Goal: Contribute content: Contribute content

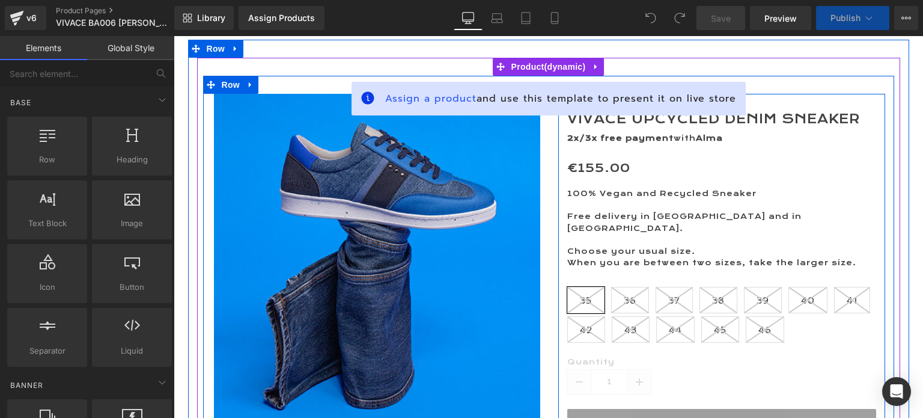
scroll to position [120, 0]
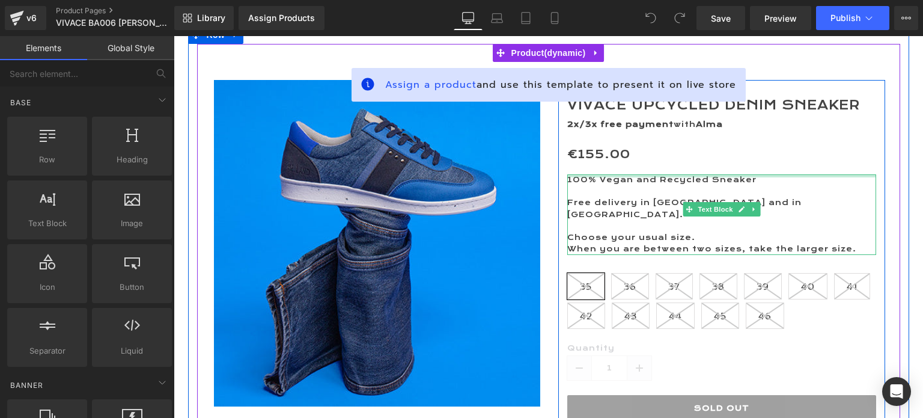
click at [654, 177] on div at bounding box center [722, 175] width 309 height 3
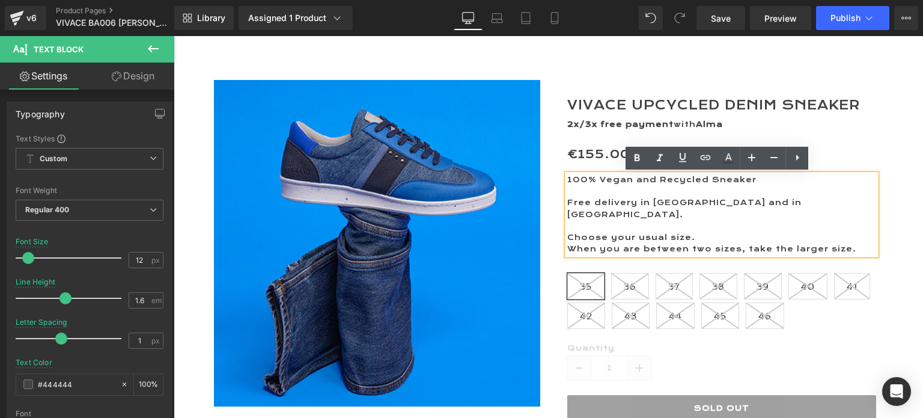
click at [661, 182] on span "100% Vegan and Recycled Sneaker" at bounding box center [662, 180] width 189 height 10
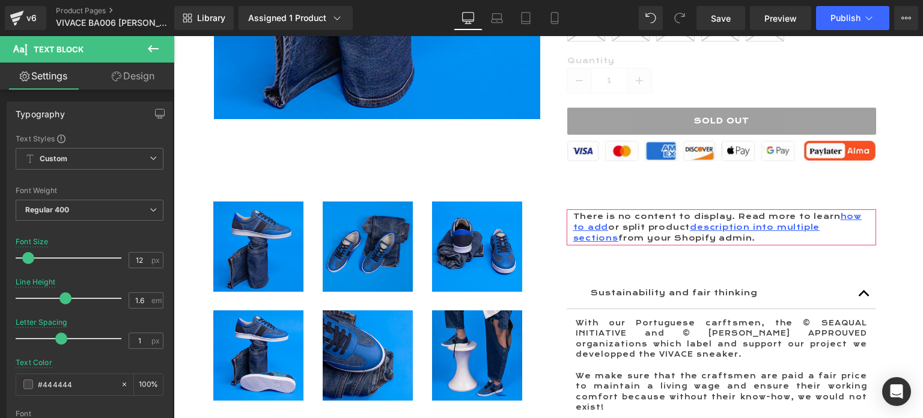
scroll to position [421, 0]
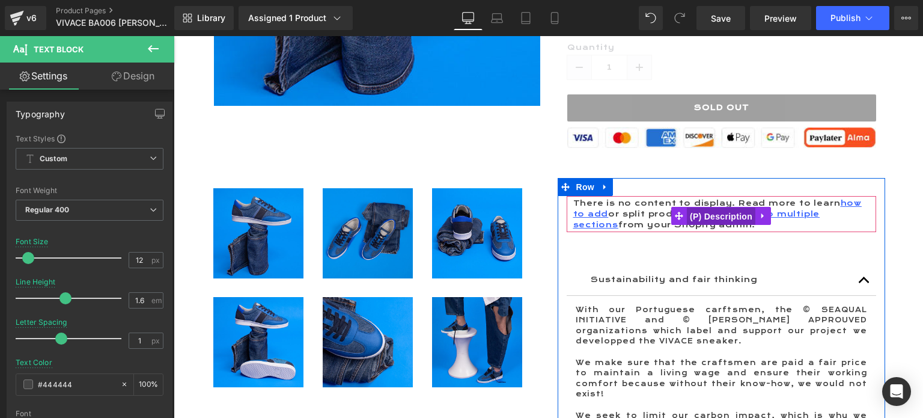
click at [731, 207] on span "(P) Description" at bounding box center [721, 216] width 69 height 18
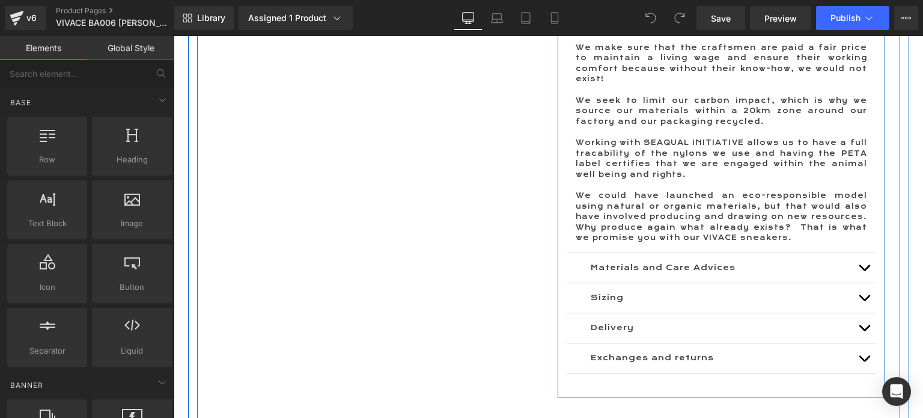
scroll to position [1082, 0]
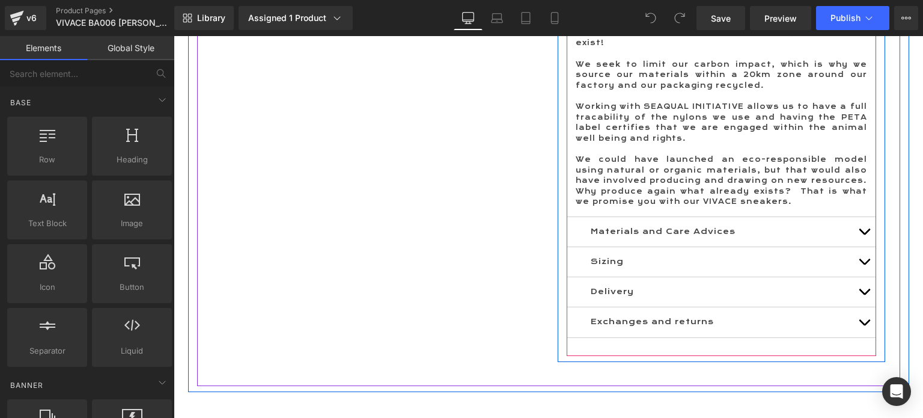
click at [865, 234] on span "button" at bounding box center [865, 234] width 0 height 0
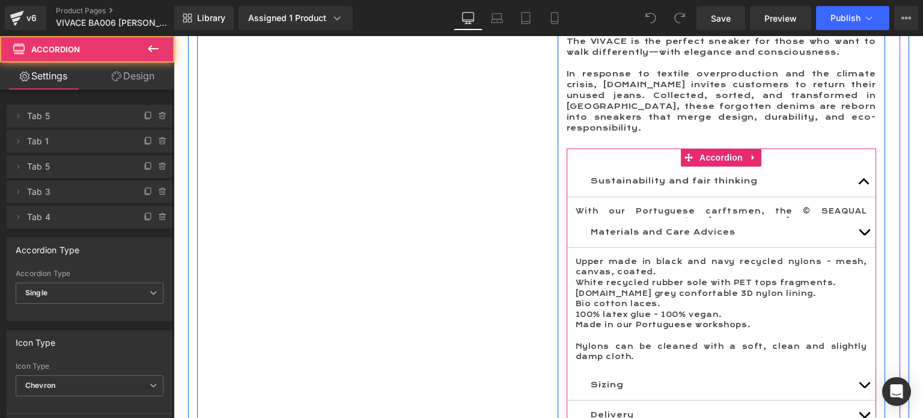
scroll to position [820, 0]
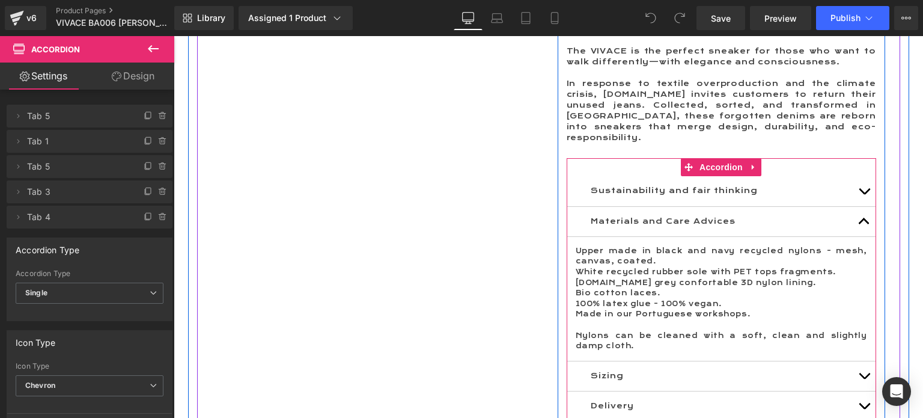
click at [657, 246] on p "Upper made in black and navy recycled nylons - mesh, canvas, coated." at bounding box center [722, 256] width 292 height 21
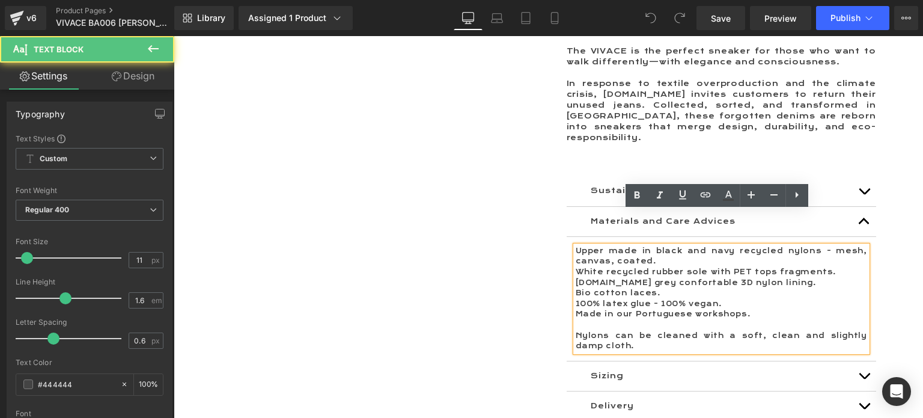
click at [658, 246] on p "Upper made in black and navy recycled nylons - mesh, canvas, coated." at bounding box center [722, 256] width 292 height 21
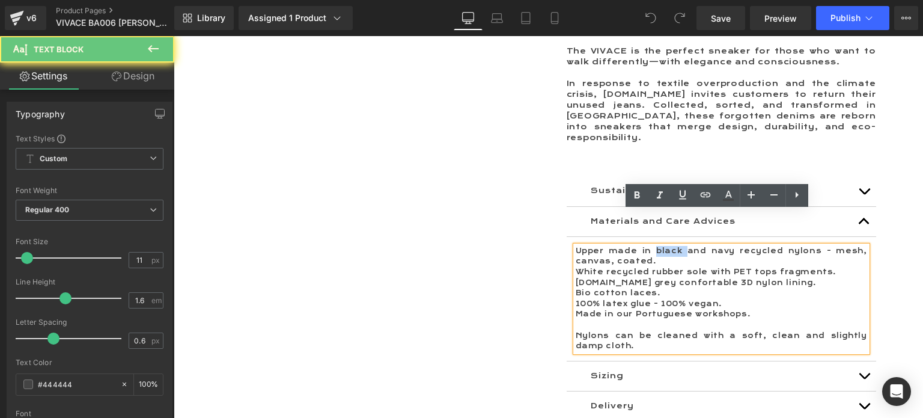
click at [658, 246] on p "Upper made in black and navy recycled nylons - mesh, canvas, coated." at bounding box center [722, 256] width 292 height 21
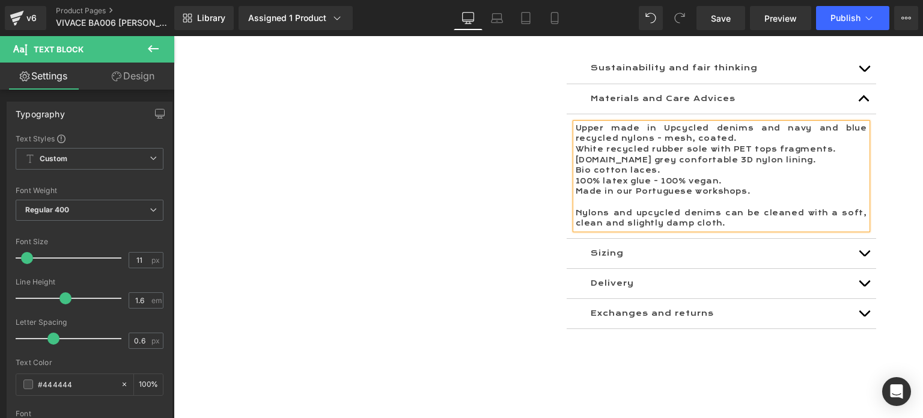
scroll to position [1000, 0]
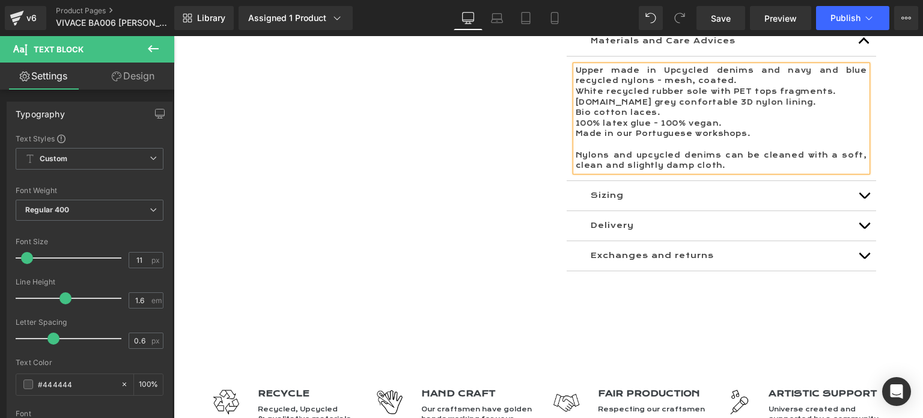
click at [859, 181] on button "button" at bounding box center [865, 195] width 24 height 29
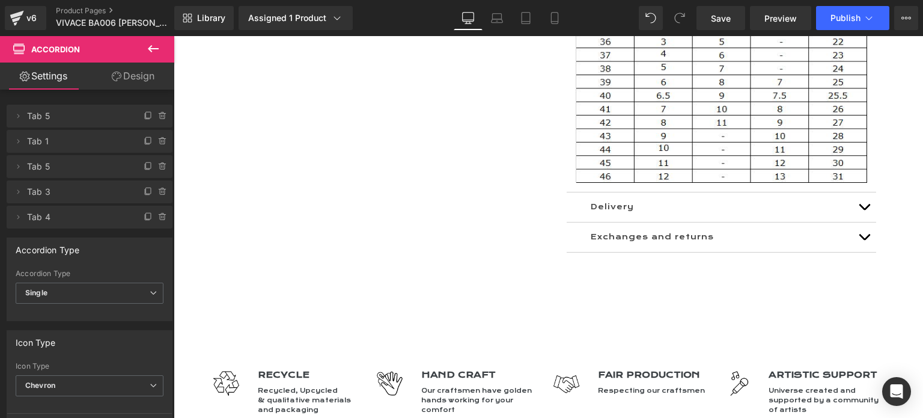
click at [856, 192] on button "button" at bounding box center [865, 206] width 24 height 29
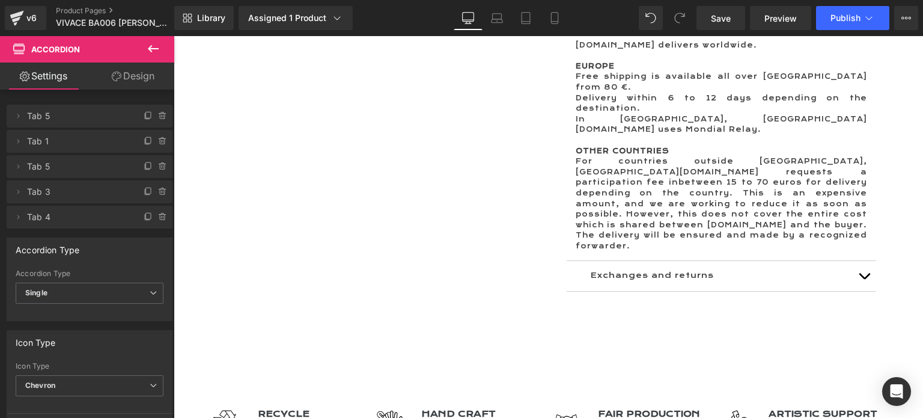
scroll to position [1136, 0]
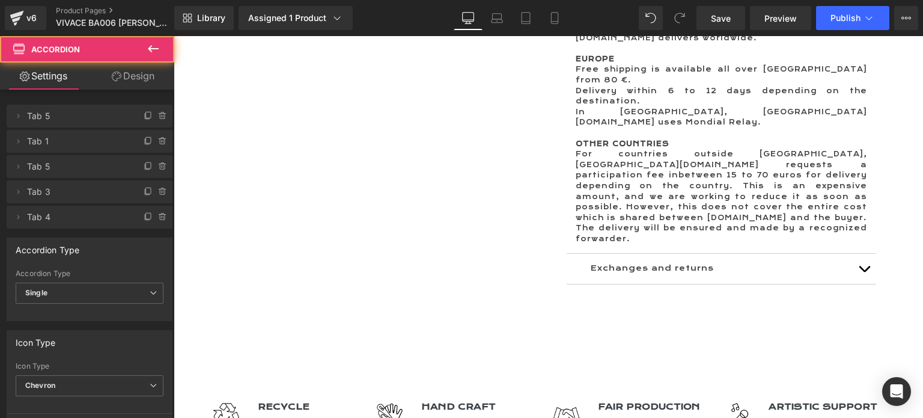
click at [865, 272] on span "button" at bounding box center [865, 272] width 0 height 0
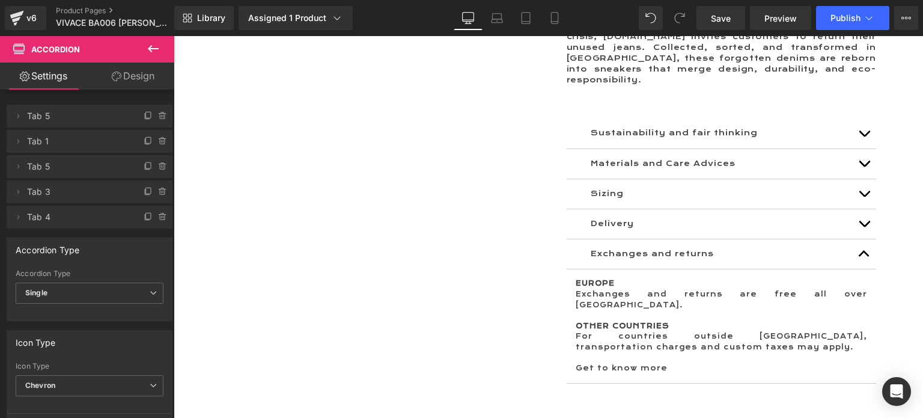
scroll to position [842, 0]
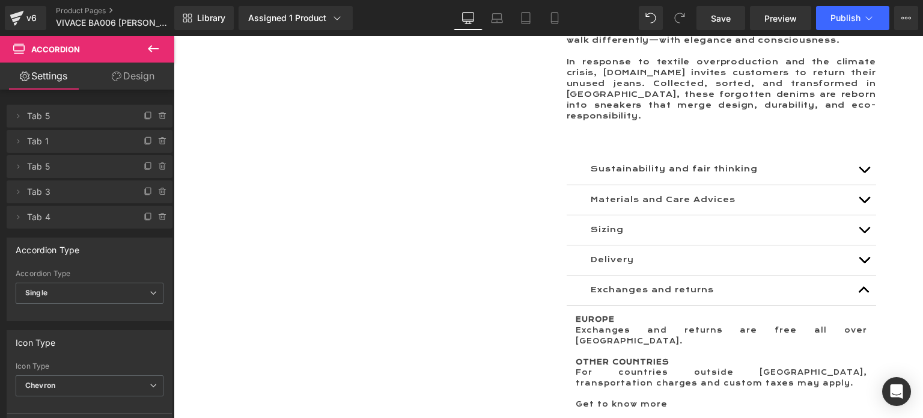
click at [865, 203] on span "button" at bounding box center [865, 203] width 0 height 0
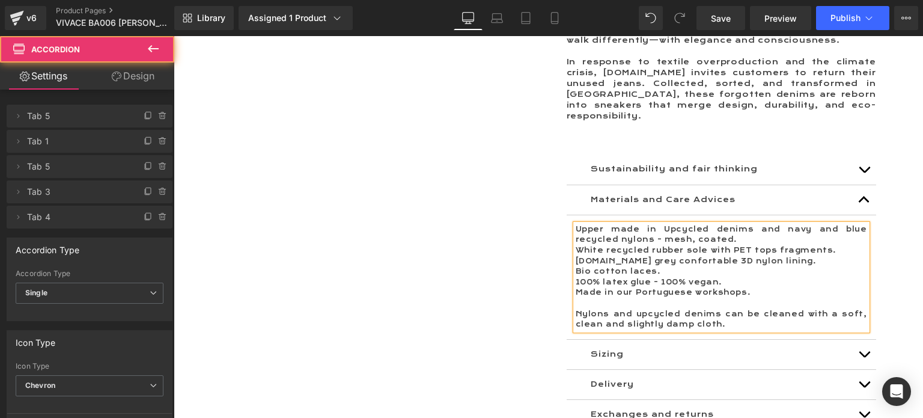
click at [583, 224] on p "Upper made in Upcycled denims and navy and blue recycled nylons - mesh, coated." at bounding box center [722, 234] width 292 height 21
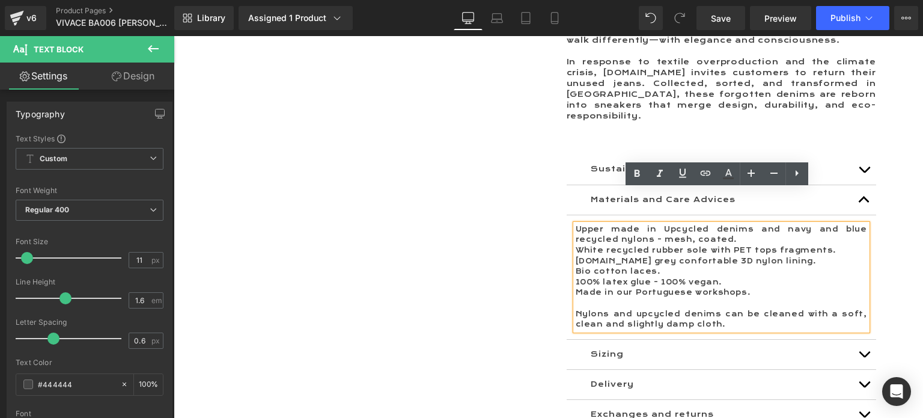
drag, startPoint x: 750, startPoint y: 262, endPoint x: 542, endPoint y: 199, distance: 217.2
click at [542, 199] on div at bounding box center [548, 99] width 691 height 721
copy div "Upper made in Upcycled denims and navy and blue recycled nylons - mesh, coated.…"
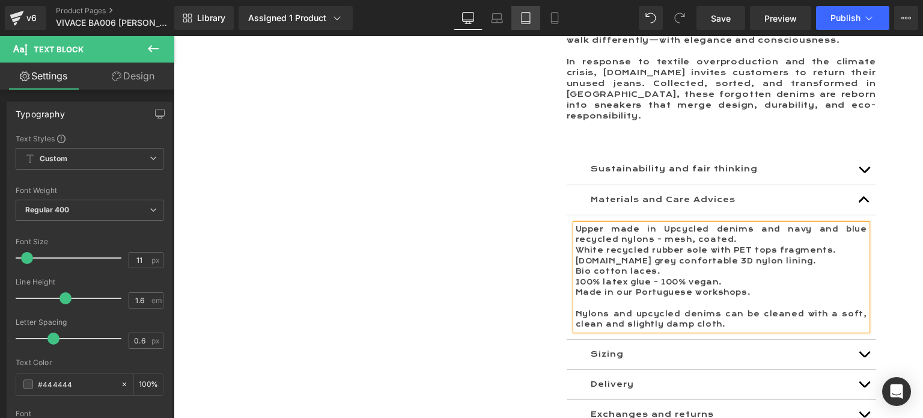
click at [524, 20] on icon at bounding box center [526, 18] width 12 height 12
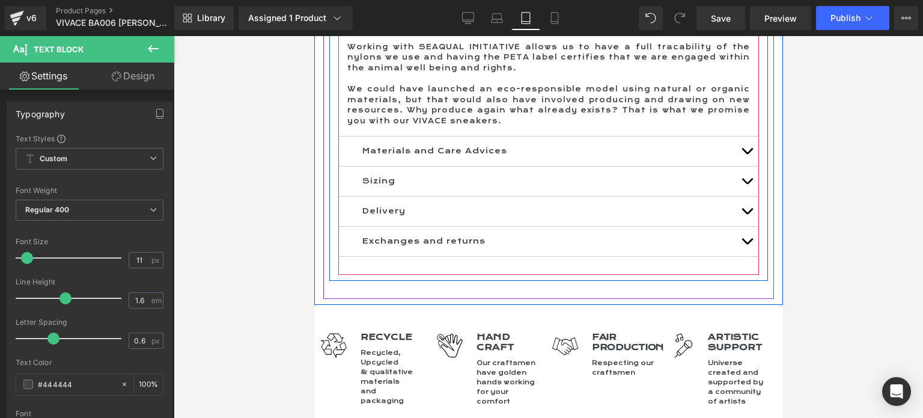
scroll to position [1503, 0]
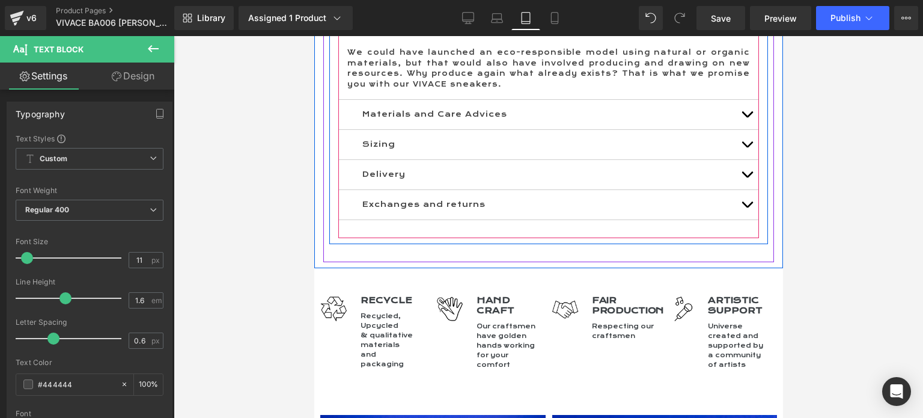
drag, startPoint x: 733, startPoint y: 111, endPoint x: 682, endPoint y: 111, distance: 50.5
click at [747, 117] on span "button" at bounding box center [747, 117] width 0 height 0
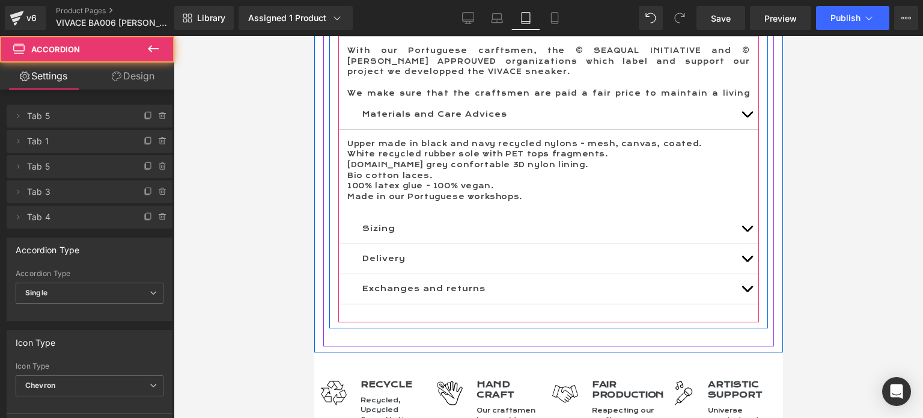
scroll to position [1284, 0]
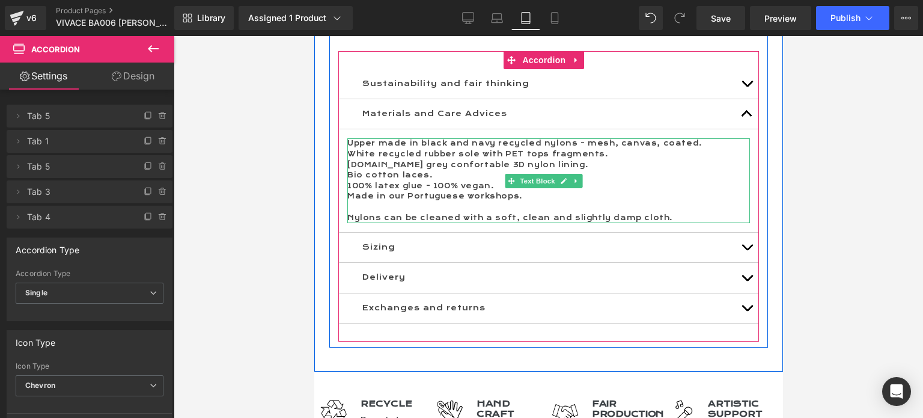
click at [525, 197] on p "Made in our Portuguese workshops." at bounding box center [548, 196] width 403 height 11
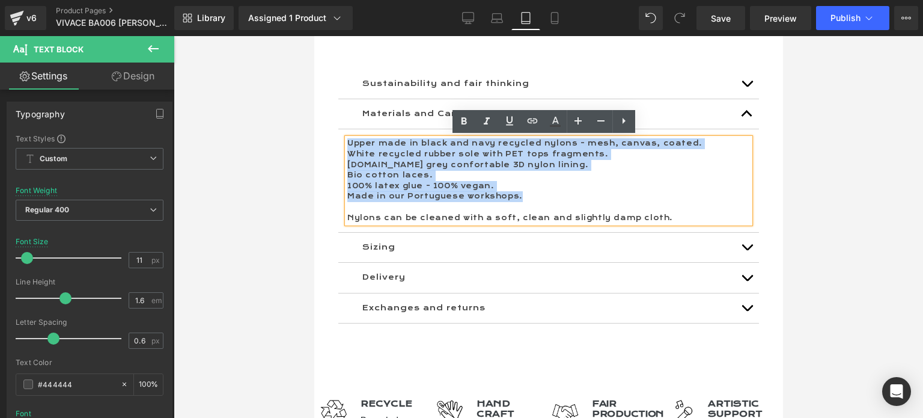
drag, startPoint x: 521, startPoint y: 197, endPoint x: 347, endPoint y: 141, distance: 182.5
click at [347, 141] on div "Upper made in black and navy recycled nylons - mesh, canvas, coated. White recy…" at bounding box center [548, 180] width 403 height 85
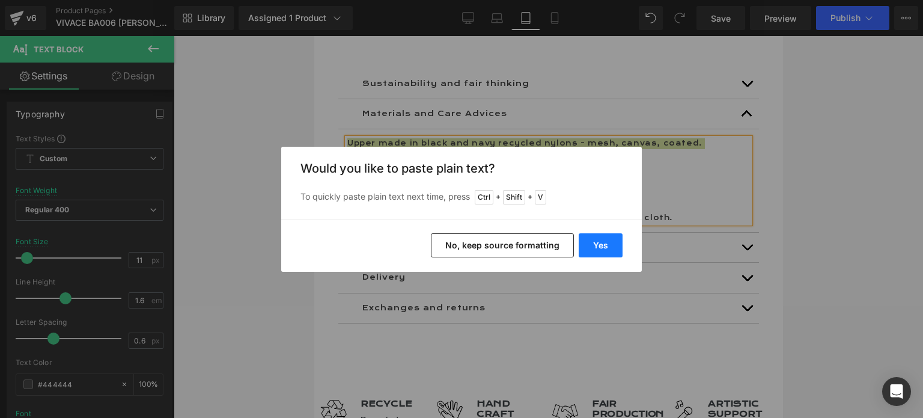
click at [601, 245] on button "Yes" at bounding box center [601, 245] width 44 height 24
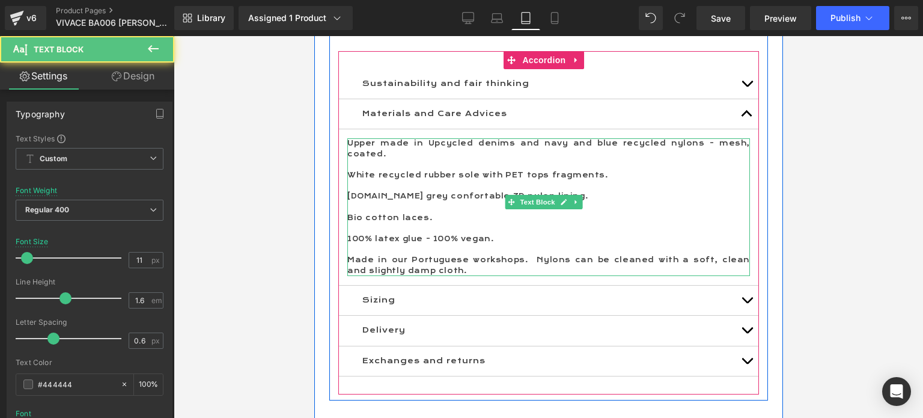
click at [403, 160] on p at bounding box center [548, 165] width 403 height 11
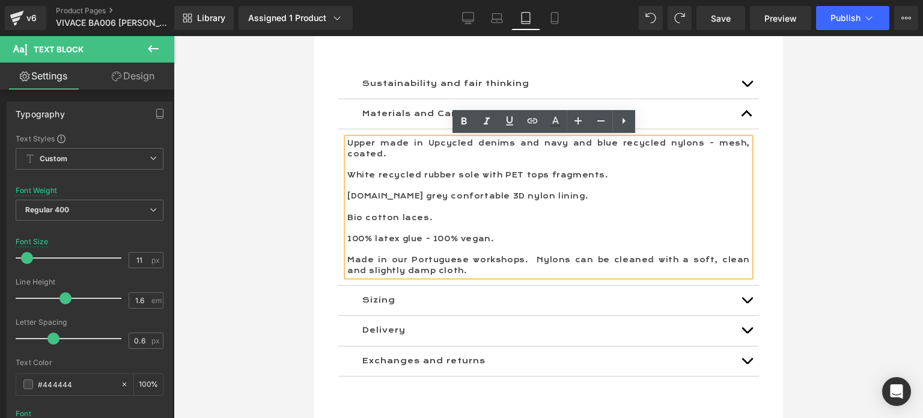
click at [436, 223] on p at bounding box center [548, 228] width 403 height 11
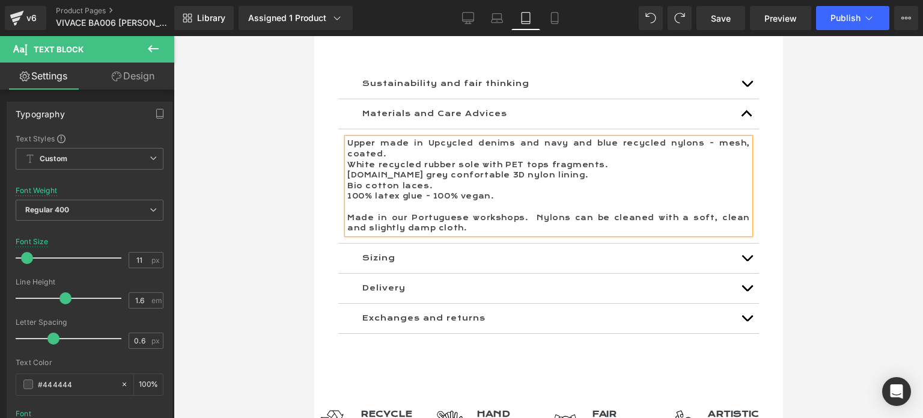
drag, startPoint x: 560, startPoint y: 204, endPoint x: 589, endPoint y: 208, distance: 28.6
click at [561, 213] on p "Made in our Portuguese workshops. Nylons can be cleaned with a soft, clean and …" at bounding box center [548, 223] width 403 height 21
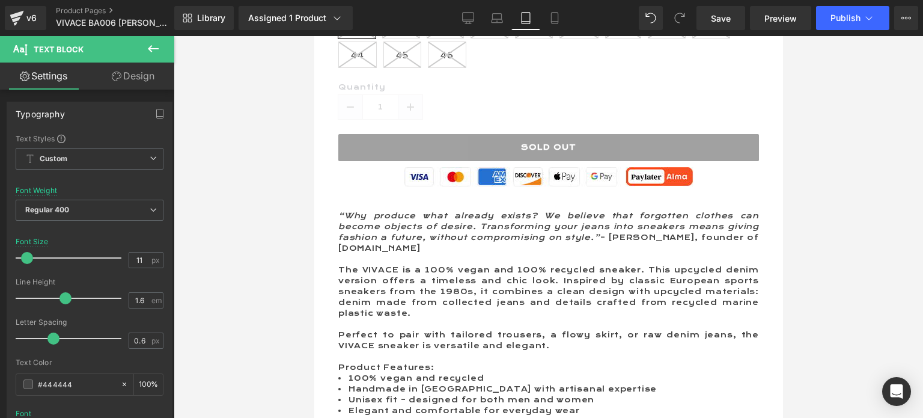
scroll to position [541, 0]
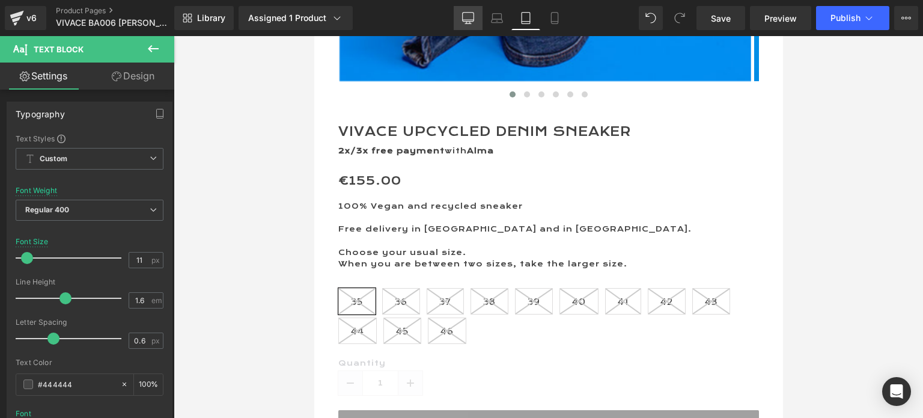
click at [470, 20] on icon at bounding box center [468, 18] width 12 height 12
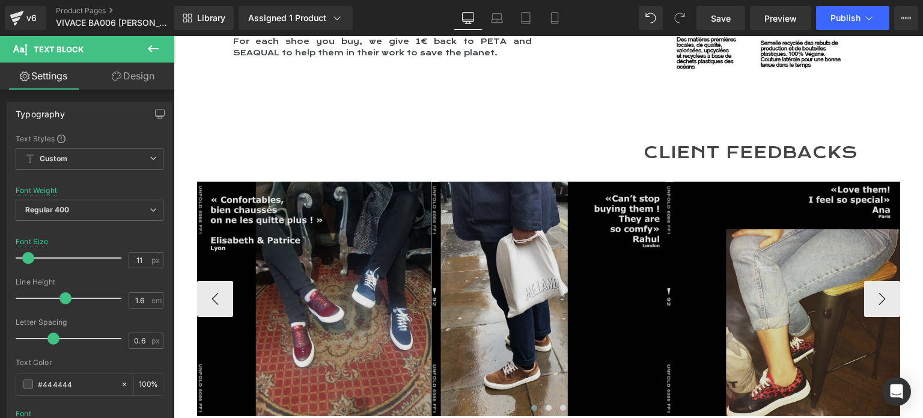
scroll to position [2044, 0]
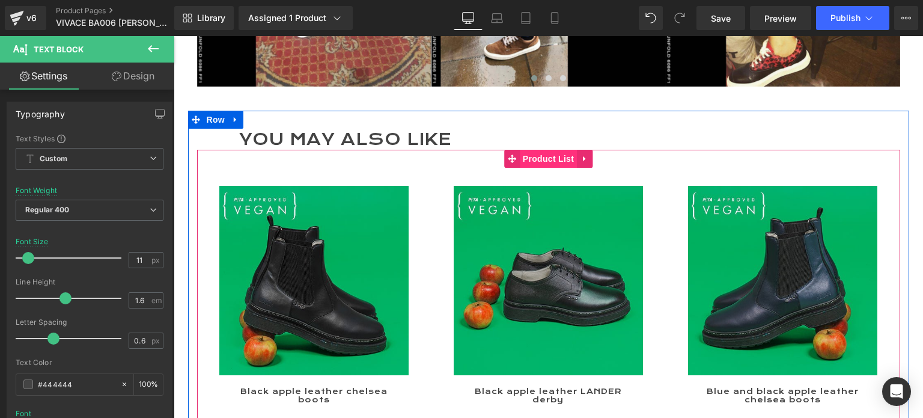
click at [534, 150] on span "Product List" at bounding box center [548, 159] width 57 height 18
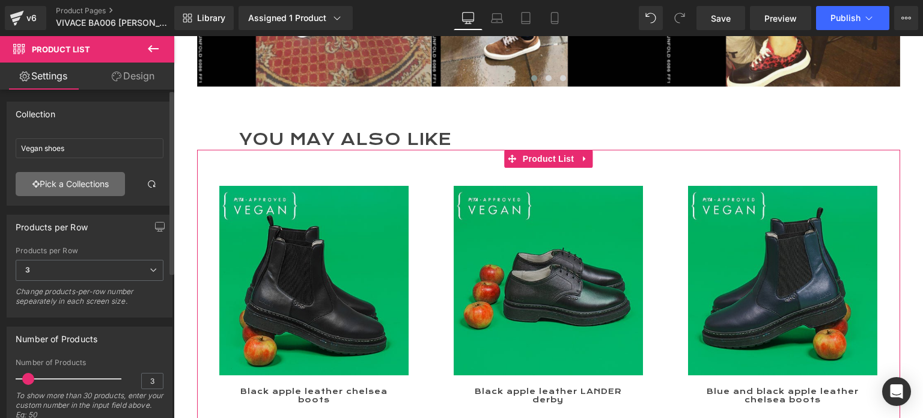
click at [65, 185] on link "Pick a Collections" at bounding box center [70, 184] width 109 height 24
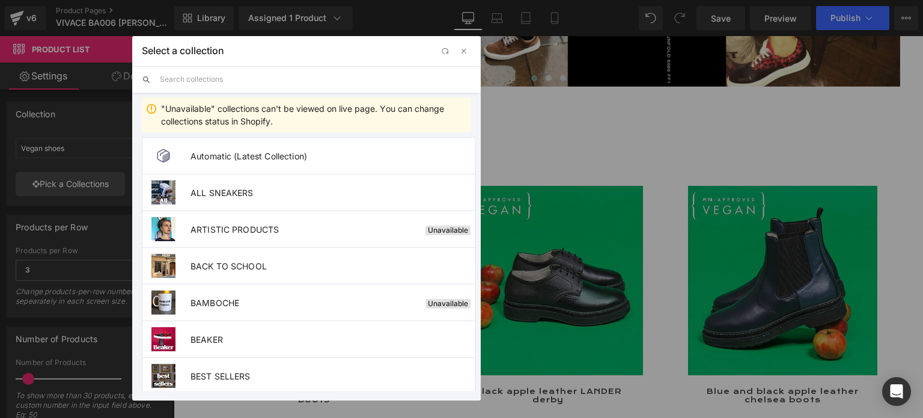
click at [240, 82] on input "text" at bounding box center [315, 79] width 311 height 26
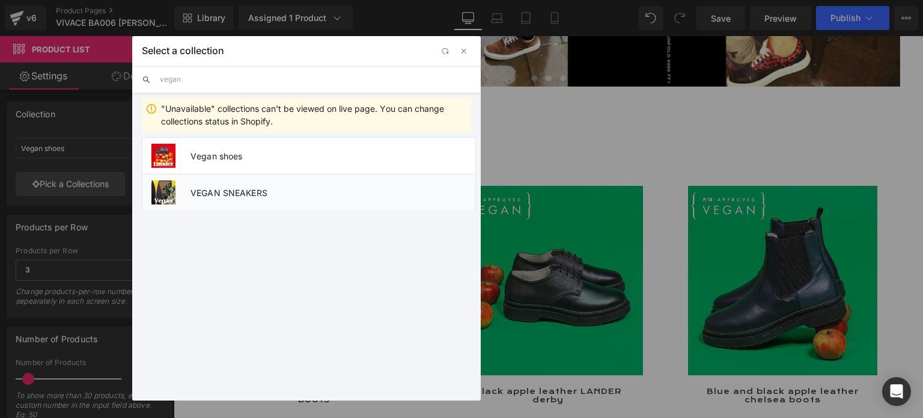
type input "vegan"
click at [295, 188] on span "VEGAN SNEAKERS" at bounding box center [333, 193] width 285 height 10
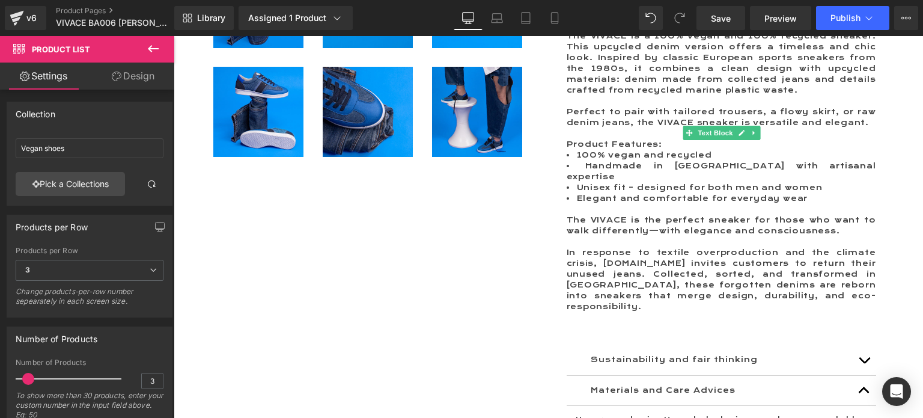
scroll to position [180, 0]
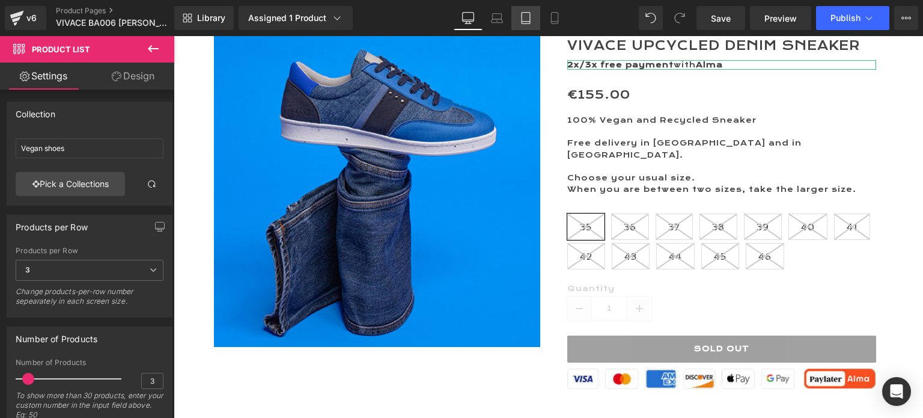
click at [527, 14] on icon at bounding box center [526, 18] width 12 height 12
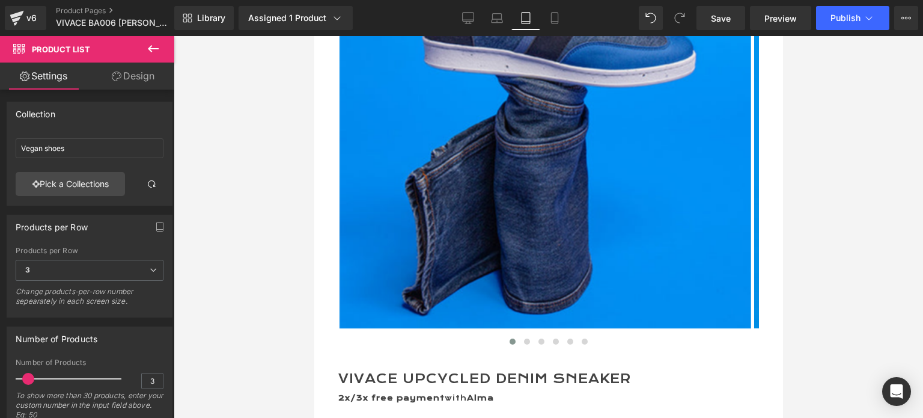
scroll to position [0, 0]
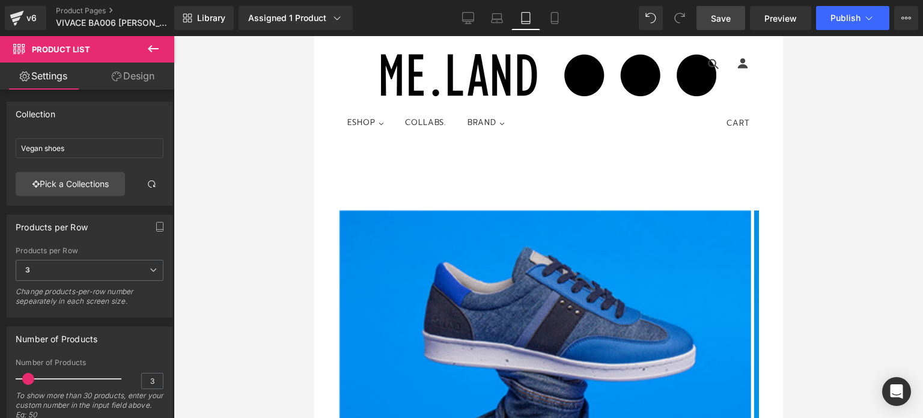
click at [710, 16] on link "Save" at bounding box center [721, 18] width 49 height 24
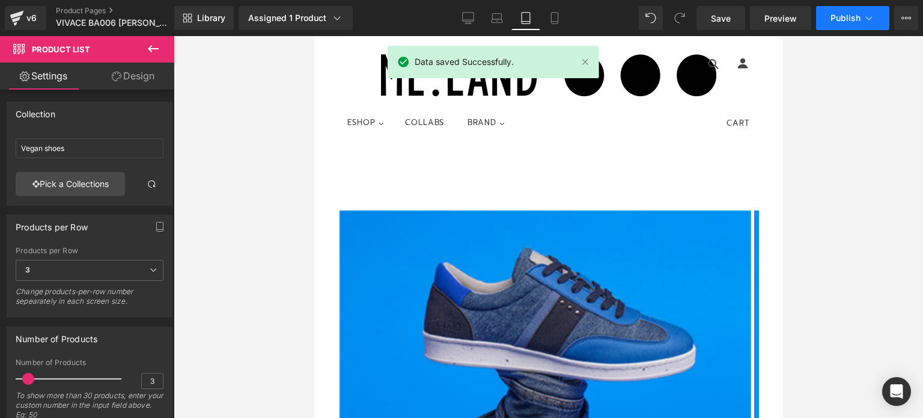
click at [847, 14] on span "Publish" at bounding box center [846, 18] width 30 height 10
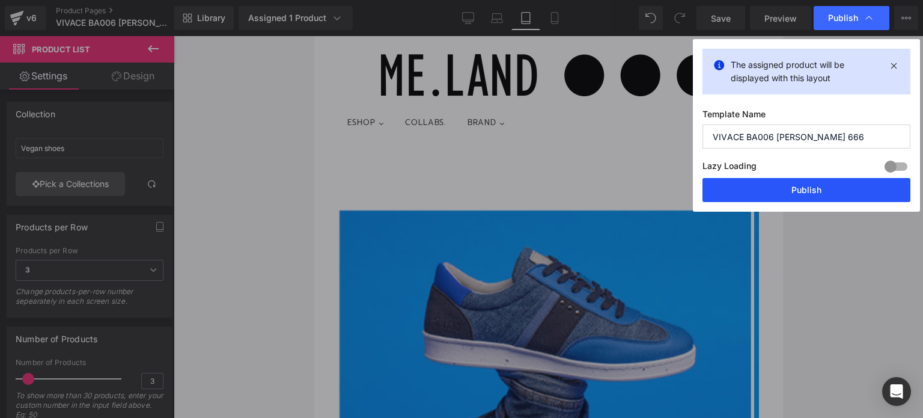
click at [804, 185] on button "Publish" at bounding box center [807, 190] width 208 height 24
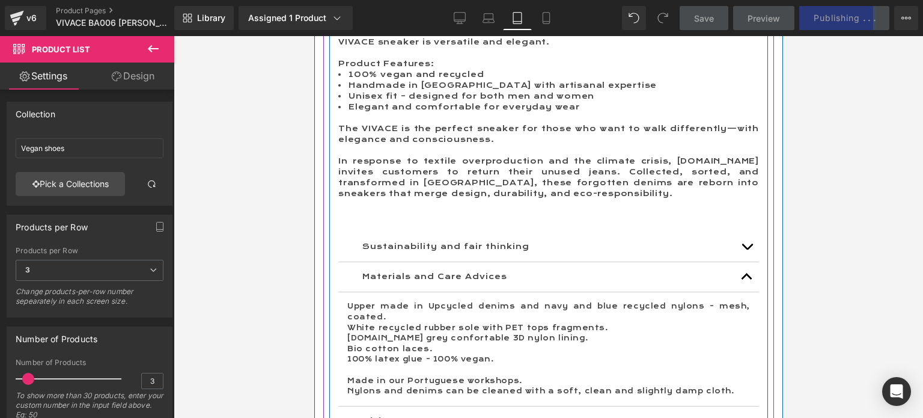
scroll to position [1142, 0]
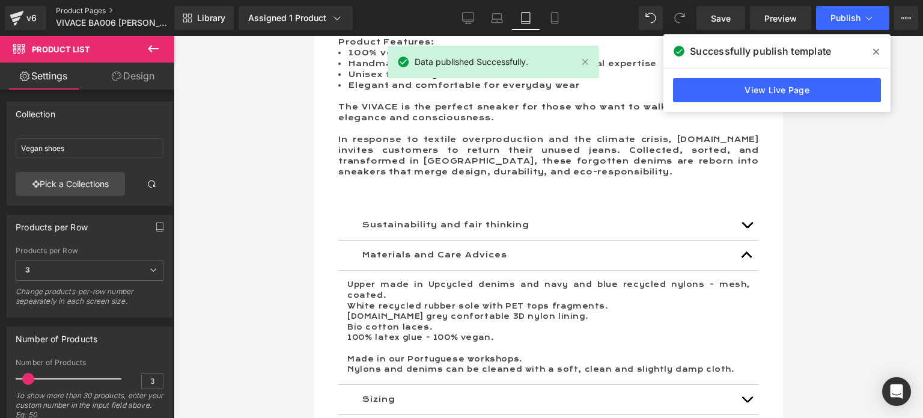
click at [72, 10] on link "Product Pages" at bounding box center [125, 11] width 138 height 10
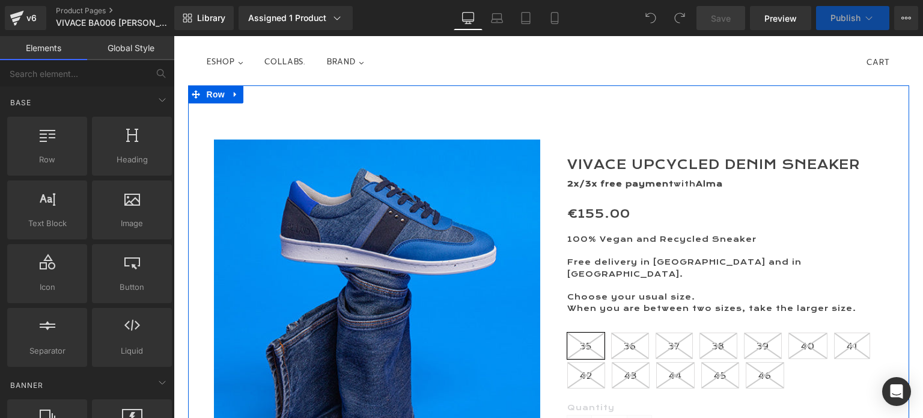
scroll to position [60, 0]
click at [739, 292] on p "Choose your usual size." at bounding box center [722, 297] width 309 height 11
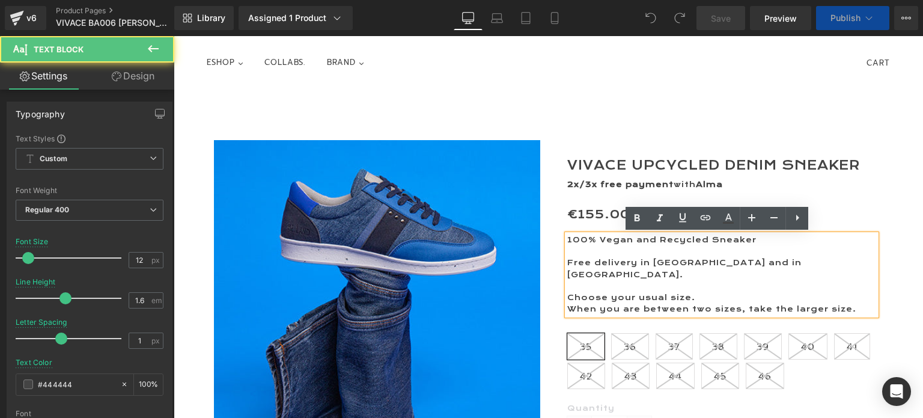
click at [761, 304] on p "When you are between two sizes, take the larger size." at bounding box center [722, 309] width 309 height 11
drag, startPoint x: 858, startPoint y: 294, endPoint x: 865, endPoint y: 299, distance: 8.2
click at [858, 304] on p "When you are between two sizes, take the larger size." at bounding box center [722, 309] width 309 height 11
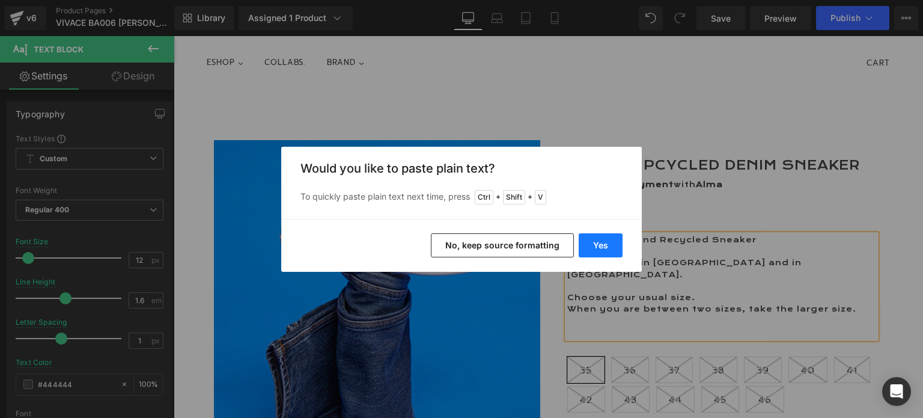
click at [599, 245] on button "Yes" at bounding box center [601, 245] width 44 height 24
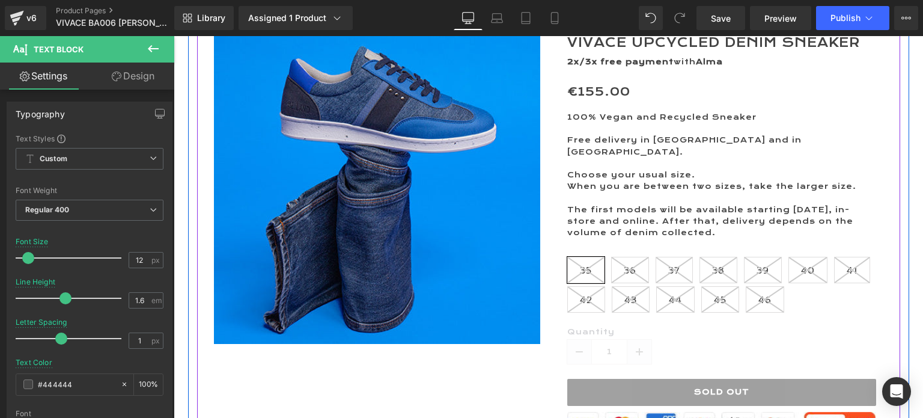
scroll to position [120, 0]
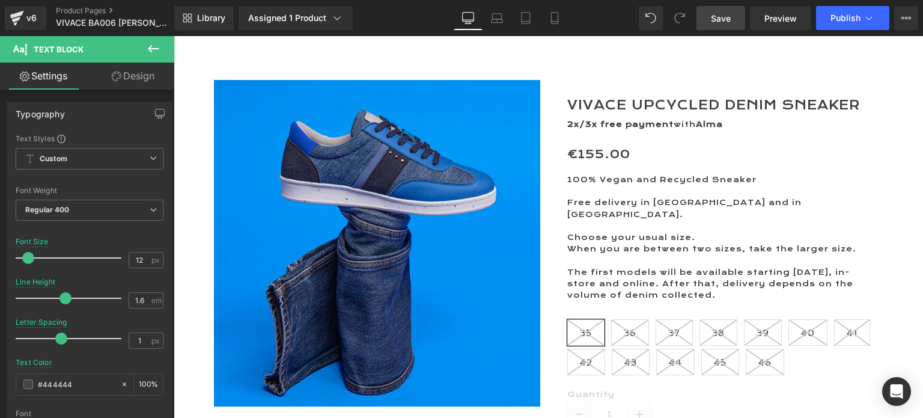
click at [720, 17] on span "Save" at bounding box center [721, 18] width 20 height 13
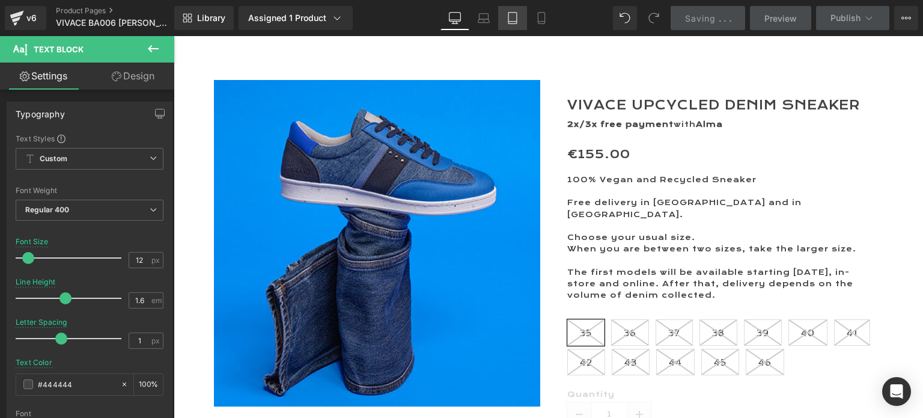
click at [514, 14] on icon at bounding box center [513, 18] width 12 height 12
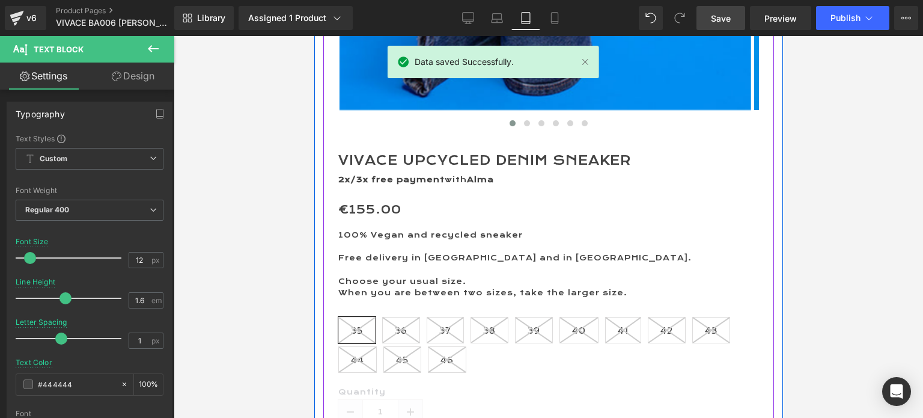
scroll to position [541, 0]
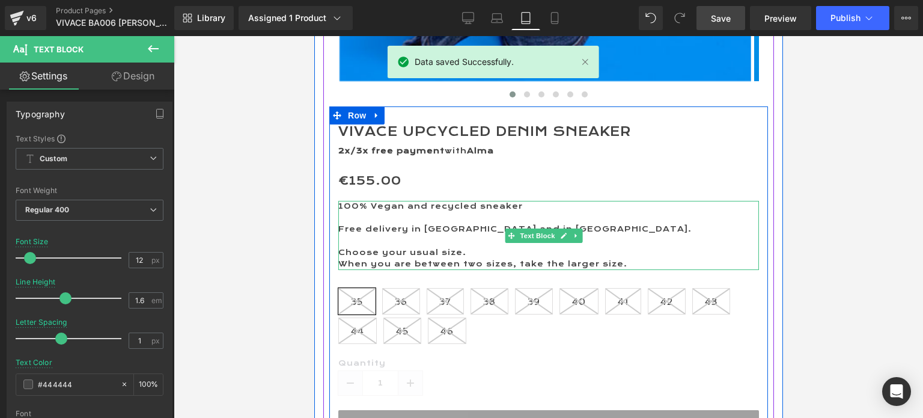
click at [628, 261] on p "When you are between two sizes, take the larger size." at bounding box center [548, 264] width 421 height 11
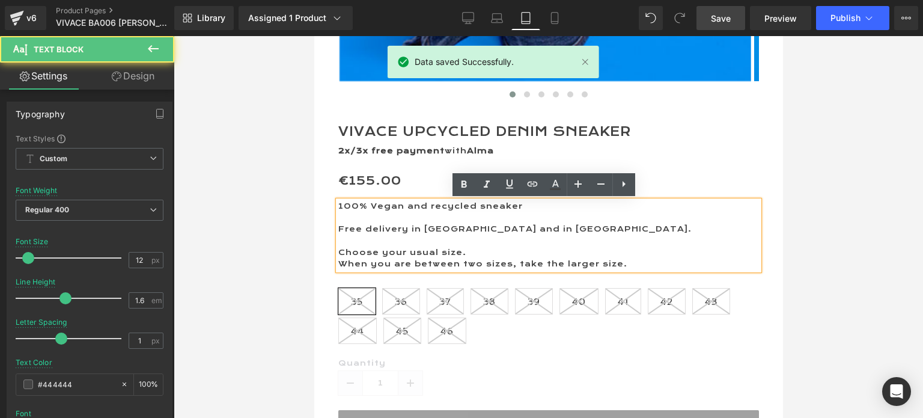
click at [632, 264] on p "When you are between two sizes, take the larger size." at bounding box center [548, 264] width 421 height 11
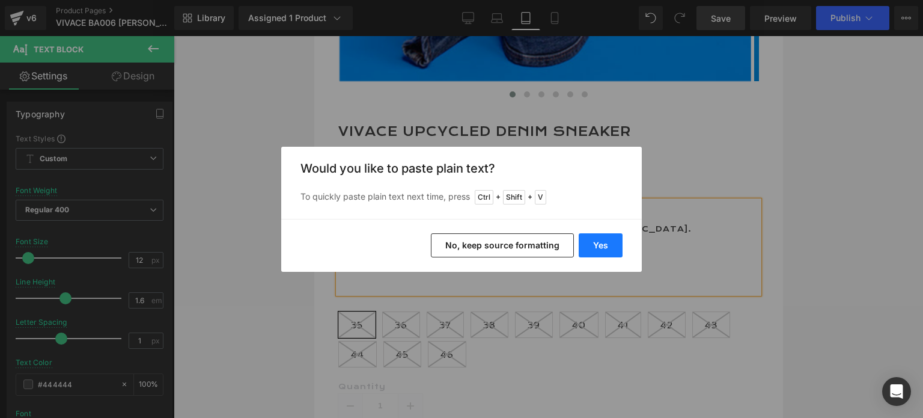
click at [604, 245] on button "Yes" at bounding box center [601, 245] width 44 height 24
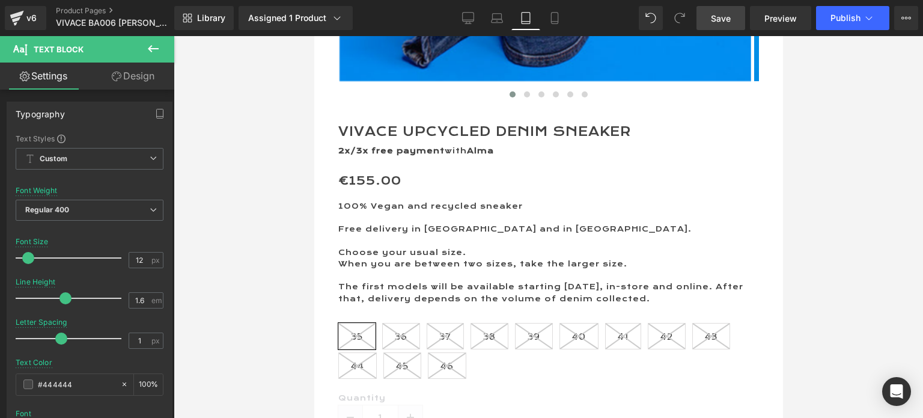
click at [717, 15] on span "Save" at bounding box center [721, 18] width 20 height 13
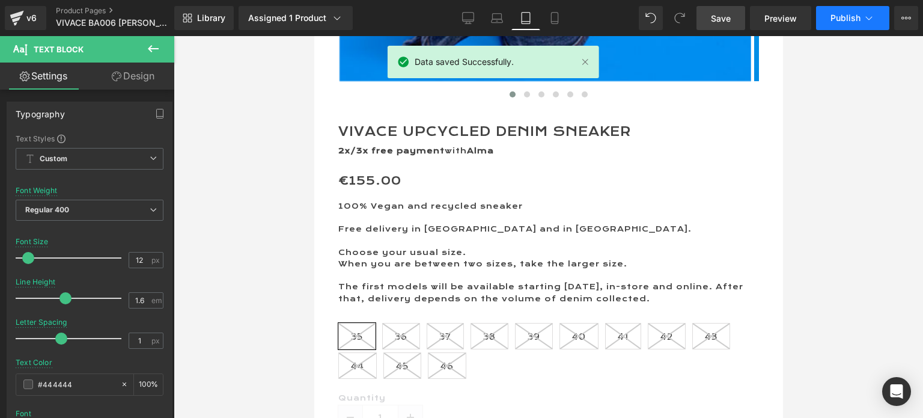
click at [844, 17] on span "Publish" at bounding box center [846, 18] width 30 height 10
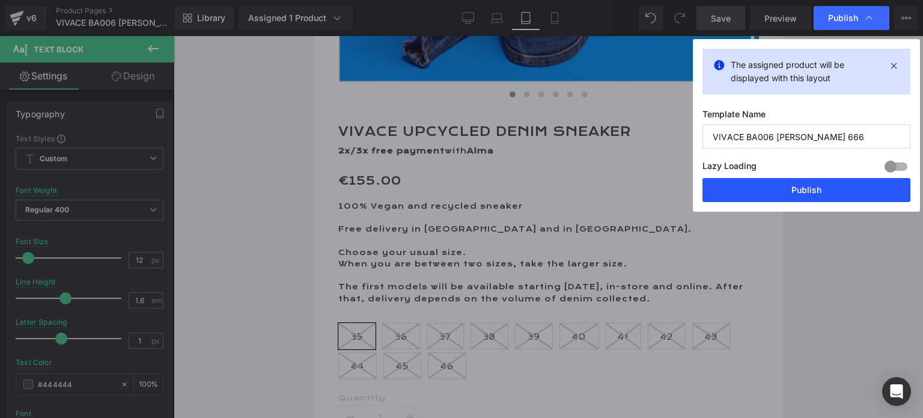
click at [801, 186] on button "Publish" at bounding box center [807, 190] width 208 height 24
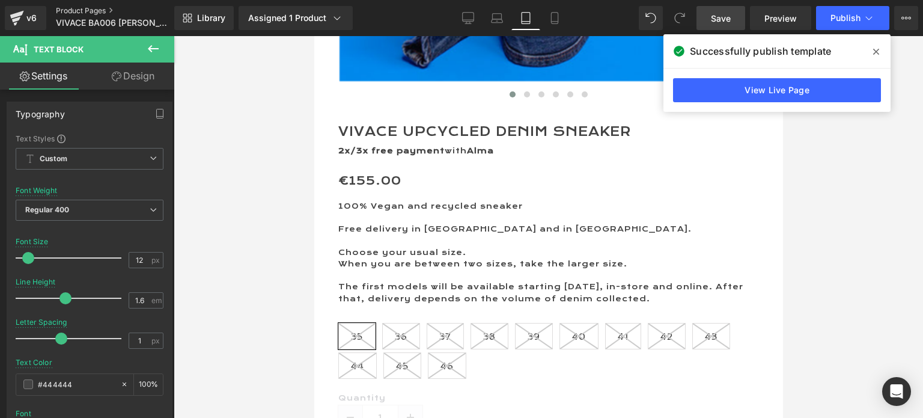
click at [67, 11] on link "Product Pages" at bounding box center [125, 11] width 138 height 10
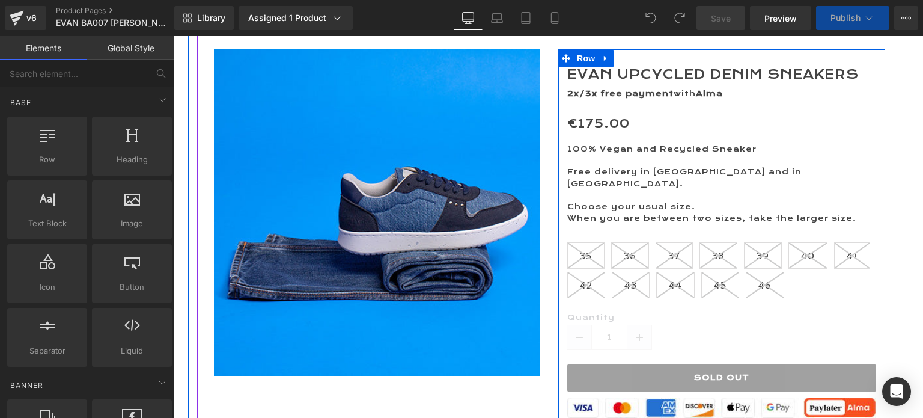
scroll to position [180, 0]
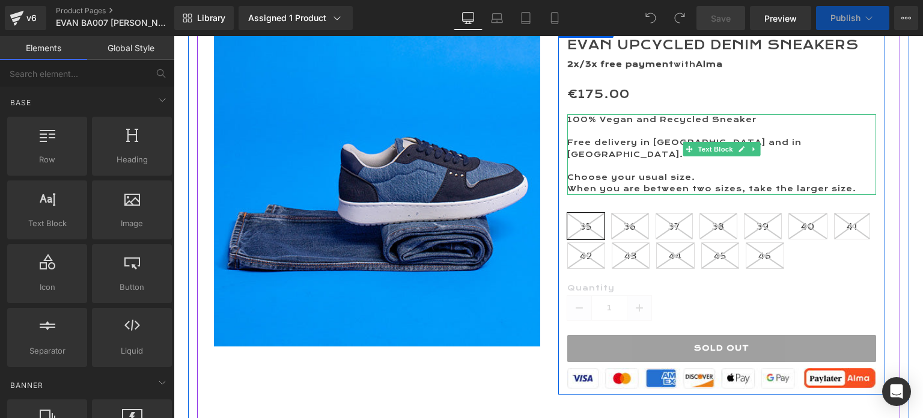
click at [849, 183] on p "When you are between two sizes, take the larger size." at bounding box center [722, 188] width 309 height 11
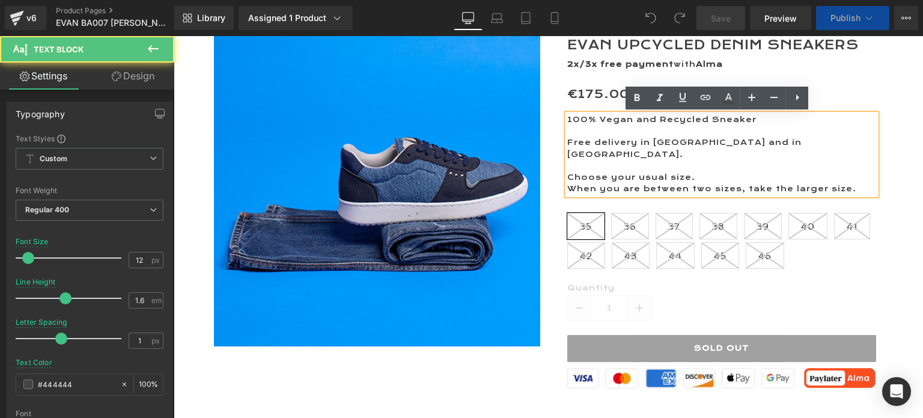
click at [856, 183] on p "When you are between two sizes, take the larger size." at bounding box center [722, 188] width 309 height 11
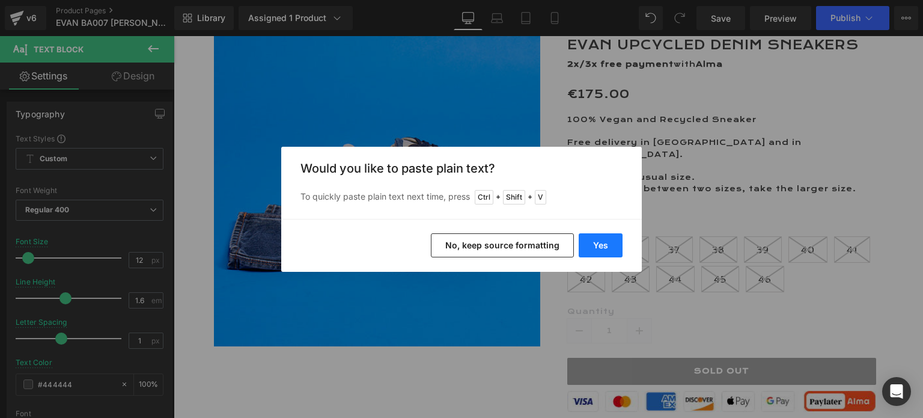
click at [605, 245] on button "Yes" at bounding box center [601, 245] width 44 height 24
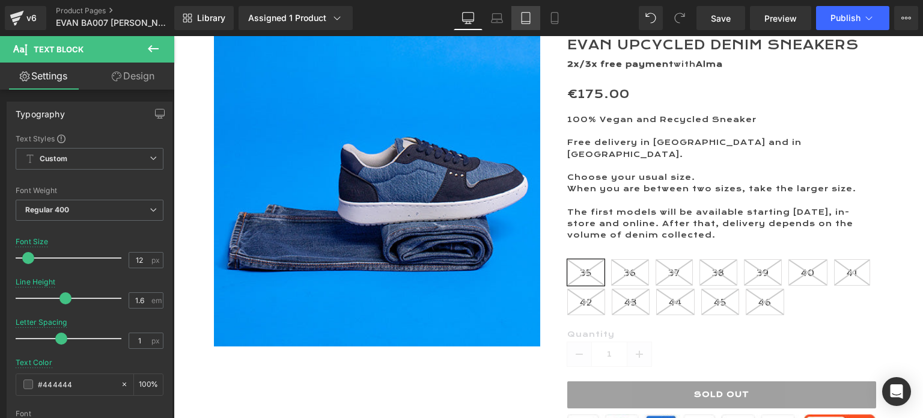
click at [526, 19] on icon at bounding box center [526, 18] width 12 height 12
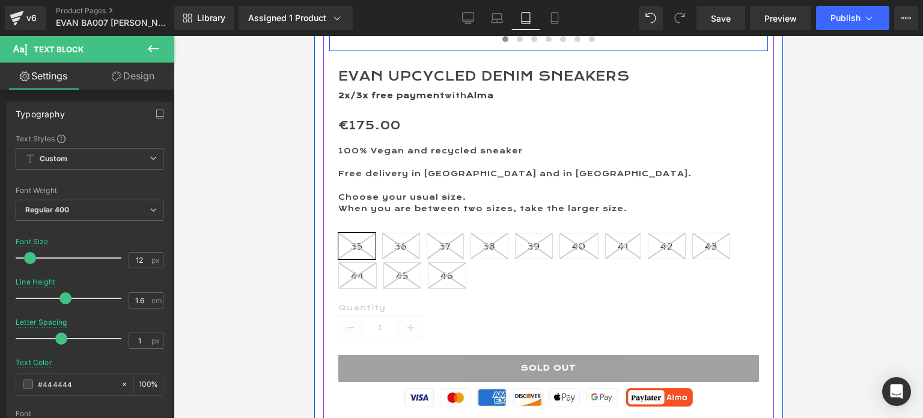
scroll to position [601, 0]
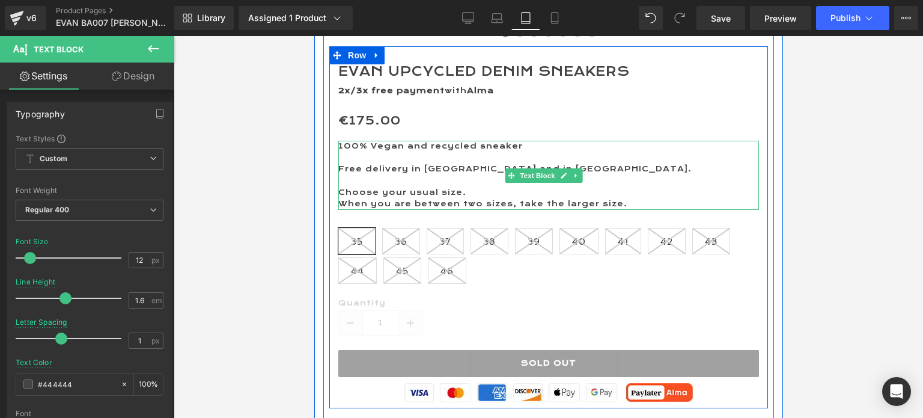
click at [630, 202] on p "When you are between two sizes, take the larger size." at bounding box center [548, 203] width 421 height 11
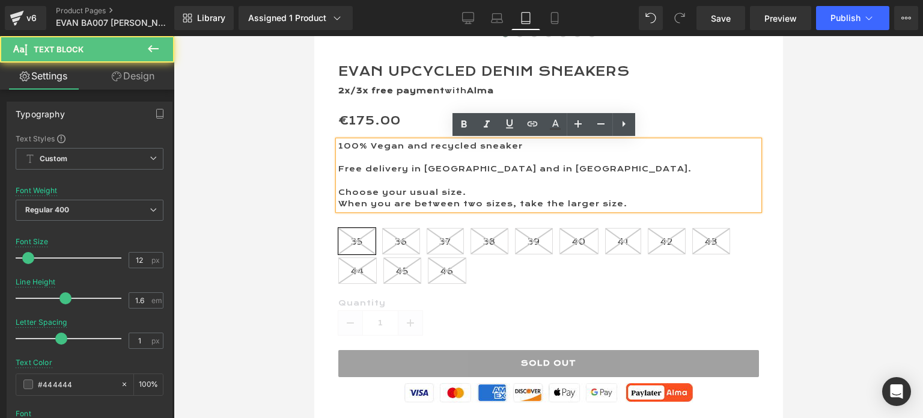
click at [633, 203] on p "When you are between two sizes, take the larger size." at bounding box center [548, 203] width 421 height 11
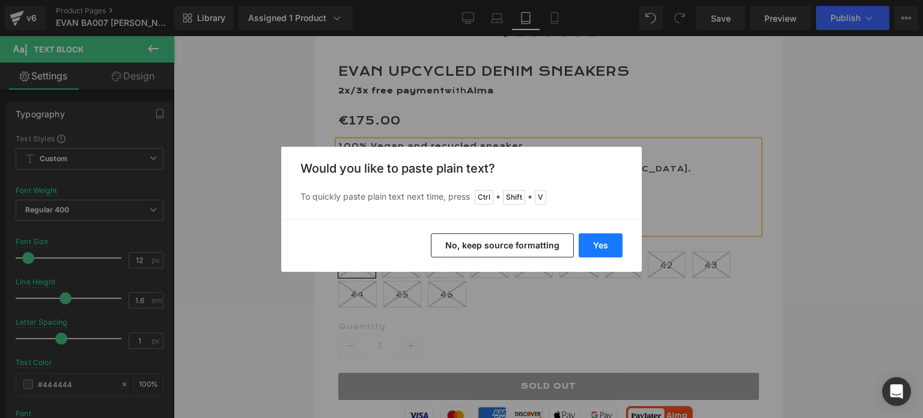
click at [599, 244] on button "Yes" at bounding box center [601, 245] width 44 height 24
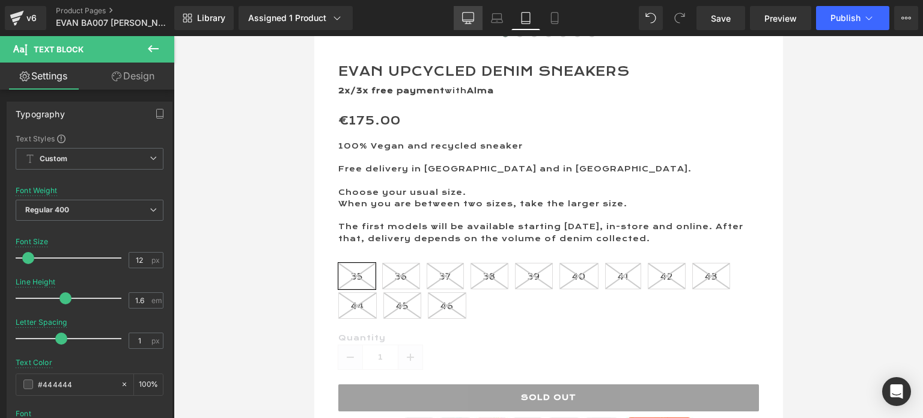
click at [471, 15] on icon at bounding box center [468, 18] width 12 height 12
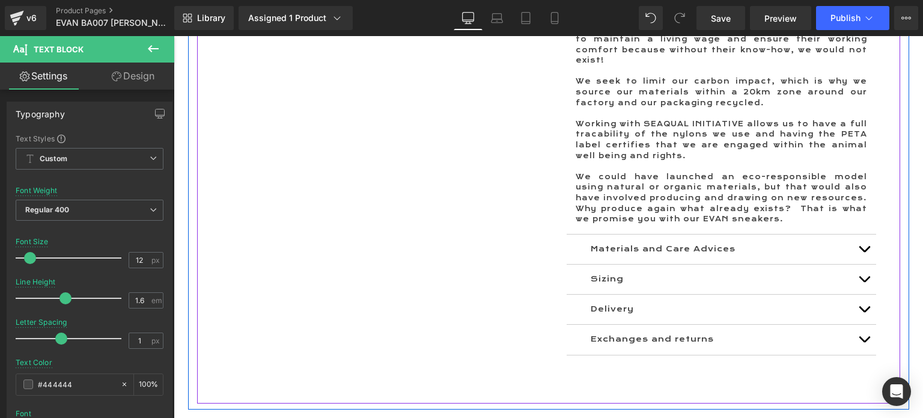
scroll to position [1142, 0]
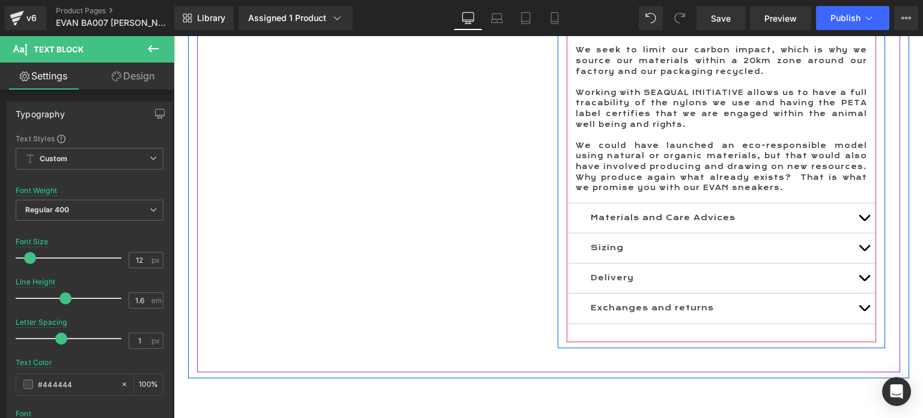
click at [861, 203] on button "button" at bounding box center [865, 217] width 24 height 29
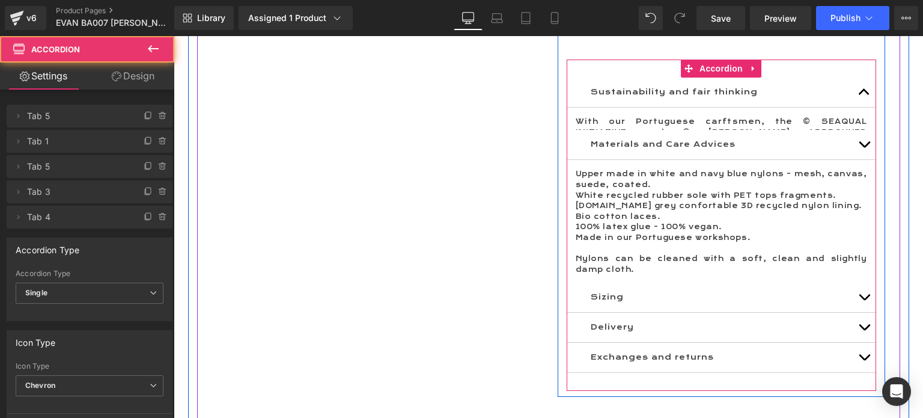
scroll to position [891, 0]
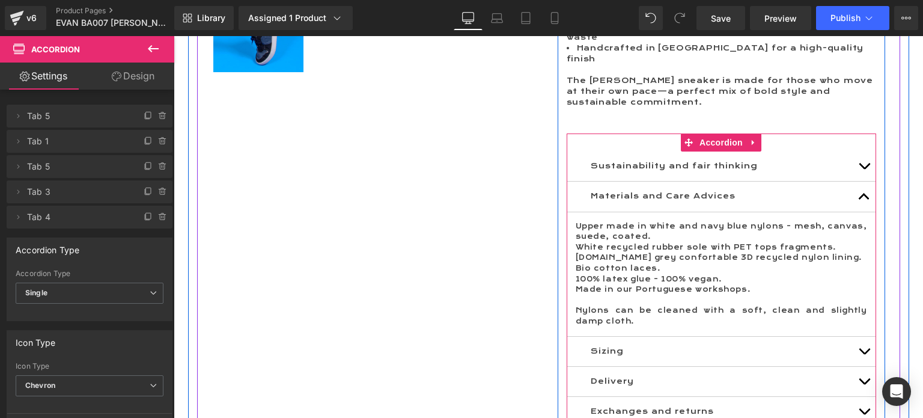
click at [658, 221] on div "Upper made in white and navy blue nylons - mesh, canvas, suede, coated. White r…" at bounding box center [722, 274] width 292 height 106
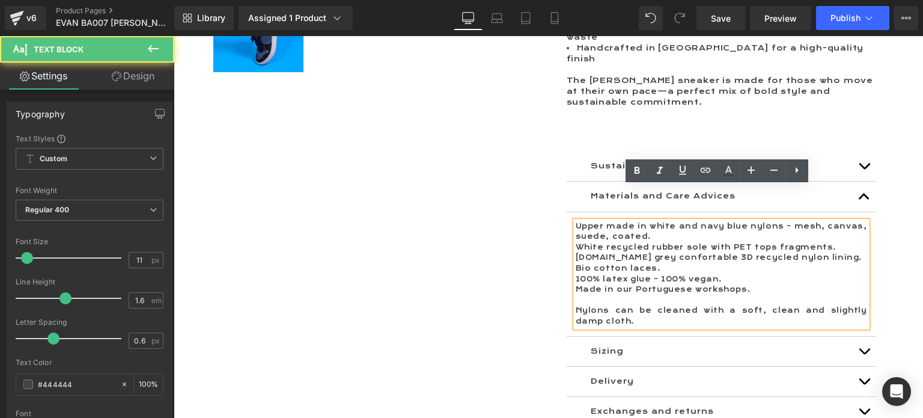
click at [658, 221] on div "Upper made in white and navy blue nylons - mesh, canvas, suede, coated. White r…" at bounding box center [722, 274] width 292 height 106
click at [652, 221] on p "Upper made in white and navy blue nylons - mesh, canvas, suede, coated." at bounding box center [722, 231] width 292 height 21
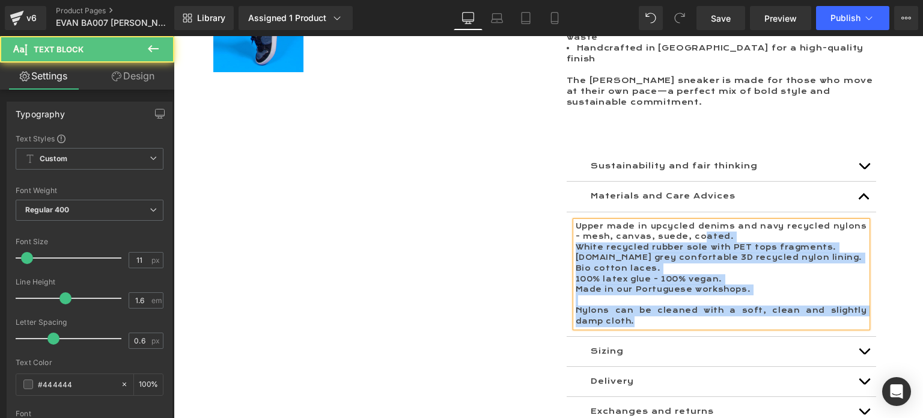
drag, startPoint x: 570, startPoint y: 192, endPoint x: 687, endPoint y: 205, distance: 117.4
click at [687, 221] on div "Upper made in upcycled denims and navy recycled nylons - mesh, canvas, suede, c…" at bounding box center [722, 274] width 292 height 106
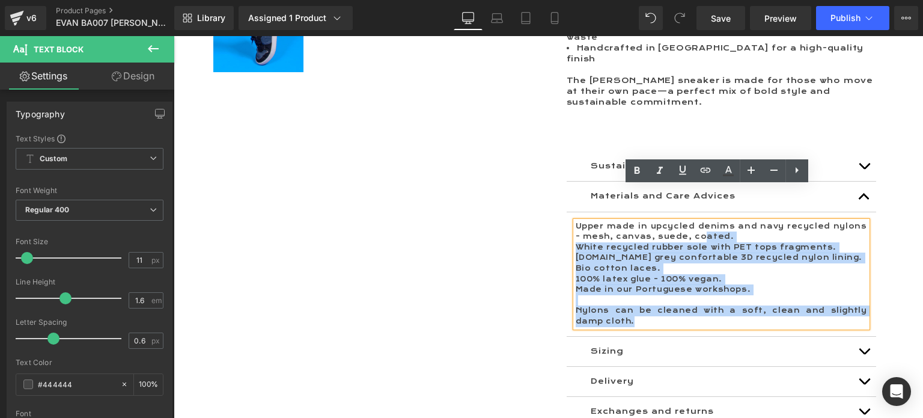
click at [705, 221] on p "Upper made in upcycled denims and navy recycled nylons - mesh, canvas, suede, c…" at bounding box center [722, 231] width 292 height 21
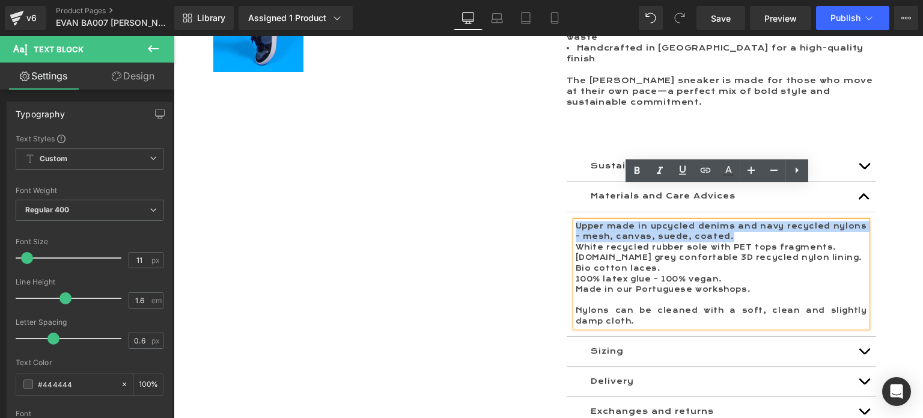
drag, startPoint x: 714, startPoint y: 203, endPoint x: 568, endPoint y: 189, distance: 147.3
click at [568, 212] on article "Upper made in upcycled denims and navy recycled nylons - mesh, canvas, suede, c…" at bounding box center [722, 274] width 310 height 124
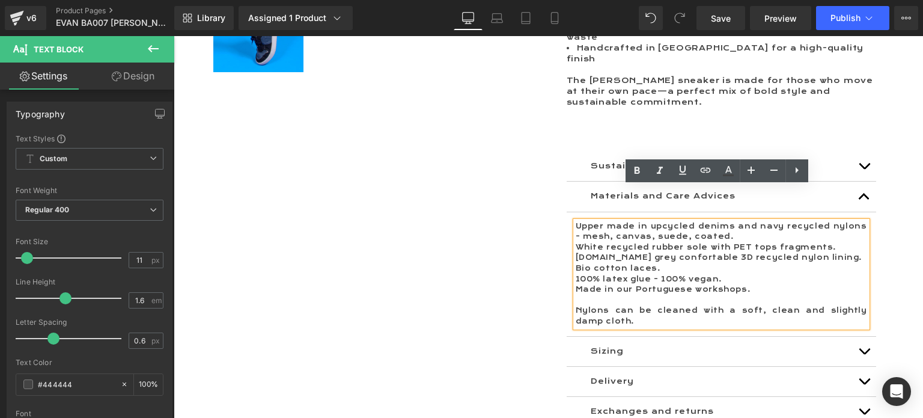
click at [608, 305] on p "Nylons can be cleaned with a soft, clean and slightly damp cloth." at bounding box center [722, 315] width 292 height 21
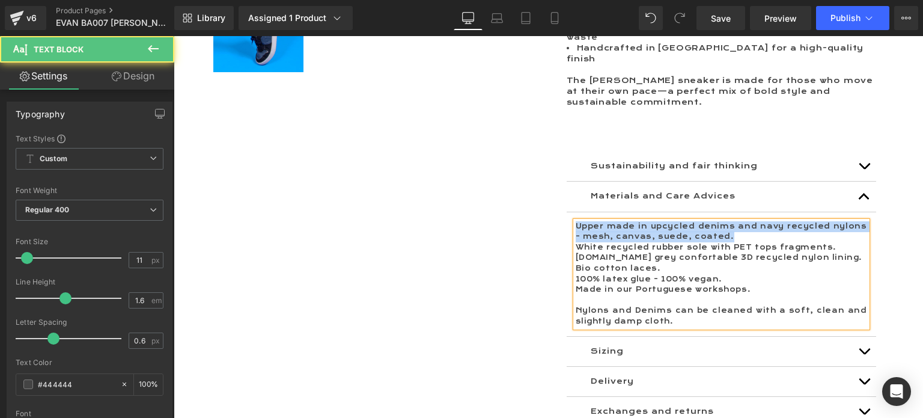
drag, startPoint x: 713, startPoint y: 203, endPoint x: 556, endPoint y: 194, distance: 157.8
click at [558, 194] on div "In response to textile overproduction and the climate crisis, ME.LAND invites c…" at bounding box center [722, 108] width 328 height 673
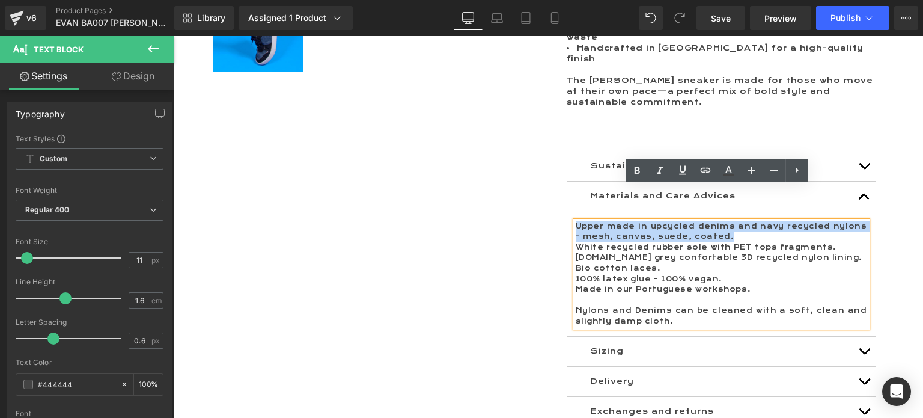
copy p "Upper made in upcycled denims and navy recycled nylons - mesh, canvas, suede, c…"
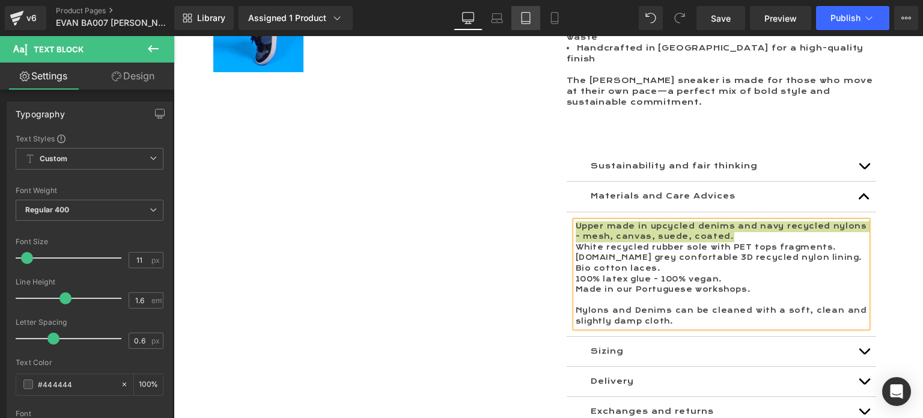
click at [526, 16] on icon at bounding box center [526, 18] width 12 height 12
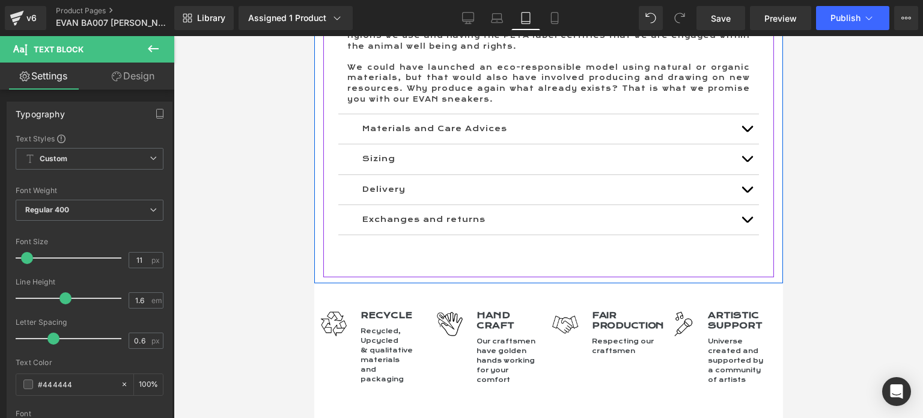
scroll to position [1503, 0]
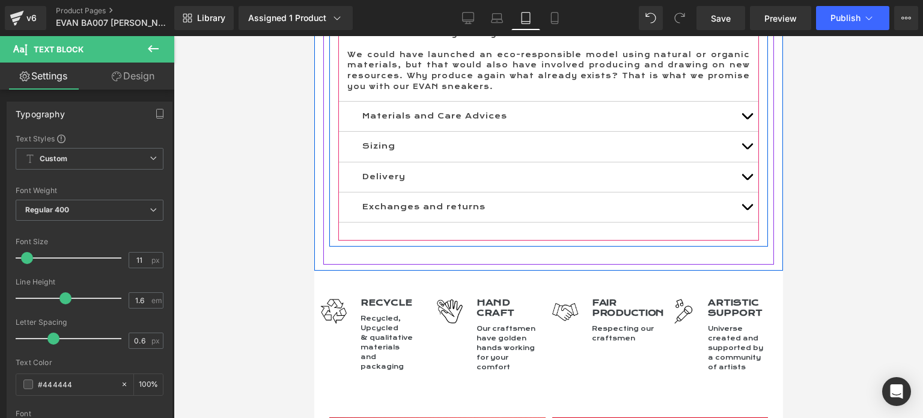
click at [735, 115] on button "button" at bounding box center [747, 116] width 24 height 29
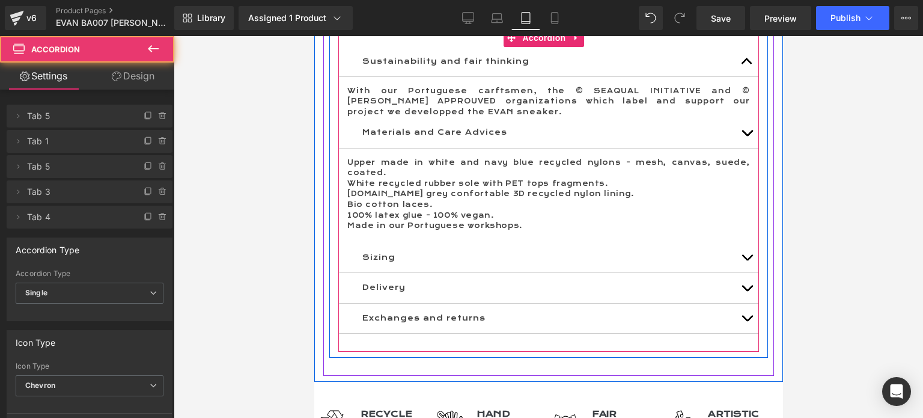
scroll to position [1284, 0]
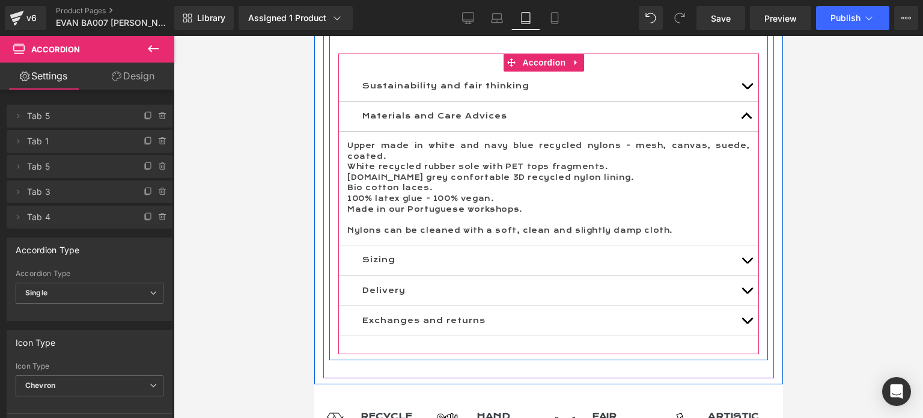
click at [402, 146] on span "Upper made in white and navy blue recycled nylons - mesh, canvas, suede, coated." at bounding box center [548, 150] width 403 height 19
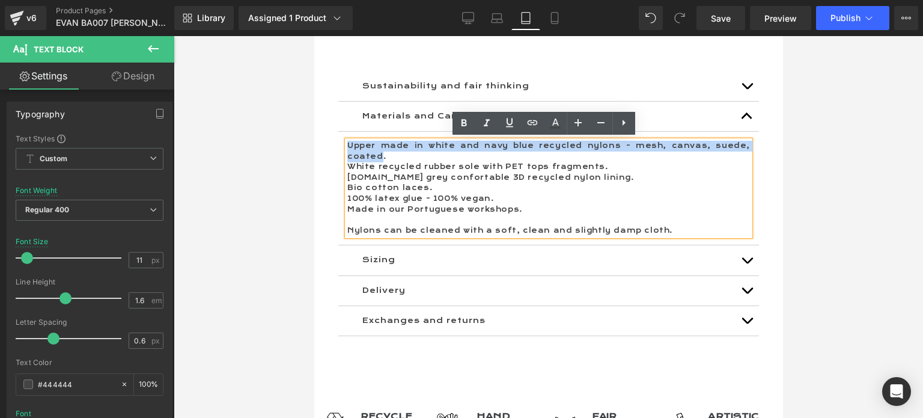
drag, startPoint x: 735, startPoint y: 145, endPoint x: 348, endPoint y: 141, distance: 387.8
click at [349, 141] on span "Upper made in white and navy blue recycled nylons - mesh, canvas, suede, coated." at bounding box center [548, 150] width 403 height 19
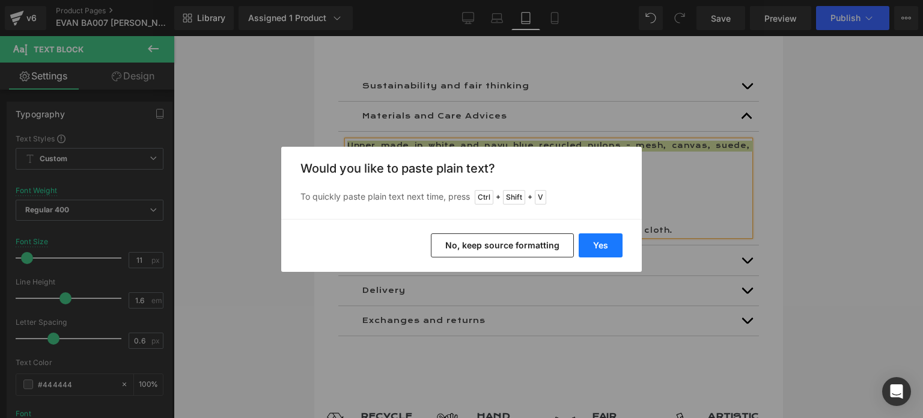
click at [601, 239] on button "Yes" at bounding box center [601, 245] width 44 height 24
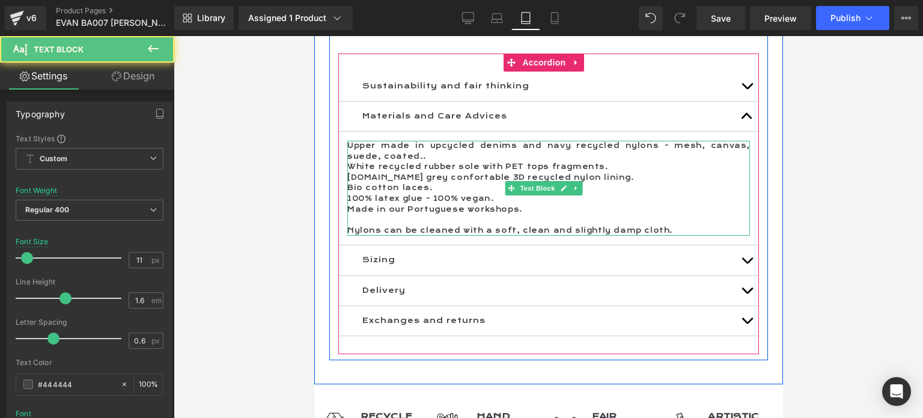
click at [405, 155] on p "Upper made in upcycled denims and navy recycled nylons - mesh, canvas, suede, c…" at bounding box center [548, 151] width 403 height 21
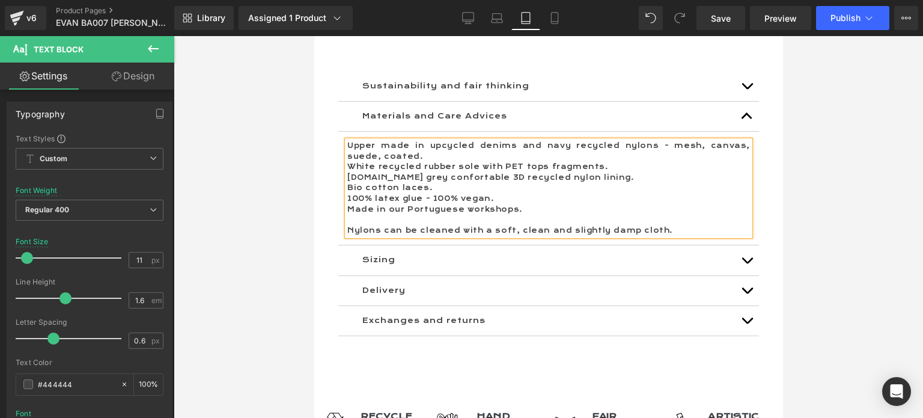
click at [381, 227] on p "Nylons can be cleaned with a soft, clean and slightly damp cloth." at bounding box center [548, 230] width 403 height 11
click at [474, 21] on icon at bounding box center [468, 18] width 12 height 12
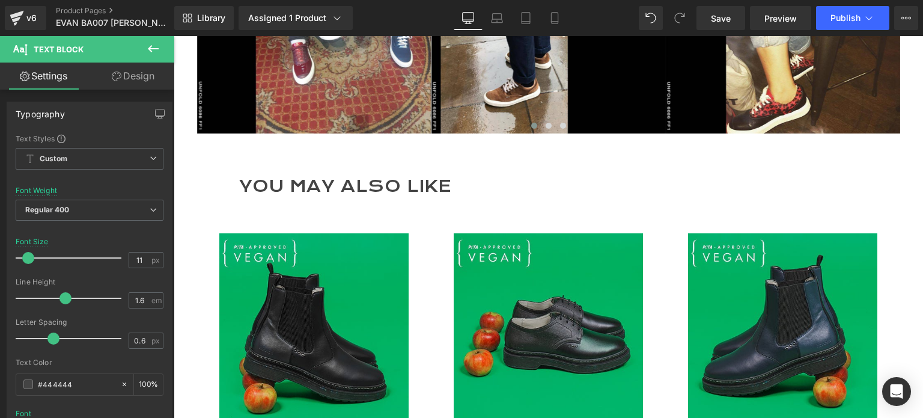
scroll to position [2044, 0]
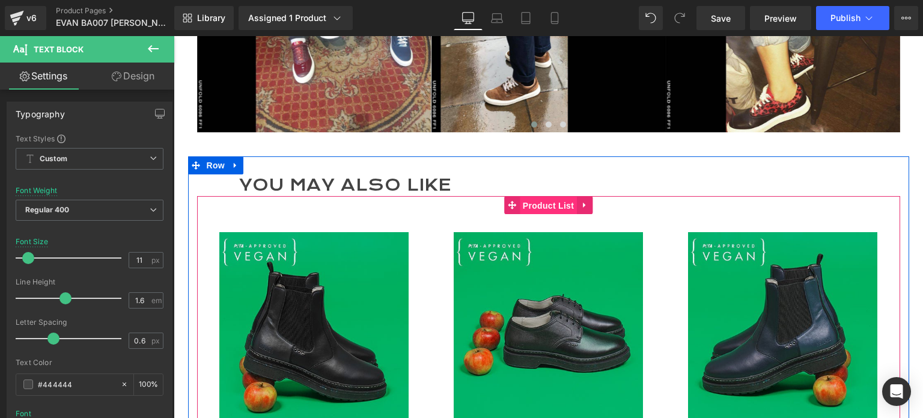
click at [544, 197] on span "Product List" at bounding box center [548, 206] width 57 height 18
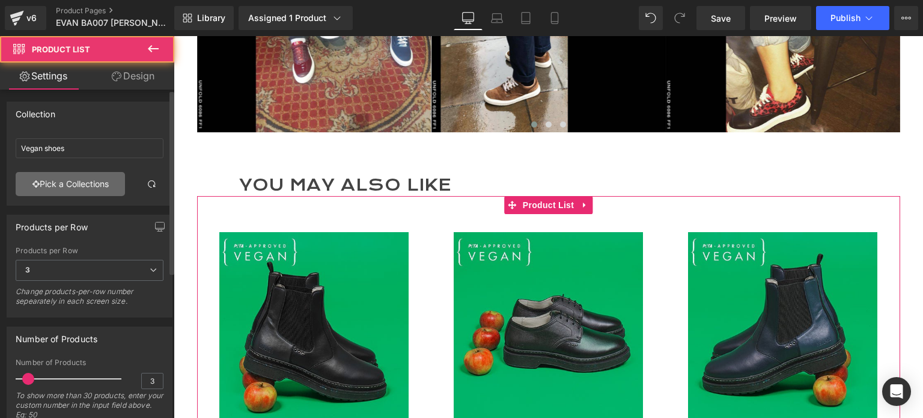
click at [61, 185] on link "Pick a Collections" at bounding box center [70, 184] width 109 height 24
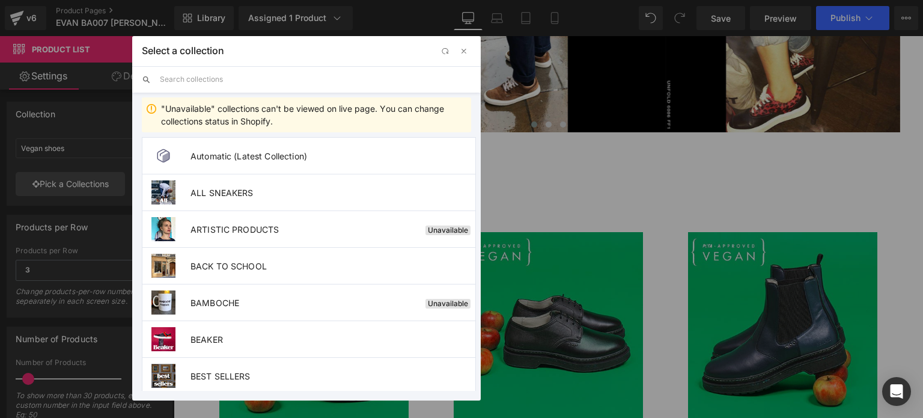
click at [204, 75] on input "text" at bounding box center [315, 79] width 311 height 26
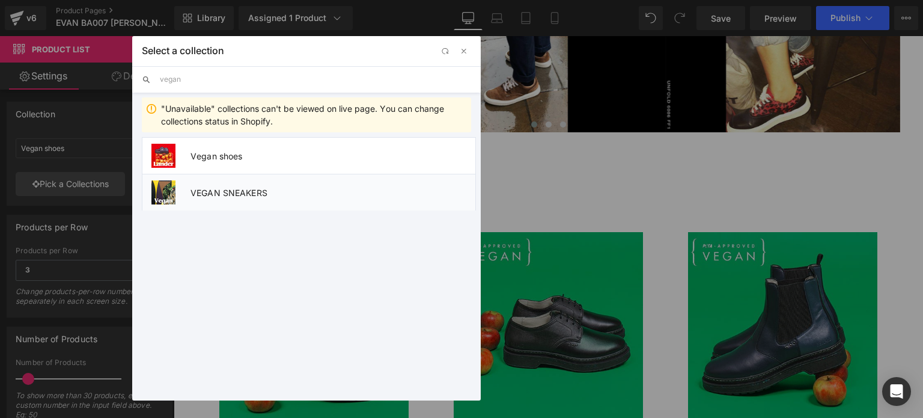
type input "vegan"
click at [242, 192] on span "VEGAN SNEAKERS" at bounding box center [333, 193] width 285 height 10
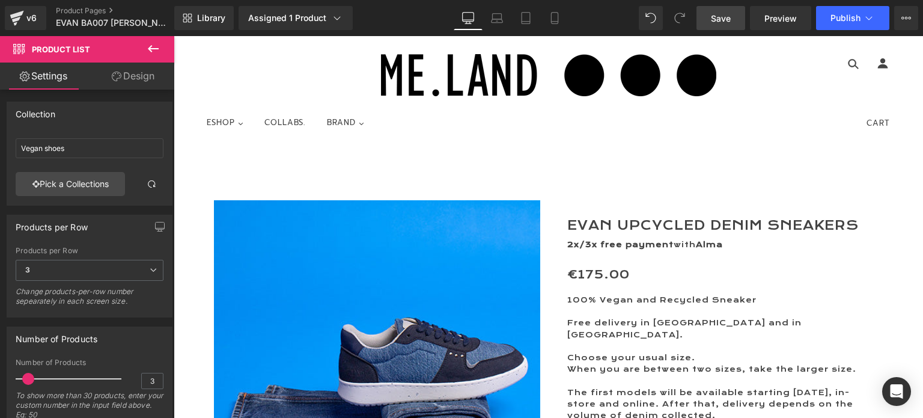
click at [717, 17] on span "Save" at bounding box center [721, 18] width 20 height 13
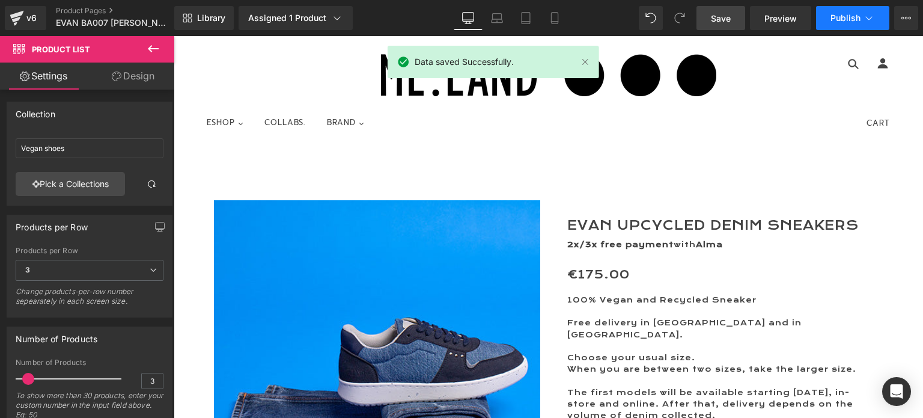
click at [850, 18] on span "Publish" at bounding box center [846, 18] width 30 height 10
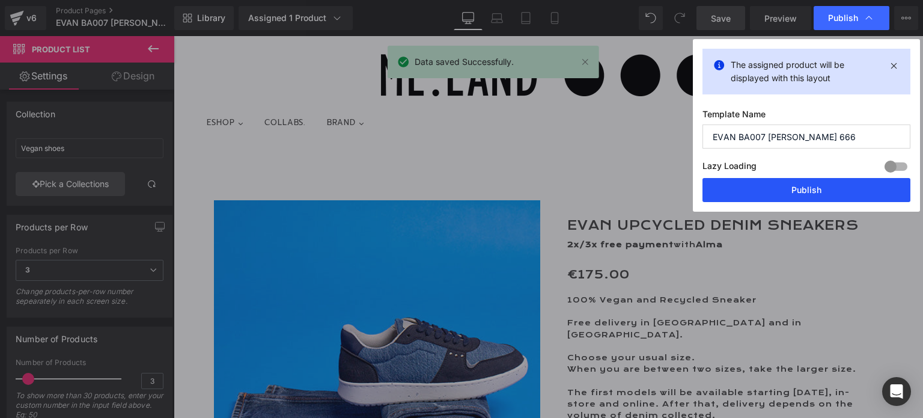
click at [796, 185] on button "Publish" at bounding box center [807, 190] width 208 height 24
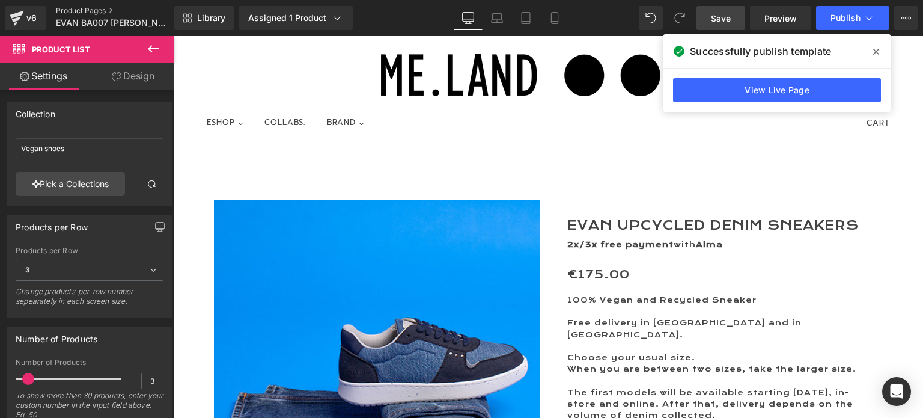
click at [78, 10] on link "Product Pages" at bounding box center [125, 11] width 138 height 10
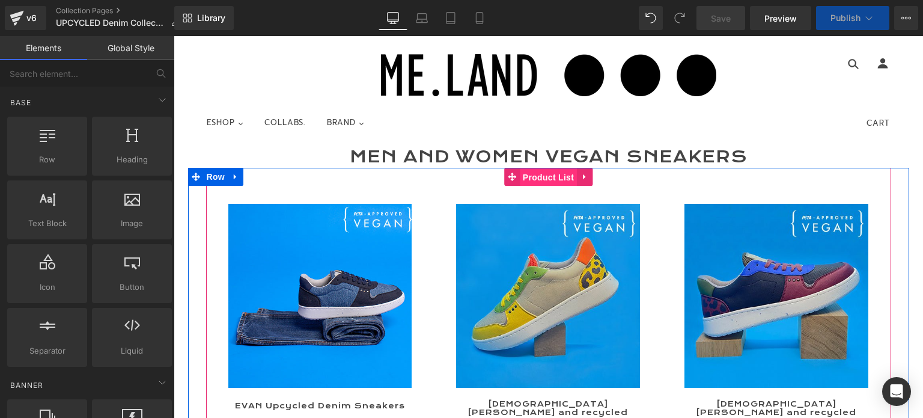
click at [537, 179] on span "Product List" at bounding box center [548, 177] width 57 height 18
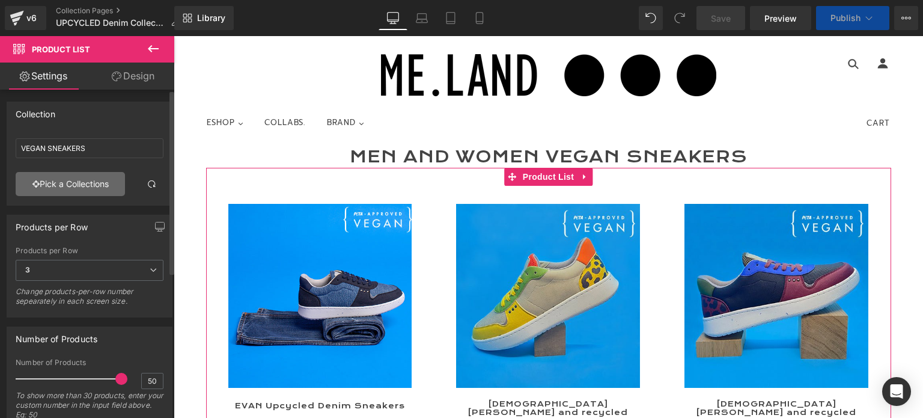
click at [69, 177] on link "Pick a Collections" at bounding box center [70, 184] width 109 height 24
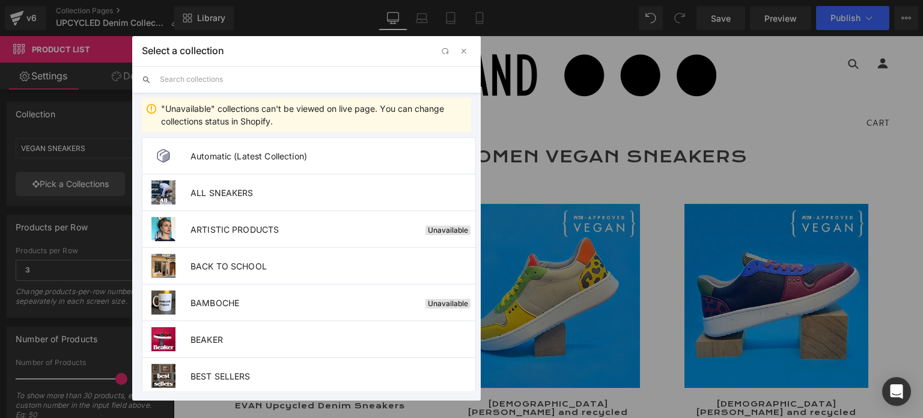
click at [214, 84] on input "text" at bounding box center [315, 79] width 311 height 26
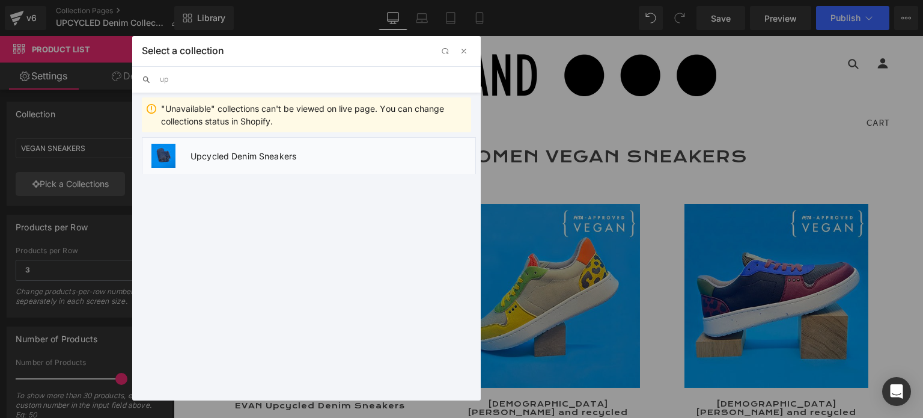
type input "up"
click at [266, 155] on span "Upcycled Denim Sneakers" at bounding box center [333, 156] width 285 height 10
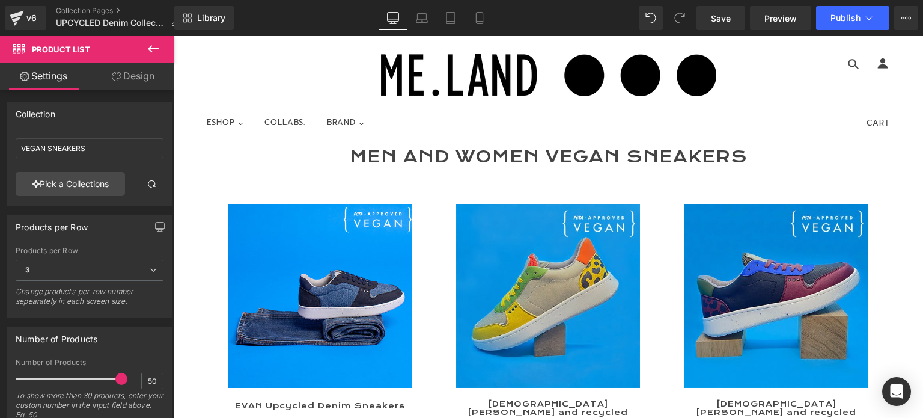
type input "Upcycled Denim Sneakers"
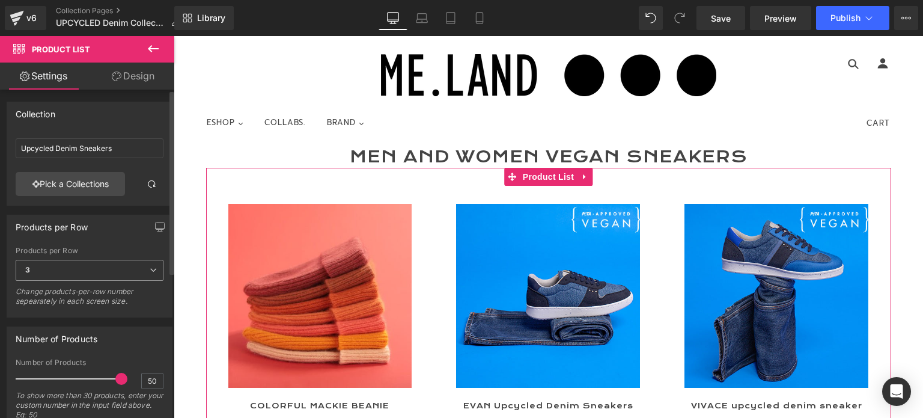
click at [150, 268] on icon at bounding box center [153, 269] width 7 height 7
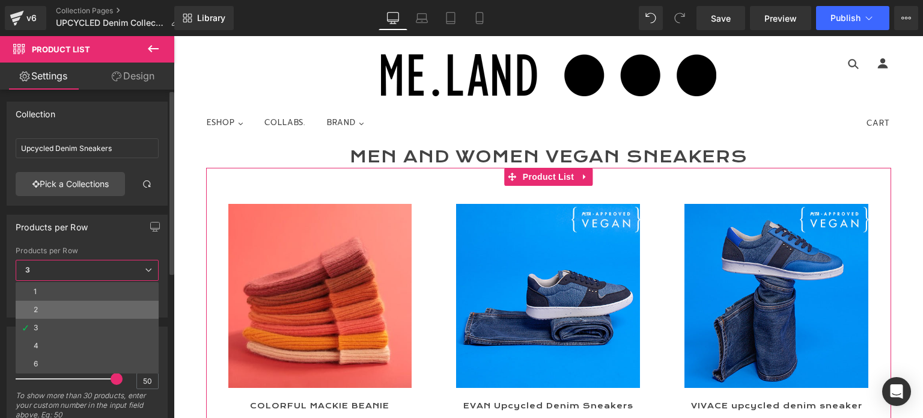
click at [76, 305] on li "2" at bounding box center [87, 310] width 143 height 18
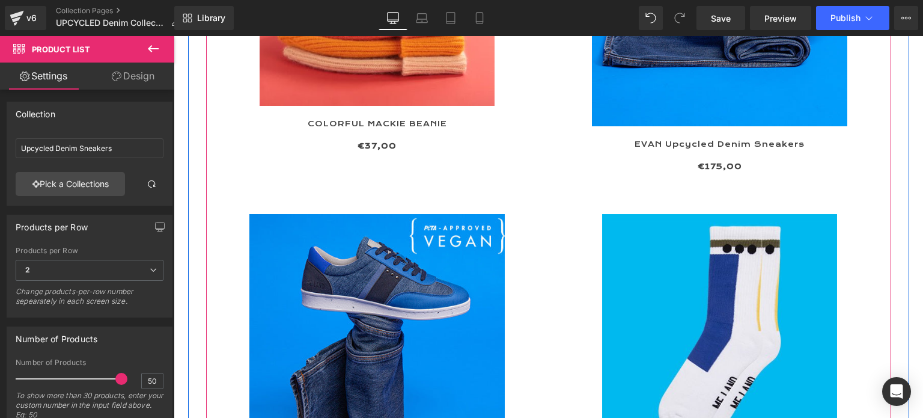
scroll to position [301, 0]
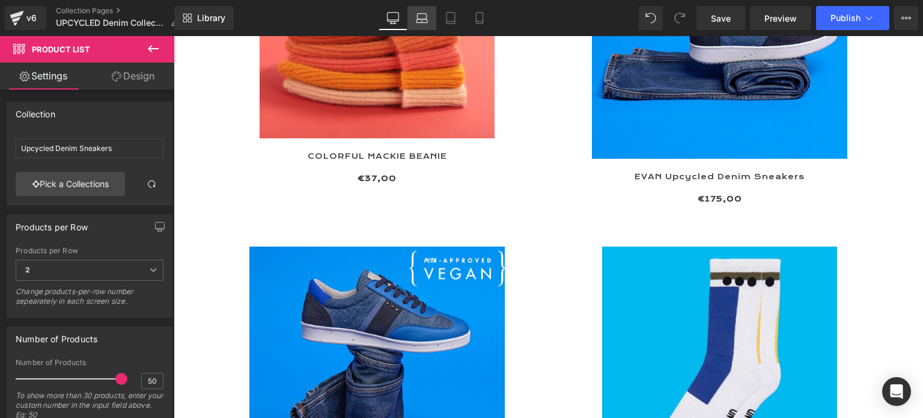
click at [422, 21] on icon at bounding box center [422, 18] width 12 height 12
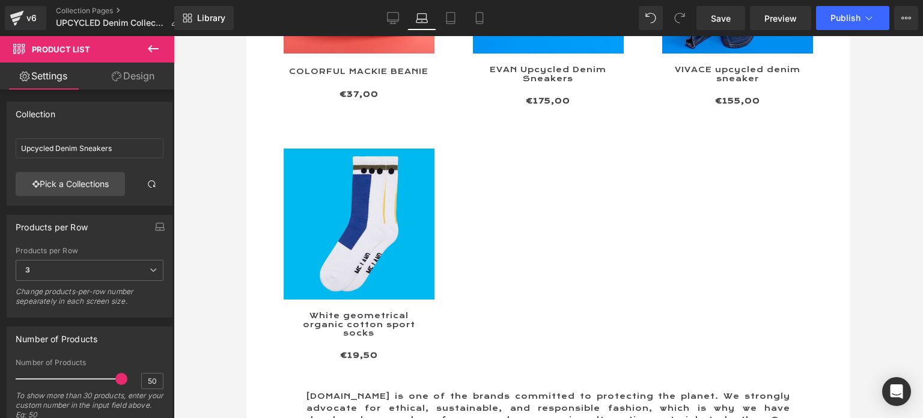
scroll to position [2, 0]
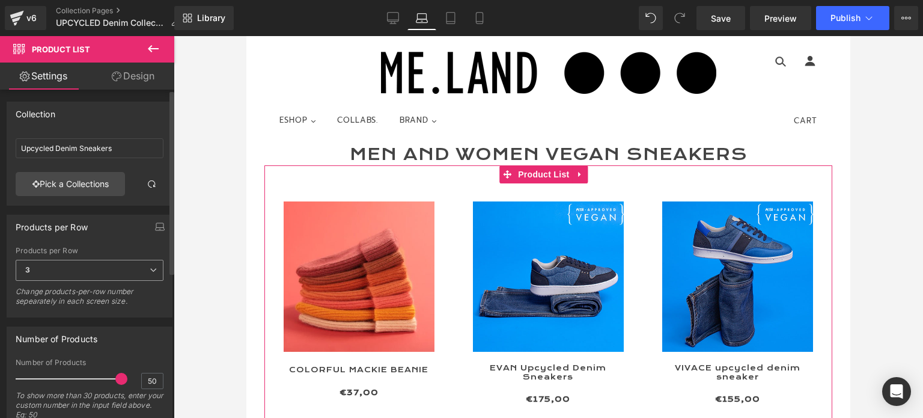
click at [64, 276] on span "3" at bounding box center [90, 270] width 148 height 21
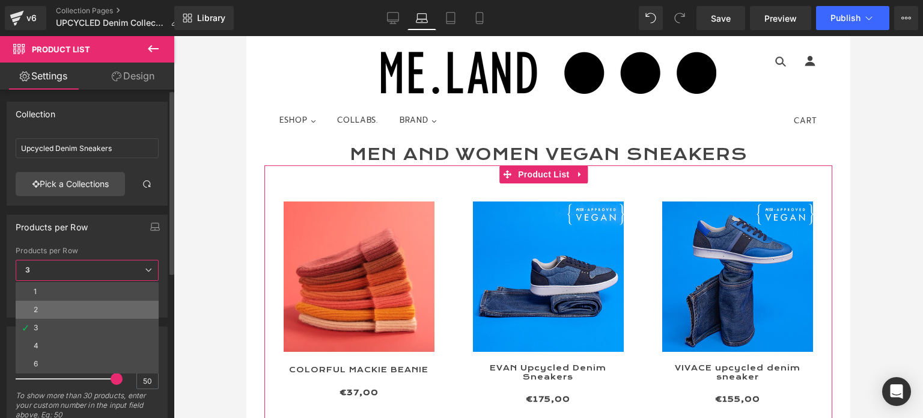
click at [54, 301] on li "2" at bounding box center [87, 310] width 143 height 18
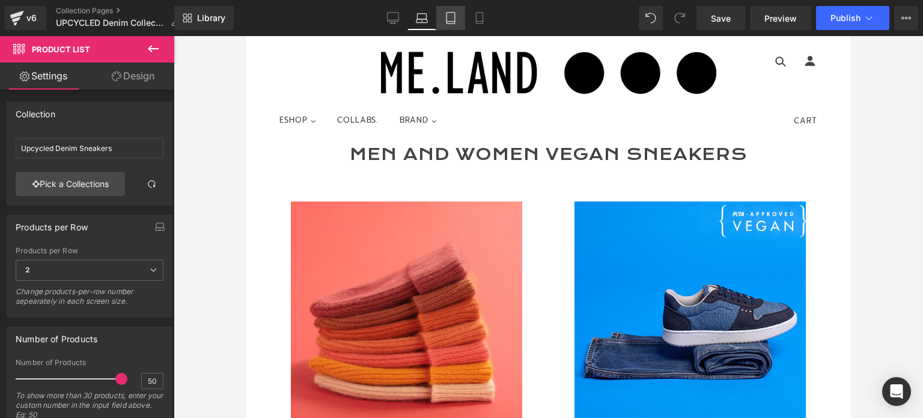
click at [447, 15] on icon at bounding box center [451, 18] width 8 height 11
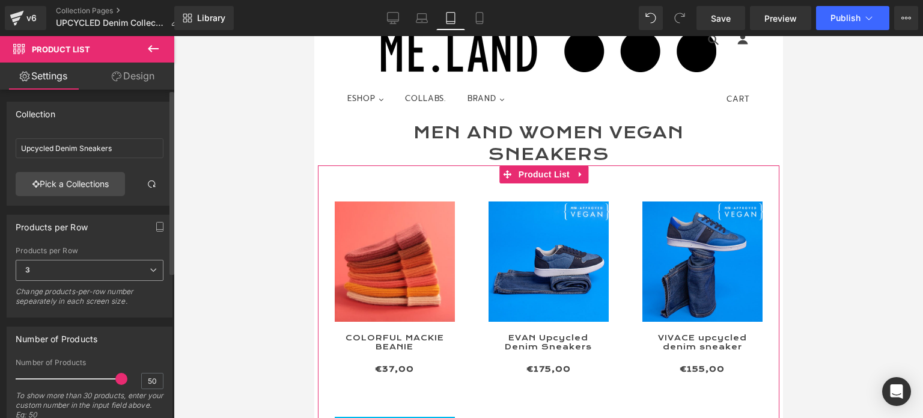
click at [43, 271] on span "3" at bounding box center [90, 270] width 148 height 21
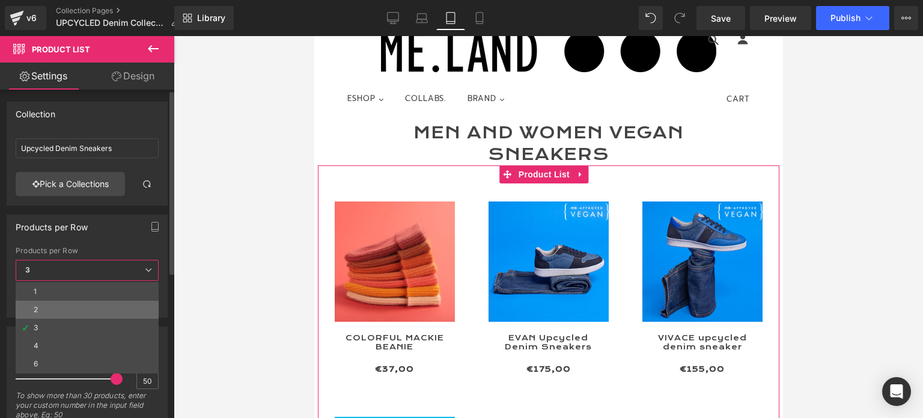
click at [44, 305] on li "2" at bounding box center [87, 310] width 143 height 18
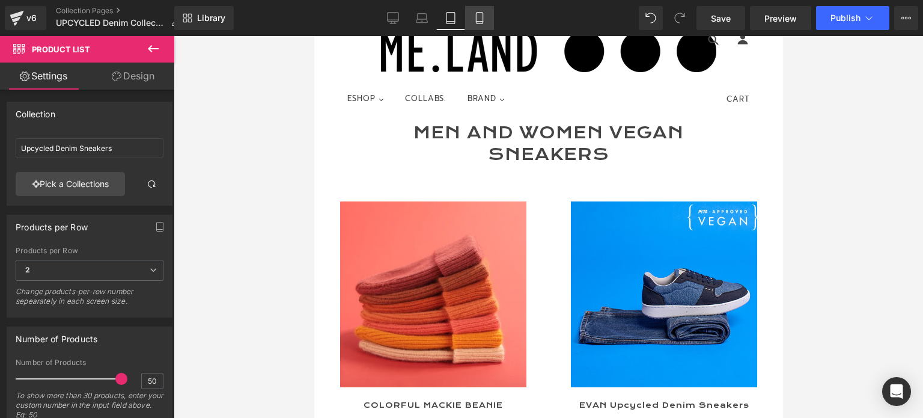
click at [476, 20] on icon at bounding box center [479, 18] width 7 height 11
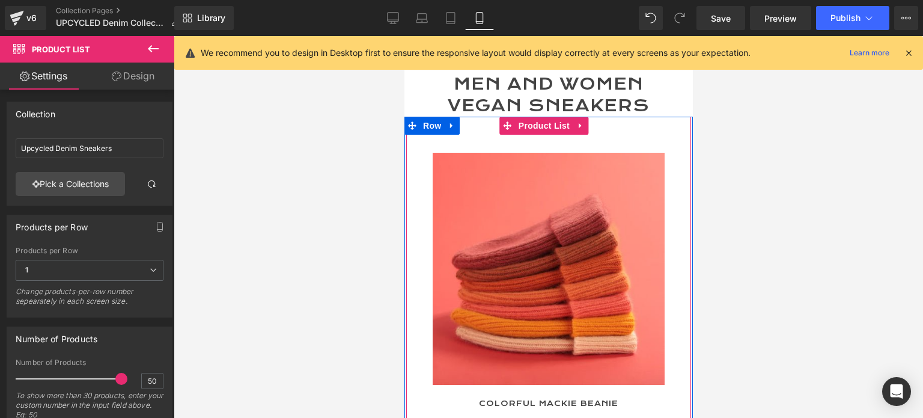
scroll to position [0, 0]
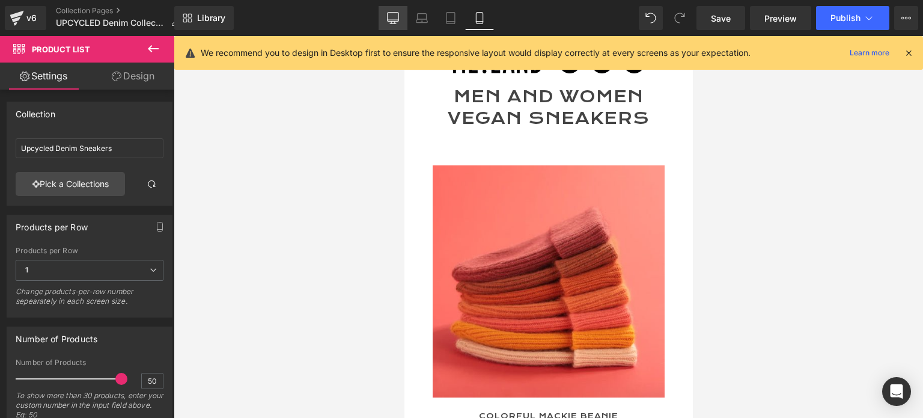
drag, startPoint x: 400, startPoint y: 17, endPoint x: 391, endPoint y: 17, distance: 8.4
click at [399, 17] on icon at bounding box center [393, 18] width 12 height 12
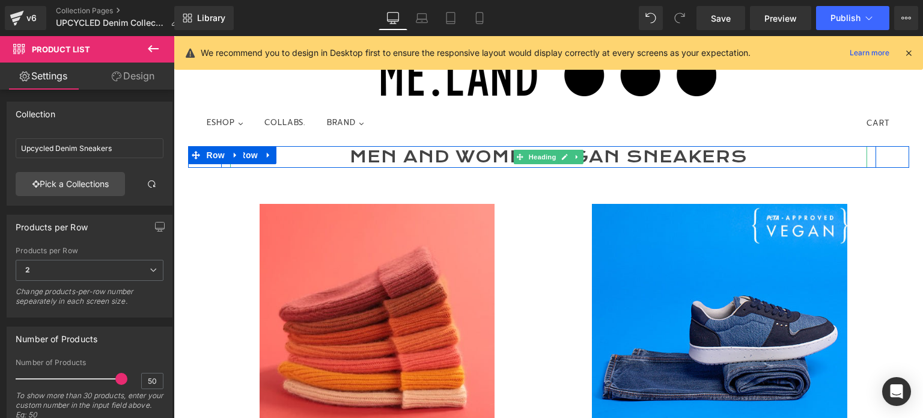
click at [358, 158] on h1 "MEN AND WOMEN Vegan Sneakers" at bounding box center [548, 157] width 637 height 22
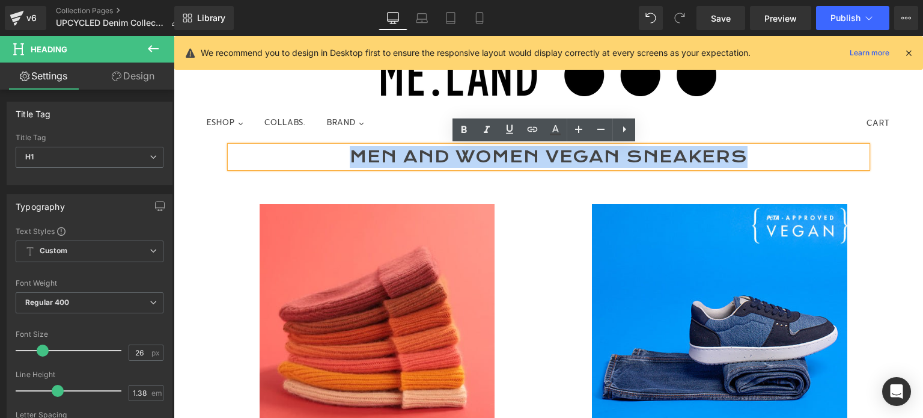
drag, startPoint x: 349, startPoint y: 156, endPoint x: 743, endPoint y: 156, distance: 393.8
click at [743, 156] on h1 "MEN AND WOMEN Vegan Sneakers" at bounding box center [548, 157] width 637 height 22
paste div
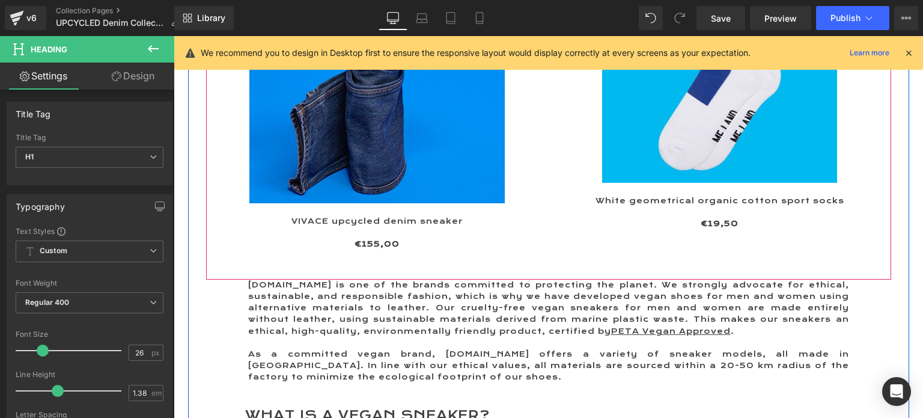
scroll to position [601, 0]
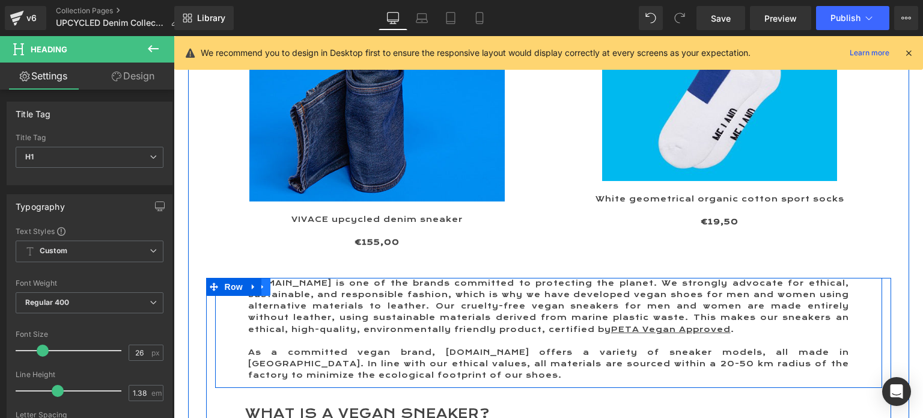
click at [261, 286] on icon at bounding box center [262, 286] width 2 height 5
click at [274, 284] on icon at bounding box center [278, 287] width 8 height 8
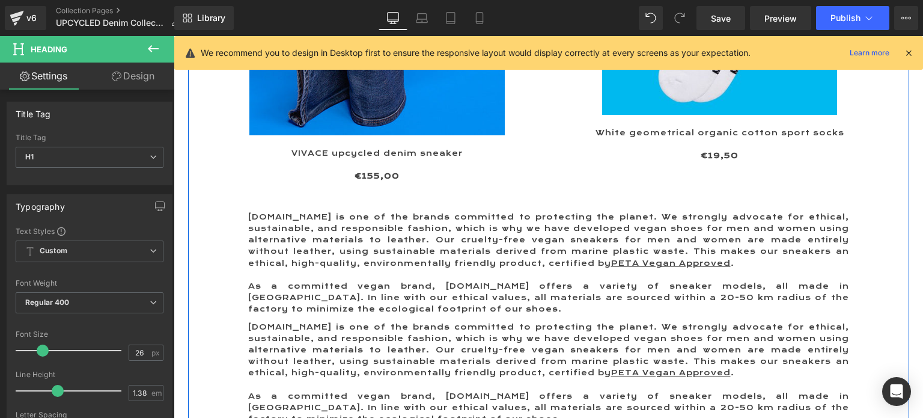
scroll to position [664, 0]
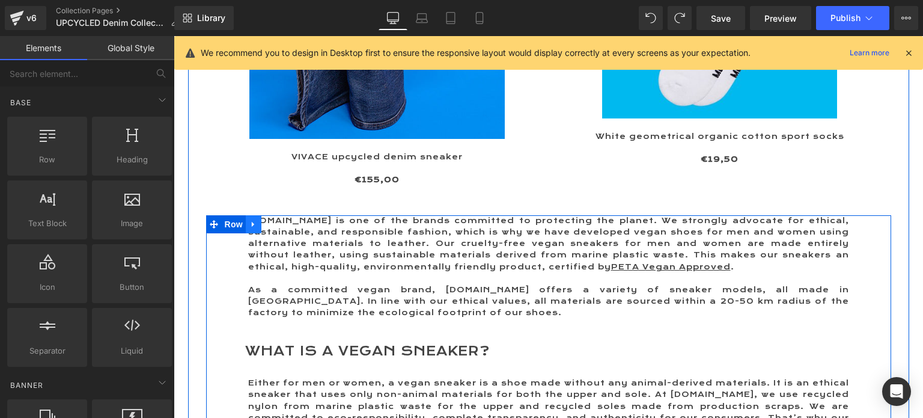
click at [250, 223] on icon at bounding box center [254, 223] width 8 height 9
click at [265, 226] on icon at bounding box center [269, 223] width 8 height 9
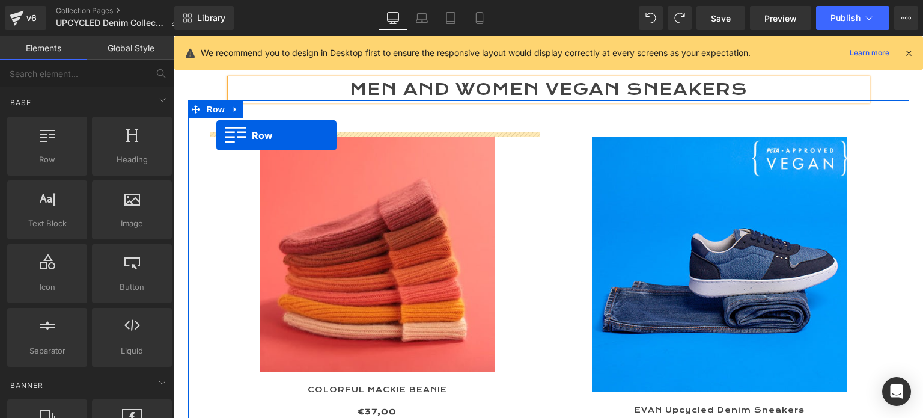
scroll to position [7, 0]
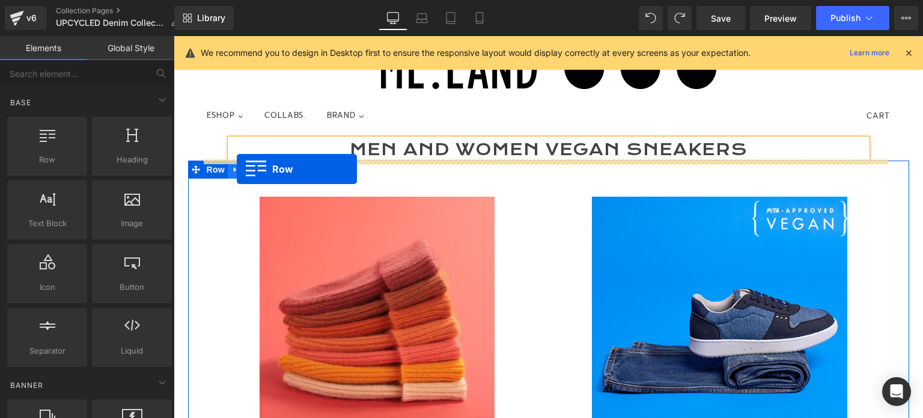
drag, startPoint x: 206, startPoint y: 281, endPoint x: 237, endPoint y: 170, distance: 115.5
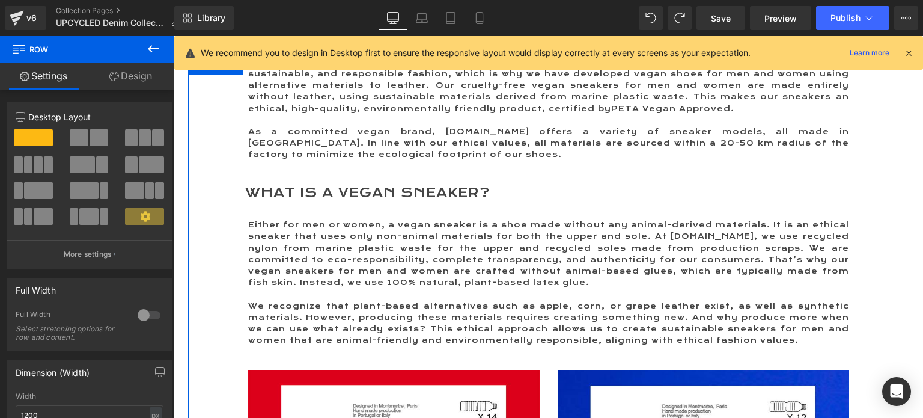
scroll to position [67, 0]
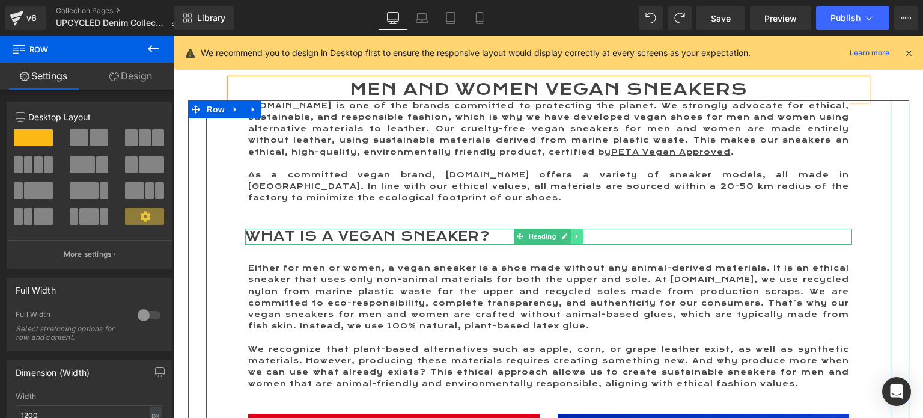
click at [571, 232] on link at bounding box center [577, 236] width 13 height 14
click at [580, 235] on icon at bounding box center [583, 236] width 7 height 7
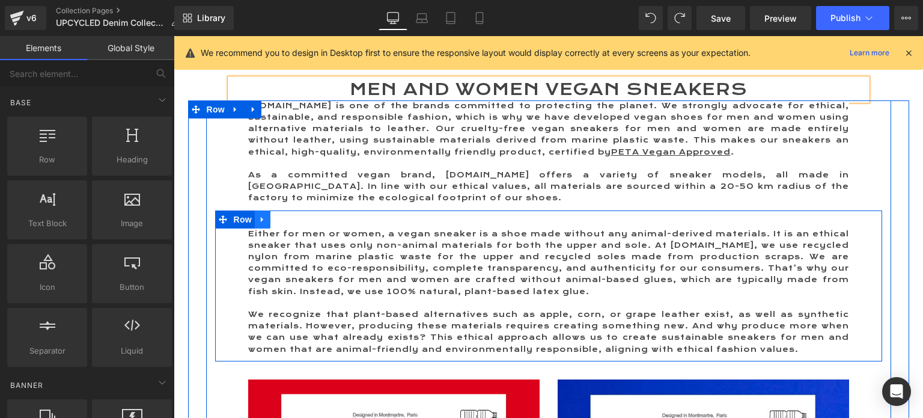
click at [259, 217] on icon at bounding box center [263, 219] width 8 height 9
click at [290, 219] on icon at bounding box center [294, 219] width 8 height 8
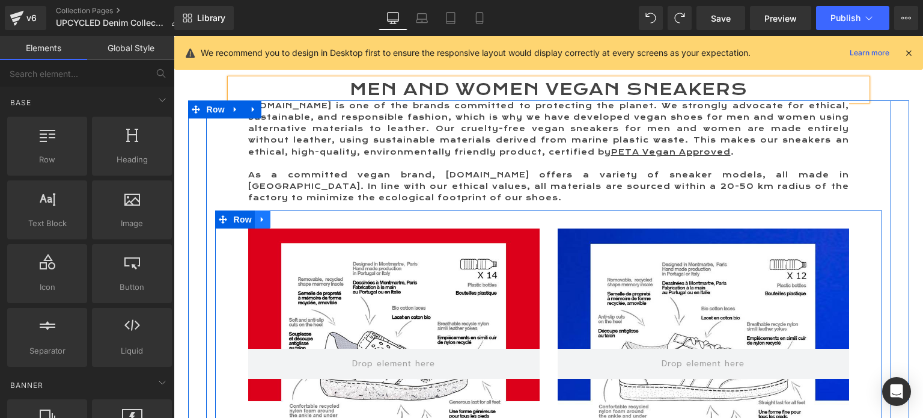
click at [261, 217] on icon at bounding box center [262, 218] width 2 height 5
click at [290, 218] on icon at bounding box center [294, 219] width 8 height 9
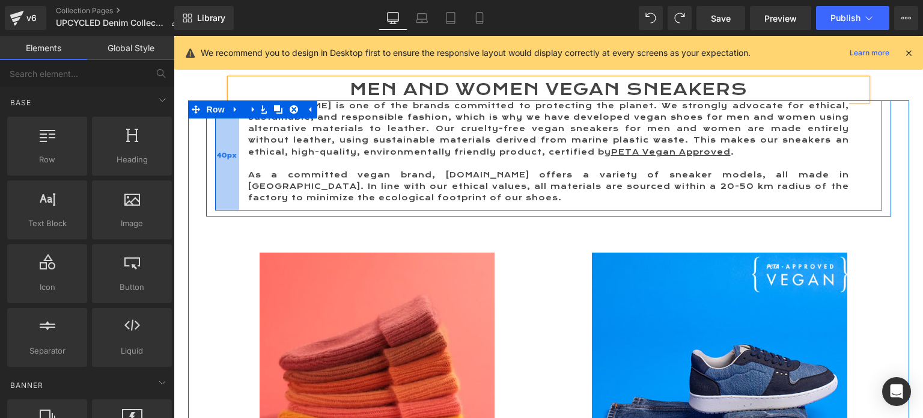
click at [224, 144] on div "40px" at bounding box center [227, 155] width 24 height 110
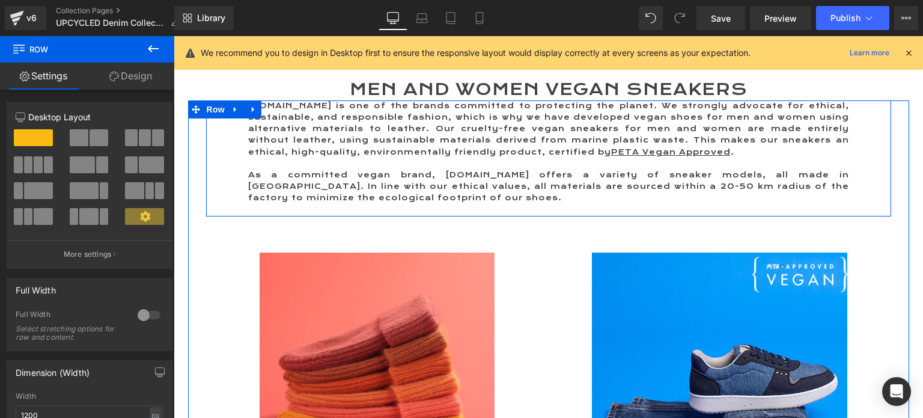
click at [206, 200] on div "ME.LAND is one of the brands committed to protecting the planet. We strongly ad…" at bounding box center [548, 155] width 685 height 110
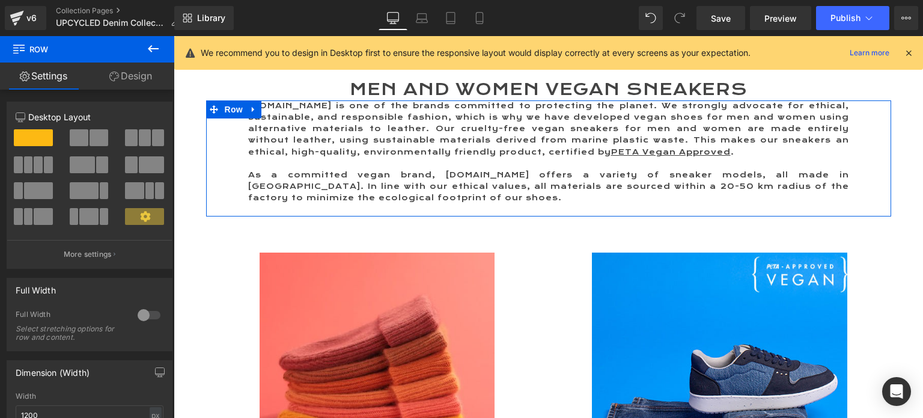
drag, startPoint x: 135, startPoint y: 76, endPoint x: 41, endPoint y: 121, distance: 103.3
click at [135, 76] on link "Design" at bounding box center [130, 76] width 87 height 27
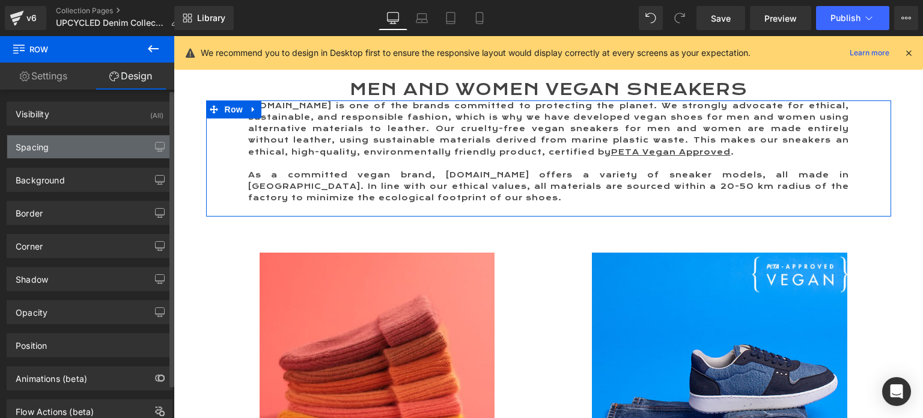
type input "0"
type input "10"
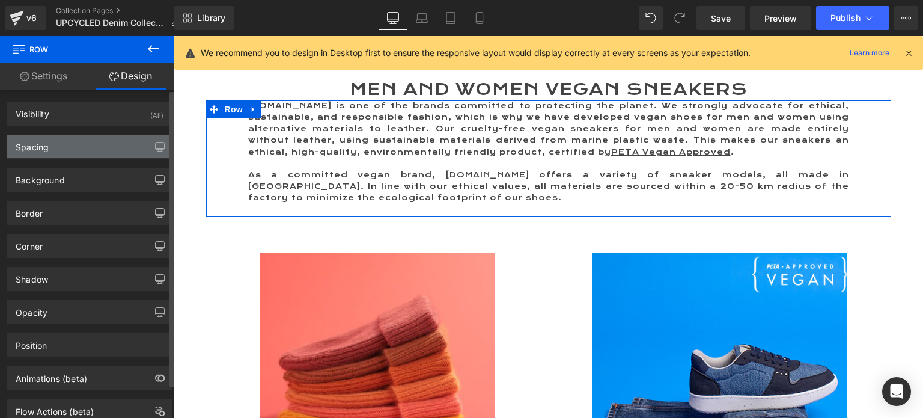
type input "0"
click at [42, 142] on div "Spacing" at bounding box center [32, 143] width 33 height 17
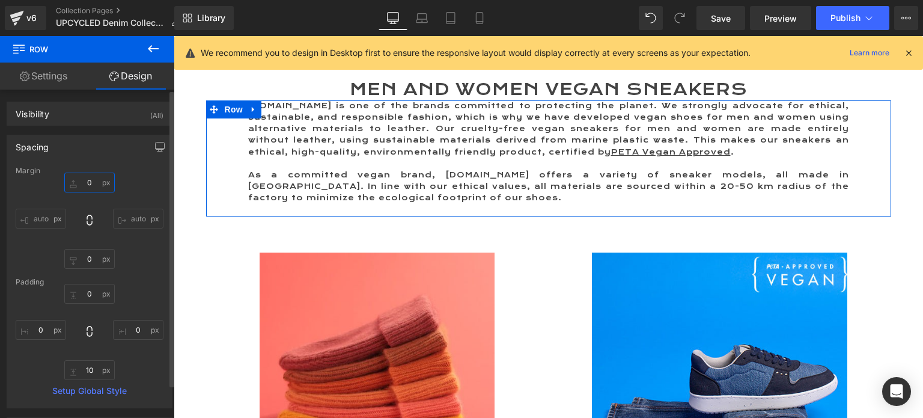
click at [82, 184] on input "0" at bounding box center [89, 183] width 51 height 20
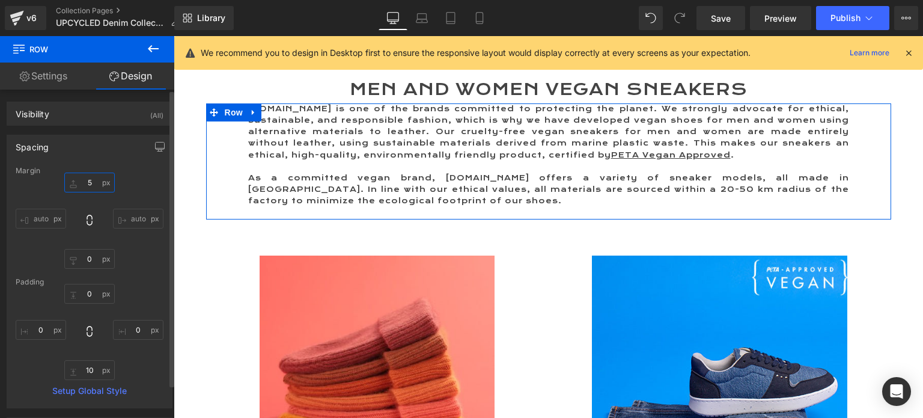
type input "50"
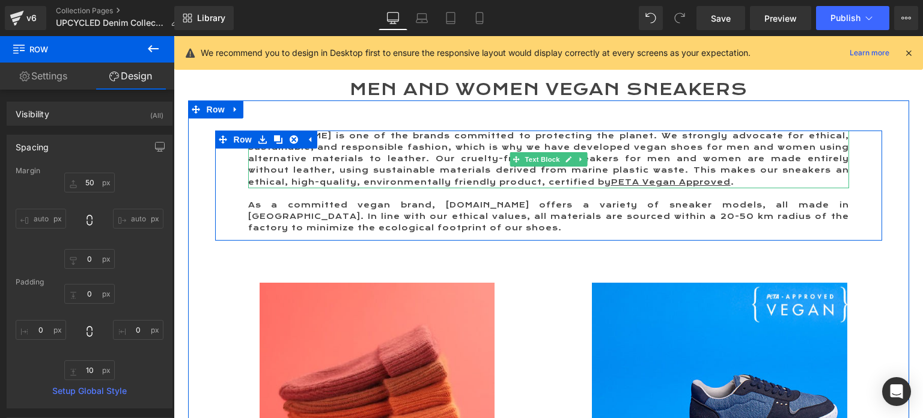
click at [632, 170] on p "ME.LAND is one of the brands committed to protecting the planet. We strongly ad…" at bounding box center [548, 159] width 601 height 58
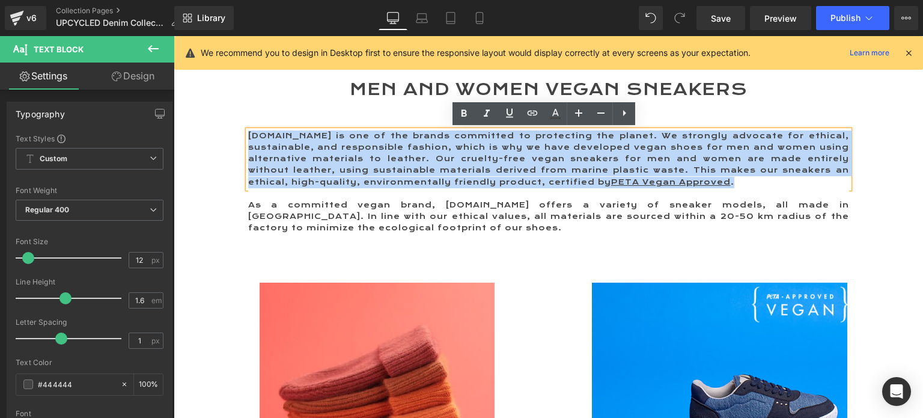
drag, startPoint x: 616, startPoint y: 185, endPoint x: 245, endPoint y: 135, distance: 374.2
click at [248, 135] on p "ME.LAND is one of the brands committed to protecting the planet. We strongly ad…" at bounding box center [548, 159] width 601 height 58
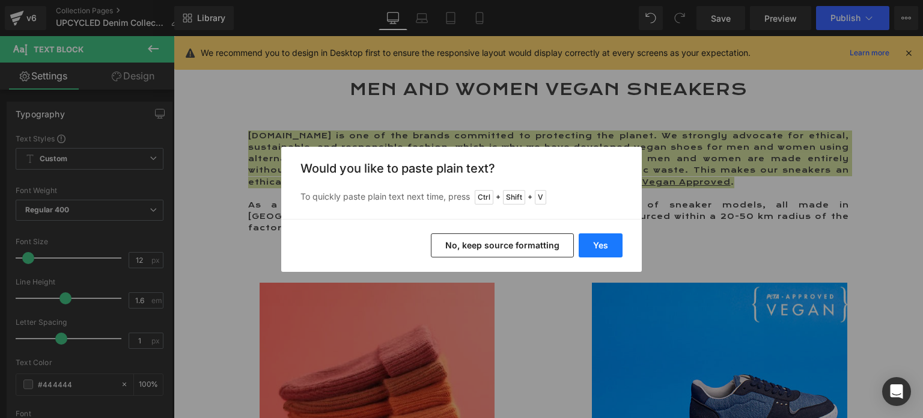
click at [604, 247] on button "Yes" at bounding box center [601, 245] width 44 height 24
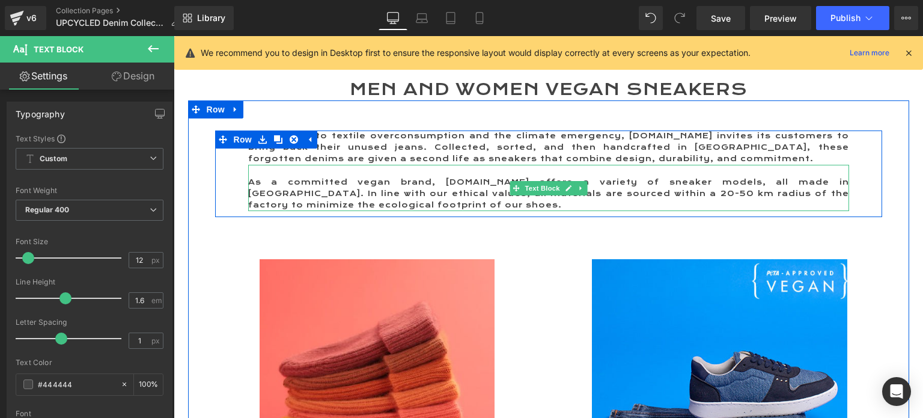
click at [314, 183] on p "As a committed vegan brand, ME.LAND offers a variety of sneaker models, all mad…" at bounding box center [548, 194] width 601 height 35
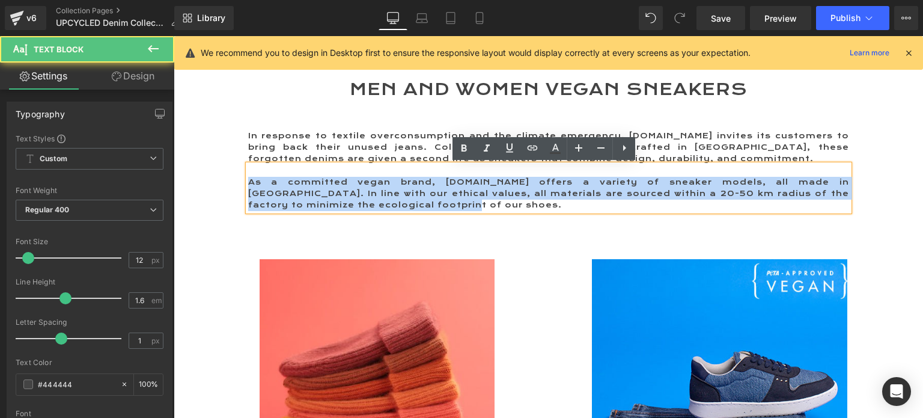
drag, startPoint x: 292, startPoint y: 189, endPoint x: 370, endPoint y: 204, distance: 79.5
click at [370, 204] on p "As a committed vegan brand, ME.LAND offers a variety of sneaker models, all mad…" at bounding box center [548, 194] width 601 height 35
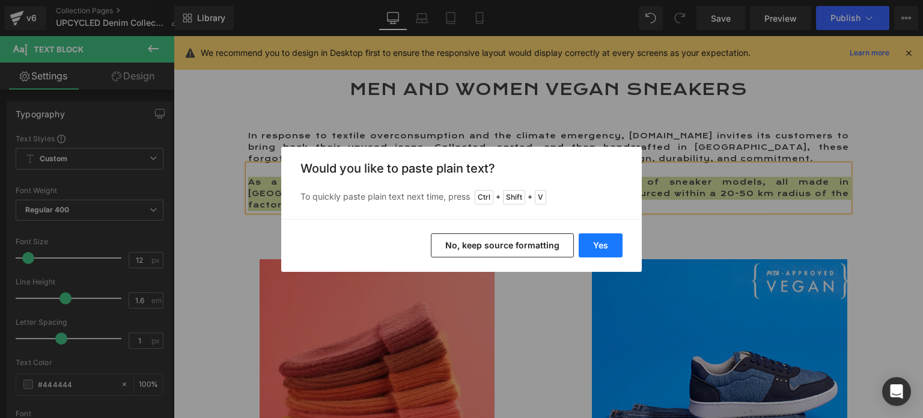
click at [604, 240] on button "Yes" at bounding box center [601, 245] width 44 height 24
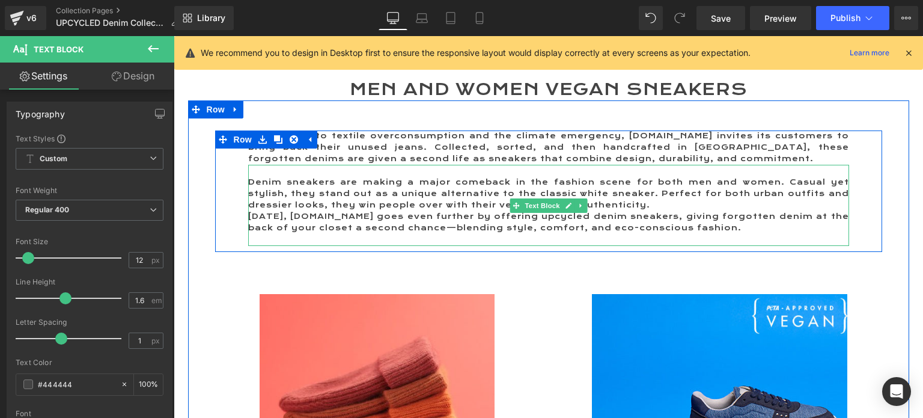
click at [619, 206] on p "Denim sneakers are making a major comeback in the fashion scene for both men an…" at bounding box center [548, 194] width 601 height 35
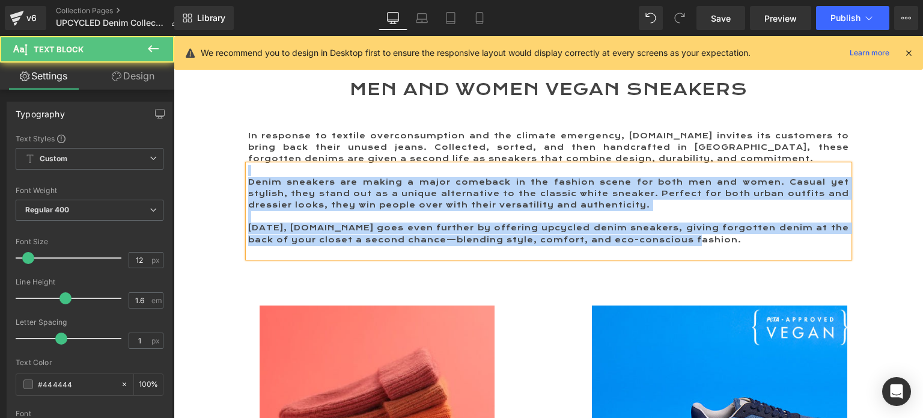
drag, startPoint x: 695, startPoint y: 236, endPoint x: 213, endPoint y: 168, distance: 486.9
click at [215, 168] on div "In response to textile overconsumption and the climate emergency, ME.LAND invit…" at bounding box center [548, 196] width 667 height 133
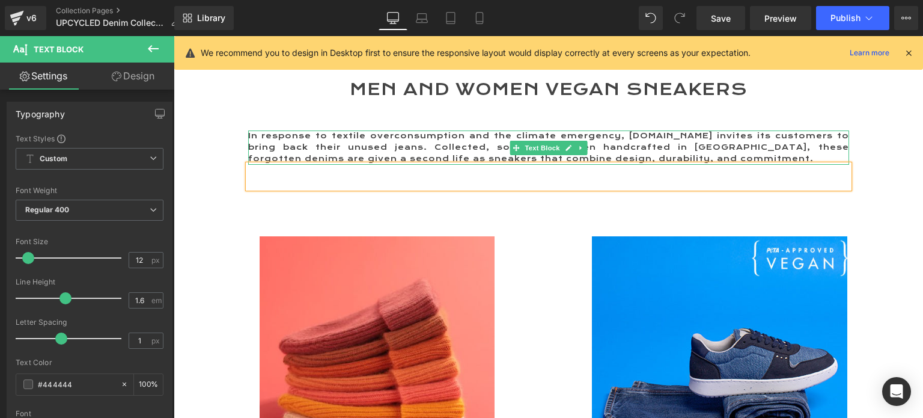
click at [660, 156] on p "In response to textile overconsumption and the climate emergency, ME.LAND invit…" at bounding box center [548, 147] width 601 height 35
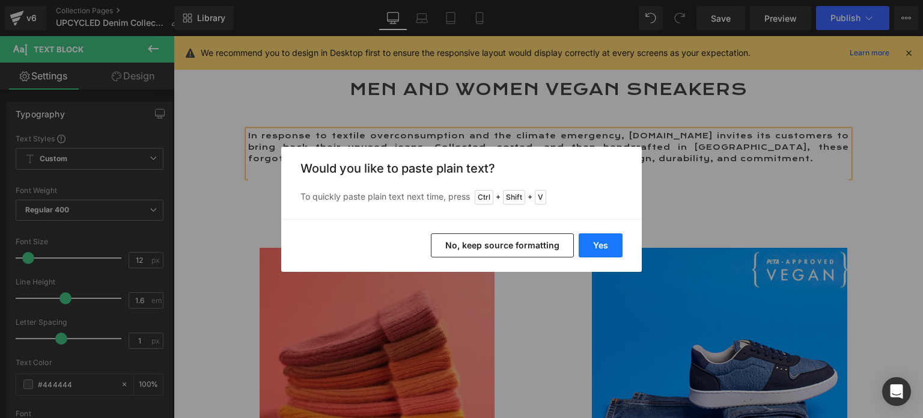
click at [605, 250] on button "Yes" at bounding box center [601, 245] width 44 height 24
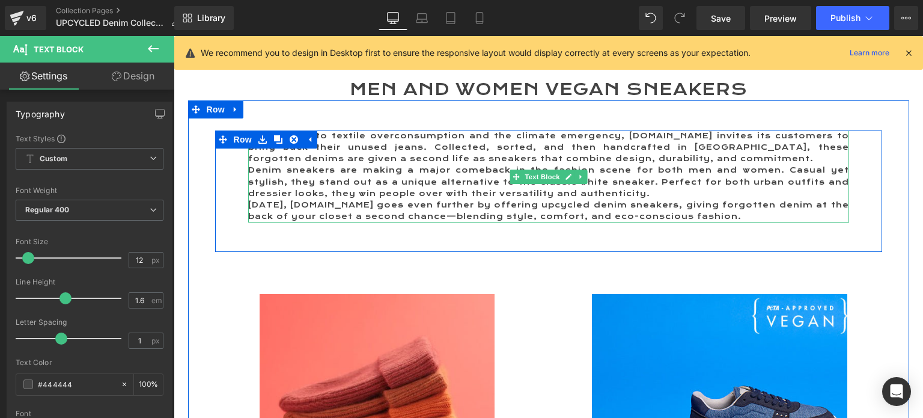
click at [646, 158] on p "In response to textile overconsumption and the climate emergency, ME.LAND invit…" at bounding box center [548, 147] width 601 height 35
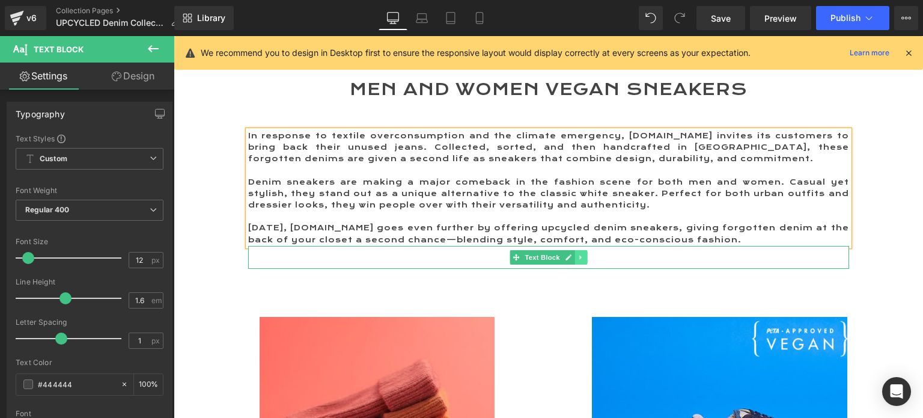
click at [575, 252] on link at bounding box center [581, 257] width 13 height 14
click at [582, 251] on link at bounding box center [587, 257] width 13 height 14
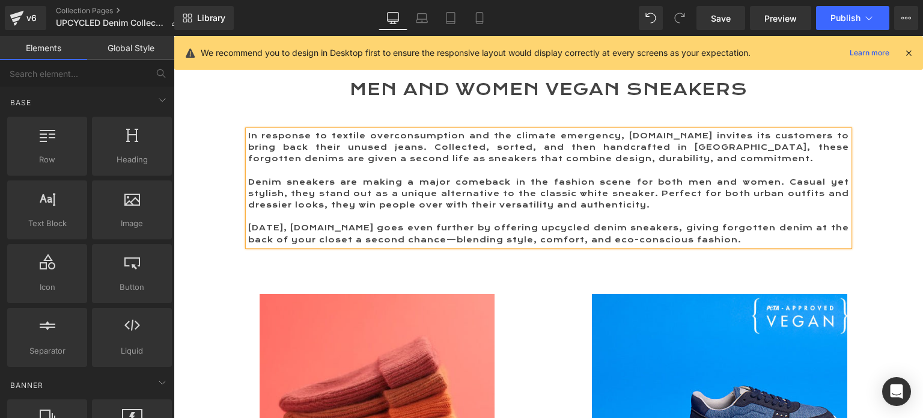
click at [464, 183] on p "Denim sneakers are making a major comeback in the fashion scene for both men an…" at bounding box center [548, 194] width 601 height 35
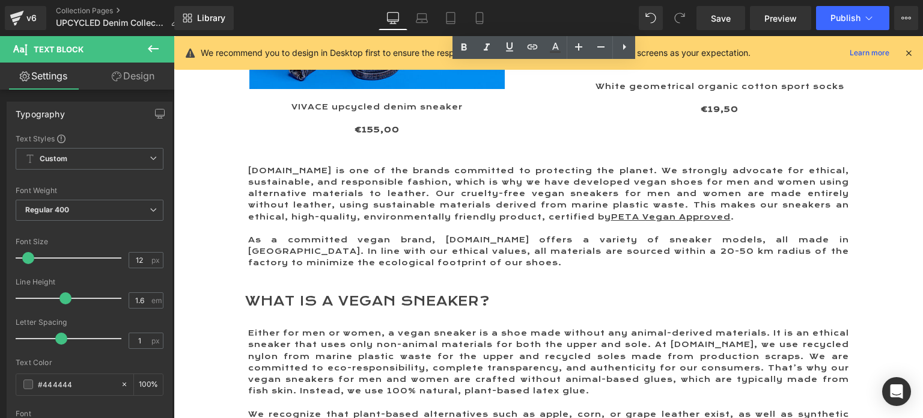
scroll to position [842, 0]
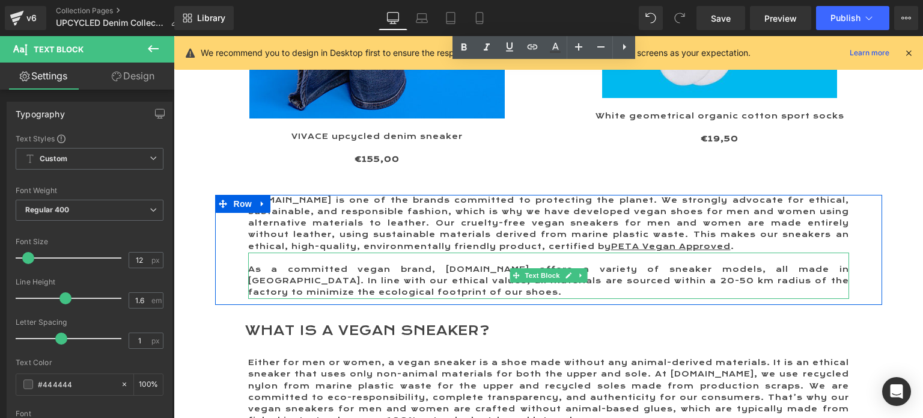
click at [370, 287] on p "As a committed vegan brand, ME.LAND offers a variety of sneaker models, all mad…" at bounding box center [548, 281] width 601 height 35
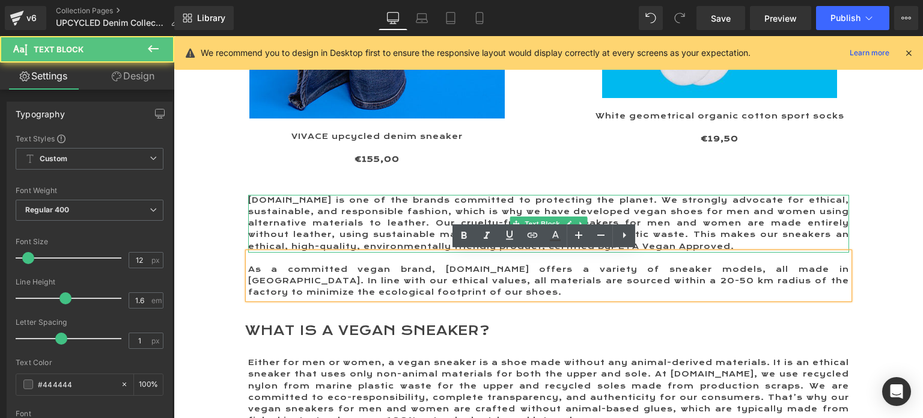
click at [298, 237] on p "ME.LAND is one of the brands committed to protecting the planet. We strongly ad…" at bounding box center [548, 224] width 601 height 58
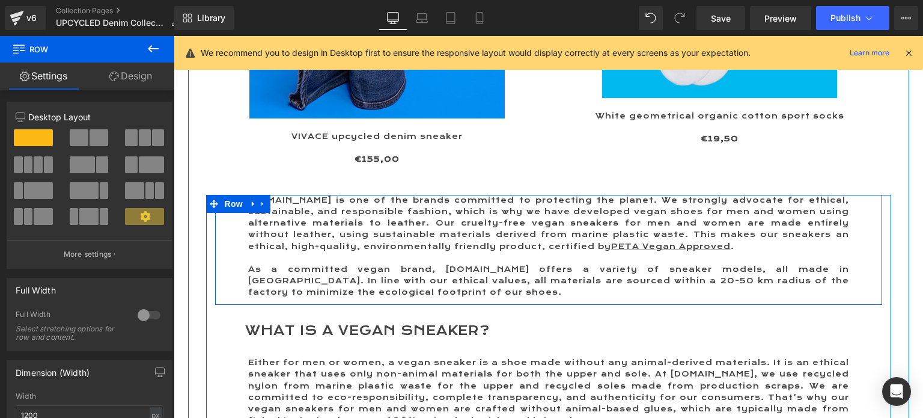
click at [228, 228] on div "ME.LAND is one of the brands committed to protecting the planet. We strongly ad…" at bounding box center [548, 250] width 667 height 110
click at [260, 209] on link at bounding box center [263, 204] width 16 height 18
click at [291, 206] on icon at bounding box center [294, 204] width 8 height 8
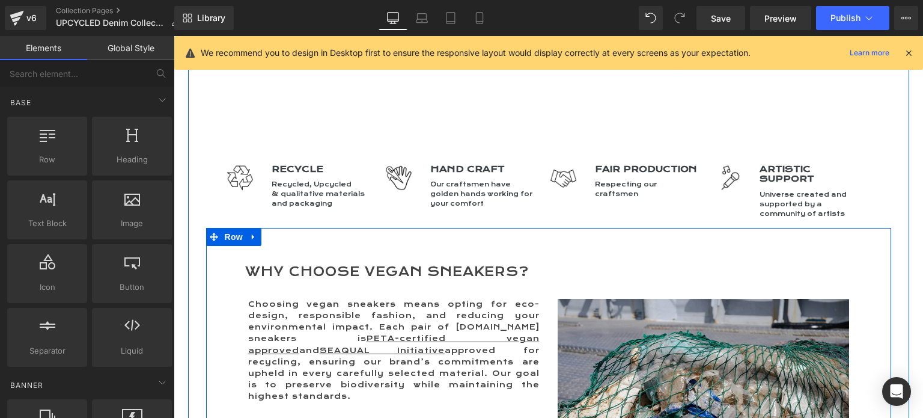
scroll to position [1443, 0]
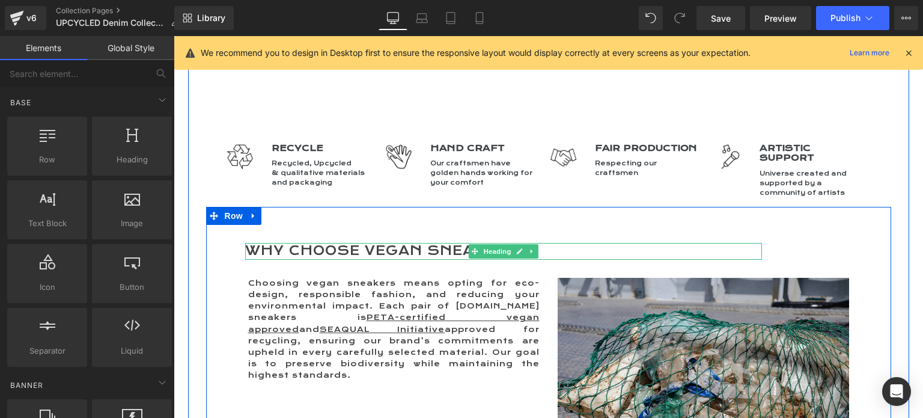
drag, startPoint x: 272, startPoint y: 248, endPoint x: 240, endPoint y: 249, distance: 31.3
click at [271, 248] on h2 "Why Choose Vegan Sneakers?" at bounding box center [473, 251] width 457 height 17
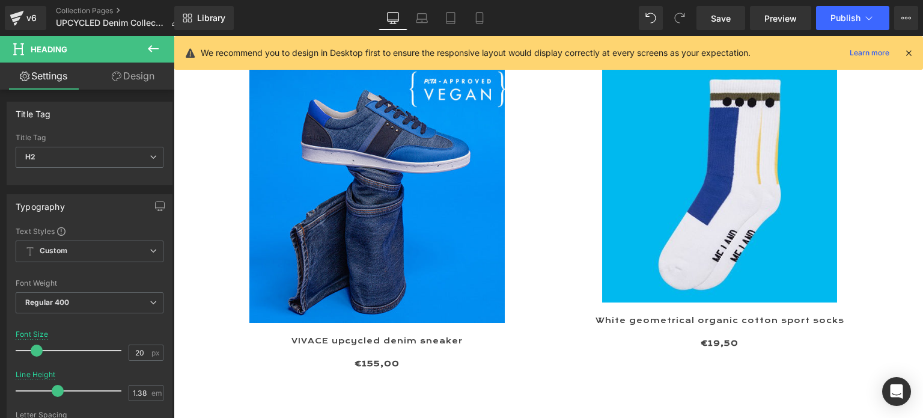
scroll to position [962, 0]
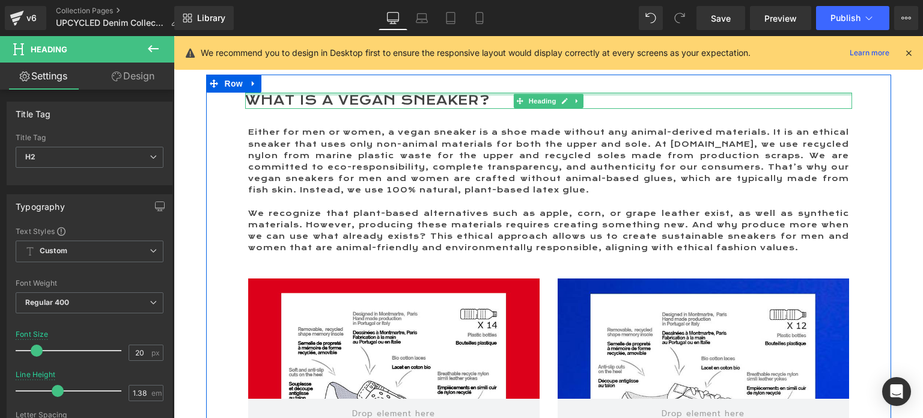
drag, startPoint x: 284, startPoint y: 94, endPoint x: 250, endPoint y: 97, distance: 33.8
click at [284, 94] on div "What is a Vegan sneaker? Heading" at bounding box center [548, 101] width 607 height 17
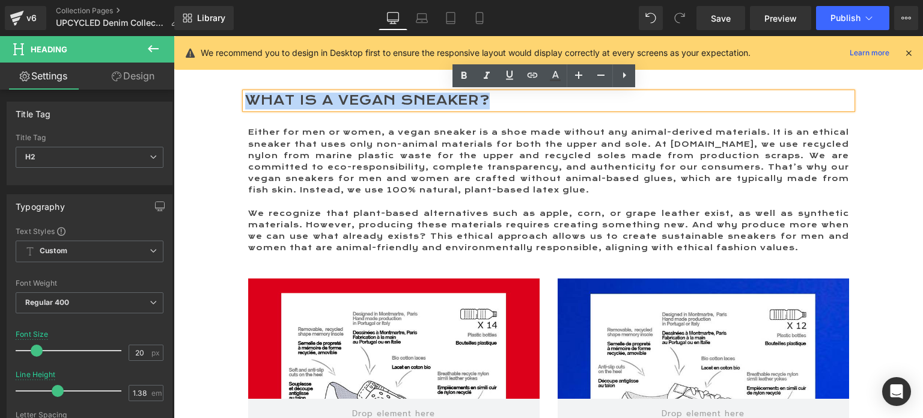
drag, startPoint x: 309, startPoint y: 97, endPoint x: 504, endPoint y: 99, distance: 195.4
click at [504, 99] on h2 "What is a Vegan sneaker?" at bounding box center [518, 101] width 547 height 17
paste div
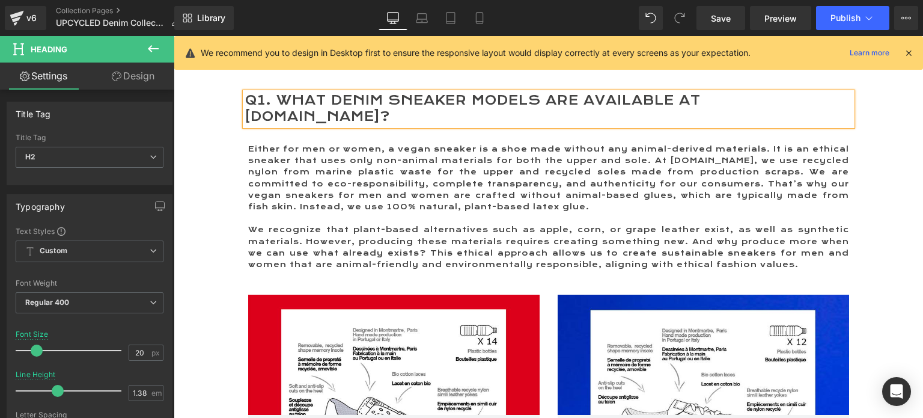
click at [274, 100] on h2 "Q1. What Denim Sneaker Models Are Available at ME.LAND?" at bounding box center [518, 109] width 547 height 33
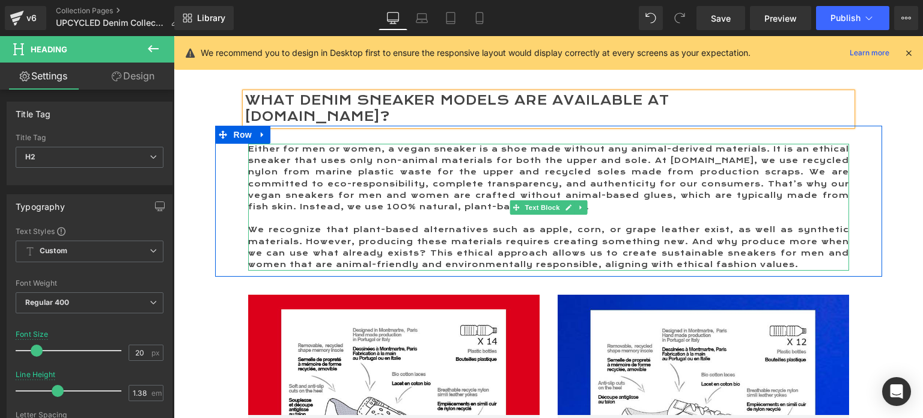
click at [293, 162] on p "Either for men or women, a vegan sneaker is a shoe made without any animal-deri…" at bounding box center [548, 178] width 601 height 69
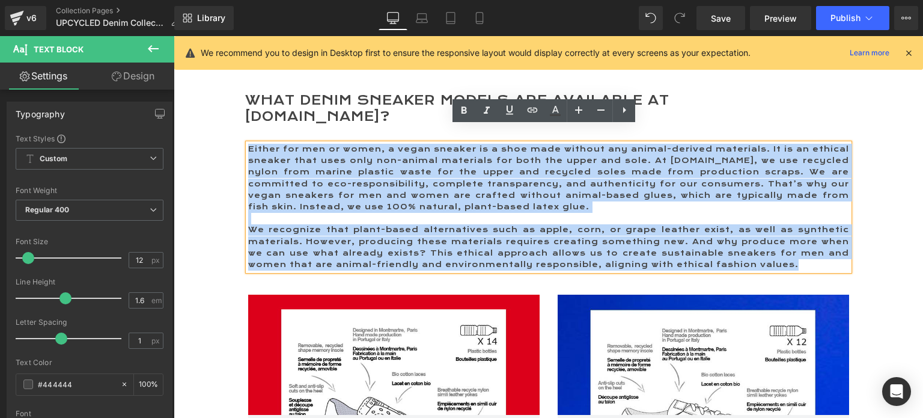
drag, startPoint x: 244, startPoint y: 132, endPoint x: 818, endPoint y: 251, distance: 585.9
click at [817, 251] on div "Either for men or women, a vegan sneaker is a shoe made without any animal-deri…" at bounding box center [548, 207] width 601 height 127
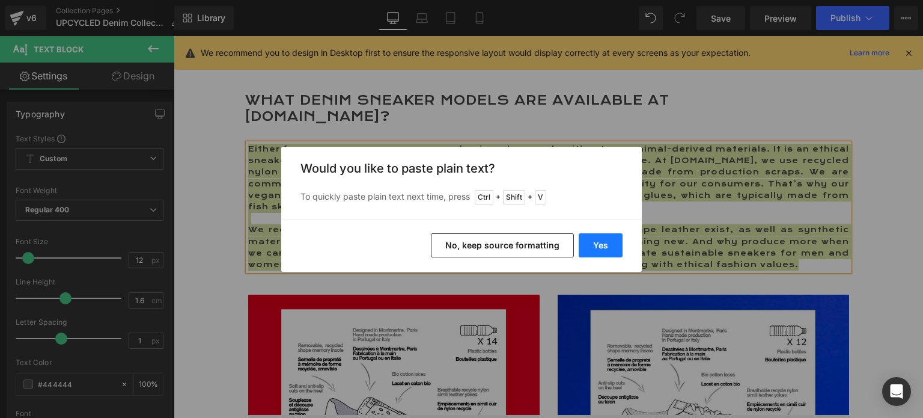
click at [584, 244] on button "Yes" at bounding box center [601, 245] width 44 height 24
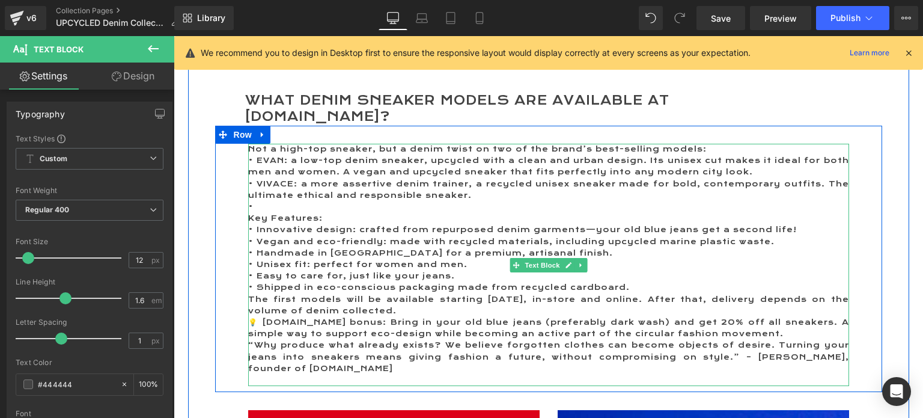
click at [714, 144] on p "Not a high-top sneaker, but a denim twist on two of the brand’s best-selling mo…" at bounding box center [548, 149] width 601 height 11
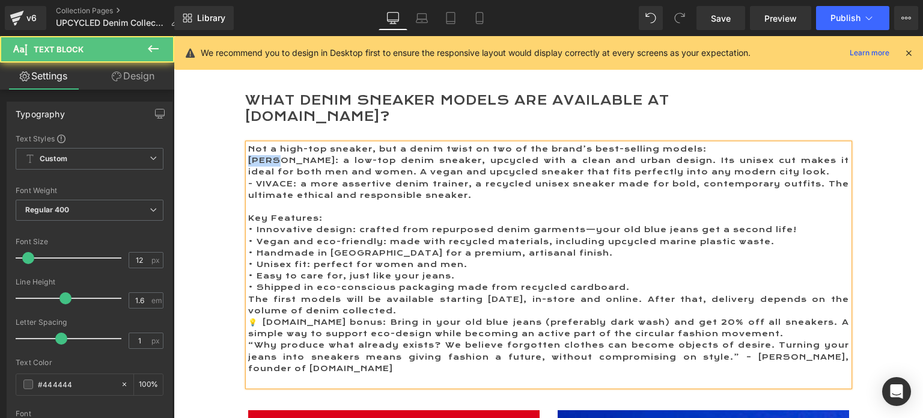
click at [257, 155] on p "EVAN: a low-top denim sneaker, upcycled with a clean and urban design. Its unis…" at bounding box center [548, 166] width 601 height 23
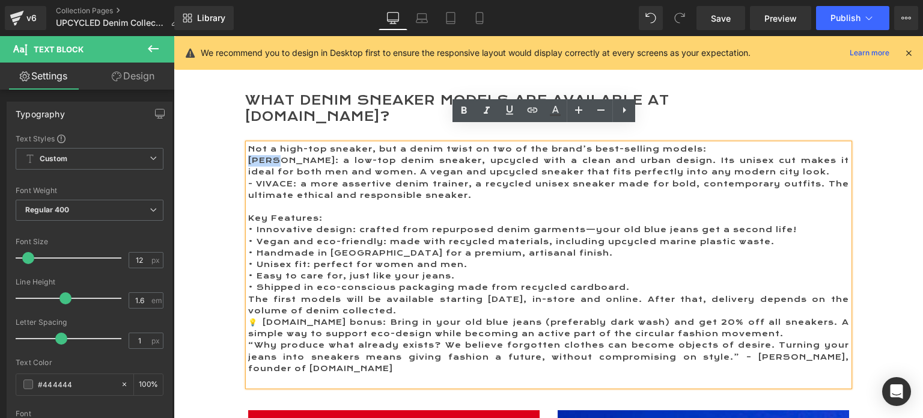
drag, startPoint x: 275, startPoint y: 144, endPoint x: 247, endPoint y: 140, distance: 28.5
click at [248, 155] on p "EVAN: a low-top denim sneaker, upcycled with a clean and urban design. Its unis…" at bounding box center [548, 166] width 601 height 23
click at [462, 107] on icon at bounding box center [464, 109] width 5 height 7
click at [255, 179] on p "- VIVACE: a more assertive denim trainer, a recycled unisex sneaker made for bo…" at bounding box center [548, 190] width 601 height 23
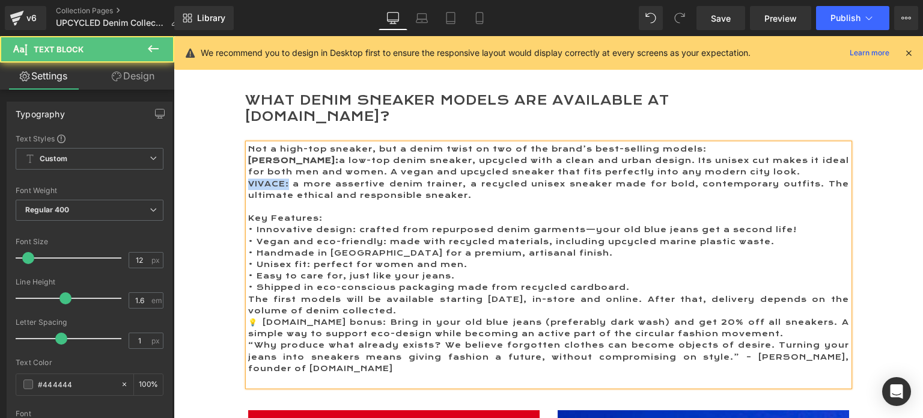
drag, startPoint x: 284, startPoint y: 165, endPoint x: 245, endPoint y: 165, distance: 38.5
click at [248, 179] on p "VIVACE: a more assertive denim trainer, a recycled unisex sneaker made for bold…" at bounding box center [548, 190] width 601 height 23
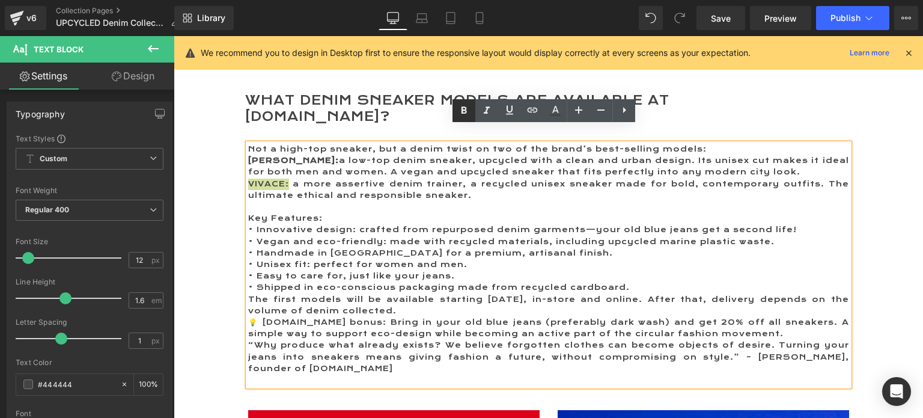
click at [462, 108] on icon at bounding box center [464, 109] width 5 height 7
click at [505, 110] on icon at bounding box center [510, 110] width 14 height 14
click at [533, 108] on icon at bounding box center [532, 110] width 14 height 14
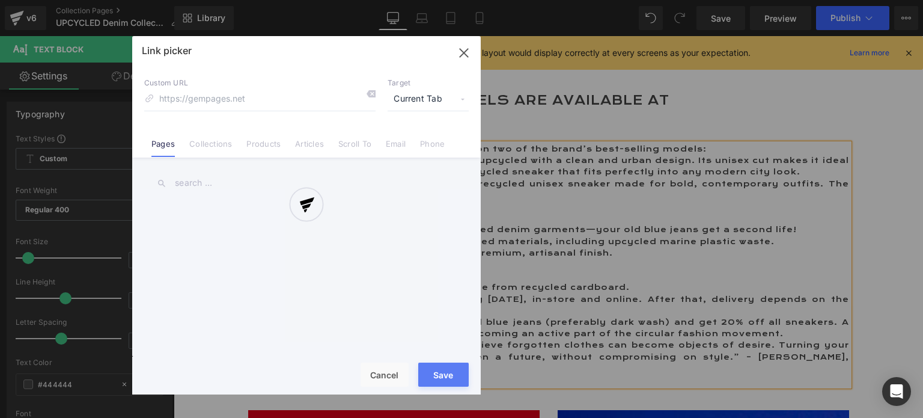
click at [470, 0] on div "Text Color Highlight Color #333333 Edit or remove link: Edit - Unlink - Cancel …" at bounding box center [461, 0] width 923 height 0
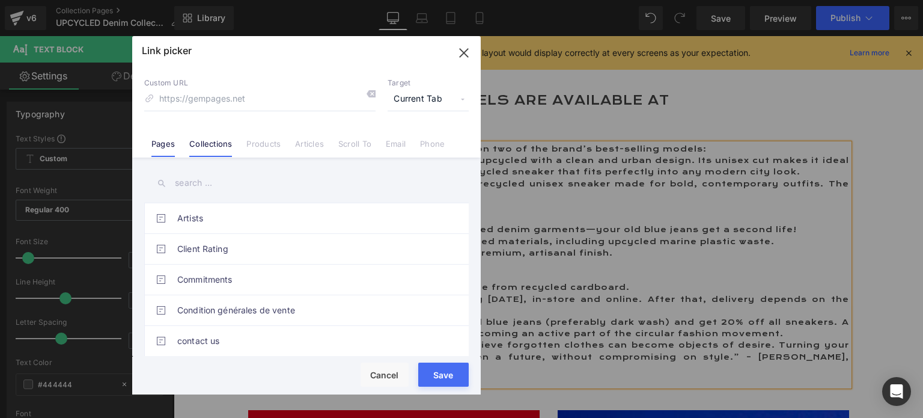
click at [221, 142] on link "Collections" at bounding box center [210, 148] width 43 height 18
click at [202, 183] on input "text" at bounding box center [306, 183] width 325 height 27
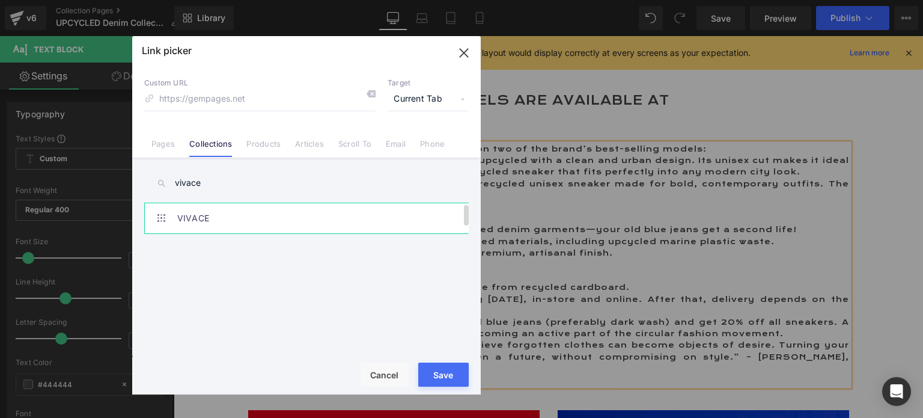
type input "vivace"
click at [254, 222] on link "VIVACE" at bounding box center [309, 218] width 265 height 30
type input "/collections/vivace"
drag, startPoint x: 430, startPoint y: 381, endPoint x: 214, endPoint y: 269, distance: 243.9
click at [430, 381] on button "Save" at bounding box center [443, 375] width 51 height 24
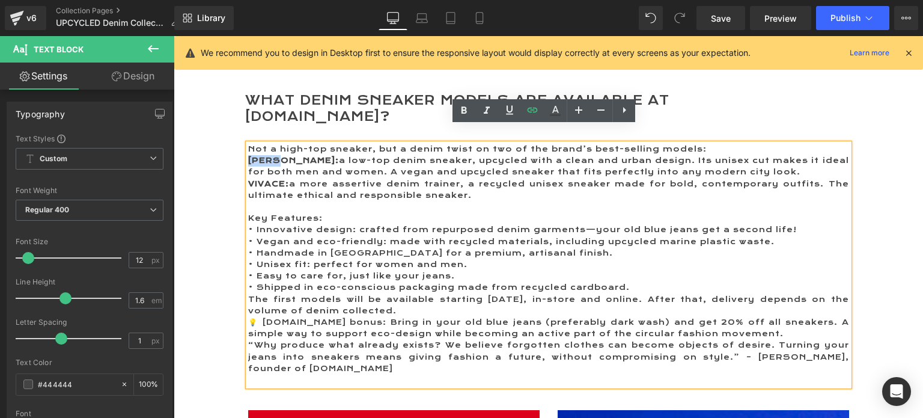
drag, startPoint x: 274, startPoint y: 142, endPoint x: 245, endPoint y: 142, distance: 28.9
click at [248, 156] on strong "EVAN:" at bounding box center [293, 161] width 91 height 10
click at [510, 110] on icon at bounding box center [510, 110] width 14 height 14
click at [525, 109] on icon at bounding box center [532, 110] width 14 height 14
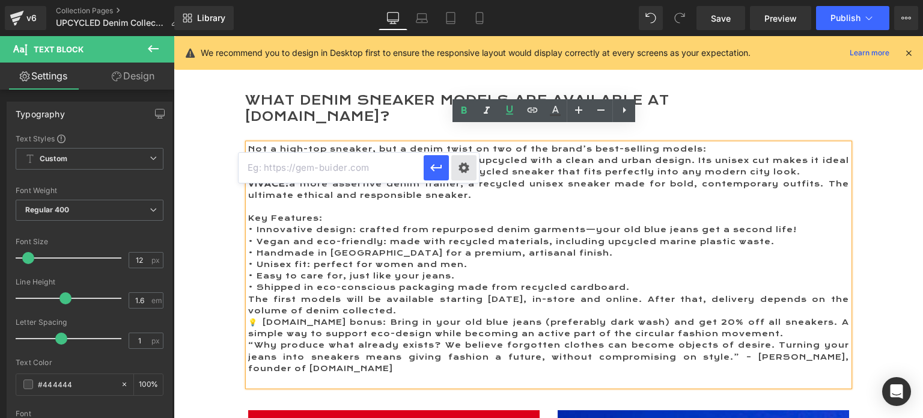
click at [460, 0] on div "Text Color Highlight Color #333333 Edit or remove link: Edit - Unlink - Cancel" at bounding box center [461, 0] width 923 height 0
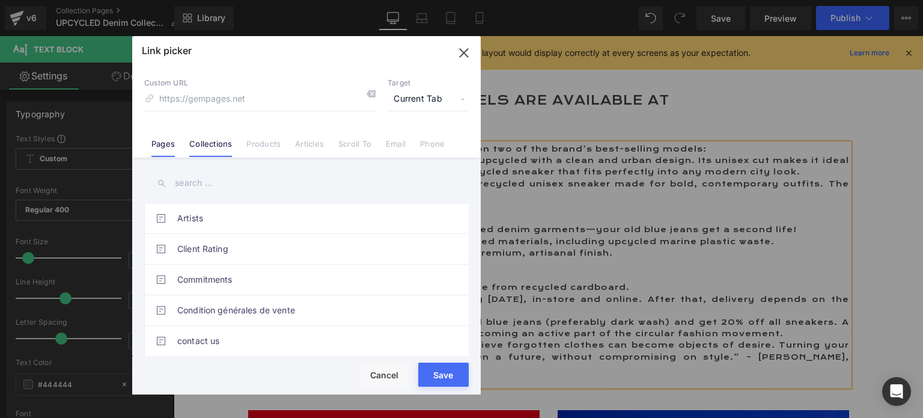
click at [212, 144] on link "Collections" at bounding box center [210, 148] width 43 height 18
click at [188, 182] on input "text" at bounding box center [306, 183] width 325 height 27
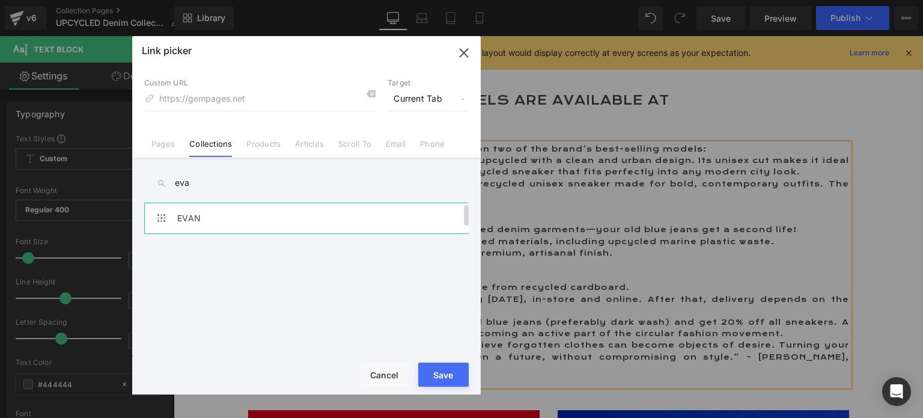
type input "eva"
click at [229, 222] on link "EVAN" at bounding box center [309, 218] width 265 height 30
type input "/collections/evan"
click at [446, 381] on button "Save" at bounding box center [443, 375] width 51 height 24
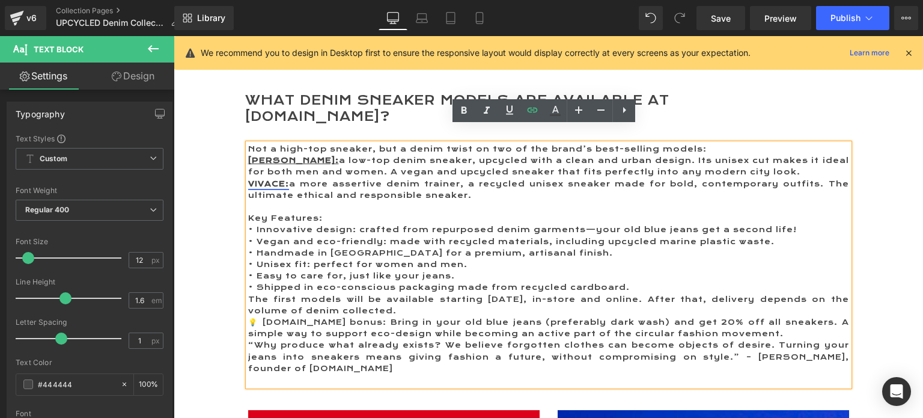
click at [282, 179] on link "VIVACE:" at bounding box center [268, 184] width 41 height 10
drag, startPoint x: 286, startPoint y: 168, endPoint x: 246, endPoint y: 165, distance: 40.4
click at [248, 179] on p "VIVACE: a more assertive denim trainer, a recycled unisex sneaker made for bold…" at bounding box center [548, 190] width 601 height 23
click at [511, 109] on icon at bounding box center [510, 110] width 14 height 14
click at [329, 179] on p "VIVACE: a more assertive denim trainer, a recycled unisex sneaker made for bold…" at bounding box center [548, 190] width 601 height 23
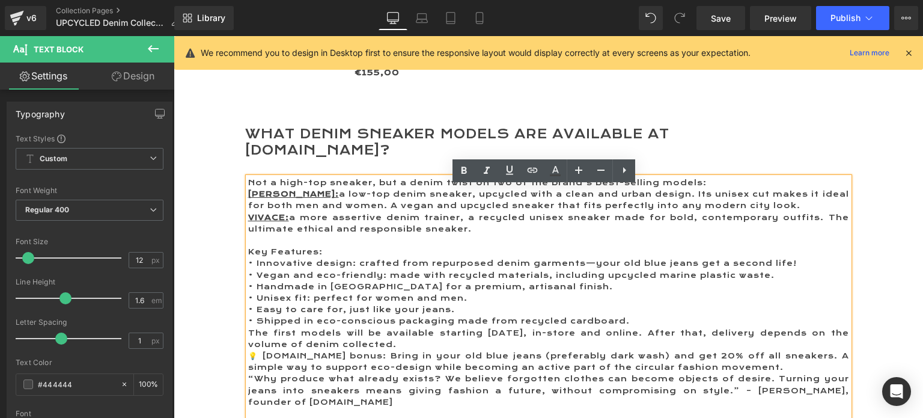
scroll to position [902, 0]
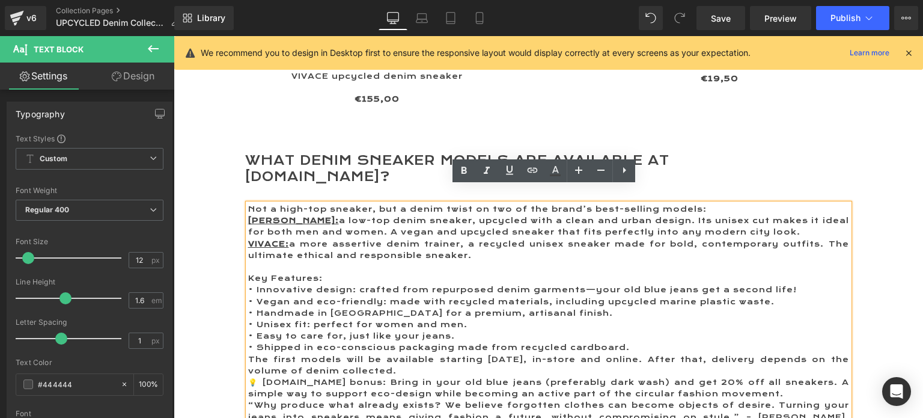
click at [746, 216] on p "EVAN: a low-top denim sneaker, upcycled with a clean and urban design. Its unis…" at bounding box center [548, 226] width 601 height 23
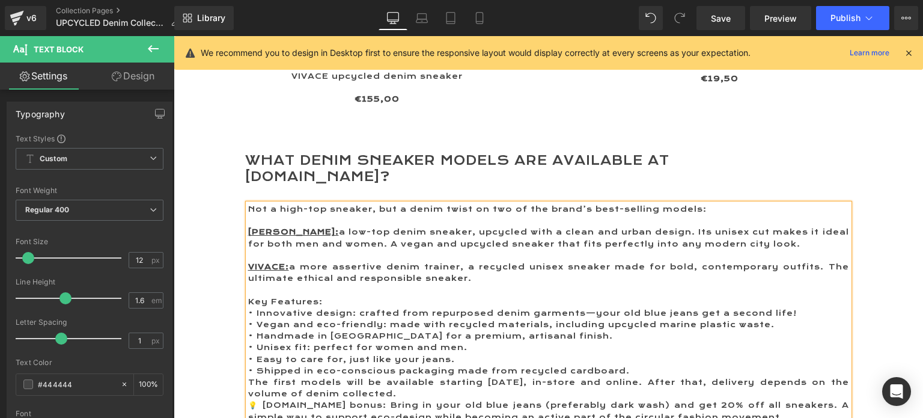
click at [351, 296] on p "Key Features:" at bounding box center [548, 301] width 601 height 11
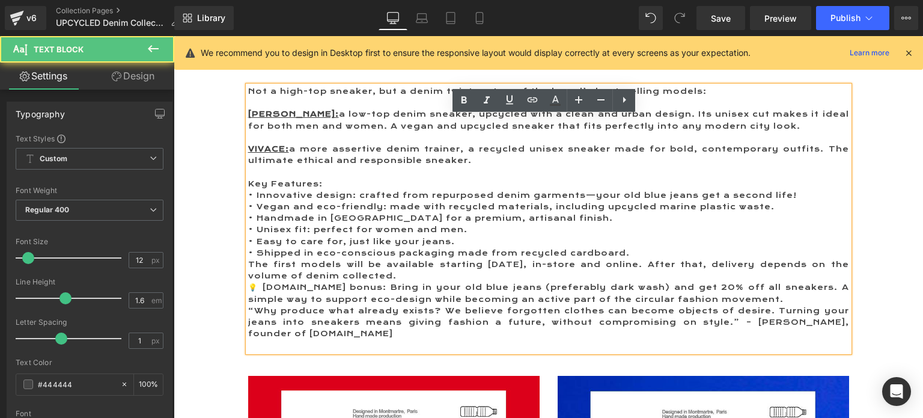
scroll to position [1022, 0]
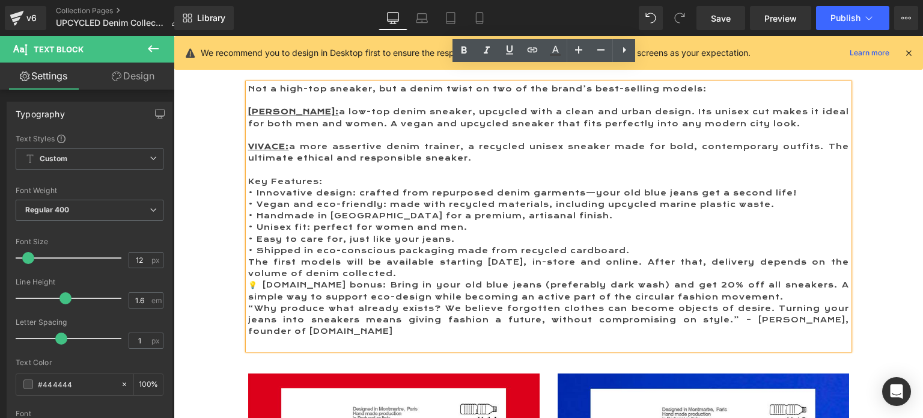
click at [630, 245] on p "• Shipped in eco-conscious packaging made from recycled cardboard." at bounding box center [548, 250] width 601 height 11
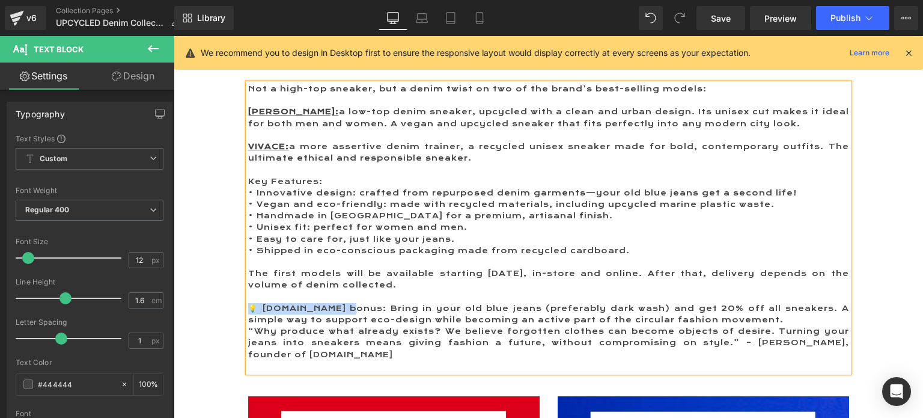
drag, startPoint x: 348, startPoint y: 287, endPoint x: 247, endPoint y: 288, distance: 101.0
click at [248, 303] on p "💡 ME.LAND bonus: Bring in your old blue jeans (preferably dark wash) and get 20…" at bounding box center [548, 314] width 601 height 23
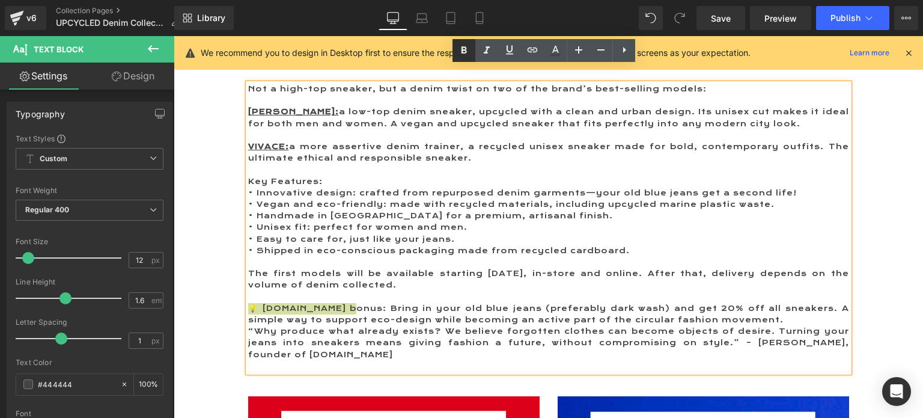
click at [467, 44] on icon at bounding box center [464, 50] width 14 height 14
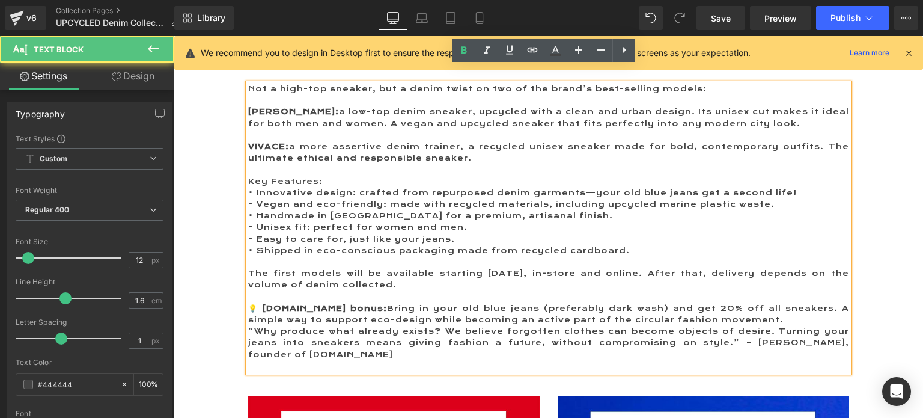
click at [376, 303] on p "💡 ME.LAND bonus: Bring in your old blue jeans (preferably dark wash) and get 20…" at bounding box center [548, 314] width 601 height 23
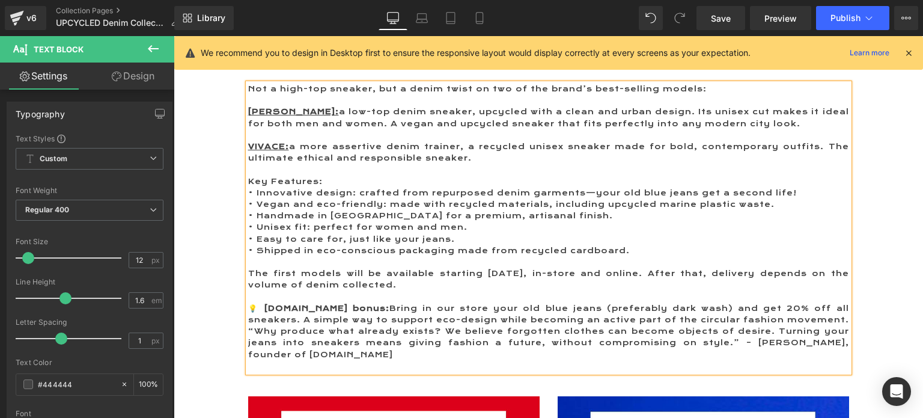
click at [773, 303] on p "💡 ME.LAND bonus: Bring in our store your old blue jeans (preferably dark wash) …" at bounding box center [548, 314] width 601 height 23
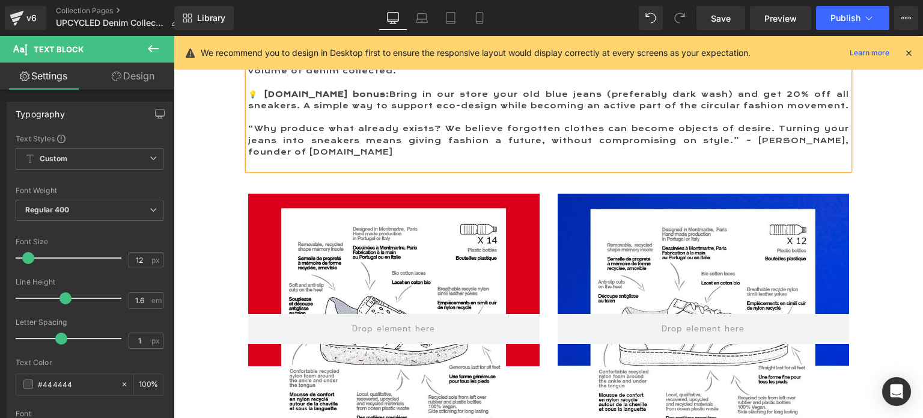
scroll to position [1323, 0]
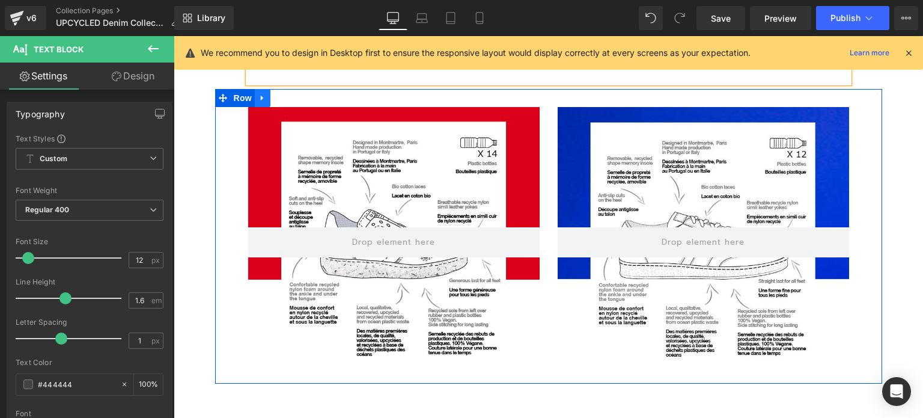
click at [259, 94] on icon at bounding box center [263, 98] width 8 height 9
click at [290, 94] on icon at bounding box center [294, 98] width 8 height 9
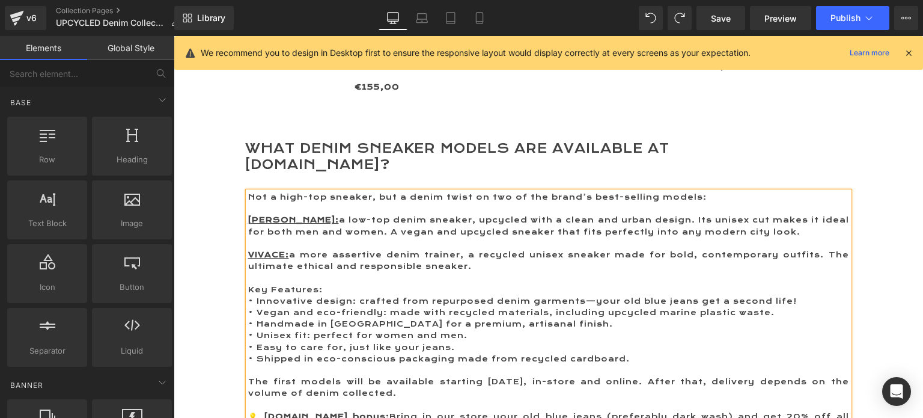
scroll to position [902, 0]
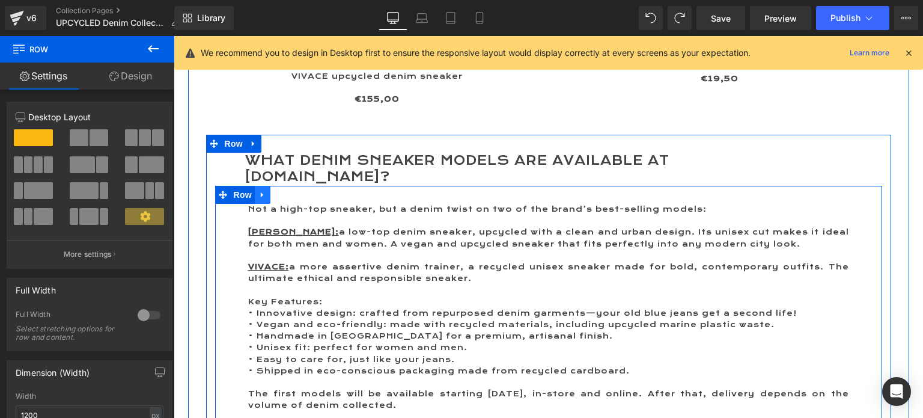
click at [259, 190] on icon at bounding box center [263, 194] width 8 height 9
click at [271, 186] on link at bounding box center [279, 195] width 16 height 18
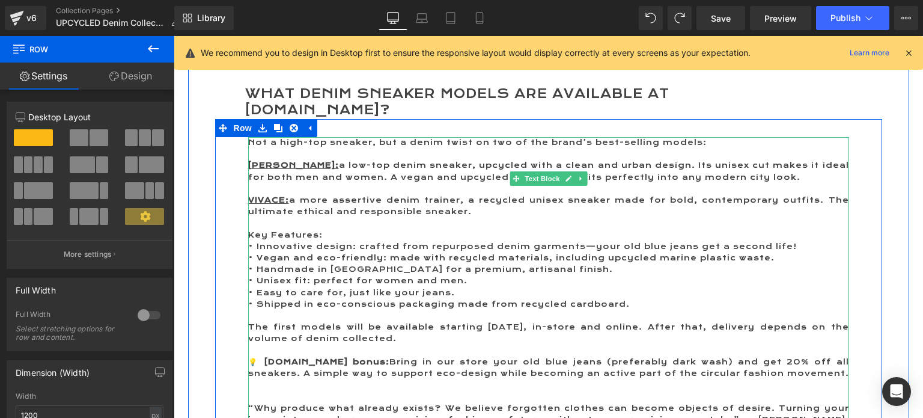
scroll to position [961, 0]
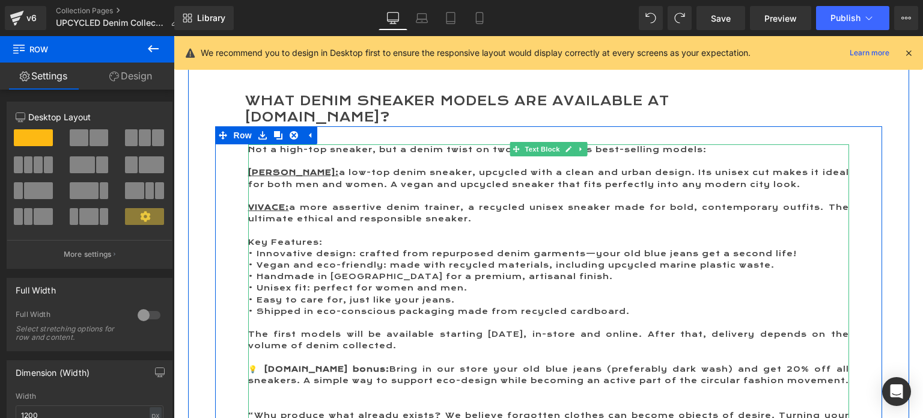
click at [255, 225] on p at bounding box center [548, 230] width 601 height 11
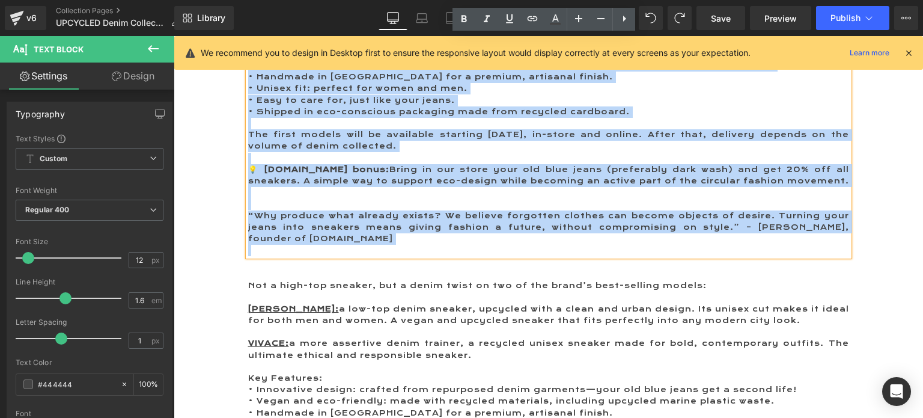
scroll to position [1190, 0]
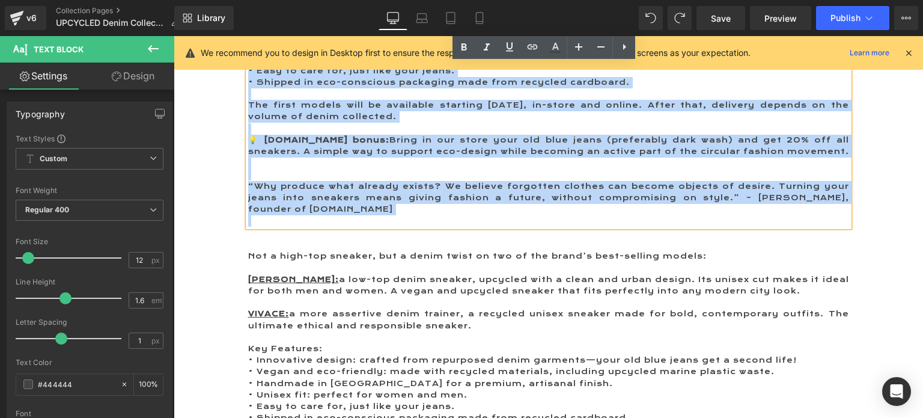
drag, startPoint x: 254, startPoint y: 211, endPoint x: 765, endPoint y: 207, distance: 510.5
click at [765, 207] on div "Not a high-top sneaker, but a denim twist on two of the brand’s best-selling mo…" at bounding box center [548, 70] width 601 height 311
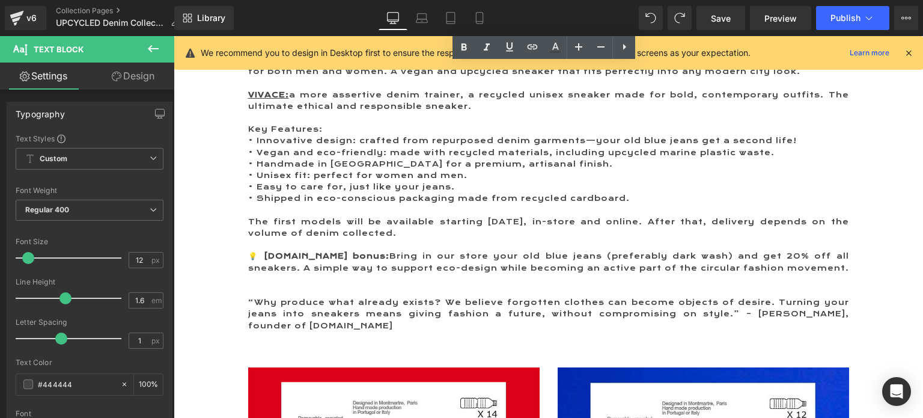
scroll to position [982, 0]
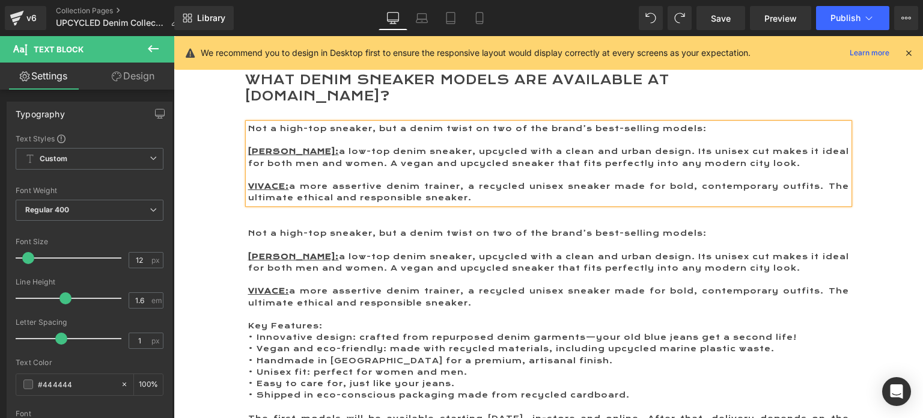
click at [378, 274] on p at bounding box center [548, 279] width 601 height 11
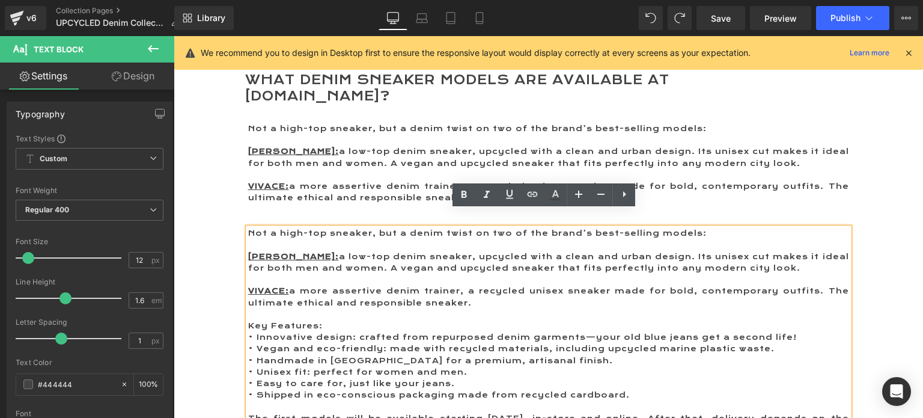
drag, startPoint x: 481, startPoint y: 284, endPoint x: 245, endPoint y: 215, distance: 245.8
click at [248, 228] on div "Not a high-top sneaker, but a denim twist on two of the brand’s best-selling mo…" at bounding box center [548, 383] width 601 height 311
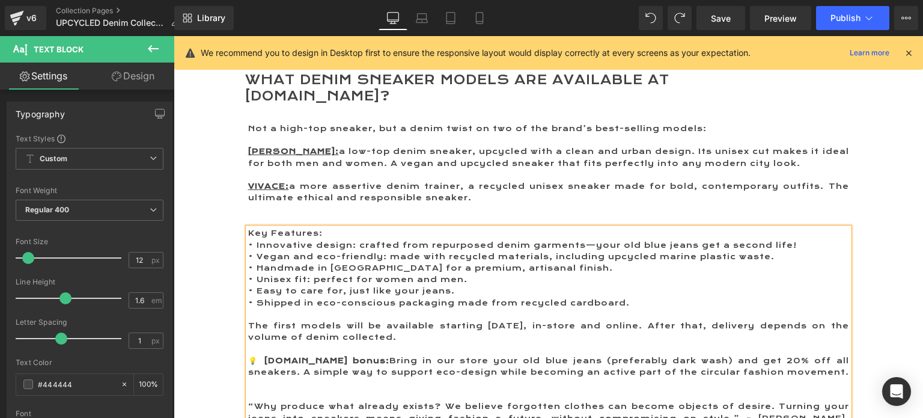
click at [216, 315] on div "Key Features: • Innovative design: crafted from repurposed denim garments—your …" at bounding box center [548, 331] width 667 height 243
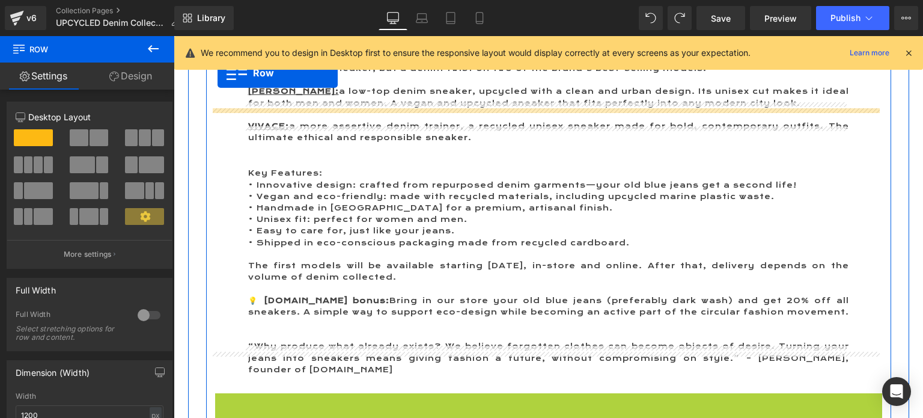
scroll to position [1018, 0]
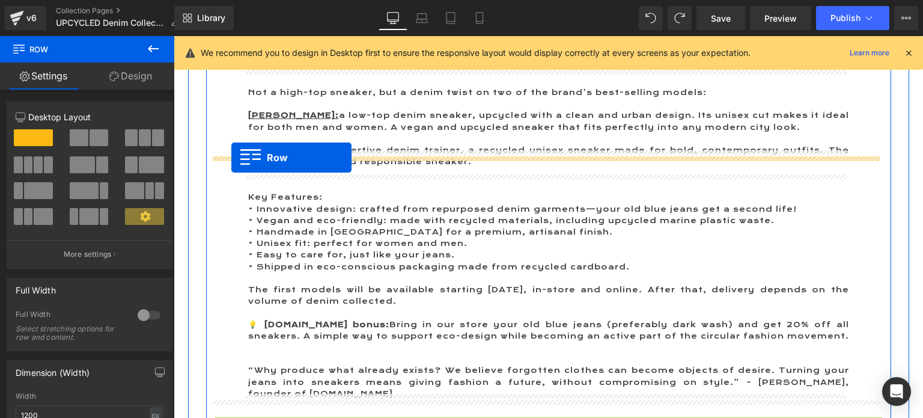
drag, startPoint x: 218, startPoint y: 207, endPoint x: 231, endPoint y: 158, distance: 51.8
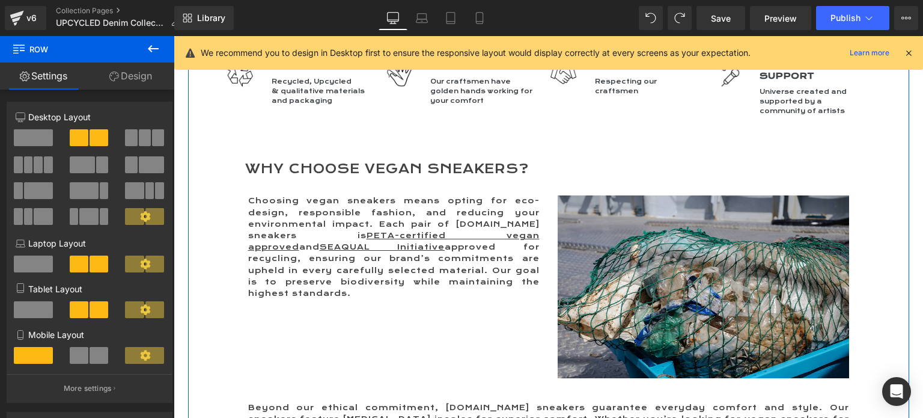
scroll to position [1740, 0]
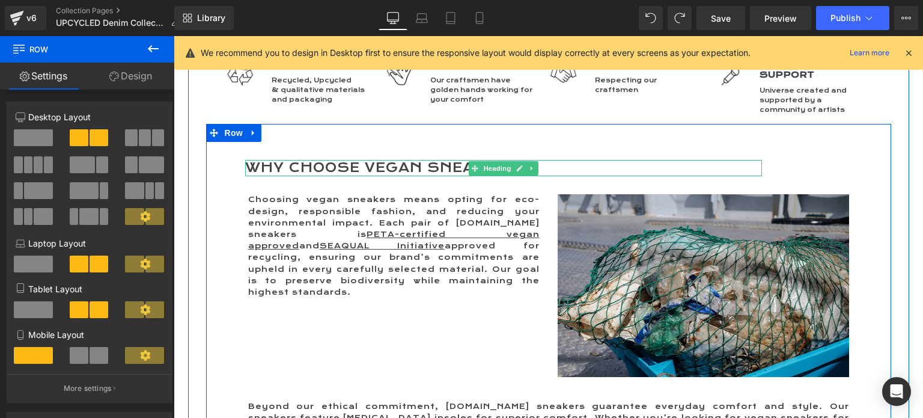
click at [298, 160] on h2 "Why Choose Vegan Sneakers?" at bounding box center [473, 168] width 457 height 17
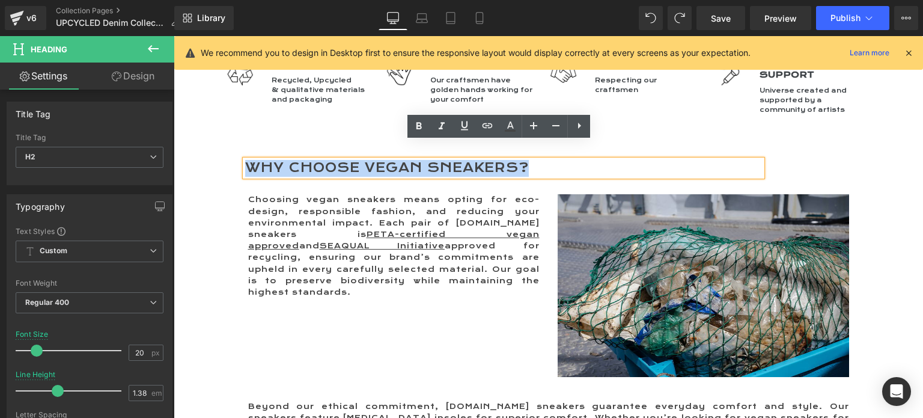
drag, startPoint x: 527, startPoint y: 150, endPoint x: 245, endPoint y: 149, distance: 281.4
click at [245, 160] on h2 "Why Choose Vegan Sneakers?" at bounding box center [473, 168] width 457 height 17
paste div
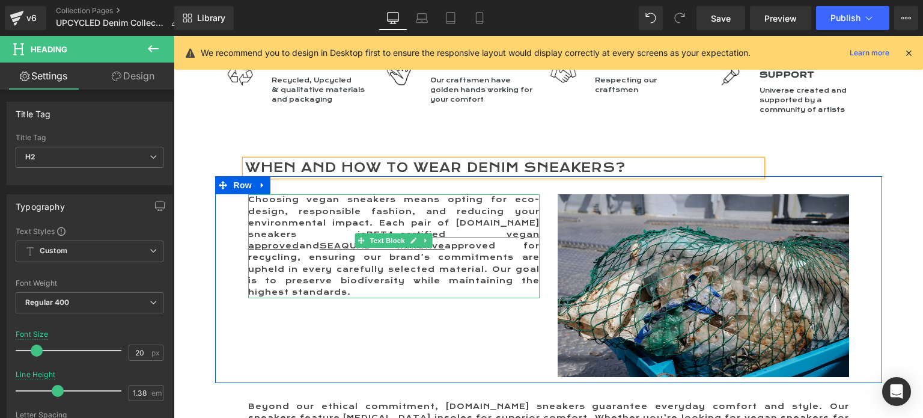
click at [307, 245] on p "Choosing vegan sneakers means opting for eco-design, responsible fashion, and r…" at bounding box center [394, 246] width 292 height 104
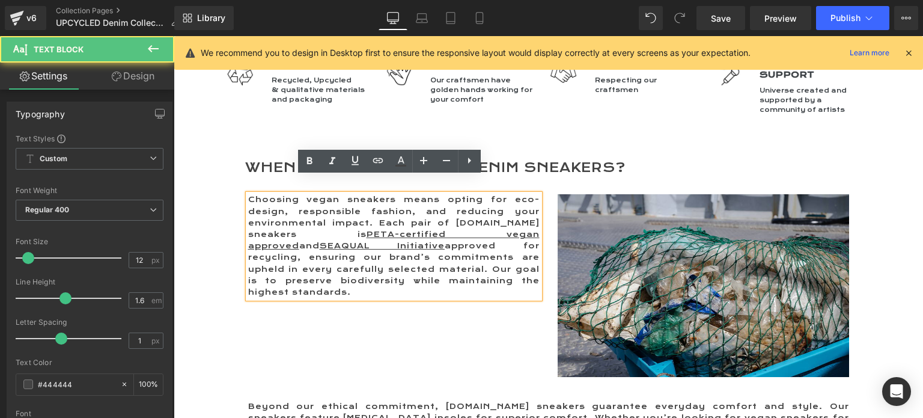
click at [437, 264] on p "Choosing vegan sneakers means opting for eco-design, responsible fashion, and r…" at bounding box center [394, 246] width 292 height 104
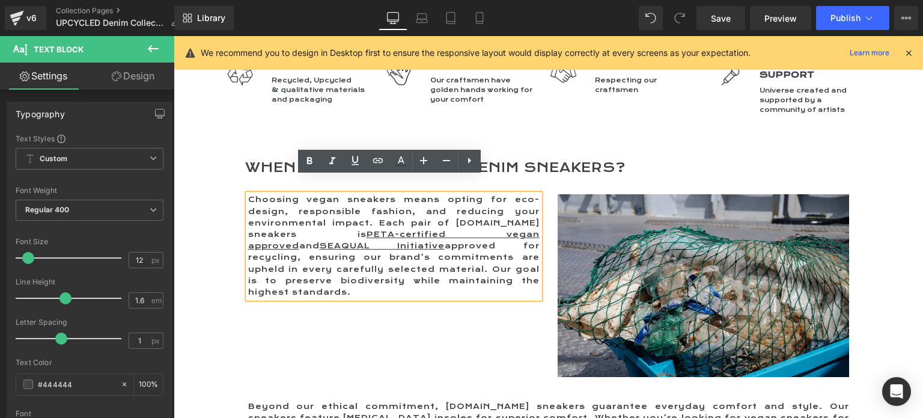
drag, startPoint x: 437, startPoint y: 264, endPoint x: 233, endPoint y: 179, distance: 221.3
click at [233, 179] on div "Choosing vegan sneakers means opting for eco-design, responsible fashion, and r…" at bounding box center [548, 279] width 667 height 206
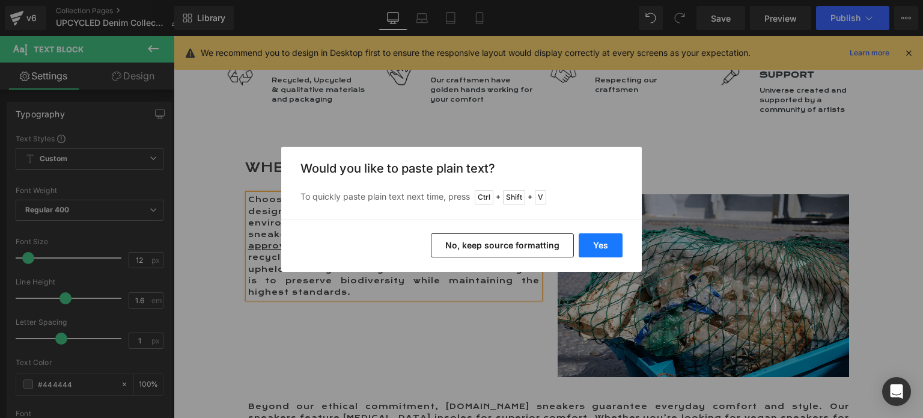
click at [599, 247] on button "Yes" at bounding box center [601, 245] width 44 height 24
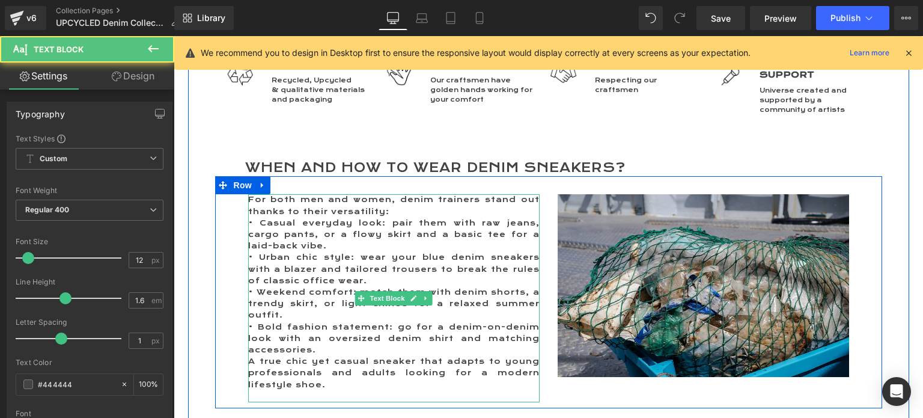
click at [323, 331] on p "• Bold fashion statement: go for a denim-on-denim look with an oversized denim …" at bounding box center [394, 339] width 292 height 35
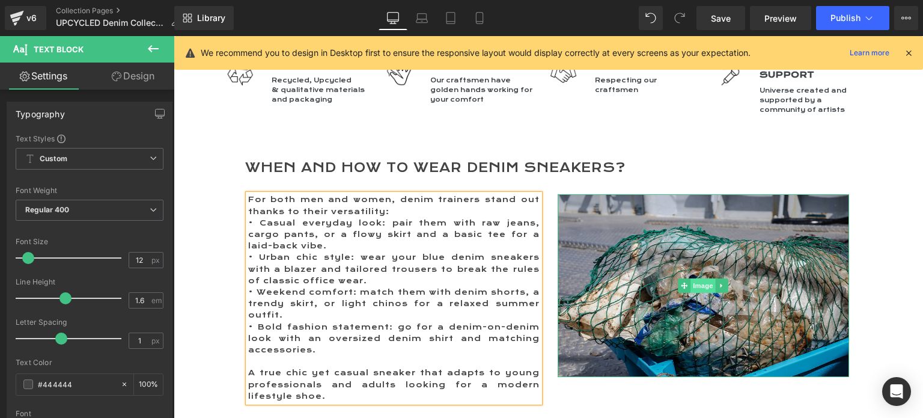
click at [698, 278] on span "Image" at bounding box center [703, 285] width 25 height 14
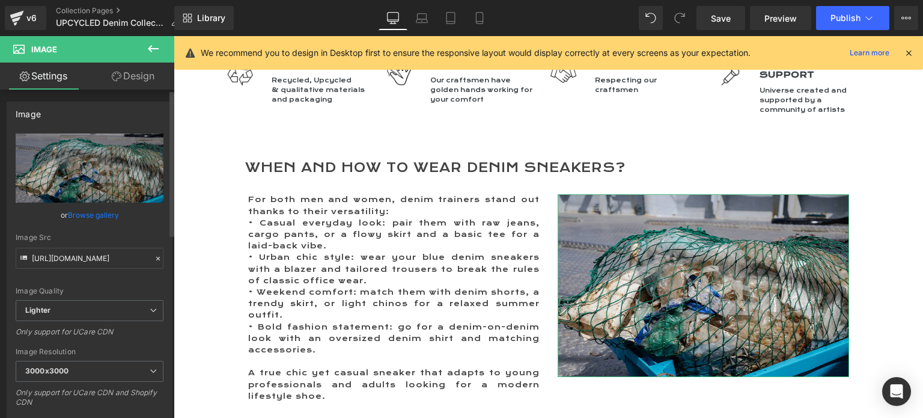
click at [76, 216] on link "Browse gallery" at bounding box center [93, 214] width 51 height 21
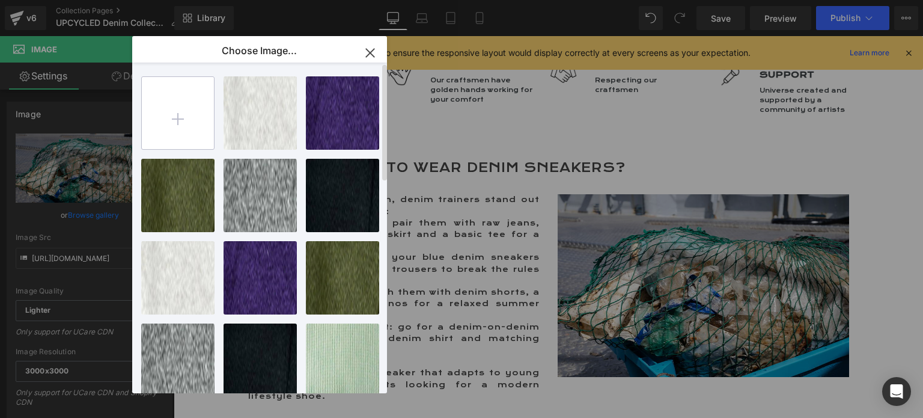
click at [176, 117] on input "file" at bounding box center [178, 113] width 72 height 72
type input "C:\fakepath\BA007 JEAN 666 Look.jpg"
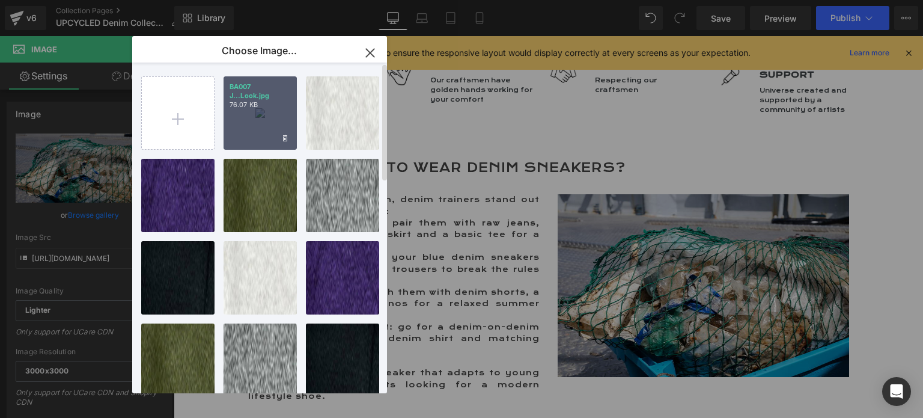
click at [254, 126] on div "BA007 J...Look.jpg 76.07 KB" at bounding box center [260, 112] width 73 height 73
type input "https://ucarecdn.com/b2ba8c42-a25c-47e8-82f0-45924e18a9d5/-/format/auto/-/previ…"
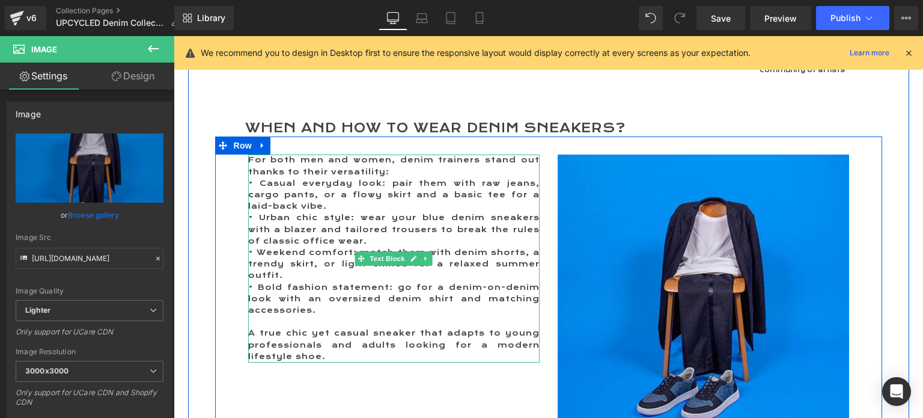
scroll to position [1800, 0]
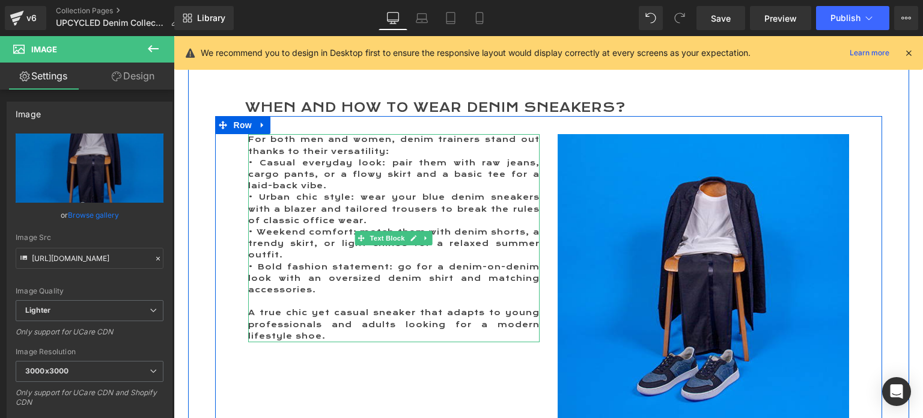
click at [397, 134] on p "For both men and women, denim trainers stand out thanks to their versatility:" at bounding box center [394, 145] width 292 height 23
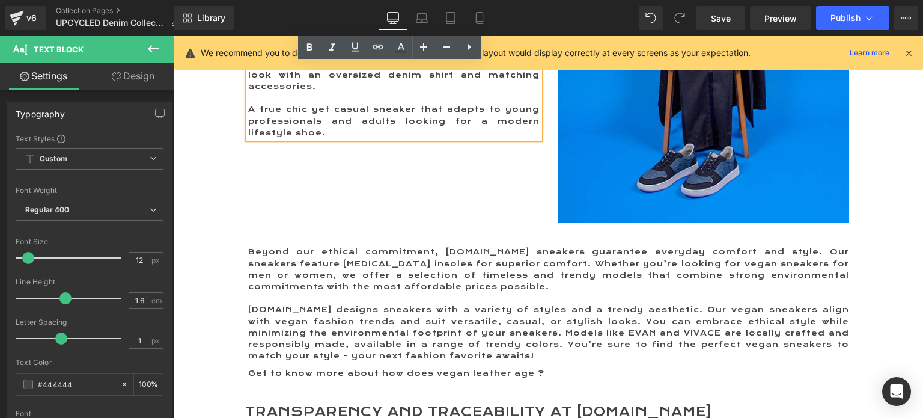
scroll to position [2041, 0]
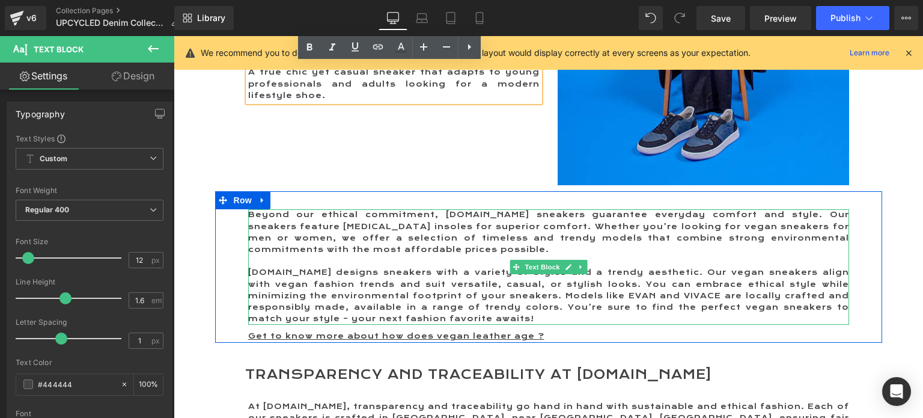
click at [259, 209] on p "Beyond our ethical commitment, ME.LAND sneakers guarantee everyday comfort and …" at bounding box center [548, 232] width 601 height 46
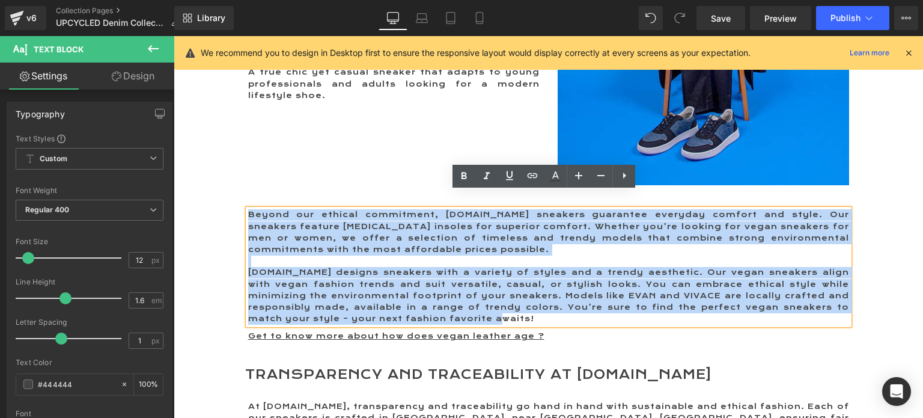
drag, startPoint x: 245, startPoint y: 197, endPoint x: 522, endPoint y: 302, distance: 295.9
click at [522, 302] on div "Beyond our ethical commitment, ME.LAND sneakers guarantee everyday comfort and …" at bounding box center [548, 266] width 601 height 115
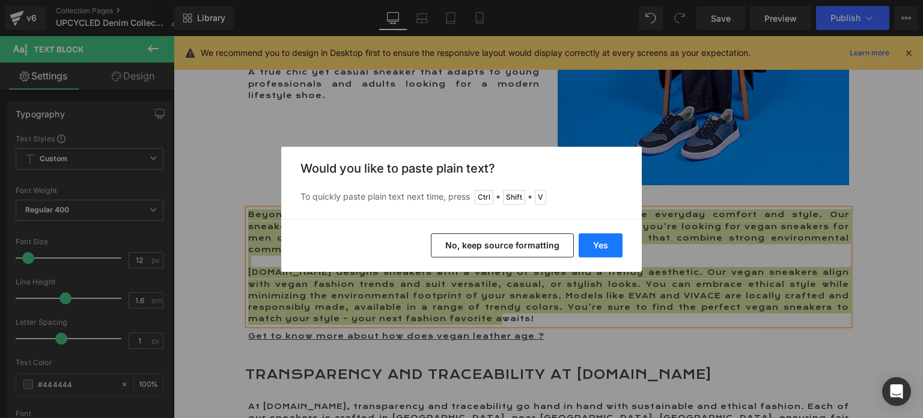
drag, startPoint x: 594, startPoint y: 247, endPoint x: 412, endPoint y: 210, distance: 185.8
click at [594, 247] on button "Yes" at bounding box center [601, 245] width 44 height 24
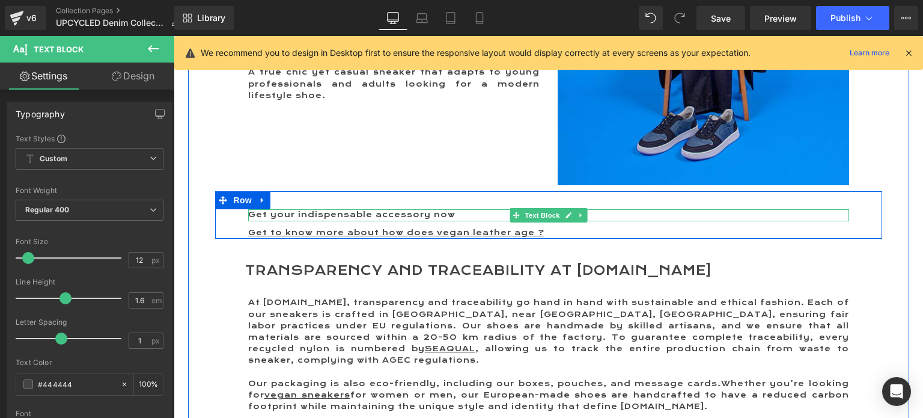
click at [458, 209] on p "Get your indispensable accessory now" at bounding box center [548, 214] width 601 height 11
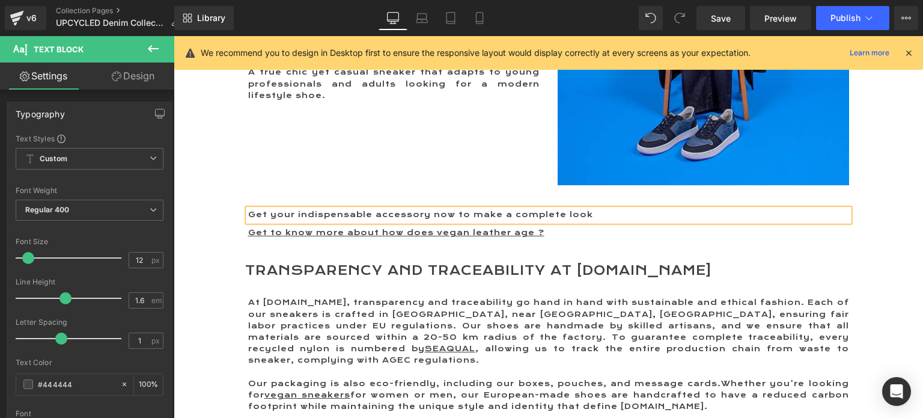
click at [319, 161] on div "For both men and women, denim trainers stand out thanks to their versatility: …" at bounding box center [548, 34] width 667 height 316
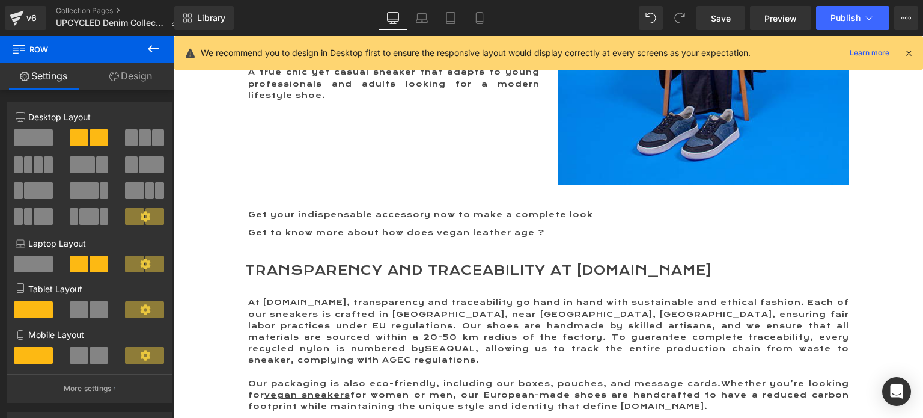
click at [155, 50] on icon at bounding box center [153, 48] width 14 height 14
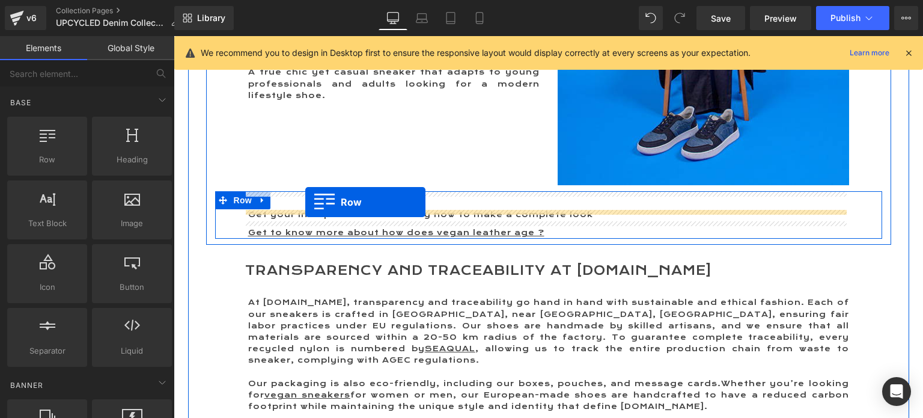
drag, startPoint x: 229, startPoint y: 189, endPoint x: 305, endPoint y: 202, distance: 77.5
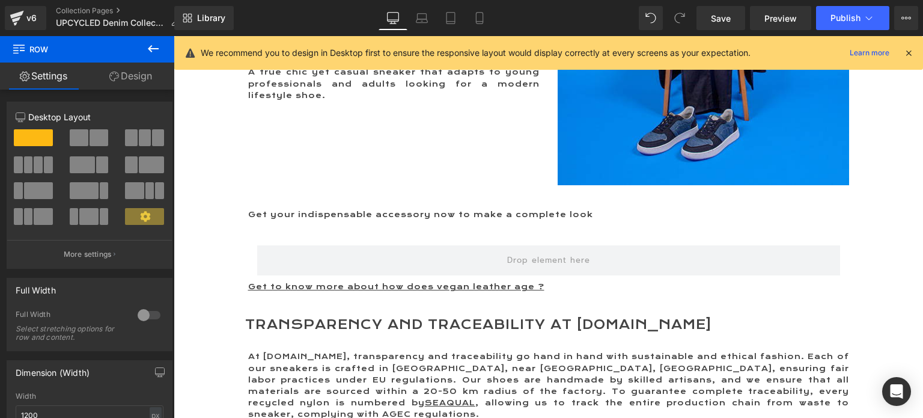
click at [159, 47] on icon at bounding box center [153, 48] width 14 height 14
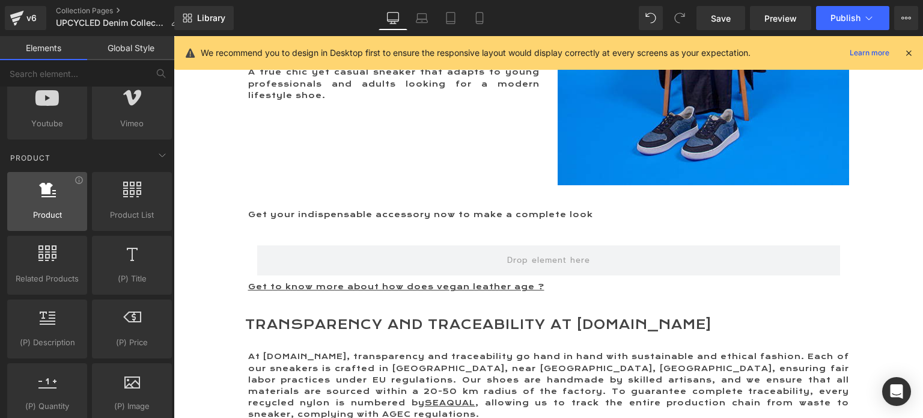
scroll to position [842, 0]
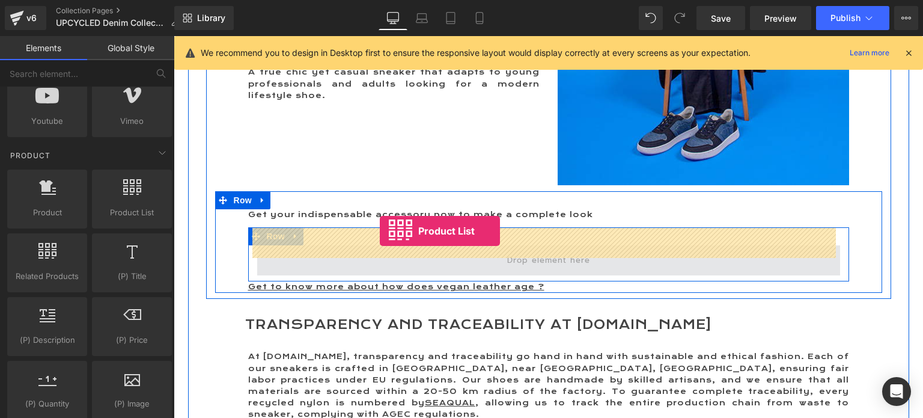
drag, startPoint x: 289, startPoint y: 229, endPoint x: 380, endPoint y: 231, distance: 90.8
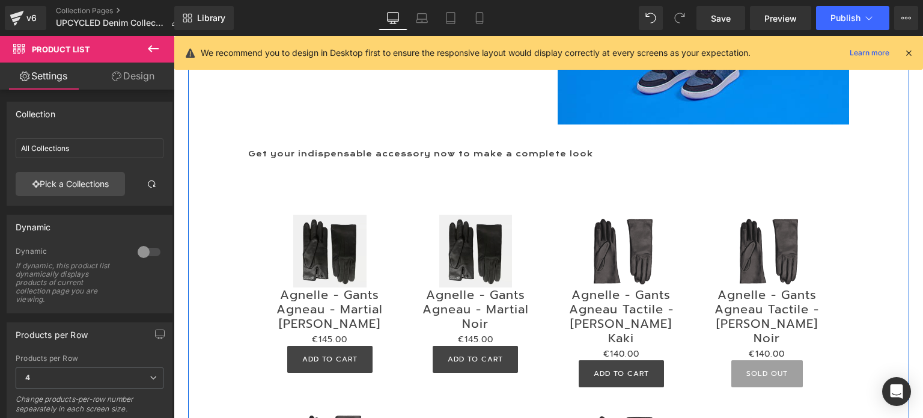
scroll to position [2101, 0]
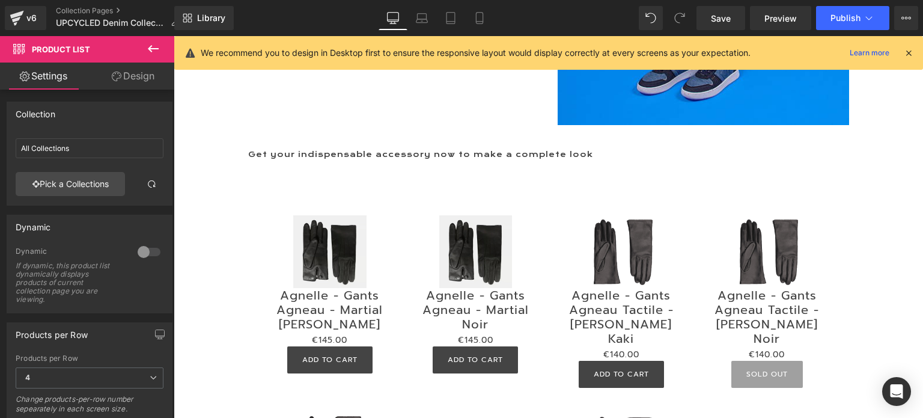
click at [152, 49] on icon at bounding box center [153, 48] width 11 height 7
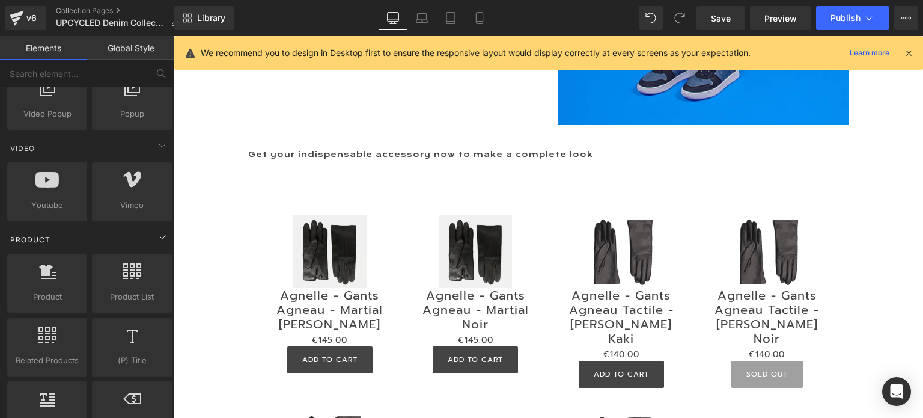
scroll to position [782, 0]
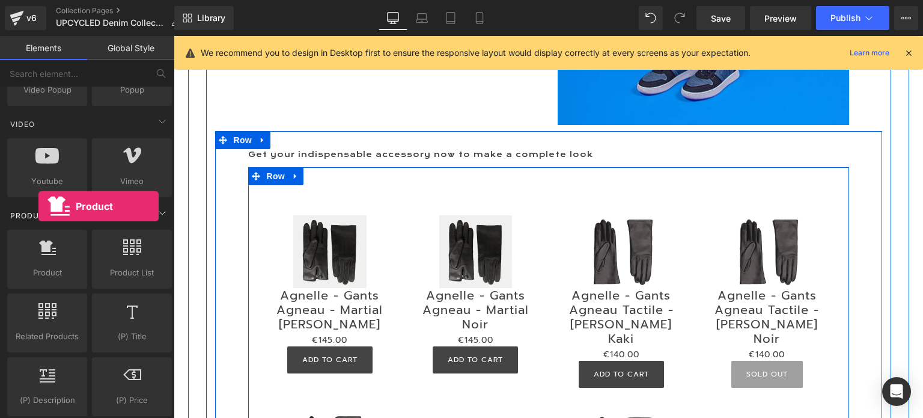
drag, startPoint x: 49, startPoint y: 257, endPoint x: 38, endPoint y: 206, distance: 52.2
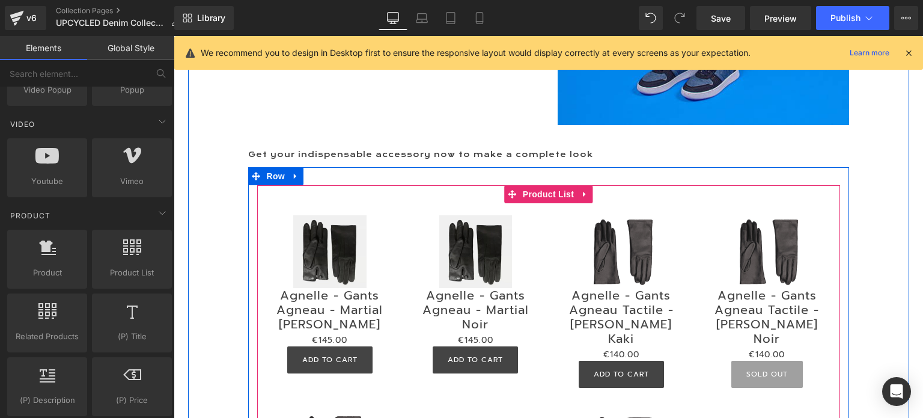
click at [582, 189] on icon at bounding box center [585, 193] width 8 height 9
click at [589, 189] on icon at bounding box center [593, 193] width 8 height 9
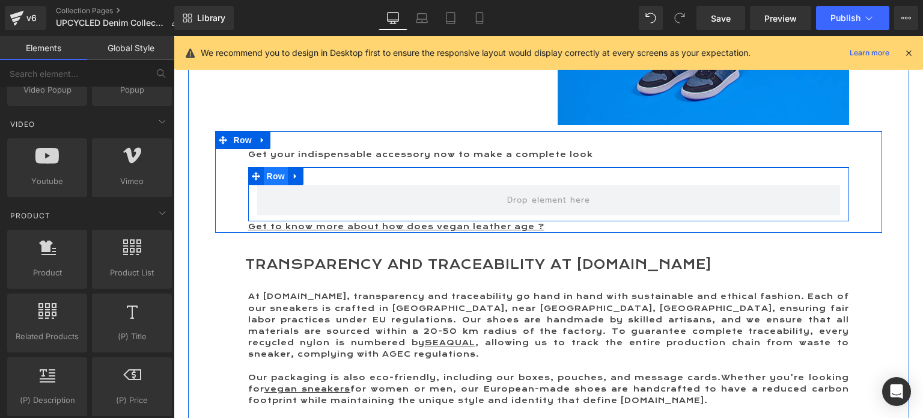
click at [275, 167] on span "Row" at bounding box center [276, 176] width 24 height 18
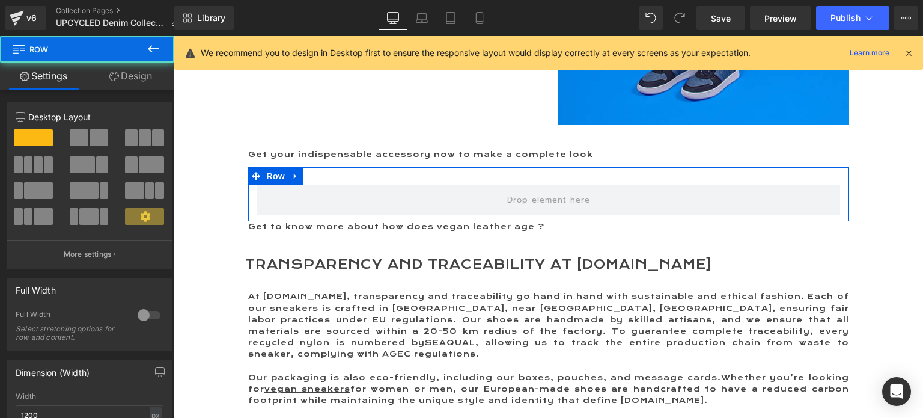
click at [75, 136] on span at bounding box center [79, 137] width 19 height 17
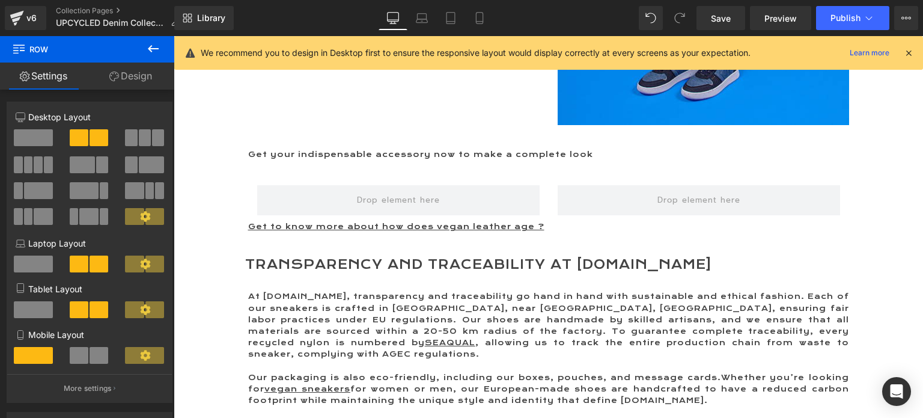
click at [152, 46] on icon at bounding box center [153, 48] width 14 height 14
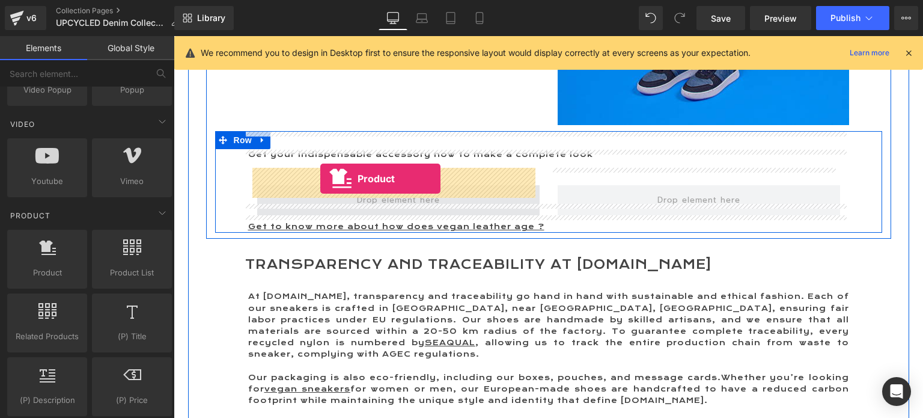
drag, startPoint x: 222, startPoint y: 289, endPoint x: 320, endPoint y: 179, distance: 147.7
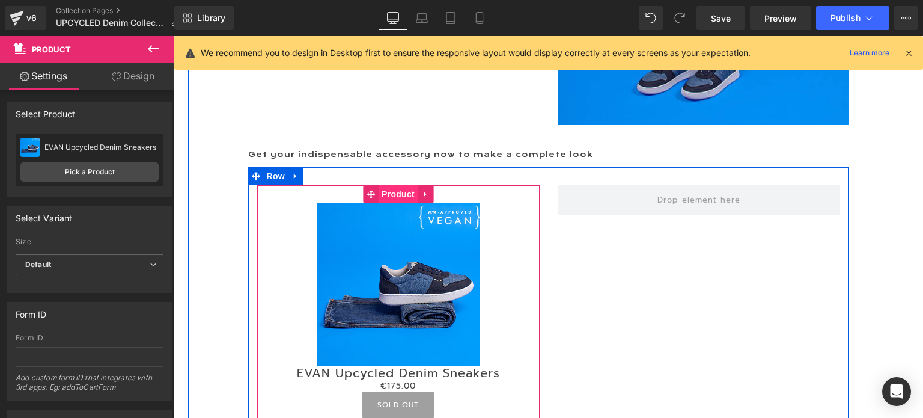
click at [385, 185] on span "Product" at bounding box center [398, 194] width 39 height 18
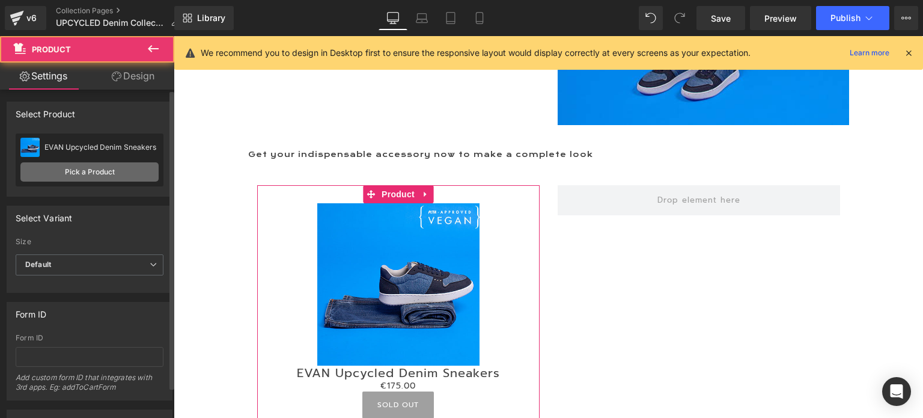
click at [83, 173] on link "Pick a Product" at bounding box center [89, 171] width 138 height 19
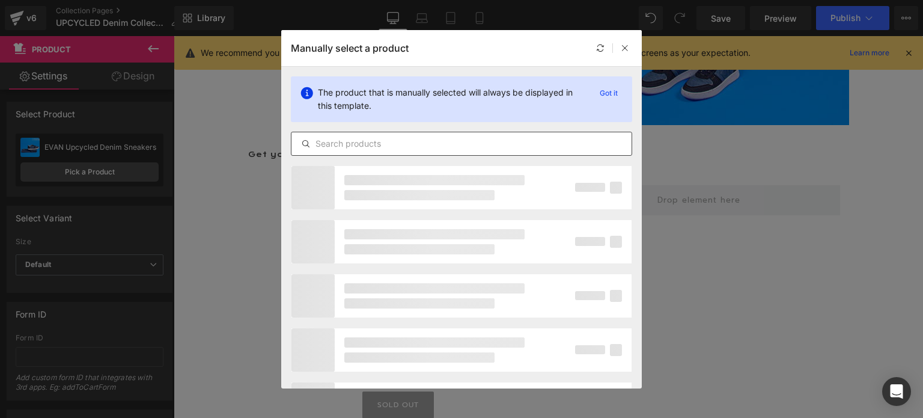
click at [381, 146] on input "text" at bounding box center [462, 143] width 340 height 14
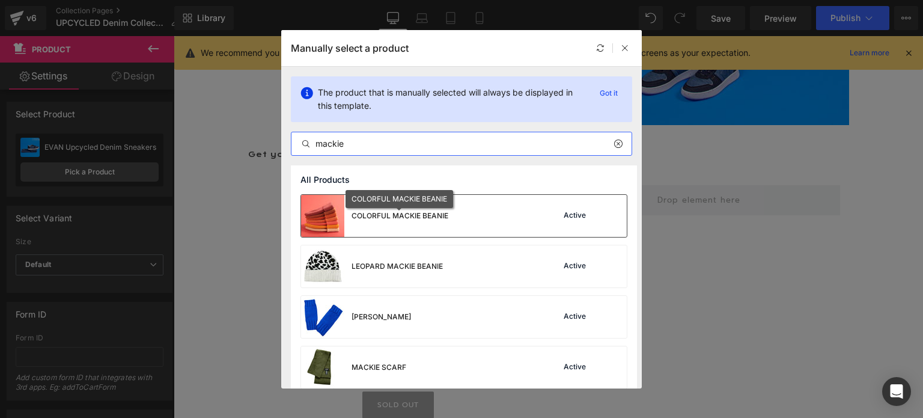
type input "mackie"
click at [427, 217] on div "COLORFUL MACKIE BEANIE" at bounding box center [400, 215] width 97 height 11
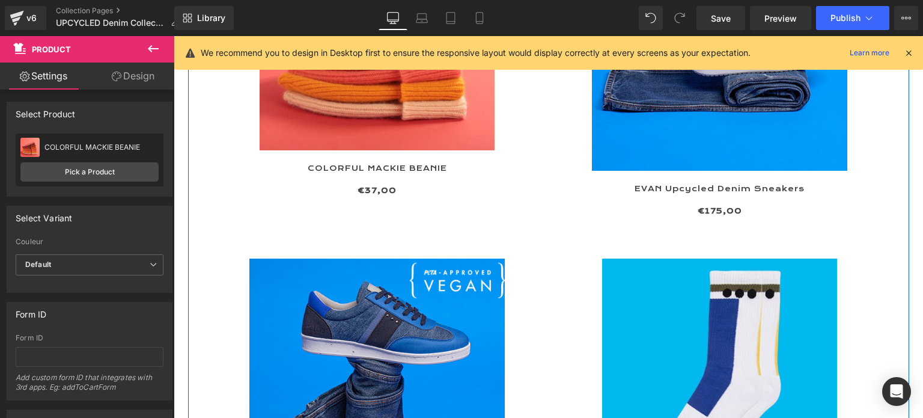
scroll to position [417, 0]
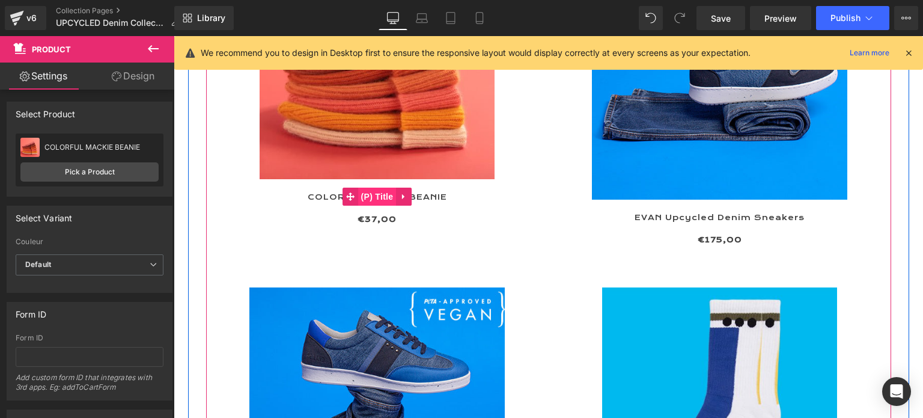
click at [375, 197] on span "(P) Title" at bounding box center [377, 197] width 38 height 18
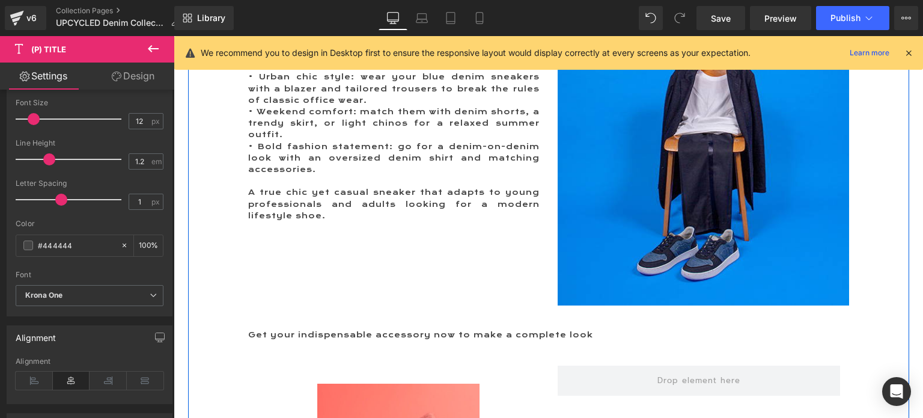
scroll to position [2221, 0]
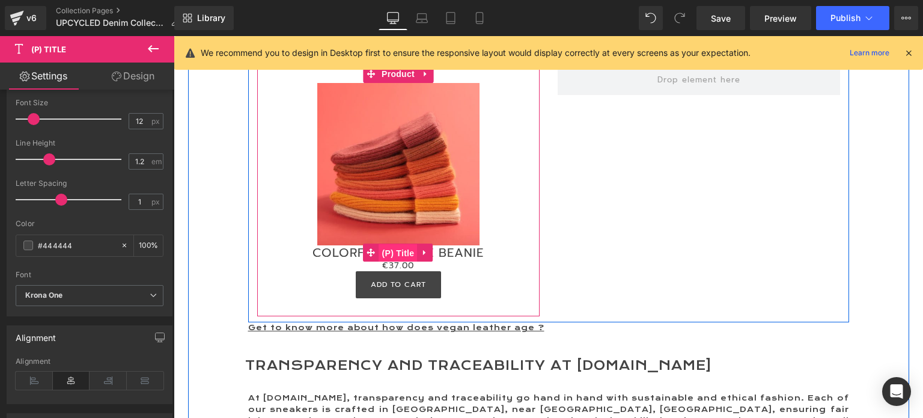
click at [406, 244] on span "(P) Title" at bounding box center [398, 253] width 38 height 18
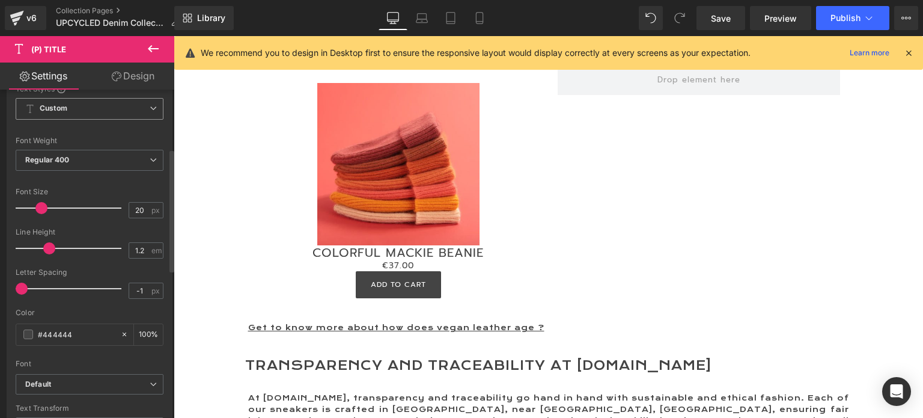
scroll to position [180, 0]
click at [41, 201] on span at bounding box center [41, 206] width 12 height 12
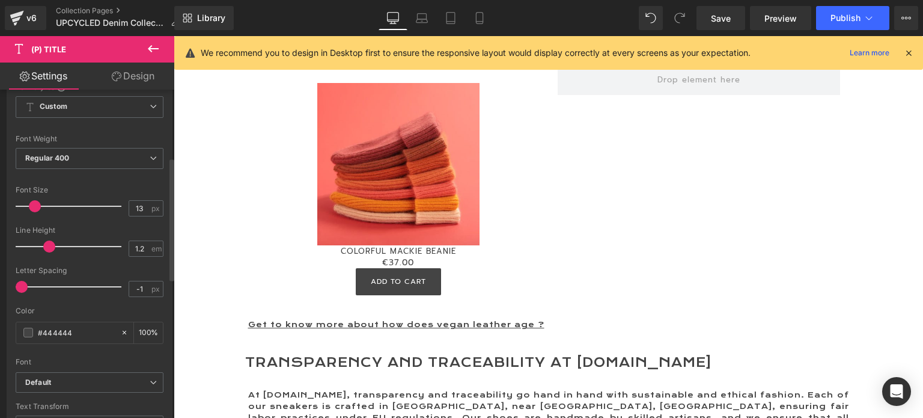
type input "12"
click at [22, 284] on span at bounding box center [22, 287] width 12 height 12
type input "1"
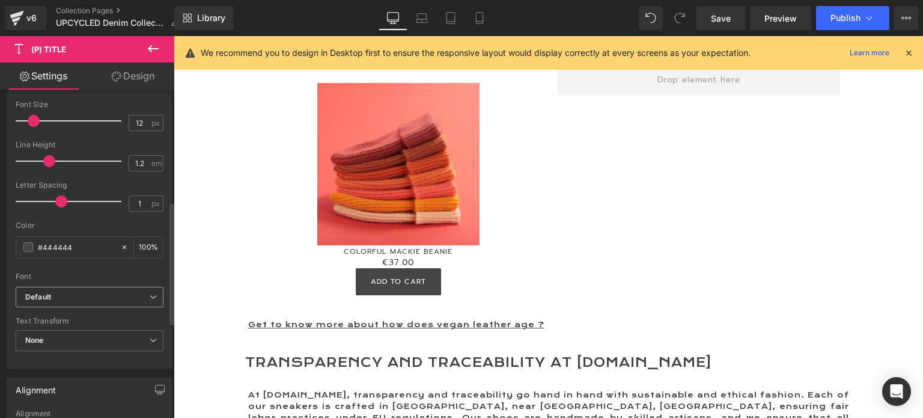
scroll to position [301, 0]
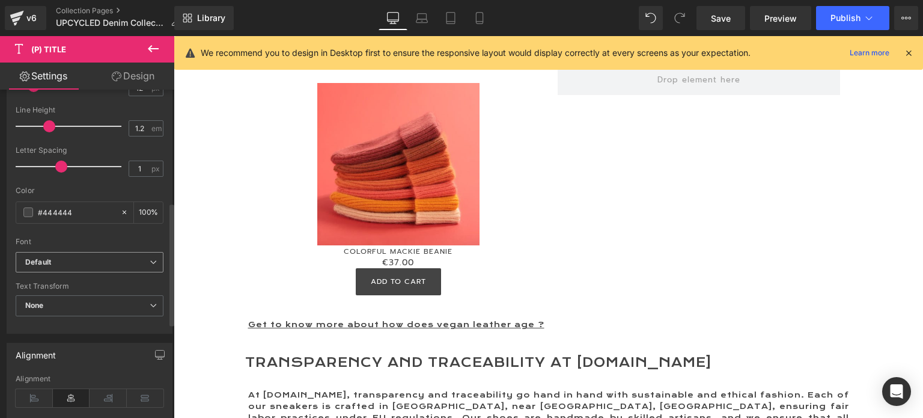
click at [63, 257] on b "Default" at bounding box center [87, 262] width 124 height 10
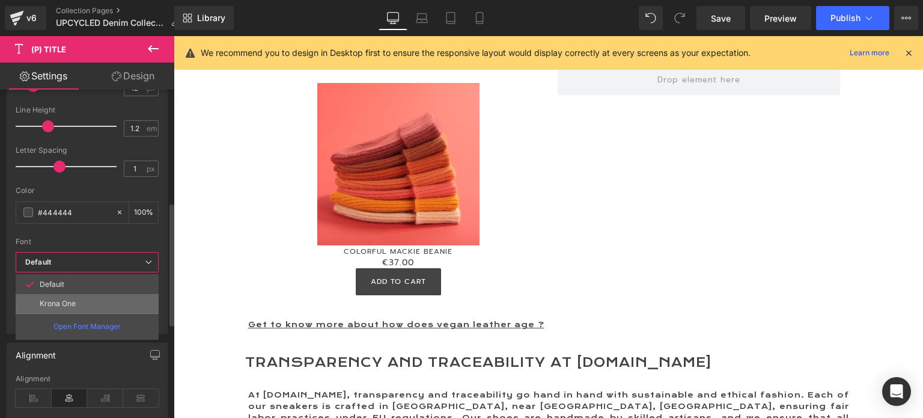
click at [67, 294] on li "Krona One" at bounding box center [87, 303] width 143 height 19
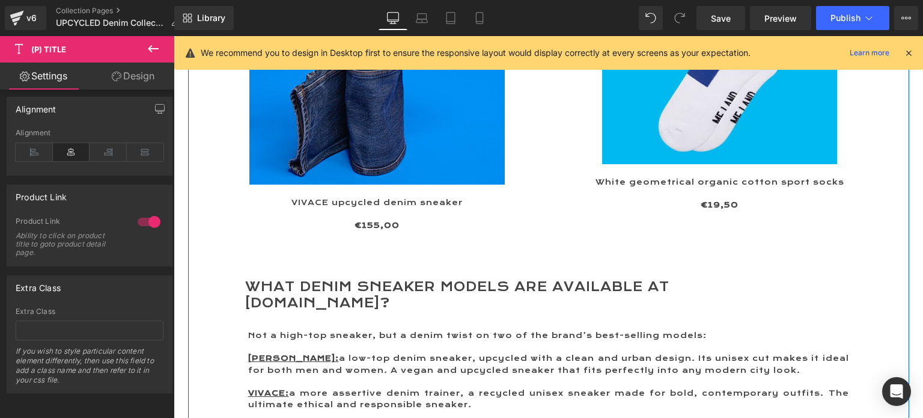
scroll to position [598, 0]
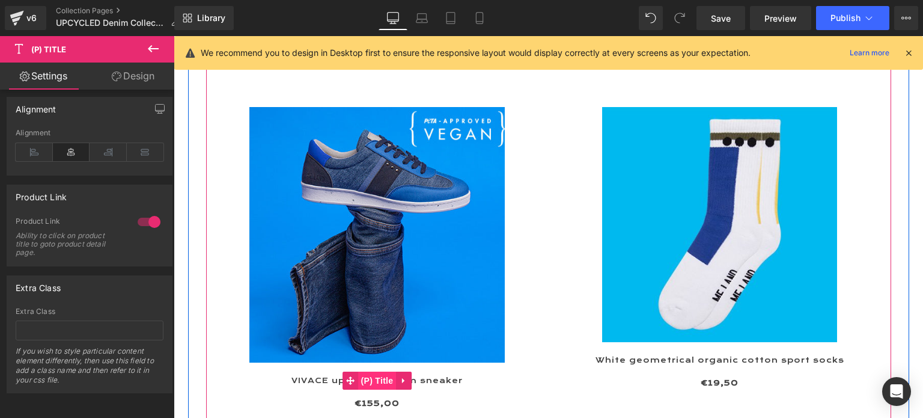
click at [375, 379] on span "(P) Title" at bounding box center [377, 381] width 38 height 18
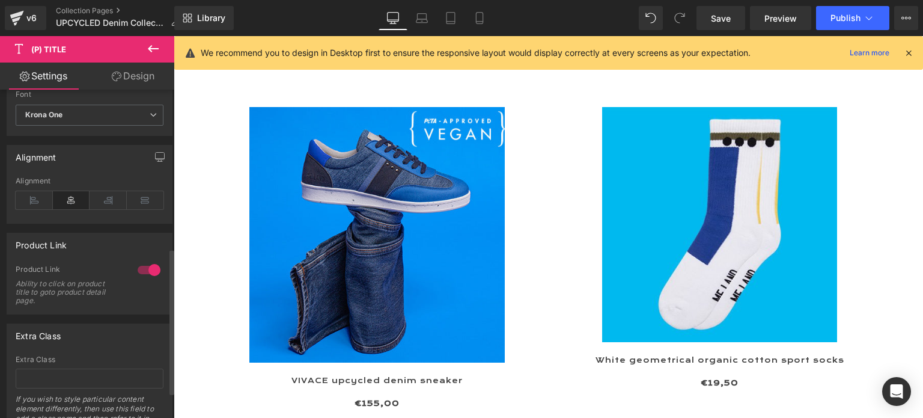
scroll to position [0, 0]
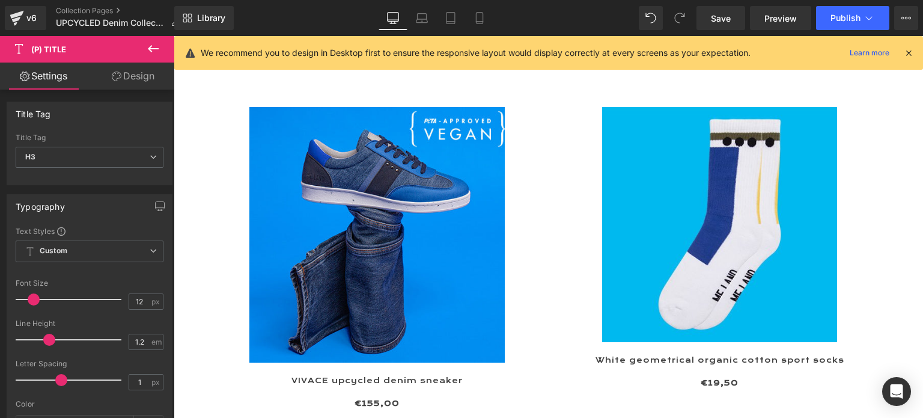
click at [139, 72] on link "Design" at bounding box center [133, 76] width 87 height 27
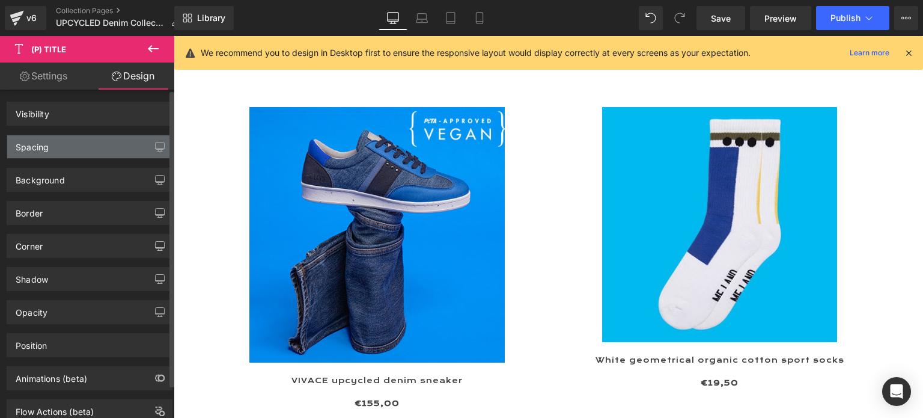
click at [66, 156] on div "Spacing" at bounding box center [89, 146] width 165 height 23
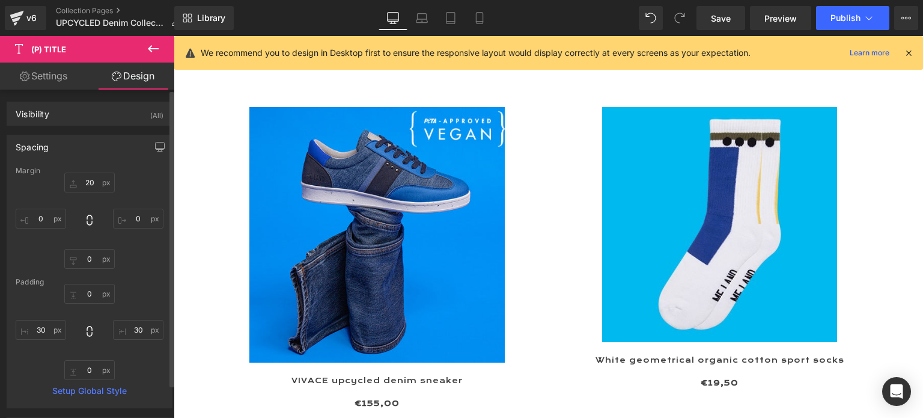
type input "20"
type input "0"
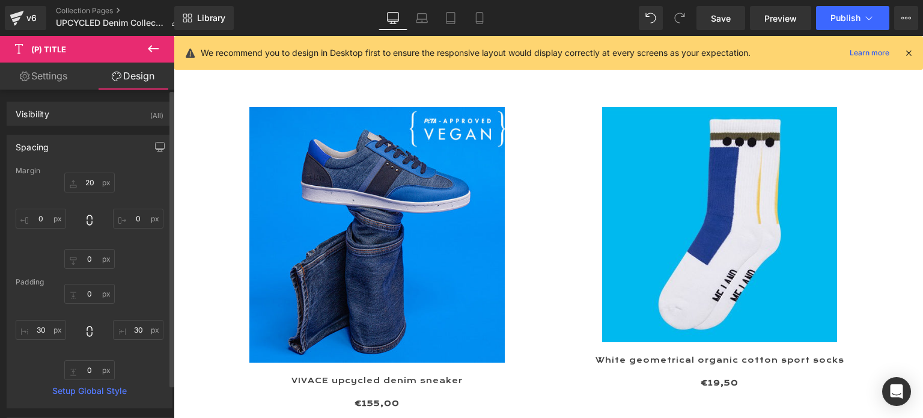
type input "30"
type input "0"
type input "30"
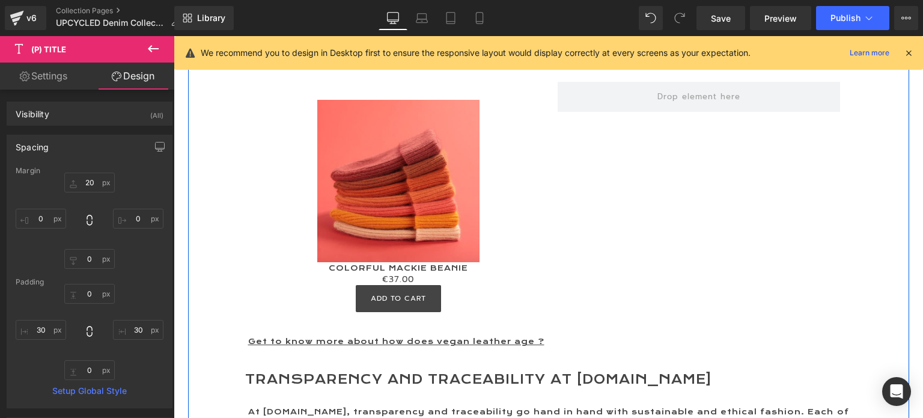
scroll to position [2221, 0]
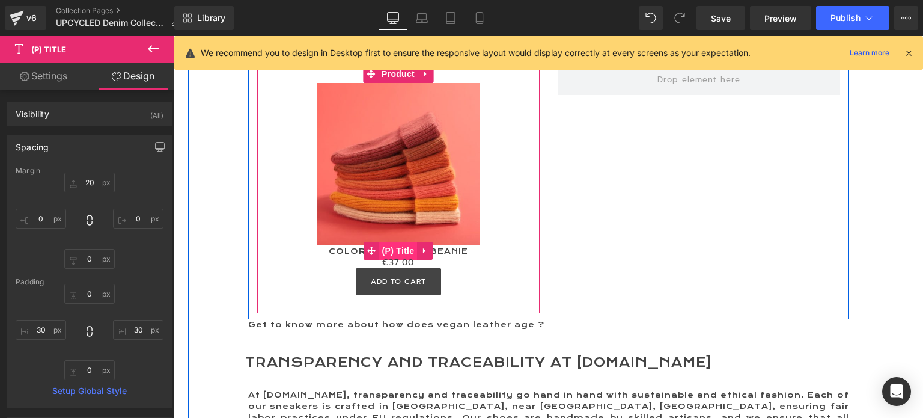
click at [392, 242] on span "(P) Title" at bounding box center [398, 251] width 38 height 18
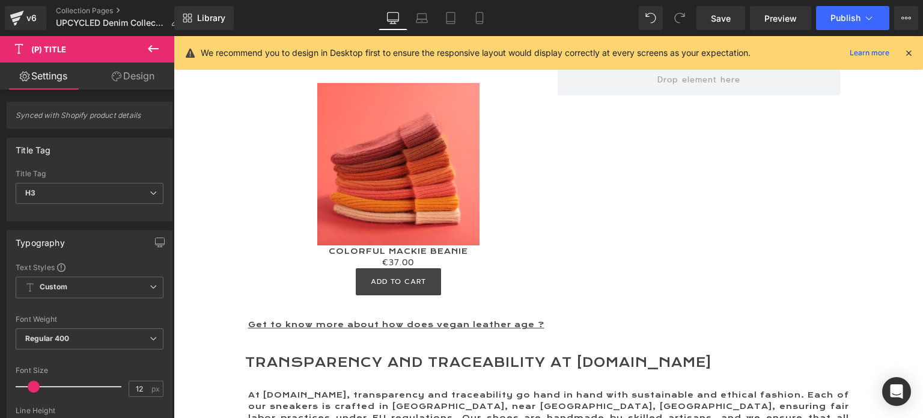
click at [135, 78] on link "Design" at bounding box center [133, 76] width 87 height 27
click at [0, 0] on div "Spacing" at bounding box center [0, 0] width 0 height 0
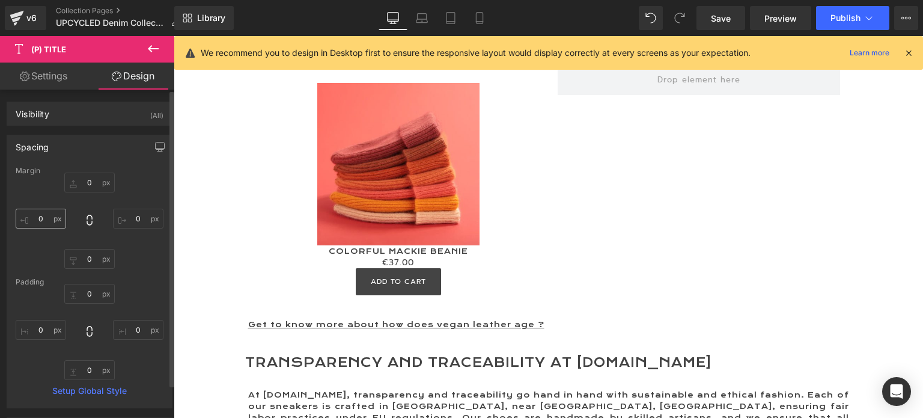
type input "0"
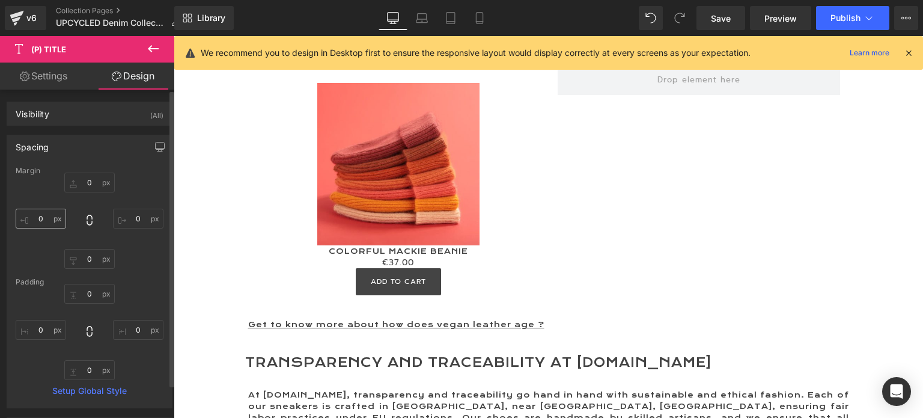
type input "0"
click at [89, 183] on input "0" at bounding box center [89, 183] width 51 height 20
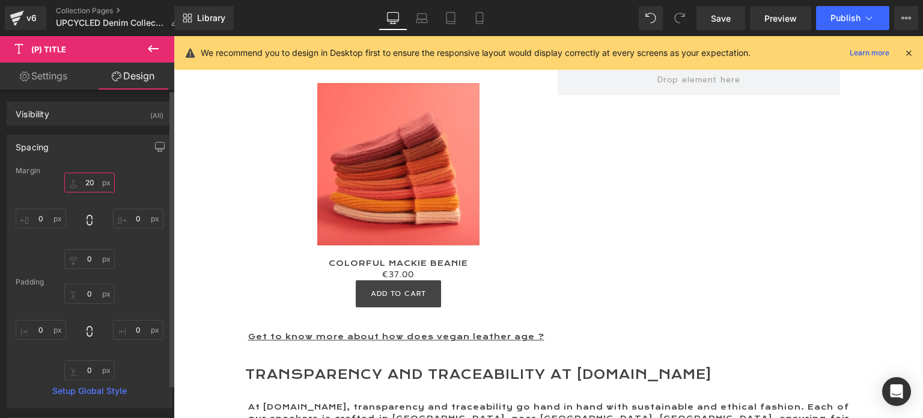
type input "20"
type input "30"
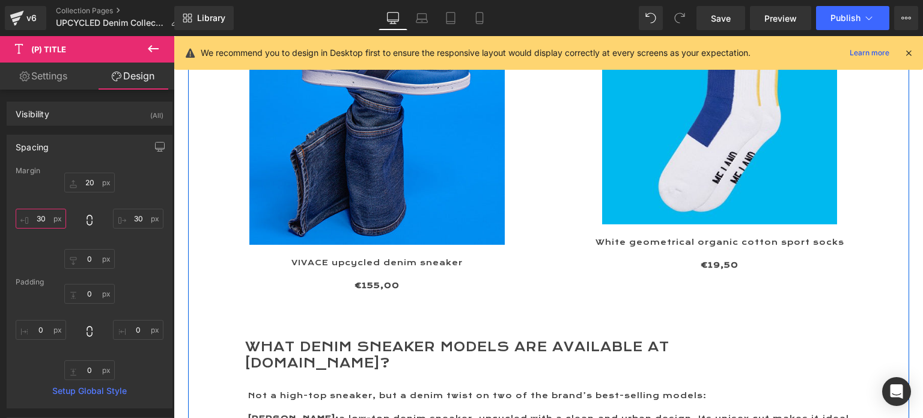
scroll to position [718, 0]
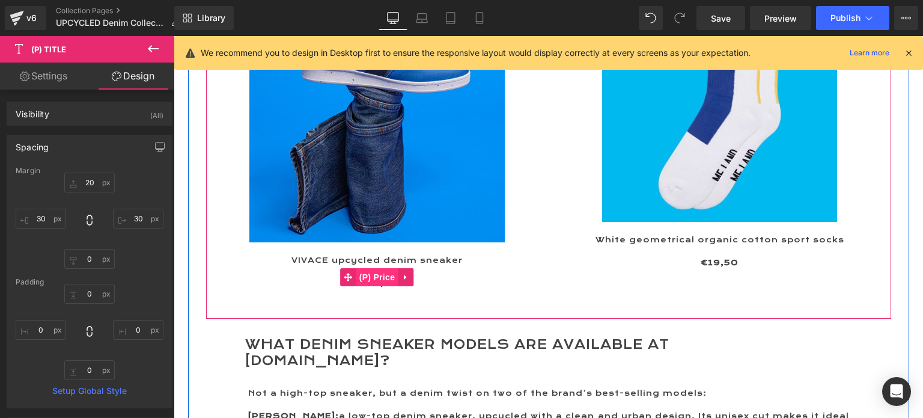
click at [372, 280] on span "(P) Price" at bounding box center [378, 277] width 42 height 18
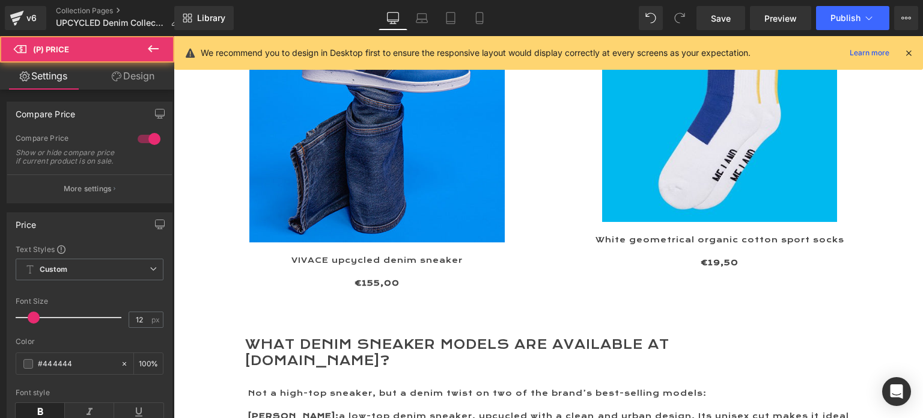
click at [130, 76] on link "Design" at bounding box center [133, 76] width 87 height 27
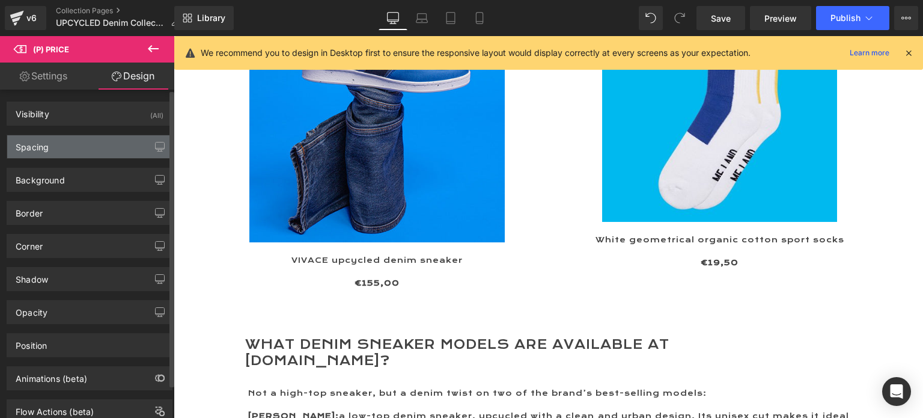
click at [47, 144] on div "Spacing" at bounding box center [32, 143] width 33 height 17
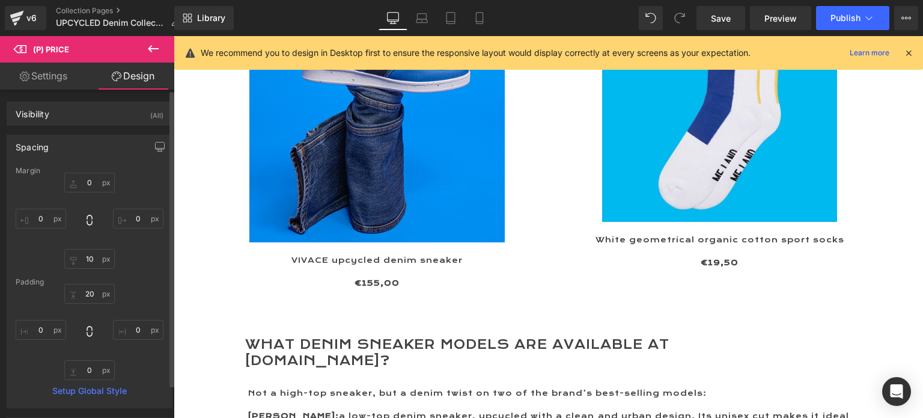
type input "0"
type input "10"
type input "0"
type input "20"
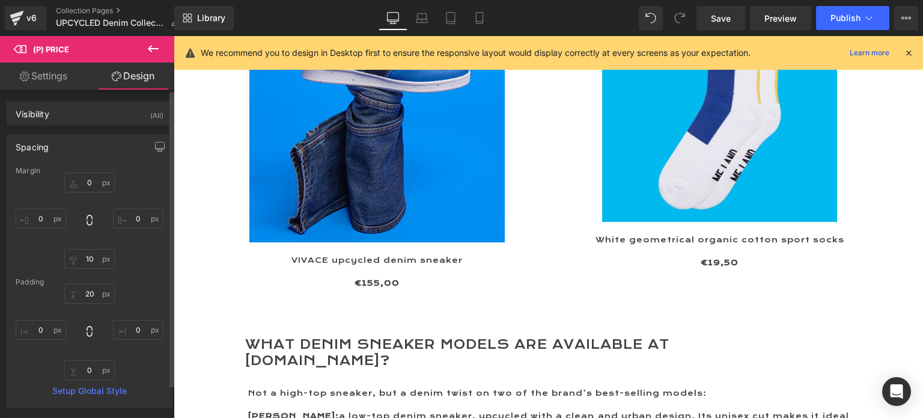
type input "0"
click at [44, 74] on link "Settings" at bounding box center [43, 76] width 87 height 27
type input "100"
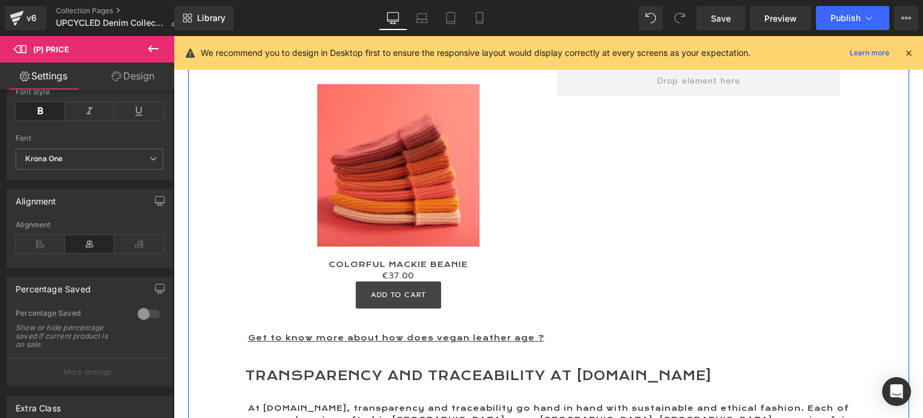
scroll to position [2221, 0]
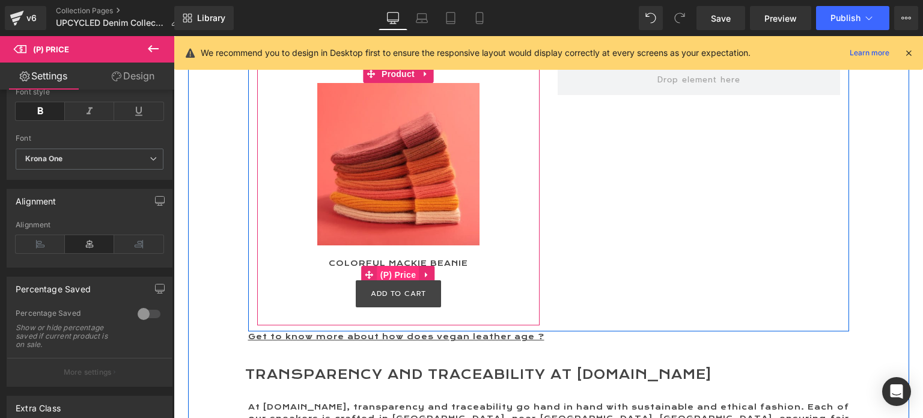
click at [395, 266] on span "(P) Price" at bounding box center [399, 275] width 42 height 18
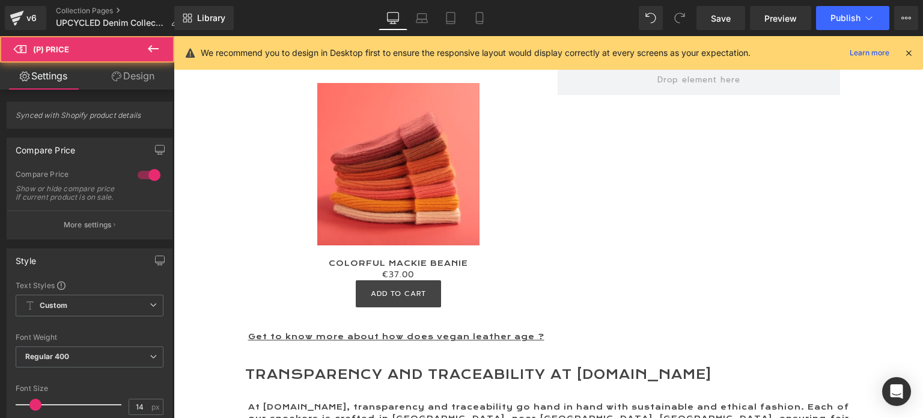
click at [132, 73] on link "Design" at bounding box center [133, 76] width 87 height 27
click at [0, 0] on div "Spacing" at bounding box center [0, 0] width 0 height 0
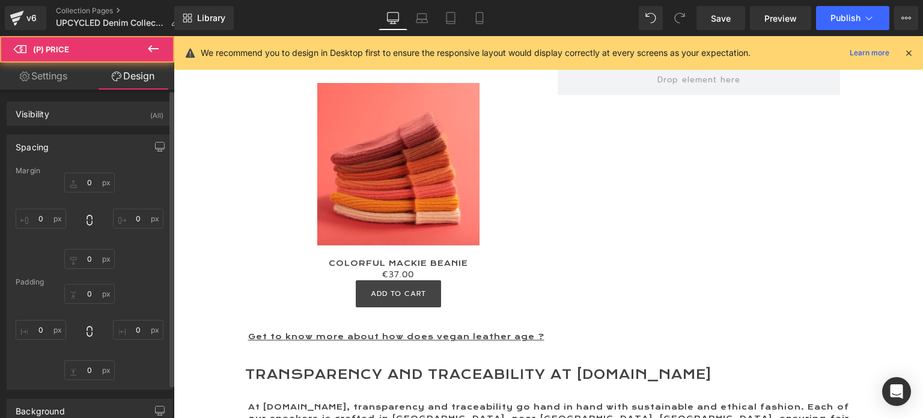
type input "0"
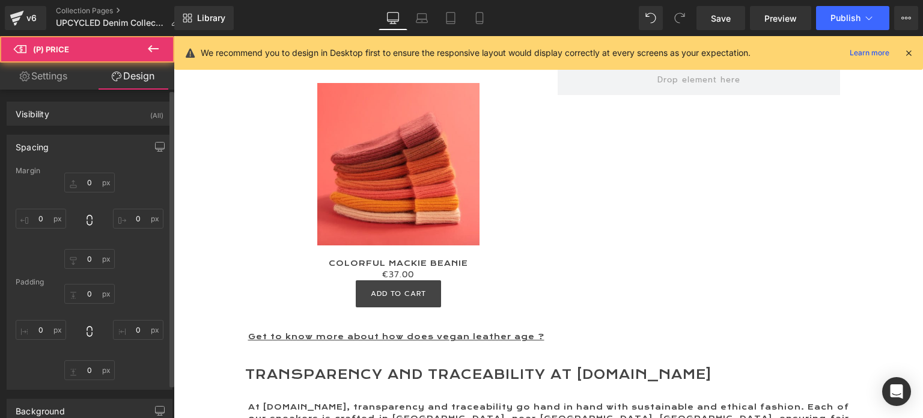
type input "0"
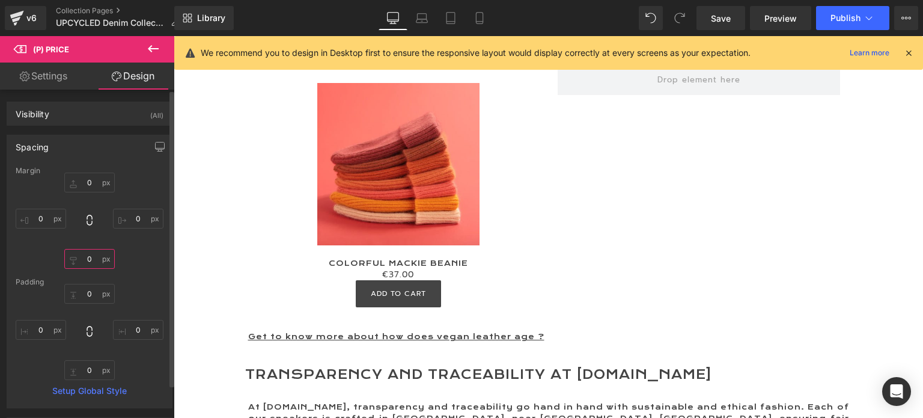
click at [96, 259] on input "0" at bounding box center [89, 259] width 51 height 20
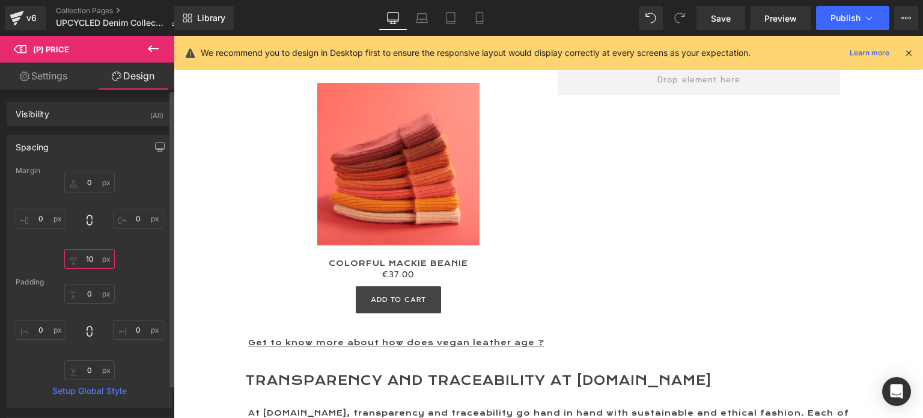
type input "10"
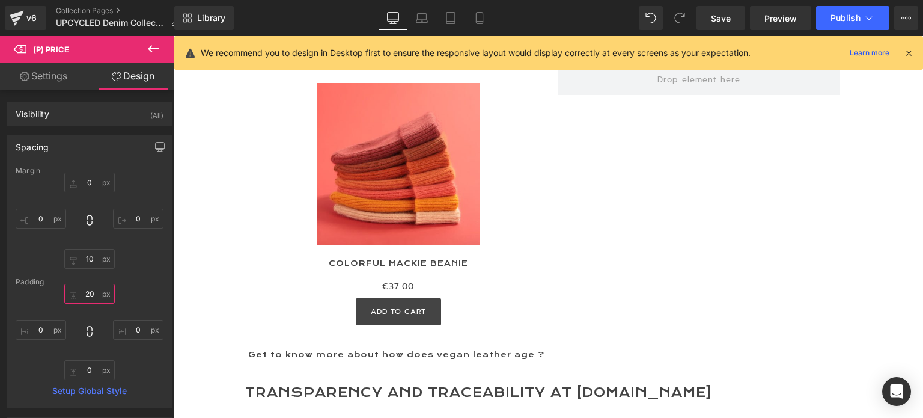
type input "20"
click at [41, 70] on link "Settings" at bounding box center [43, 76] width 87 height 27
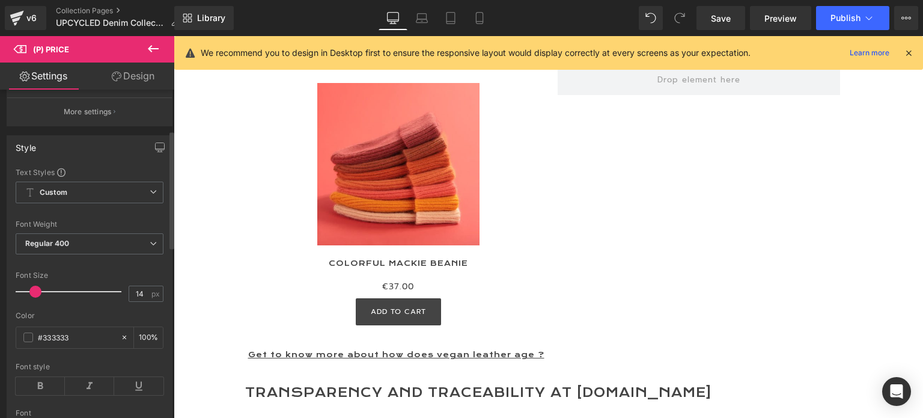
scroll to position [180, 0]
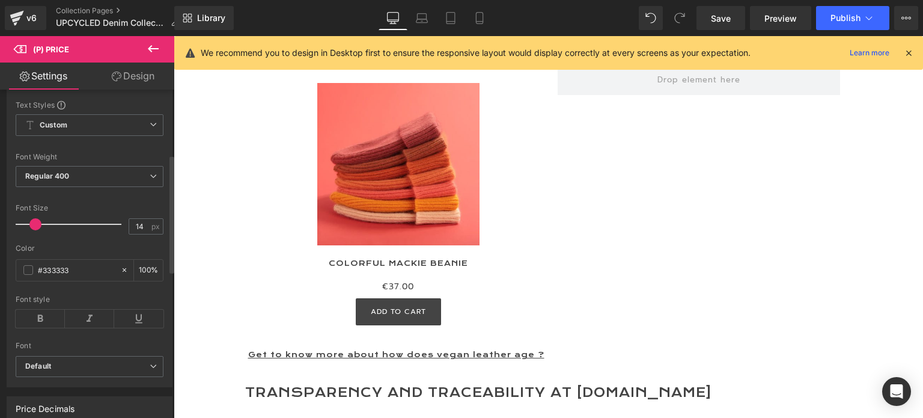
click at [36, 230] on span at bounding box center [35, 224] width 12 height 12
type input "12"
drag, startPoint x: 74, startPoint y: 275, endPoint x: 42, endPoint y: 275, distance: 31.9
click at [42, 275] on input "#333333" at bounding box center [76, 269] width 77 height 13
type input "#44"
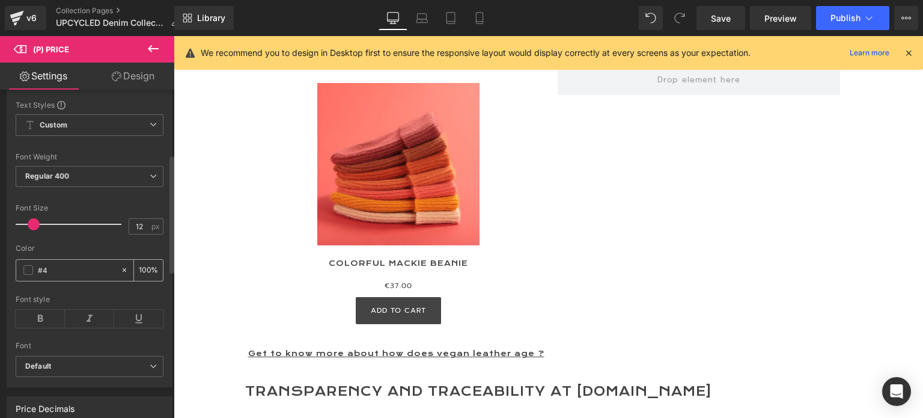
type input "0"
type input "#4444"
type input "27"
type input "#44444"
type input "0"
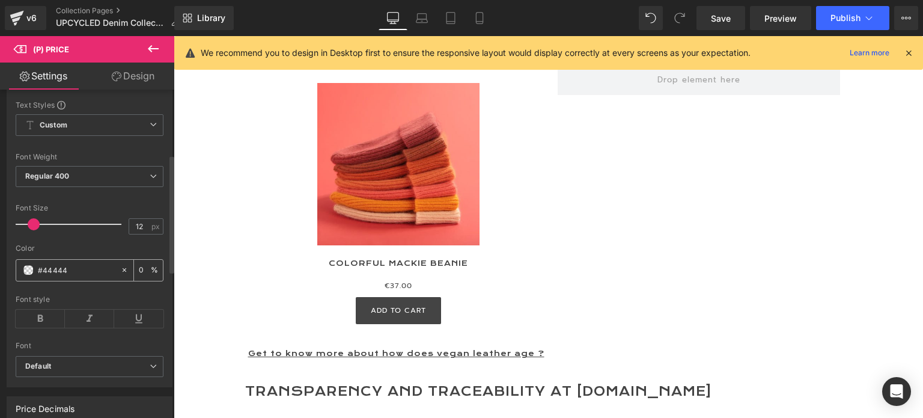
type input "#444444"
type input "100"
type input "#444444"
click at [52, 326] on icon at bounding box center [40, 319] width 49 height 18
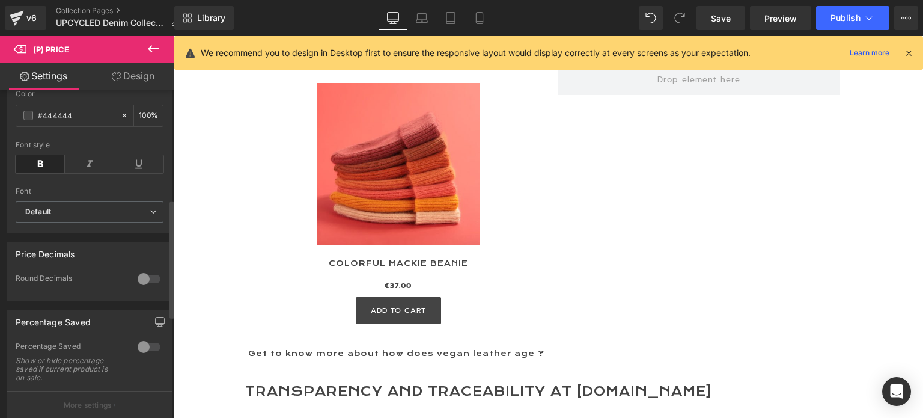
scroll to position [301, 0]
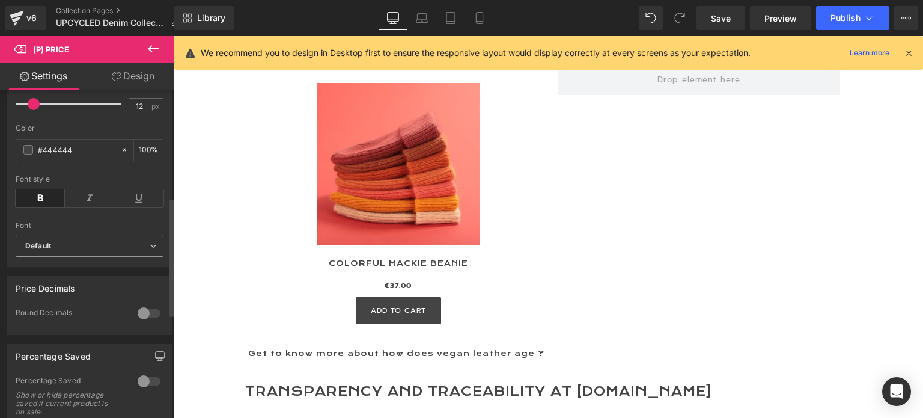
click at [77, 251] on b "Default" at bounding box center [87, 246] width 124 height 10
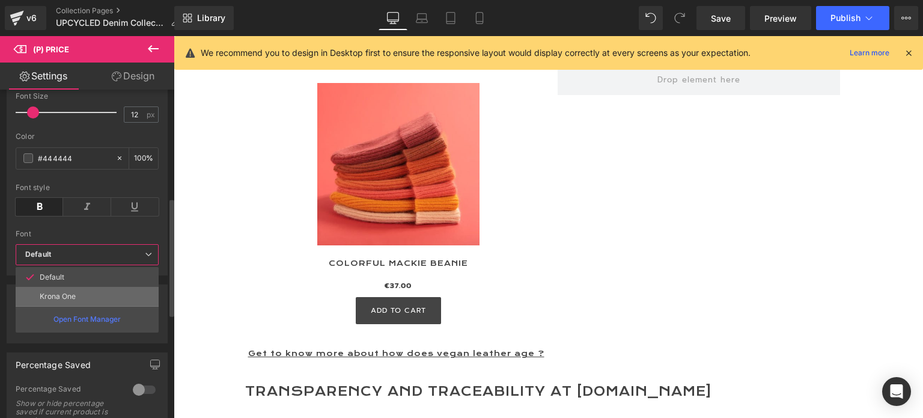
click at [72, 292] on p "Krona One" at bounding box center [58, 296] width 36 height 8
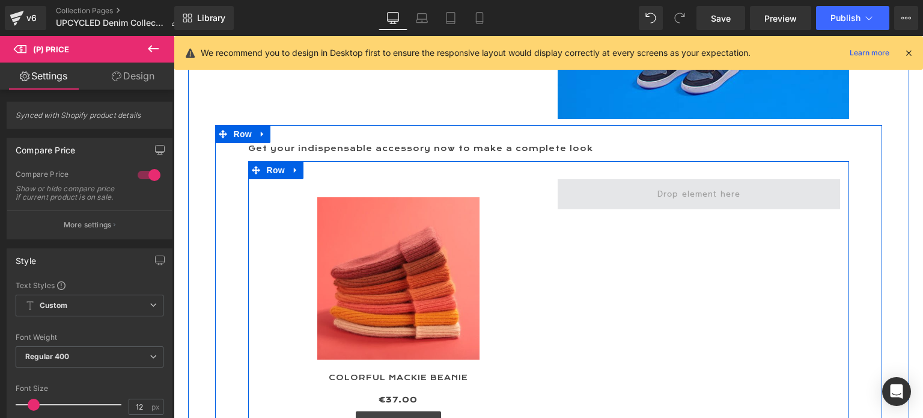
scroll to position [2101, 0]
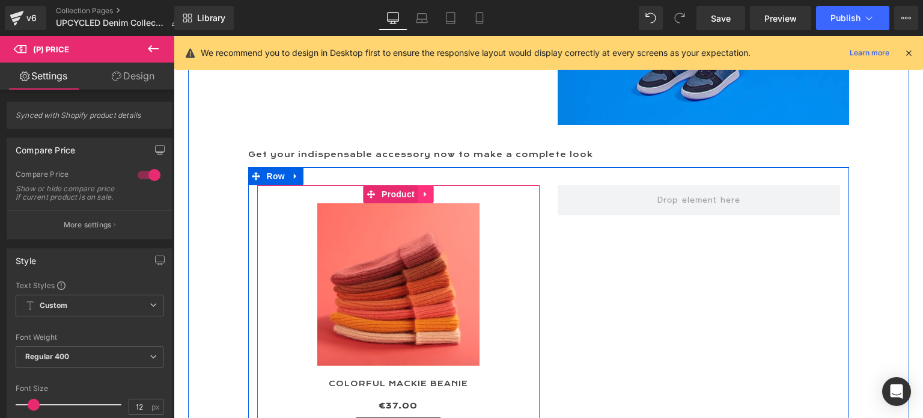
click at [422, 189] on icon at bounding box center [425, 193] width 8 height 9
click at [414, 190] on icon at bounding box center [418, 194] width 8 height 8
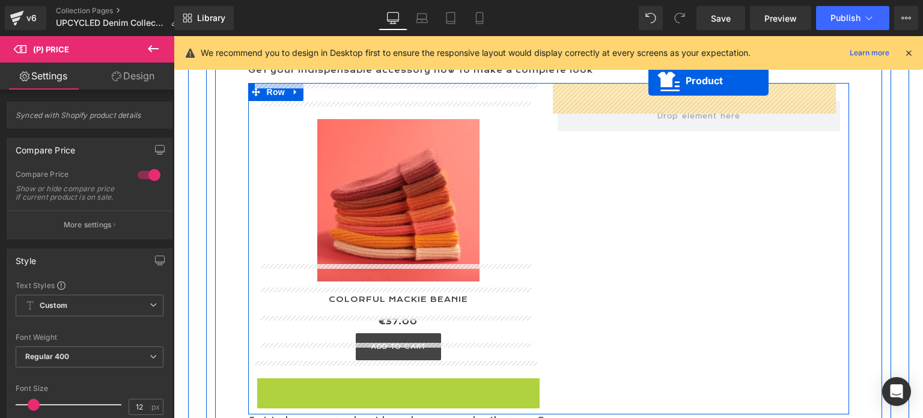
scroll to position [2149, 0]
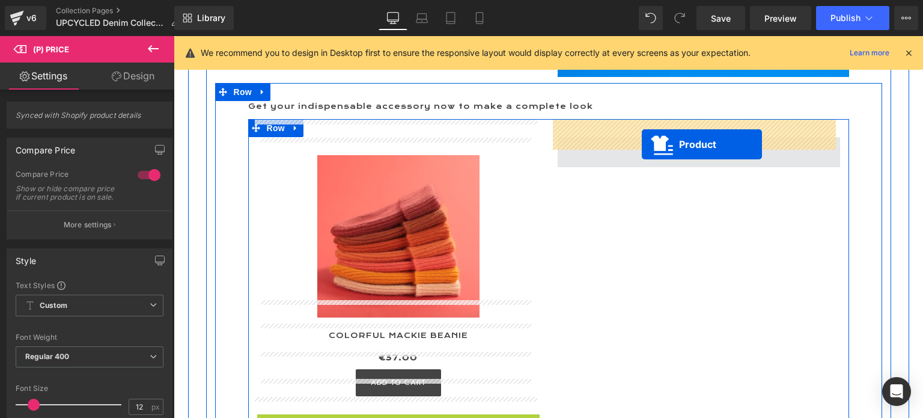
drag, startPoint x: 370, startPoint y: 91, endPoint x: 642, endPoint y: 144, distance: 276.9
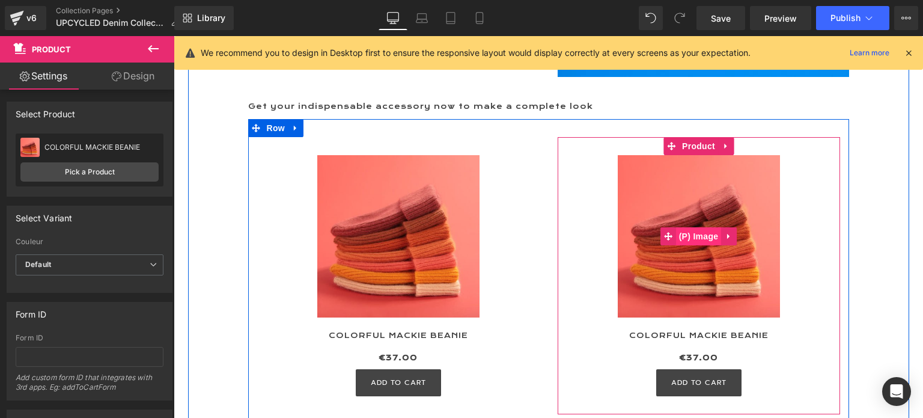
click at [702, 227] on span "(P) Image" at bounding box center [699, 236] width 46 height 18
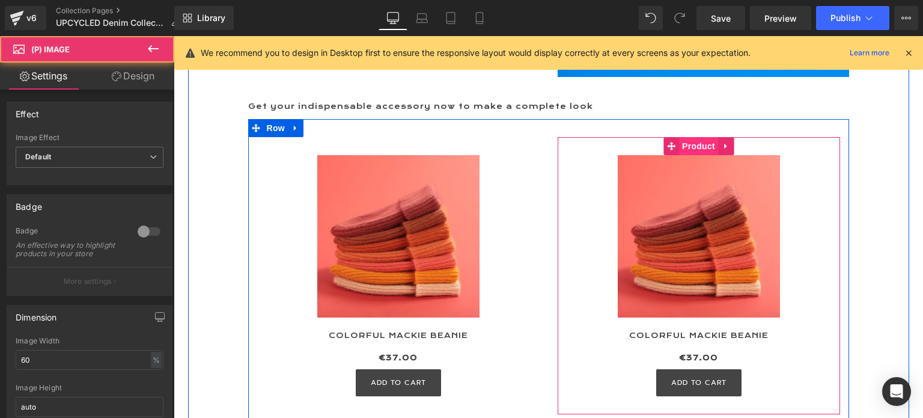
click at [688, 137] on span "Product" at bounding box center [698, 146] width 39 height 18
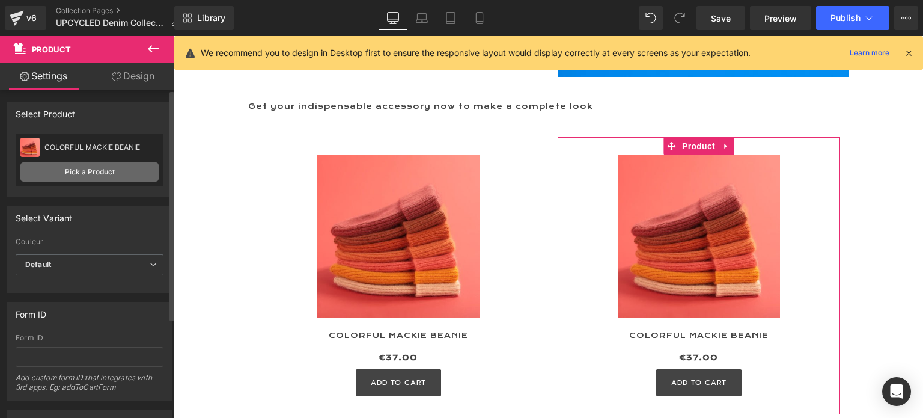
click at [67, 172] on link "Pick a Product" at bounding box center [89, 171] width 138 height 19
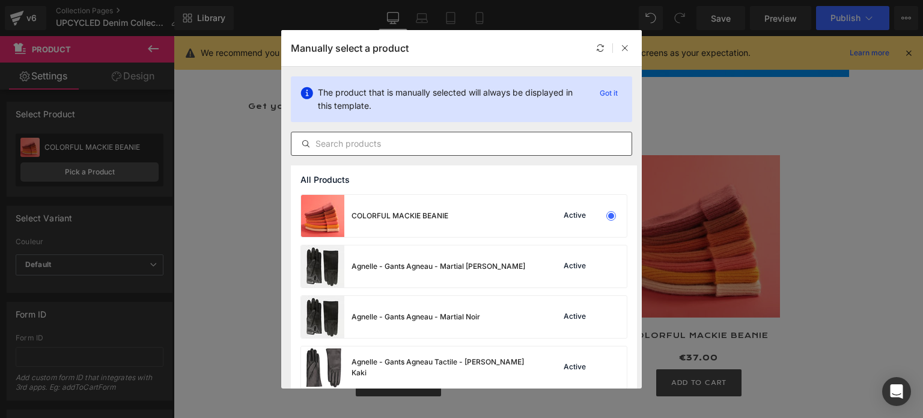
click at [379, 142] on input "text" at bounding box center [462, 143] width 340 height 14
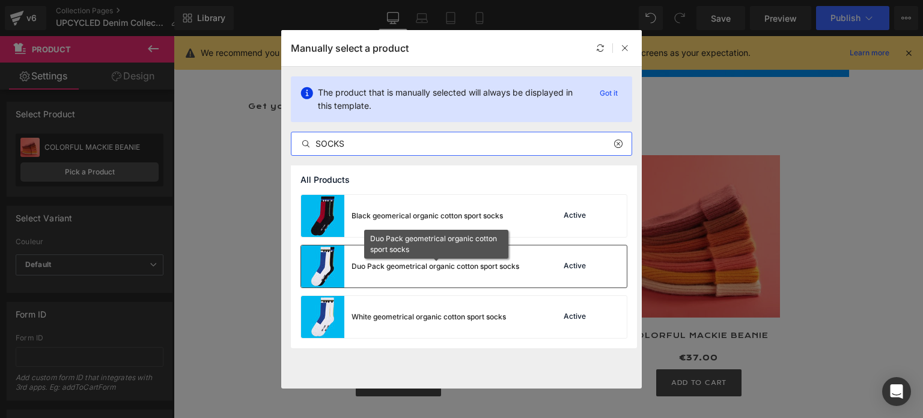
type input "SOCKS"
click at [405, 267] on div "Duo Pack geometrical organic cotton sport socks" at bounding box center [436, 266] width 168 height 11
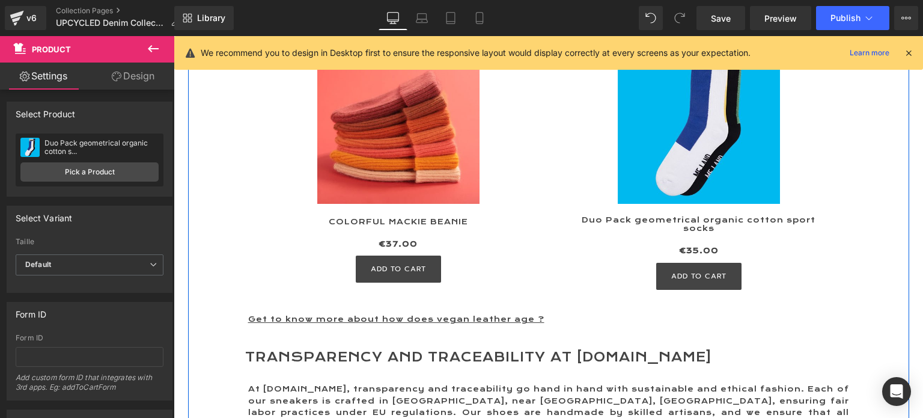
scroll to position [2269, 0]
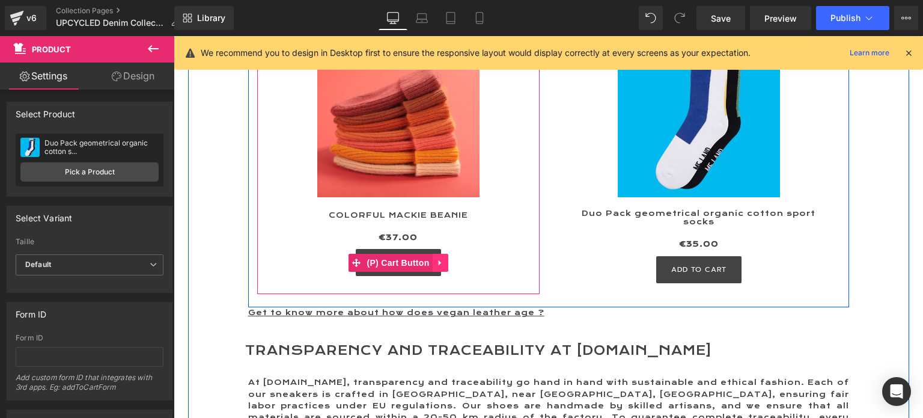
click at [438, 260] on icon at bounding box center [439, 262] width 2 height 5
click at [444, 259] on icon at bounding box center [448, 263] width 8 height 8
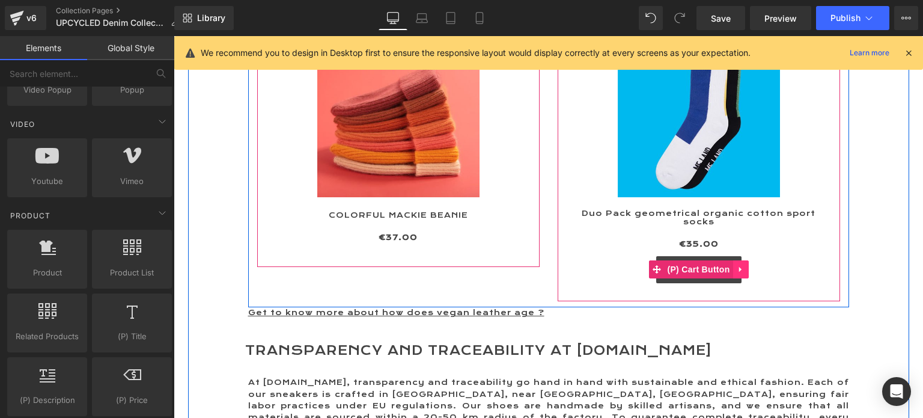
click at [737, 265] on icon at bounding box center [741, 269] width 8 height 9
click at [745, 265] on icon at bounding box center [749, 269] width 8 height 8
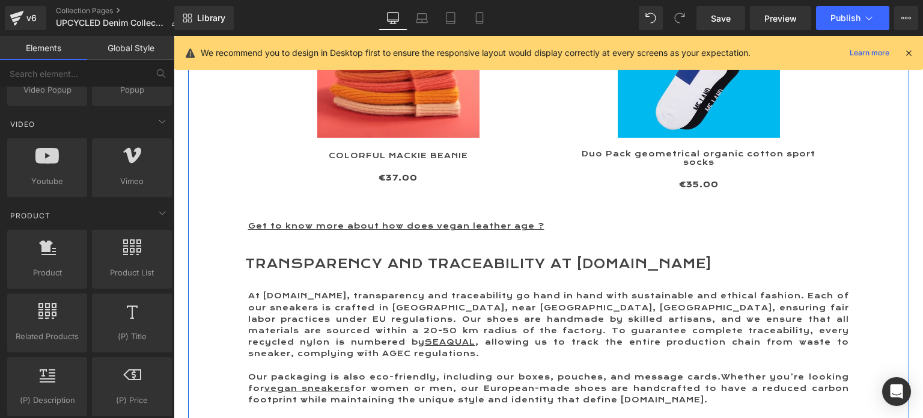
scroll to position [2329, 0]
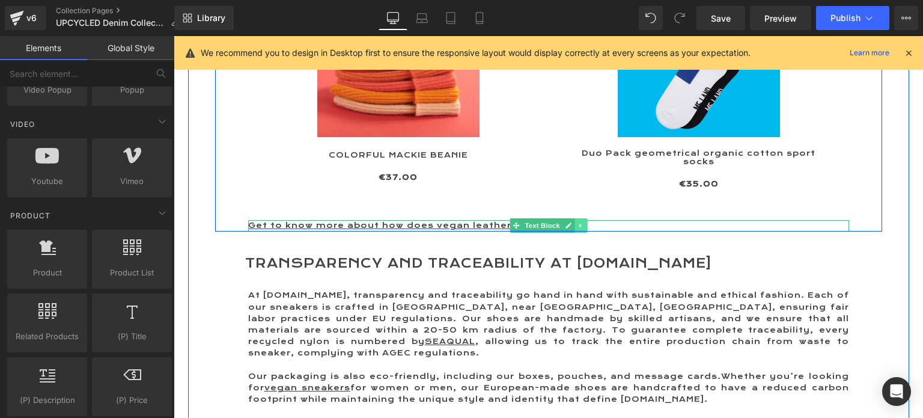
click at [578, 222] on icon at bounding box center [581, 225] width 7 height 7
click at [584, 222] on icon at bounding box center [587, 225] width 7 height 7
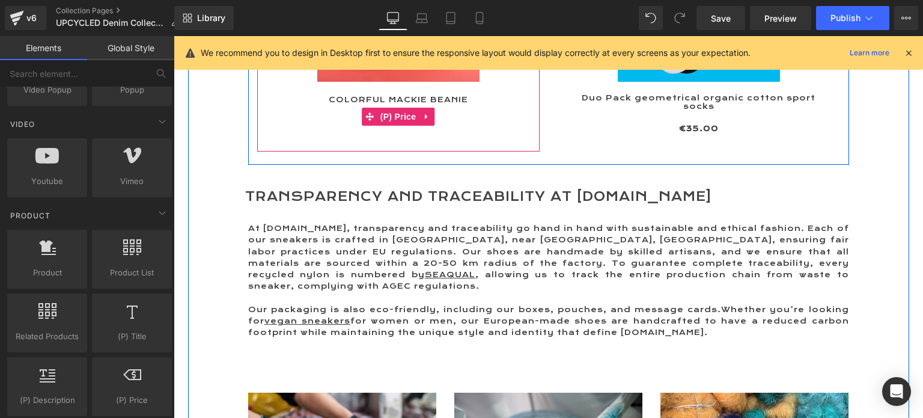
scroll to position [2389, 0]
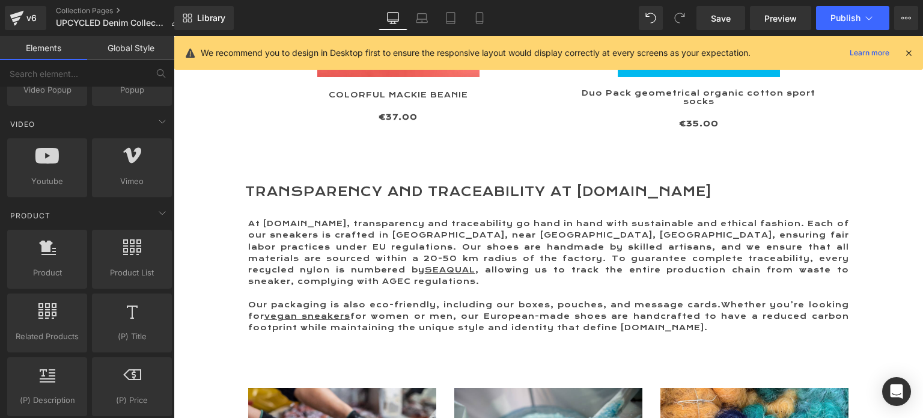
click at [403, 184] on h2 "Transparency and traceability at ME.LAND" at bounding box center [518, 192] width 547 height 17
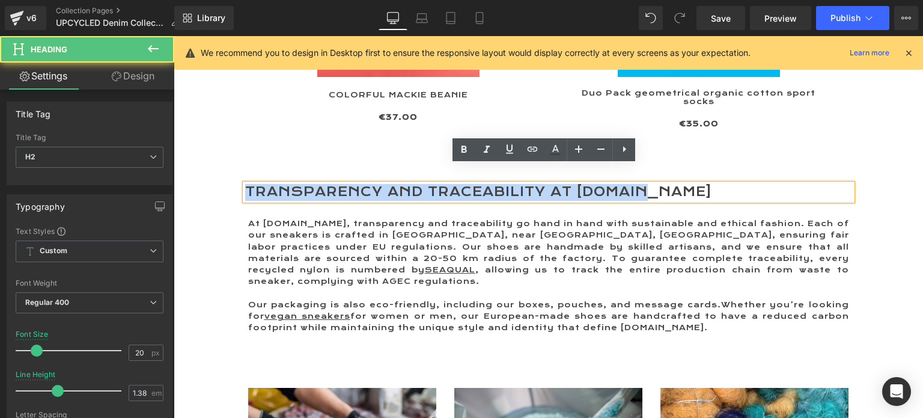
drag, startPoint x: 655, startPoint y: 175, endPoint x: 243, endPoint y: 170, distance: 411.9
click at [245, 184] on h2 "Transparency and traceability at ME.LAND" at bounding box center [518, 192] width 547 height 17
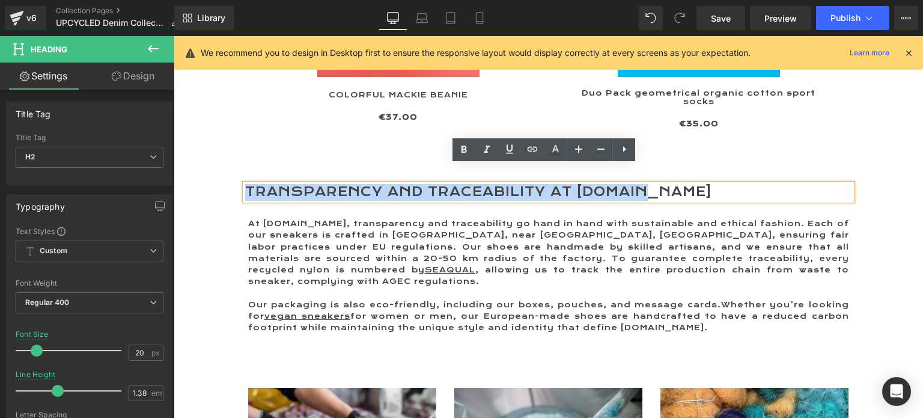
paste div
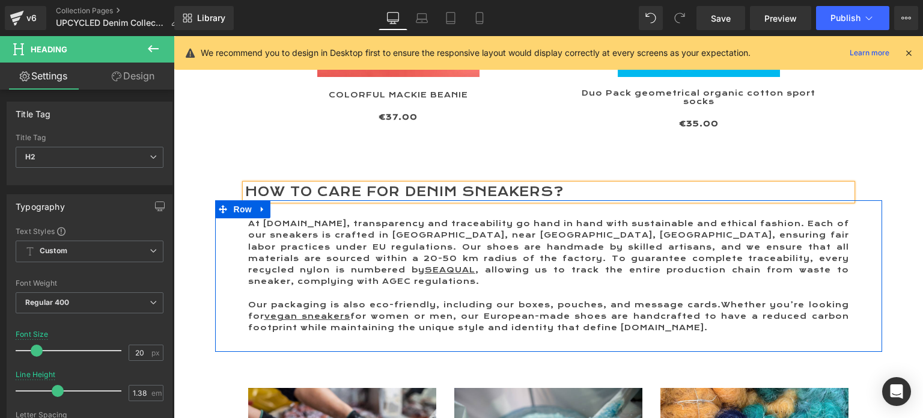
click at [174, 36] on div at bounding box center [174, 36] width 0 height 0
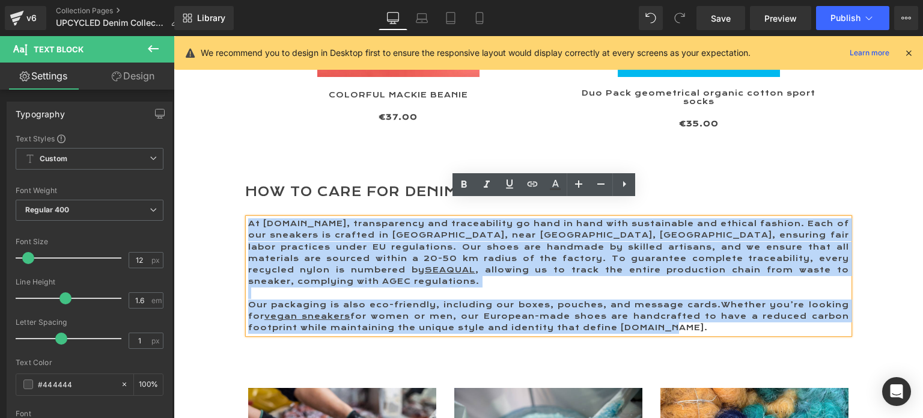
drag, startPoint x: 244, startPoint y: 204, endPoint x: 668, endPoint y: 297, distance: 433.9
click at [668, 297] on div "At ME.LAND, transparency and traceability go hand in hand with sustainable and …" at bounding box center [548, 275] width 601 height 115
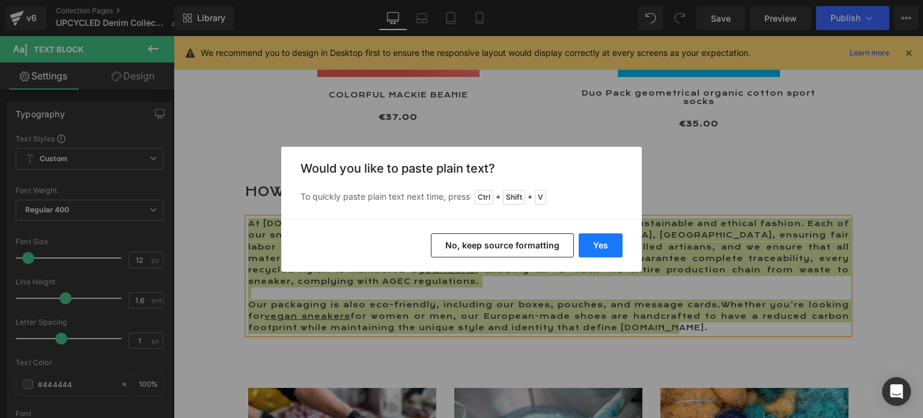
click at [603, 245] on button "Yes" at bounding box center [601, 245] width 44 height 24
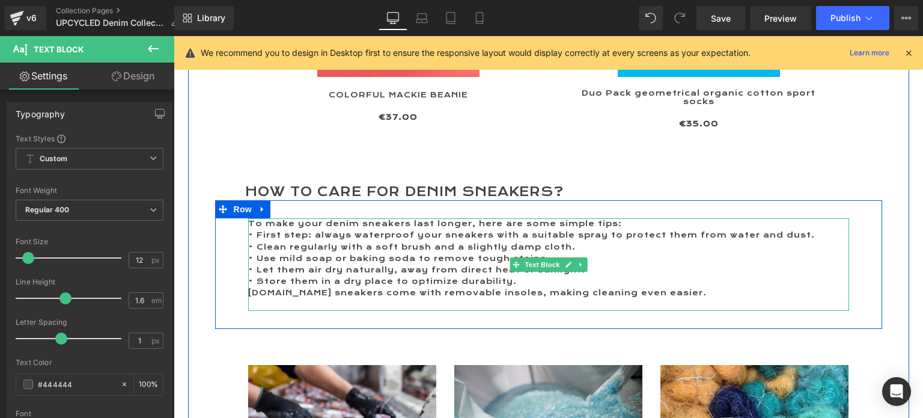
click at [533, 276] on p "• Store them in a dry place to optimize durability." at bounding box center [548, 281] width 601 height 11
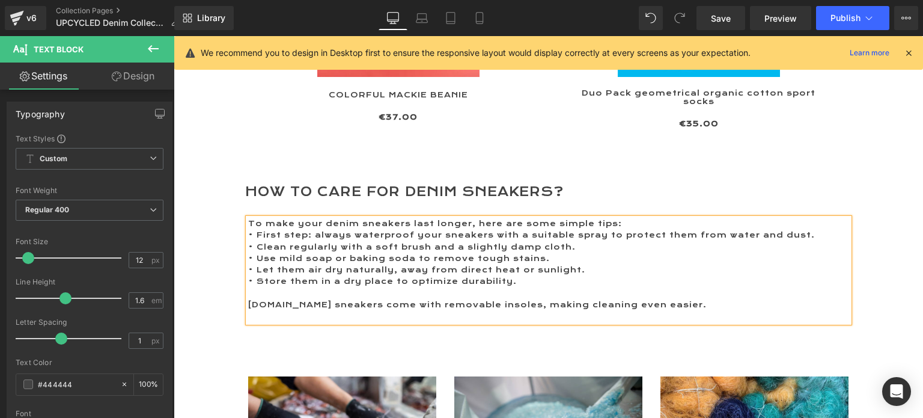
click at [685, 299] on p "ME.LAND sneakers come with removable insoles, making cleaning even easier." at bounding box center [548, 304] width 601 height 11
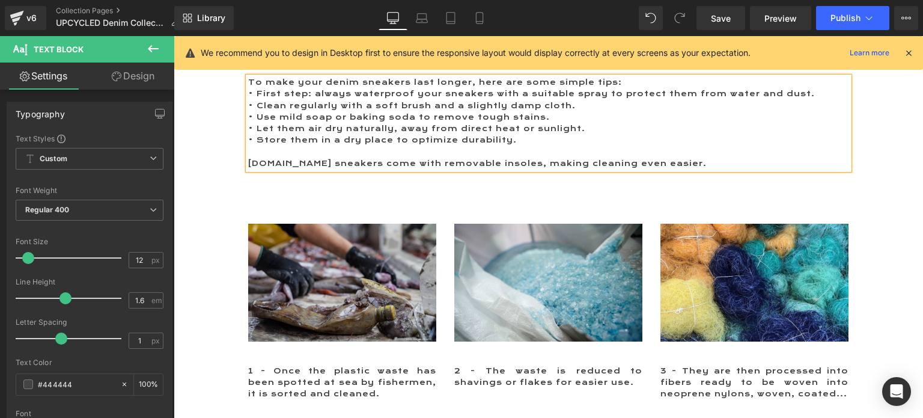
scroll to position [2510, 0]
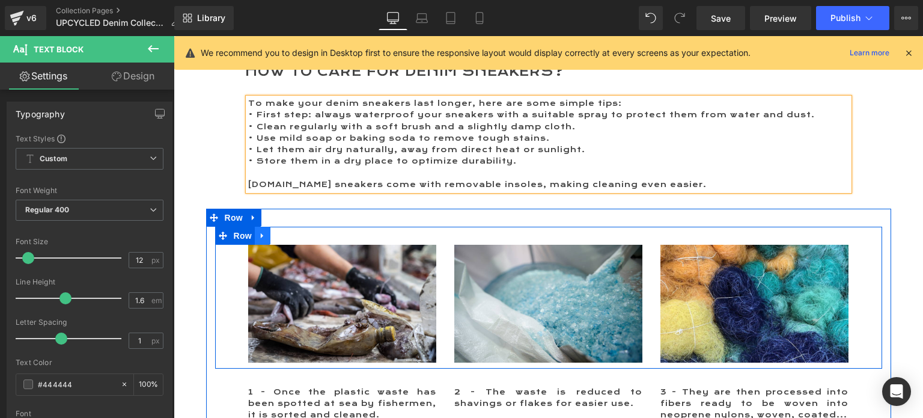
click at [259, 231] on icon at bounding box center [263, 235] width 8 height 9
click at [290, 231] on icon at bounding box center [294, 235] width 8 height 8
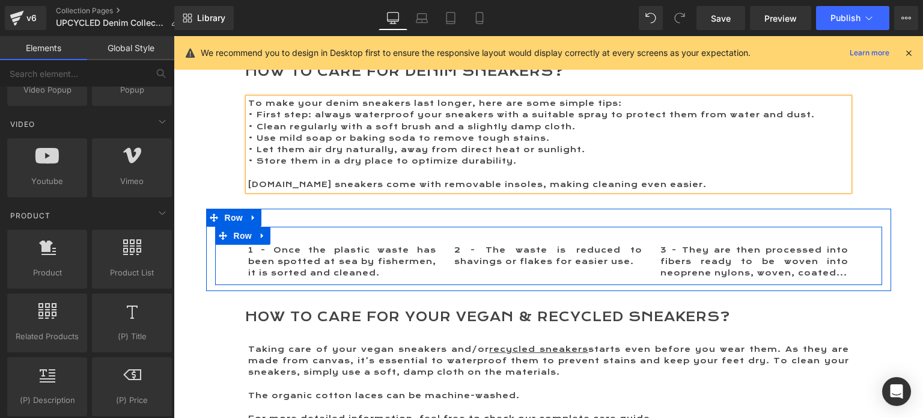
click at [261, 233] on icon at bounding box center [262, 235] width 2 height 5
click at [290, 231] on icon at bounding box center [294, 235] width 8 height 8
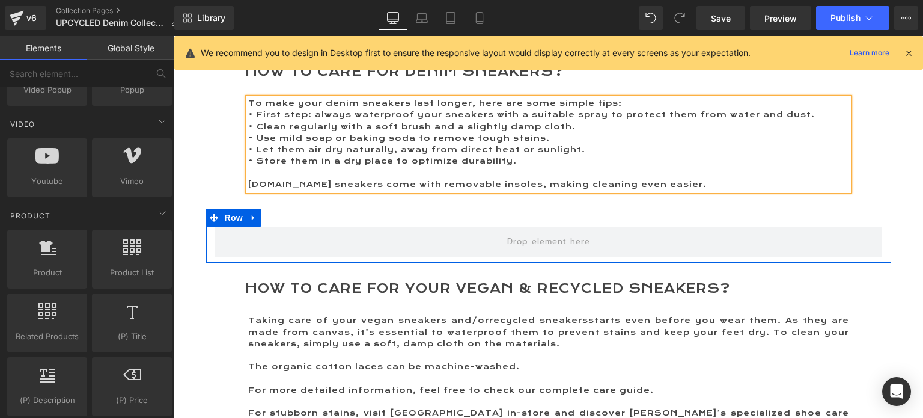
click at [250, 213] on icon at bounding box center [254, 217] width 8 height 9
click at [281, 213] on icon at bounding box center [285, 217] width 8 height 8
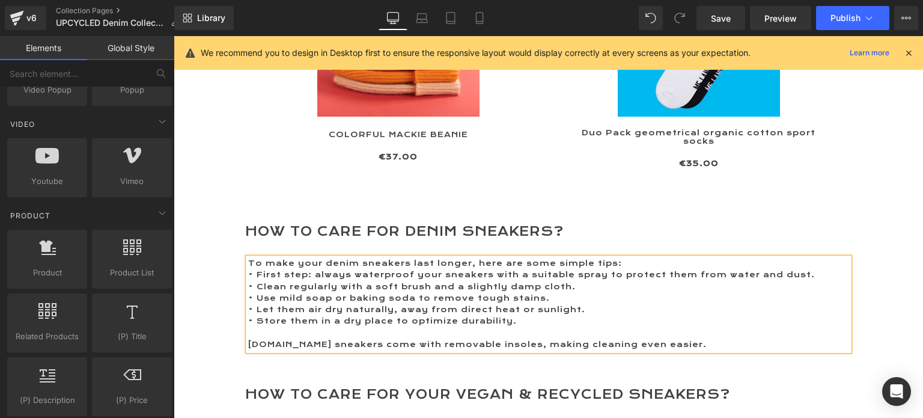
scroll to position [2329, 0]
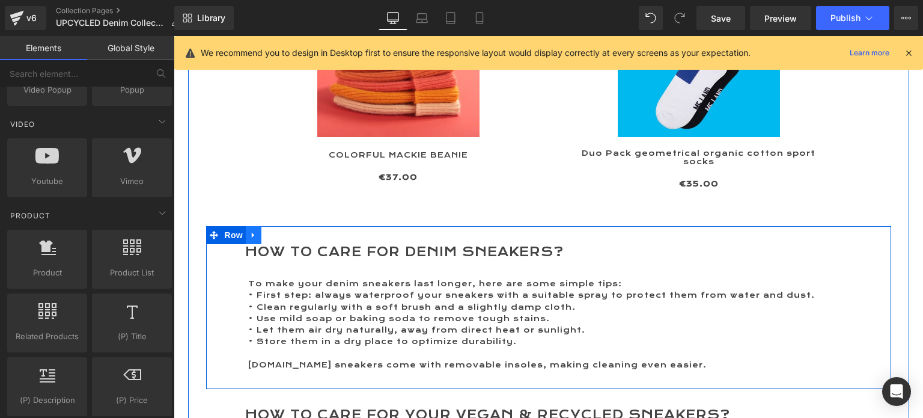
click at [250, 230] on icon at bounding box center [254, 234] width 8 height 9
click at [265, 231] on icon at bounding box center [269, 235] width 8 height 8
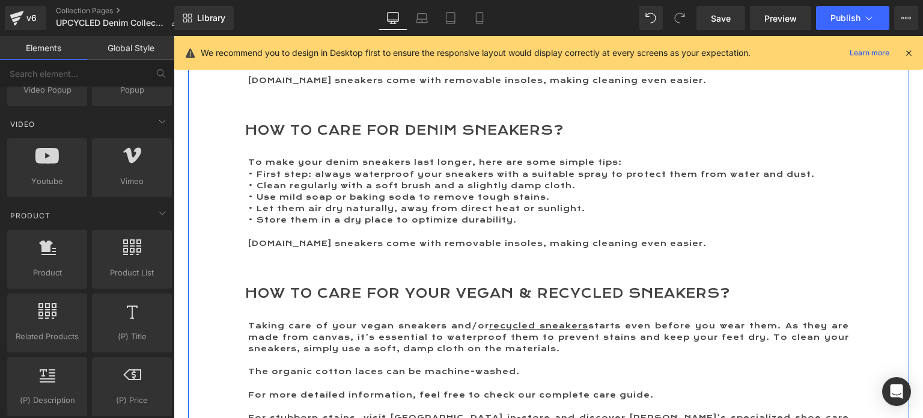
scroll to position [2617, 0]
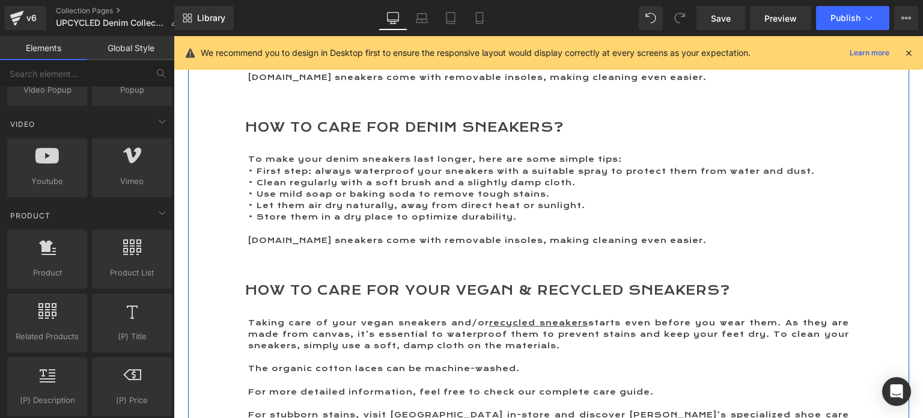
click at [308, 120] on h2 "How to Care for Denim Sneakers?" at bounding box center [518, 128] width 547 height 17
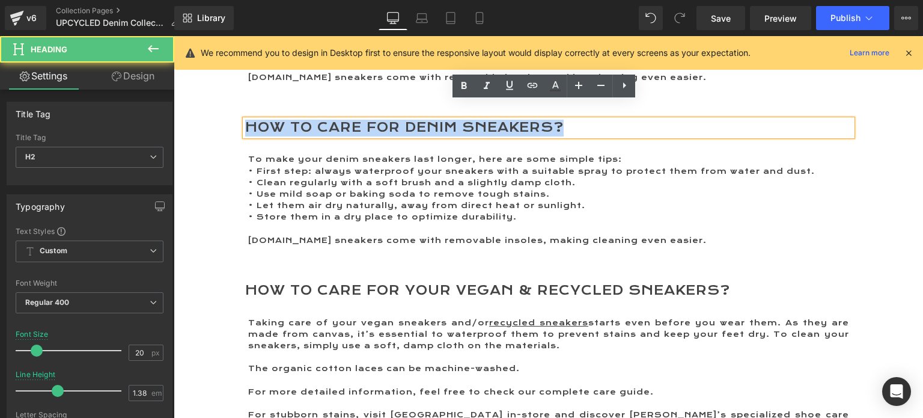
drag, startPoint x: 241, startPoint y: 112, endPoint x: 593, endPoint y: 110, distance: 351.7
click at [593, 120] on h2 "How to Care for Denim Sneakers?" at bounding box center [518, 128] width 547 height 17
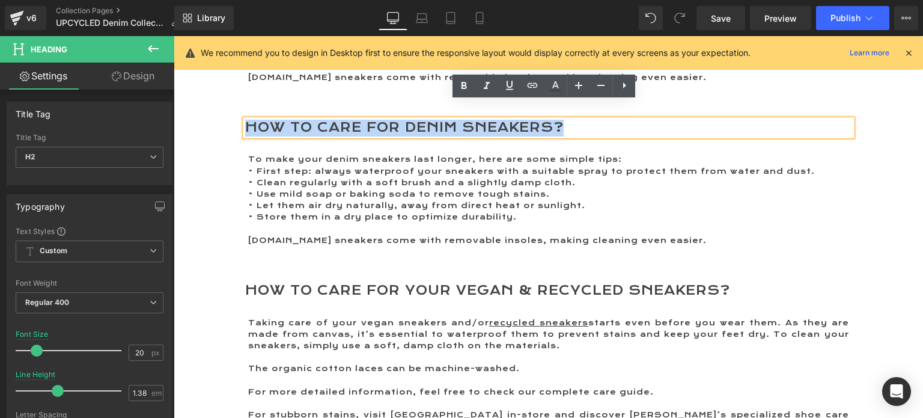
paste div
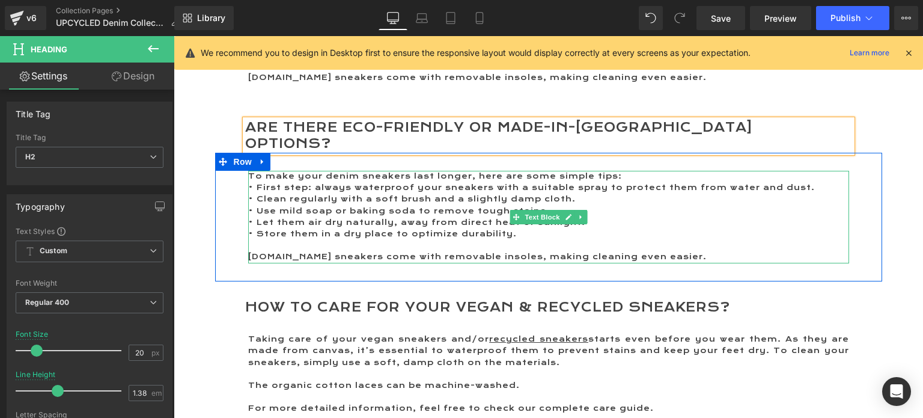
click at [299, 206] on p "• Use mild soap or baking soda to remove tough stains." at bounding box center [548, 211] width 601 height 11
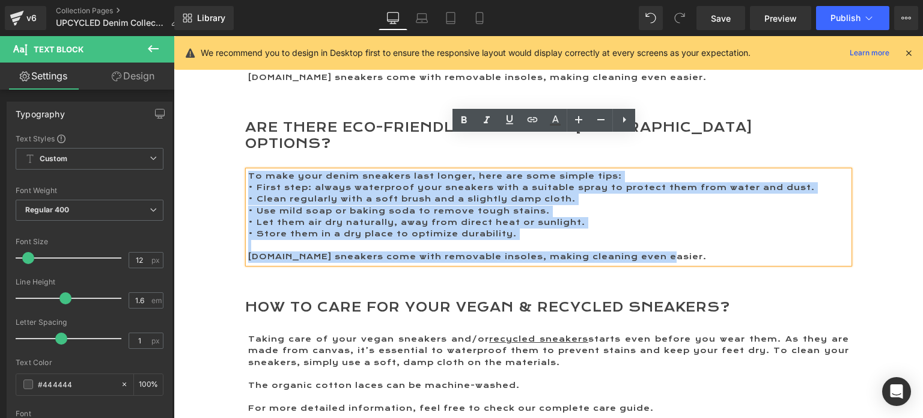
drag, startPoint x: 244, startPoint y: 140, endPoint x: 681, endPoint y: 234, distance: 446.5
click at [681, 234] on div "To make your denim sneakers last longer, here are some simple tips: • First ste…" at bounding box center [548, 226] width 619 height 111
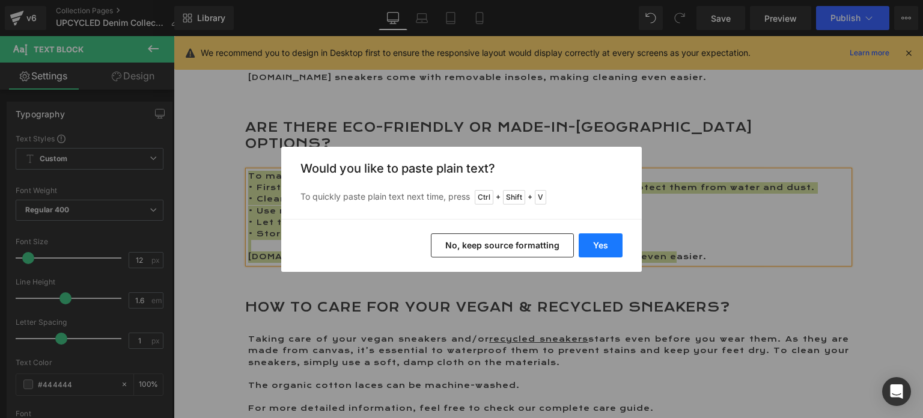
click at [591, 242] on button "Yes" at bounding box center [601, 245] width 44 height 24
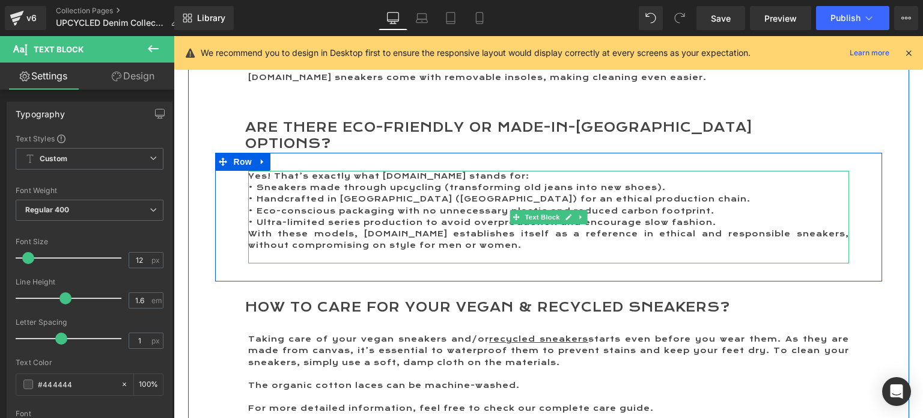
click at [708, 217] on p "• Ultra-limited series production to avoid overproduction and encourage slow fa…" at bounding box center [548, 222] width 601 height 11
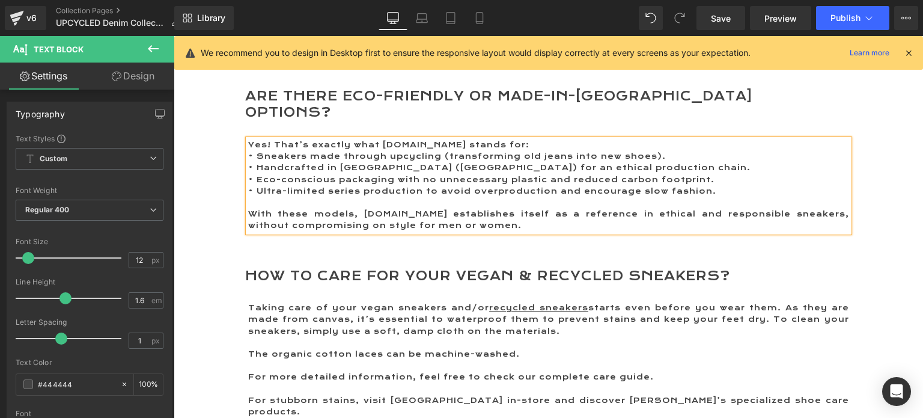
scroll to position [2677, 0]
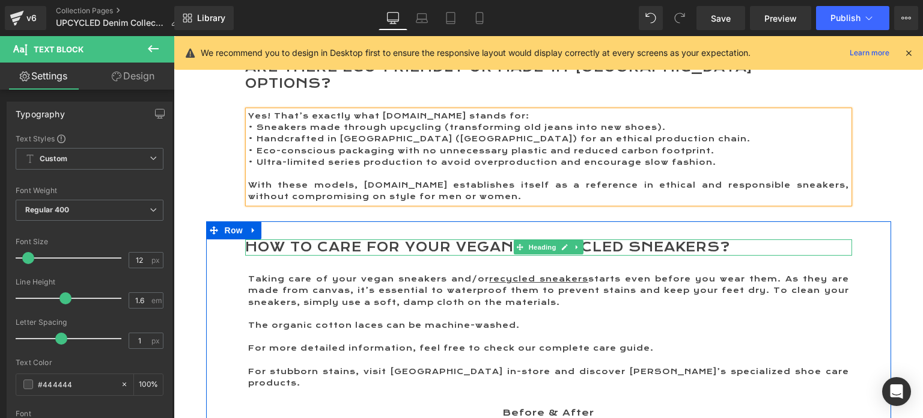
click at [301, 239] on h2 "How to Care for Your Vegan & Recycled Sneakers?" at bounding box center [518, 247] width 547 height 17
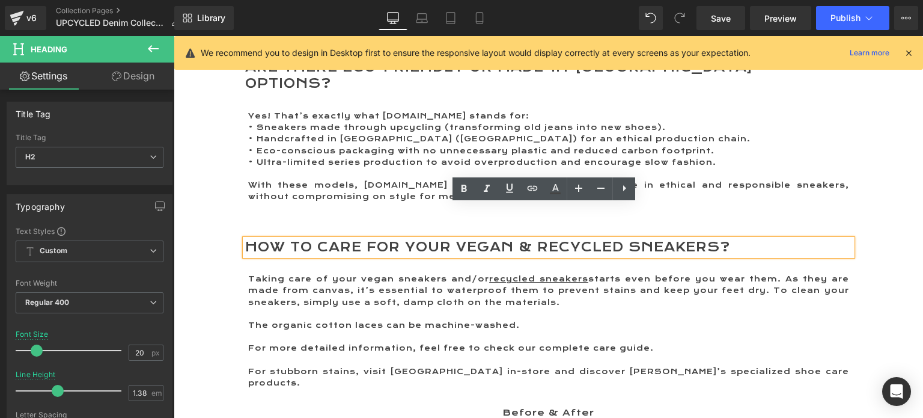
drag, startPoint x: 242, startPoint y: 213, endPoint x: 741, endPoint y: 214, distance: 499.0
click at [741, 239] on h2 "How to Care for Your Vegan & Recycled Sneakers?" at bounding box center [518, 247] width 547 height 17
paste div
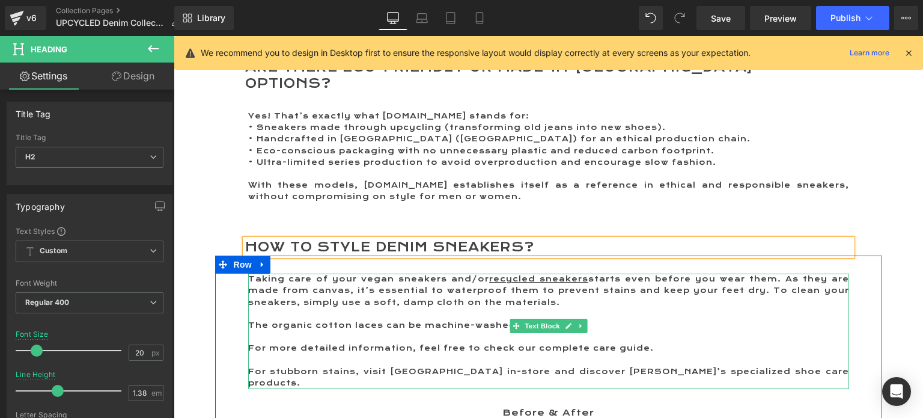
click at [271, 274] on p "Taking care of your vegan sneakers and/or recycled sneakers starts even before …" at bounding box center [548, 291] width 601 height 35
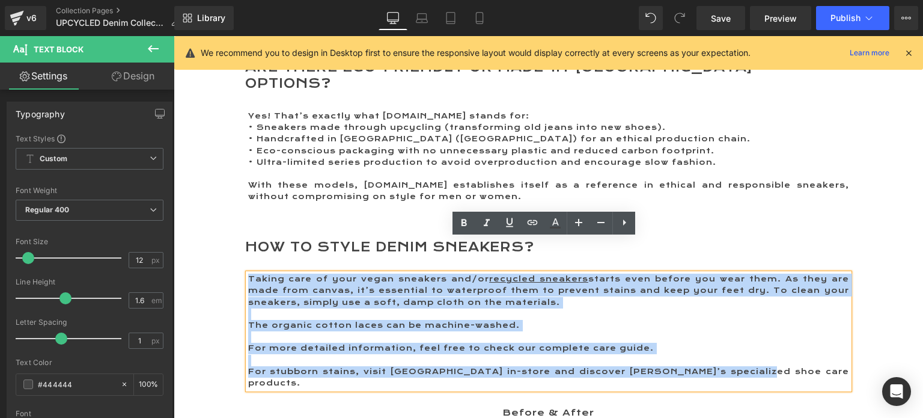
drag, startPoint x: 736, startPoint y: 334, endPoint x: 243, endPoint y: 240, distance: 502.0
click at [248, 274] on div "Taking care of your vegan sneakers and/or recycled sneakers starts even before …" at bounding box center [548, 331] width 601 height 115
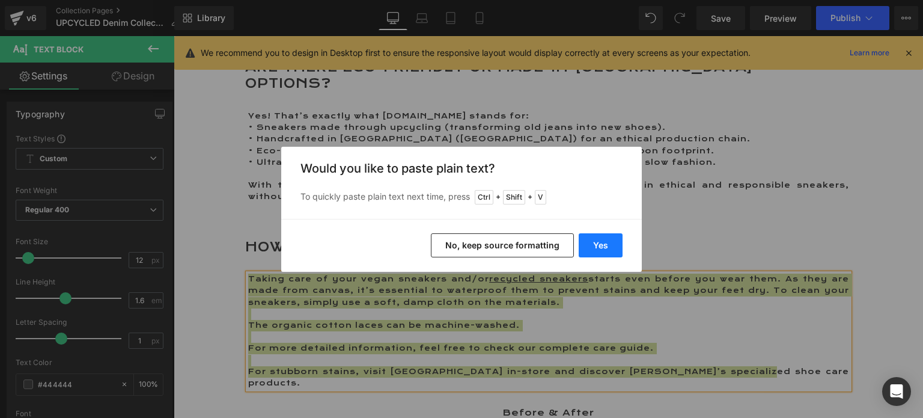
click at [599, 250] on button "Yes" at bounding box center [601, 245] width 44 height 24
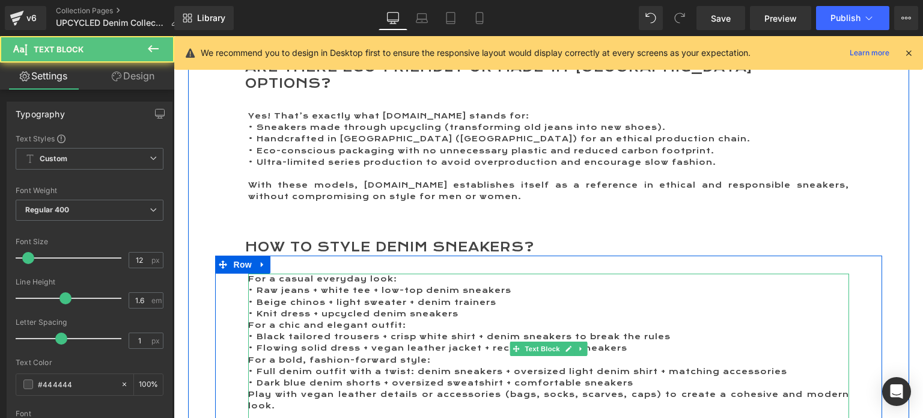
click at [402, 274] on p "For a casual everyday look:" at bounding box center [548, 279] width 601 height 11
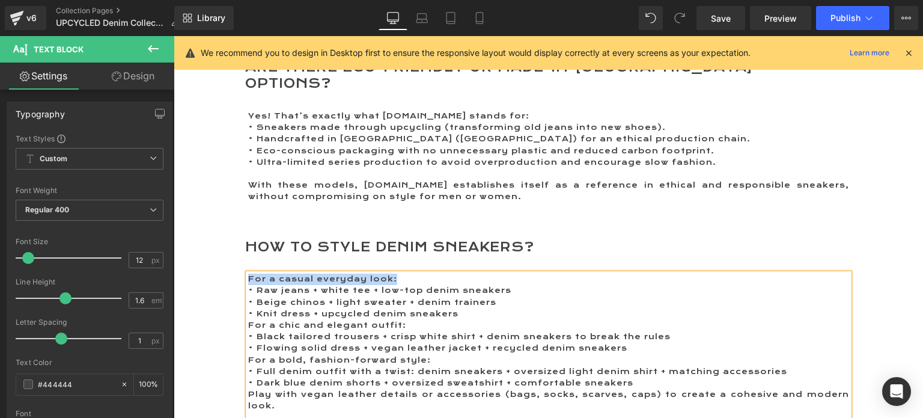
click at [412, 274] on p "For a casual everyday look:" at bounding box center [548, 279] width 601 height 11
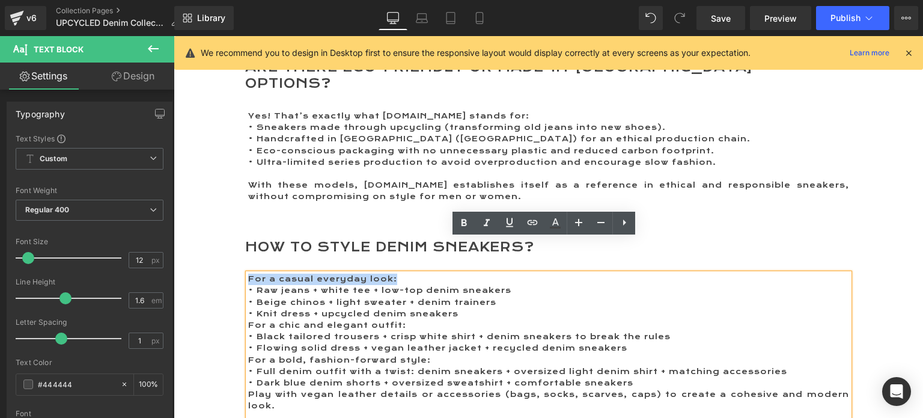
drag, startPoint x: 396, startPoint y: 242, endPoint x: 245, endPoint y: 243, distance: 150.3
click at [248, 274] on p "For a casual everyday look:" at bounding box center [548, 279] width 601 height 11
drag, startPoint x: 462, startPoint y: 221, endPoint x: 453, endPoint y: 221, distance: 9.6
click at [462, 221] on icon at bounding box center [464, 222] width 5 height 7
click at [471, 308] on p "• Knit dress + upcycled denim sneakers" at bounding box center [548, 313] width 601 height 11
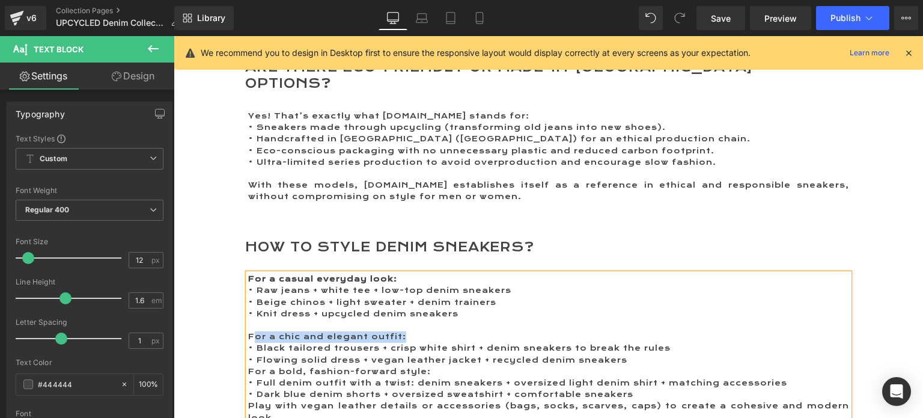
drag, startPoint x: 406, startPoint y: 300, endPoint x: 247, endPoint y: 300, distance: 159.3
click at [248, 331] on p "For a chic and elegant outfit:" at bounding box center [548, 336] width 601 height 11
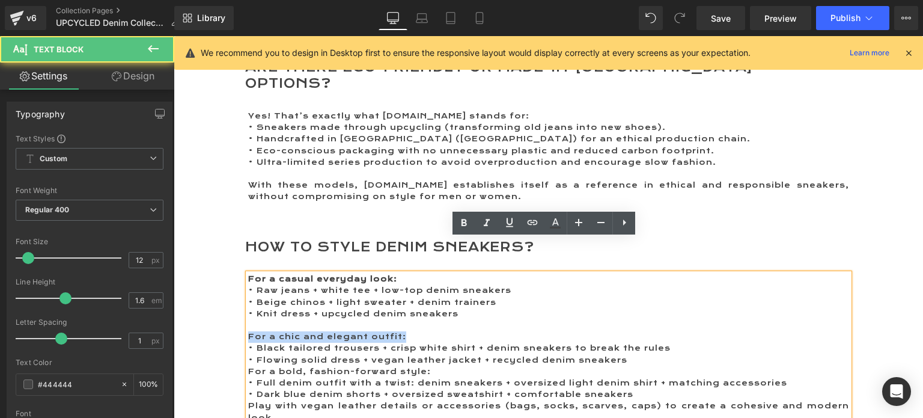
drag, startPoint x: 243, startPoint y: 298, endPoint x: 397, endPoint y: 298, distance: 153.9
click at [397, 331] on p "For a chic and elegant outfit:" at bounding box center [548, 336] width 601 height 11
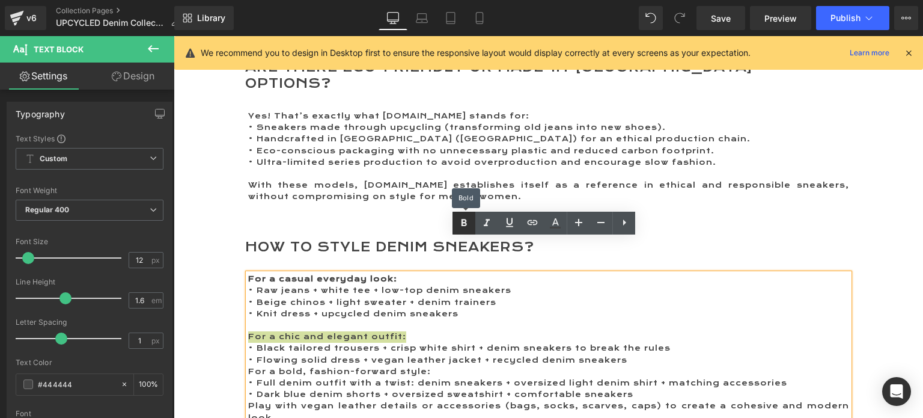
click at [460, 222] on icon at bounding box center [464, 223] width 14 height 14
click at [645, 355] on p "• Flowing solid dress + vegan leather jacket + recycled denim sneakers" at bounding box center [548, 360] width 601 height 11
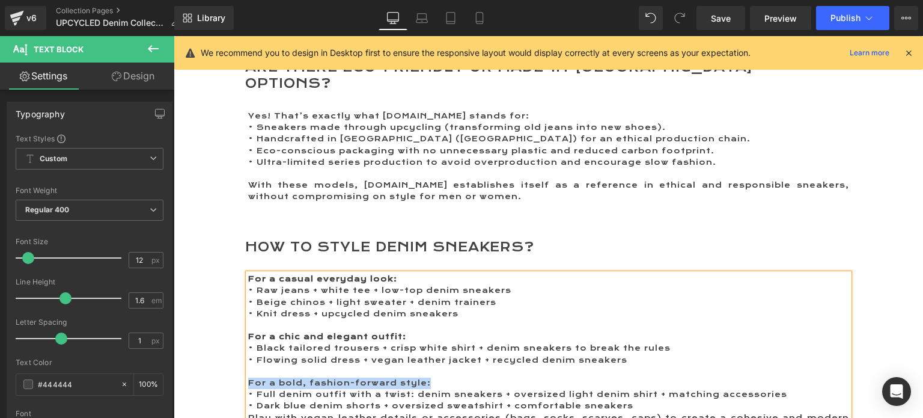
drag, startPoint x: 436, startPoint y: 349, endPoint x: 247, endPoint y: 349, distance: 190.0
click at [248, 378] on p "For a bold, fashion-forward style:" at bounding box center [548, 383] width 601 height 11
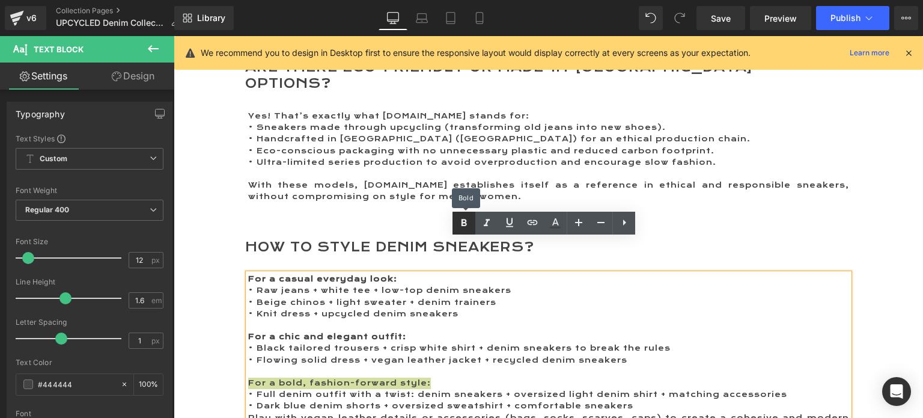
click at [462, 224] on icon at bounding box center [464, 222] width 5 height 7
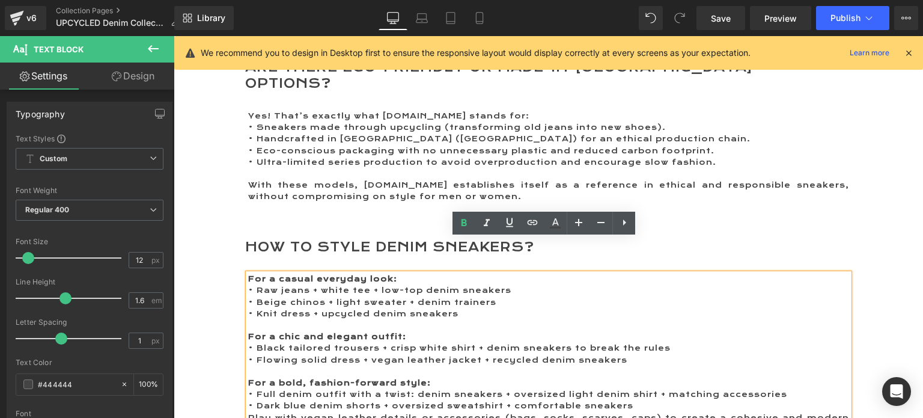
click at [248, 412] on p "Play with vegan leather details or accessories (bags, socks, scarves, caps) to …" at bounding box center [548, 423] width 601 height 23
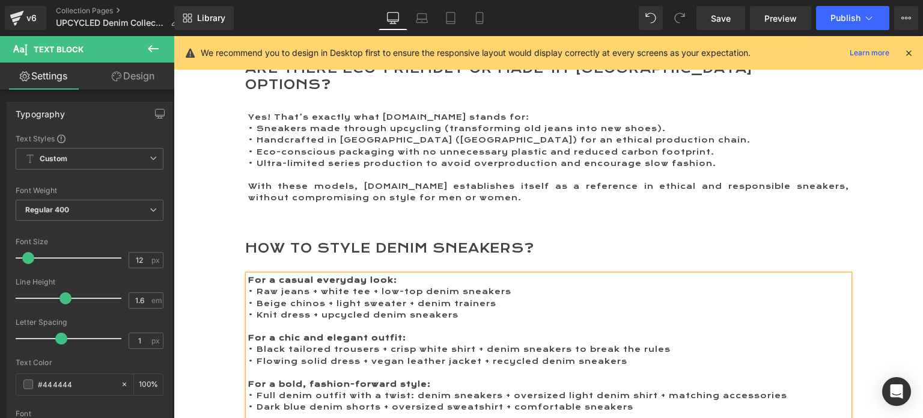
scroll to position [2681, 0]
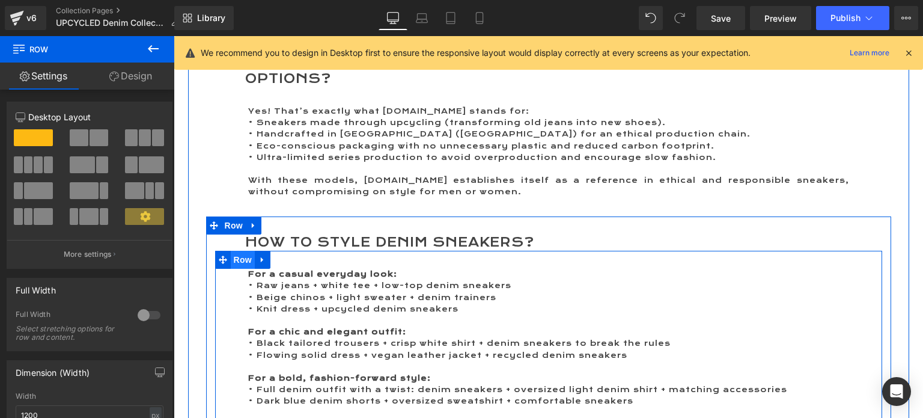
click at [240, 251] on span "Row" at bounding box center [243, 260] width 24 height 18
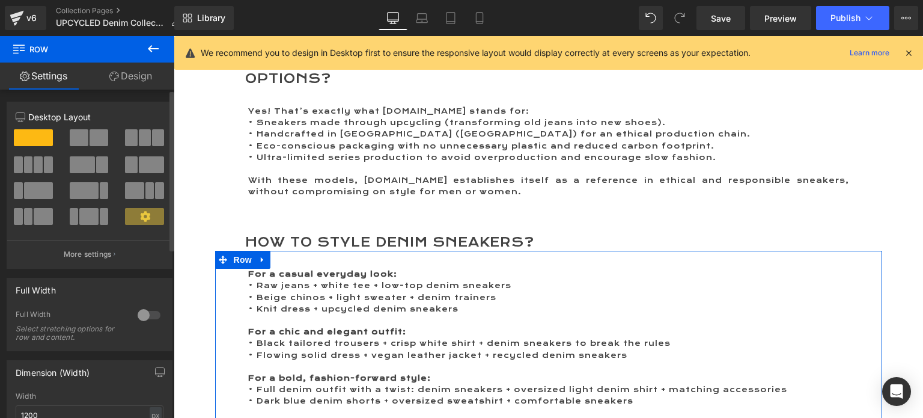
click at [79, 162] on span at bounding box center [82, 164] width 25 height 17
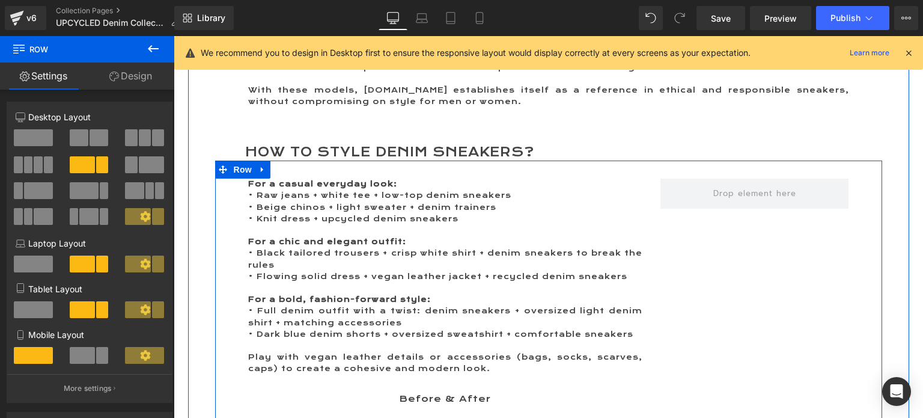
scroll to position [2742, 0]
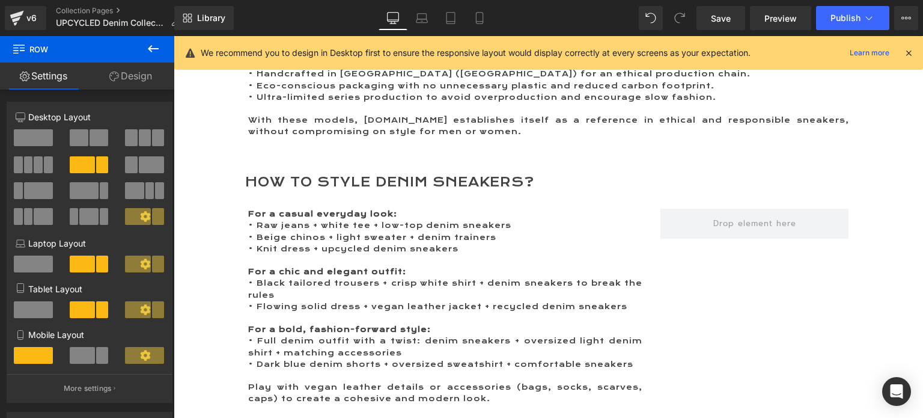
click at [147, 49] on icon at bounding box center [153, 48] width 14 height 14
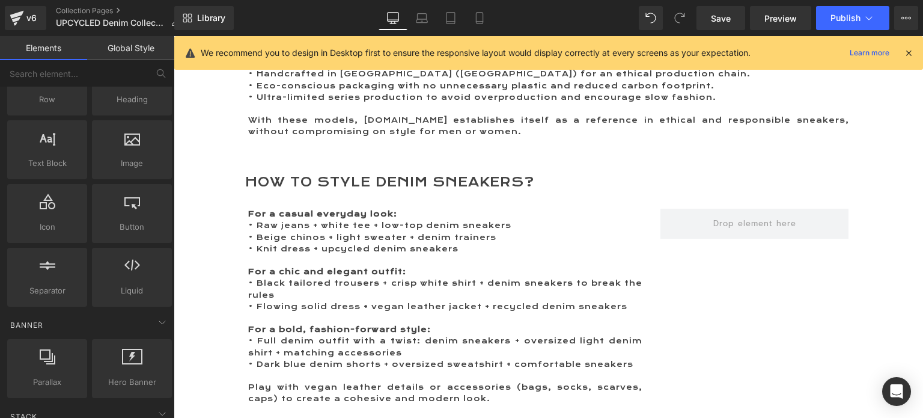
scroll to position [0, 0]
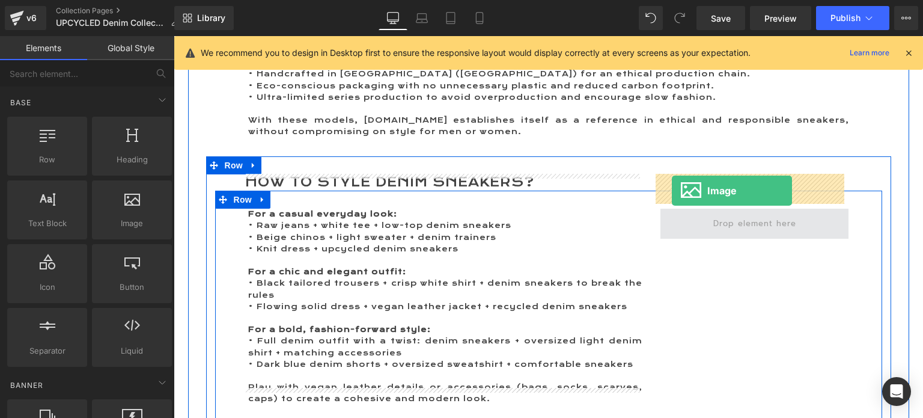
drag, startPoint x: 306, startPoint y: 255, endPoint x: 672, endPoint y: 191, distance: 371.7
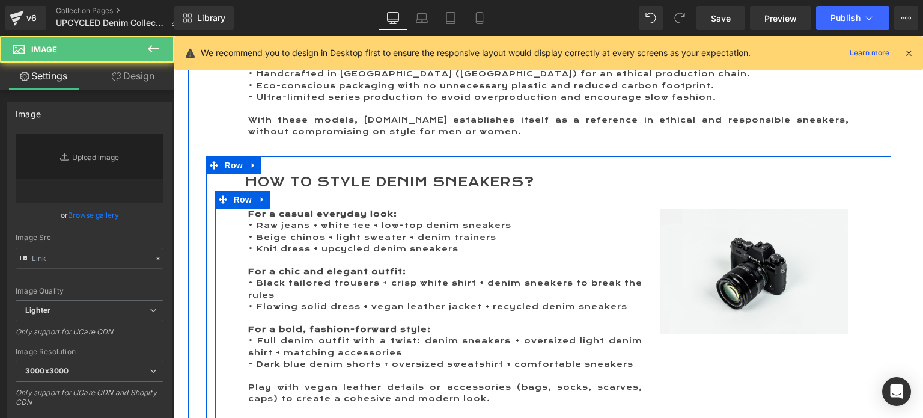
type input "//d1um8515vdn9kb.cloudfront.net/images/parallax.jpg"
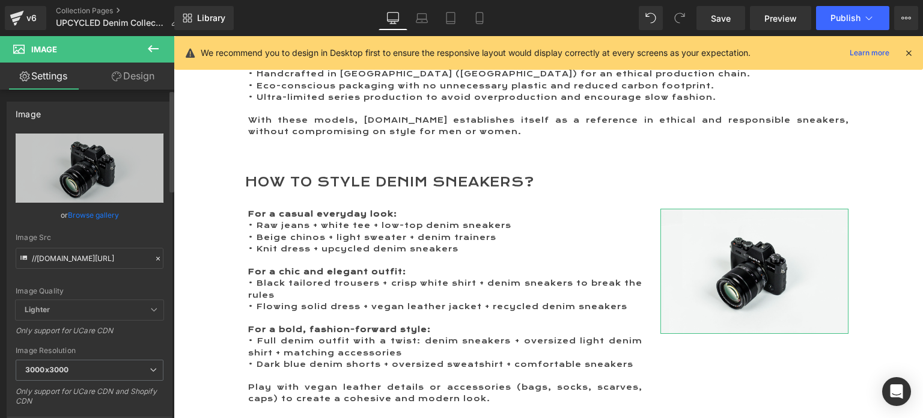
click at [97, 212] on link "Browse gallery" at bounding box center [93, 214] width 51 height 21
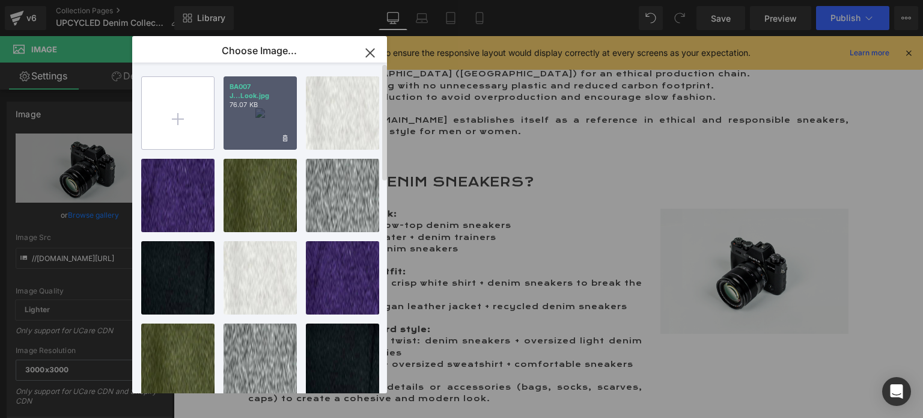
click at [173, 121] on input "file" at bounding box center [178, 113] width 72 height 72
type input "C:\fakepath\BA007 JEAN 666 Look 2.jpg"
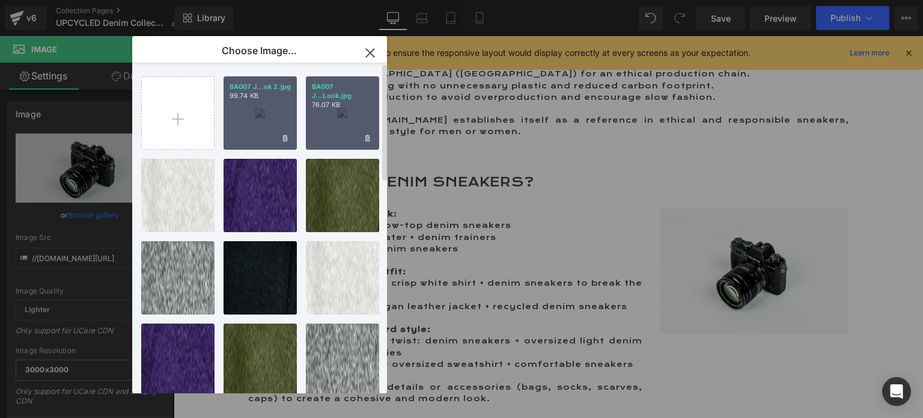
click at [267, 126] on div "BA007 J...ok 2.jpg 99.74 KB" at bounding box center [260, 112] width 73 height 73
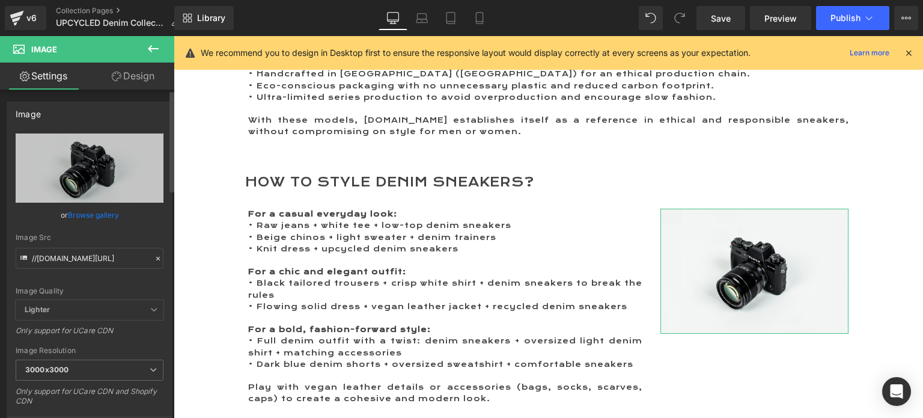
click at [98, 212] on link "Browse gallery" at bounding box center [93, 214] width 51 height 21
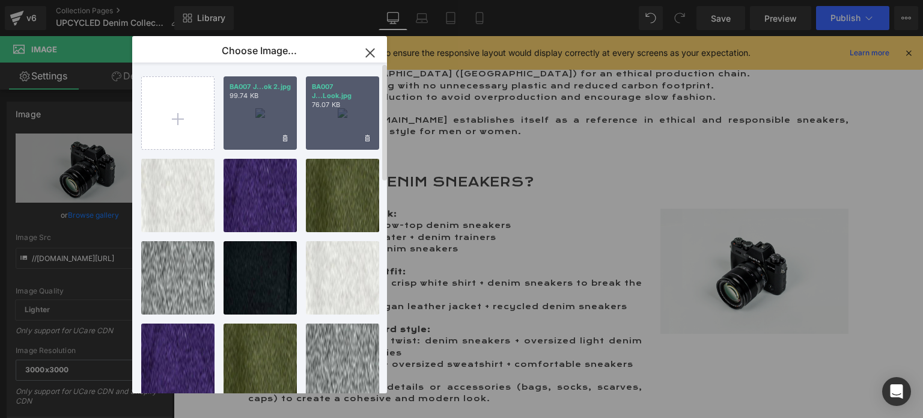
click at [248, 121] on div "BA007 J...ok 2.jpg 99.74 KB" at bounding box center [260, 112] width 73 height 73
type input "https://ucarecdn.com/bd81e1e3-5666-4736-b874-d63cc9cdea97/-/format/auto/-/previ…"
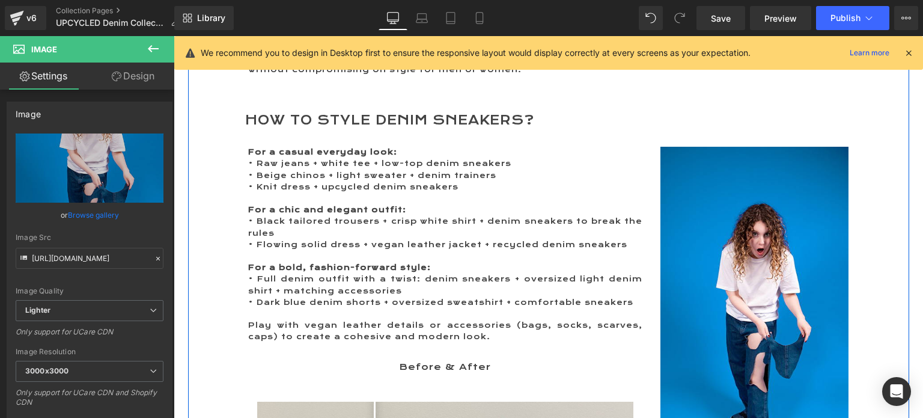
scroll to position [2802, 0]
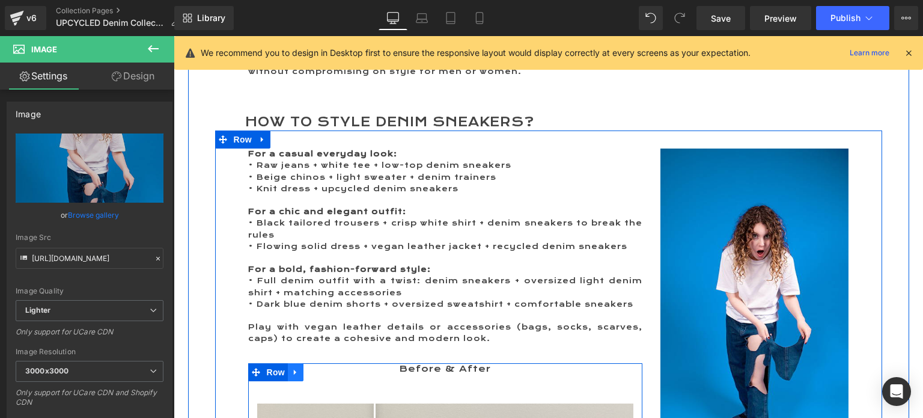
click at [293, 367] on icon at bounding box center [296, 371] width 8 height 9
click at [323, 368] on icon at bounding box center [327, 372] width 8 height 8
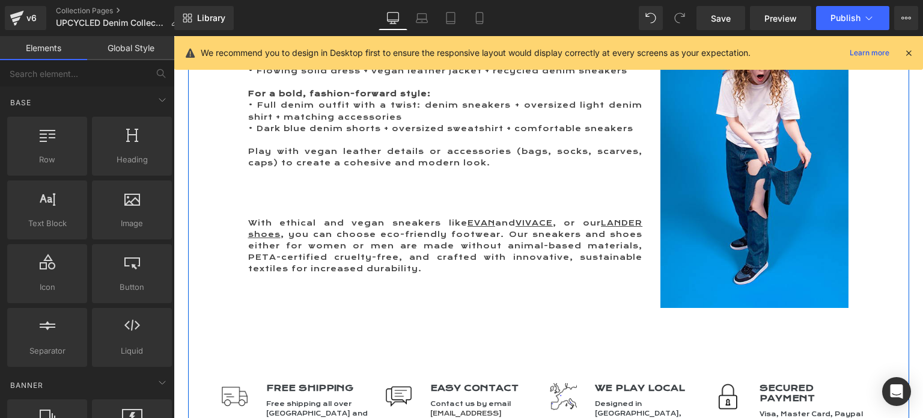
scroll to position [2982, 0]
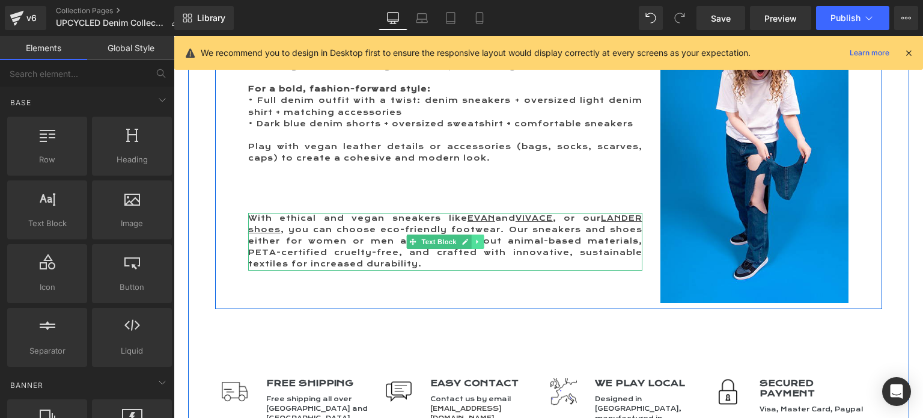
click at [474, 238] on icon at bounding box center [477, 241] width 7 height 7
click at [481, 238] on icon at bounding box center [484, 241] width 7 height 7
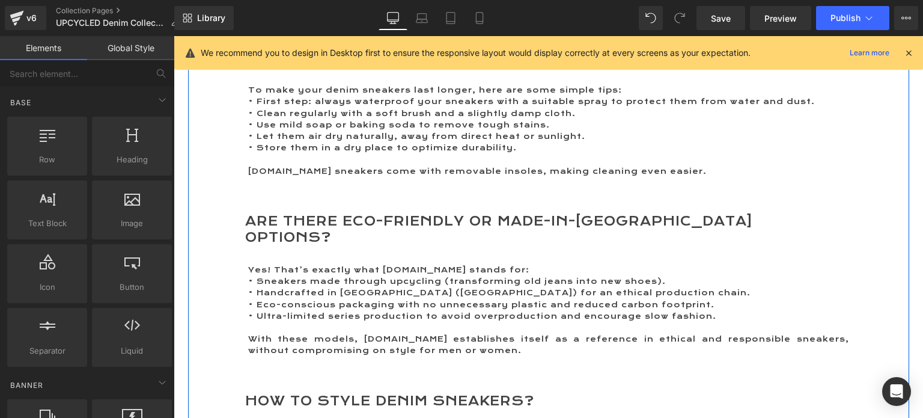
scroll to position [2501, 0]
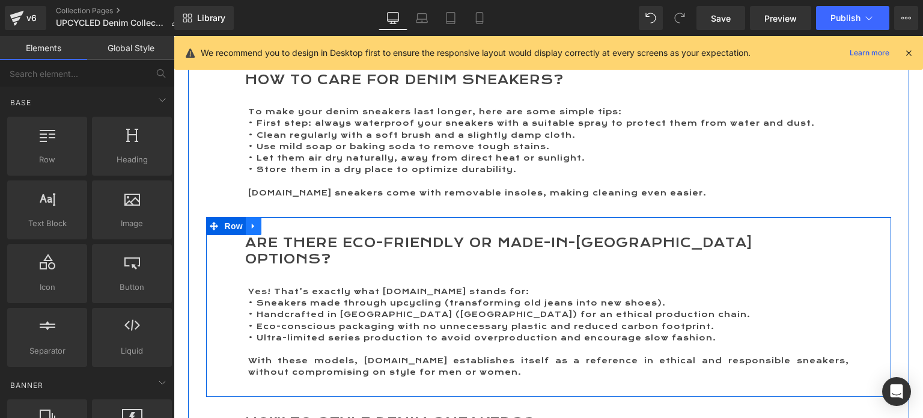
click at [250, 221] on icon at bounding box center [254, 225] width 8 height 9
click at [265, 222] on icon at bounding box center [269, 226] width 8 height 8
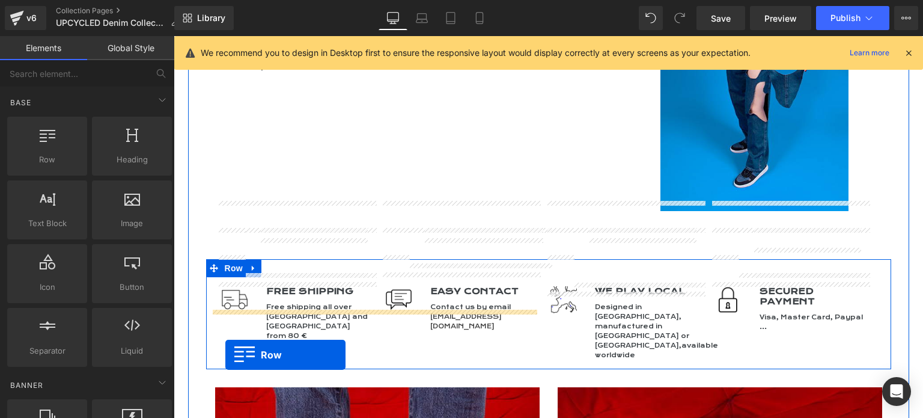
scroll to position [3128, 0]
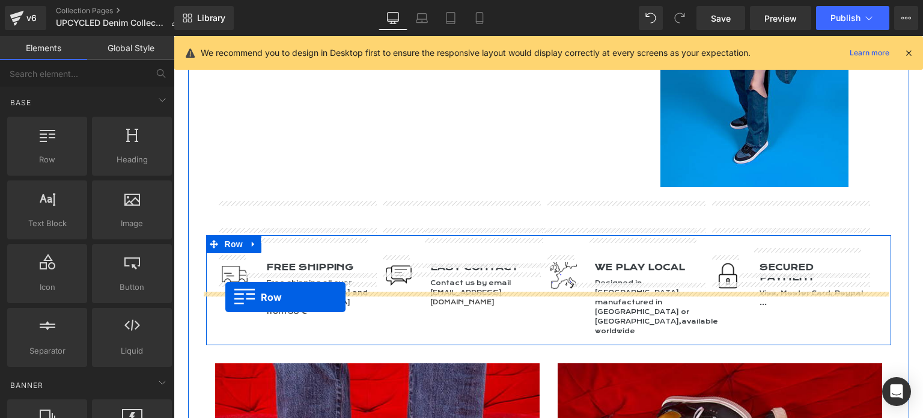
drag, startPoint x: 210, startPoint y: 93, endPoint x: 225, endPoint y: 297, distance: 205.0
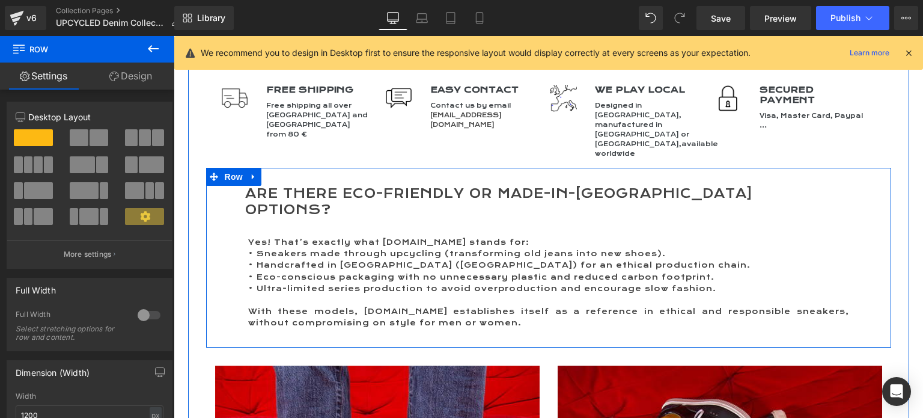
scroll to position [3278, 0]
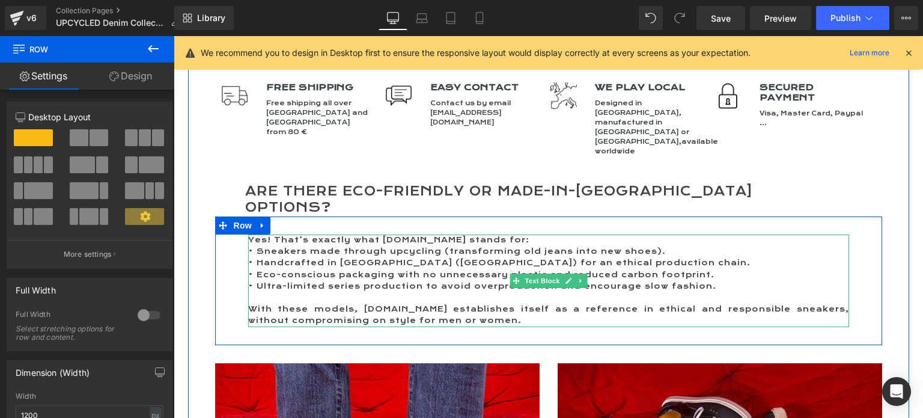
click at [307, 269] on p "• Eco-conscious packaging with no unnecessary plastic and reduced carbon footpr…" at bounding box center [548, 274] width 601 height 11
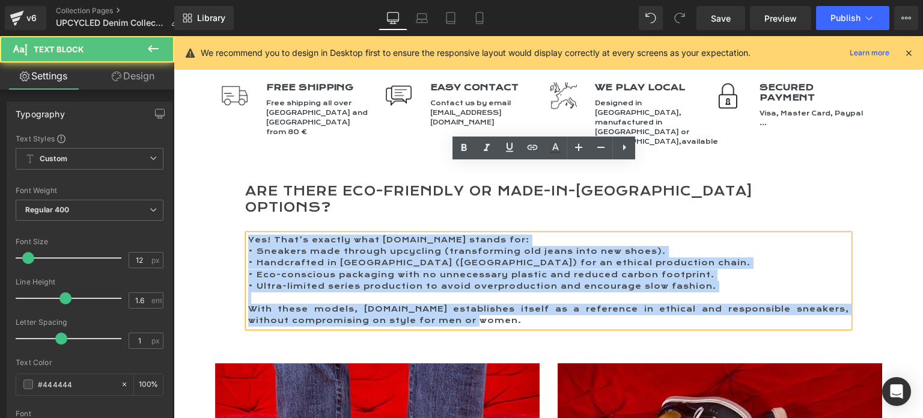
drag, startPoint x: 243, startPoint y: 168, endPoint x: 486, endPoint y: 256, distance: 257.7
click at [486, 256] on div "Yes! That’s exactly what ME.LAND stands for: • Sneakers made through upcycling …" at bounding box center [548, 280] width 601 height 93
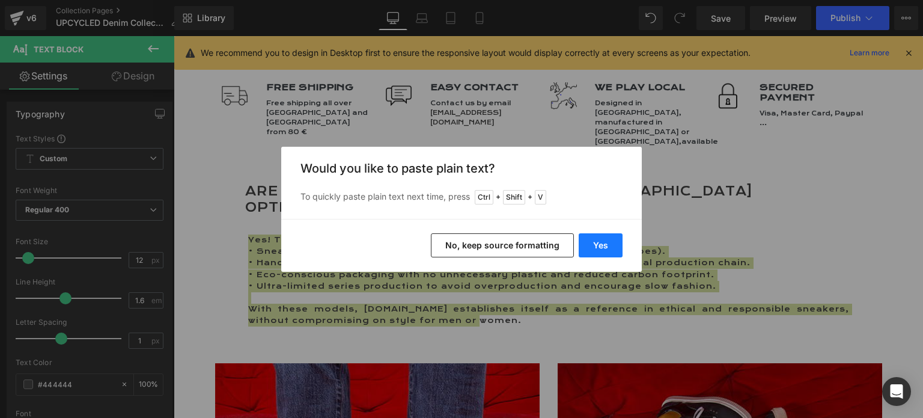
click at [592, 239] on button "Yes" at bounding box center [601, 245] width 44 height 24
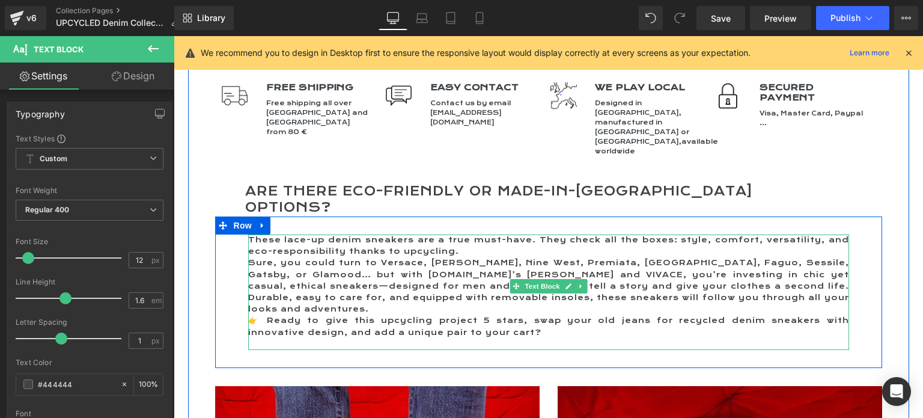
click at [480, 234] on p "These lace-up denim sneakers are a true must-have. They check all the boxes: st…" at bounding box center [548, 245] width 601 height 23
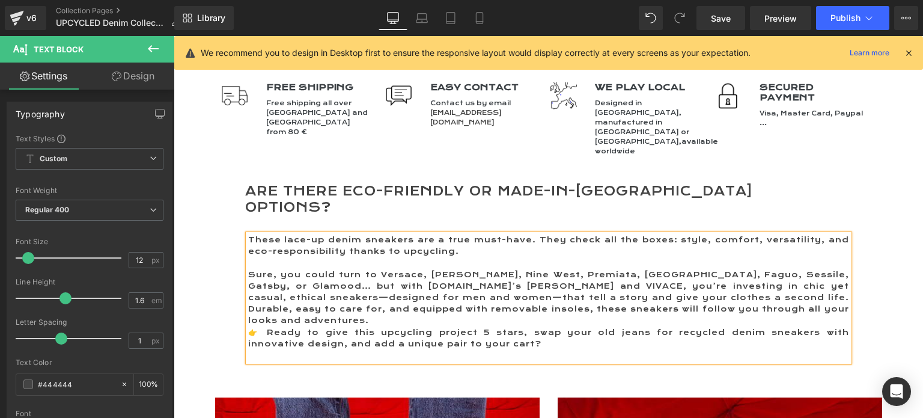
click at [795, 269] on p "Sure, you could turn to Versace, Tommy Hilfiger, Nine West, Premiata, Eden Park…" at bounding box center [548, 298] width 601 height 58
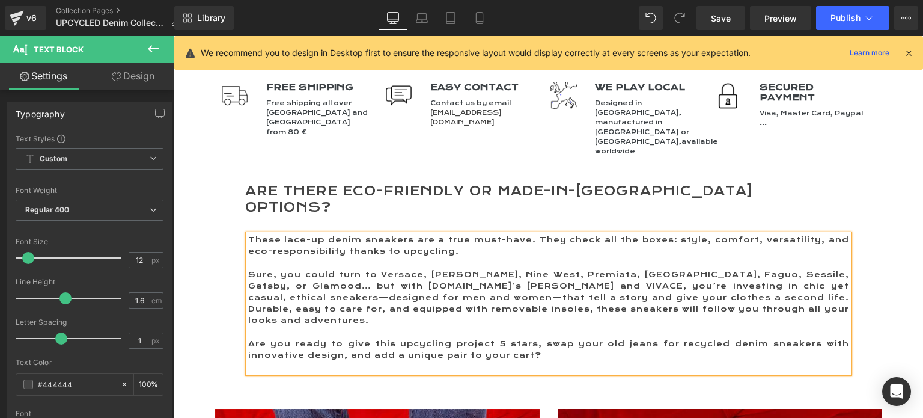
click at [544, 338] on p "Are you ready to give this upcycling project 5 stars, swap your old jeans for r…" at bounding box center [548, 349] width 601 height 23
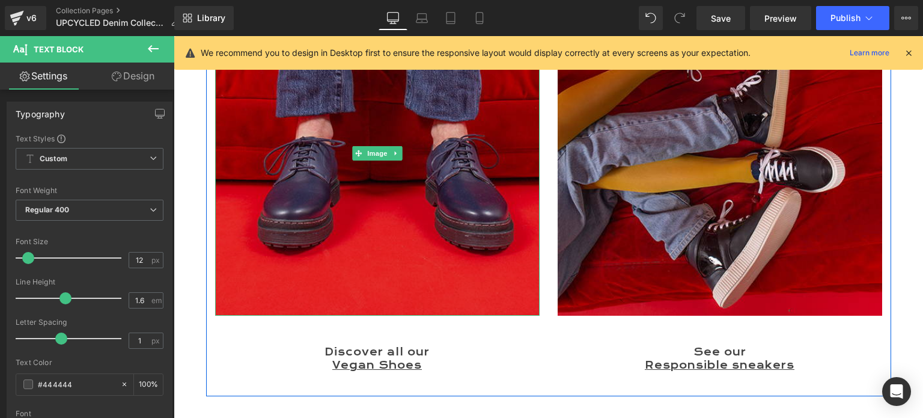
scroll to position [3699, 0]
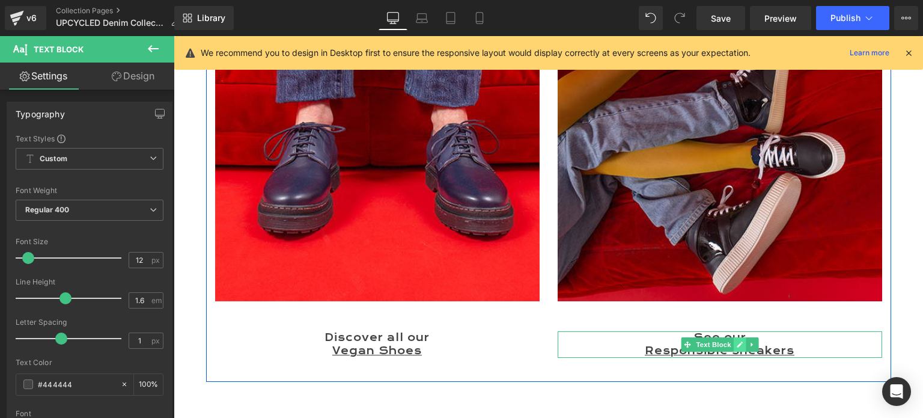
click at [736, 341] on icon at bounding box center [739, 344] width 7 height 7
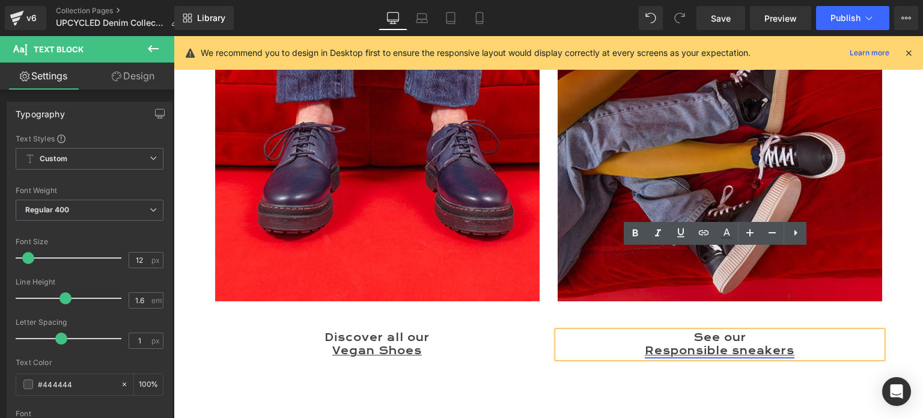
click at [700, 345] on link "Responsible sneakers" at bounding box center [720, 351] width 150 height 13
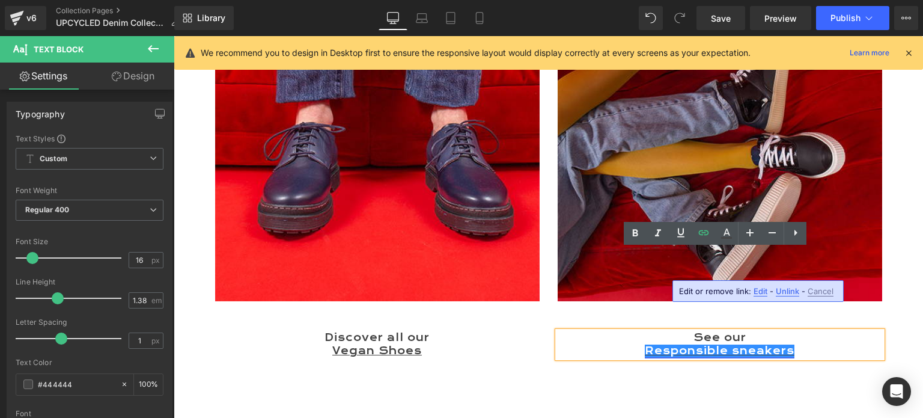
click at [697, 345] on link "Responsible sneakers" at bounding box center [720, 351] width 150 height 13
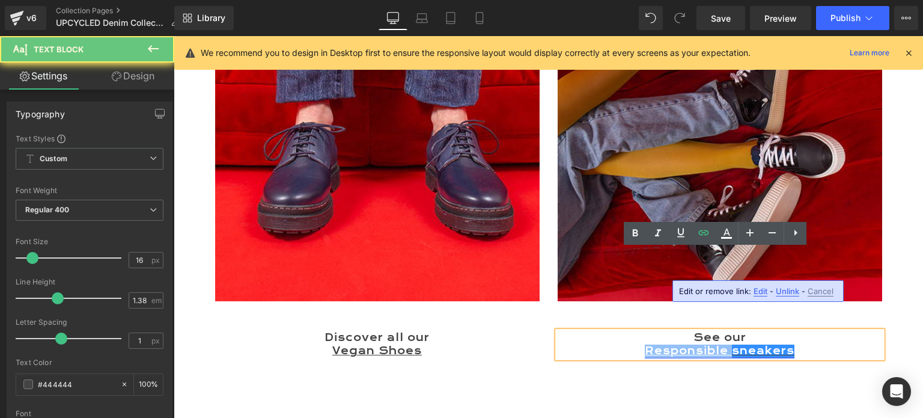
click at [697, 345] on link "Responsible sneakers" at bounding box center [720, 351] width 150 height 13
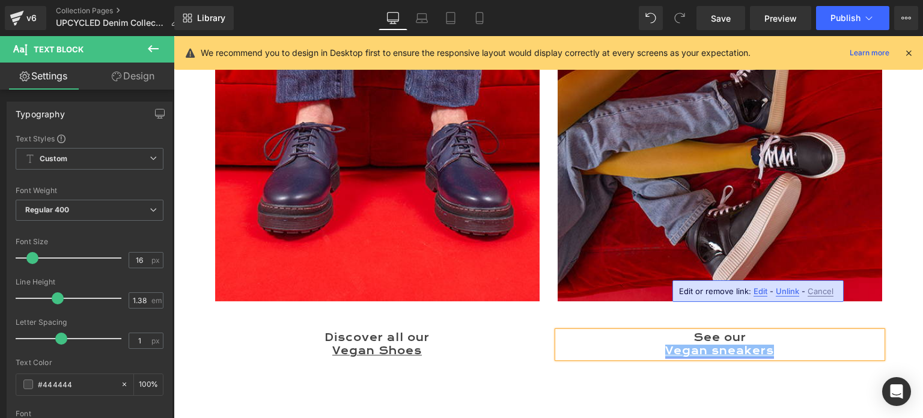
drag, startPoint x: 661, startPoint y: 268, endPoint x: 770, endPoint y: 268, distance: 108.8
click at [770, 345] on link "Vegan sneakers" at bounding box center [720, 351] width 109 height 13
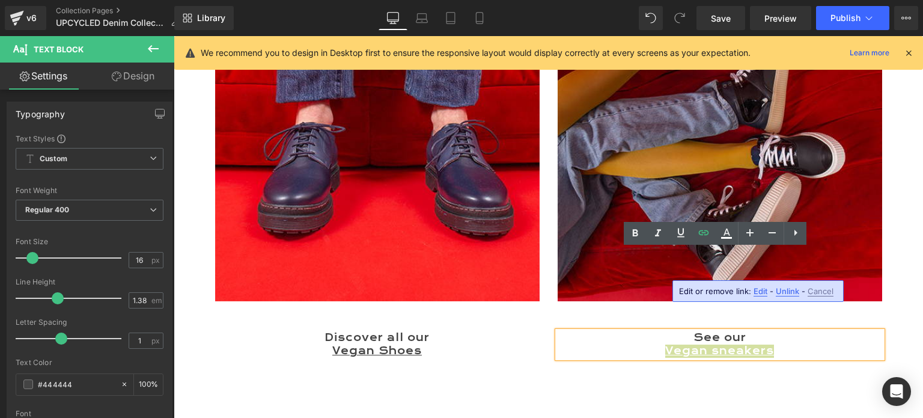
click at [756, 289] on span "Edit" at bounding box center [761, 291] width 14 height 10
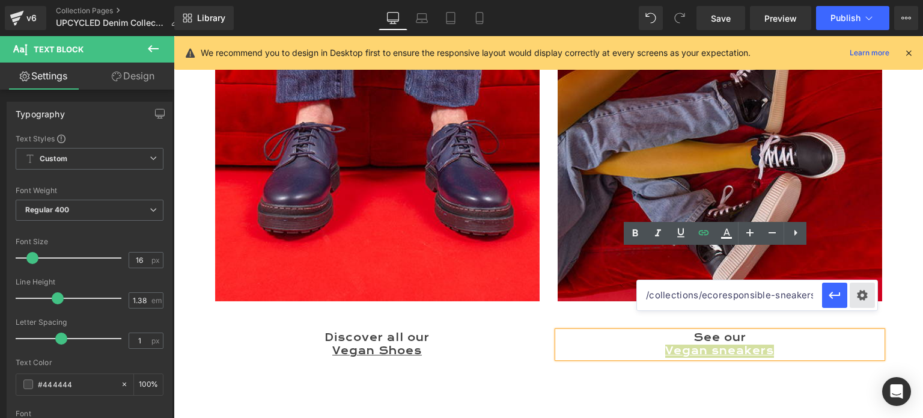
click at [857, 0] on div "Text Color Highlight Color #333333 Edit or remove link: Edit - Unlink - Cancel …" at bounding box center [461, 0] width 923 height 0
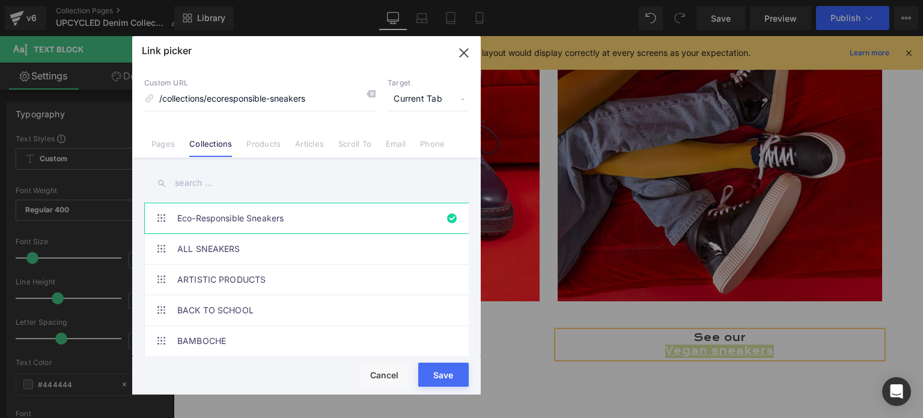
click at [185, 185] on input "text" at bounding box center [306, 183] width 325 height 27
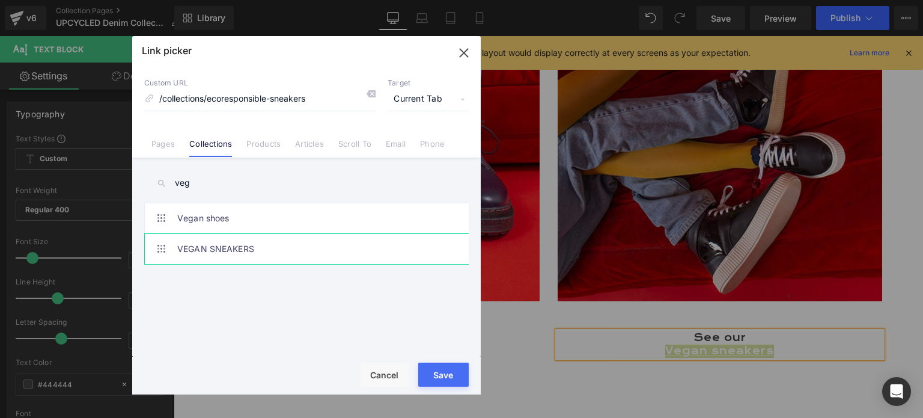
type input "veg"
click at [263, 253] on link "VEGAN SNEAKERS" at bounding box center [309, 249] width 265 height 30
type input "/collections/vegan-sneakers"
click at [449, 379] on button "Save" at bounding box center [443, 375] width 51 height 24
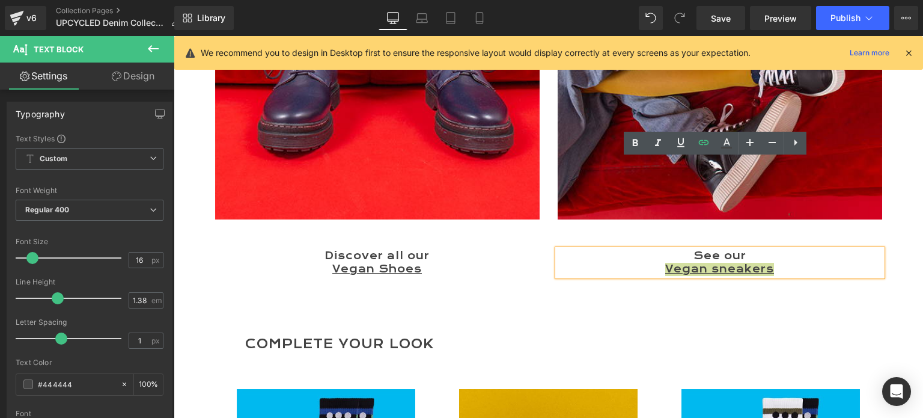
scroll to position [3819, 0]
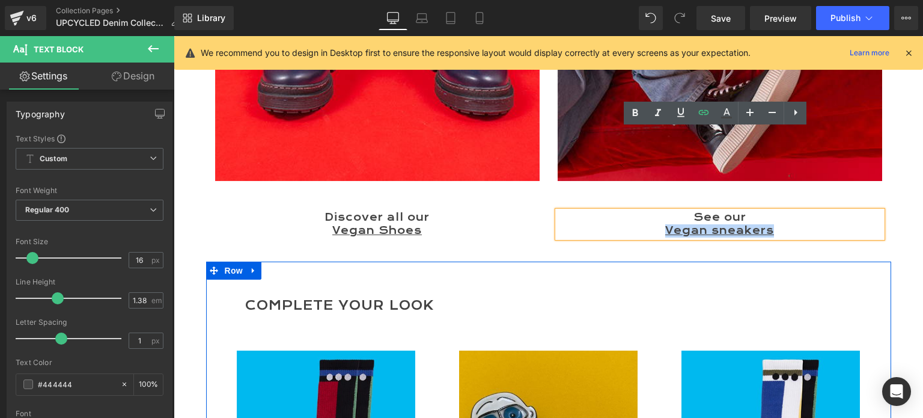
click at [250, 266] on icon at bounding box center [254, 270] width 8 height 9
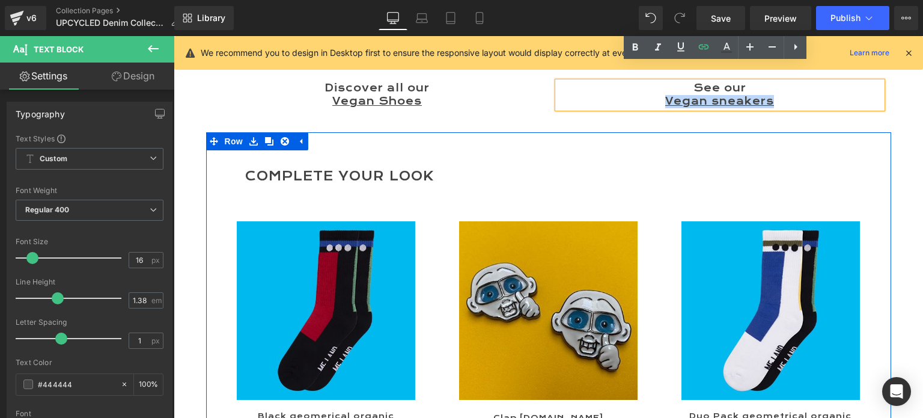
scroll to position [3879, 0]
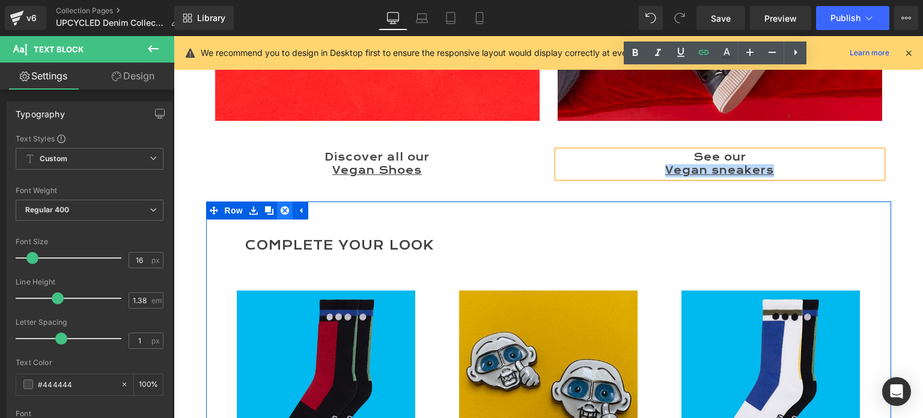
click at [281, 206] on icon at bounding box center [285, 210] width 8 height 9
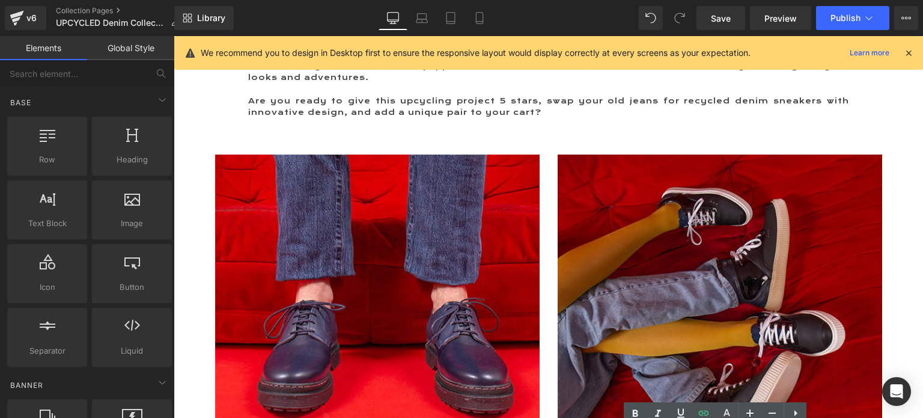
scroll to position [3518, 0]
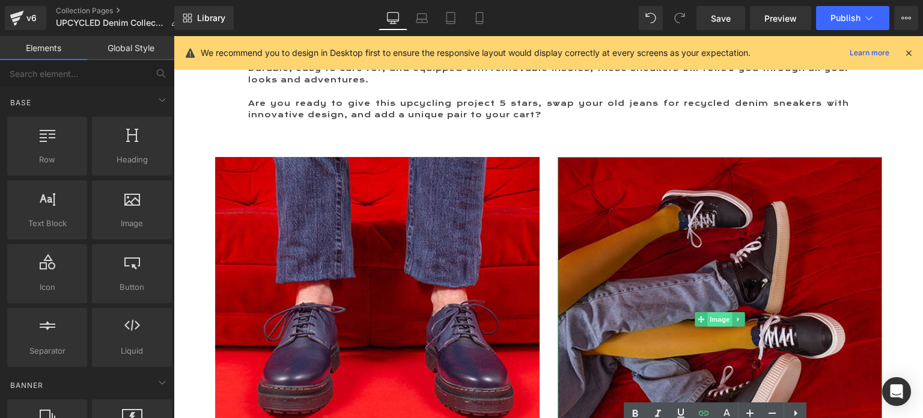
click at [712, 312] on span "Image" at bounding box center [720, 319] width 25 height 14
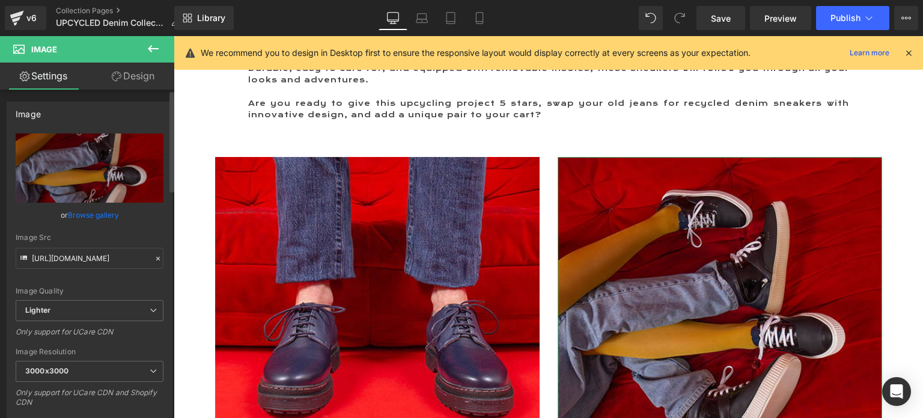
click at [92, 213] on link "Browse gallery" at bounding box center [93, 214] width 51 height 21
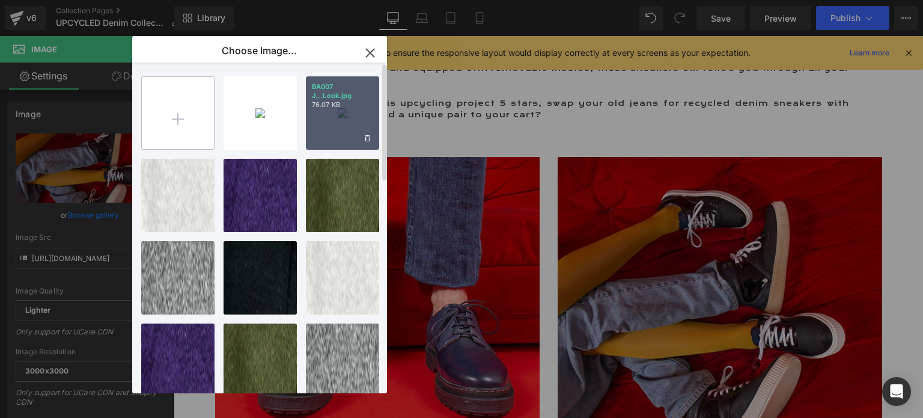
click at [177, 118] on input "file" at bounding box center [178, 113] width 72 height 72
type input "C:\fakepath\BA006 JEAN 666 Look 1.jpg"
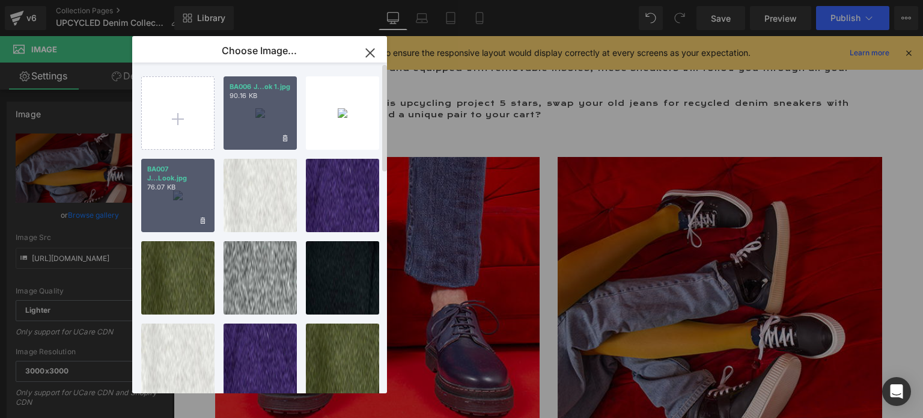
click at [259, 126] on div "BA006 J...ok 1.jpg 90.16 KB" at bounding box center [260, 112] width 73 height 73
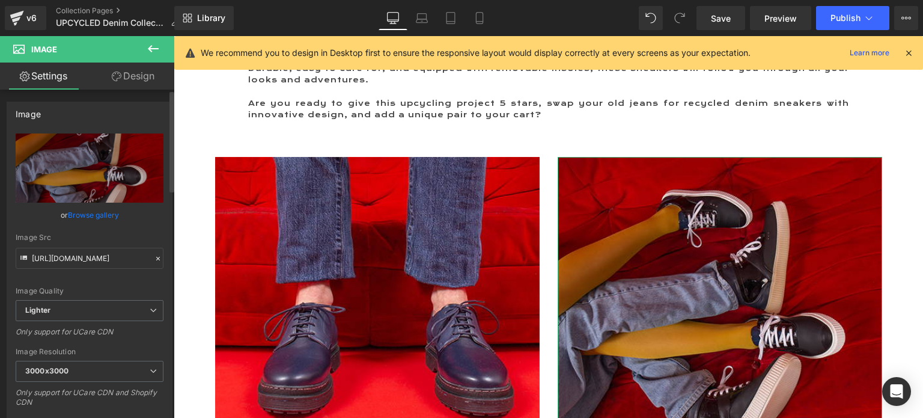
click at [79, 215] on link "Browse gallery" at bounding box center [93, 214] width 51 height 21
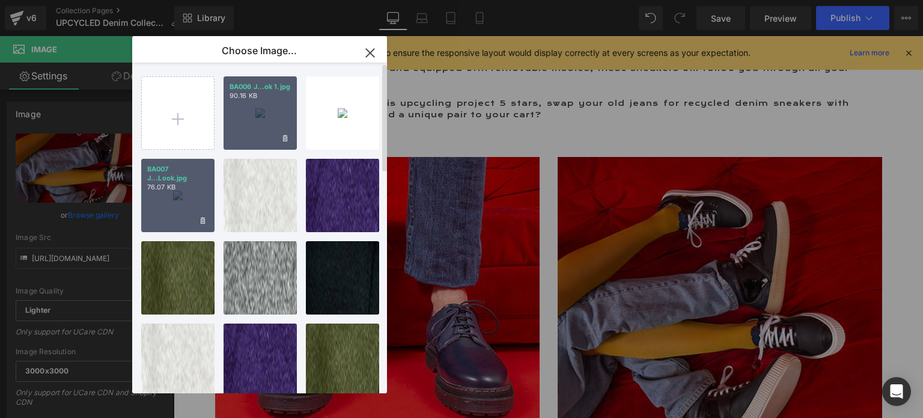
drag, startPoint x: 253, startPoint y: 117, endPoint x: 79, endPoint y: 81, distance: 177.6
click at [253, 117] on div "BA006 J...ok 1.jpg 90.16 KB" at bounding box center [260, 112] width 73 height 73
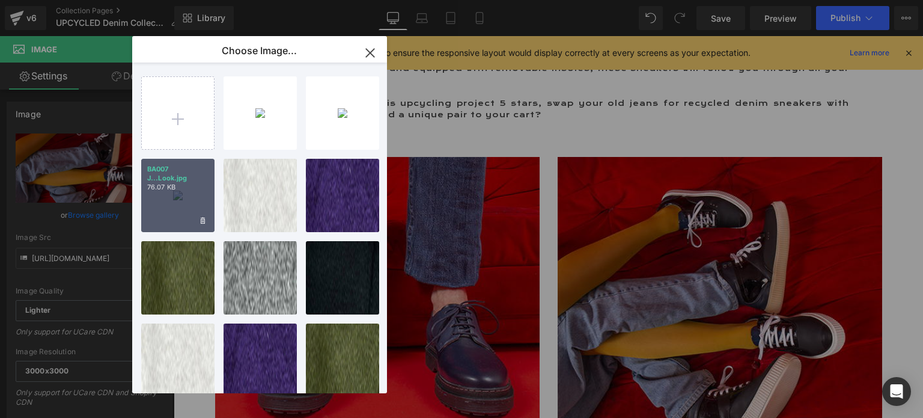
type input "https://ucarecdn.com/2db80f92-1a9d-4a90-9999-423a34422728/-/format/auto/-/previ…"
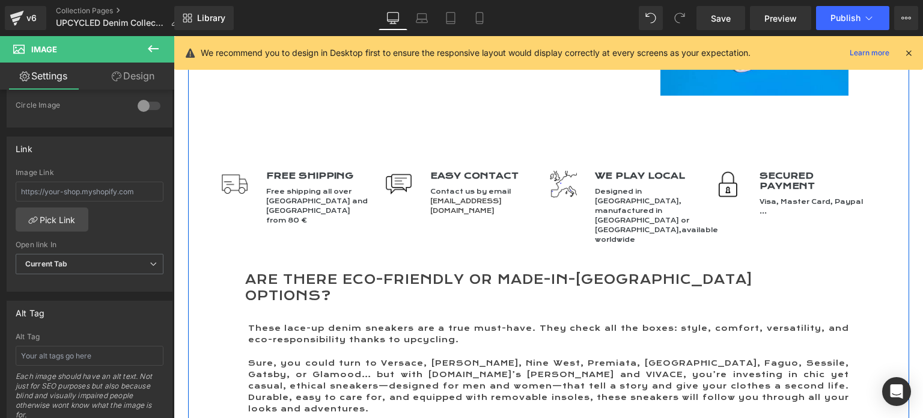
scroll to position [3278, 0]
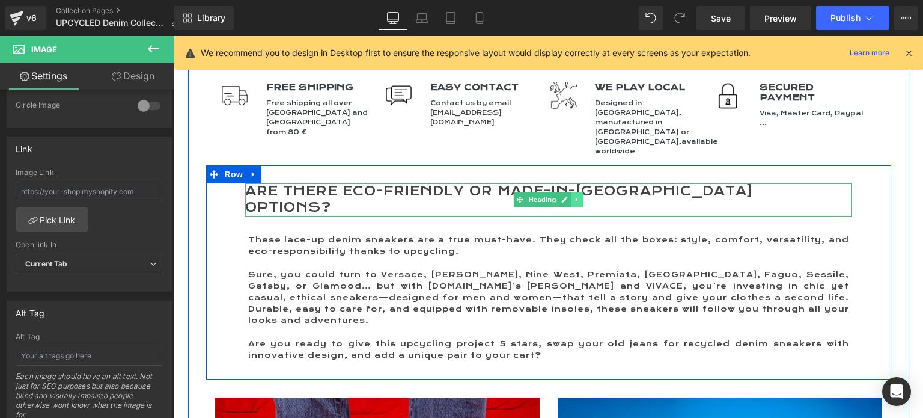
click at [576, 198] on icon at bounding box center [577, 200] width 2 height 4
click at [580, 197] on icon at bounding box center [583, 200] width 7 height 7
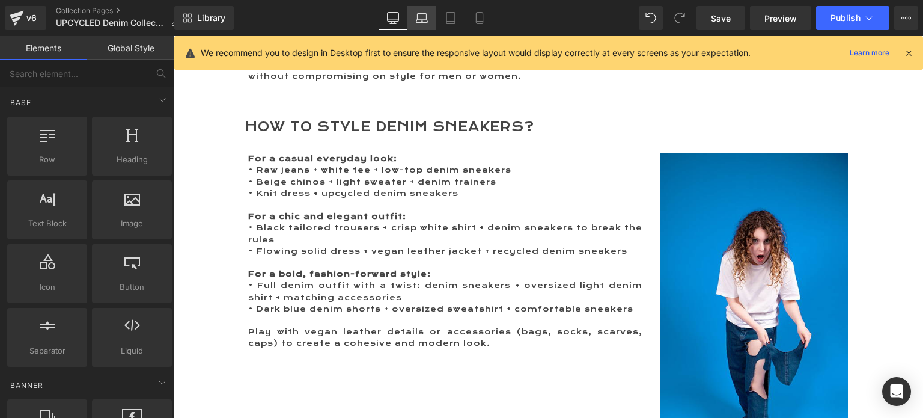
click at [423, 13] on icon at bounding box center [422, 18] width 12 height 12
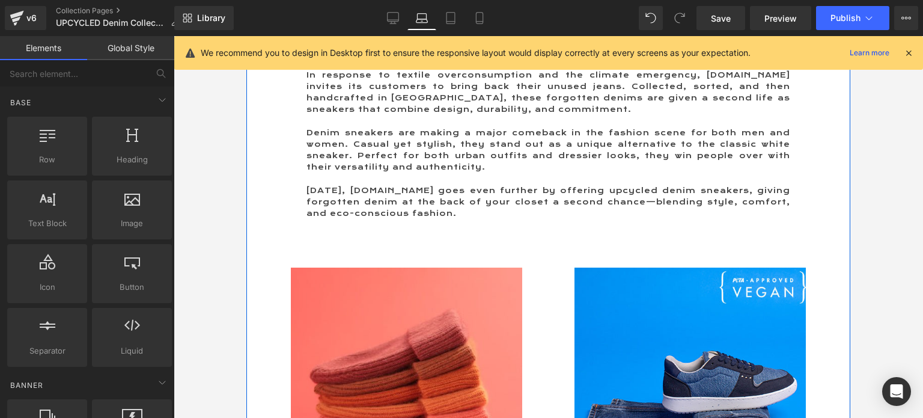
scroll to position [111, 0]
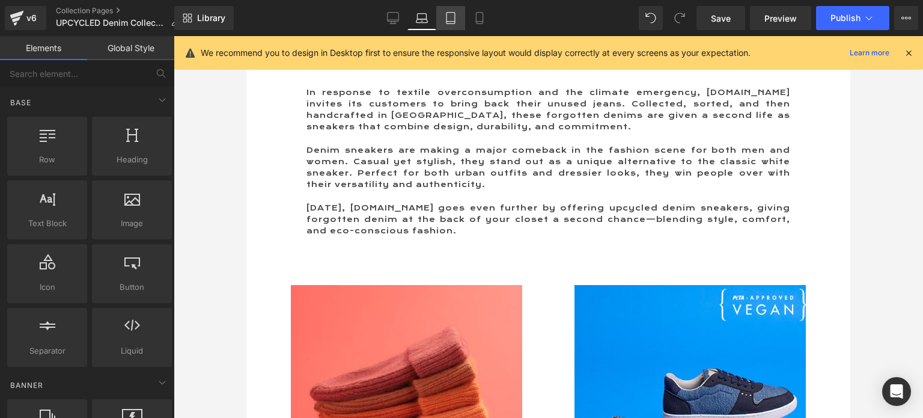
click at [457, 14] on icon at bounding box center [451, 18] width 12 height 12
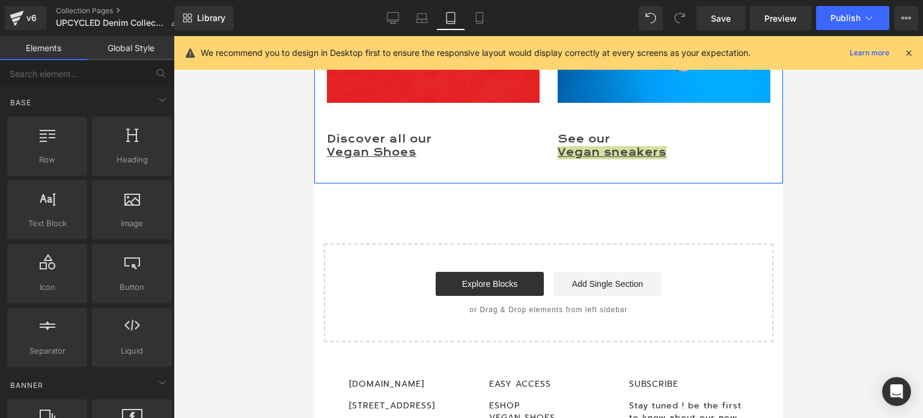
scroll to position [3850, 0]
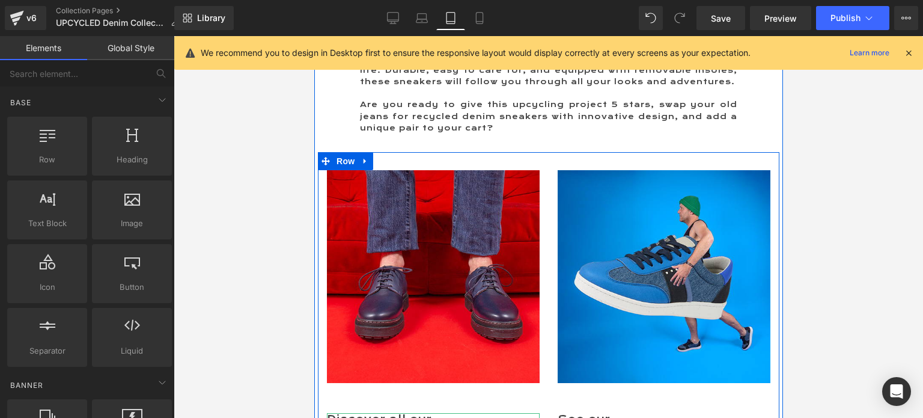
click at [424, 417] on span "Text Block" at bounding box center [425, 426] width 40 height 14
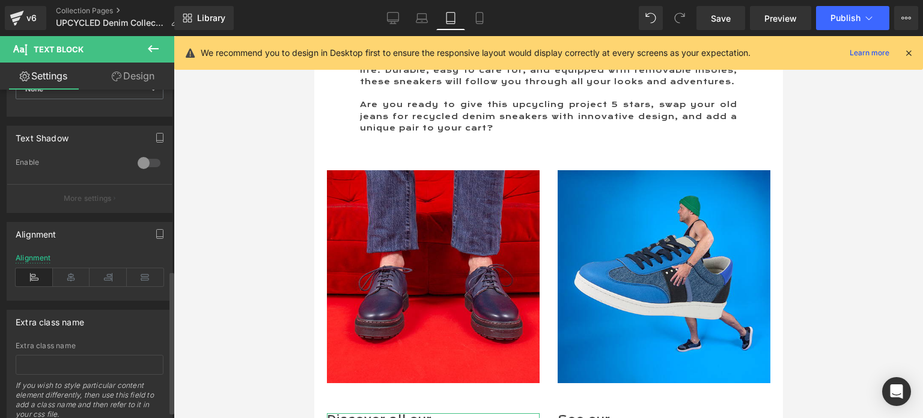
scroll to position [370, 0]
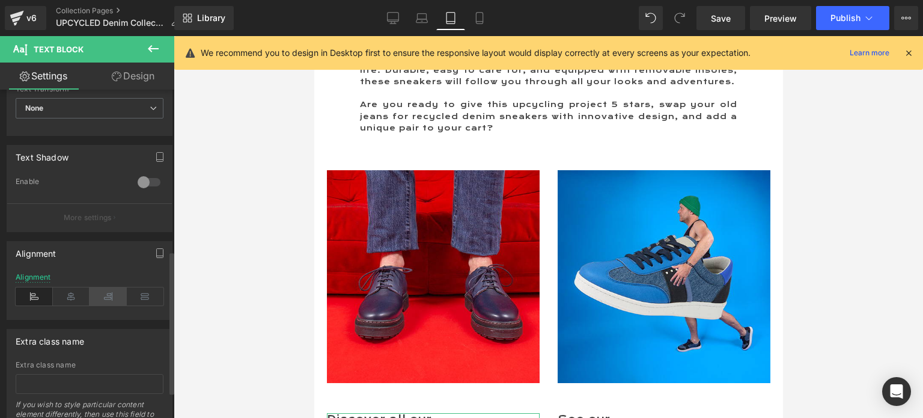
drag, startPoint x: 77, startPoint y: 298, endPoint x: 96, endPoint y: 289, distance: 21.0
click at [77, 296] on icon at bounding box center [71, 296] width 37 height 18
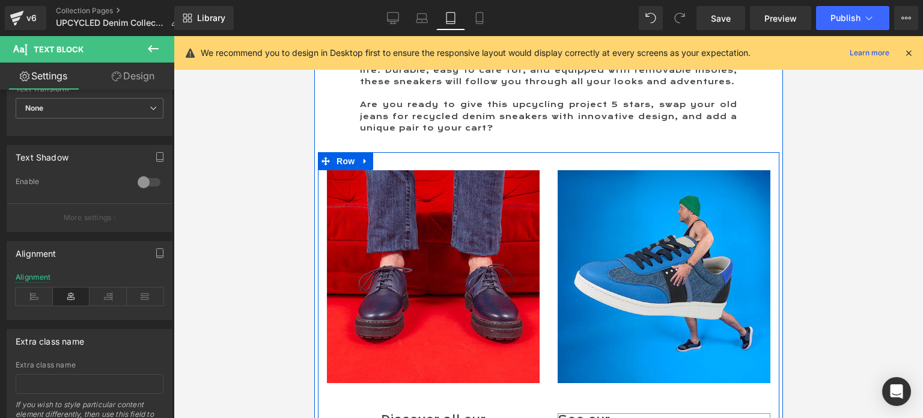
click at [653, 417] on span "Text Block" at bounding box center [655, 426] width 40 height 14
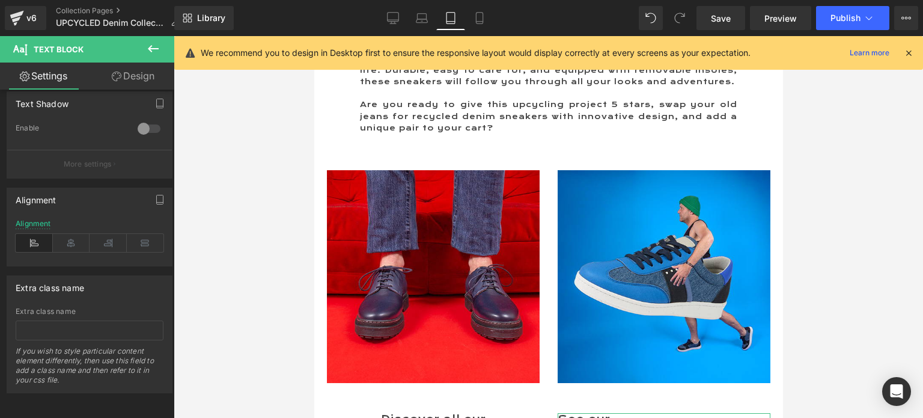
scroll to position [430, 0]
click at [70, 235] on icon at bounding box center [71, 243] width 37 height 18
click at [418, 19] on icon at bounding box center [422, 21] width 11 height 4
type input "100"
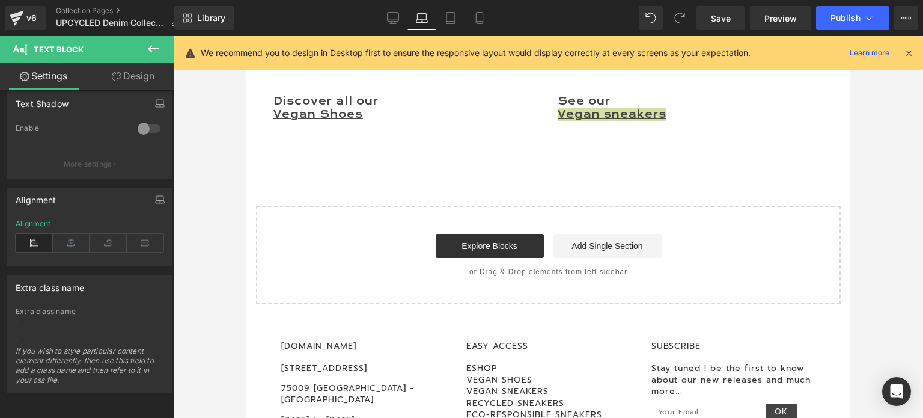
scroll to position [3508, 0]
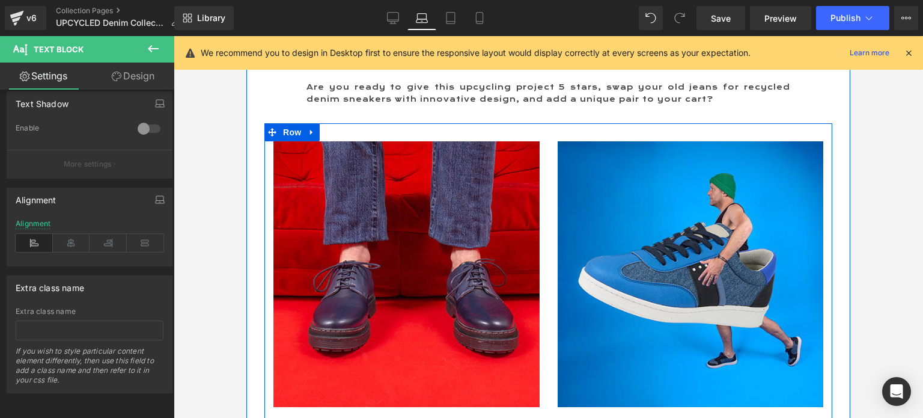
drag, startPoint x: 406, startPoint y: 317, endPoint x: 402, endPoint y: 326, distance: 10.5
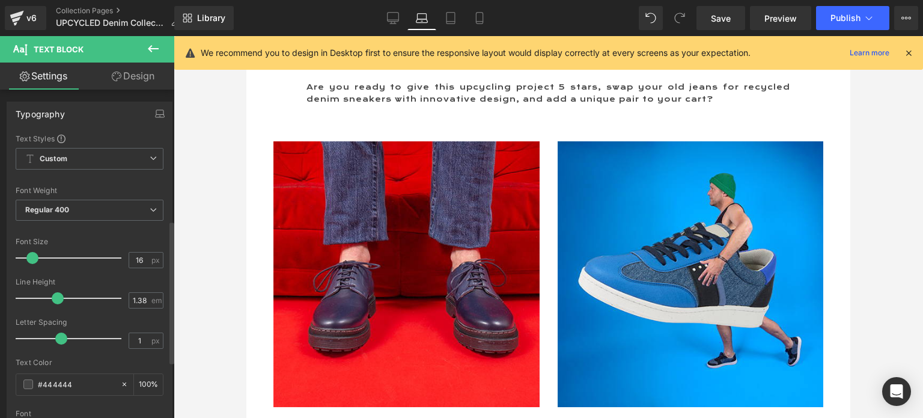
scroll to position [301, 0]
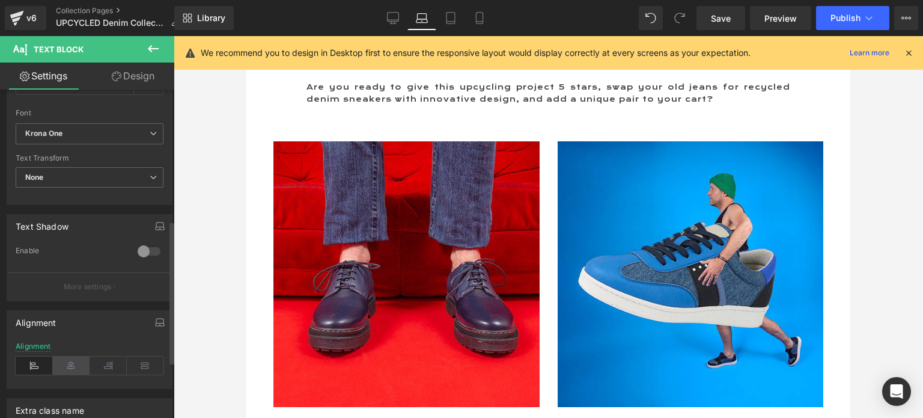
drag, startPoint x: 71, startPoint y: 370, endPoint x: 84, endPoint y: 366, distance: 13.7
click at [69, 369] on icon at bounding box center [71, 366] width 37 height 18
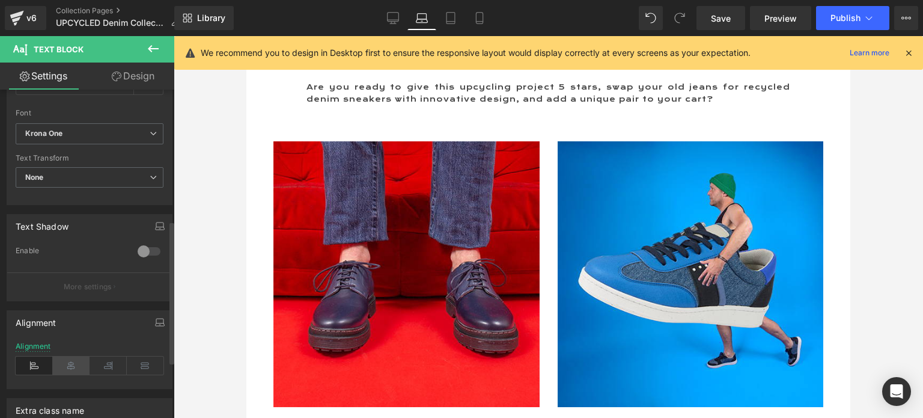
click at [62, 363] on icon at bounding box center [71, 366] width 37 height 18
click at [392, 17] on icon at bounding box center [393, 18] width 12 height 12
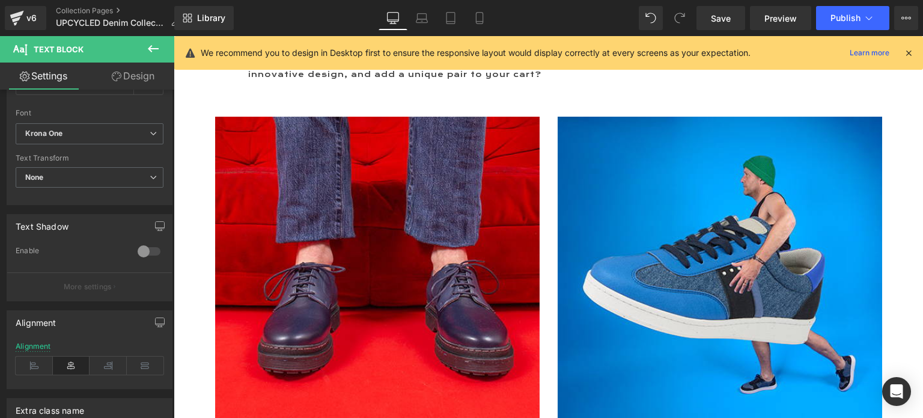
scroll to position [3598, 0]
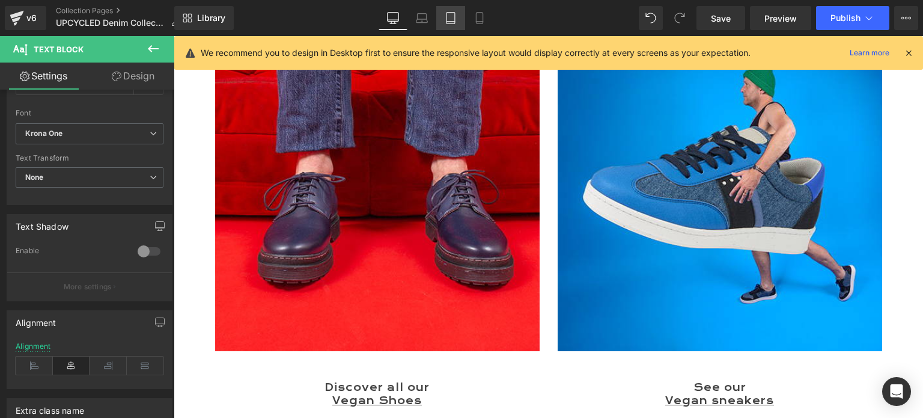
click at [459, 18] on link "Tablet" at bounding box center [450, 18] width 29 height 24
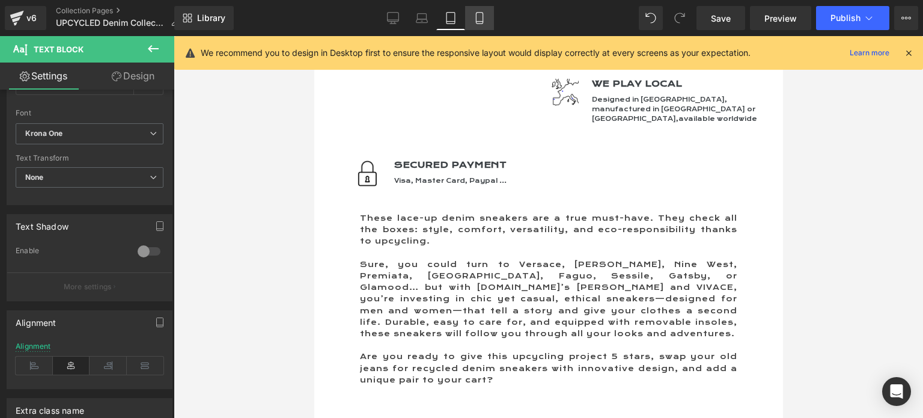
scroll to position [3850, 0]
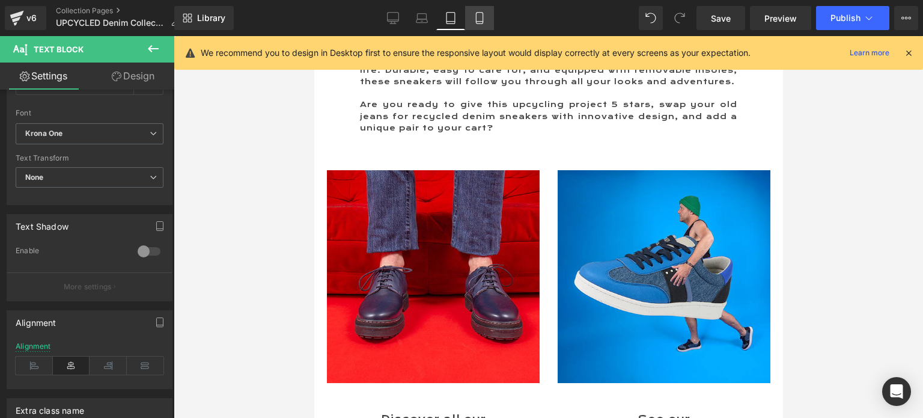
click at [479, 16] on icon at bounding box center [480, 18] width 12 height 12
type input "100"
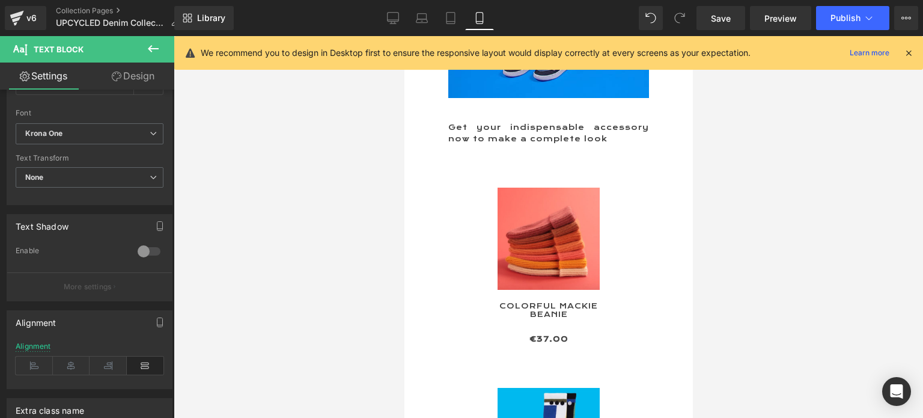
scroll to position [6700, 0]
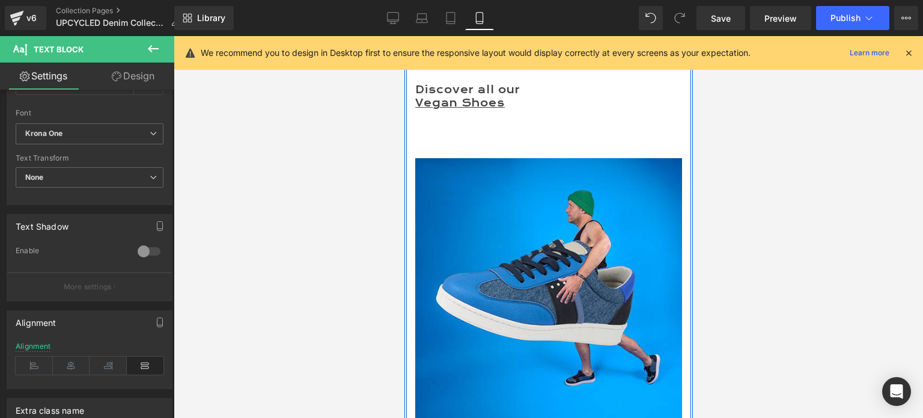
drag, startPoint x: 546, startPoint y: 328, endPoint x: 530, endPoint y: 324, distance: 16.2
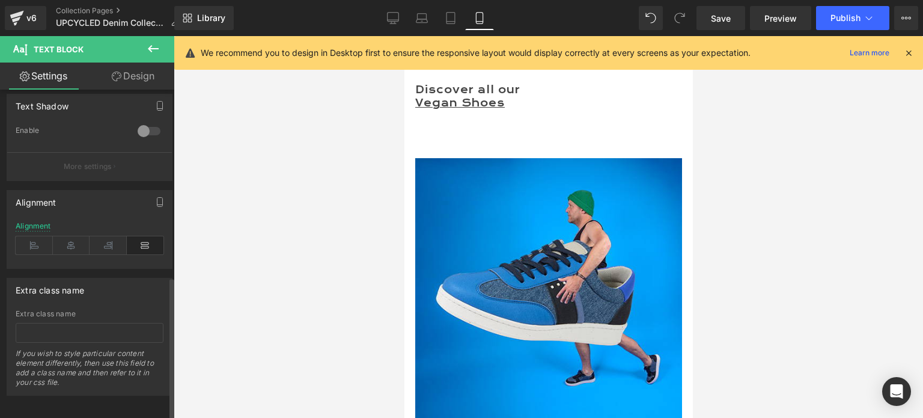
scroll to position [430, 0]
click at [65, 234] on icon at bounding box center [71, 243] width 37 height 18
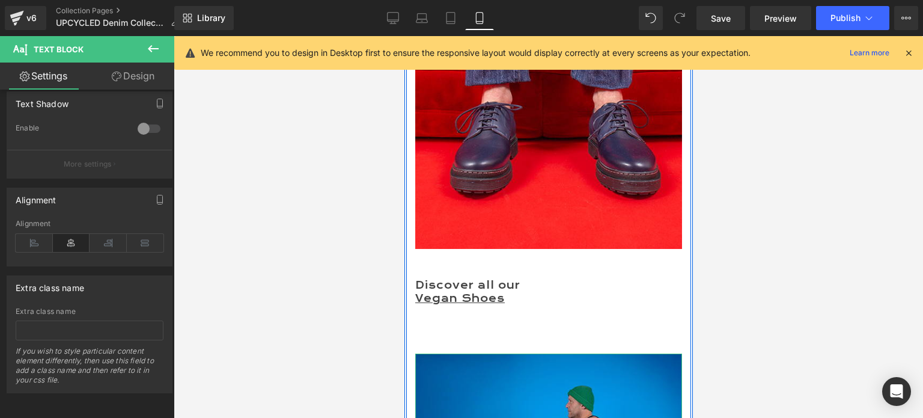
scroll to position [6460, 0]
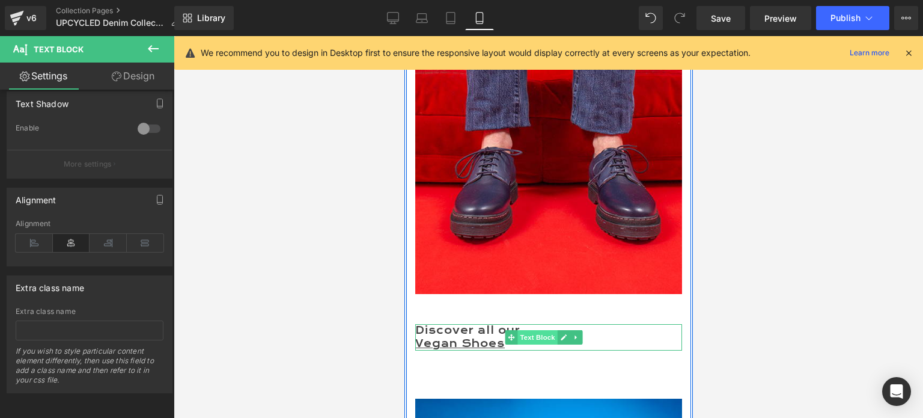
click at [541, 330] on span "Text Block" at bounding box center [538, 337] width 40 height 14
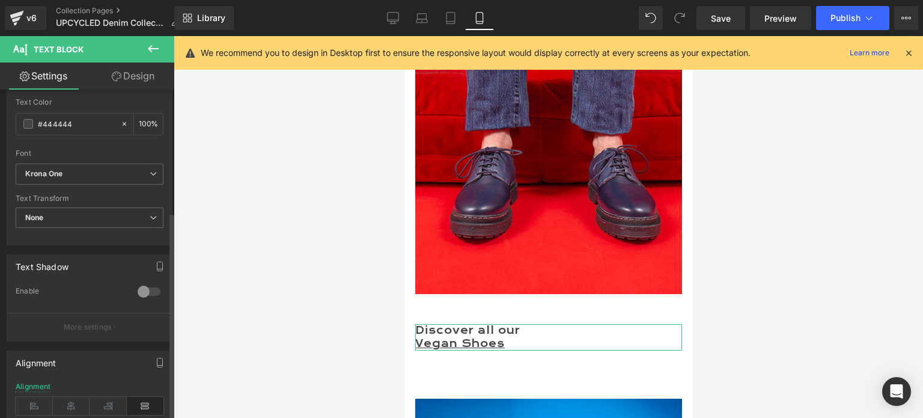
scroll to position [301, 0]
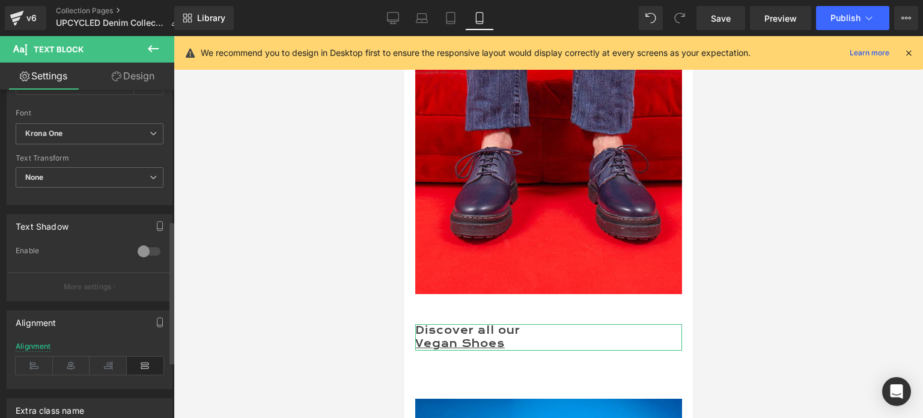
click at [72, 357] on icon at bounding box center [71, 366] width 37 height 18
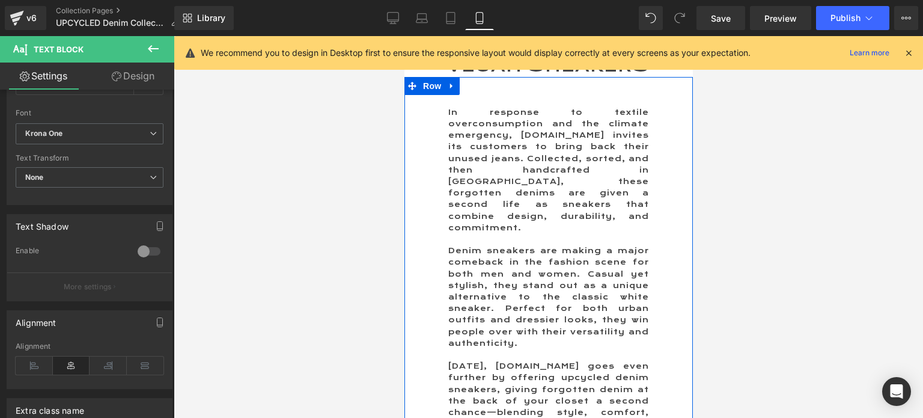
scroll to position [0, 0]
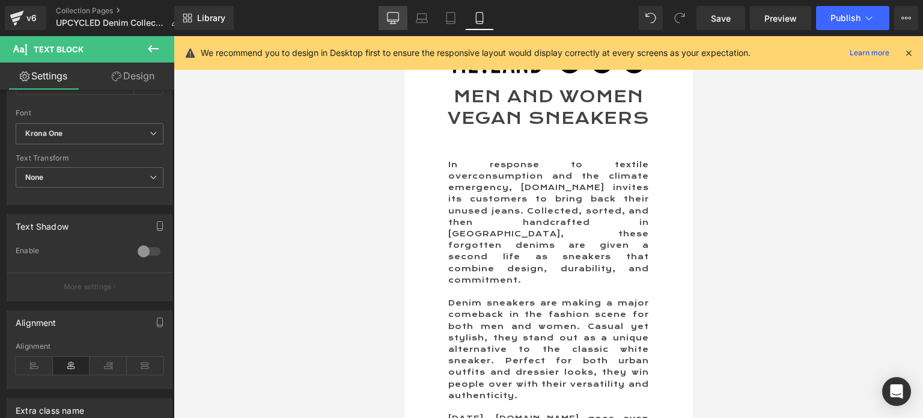
click at [401, 21] on link "Desktop" at bounding box center [393, 18] width 29 height 24
type input "100"
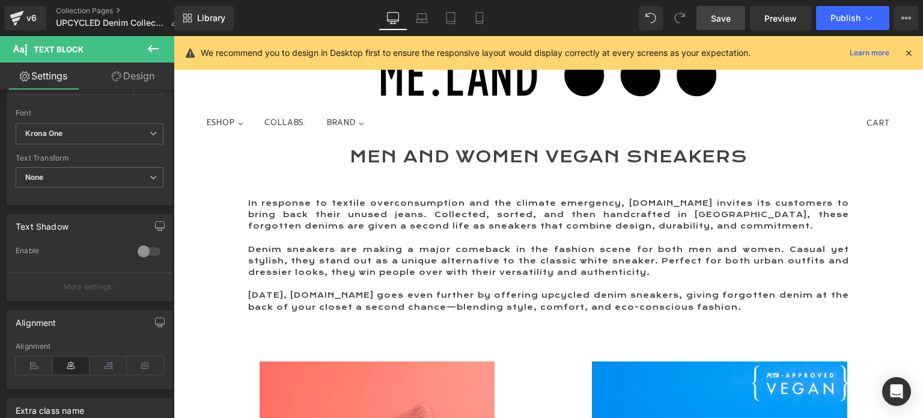
click at [724, 19] on span "Save" at bounding box center [721, 18] width 20 height 13
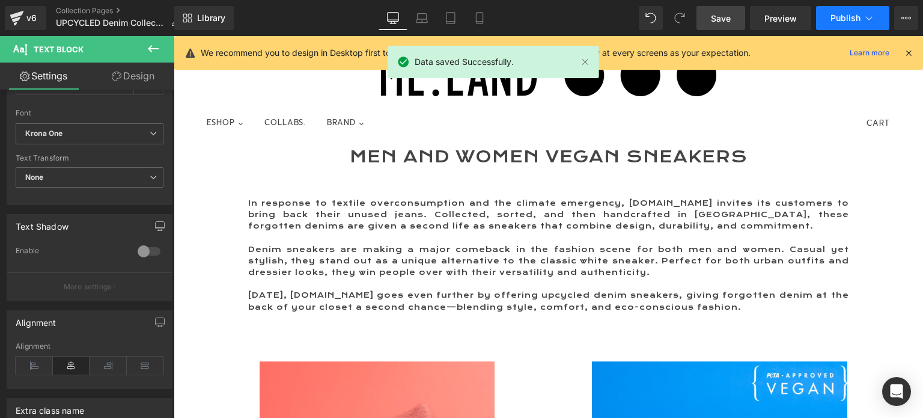
click at [853, 18] on span "Publish" at bounding box center [846, 18] width 30 height 10
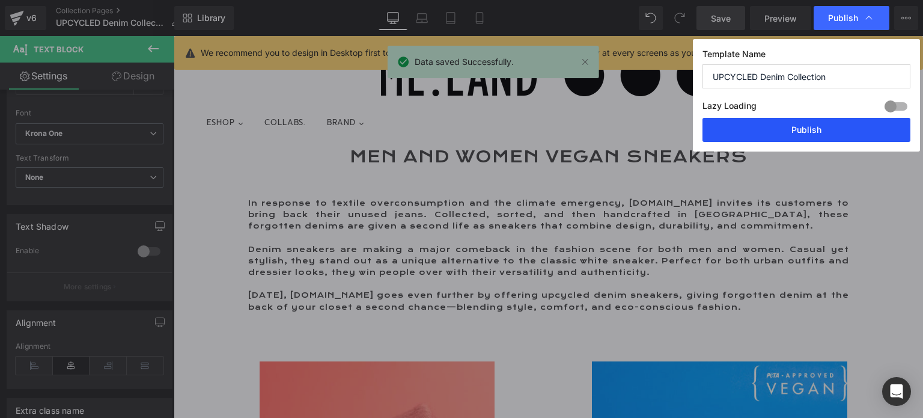
click at [817, 126] on button "Publish" at bounding box center [807, 130] width 208 height 24
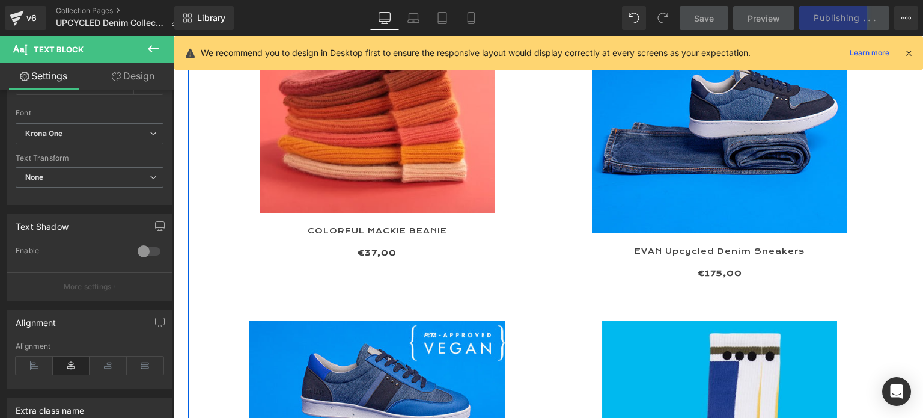
scroll to position [361, 0]
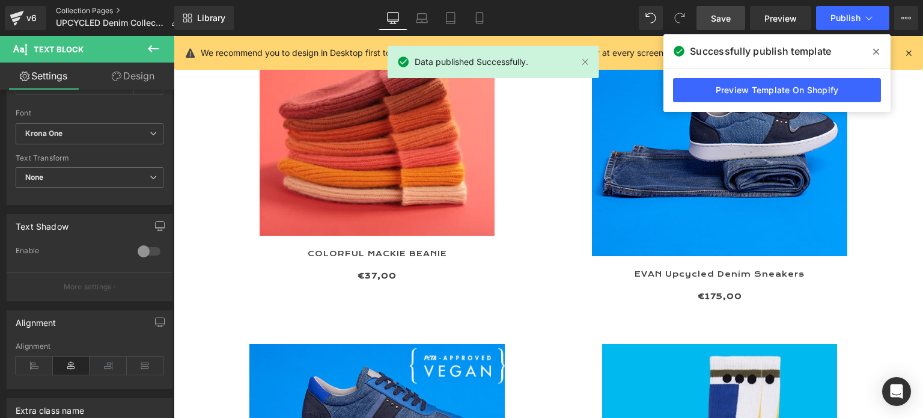
click at [91, 7] on link "Collection Pages" at bounding box center [122, 11] width 133 height 10
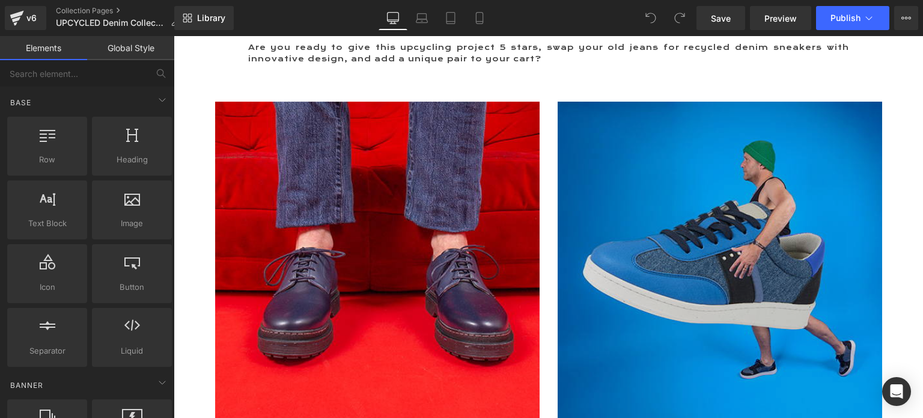
scroll to position [3174, 0]
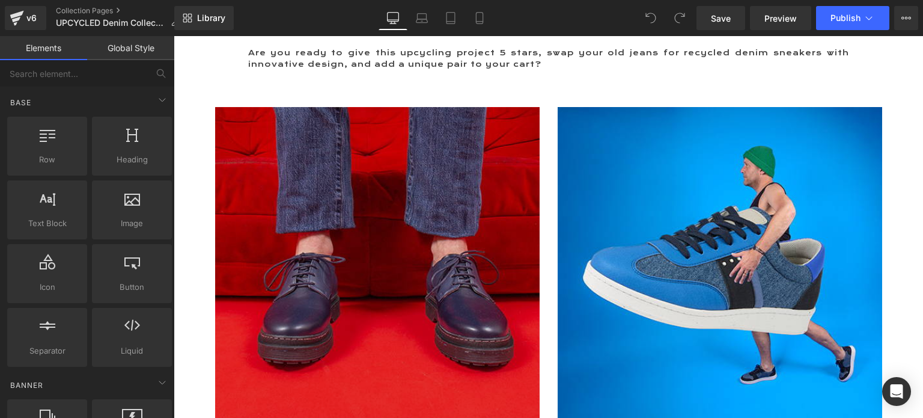
click at [381, 201] on div "Image" at bounding box center [377, 269] width 325 height 325
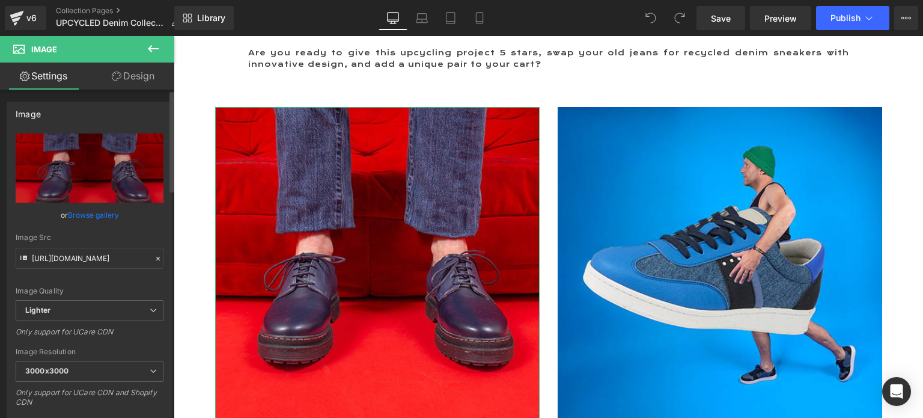
click at [79, 216] on link "Browse gallery" at bounding box center [93, 214] width 51 height 21
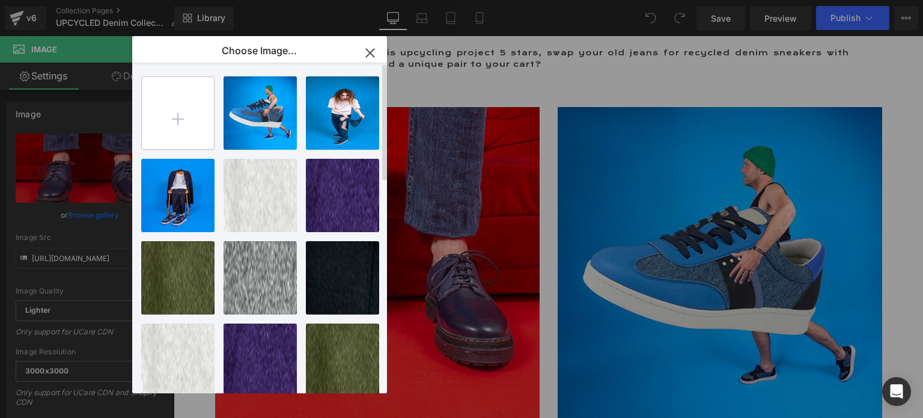
click at [176, 117] on input "file" at bounding box center [178, 113] width 72 height 72
type input "C:\fakepath\DE002 POG 999 Look.jpg"
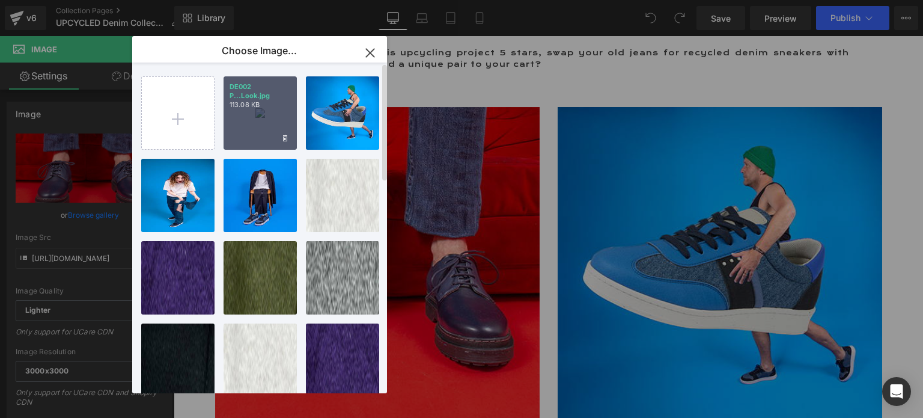
click at [256, 133] on div "DE002 P...Look.jpg 113.08 KB" at bounding box center [260, 112] width 73 height 73
type input "[URL][DOMAIN_NAME]"
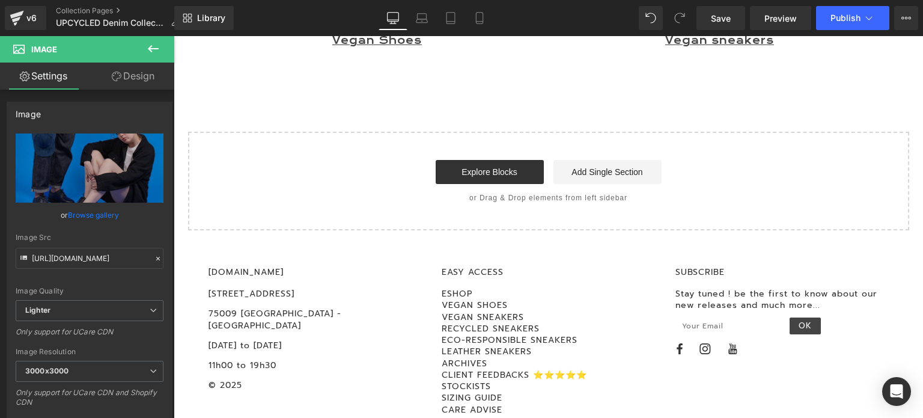
scroll to position [3640, 0]
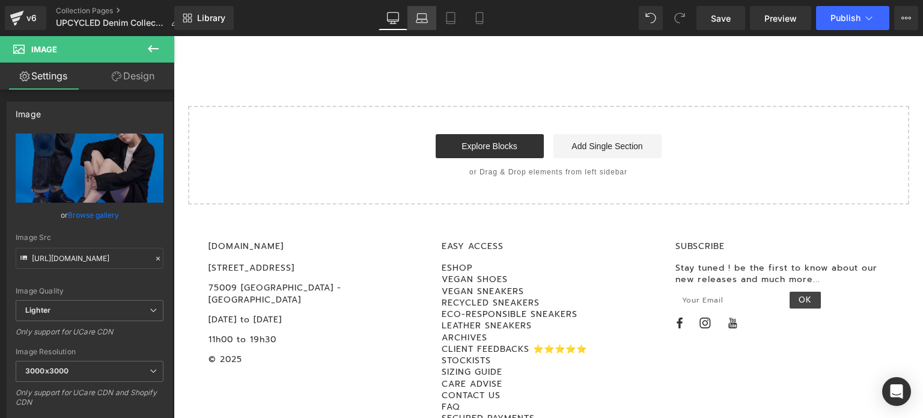
click at [424, 17] on icon at bounding box center [422, 18] width 12 height 12
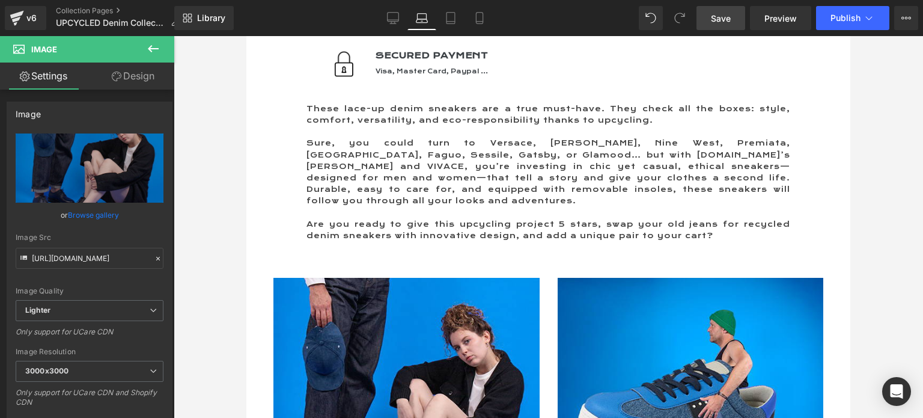
click at [723, 14] on span "Save" at bounding box center [721, 18] width 20 height 13
click at [833, 13] on span "Publish" at bounding box center [846, 18] width 30 height 10
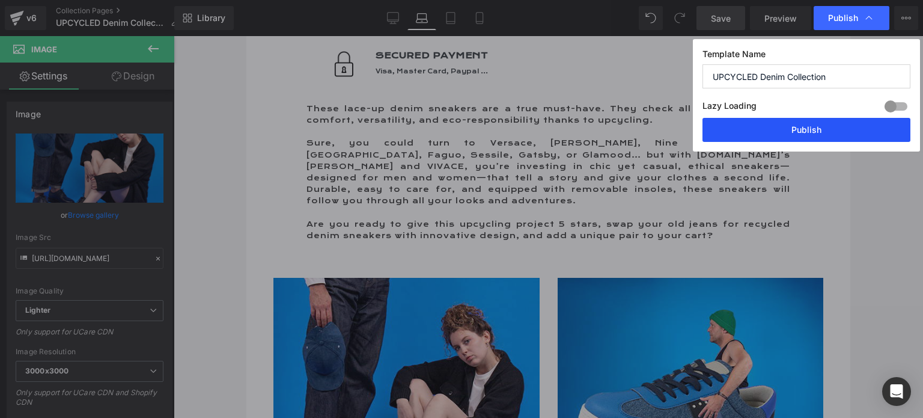
click at [803, 123] on button "Publish" at bounding box center [807, 130] width 208 height 24
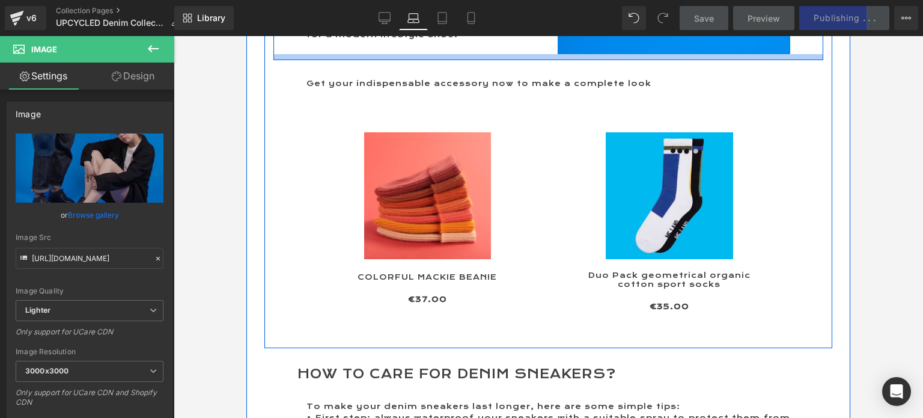
scroll to position [1864, 0]
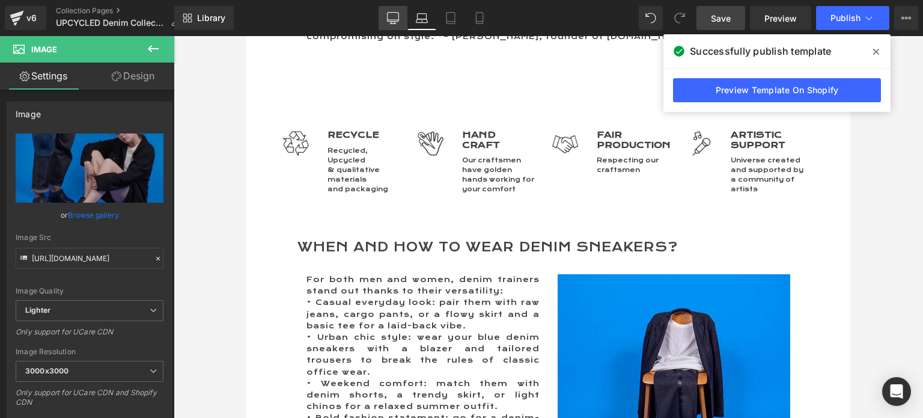
click at [397, 16] on icon at bounding box center [393, 18] width 12 height 12
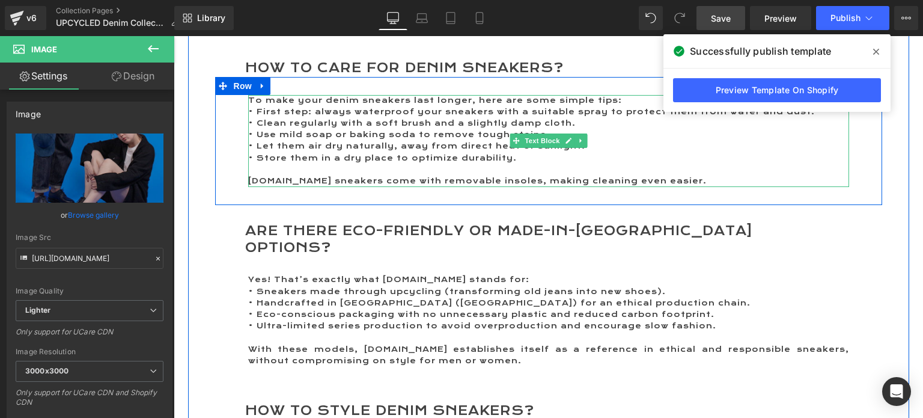
scroll to position [2109, 0]
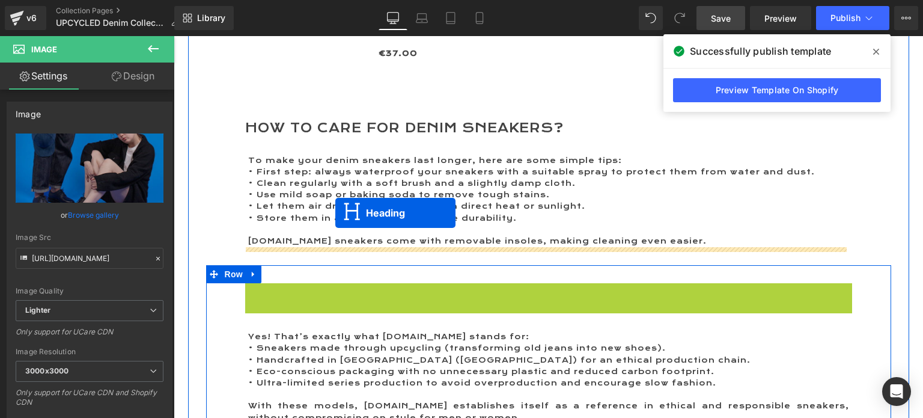
drag, startPoint x: 515, startPoint y: 271, endPoint x: 335, endPoint y: 213, distance: 188.8
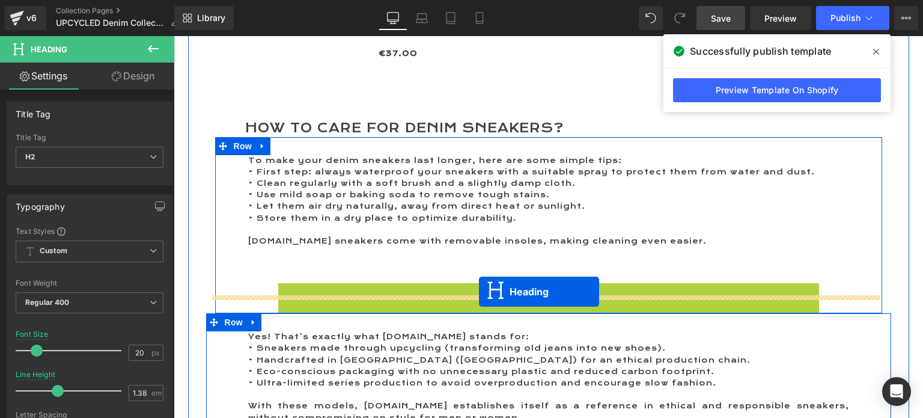
drag, startPoint x: 511, startPoint y: 283, endPoint x: 477, endPoint y: 290, distance: 35.0
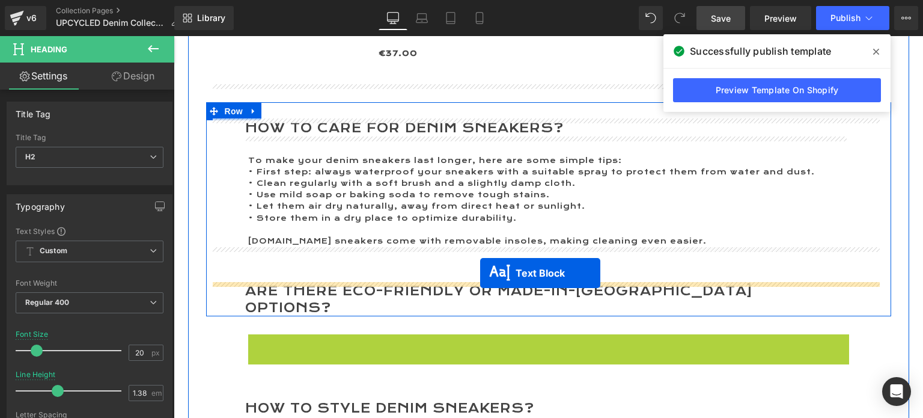
drag, startPoint x: 512, startPoint y: 346, endPoint x: 480, endPoint y: 274, distance: 79.4
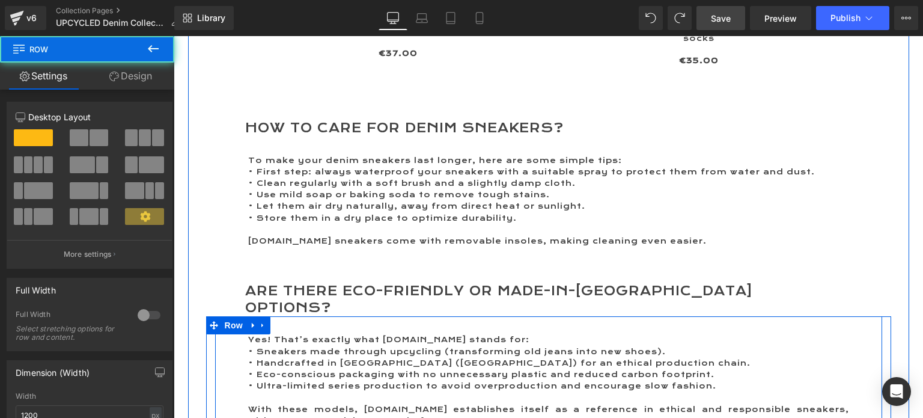
click at [231, 316] on div "Yes! That’s exactly what [DOMAIN_NAME] stands for: • Sneakers made through upcy…" at bounding box center [548, 380] width 667 height 129
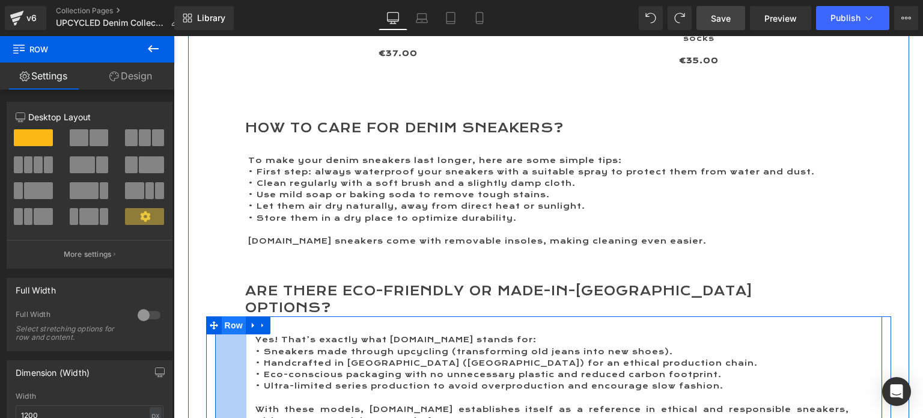
drag, startPoint x: 228, startPoint y: 307, endPoint x: 236, endPoint y: 298, distance: 12.0
click at [236, 316] on div "Yes! That’s exactly what [DOMAIN_NAME] stands for: • Sneakers made through upcy…" at bounding box center [548, 380] width 685 height 129
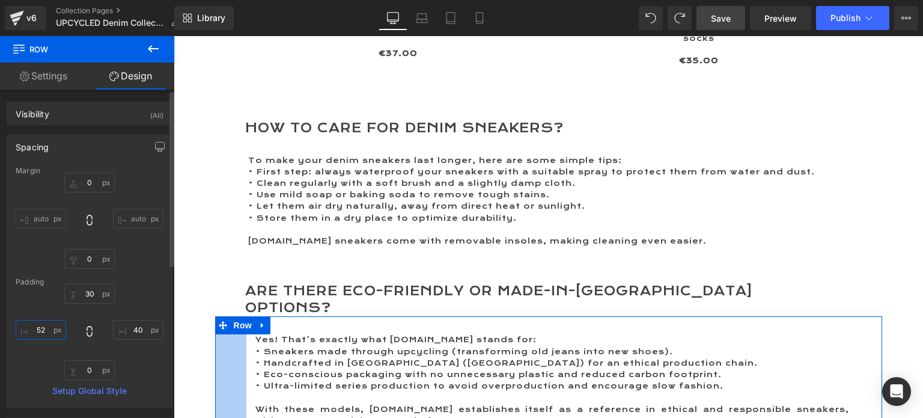
click at [41, 325] on input "52" at bounding box center [41, 330] width 51 height 20
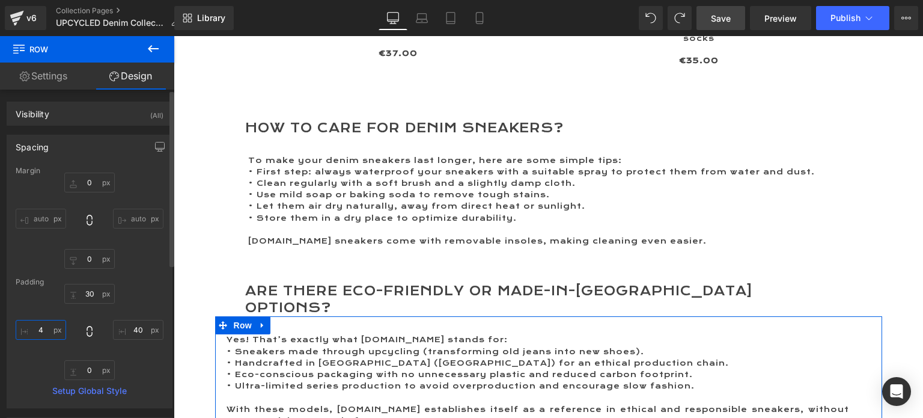
type input "40"
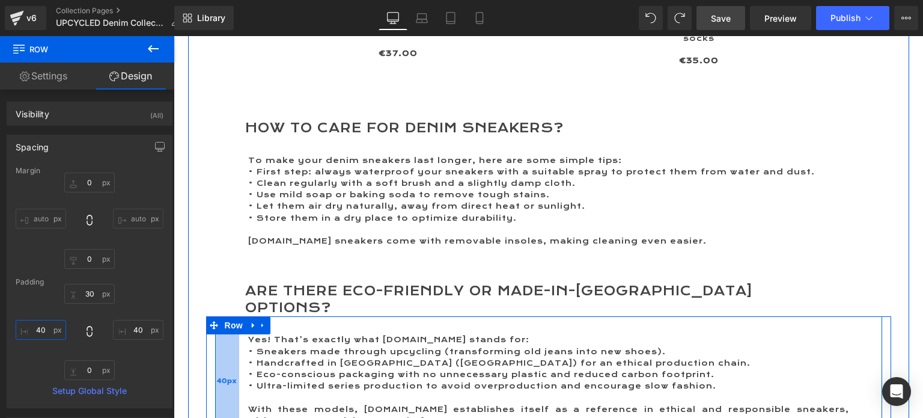
click at [216, 316] on div "40px" at bounding box center [227, 380] width 24 height 129
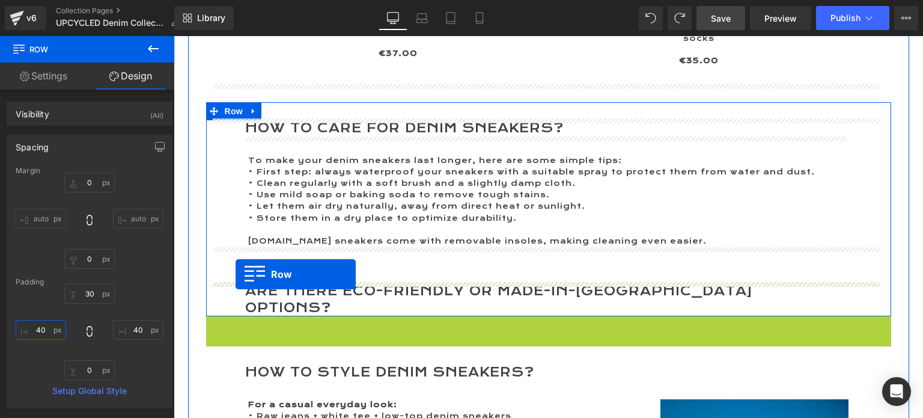
drag, startPoint x: 207, startPoint y: 291, endPoint x: 236, endPoint y: 274, distance: 32.9
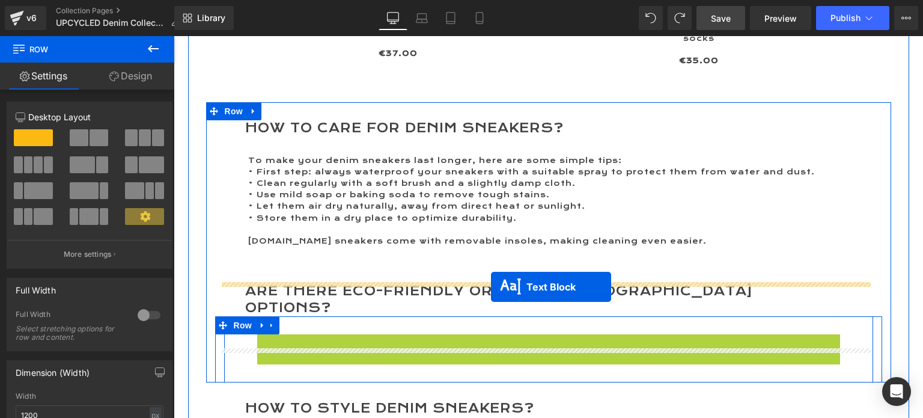
drag, startPoint x: 507, startPoint y: 345, endPoint x: 491, endPoint y: 287, distance: 60.0
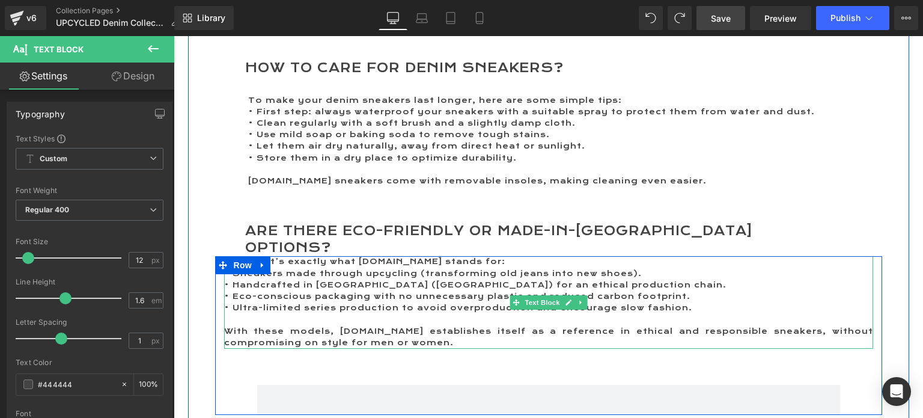
scroll to position [2229, 0]
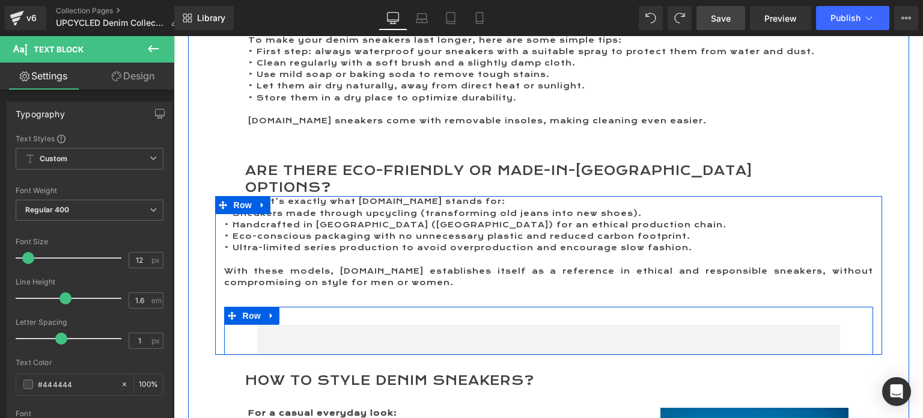
click at [270, 313] on icon at bounding box center [271, 315] width 2 height 5
click at [299, 311] on icon at bounding box center [303, 315] width 8 height 8
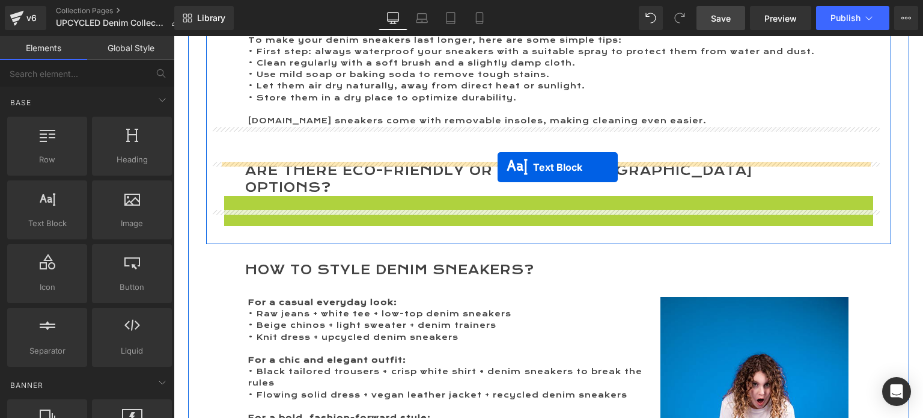
drag, startPoint x: 510, startPoint y: 213, endPoint x: 498, endPoint y: 168, distance: 46.7
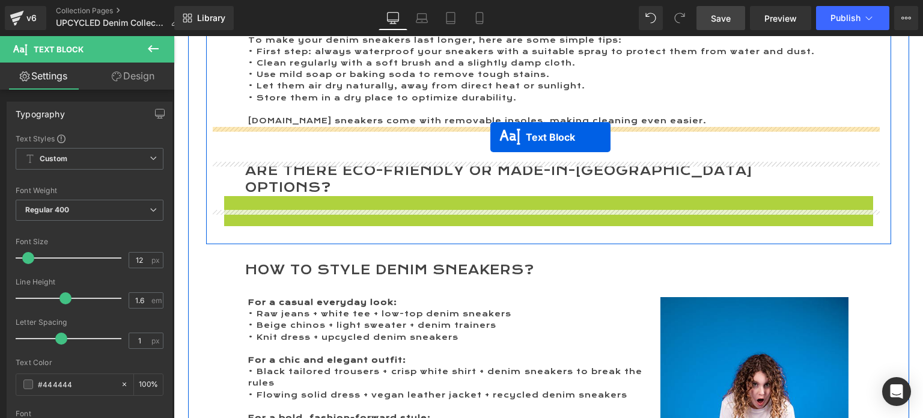
drag, startPoint x: 509, startPoint y: 206, endPoint x: 491, endPoint y: 137, distance: 71.5
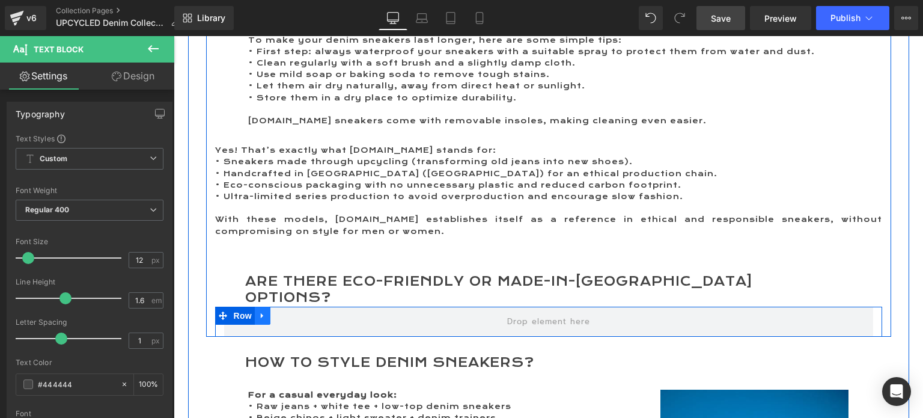
click at [261, 313] on icon at bounding box center [262, 315] width 2 height 5
click at [286, 307] on link at bounding box center [294, 316] width 16 height 18
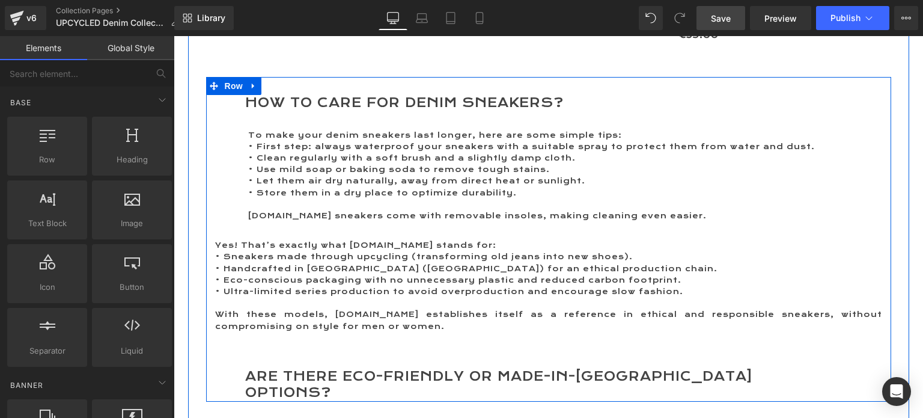
scroll to position [2109, 0]
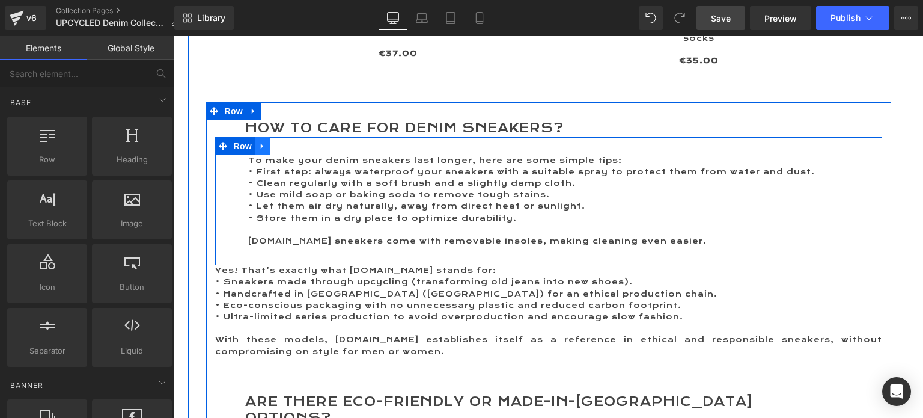
click at [259, 141] on icon at bounding box center [263, 145] width 8 height 9
click at [274, 142] on icon at bounding box center [278, 146] width 8 height 8
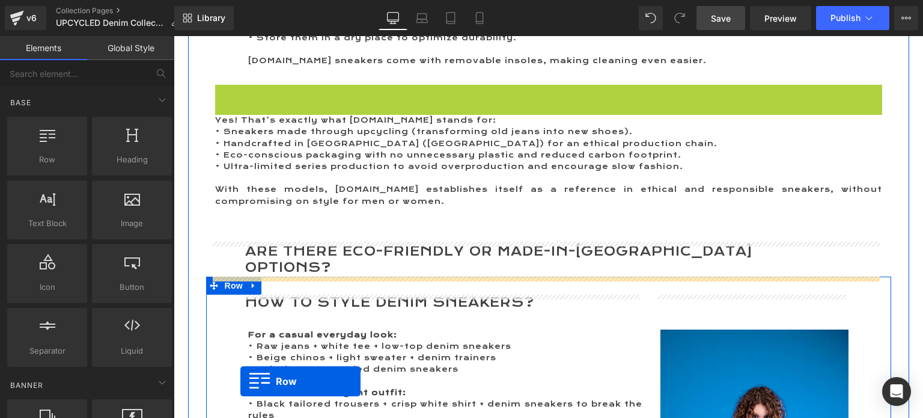
scroll to position [2326, 0]
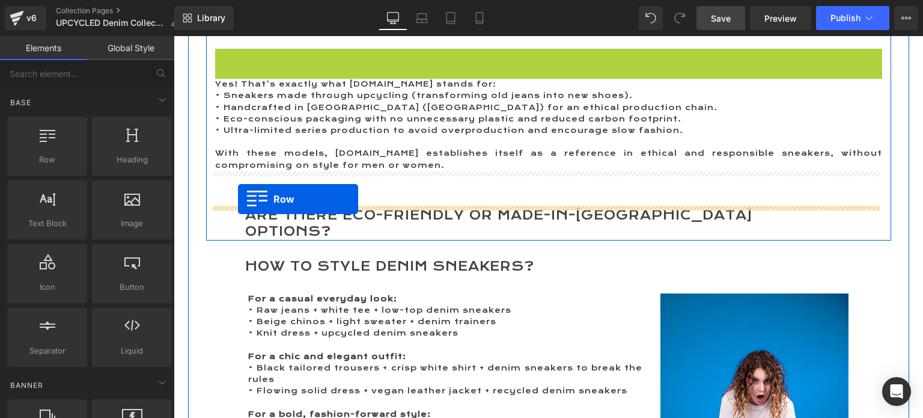
drag, startPoint x: 217, startPoint y: 257, endPoint x: 238, endPoint y: 199, distance: 61.4
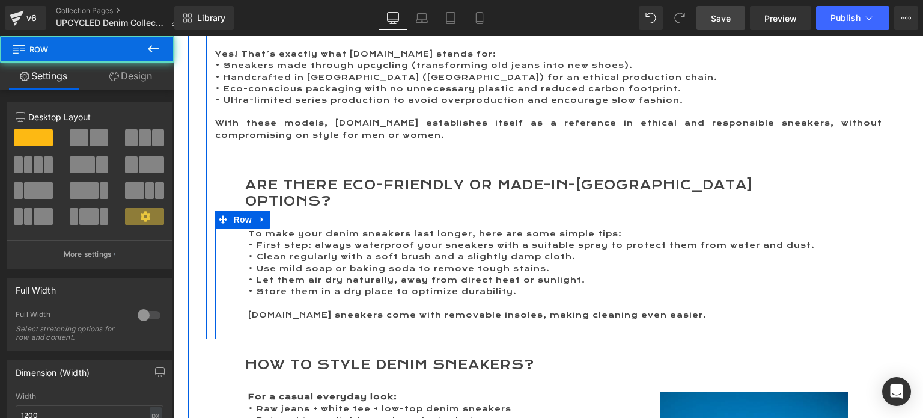
scroll to position [2296, 0]
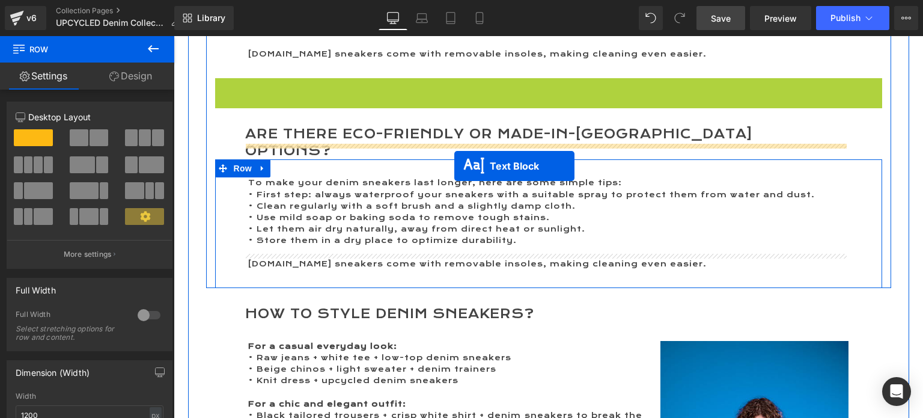
drag, startPoint x: 509, startPoint y: 108, endPoint x: 455, endPoint y: 166, distance: 80.0
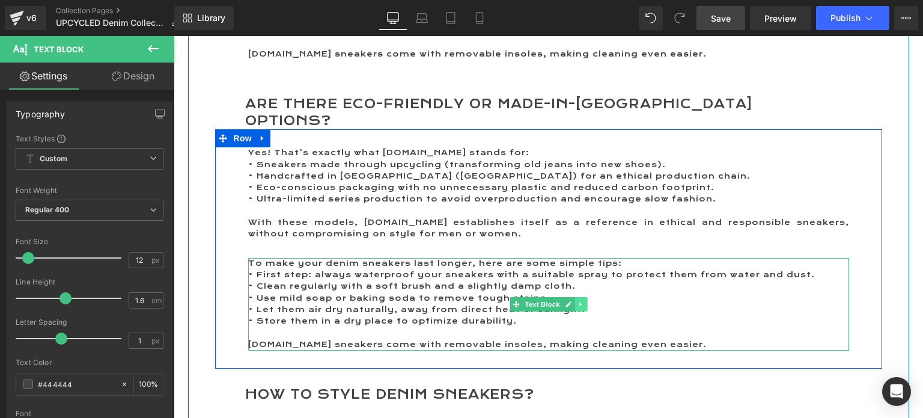
click at [578, 301] on icon at bounding box center [581, 304] width 7 height 7
click at [584, 301] on icon at bounding box center [587, 304] width 7 height 7
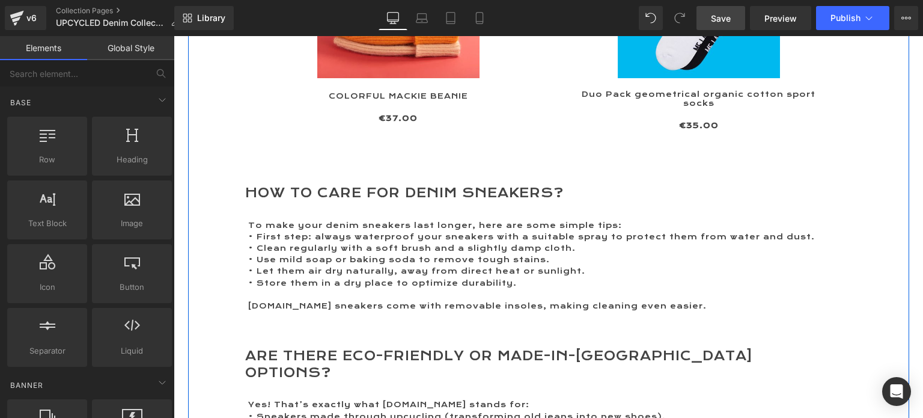
scroll to position [2116, 0]
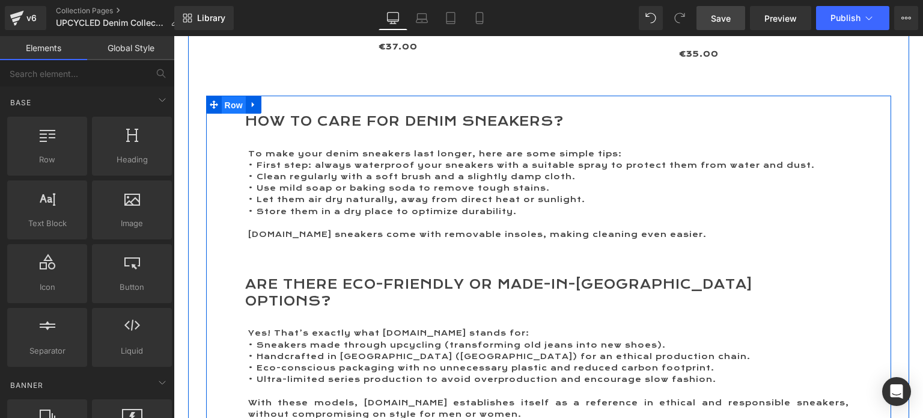
click at [227, 96] on span "Row" at bounding box center [234, 105] width 24 height 18
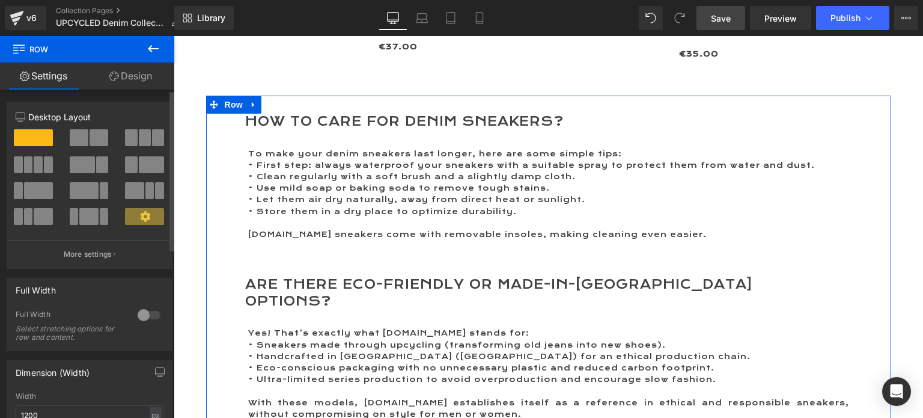
drag, startPoint x: 35, startPoint y: 188, endPoint x: 48, endPoint y: 187, distance: 13.2
click at [35, 188] on span at bounding box center [38, 190] width 29 height 17
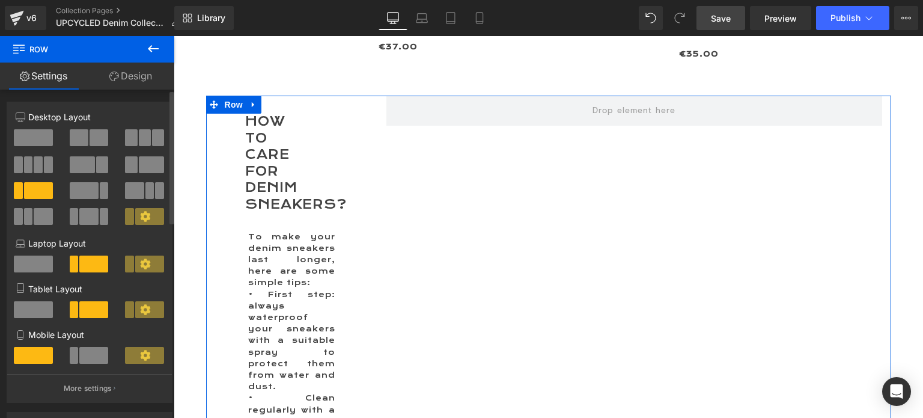
click at [84, 191] on span at bounding box center [84, 190] width 29 height 17
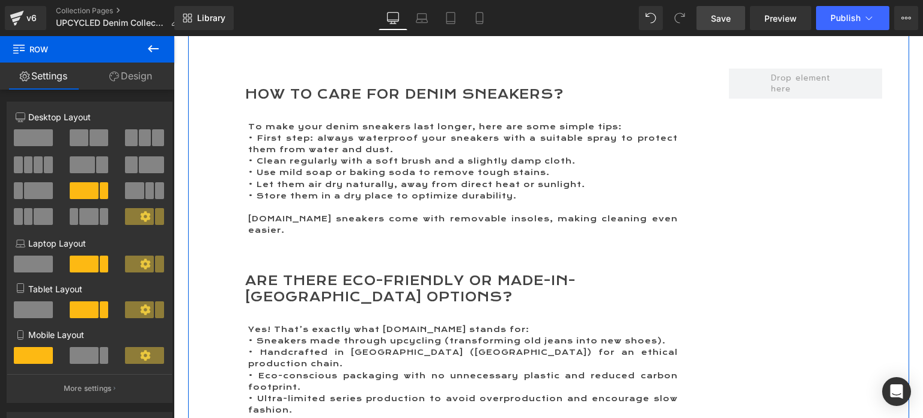
scroll to position [2056, 0]
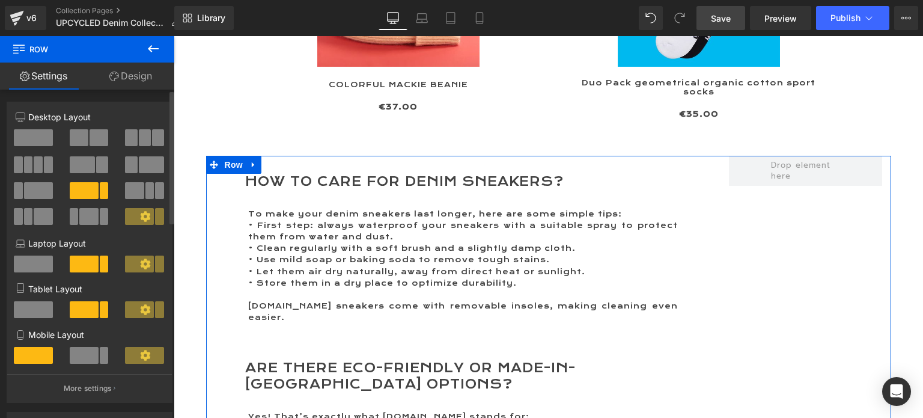
click at [26, 192] on span at bounding box center [38, 190] width 29 height 17
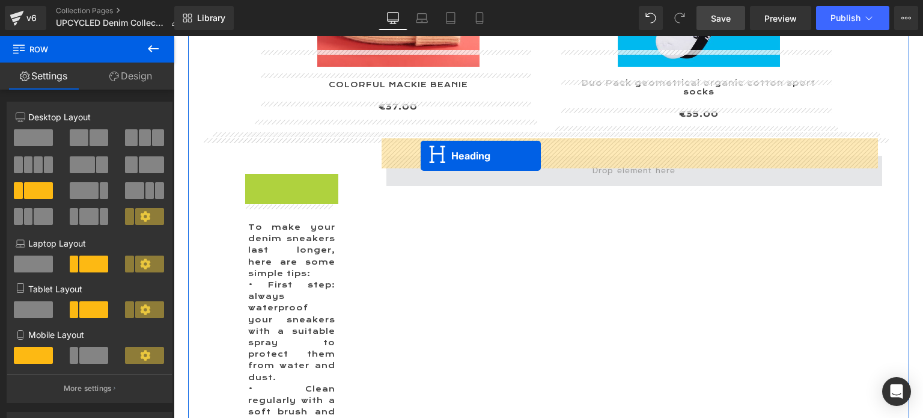
drag, startPoint x: 254, startPoint y: 204, endPoint x: 421, endPoint y: 156, distance: 173.5
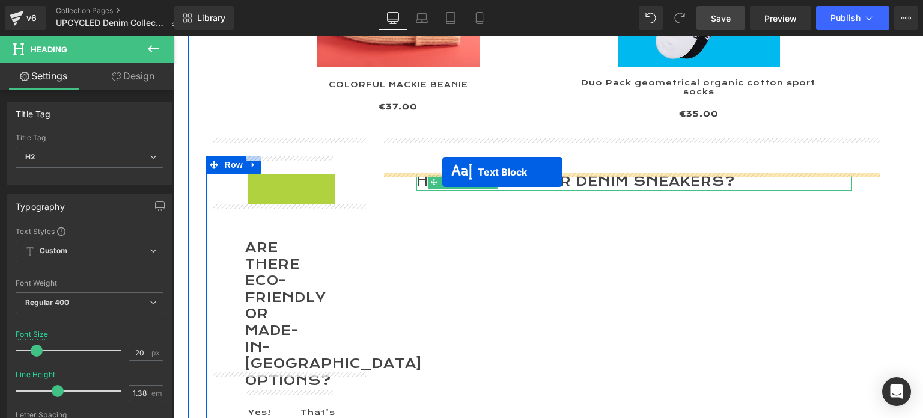
drag, startPoint x: 254, startPoint y: 158, endPoint x: 443, endPoint y: 172, distance: 189.3
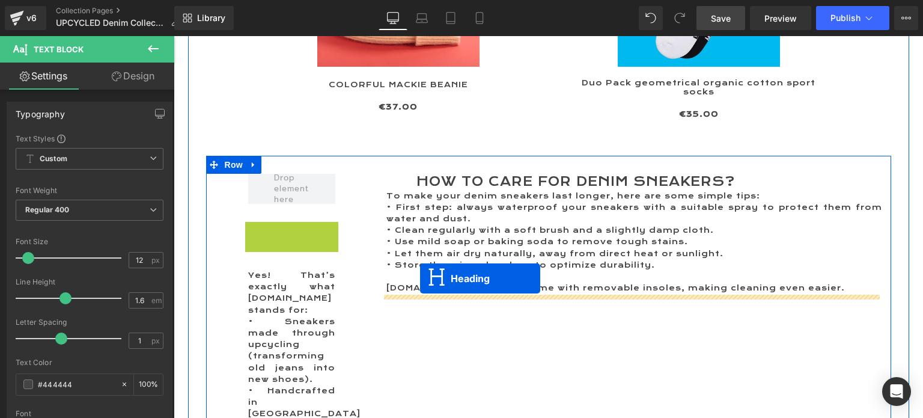
drag, startPoint x: 257, startPoint y: 275, endPoint x: 420, endPoint y: 278, distance: 163.0
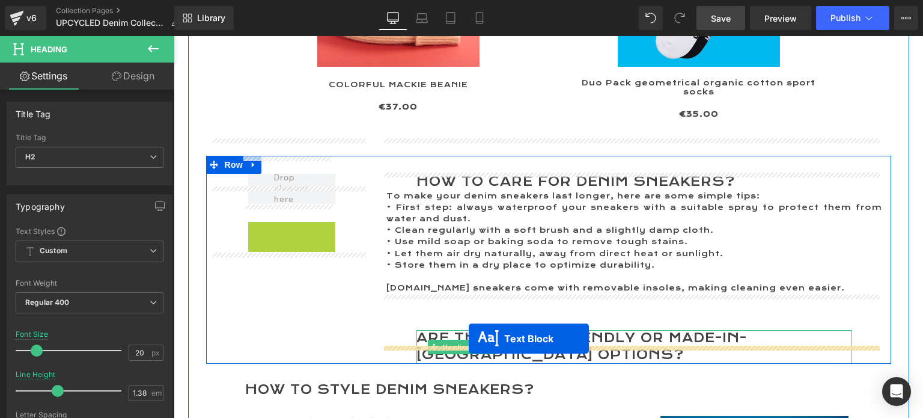
drag, startPoint x: 251, startPoint y: 210, endPoint x: 466, endPoint y: 306, distance: 235.5
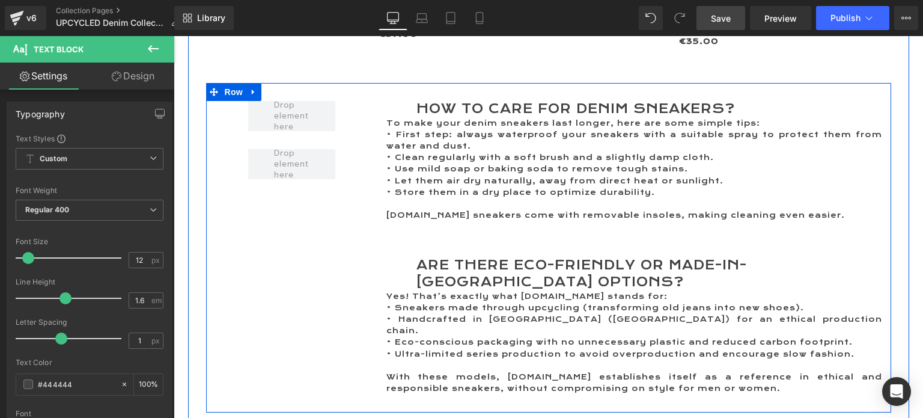
scroll to position [2116, 0]
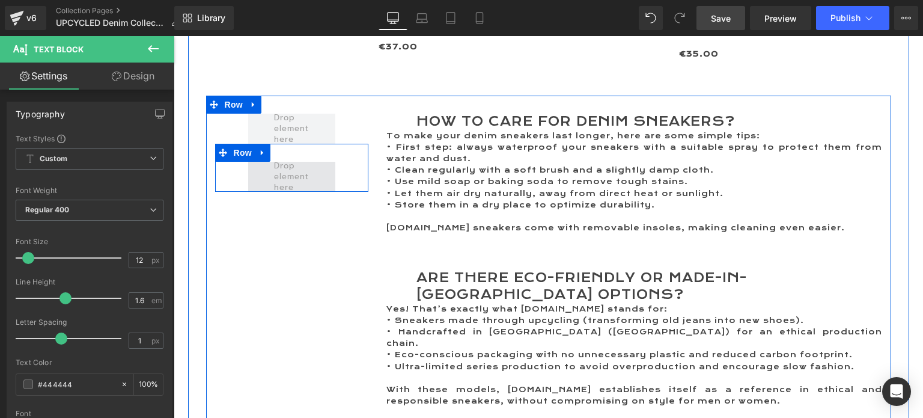
drag, startPoint x: 257, startPoint y: 138, endPoint x: 284, endPoint y: 152, distance: 30.1
click at [284, 152] on div "Row" at bounding box center [291, 168] width 153 height 48
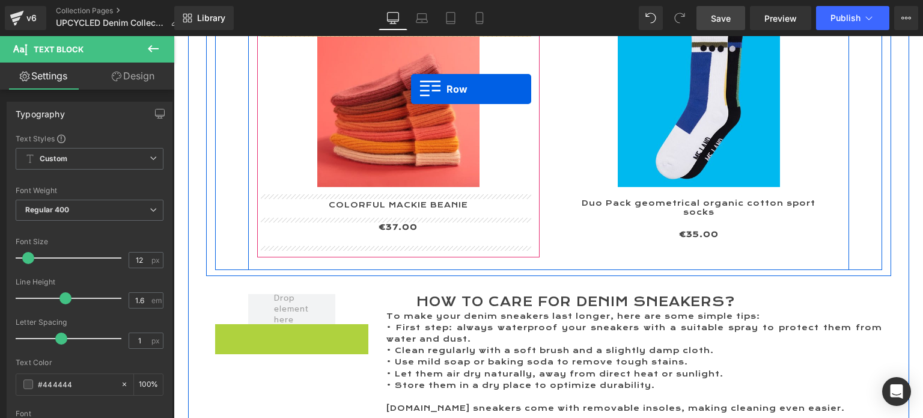
scroll to position [1851, 0]
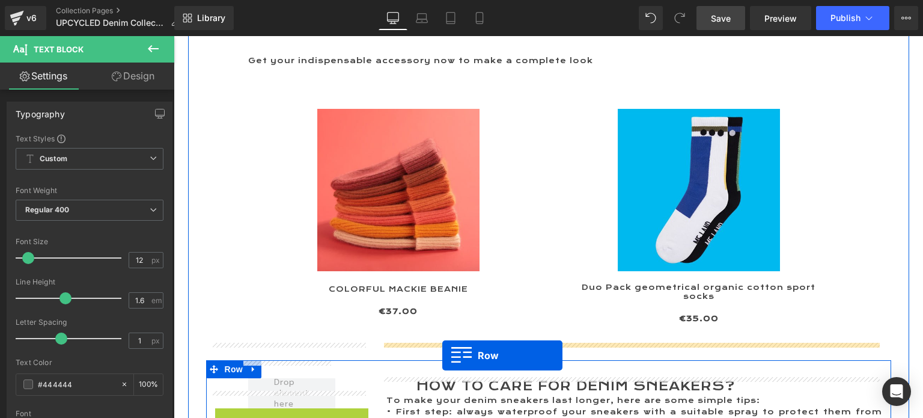
drag, startPoint x: 212, startPoint y: 135, endPoint x: 443, endPoint y: 355, distance: 318.9
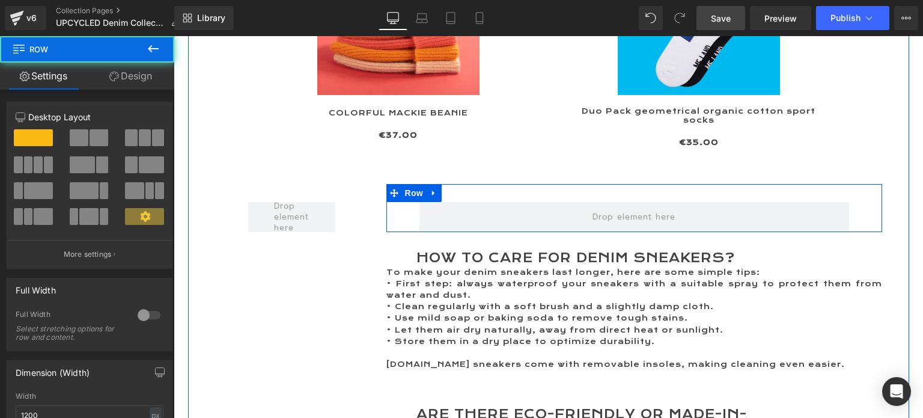
scroll to position [2032, 0]
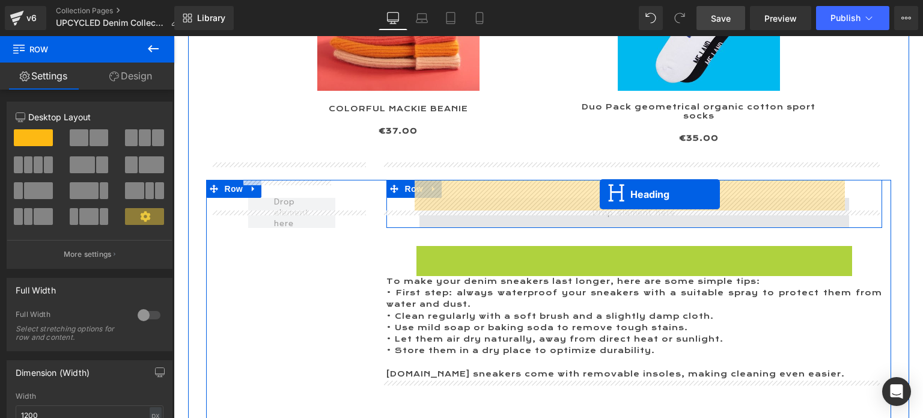
drag, startPoint x: 603, startPoint y: 236, endPoint x: 600, endPoint y: 194, distance: 42.2
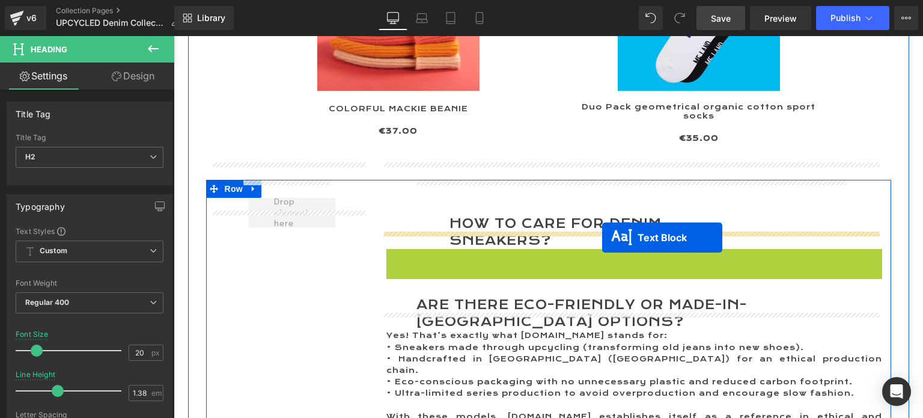
drag, startPoint x: 594, startPoint y: 283, endPoint x: 602, endPoint y: 237, distance: 45.9
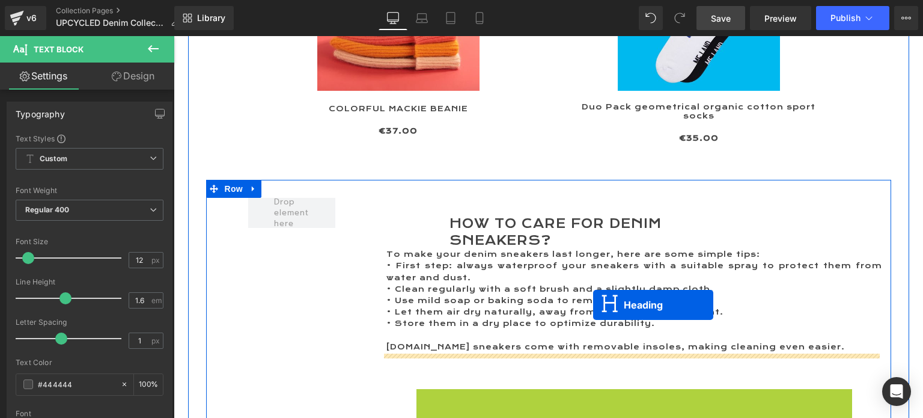
drag, startPoint x: 598, startPoint y: 387, endPoint x: 593, endPoint y: 305, distance: 81.9
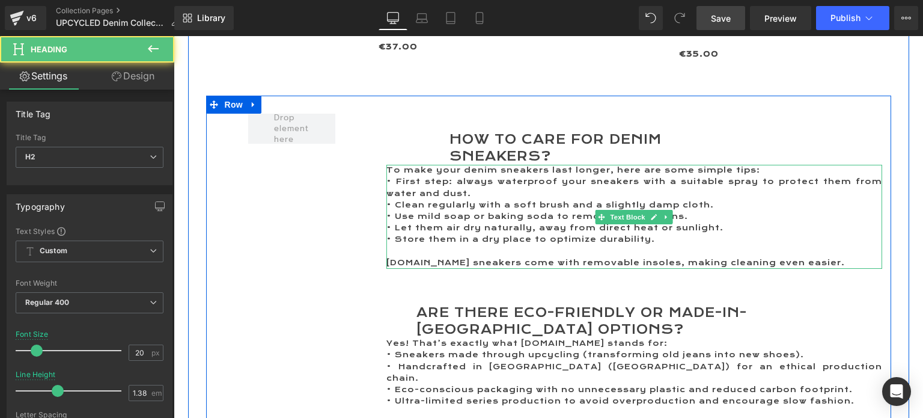
scroll to position [2152, 0]
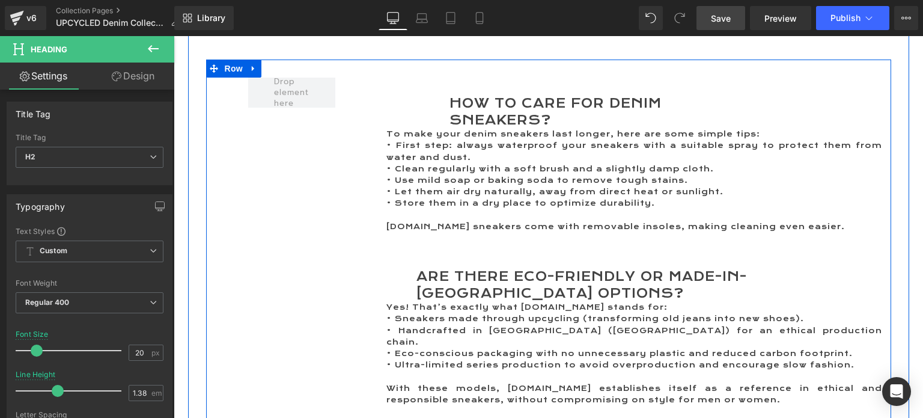
click at [338, 136] on div "Row How to Care for Denim Sneakers? Heading Row To make your denim sneakers las…" at bounding box center [548, 242] width 685 height 364
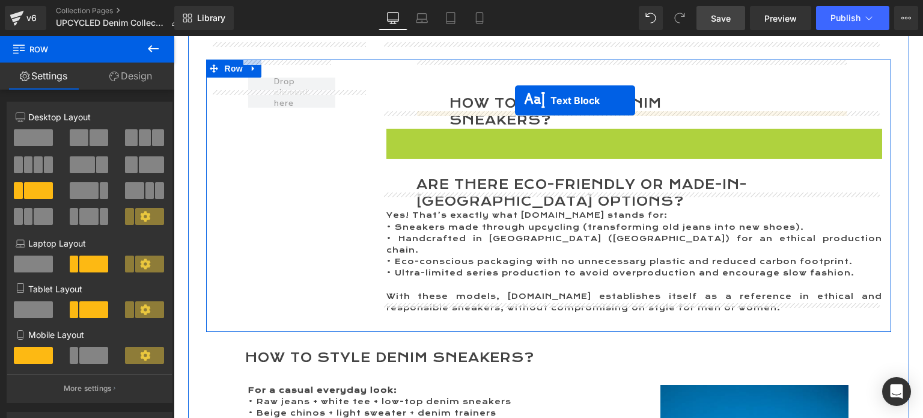
drag, startPoint x: 595, startPoint y: 165, endPoint x: 515, endPoint y: 100, distance: 103.0
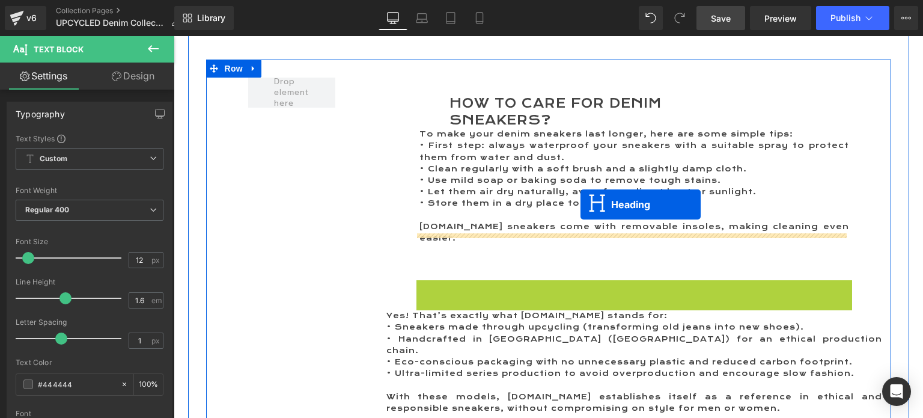
drag, startPoint x: 601, startPoint y: 266, endPoint x: 581, endPoint y: 204, distance: 65.0
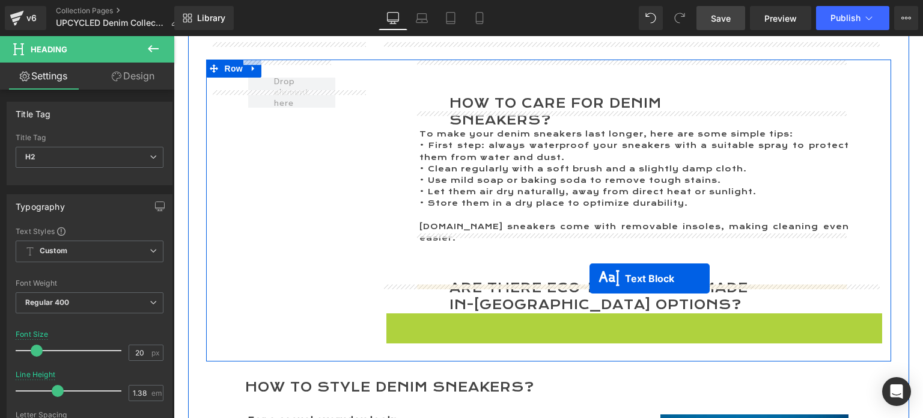
drag, startPoint x: 601, startPoint y: 334, endPoint x: 590, endPoint y: 278, distance: 56.5
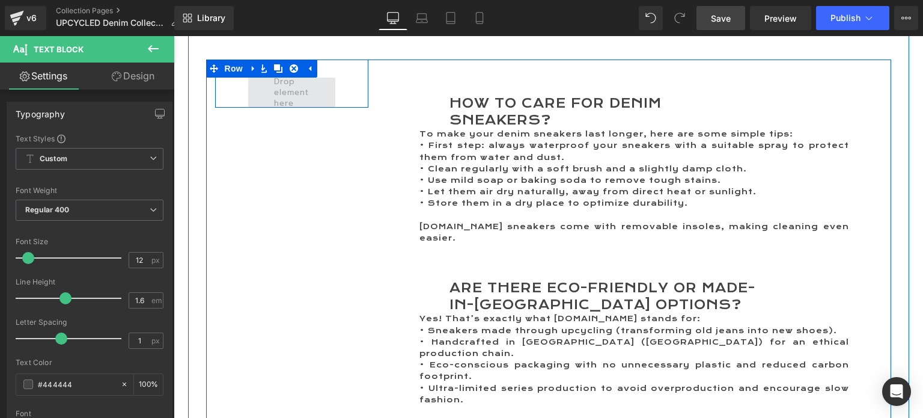
click at [277, 73] on span at bounding box center [292, 92] width 44 height 38
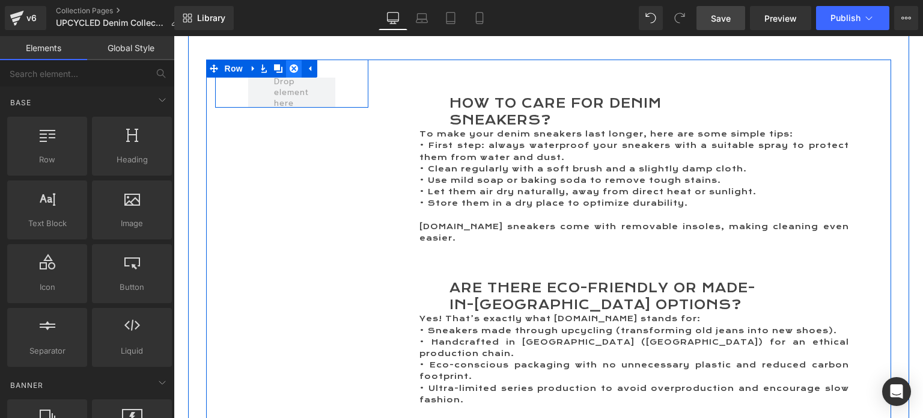
click at [290, 64] on icon at bounding box center [294, 68] width 8 height 8
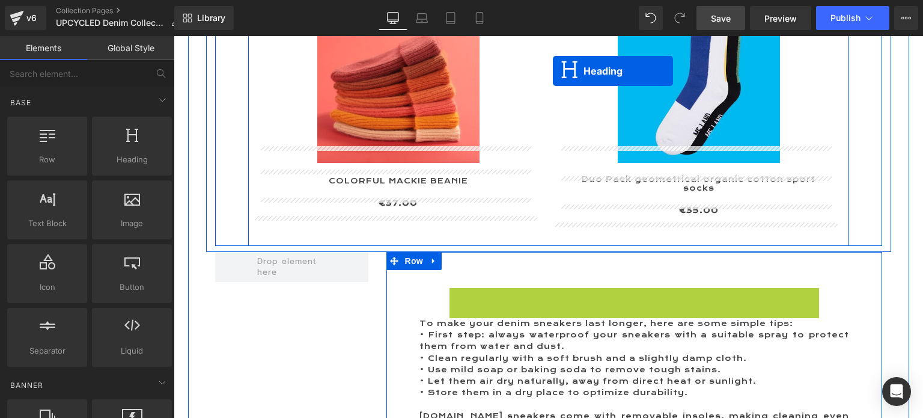
scroll to position [1911, 0]
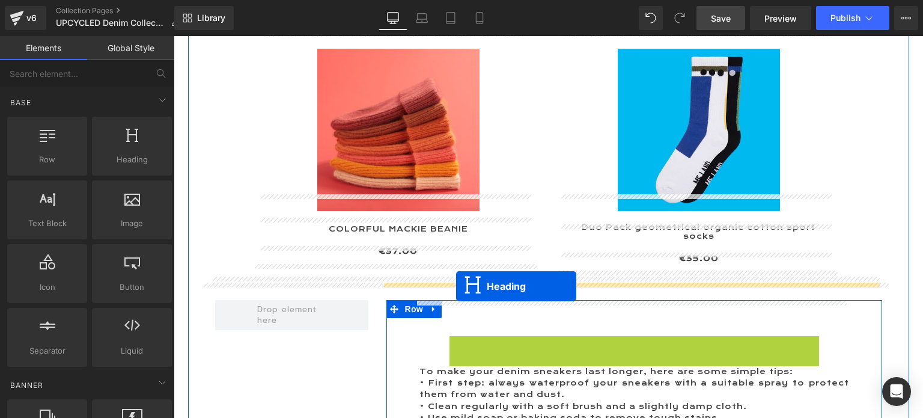
drag, startPoint x: 599, startPoint y: 91, endPoint x: 456, endPoint y: 286, distance: 241.7
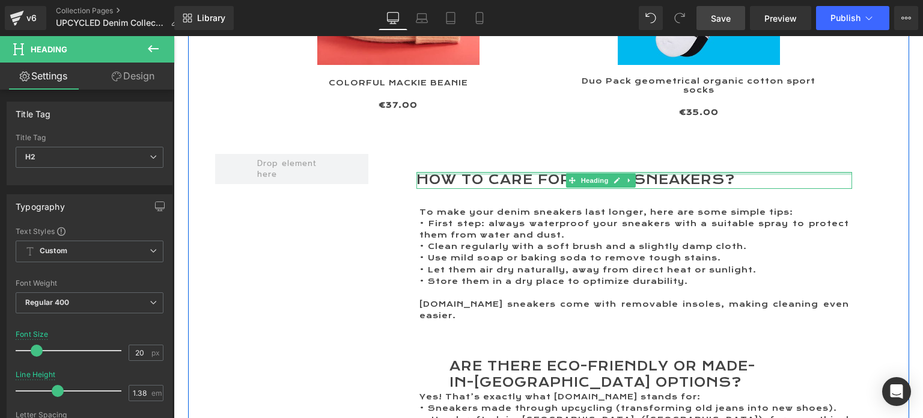
scroll to position [2092, 0]
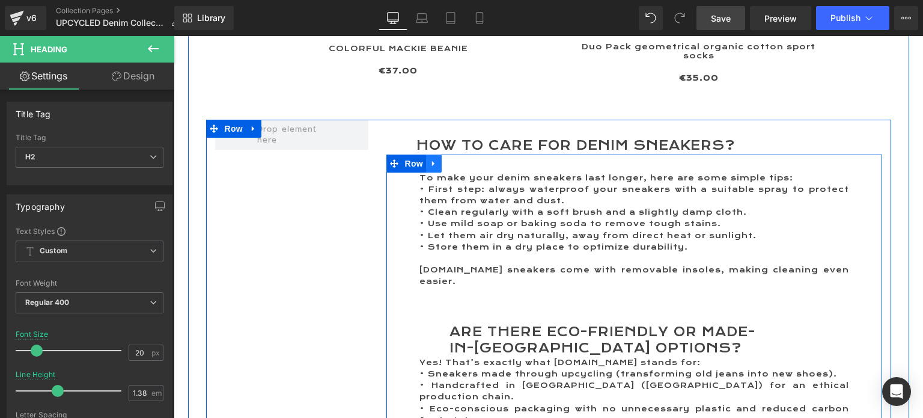
click at [430, 159] on icon at bounding box center [434, 163] width 8 height 9
click at [446, 159] on icon at bounding box center [450, 163] width 8 height 8
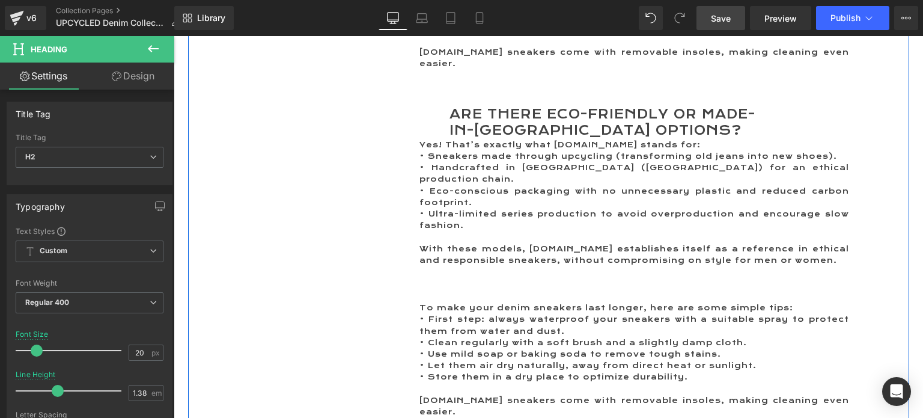
scroll to position [2349, 0]
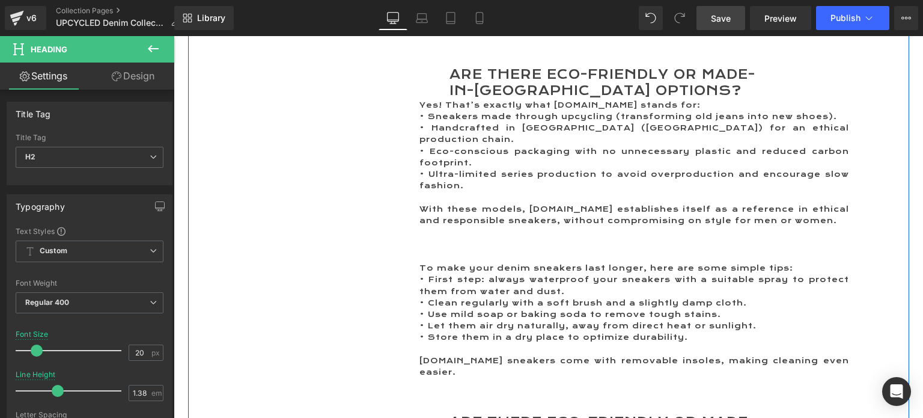
click at [458, 274] on p "• First step: always waterproof your sneakers with a suitable spray to protect …" at bounding box center [635, 285] width 430 height 23
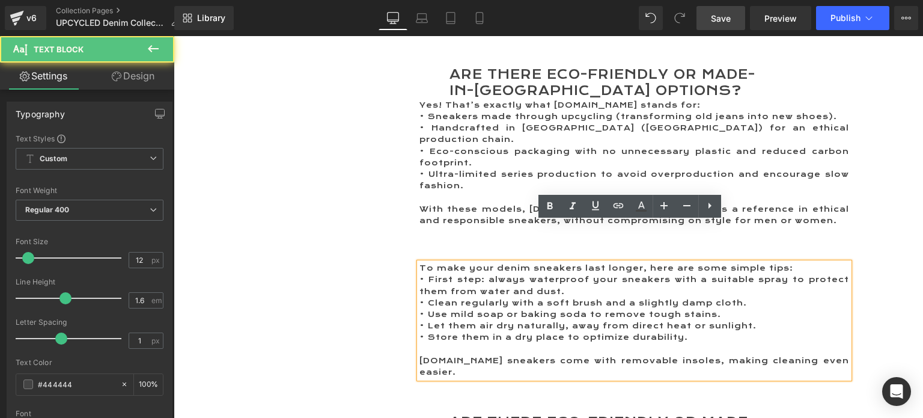
click at [314, 283] on div "How to Care for Denim Sneakers? Heading To make your denim sneakers last longer…" at bounding box center [548, 227] width 685 height 730
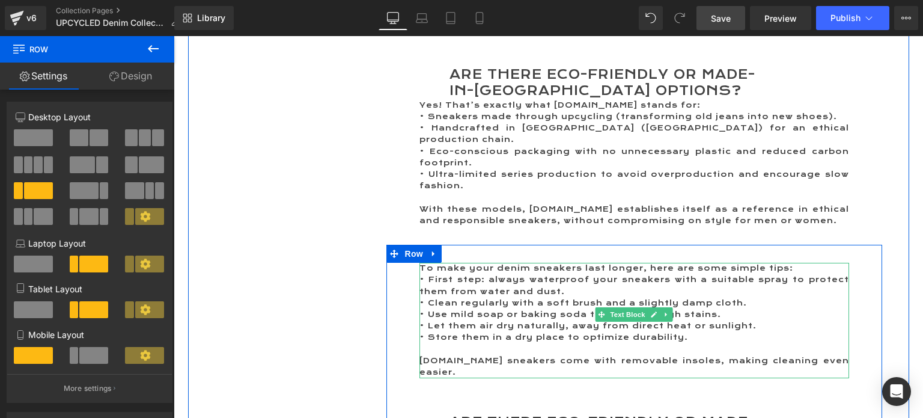
click at [665, 313] on icon at bounding box center [666, 315] width 2 height 4
click at [670, 311] on icon at bounding box center [673, 314] width 7 height 7
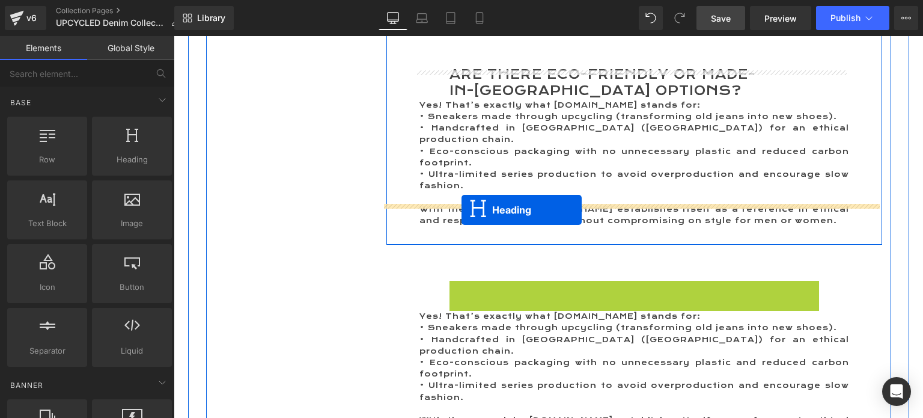
drag, startPoint x: 599, startPoint y: 259, endPoint x: 462, endPoint y: 210, distance: 145.7
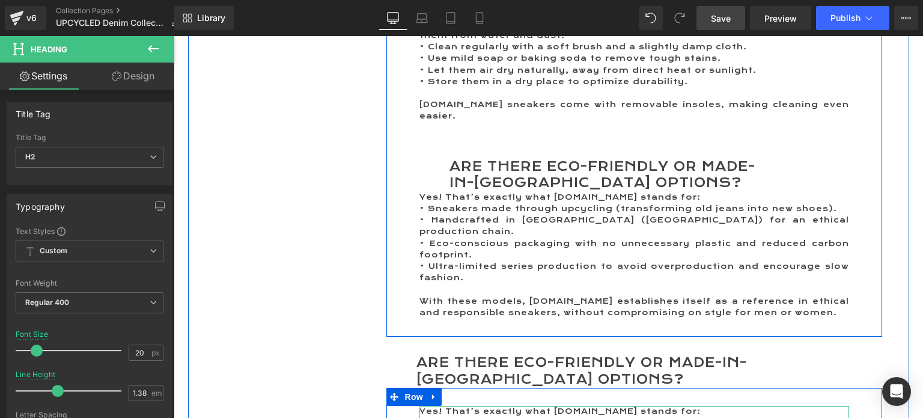
scroll to position [2229, 0]
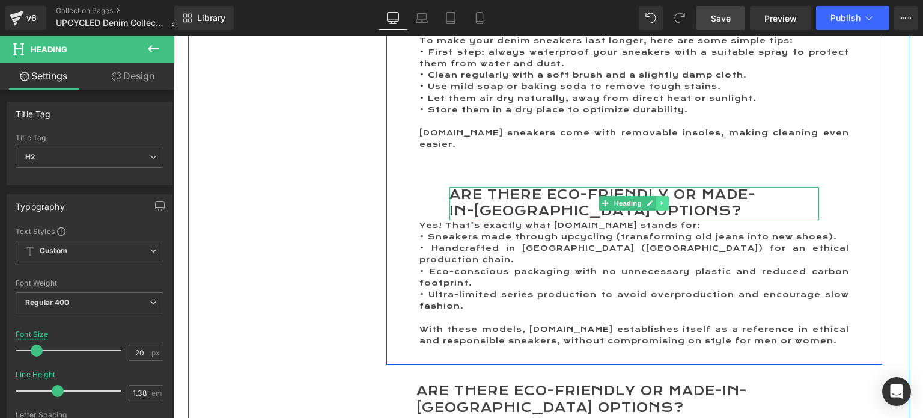
click at [661, 201] on icon at bounding box center [662, 203] width 2 height 4
click at [666, 200] on icon at bounding box center [669, 203] width 7 height 7
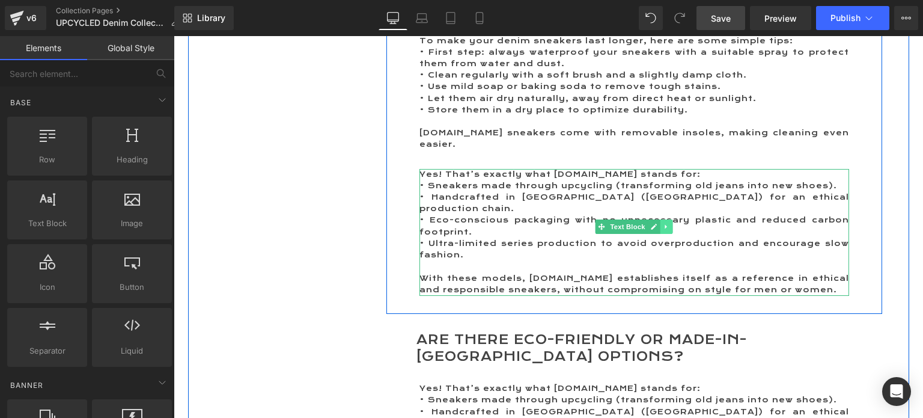
click at [665, 224] on icon at bounding box center [666, 226] width 2 height 4
click at [670, 223] on icon at bounding box center [673, 226] width 7 height 7
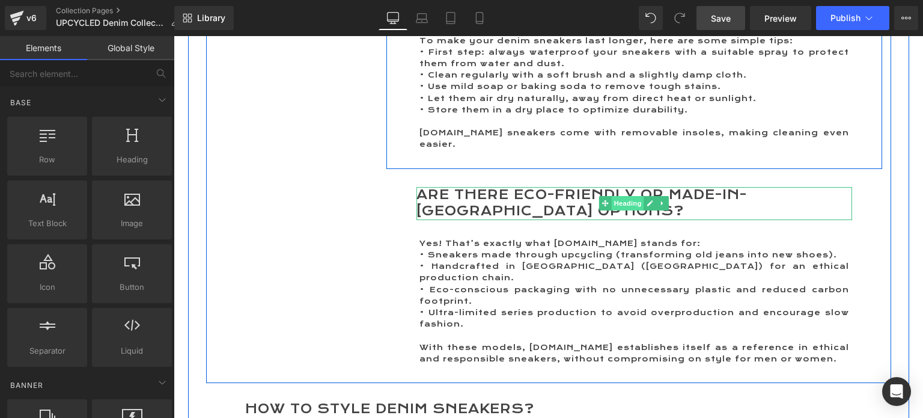
click at [613, 196] on span "Heading" at bounding box center [628, 203] width 32 height 14
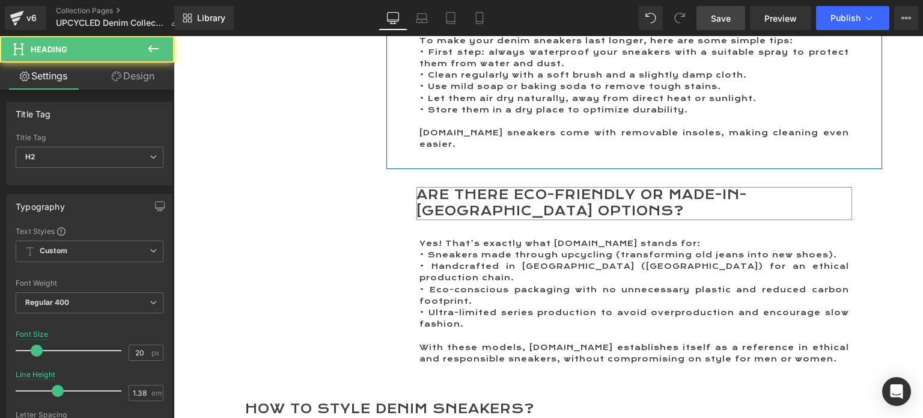
click at [135, 78] on link "Design" at bounding box center [133, 76] width 87 height 27
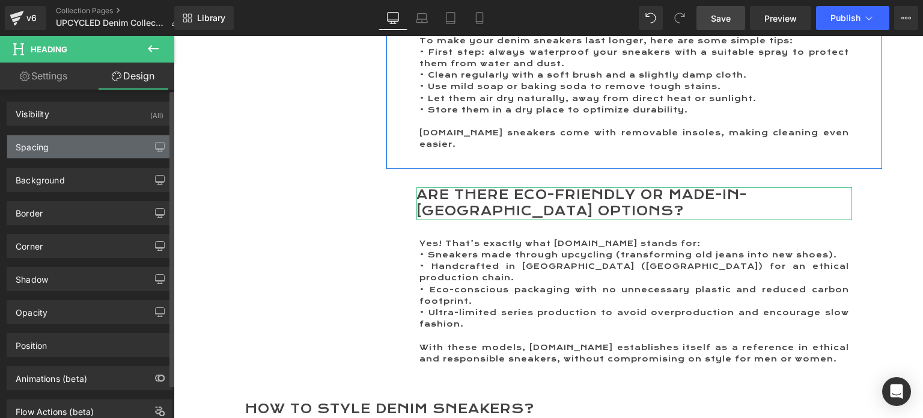
type input "30"
type input "50"
type input "0"
type input "50"
type input "0"
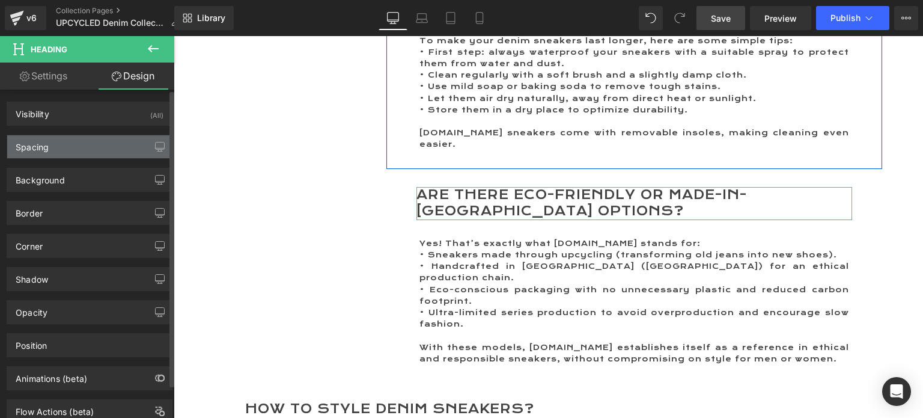
type input "100"
type input "0"
click at [52, 147] on div "Spacing" at bounding box center [89, 146] width 165 height 23
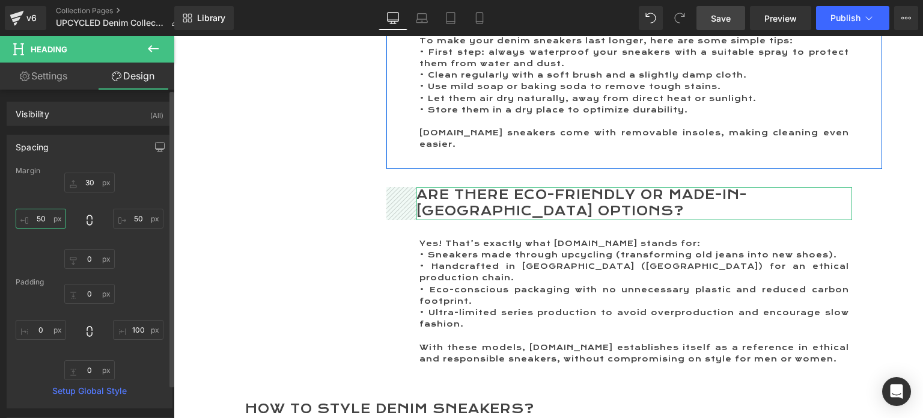
click at [40, 213] on input "50" at bounding box center [41, 219] width 51 height 20
click at [41, 218] on input "20" at bounding box center [41, 219] width 51 height 20
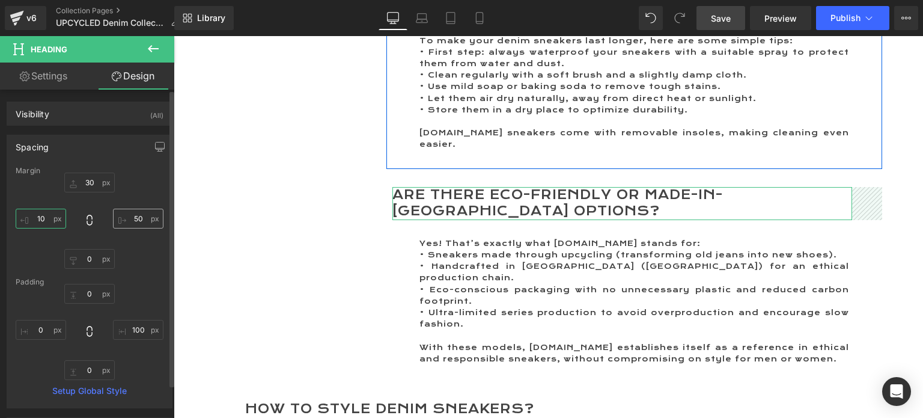
type input "10"
drag, startPoint x: 130, startPoint y: 219, endPoint x: 23, endPoint y: 186, distance: 112.4
click at [130, 219] on input "50" at bounding box center [138, 219] width 51 height 20
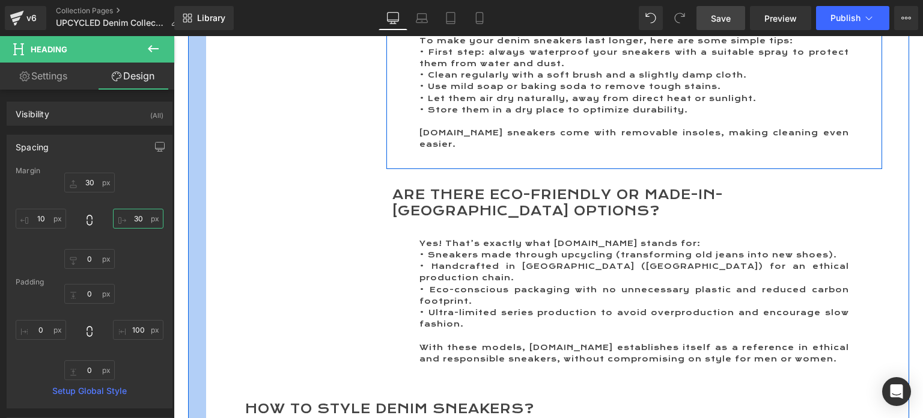
type input "3"
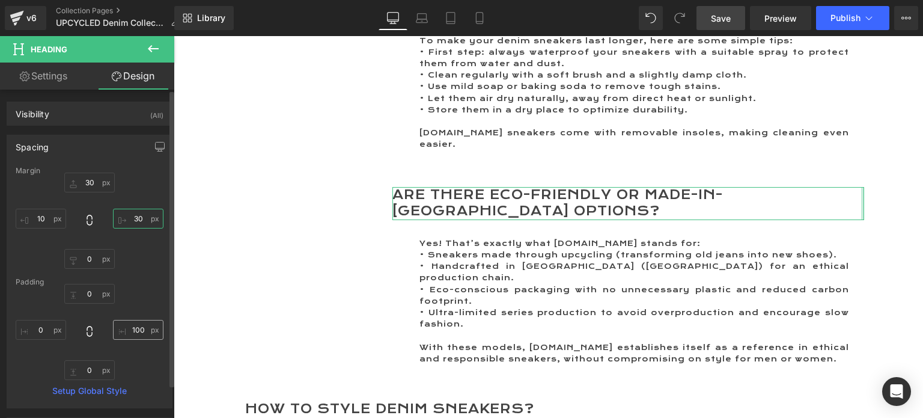
type input "30"
click at [133, 329] on input "100" at bounding box center [138, 330] width 51 height 20
type input "3"
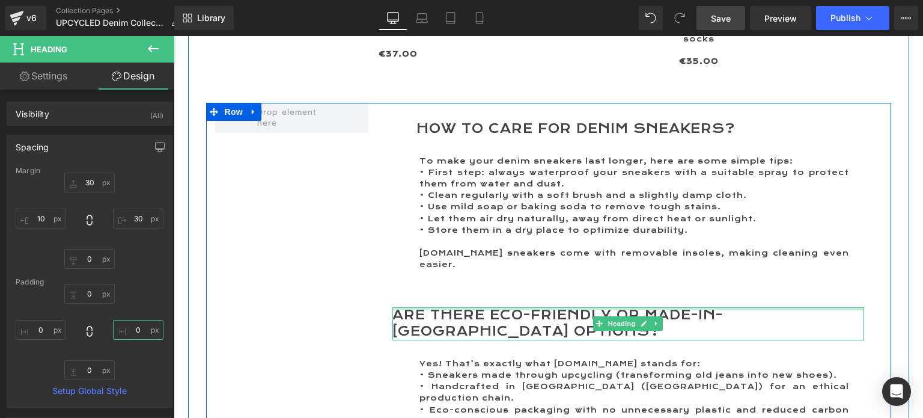
scroll to position [2048, 0]
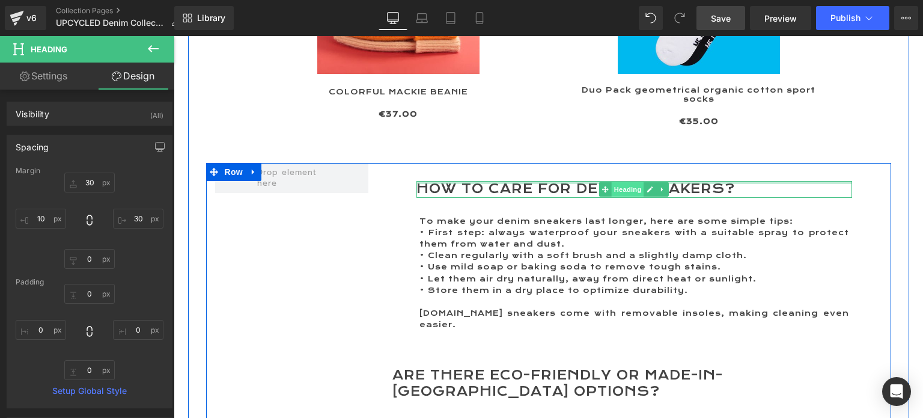
click at [622, 182] on span "Heading" at bounding box center [628, 189] width 32 height 14
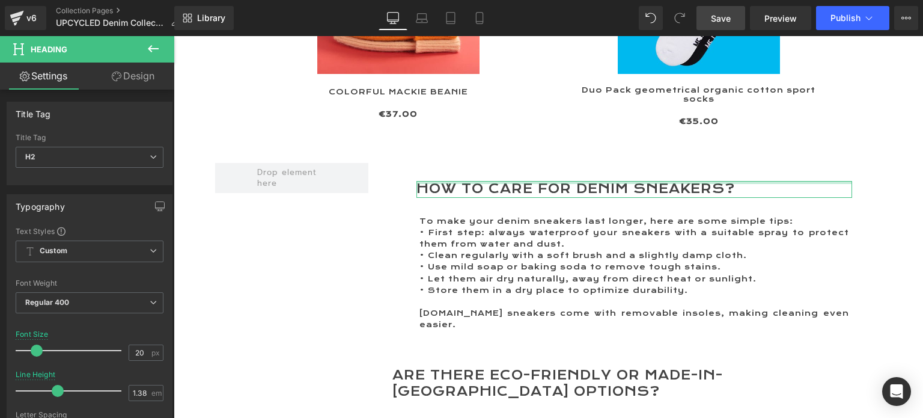
click at [144, 74] on link "Design" at bounding box center [133, 76] width 87 height 27
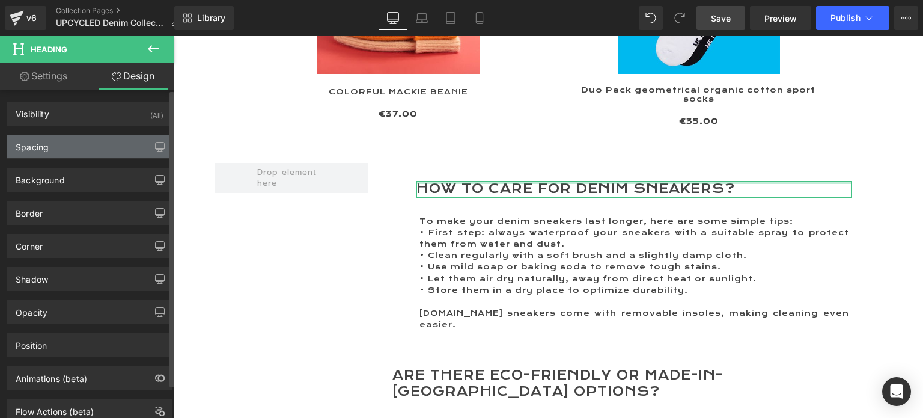
type input "30"
type input "50"
type input "0"
type input "50"
type input "0"
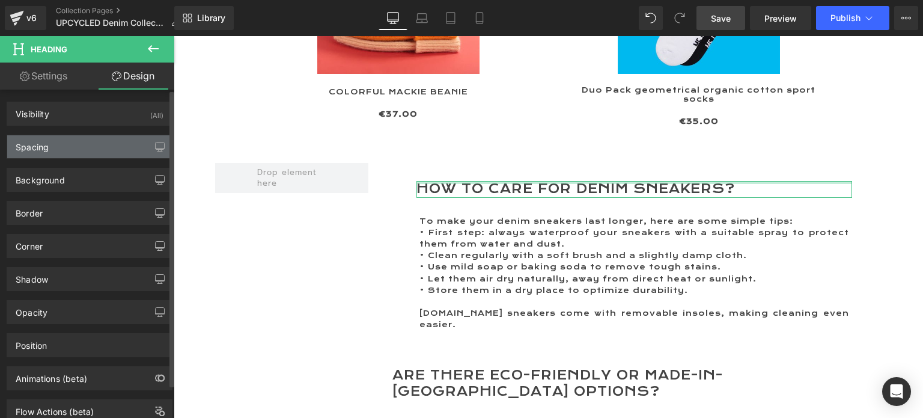
type input "100"
type input "0"
click at [43, 150] on div "Spacing" at bounding box center [32, 143] width 33 height 17
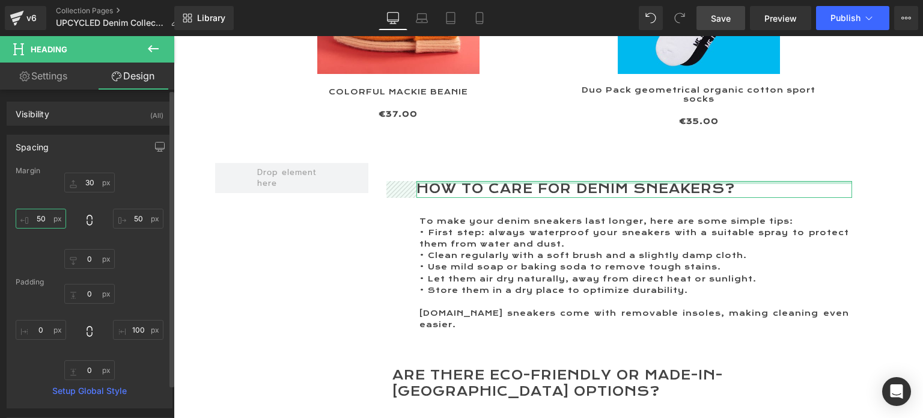
click at [34, 215] on input "50" at bounding box center [41, 219] width 51 height 20
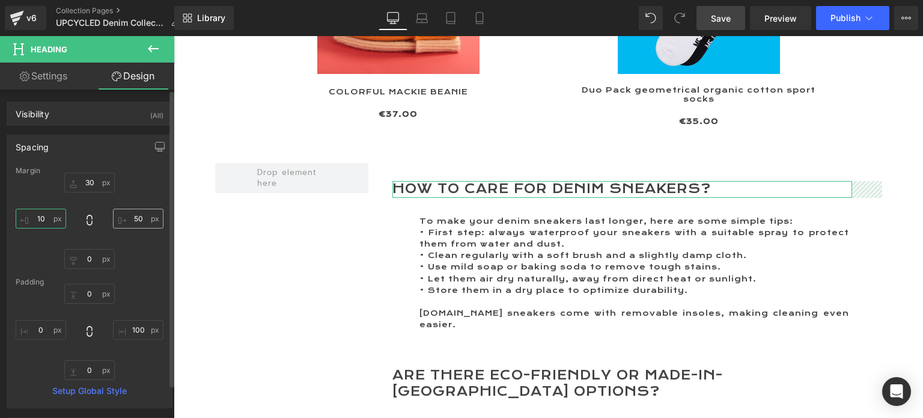
type input "10"
click at [136, 220] on input "50" at bounding box center [138, 219] width 51 height 20
type input "30"
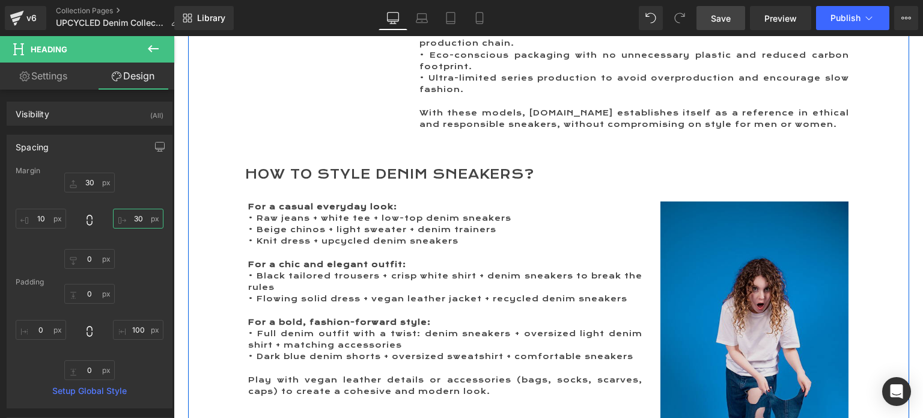
scroll to position [2469, 0]
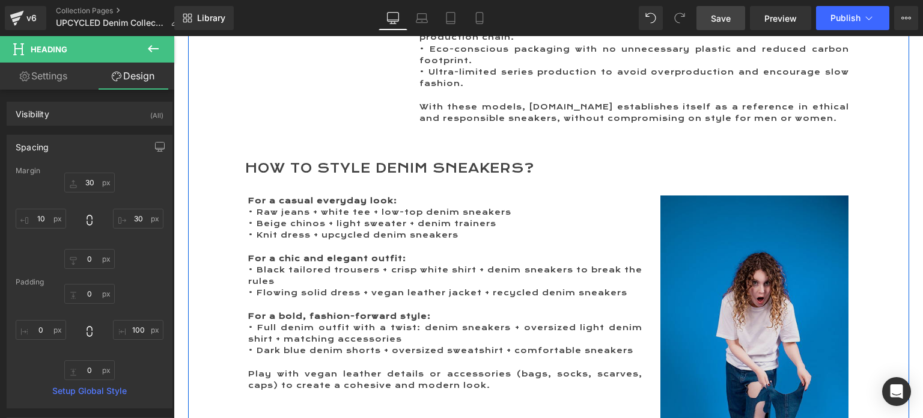
click at [773, 348] on img at bounding box center [755, 362] width 188 height 335
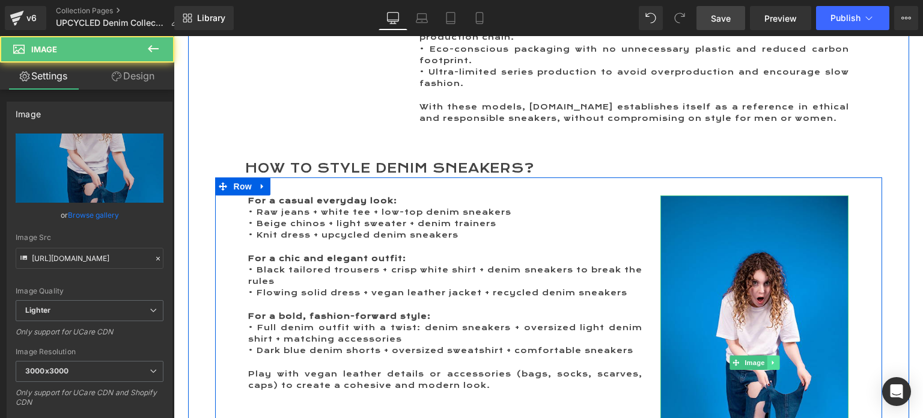
click at [770, 359] on icon at bounding box center [773, 362] width 7 height 7
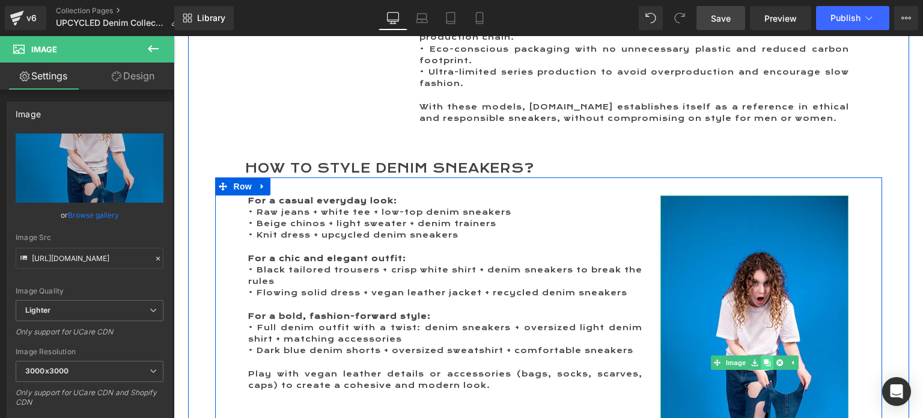
click at [764, 360] on icon at bounding box center [767, 363] width 7 height 7
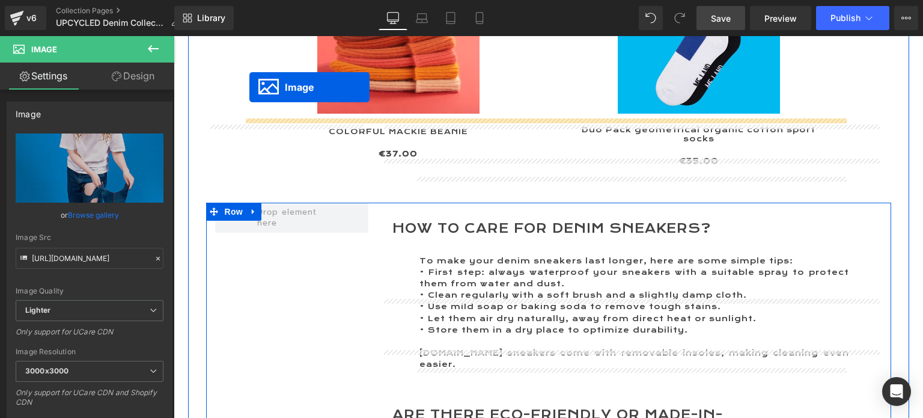
scroll to position [1961, 0]
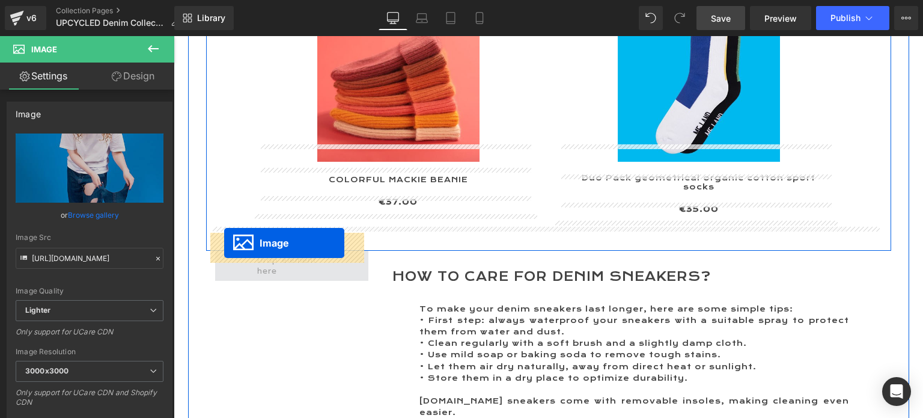
drag, startPoint x: 730, startPoint y: 254, endPoint x: 224, endPoint y: 243, distance: 505.8
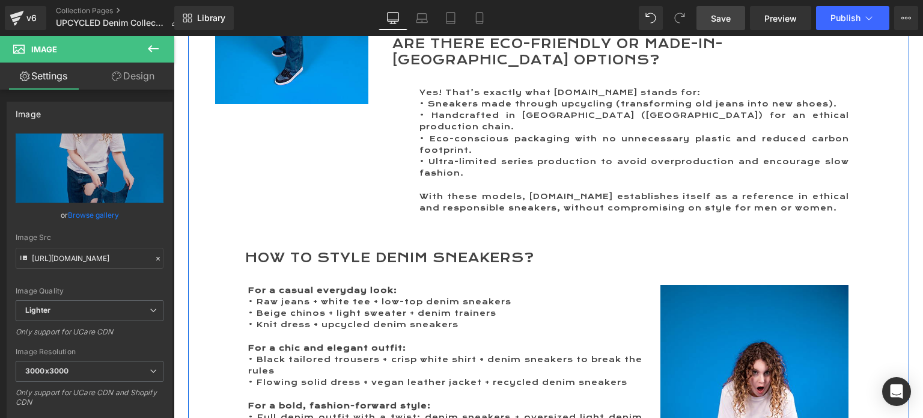
scroll to position [2381, 0]
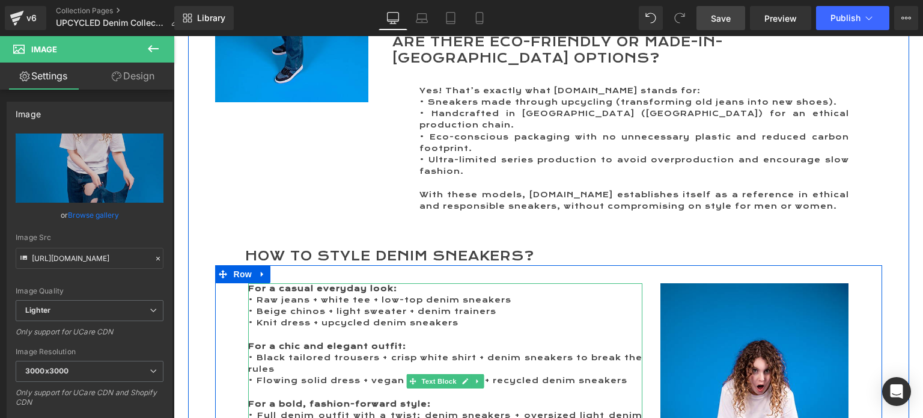
drag, startPoint x: 443, startPoint y: 336, endPoint x: 271, endPoint y: 202, distance: 217.6
click at [443, 374] on span "Text Block" at bounding box center [439, 381] width 40 height 14
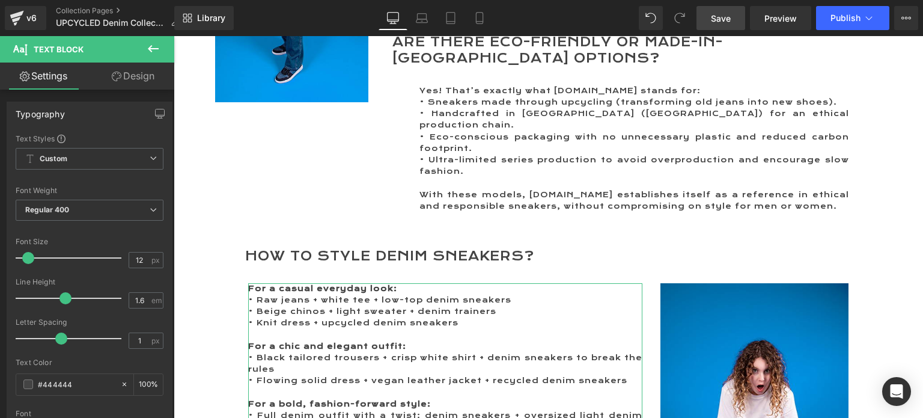
drag, startPoint x: 136, startPoint y: 78, endPoint x: 51, endPoint y: 140, distance: 105.8
click at [136, 78] on link "Design" at bounding box center [133, 76] width 87 height 27
click at [0, 0] on div "Spacing" at bounding box center [0, 0] width 0 height 0
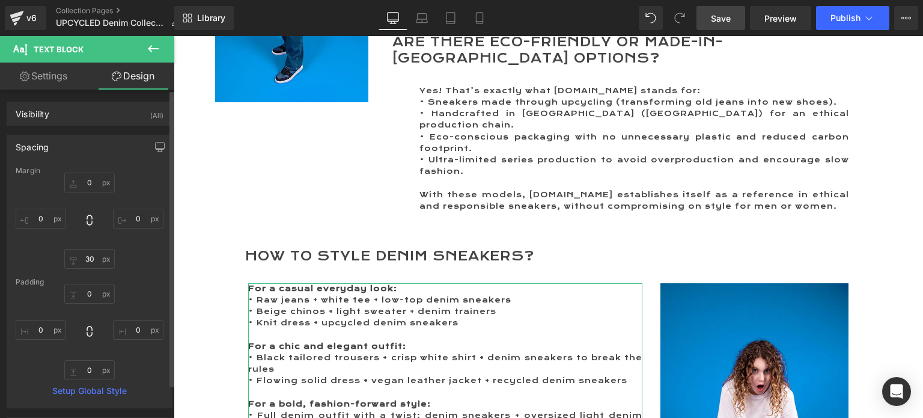
type input "0"
type input "30"
type input "0"
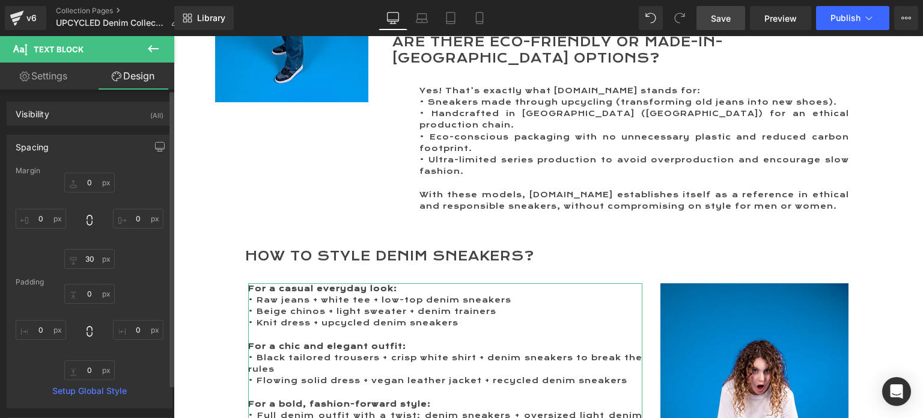
type input "0"
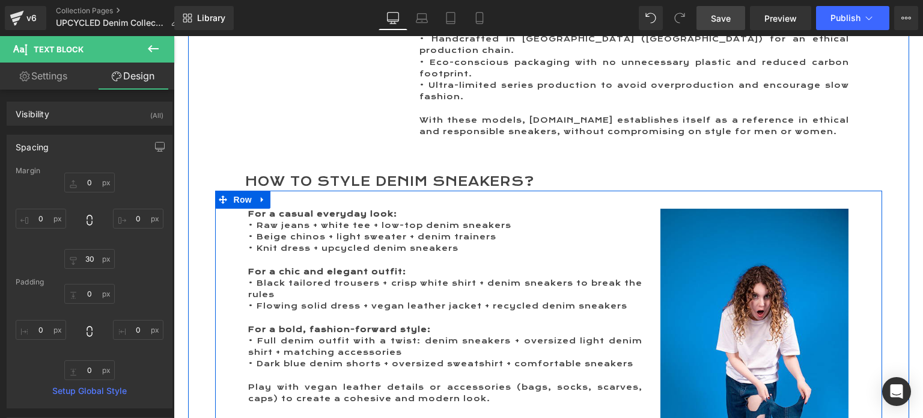
scroll to position [2442, 0]
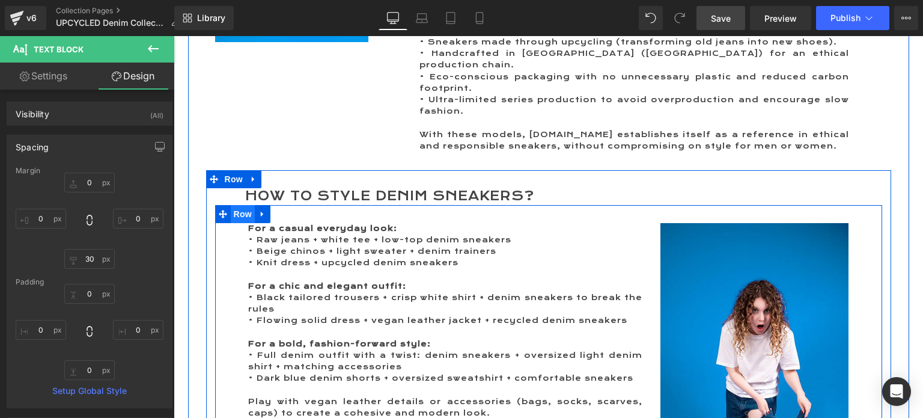
click at [236, 205] on span "Row" at bounding box center [243, 214] width 24 height 18
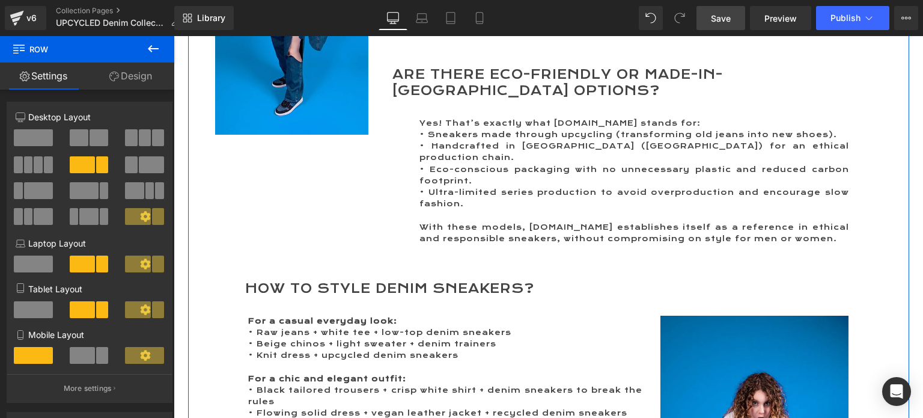
scroll to position [2381, 0]
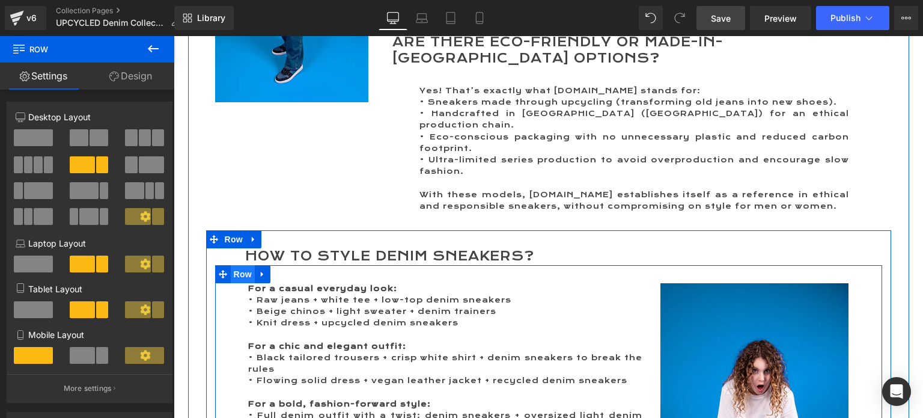
click at [232, 265] on span "Row" at bounding box center [243, 274] width 24 height 18
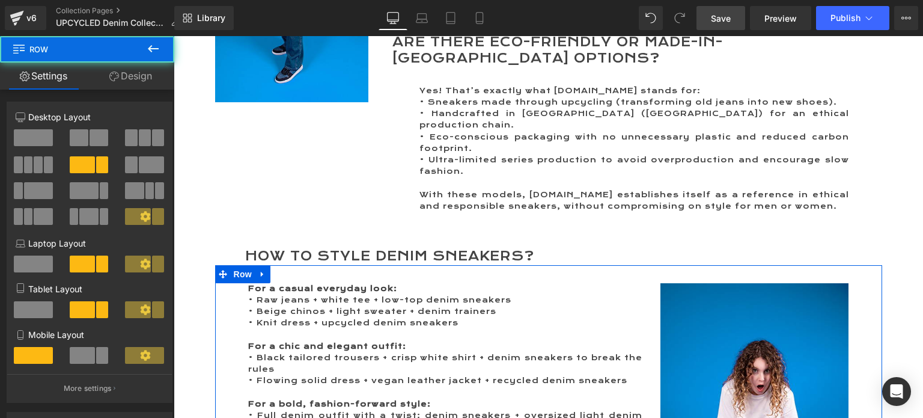
click at [139, 72] on link "Design" at bounding box center [130, 76] width 87 height 27
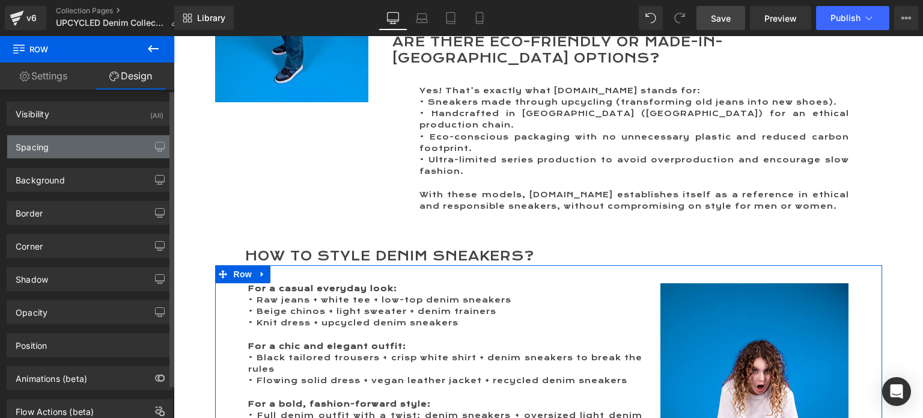
type input "0"
type input "30"
type input "40"
type input "10"
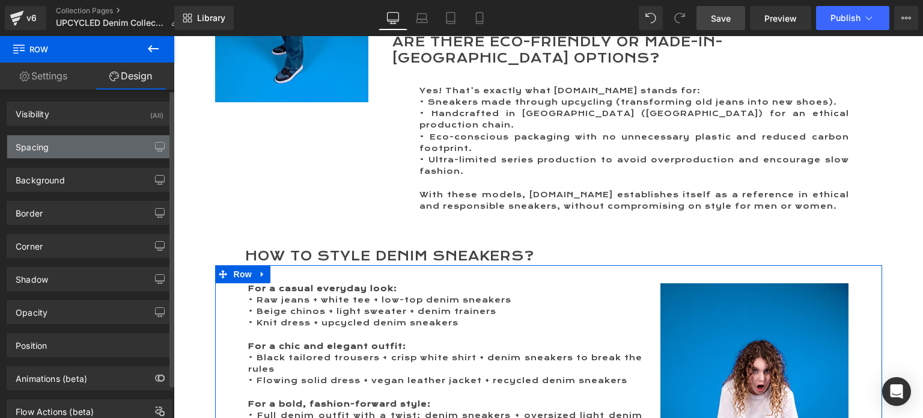
type input "40"
click at [43, 150] on div "Spacing" at bounding box center [32, 143] width 33 height 17
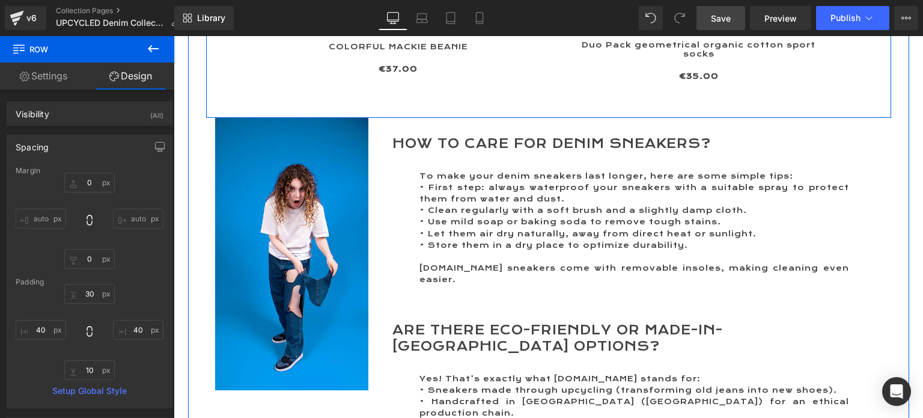
scroll to position [2081, 0]
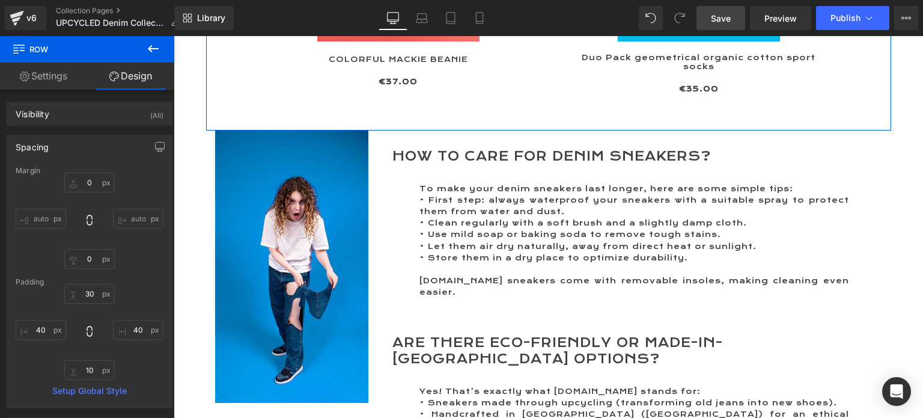
click at [156, 43] on icon at bounding box center [153, 48] width 14 height 14
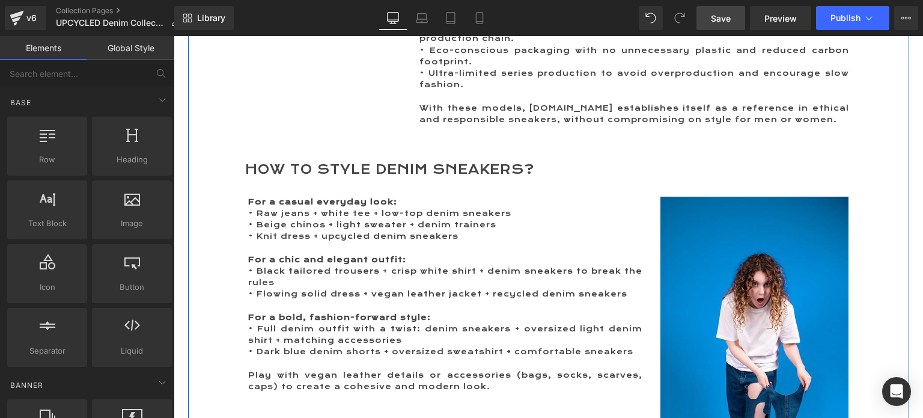
scroll to position [2442, 0]
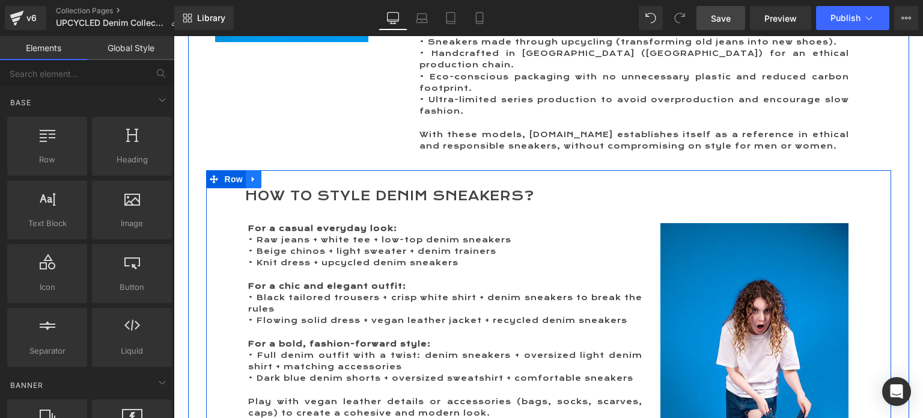
click at [250, 175] on icon at bounding box center [254, 179] width 8 height 9
click at [265, 175] on icon at bounding box center [269, 179] width 8 height 8
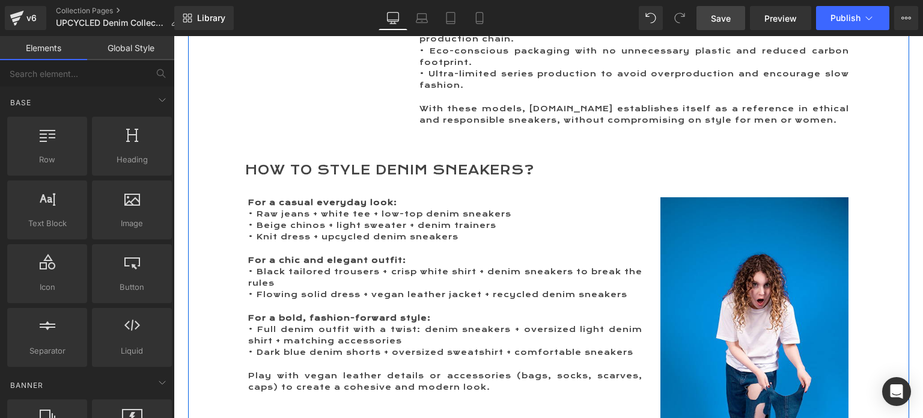
scroll to position [2405, 0]
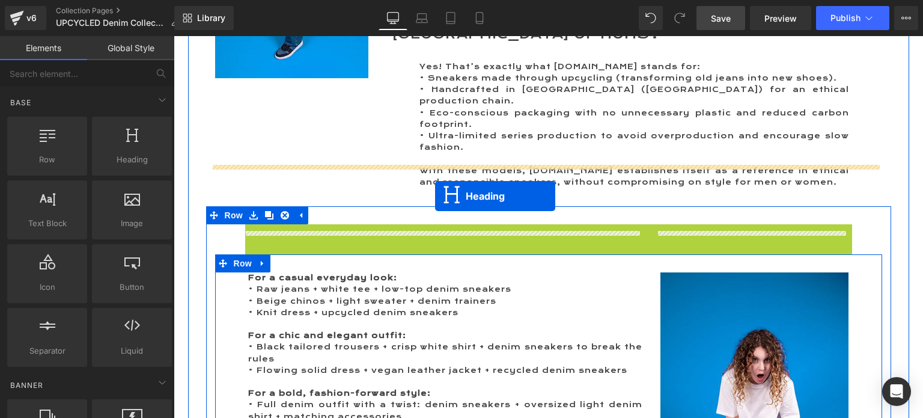
drag, startPoint x: 513, startPoint y: 190, endPoint x: 435, endPoint y: 197, distance: 77.8
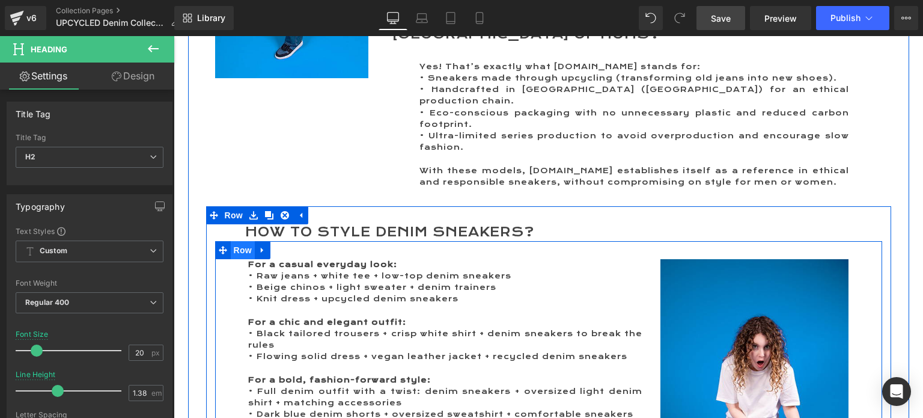
click at [240, 241] on span "Row" at bounding box center [243, 250] width 24 height 18
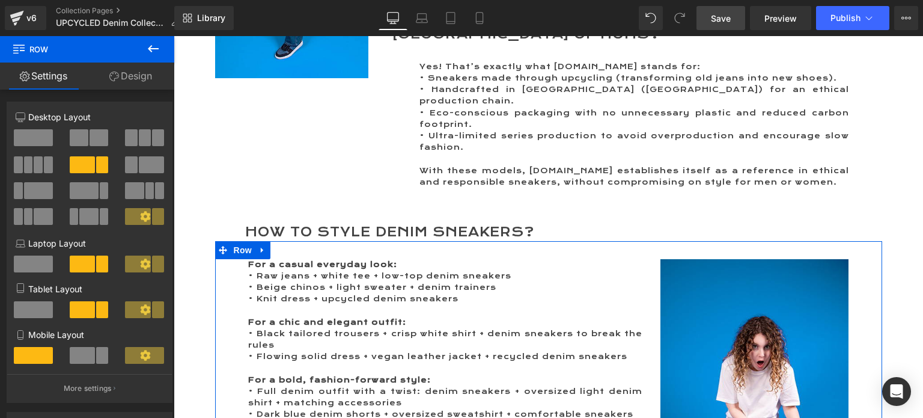
click at [26, 197] on span at bounding box center [38, 190] width 29 height 17
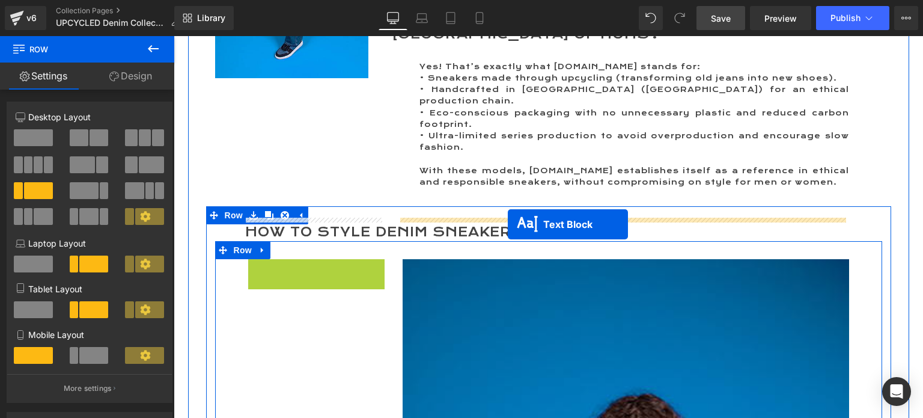
drag, startPoint x: 278, startPoint y: 225, endPoint x: 508, endPoint y: 224, distance: 229.7
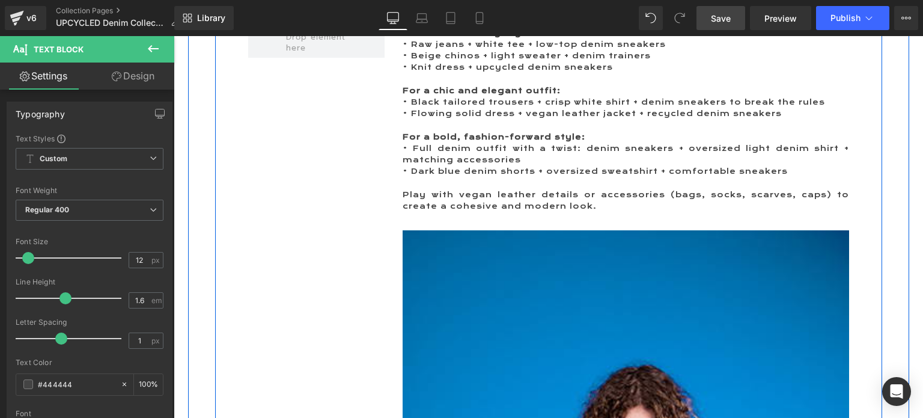
scroll to position [2646, 0]
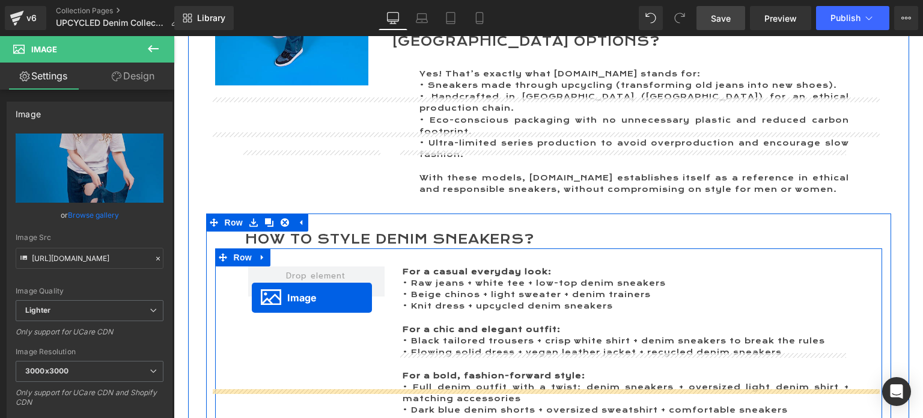
scroll to position [2345, 0]
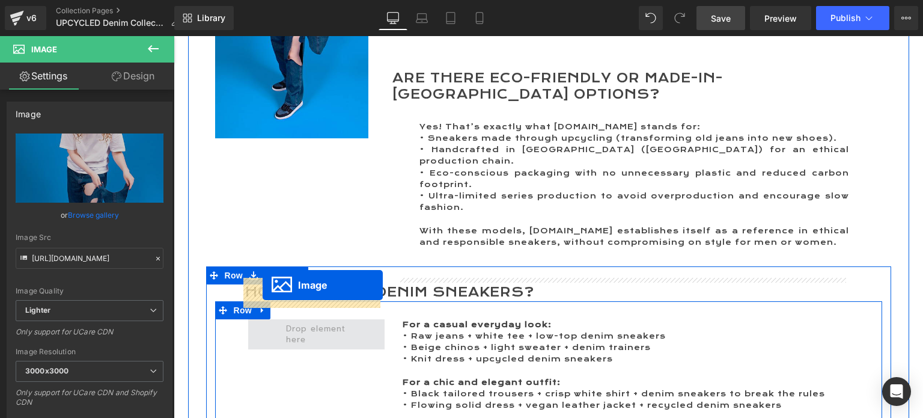
drag, startPoint x: 583, startPoint y: 280, endPoint x: 263, endPoint y: 286, distance: 320.5
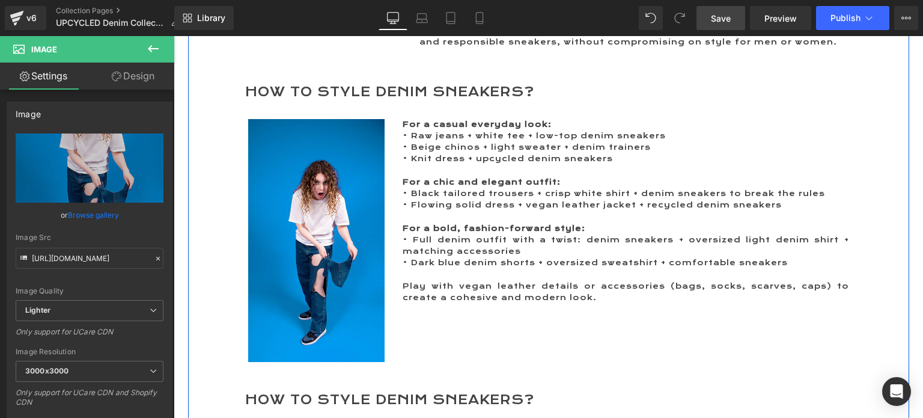
scroll to position [2526, 0]
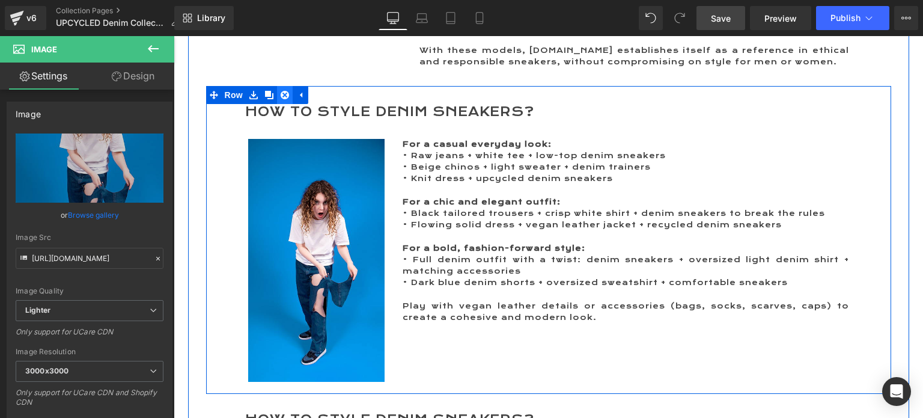
click at [282, 91] on icon at bounding box center [285, 95] width 8 height 8
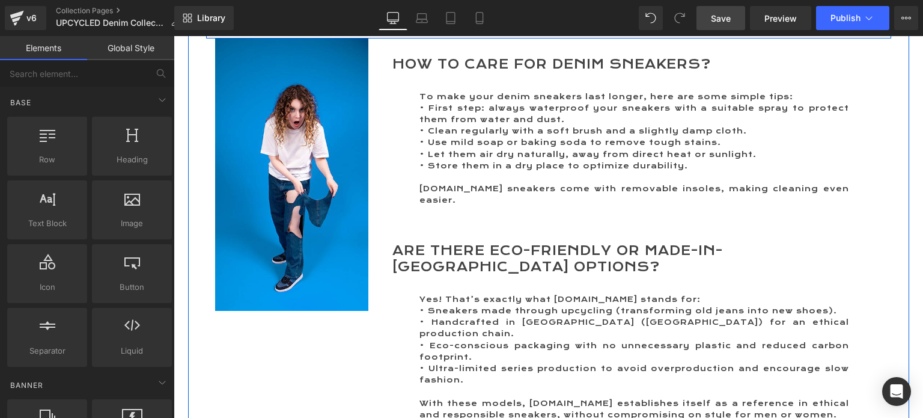
scroll to position [2165, 0]
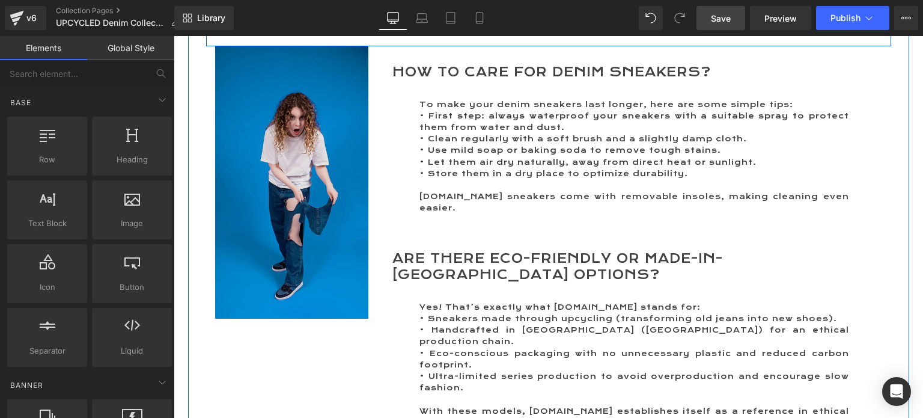
click at [293, 173] on img at bounding box center [291, 182] width 153 height 272
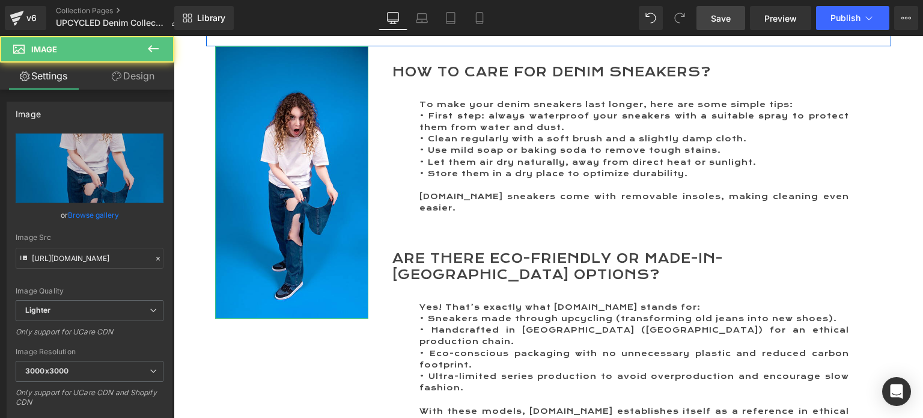
click at [87, 213] on link "Browse gallery" at bounding box center [93, 214] width 51 height 21
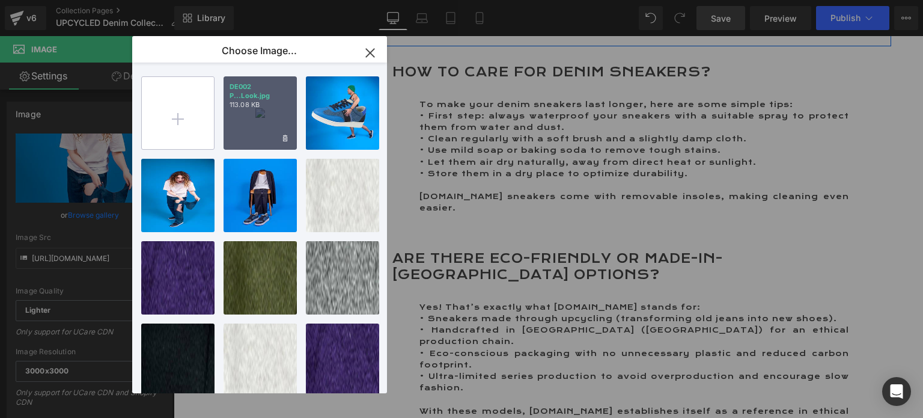
click at [176, 117] on input "file" at bounding box center [178, 113] width 72 height 72
type input "C:\fakepath\BA006 JEAN 666 Look 2.jpg"
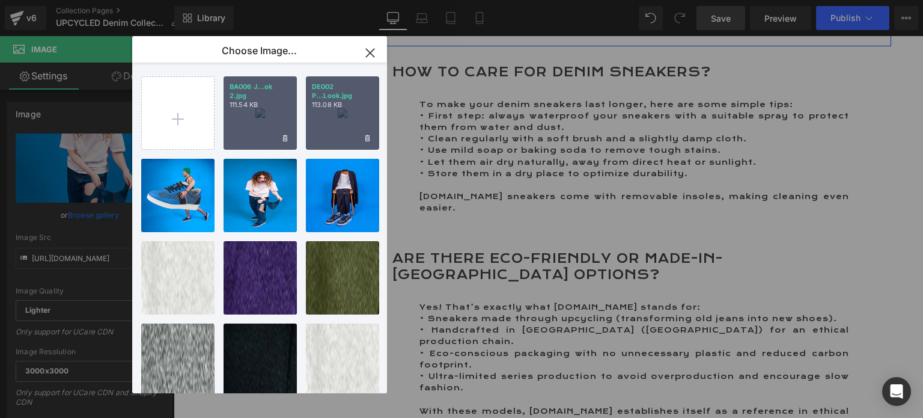
click at [255, 130] on div "BA006 J...ok 2.jpg 111.54 KB" at bounding box center [260, 112] width 73 height 73
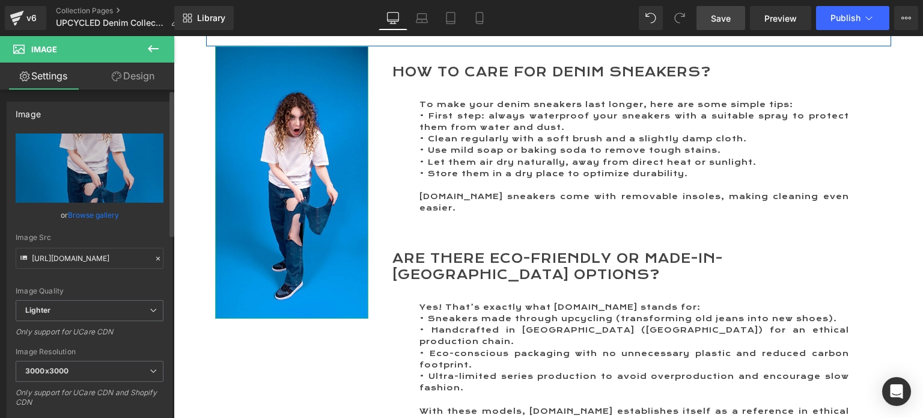
click at [78, 216] on link "Browse gallery" at bounding box center [93, 214] width 51 height 21
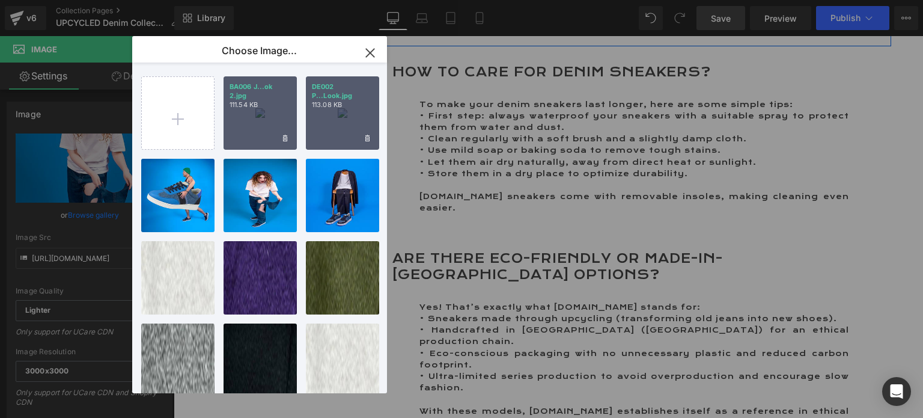
click at [270, 117] on div "BA006 J...ok 2.jpg 111.54 KB" at bounding box center [260, 112] width 73 height 73
type input "https://ucarecdn.com/ff739860-9f93-441f-b5d2-084e38e44c21/-/format/auto/-/previ…"
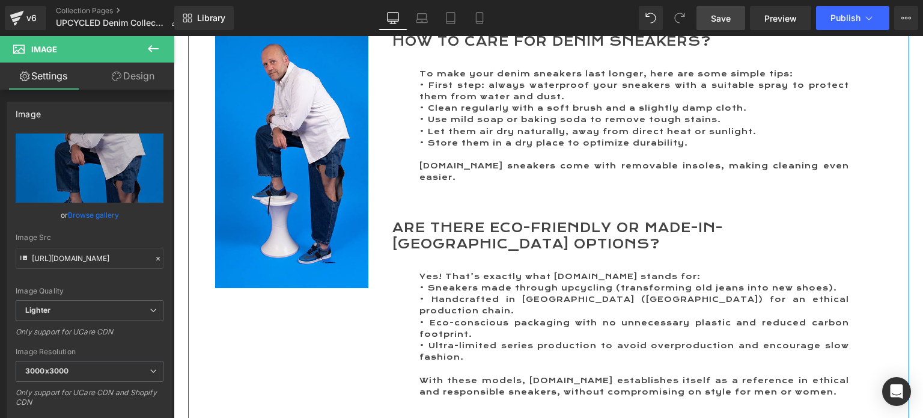
scroll to position [2105, 0]
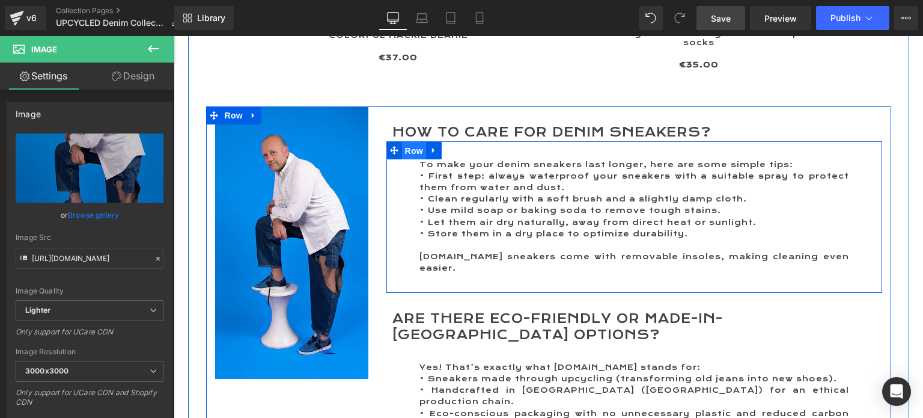
click at [411, 142] on span "Row" at bounding box center [414, 151] width 24 height 18
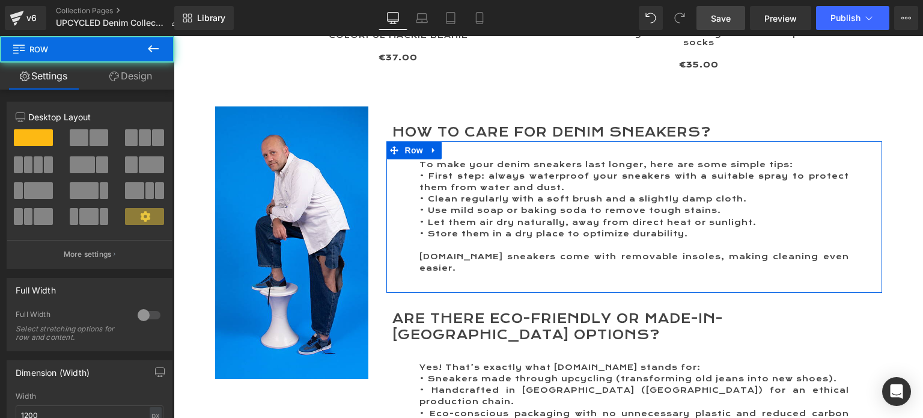
click at [143, 75] on link "Design" at bounding box center [130, 76] width 87 height 27
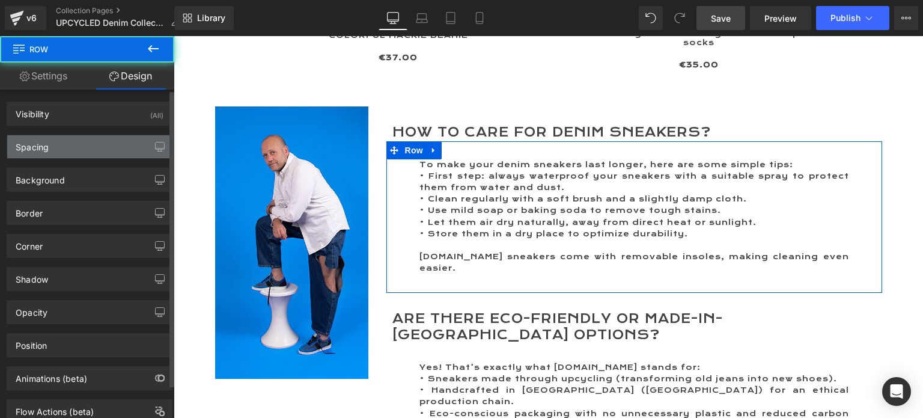
click at [41, 146] on div "Spacing" at bounding box center [32, 143] width 33 height 17
type input "0"
type input "30"
type input "40"
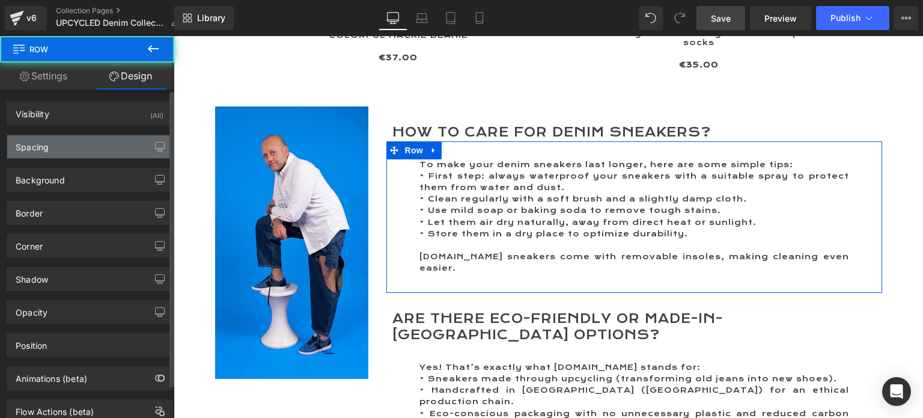
type input "0"
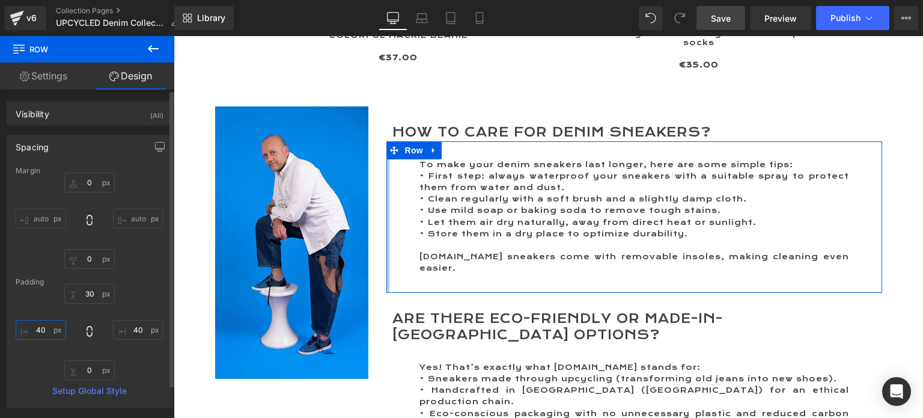
click at [42, 326] on input "40" at bounding box center [41, 330] width 51 height 20
type input "0"
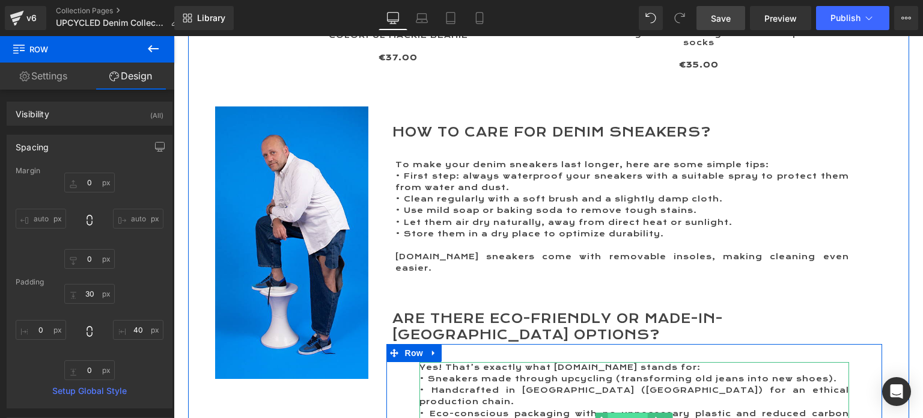
click at [618, 413] on span "Text Block" at bounding box center [628, 420] width 40 height 14
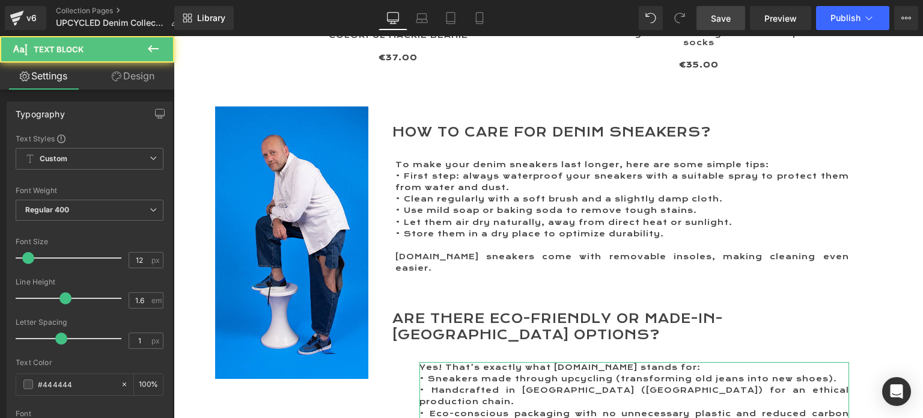
click at [132, 76] on link "Design" at bounding box center [133, 76] width 87 height 27
click at [0, 0] on div "Spacing" at bounding box center [0, 0] width 0 height 0
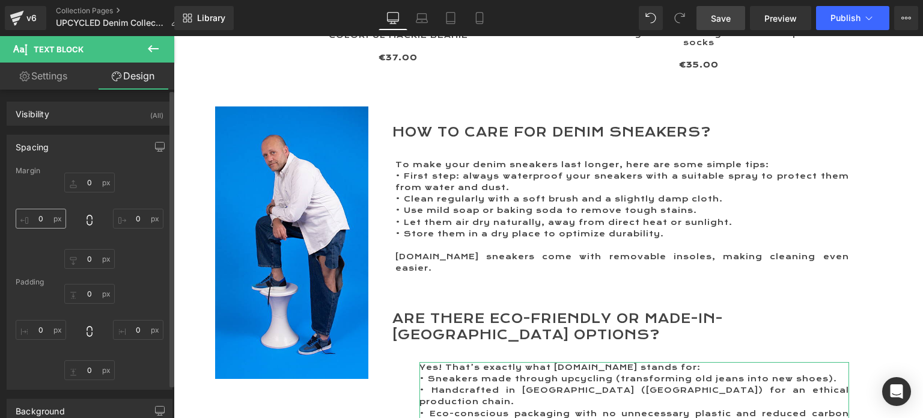
type input "0"
type input "30"
type input "0"
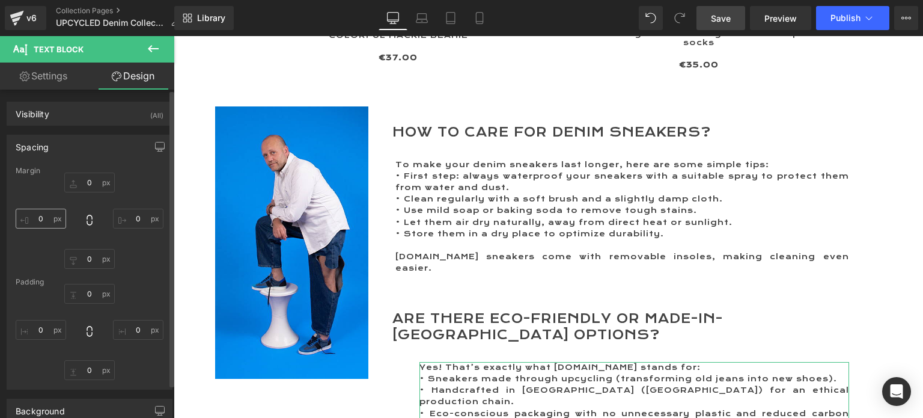
type input "0"
click at [32, 329] on input "0" at bounding box center [41, 330] width 51 height 20
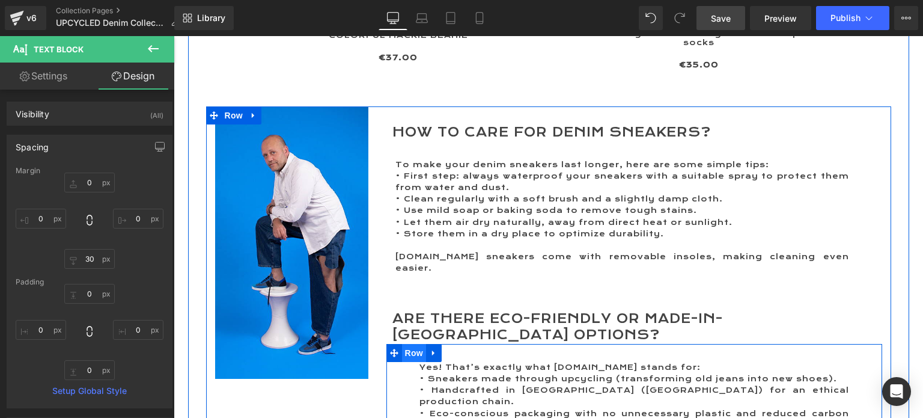
click at [407, 344] on span "Row" at bounding box center [414, 353] width 24 height 18
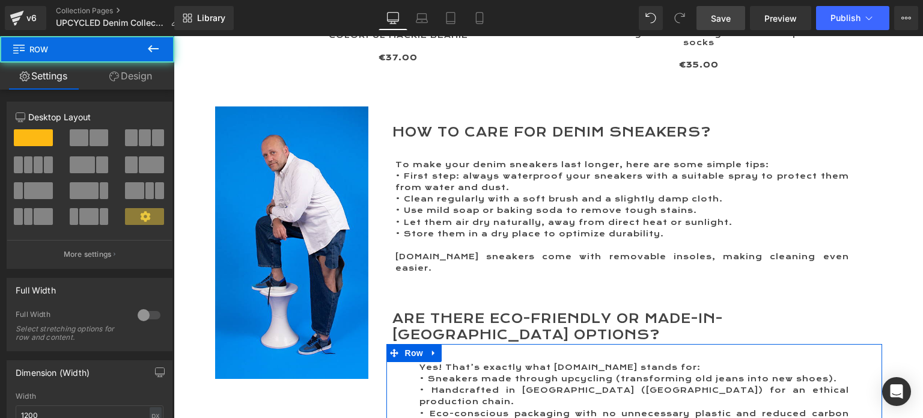
click at [141, 70] on link "Design" at bounding box center [130, 76] width 87 height 27
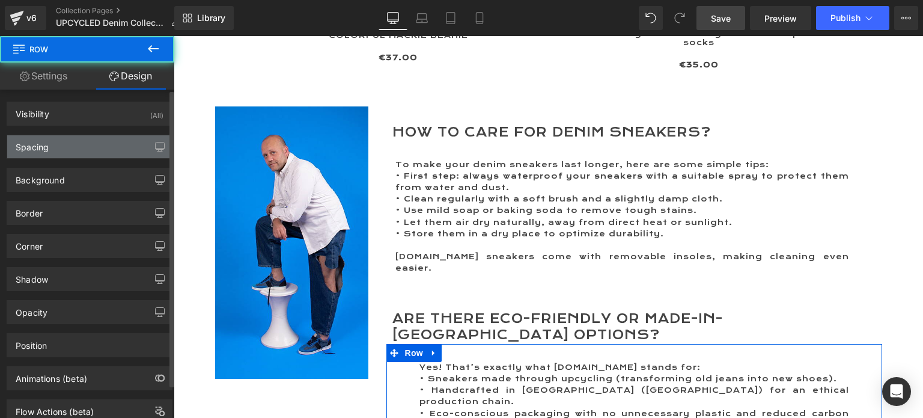
click at [33, 156] on div "Spacing" at bounding box center [89, 146] width 165 height 23
type input "0"
type input "30"
type input "40"
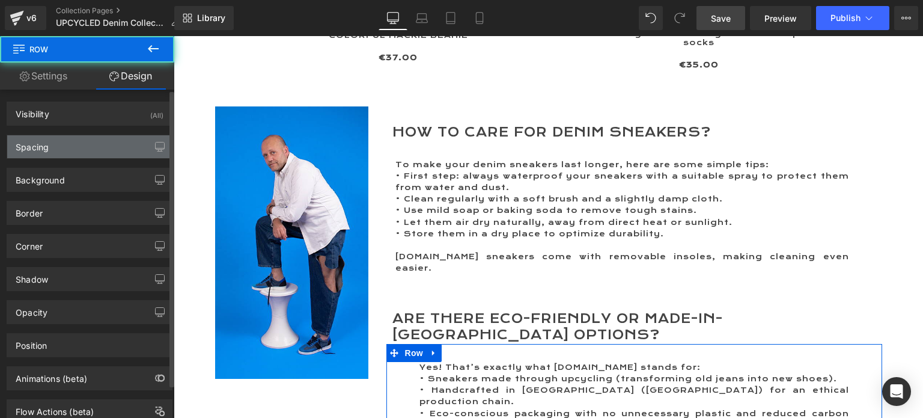
type input "0"
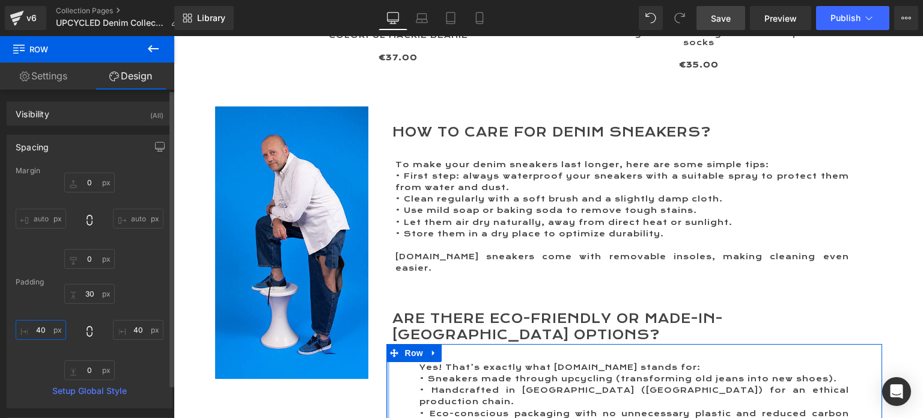
click at [43, 323] on input "40" at bounding box center [41, 330] width 51 height 20
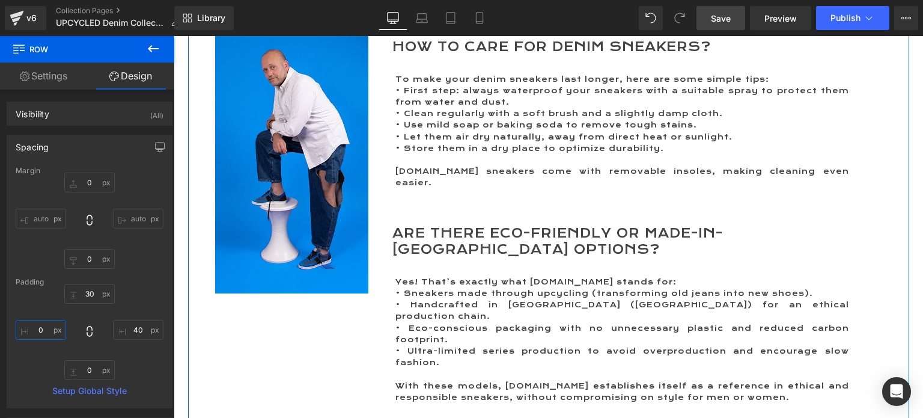
scroll to position [2165, 0]
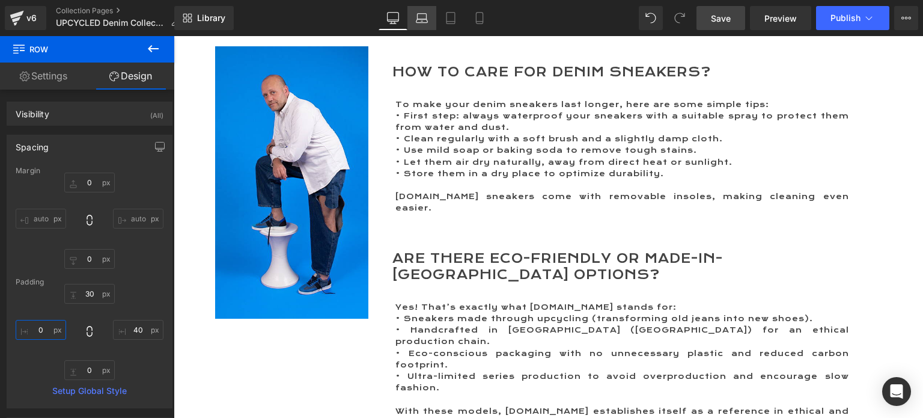
type input "0"
click at [425, 20] on icon at bounding box center [422, 18] width 12 height 12
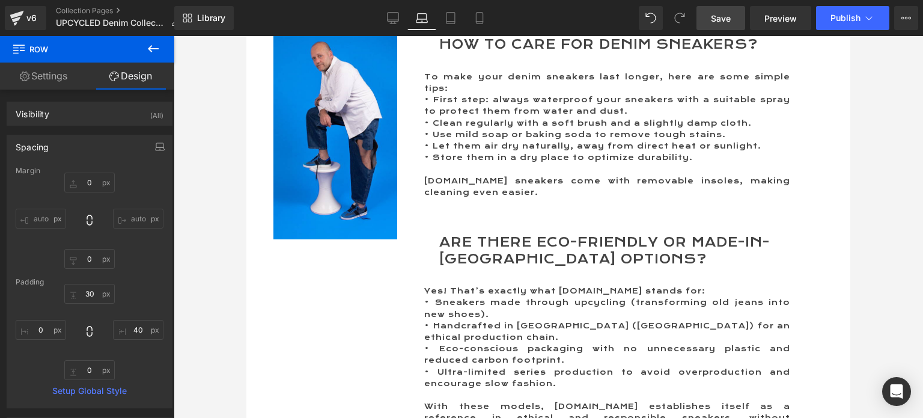
scroll to position [2166, 0]
type input "0"
type input "30"
type input "40"
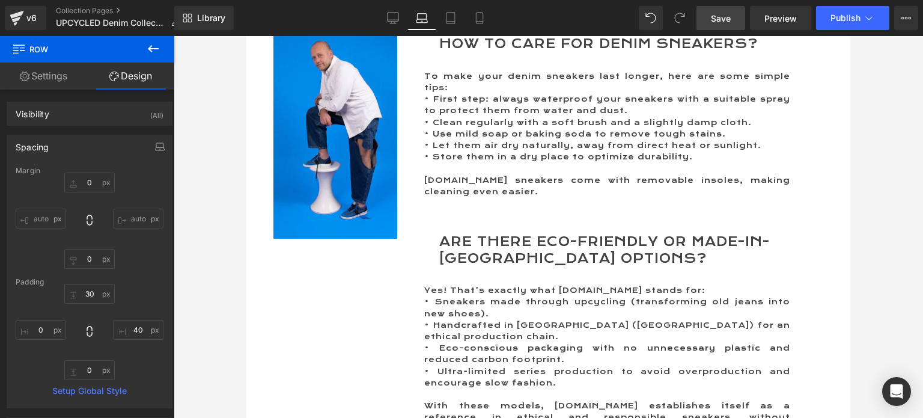
type input "0"
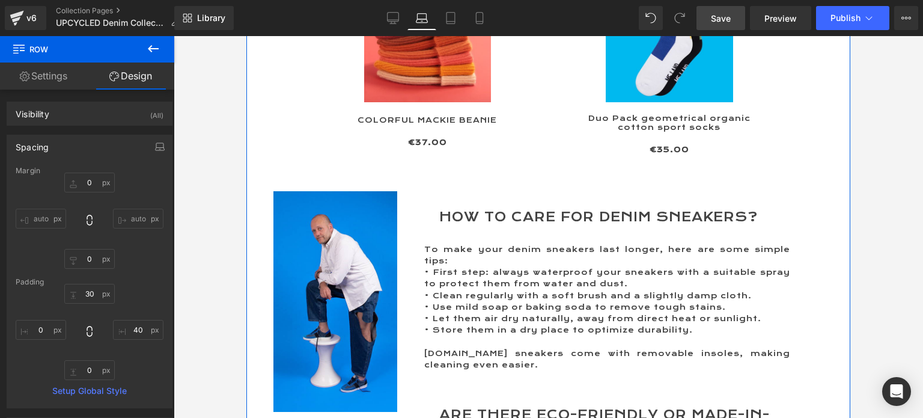
scroll to position [1985, 0]
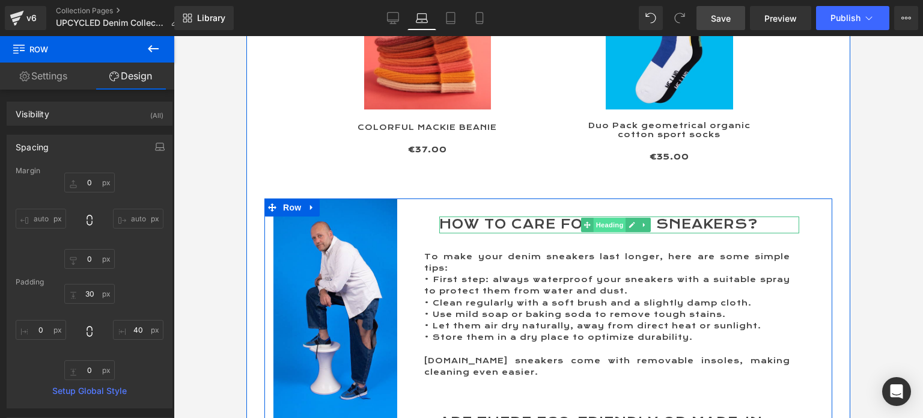
click at [595, 218] on span "Heading" at bounding box center [610, 225] width 32 height 14
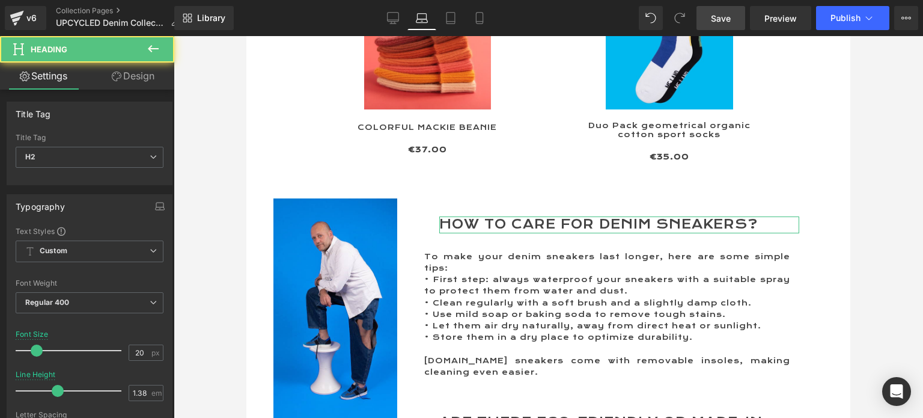
drag, startPoint x: 134, startPoint y: 74, endPoint x: 44, endPoint y: 147, distance: 115.4
click at [132, 74] on link "Design" at bounding box center [133, 76] width 87 height 27
click at [0, 0] on div "Spacing" at bounding box center [0, 0] width 0 height 0
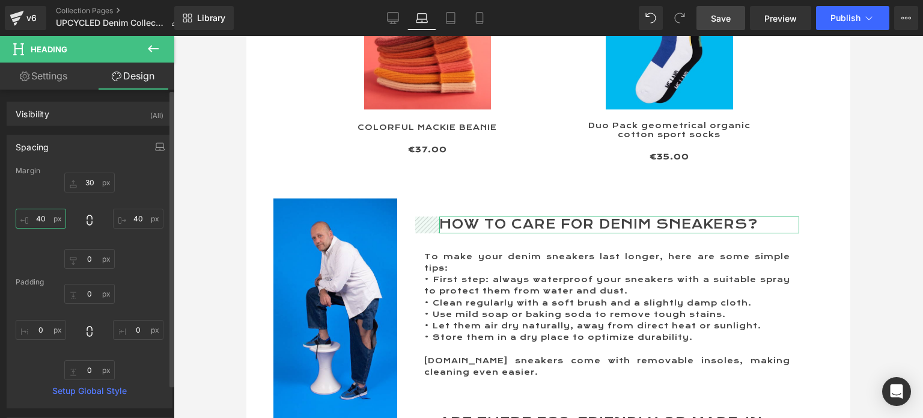
click at [40, 215] on input "40" at bounding box center [41, 219] width 51 height 20
type input "10"
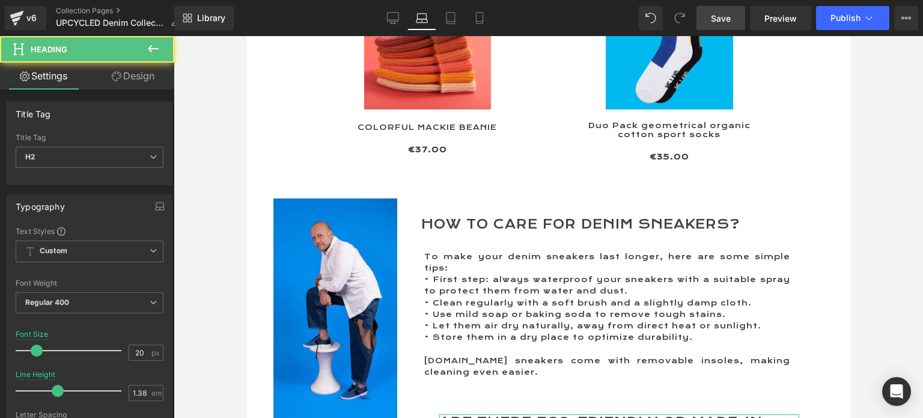
click at [139, 73] on link "Design" at bounding box center [133, 76] width 87 height 27
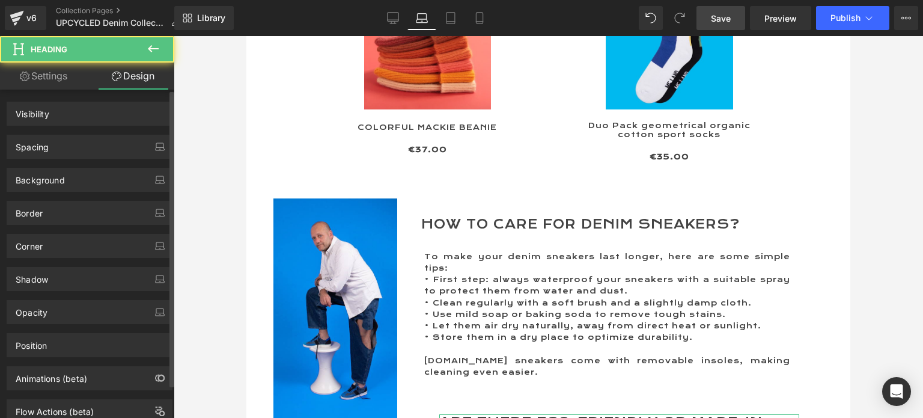
click at [55, 146] on div "Spacing" at bounding box center [89, 146] width 165 height 23
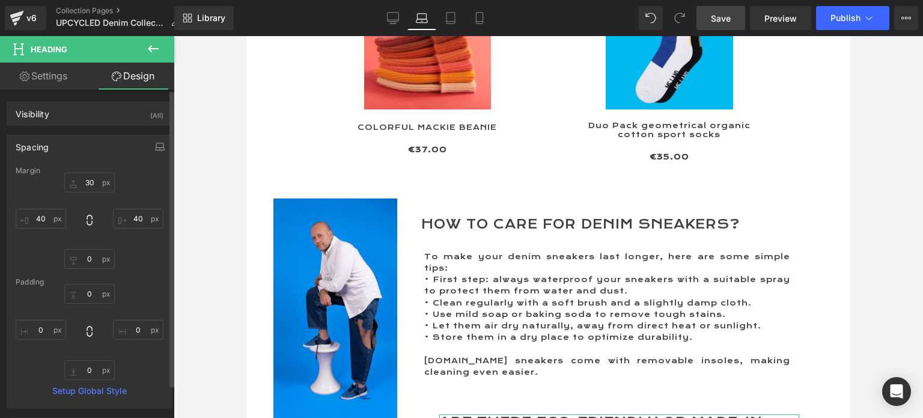
type input "30"
type input "40"
type input "0"
type input "40"
type input "0"
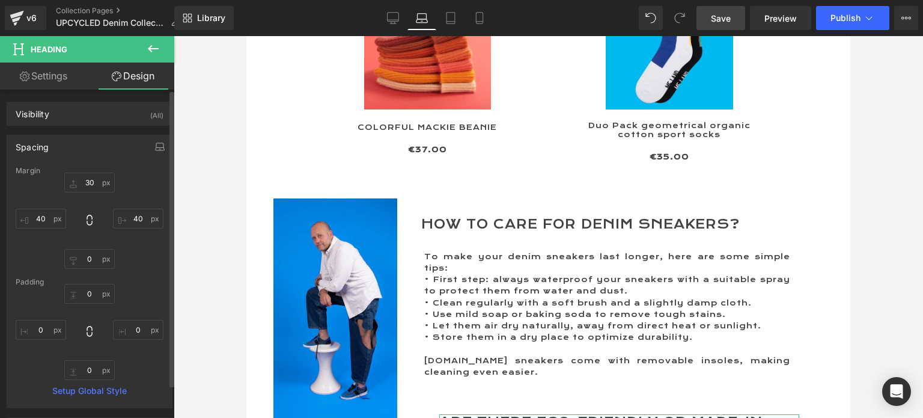
type input "0"
click at [40, 219] on input "40" at bounding box center [41, 219] width 51 height 20
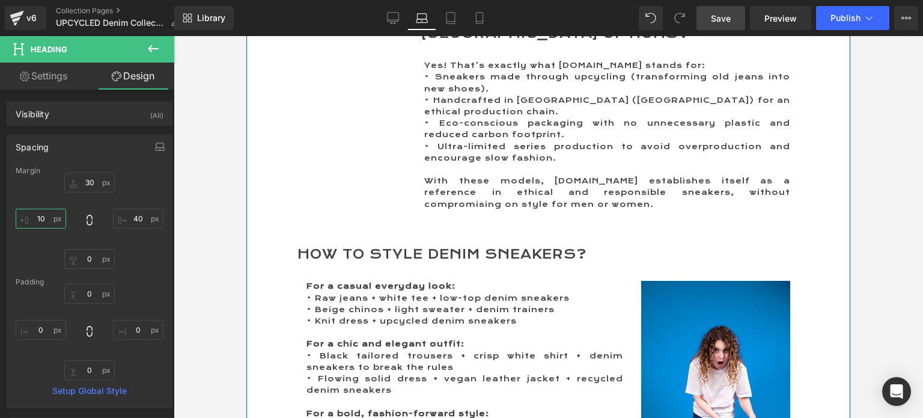
scroll to position [2346, 0]
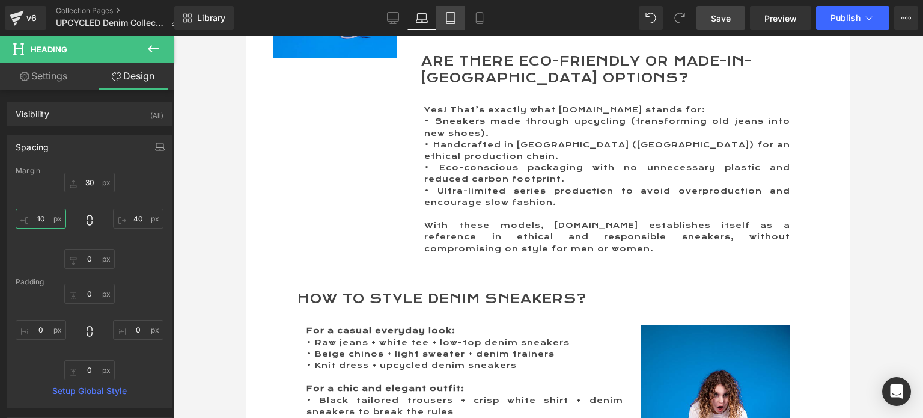
type input "10"
click at [444, 15] on link "Tablet" at bounding box center [450, 18] width 29 height 24
type input "30"
type input "0"
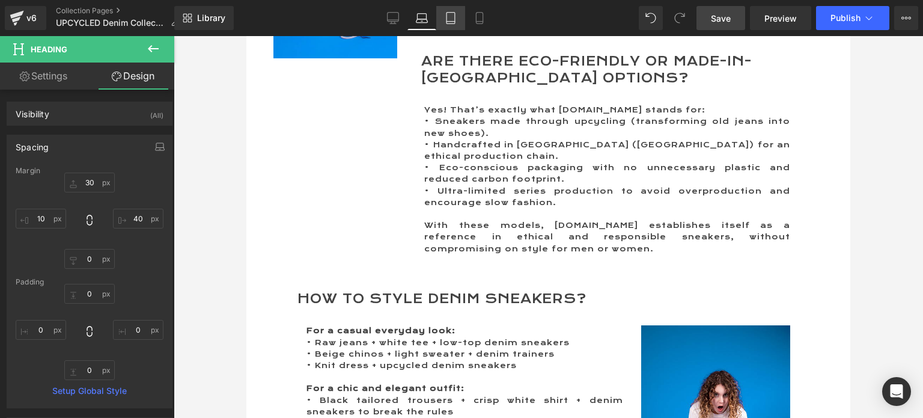
type input "30"
type input "0"
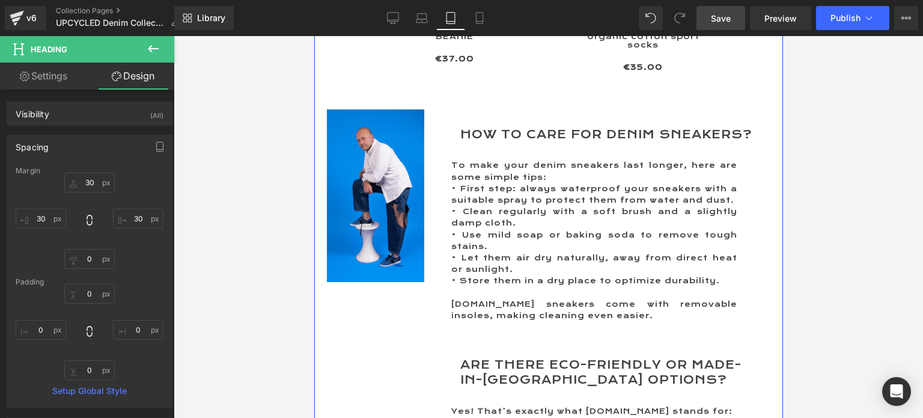
scroll to position [2353, 0]
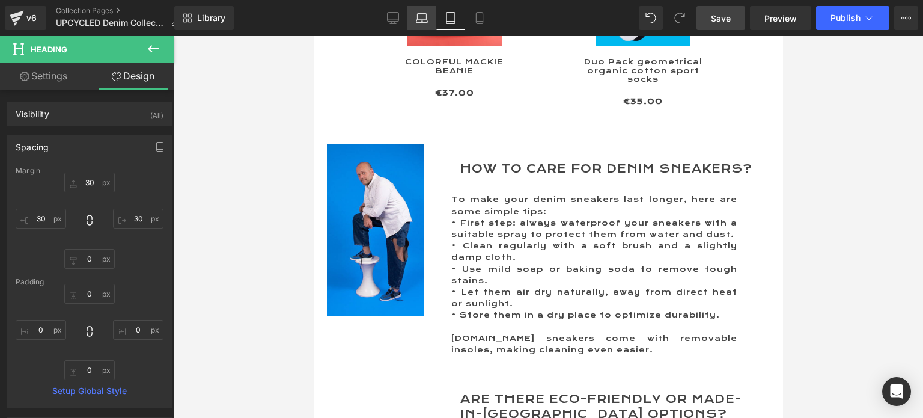
click at [426, 18] on icon at bounding box center [422, 18] width 12 height 12
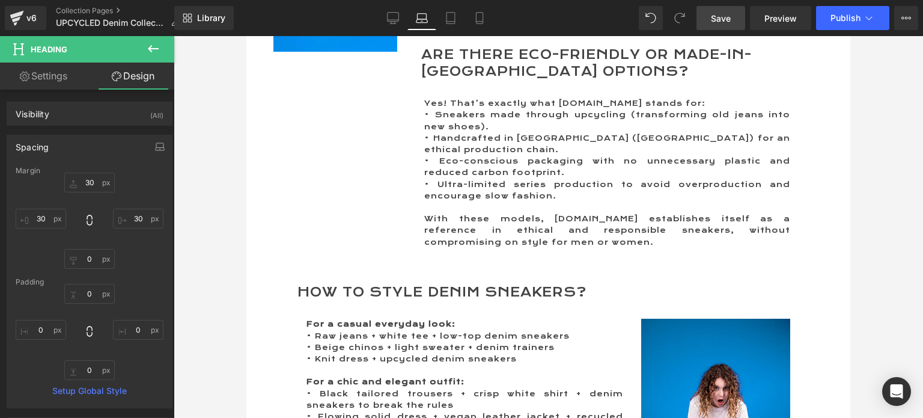
type input "30"
type input "40"
type input "0"
type input "10"
type input "0"
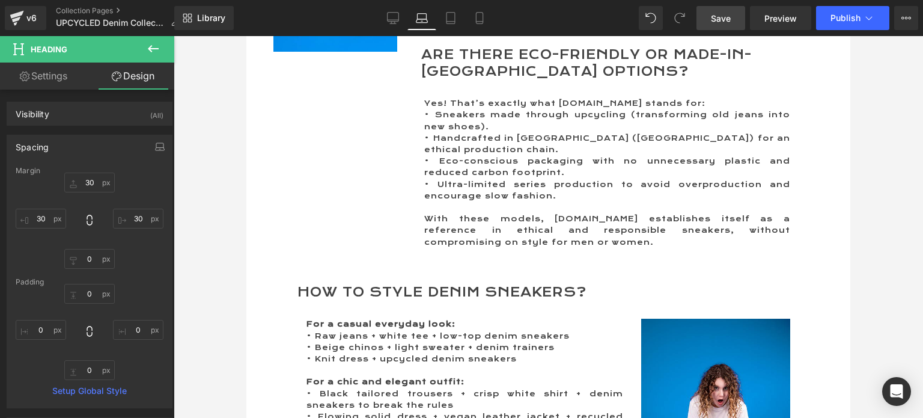
type input "0"
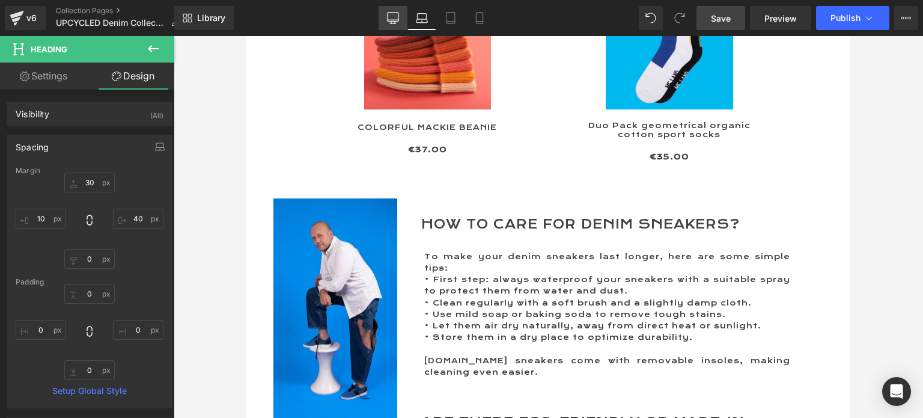
click at [394, 15] on icon at bounding box center [393, 18] width 12 height 12
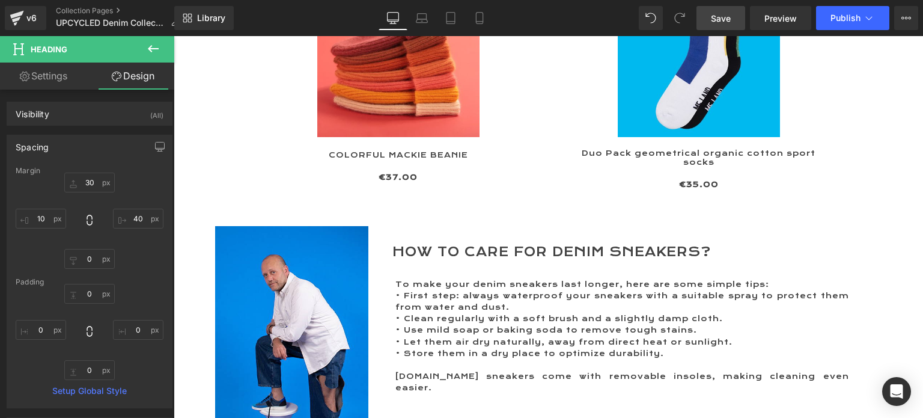
type input "30"
type input "0"
type input "10"
type input "0"
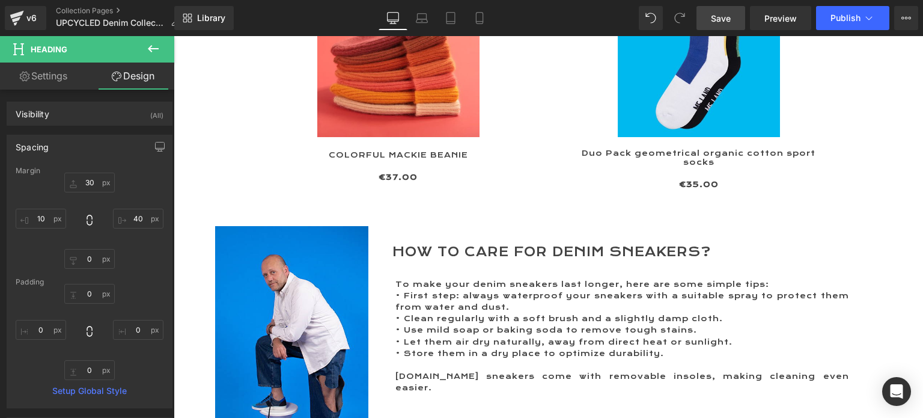
type input "0"
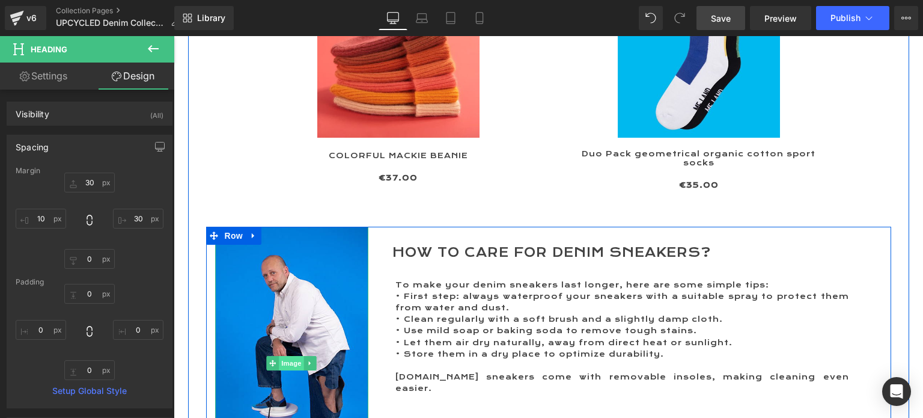
click at [281, 356] on span "Image" at bounding box center [291, 363] width 25 height 14
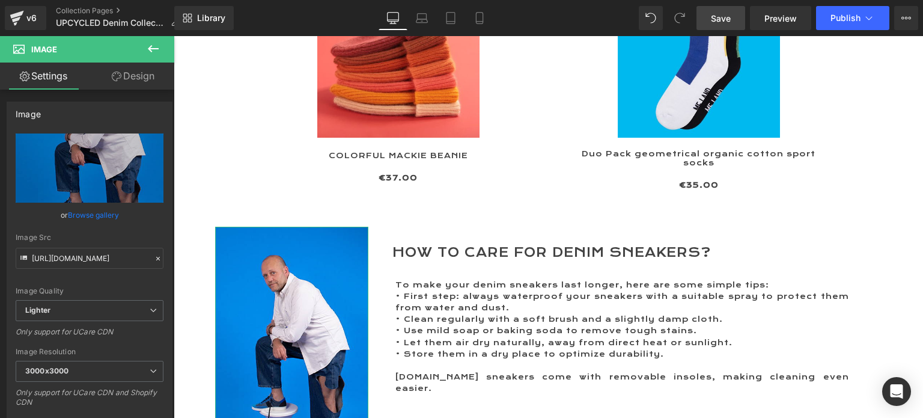
click at [133, 78] on link "Design" at bounding box center [133, 76] width 87 height 27
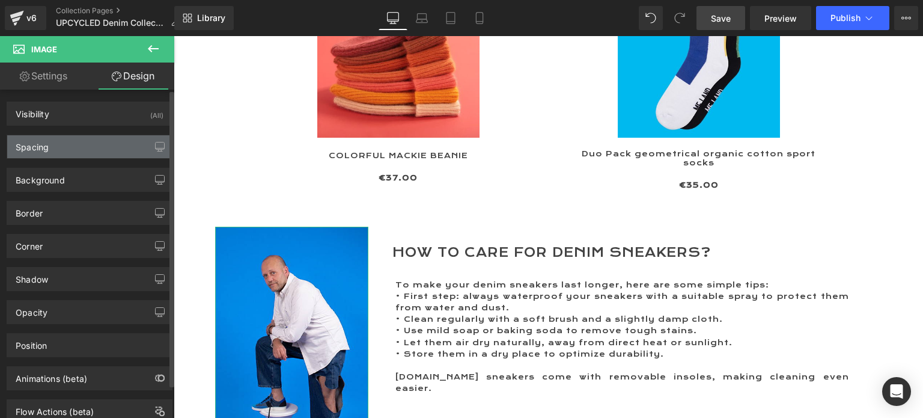
click at [44, 146] on div "Spacing" at bounding box center [32, 143] width 33 height 17
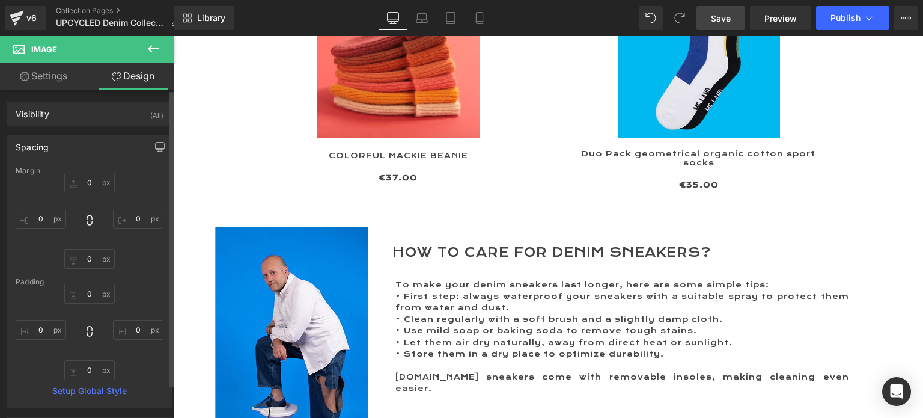
type input "0"
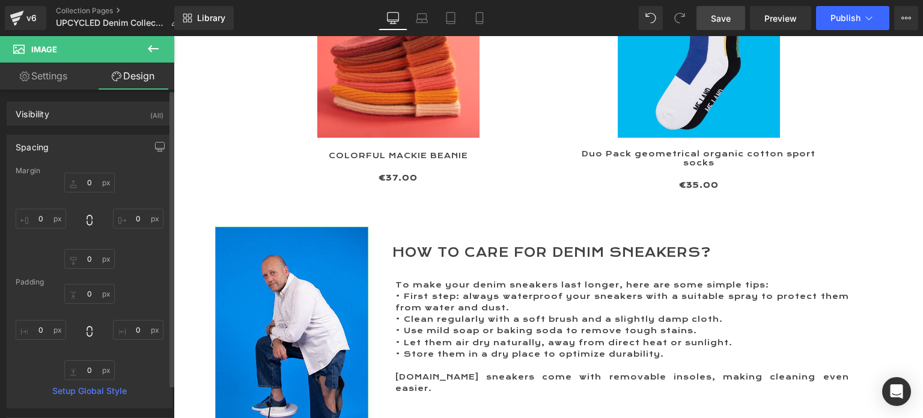
type input "0"
click at [81, 183] on input "0" at bounding box center [89, 183] width 51 height 20
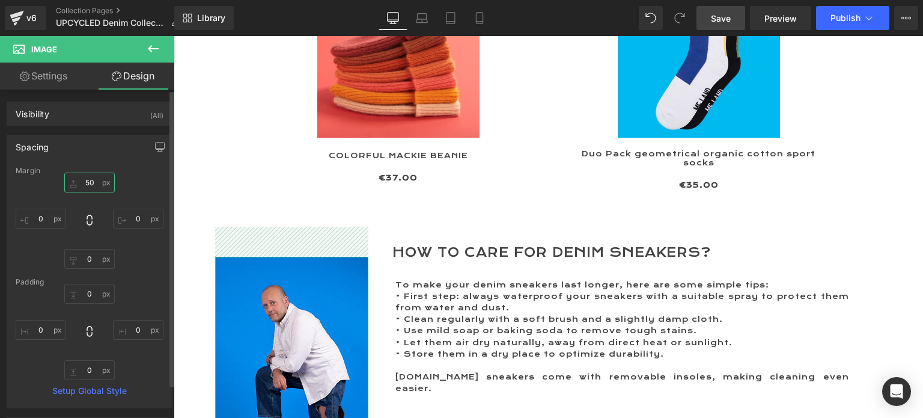
type input "5"
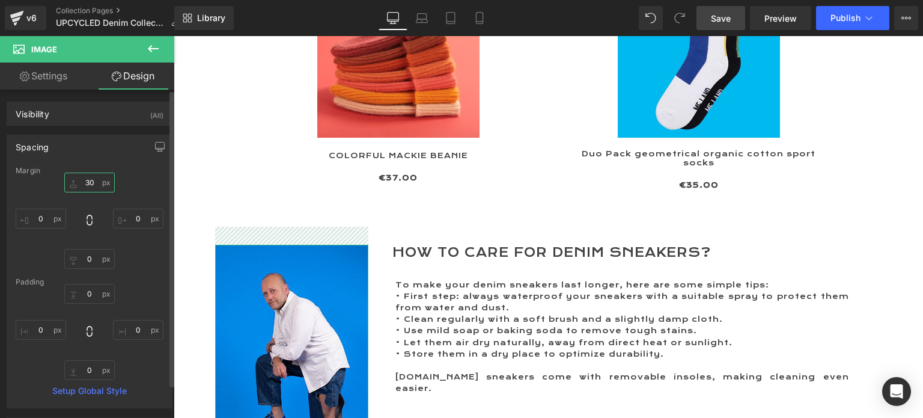
type input "3"
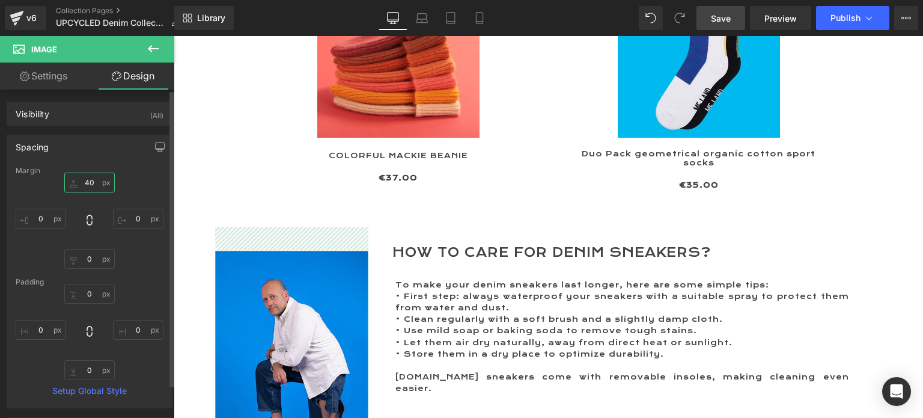
type input "4"
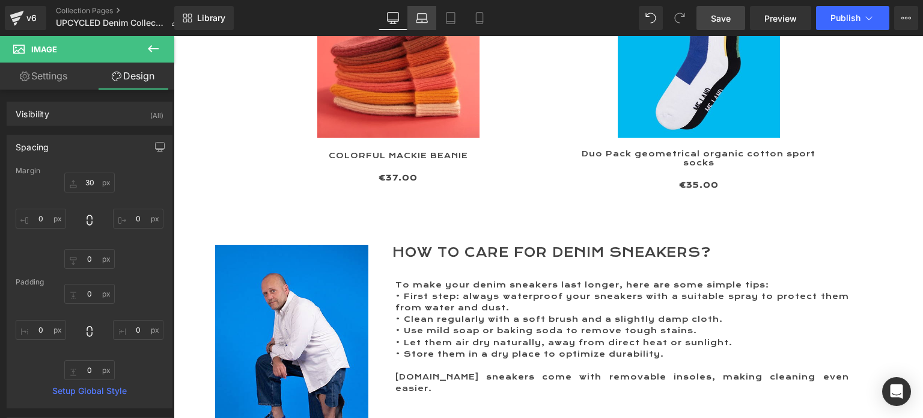
click at [421, 14] on icon at bounding box center [422, 18] width 12 height 12
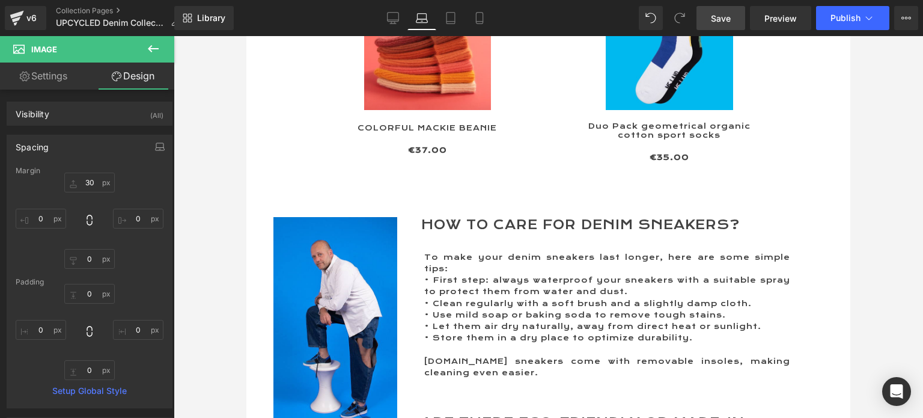
scroll to position [1962, 0]
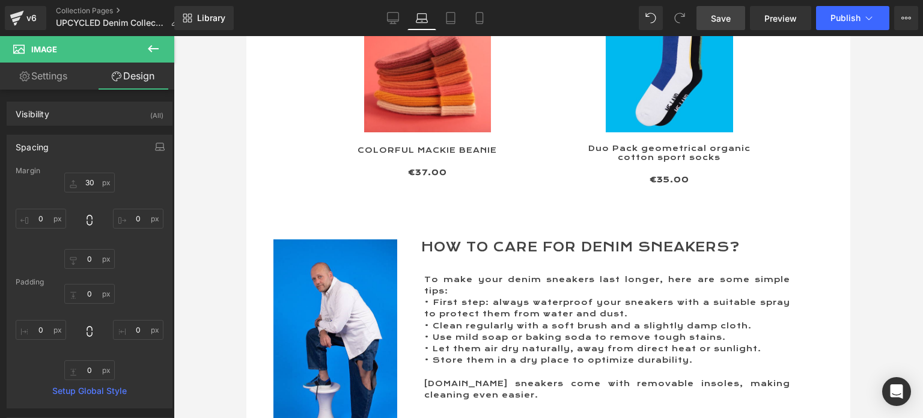
type input "30"
type input "0"
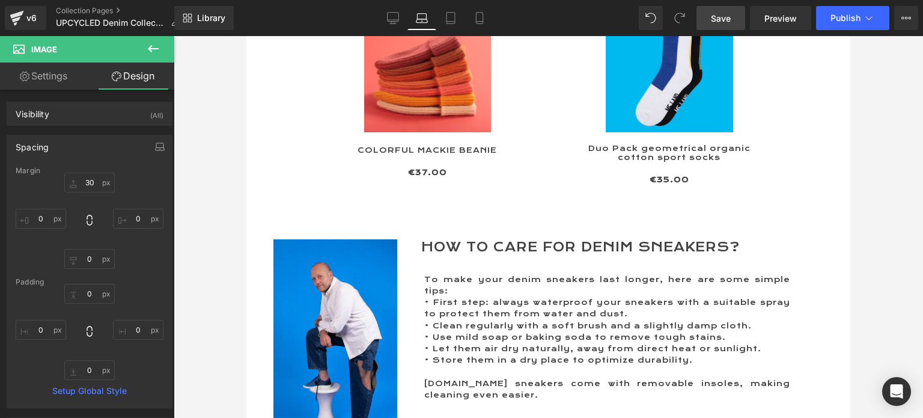
type input "0"
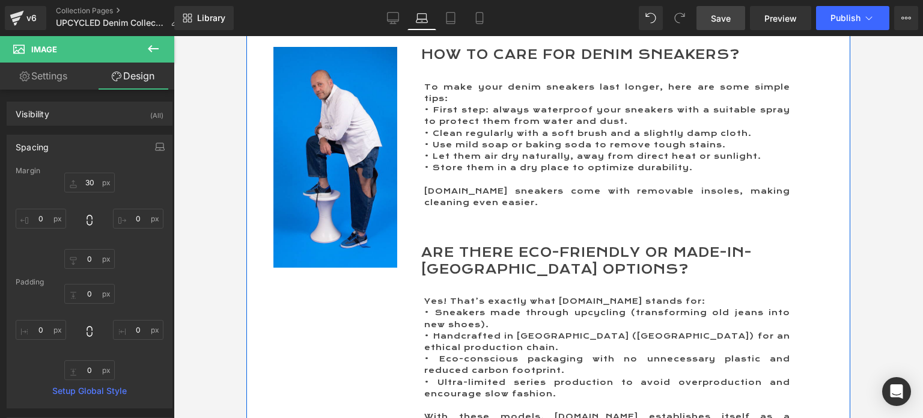
scroll to position [2143, 0]
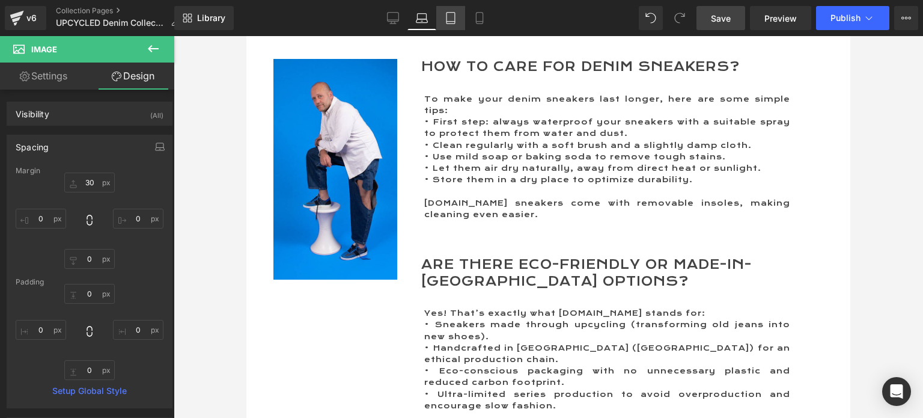
click at [454, 16] on icon at bounding box center [451, 18] width 12 height 12
type input "30"
type input "0"
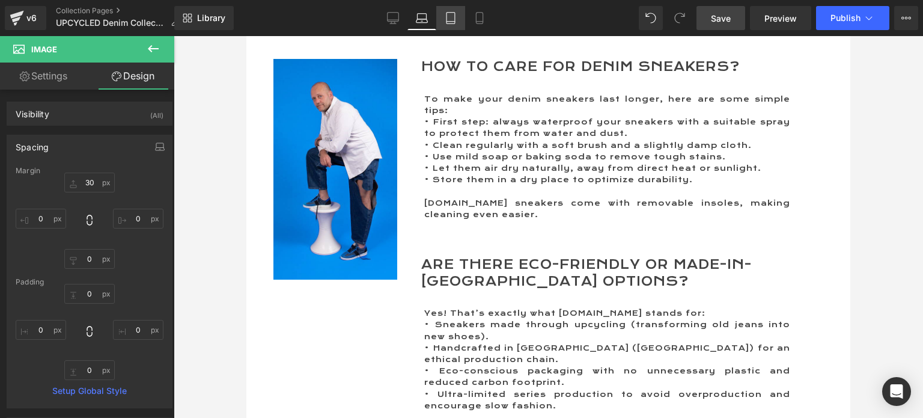
type input "0"
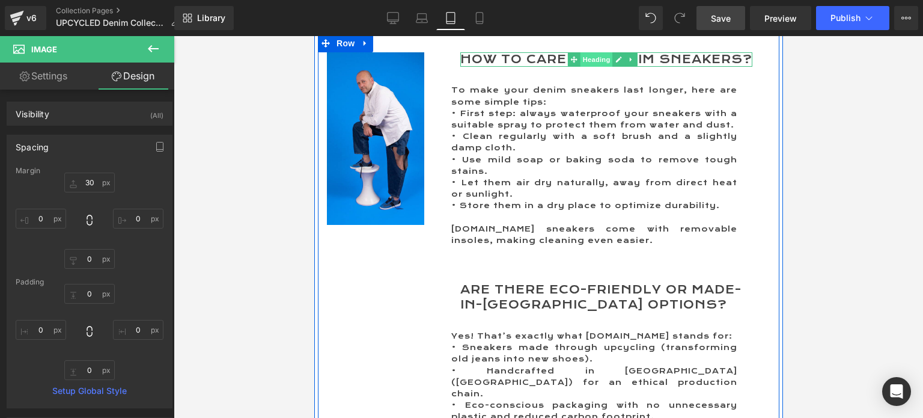
click at [594, 60] on span "Heading" at bounding box center [596, 59] width 32 height 14
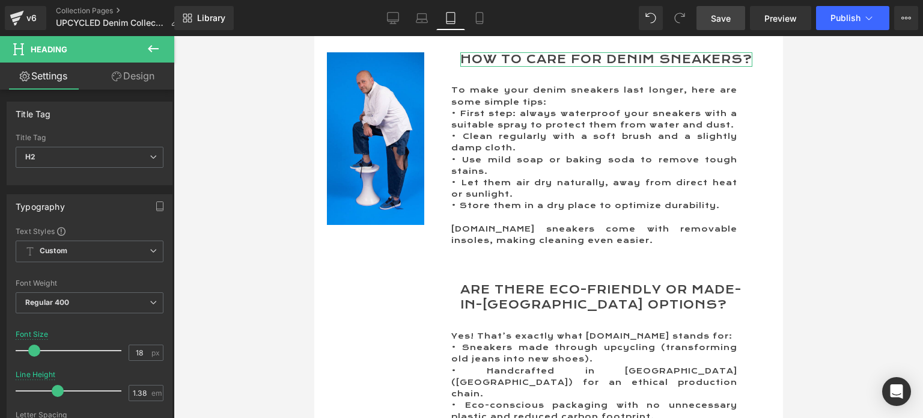
click at [132, 73] on link "Design" at bounding box center [133, 76] width 87 height 27
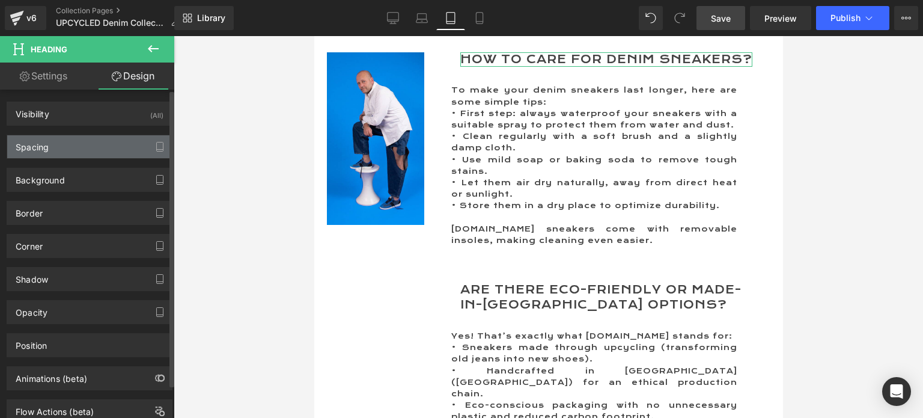
click at [69, 142] on div "Spacing" at bounding box center [89, 146] width 165 height 23
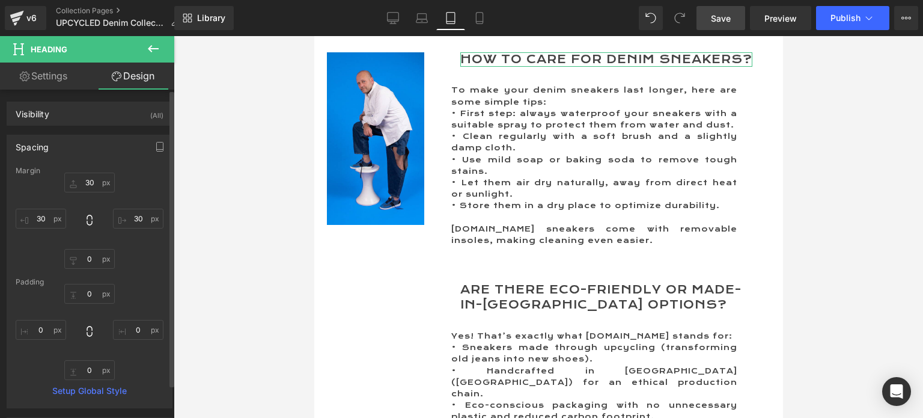
type input "30"
type input "0"
type input "30"
type input "0"
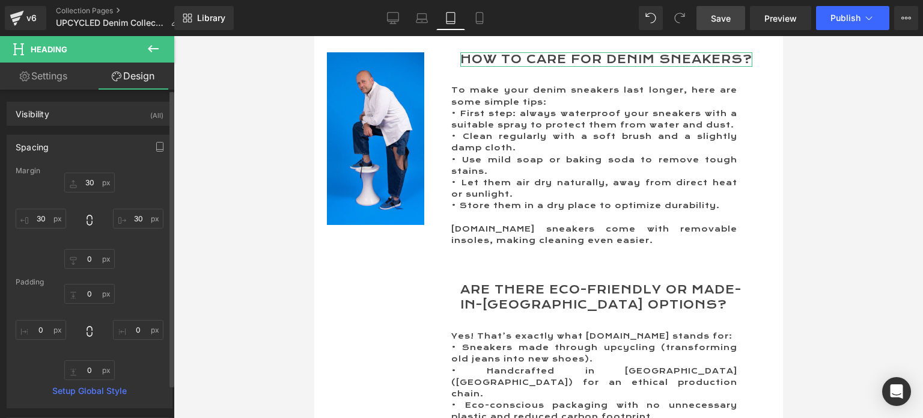
type input "0"
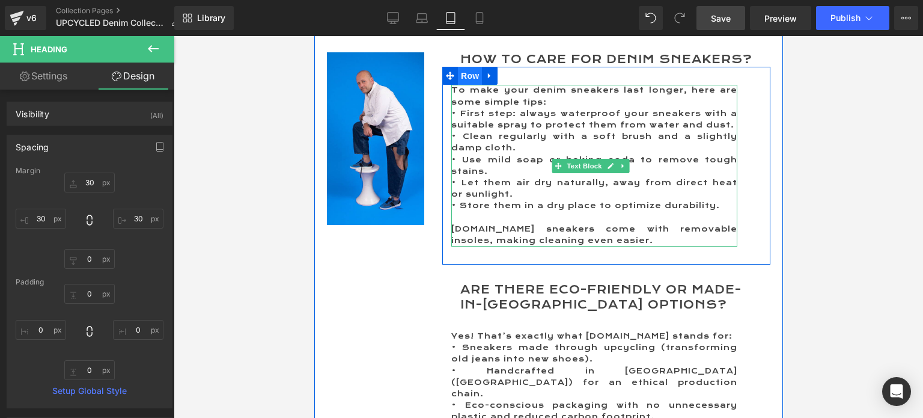
click at [464, 85] on span "Row" at bounding box center [470, 76] width 24 height 18
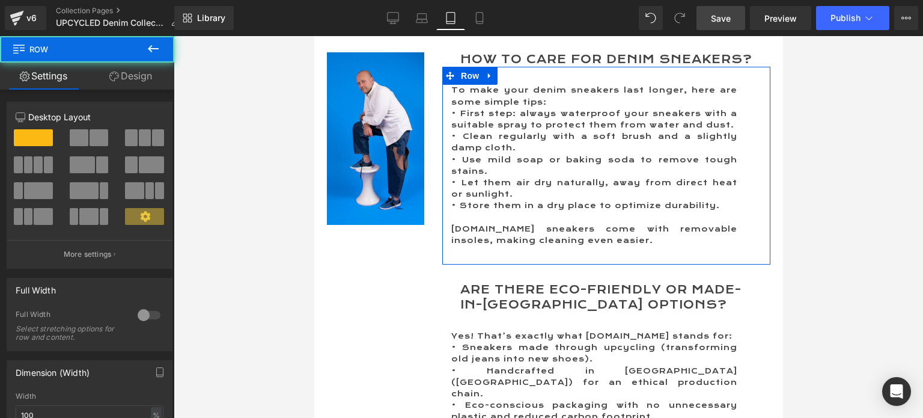
click at [135, 74] on link "Design" at bounding box center [130, 76] width 87 height 27
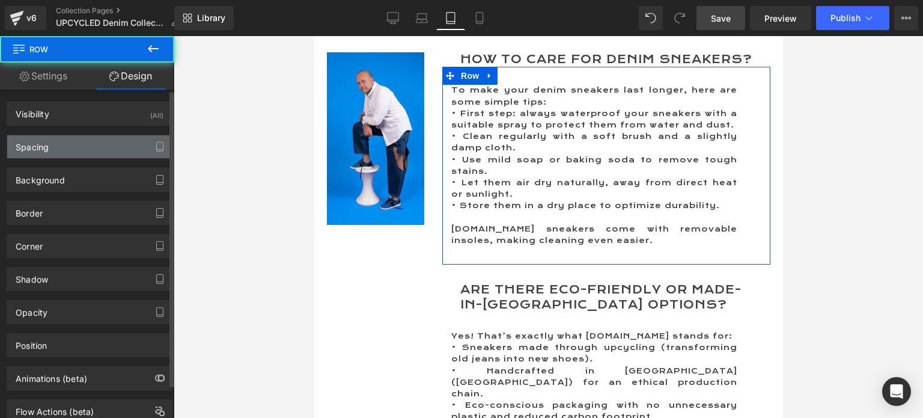
click at [53, 145] on div "Spacing" at bounding box center [89, 146] width 165 height 23
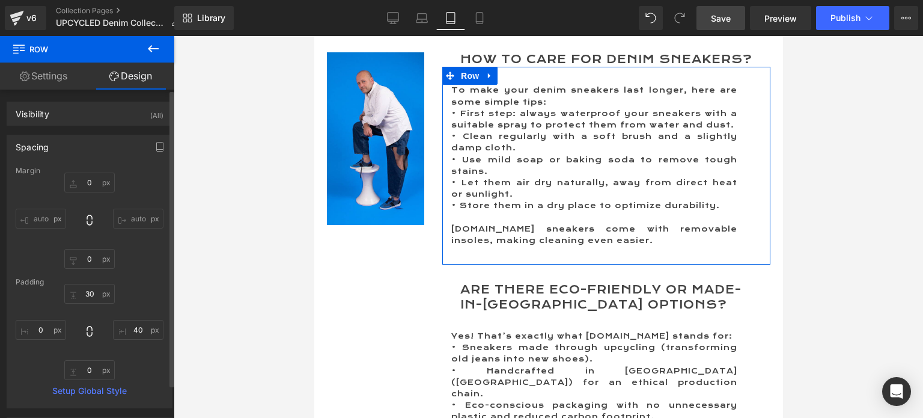
type input "0"
type input "30"
type input "40"
type input "0"
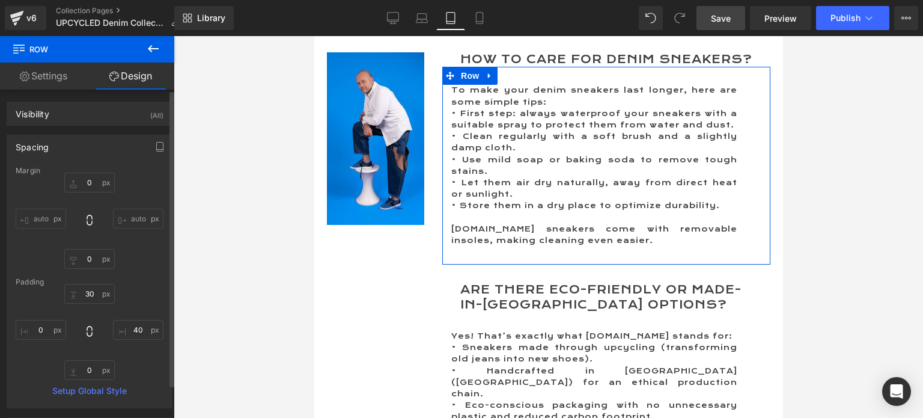
type input "0"
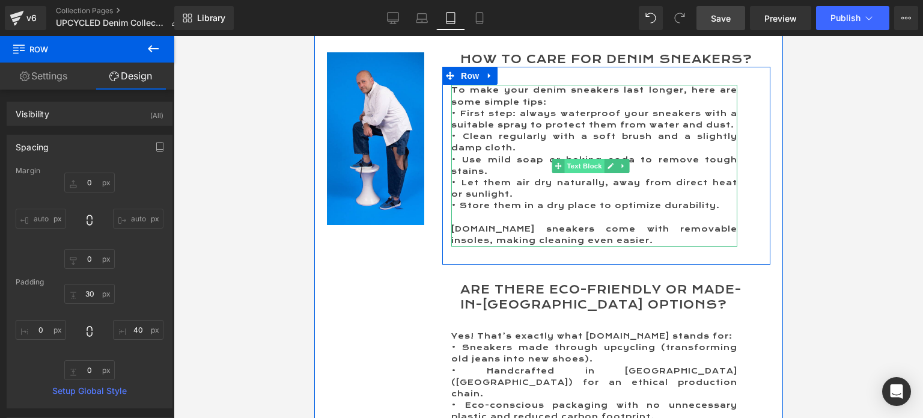
click at [578, 168] on link "Text Block" at bounding box center [578, 166] width 52 height 14
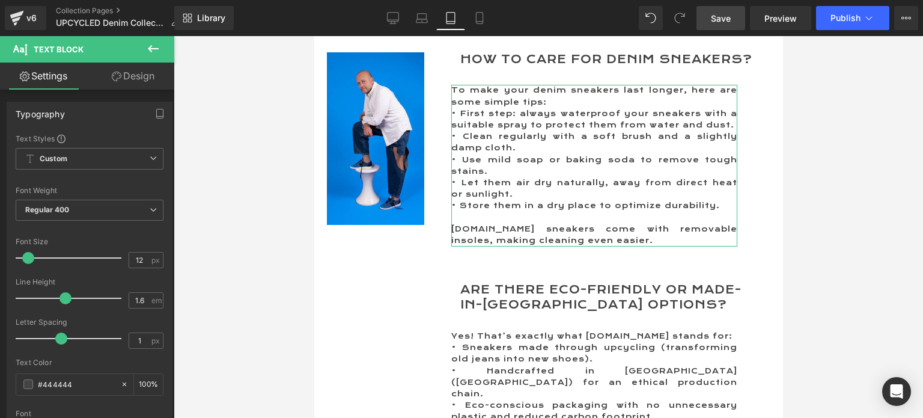
click at [139, 67] on link "Design" at bounding box center [133, 76] width 87 height 27
click at [0, 0] on div "Spacing" at bounding box center [0, 0] width 0 height 0
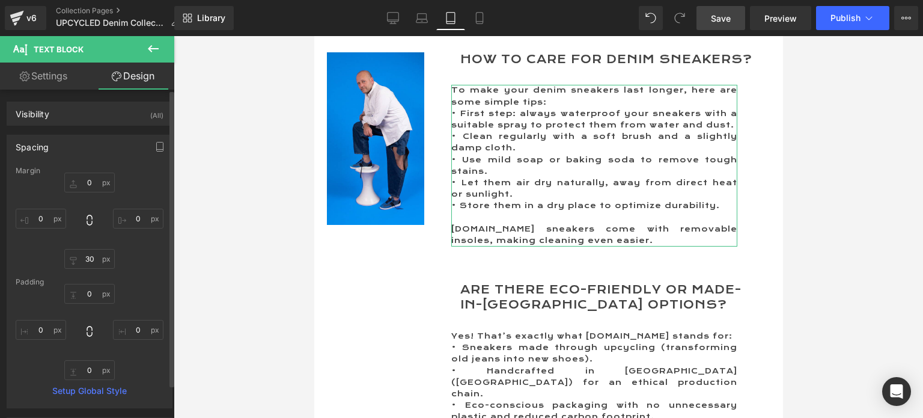
type input "0"
type input "30"
type input "0"
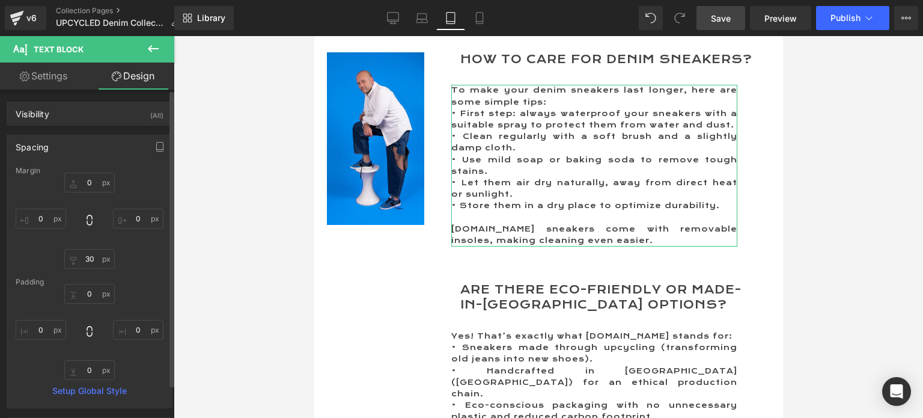
type input "0"
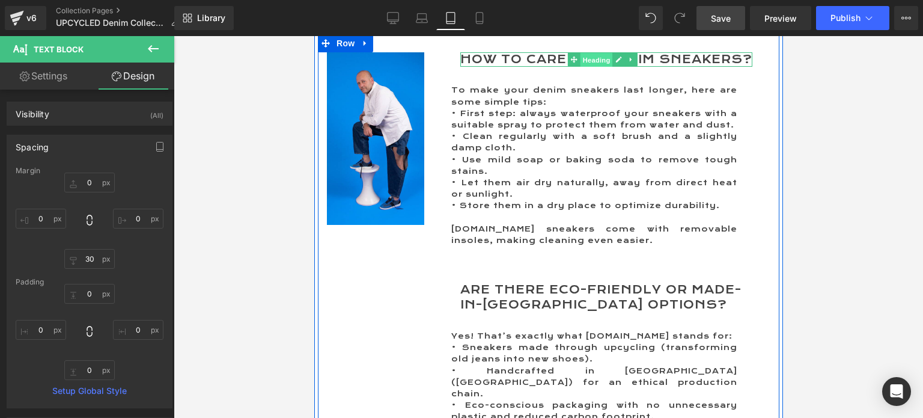
click at [599, 60] on span "Heading" at bounding box center [596, 60] width 32 height 14
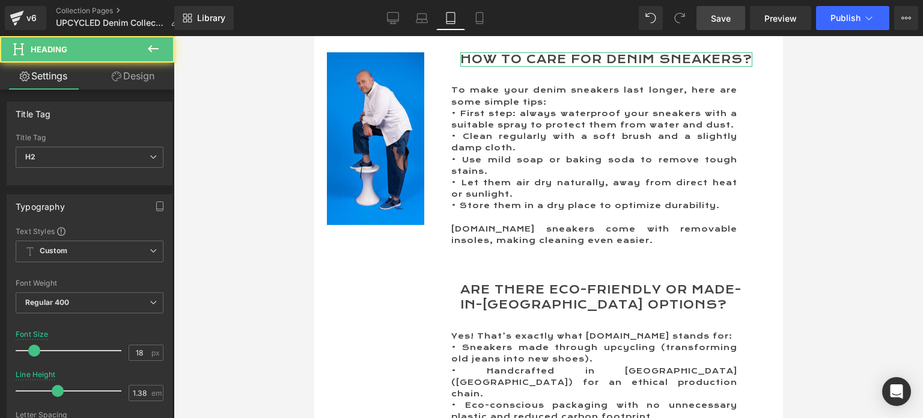
click at [135, 76] on link "Design" at bounding box center [133, 76] width 87 height 27
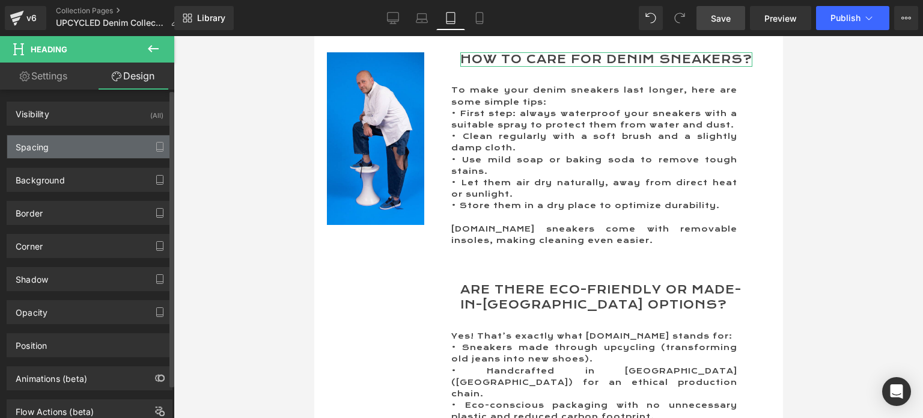
type input "30"
type input "0"
type input "30"
type input "0"
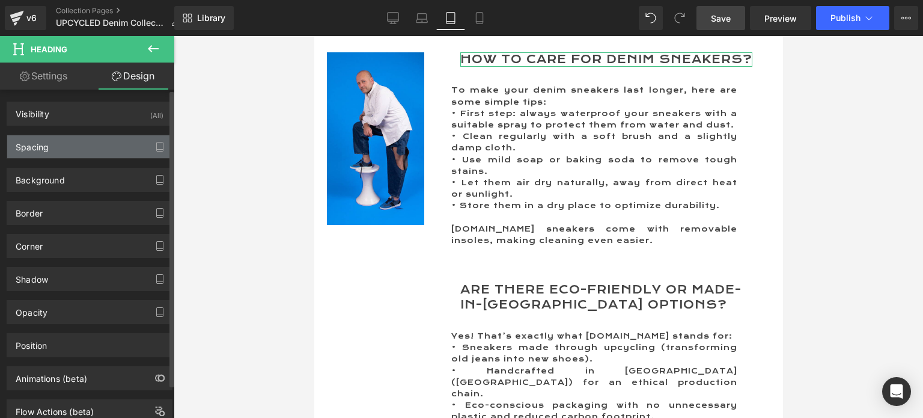
type input "0"
click at [38, 136] on div "Spacing" at bounding box center [32, 143] width 33 height 17
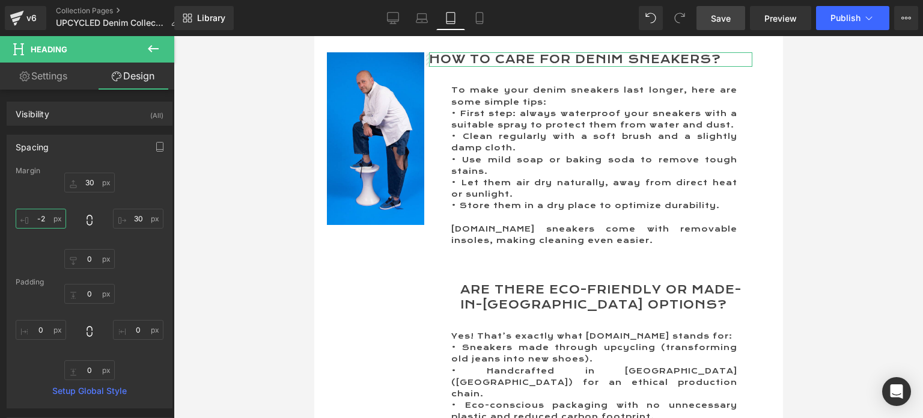
type input "-"
type input "10"
click at [575, 298] on h2 "Are There Eco-Friendly or Made-in-France Options?" at bounding box center [606, 298] width 292 height 30
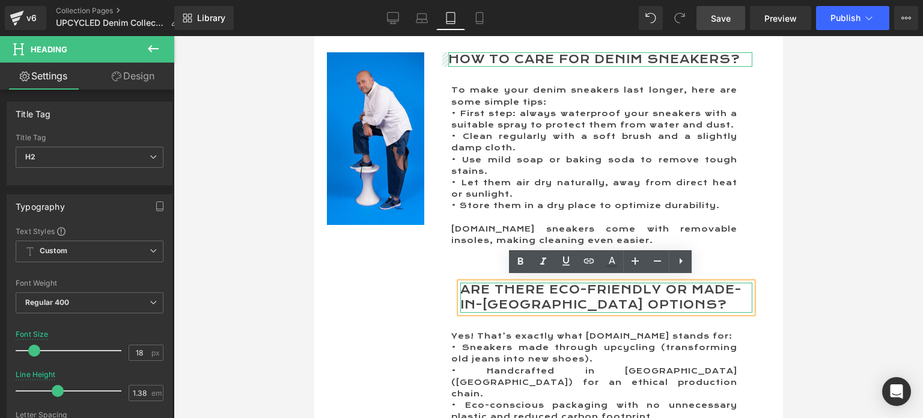
click at [406, 284] on div "Image How to Care for Denim Sneakers? Heading To make your denim sneakers last …" at bounding box center [548, 278] width 462 height 488
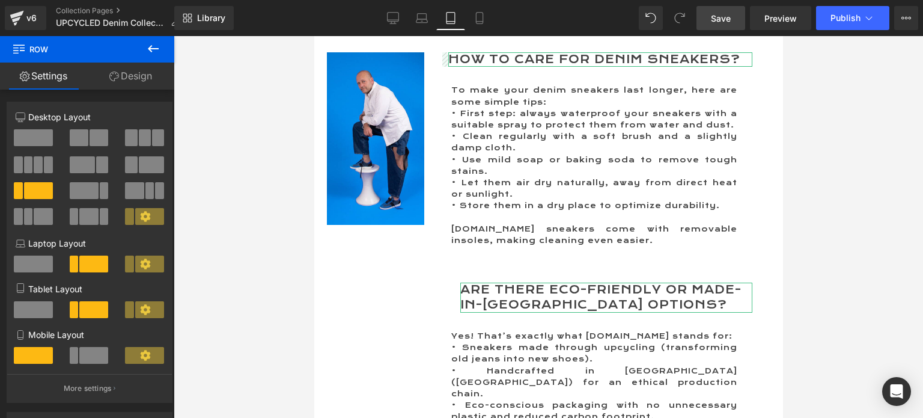
click at [556, 216] on p at bounding box center [594, 217] width 286 height 11
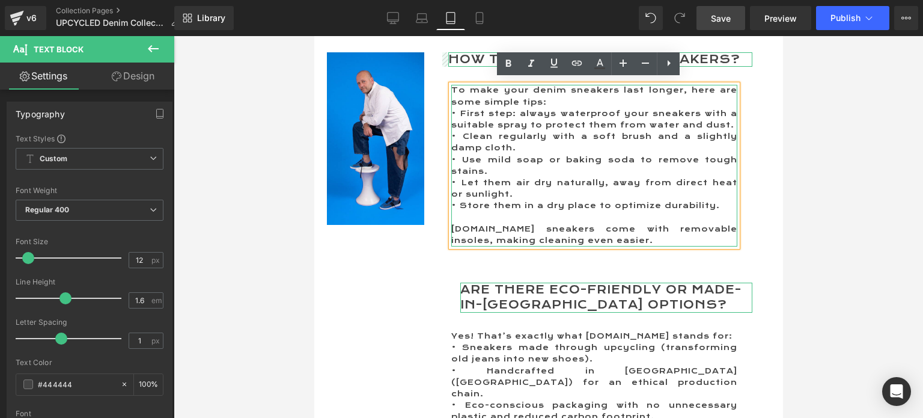
click at [565, 342] on p "• Sneakers made through upcycling (transforming old jeans into new shoes)." at bounding box center [594, 353] width 286 height 23
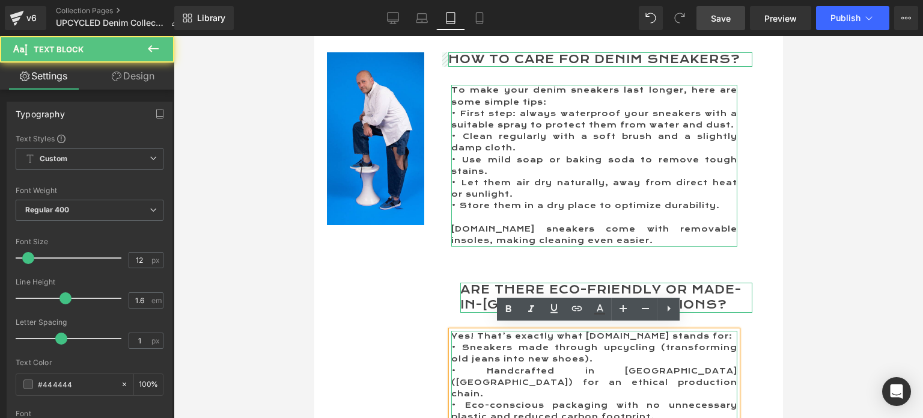
click at [525, 212] on p at bounding box center [594, 217] width 286 height 11
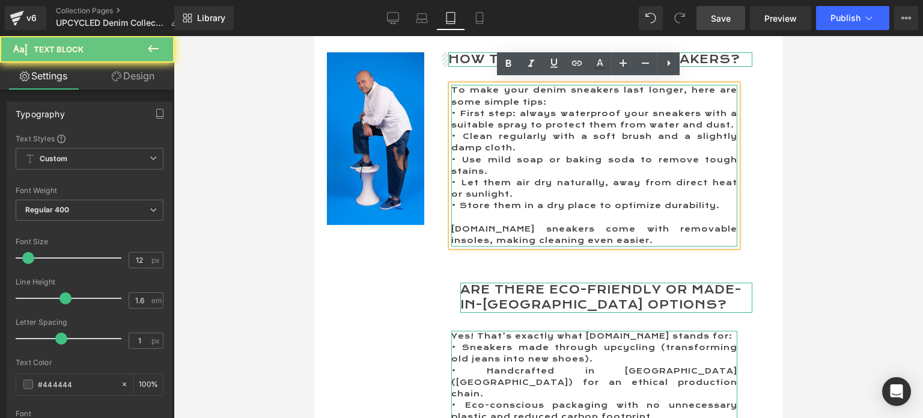
click at [390, 277] on div "Image How to Care for Denim Sneakers? Heading To make your denim sneakers last …" at bounding box center [548, 278] width 462 height 488
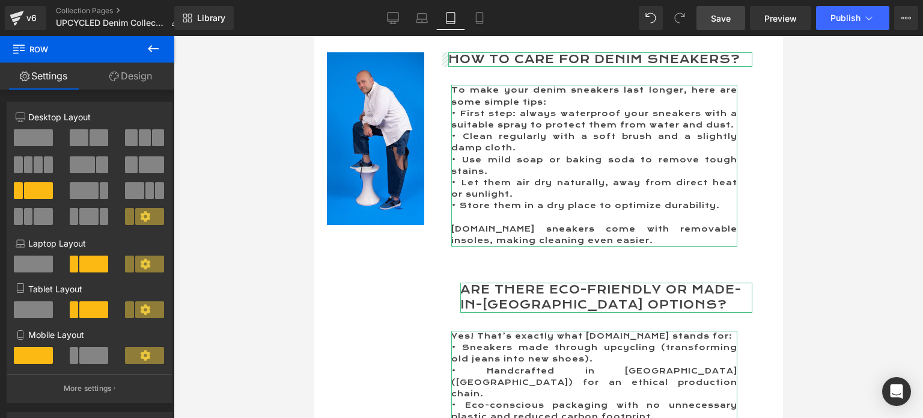
click at [571, 293] on h2 "Are There Eco-Friendly or Made-in-France Options?" at bounding box center [606, 298] width 292 height 30
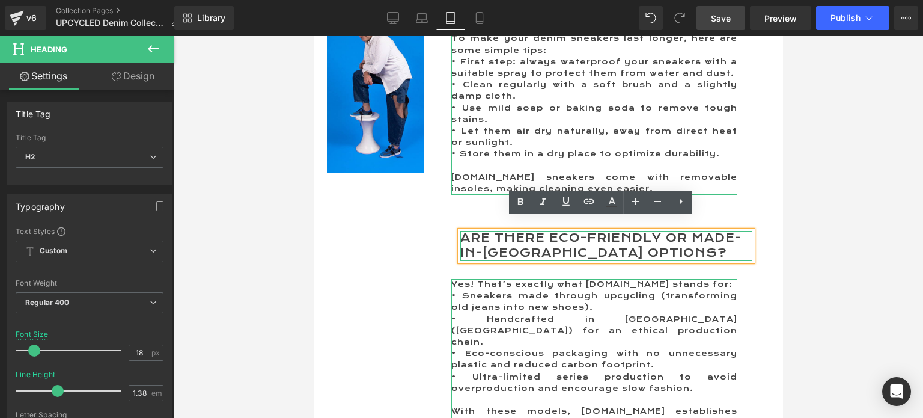
scroll to position [2522, 0]
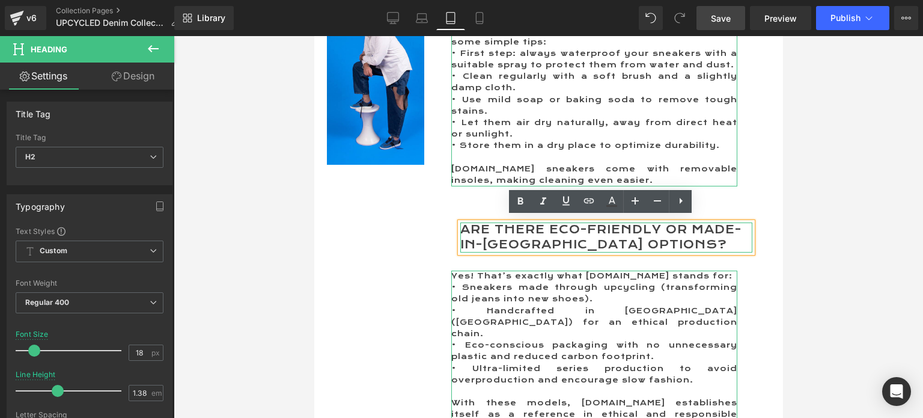
click at [366, 303] on div "Image How to Care for Denim Sneakers? Heading To make your denim sneakers last …" at bounding box center [548, 218] width 462 height 488
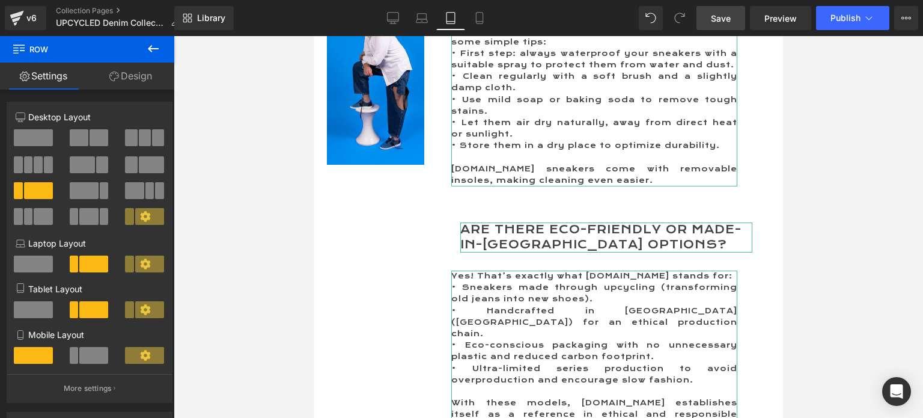
click at [563, 231] on h2 "Are There Eco-Friendly or Made-in-France Options?" at bounding box center [606, 237] width 292 height 30
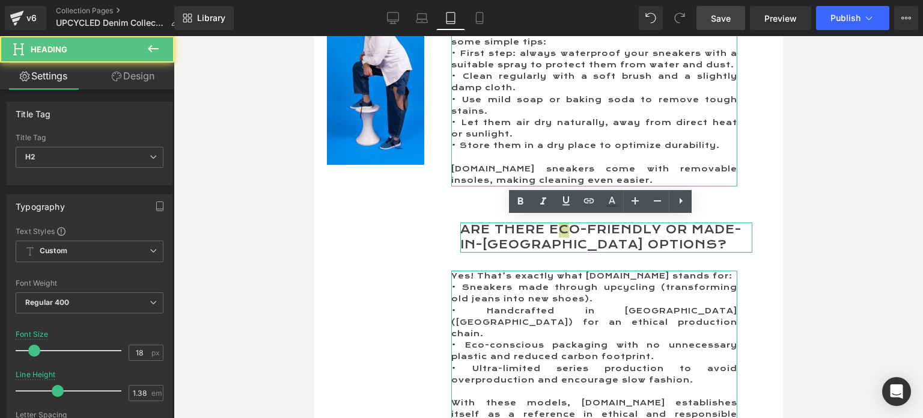
click at [133, 76] on link "Design" at bounding box center [133, 76] width 87 height 27
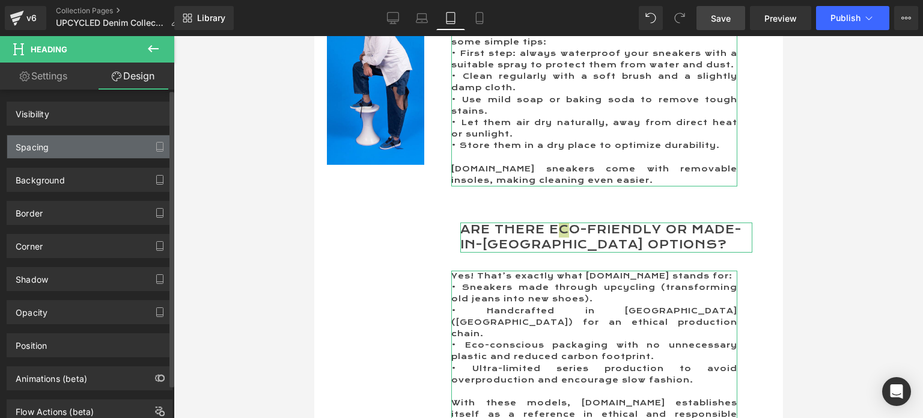
click at [48, 145] on div "Spacing" at bounding box center [32, 143] width 33 height 17
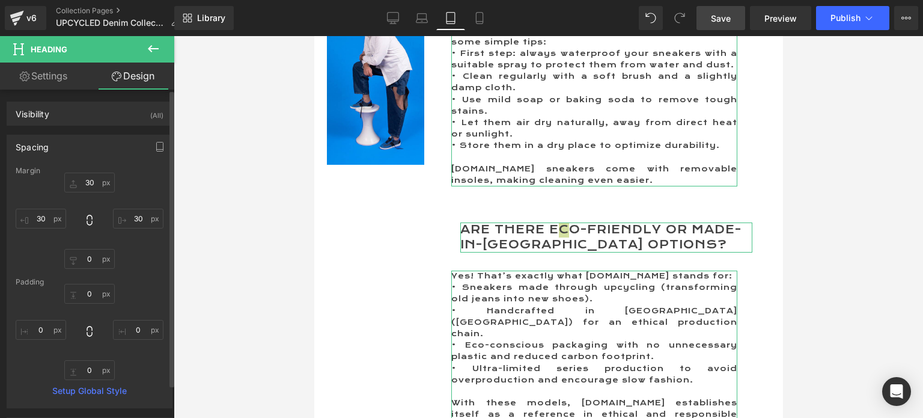
type input "30"
type input "0"
type input "30"
type input "0"
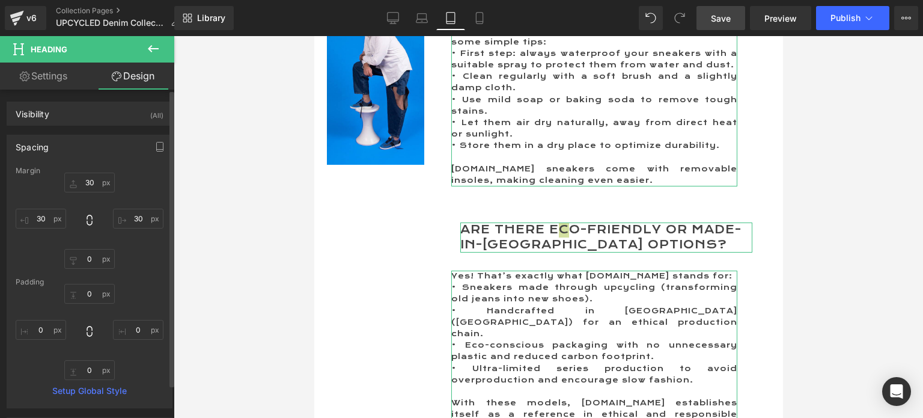
type input "0"
click at [41, 221] on input "30" at bounding box center [41, 219] width 51 height 20
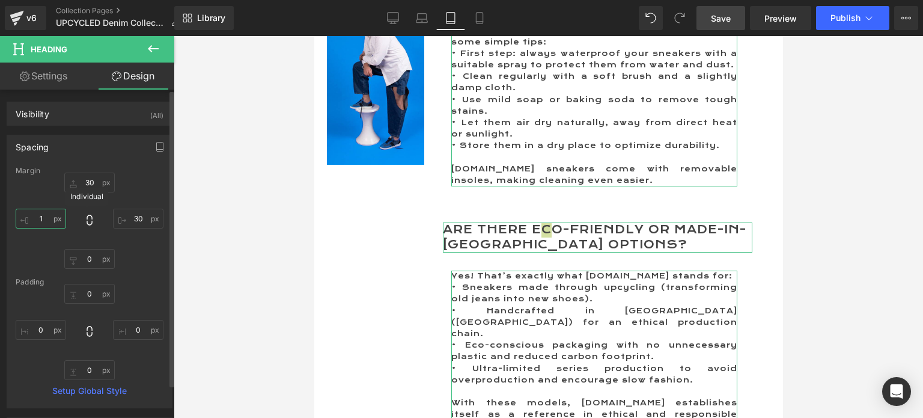
type input "10"
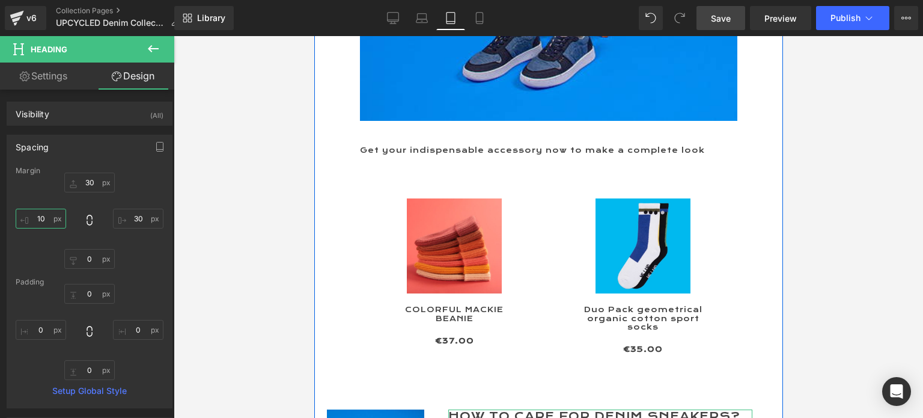
scroll to position [2101, 0]
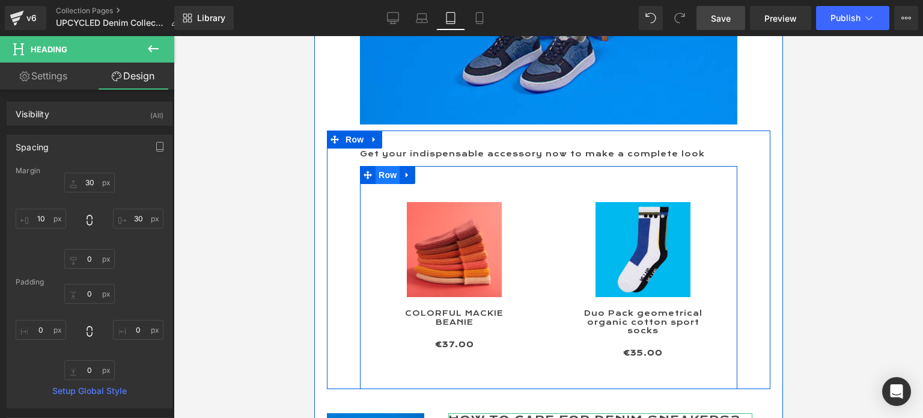
click at [384, 174] on span "Row" at bounding box center [387, 175] width 24 height 18
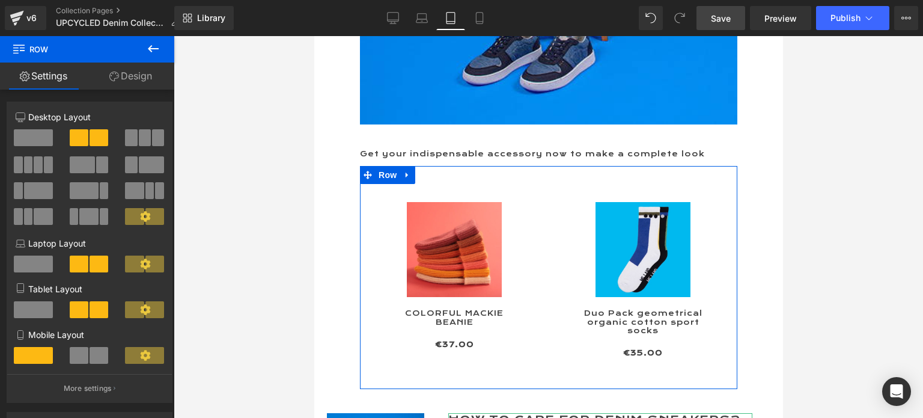
click at [26, 310] on span at bounding box center [33, 309] width 39 height 17
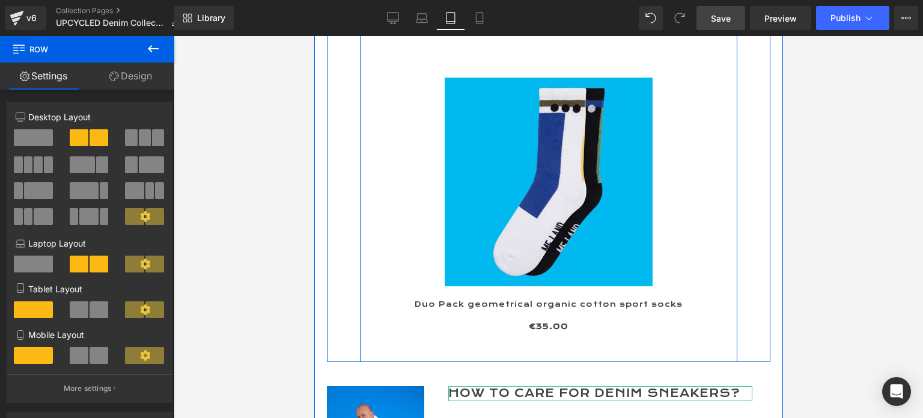
scroll to position [2582, 0]
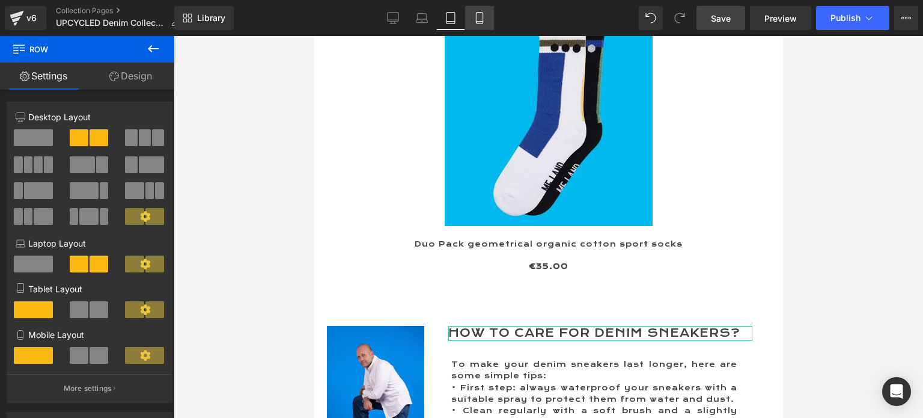
click at [479, 16] on icon at bounding box center [480, 18] width 12 height 12
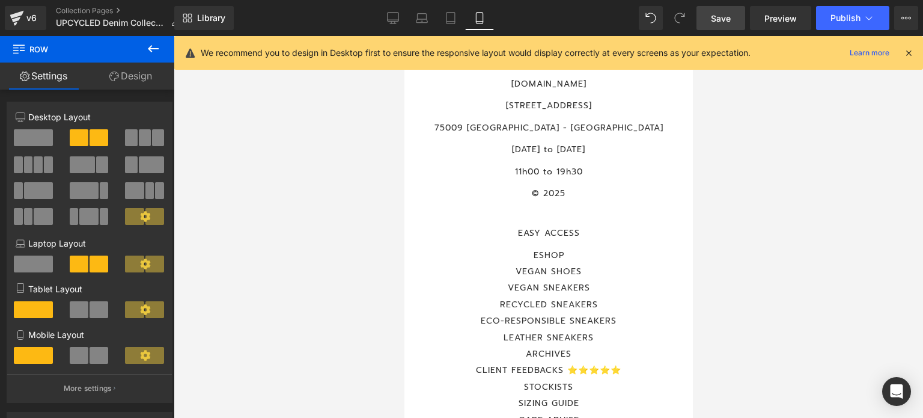
scroll to position [7215, 0]
click at [717, 16] on span "Save" at bounding box center [721, 18] width 20 height 13
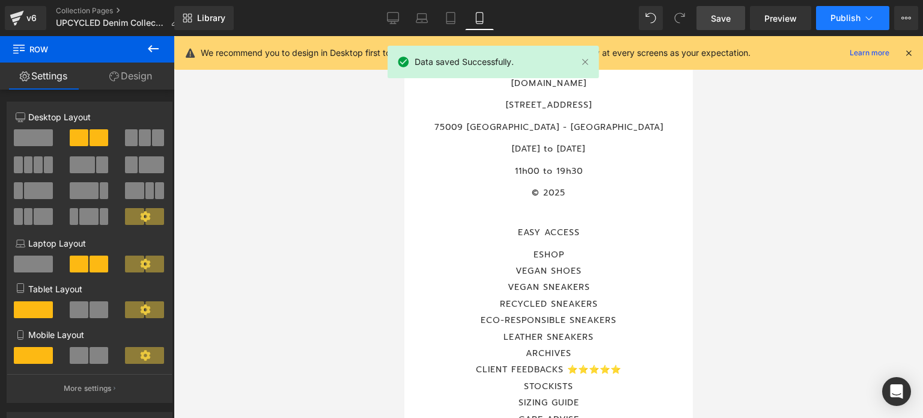
click at [839, 17] on span "Publish" at bounding box center [846, 18] width 30 height 10
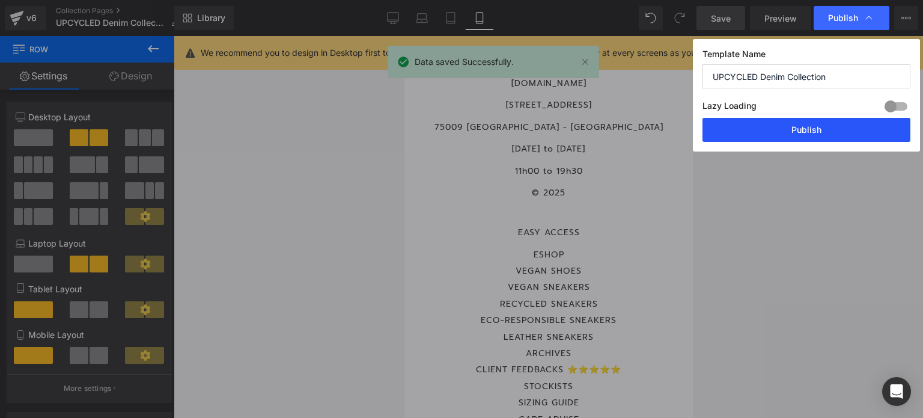
click at [808, 134] on button "Publish" at bounding box center [807, 130] width 208 height 24
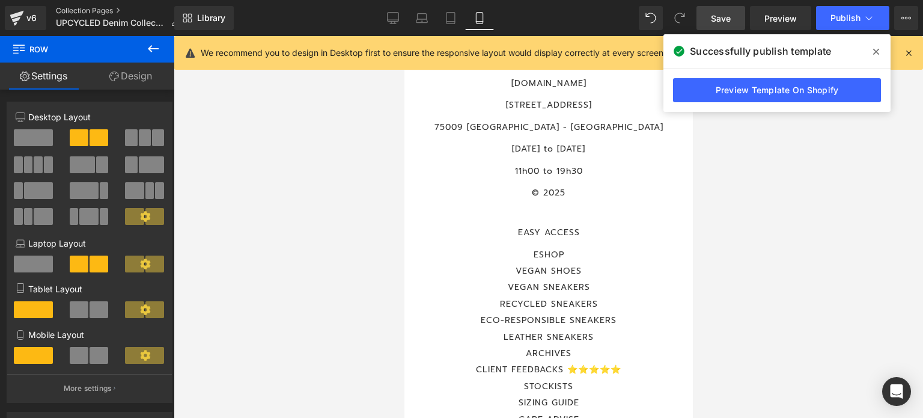
click at [83, 11] on link "Collection Pages" at bounding box center [122, 11] width 133 height 10
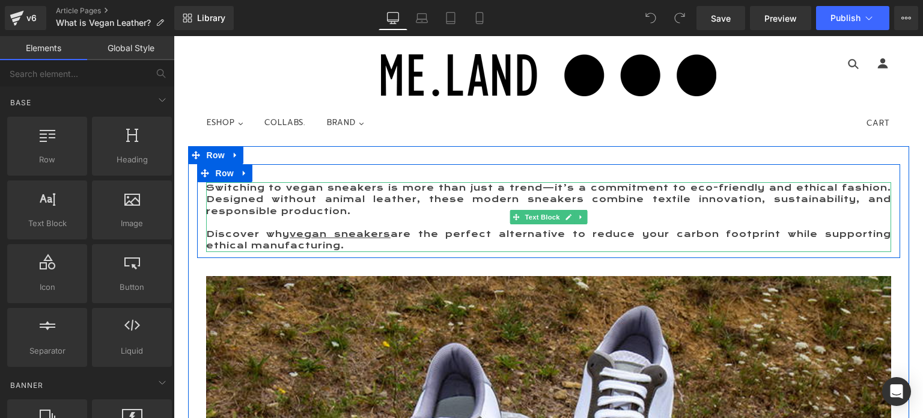
click at [224, 186] on p "Switching to vegan sneakers is more than just a trend—it’s a commitment to eco-…" at bounding box center [548, 199] width 685 height 35
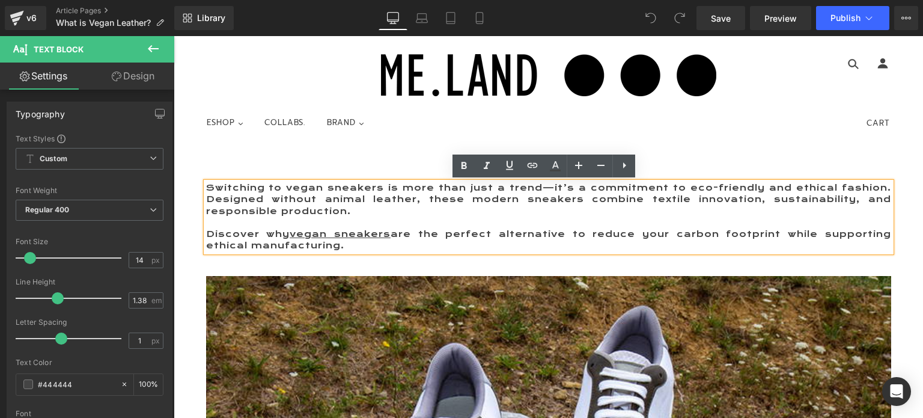
drag, startPoint x: 373, startPoint y: 247, endPoint x: 203, endPoint y: 190, distance: 179.5
click at [206, 190] on div "Switching to vegan sneakers is more than just a trend—it’s a commitment to eco-…" at bounding box center [548, 217] width 685 height 70
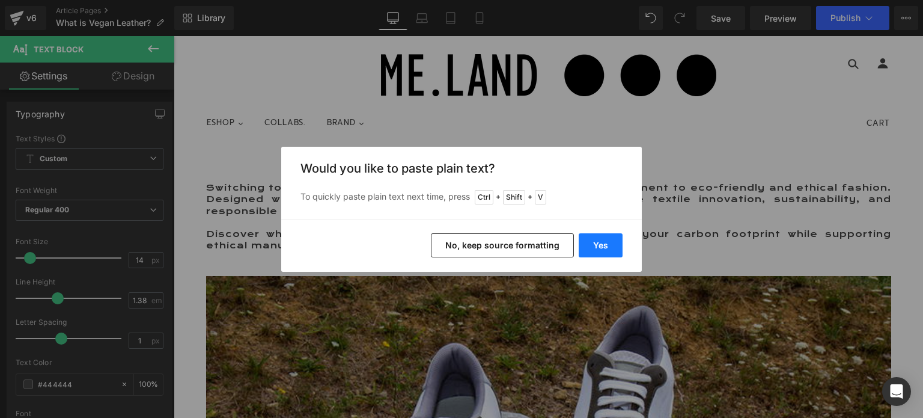
click at [588, 239] on button "Yes" at bounding box center [601, 245] width 44 height 24
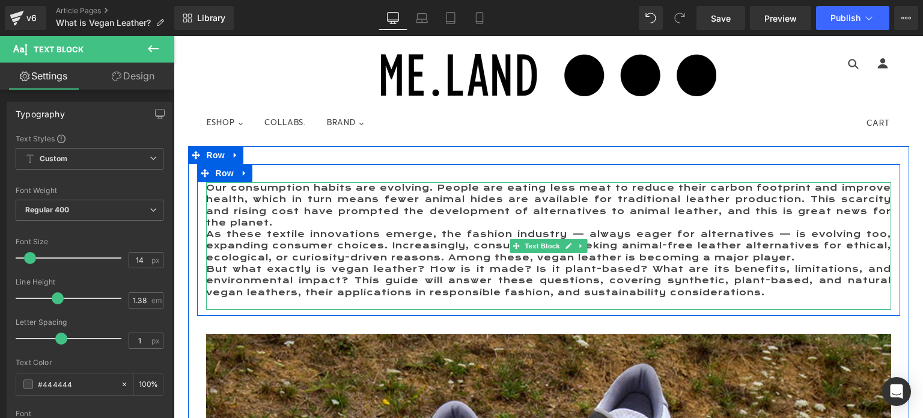
click at [283, 224] on p "Our consumption habits are evolving. People are eating less meat to reduce thei…" at bounding box center [548, 205] width 685 height 46
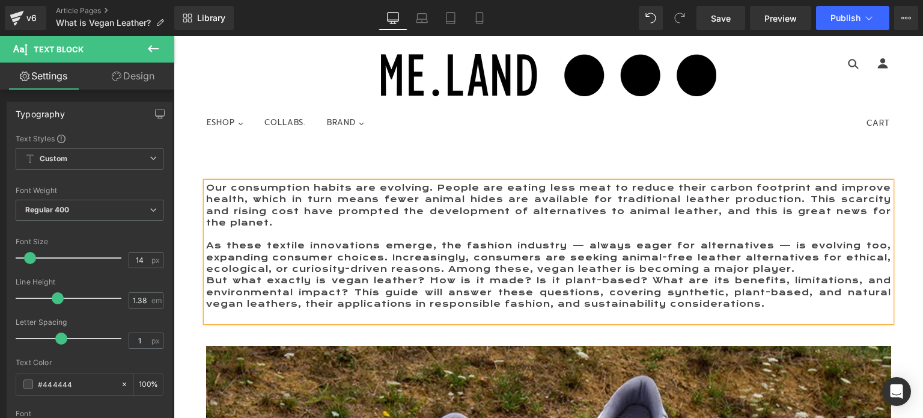
click at [814, 273] on p "As these textile innovations emerge, the fashion industry — always eager for al…" at bounding box center [548, 257] width 685 height 35
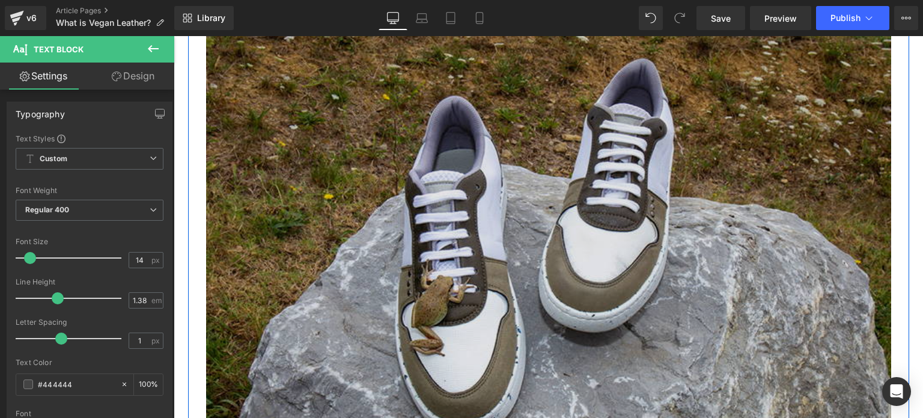
scroll to position [301, 0]
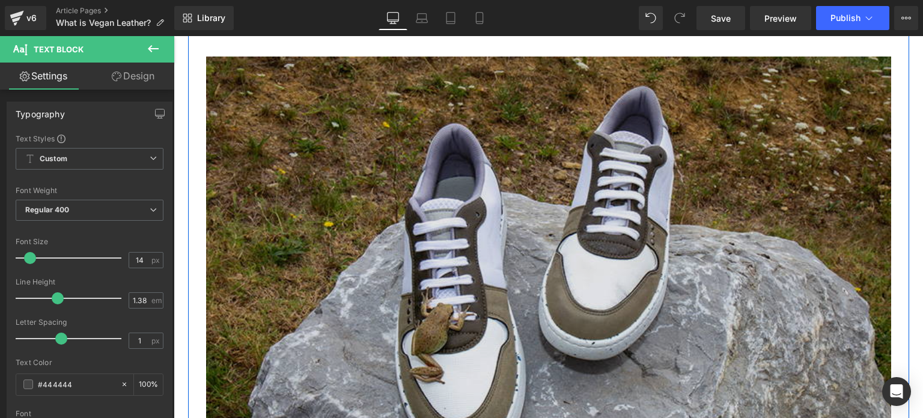
click at [576, 241] on img at bounding box center [548, 271] width 685 height 429
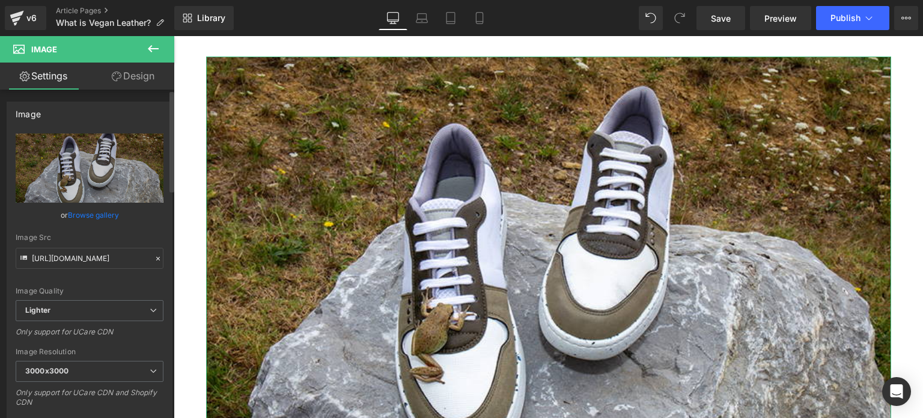
click at [81, 215] on link "Browse gallery" at bounding box center [93, 214] width 51 height 21
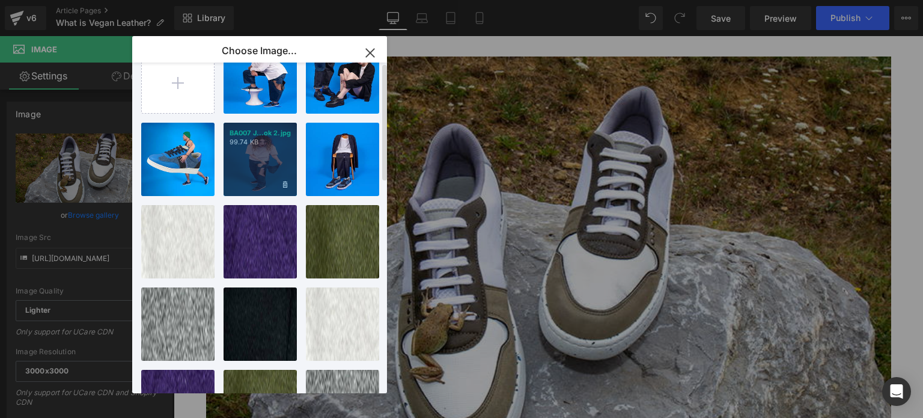
scroll to position [0, 0]
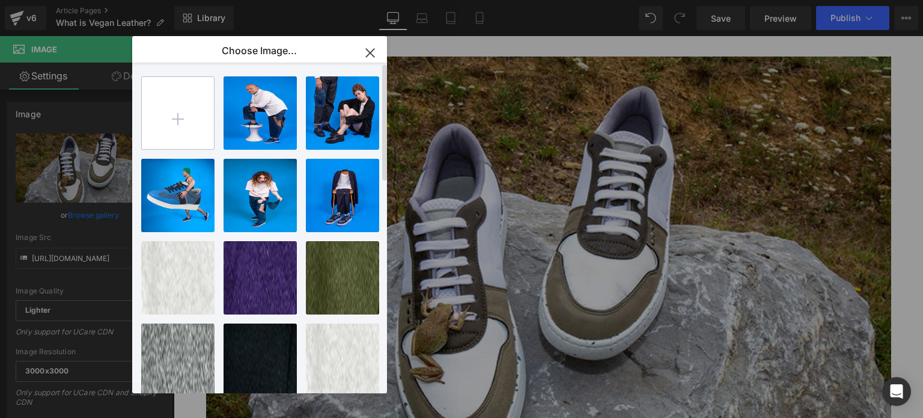
click at [177, 118] on input "file" at bounding box center [178, 113] width 72 height 72
type input "C:\fakepath\800x500 [PERSON_NAME] 2.jpg"
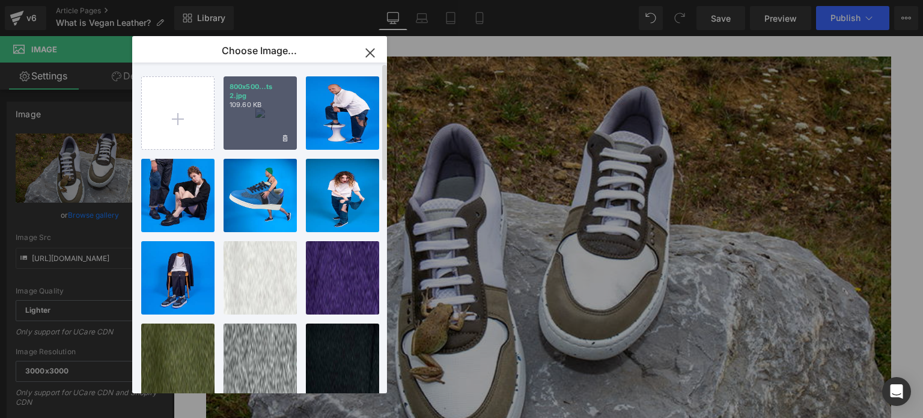
click at [250, 124] on div "800x500...ts 2.jpg 109.60 KB" at bounding box center [260, 112] width 73 height 73
type input "[URL][DOMAIN_NAME]"
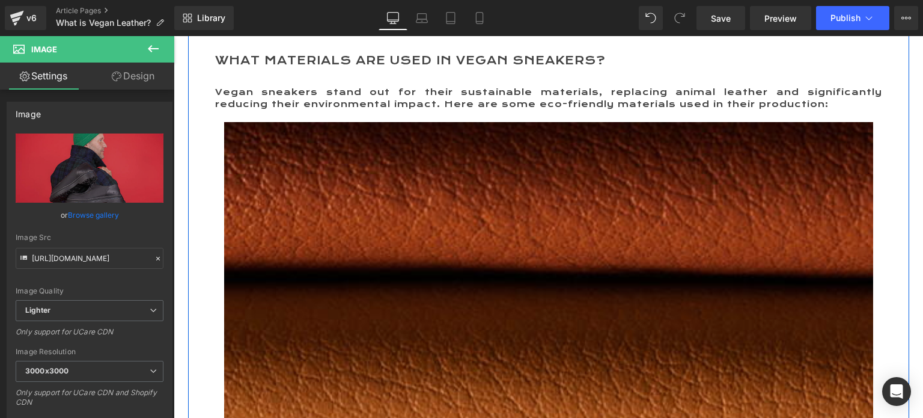
scroll to position [721, 0]
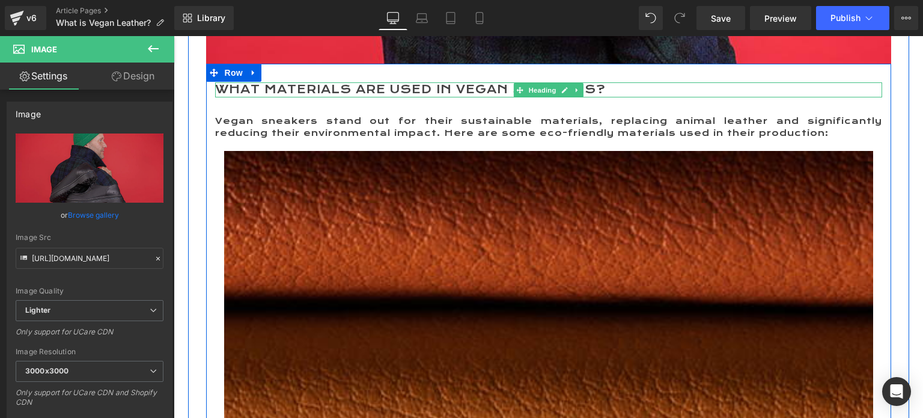
click at [432, 89] on h2 "What Materials Are Used in Vegan Sneakers?" at bounding box center [548, 89] width 667 height 15
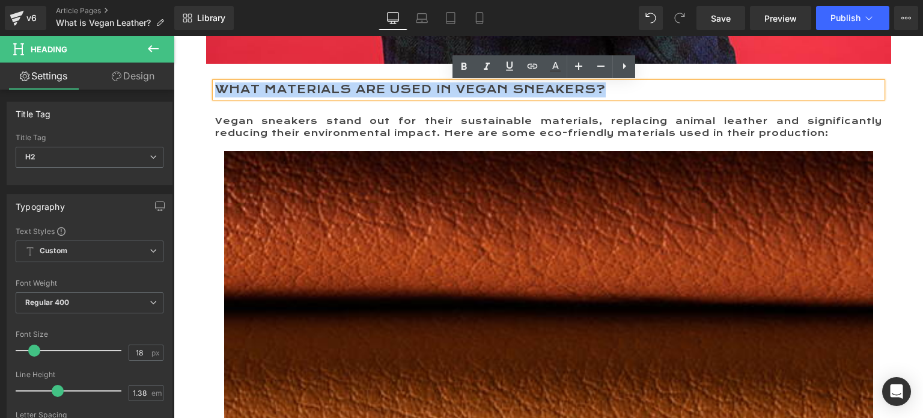
drag, startPoint x: 608, startPoint y: 91, endPoint x: 213, endPoint y: 88, distance: 395.6
click at [215, 88] on h2 "What Materials Are Used in Vegan Sneakers?" at bounding box center [548, 89] width 667 height 15
paste div
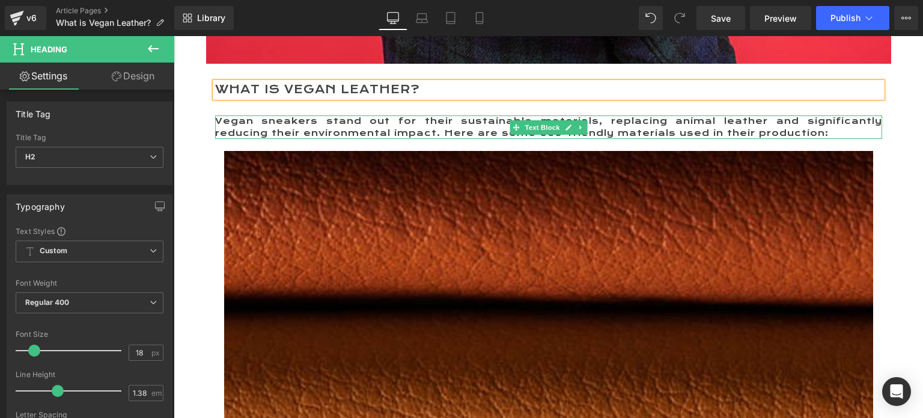
click at [264, 119] on p "Vegan sneakers stand out for their sustainable materials, replacing animal leat…" at bounding box center [548, 126] width 667 height 23
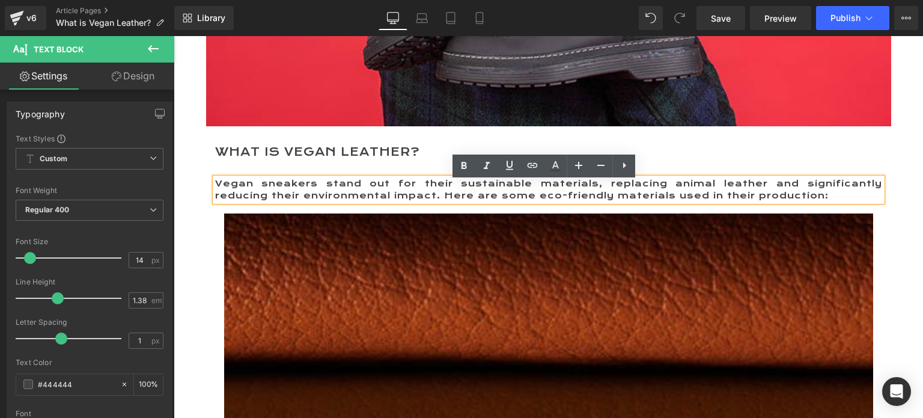
scroll to position [601, 0]
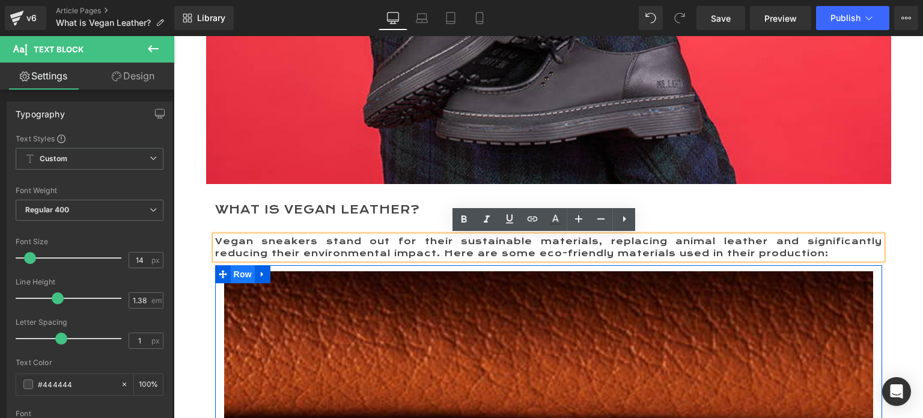
click at [238, 274] on span "Row" at bounding box center [243, 274] width 24 height 18
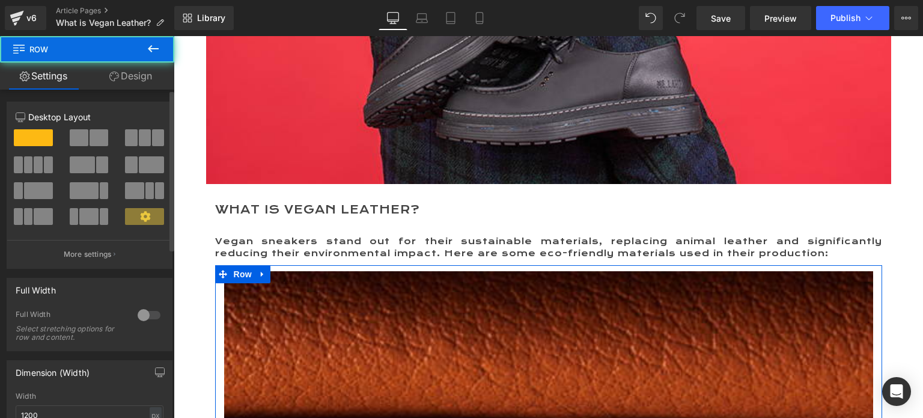
click at [90, 132] on span at bounding box center [99, 137] width 19 height 17
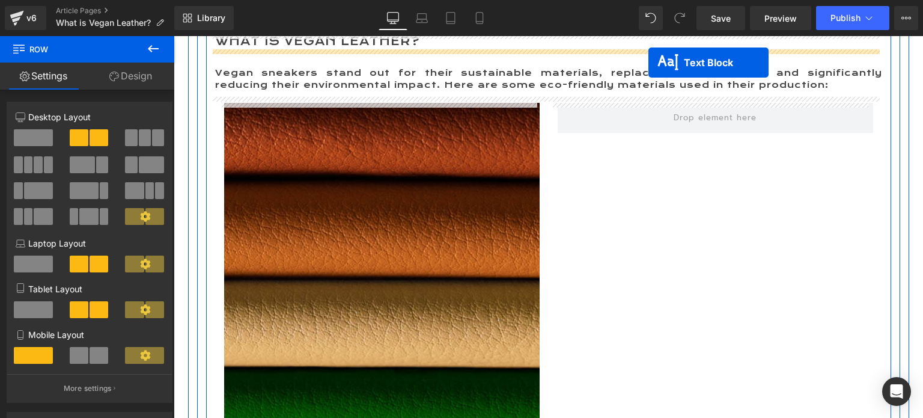
scroll to position [697, 0]
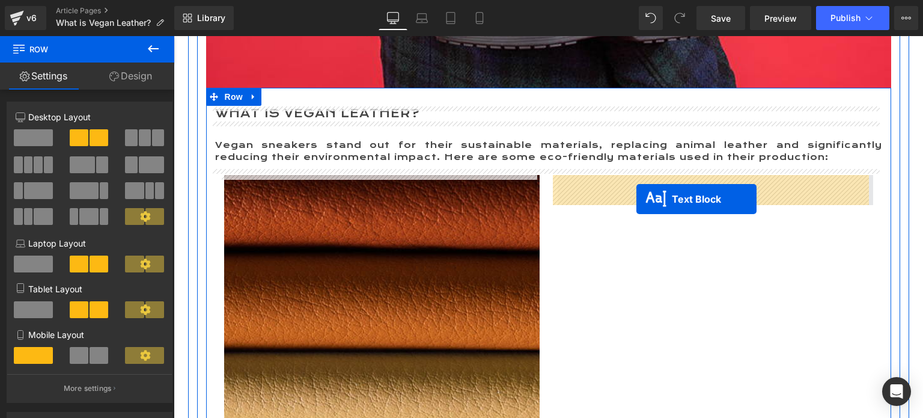
drag, startPoint x: 343, startPoint y: 361, endPoint x: 637, endPoint y: 199, distance: 335.0
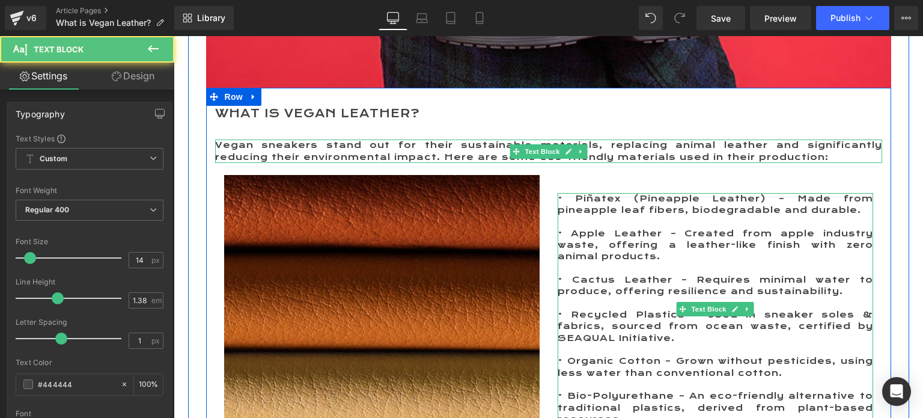
click at [298, 156] on p "Vegan sneakers stand out for their sustainable materials, replacing animal leat…" at bounding box center [548, 150] width 667 height 23
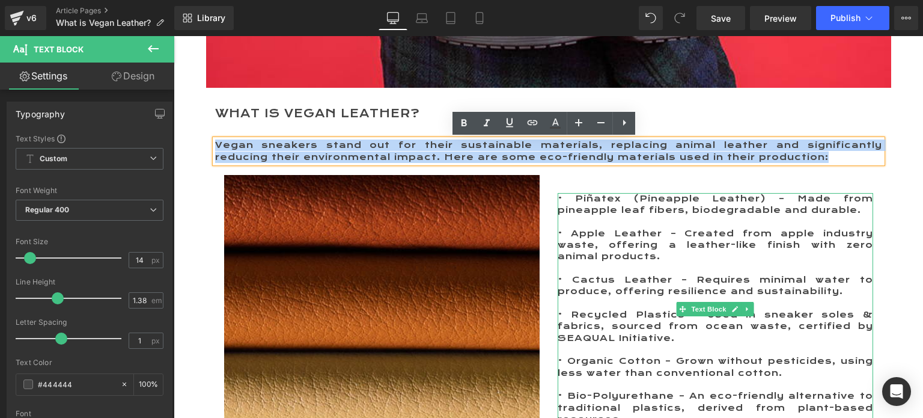
drag, startPoint x: 210, startPoint y: 141, endPoint x: 775, endPoint y: 156, distance: 564.7
click at [775, 156] on p "Vegan sneakers stand out for their sustainable materials, replacing animal leat…" at bounding box center [548, 150] width 667 height 23
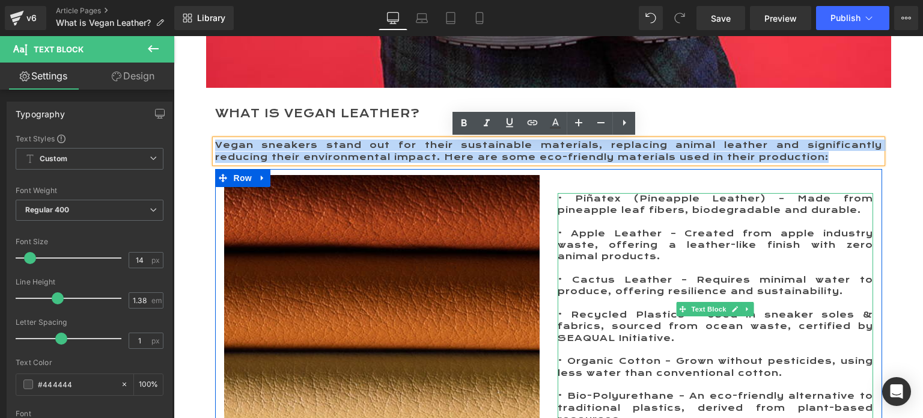
click at [570, 200] on p "• Piñatex (Pineapple Leather) – Made from pineapple leaf fibers, biodegradable …" at bounding box center [716, 204] width 316 height 23
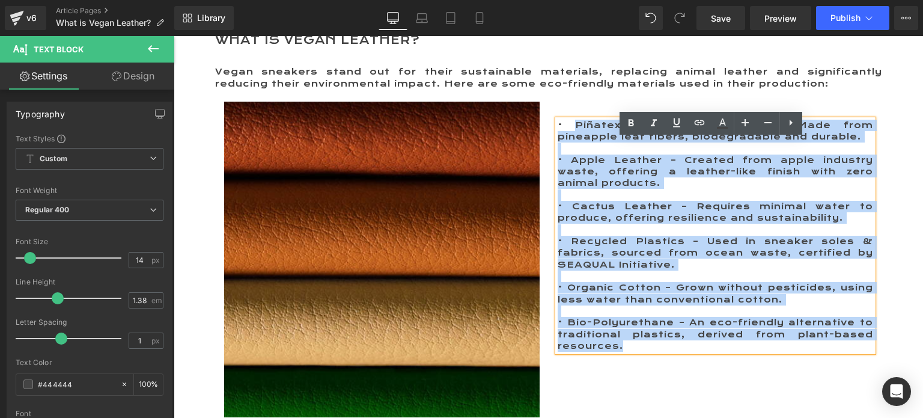
scroll to position [821, 0]
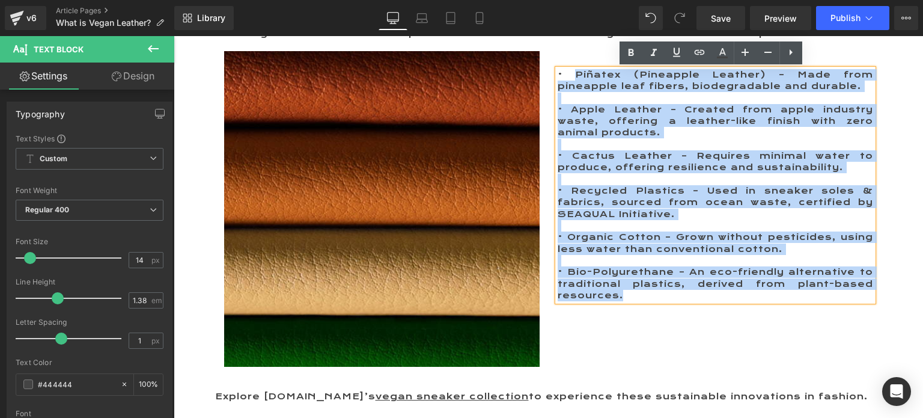
drag, startPoint x: 569, startPoint y: 196, endPoint x: 714, endPoint y: 322, distance: 191.8
click at [714, 322] on div "Image • Piñatex (Pineapple Leather) – Made from pineapple leaf fibers, biodegra…" at bounding box center [548, 209] width 667 height 328
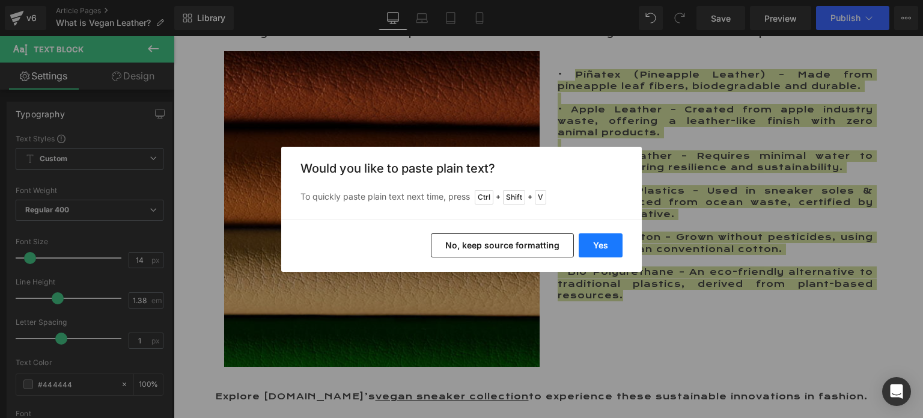
click at [602, 243] on button "Yes" at bounding box center [601, 245] width 44 height 24
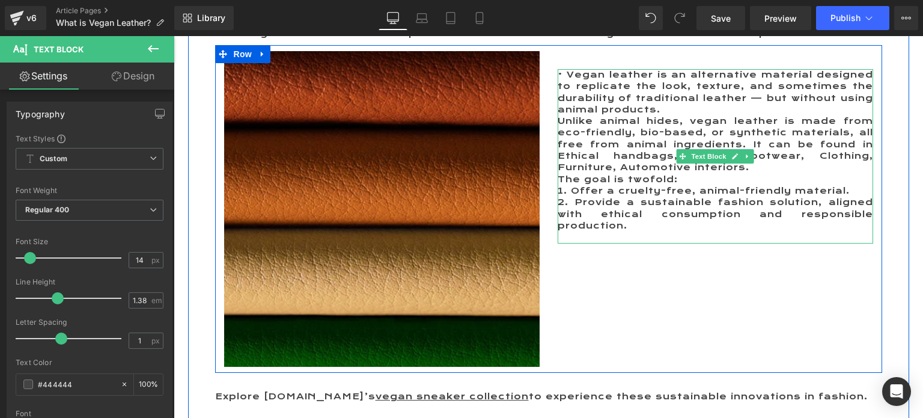
drag, startPoint x: 563, startPoint y: 72, endPoint x: 619, endPoint y: 78, distance: 56.2
click at [563, 72] on p "• Vegan leather is an alternative material designed to replicate the look, text…" at bounding box center [716, 92] width 316 height 46
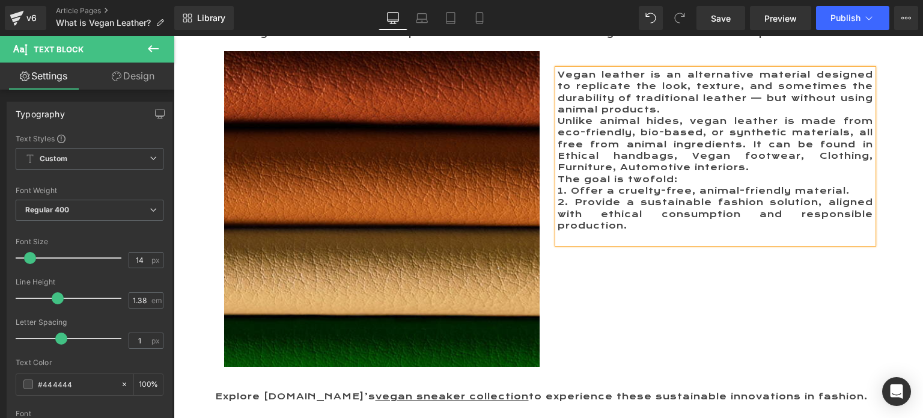
click at [683, 107] on p "Vegan leather is an alternative material designed to replicate the look, textur…" at bounding box center [716, 92] width 316 height 46
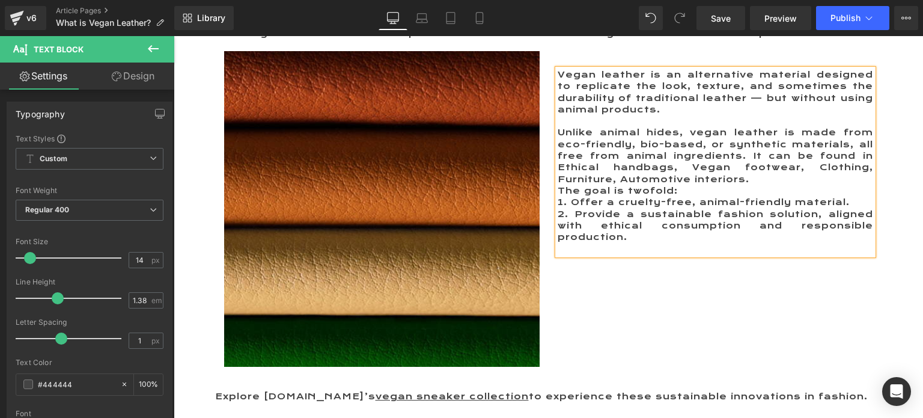
click at [752, 177] on p "Unlike animal hides, vegan leather is made from eco-friendly, bio-based, or syn…" at bounding box center [716, 156] width 316 height 58
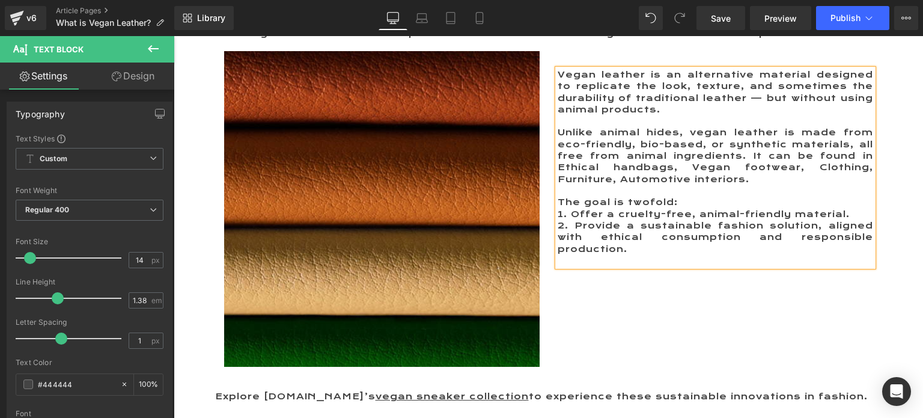
click at [632, 245] on p "2. Provide a sustainable fashion solution, aligned with ethical consumption and…" at bounding box center [716, 237] width 316 height 35
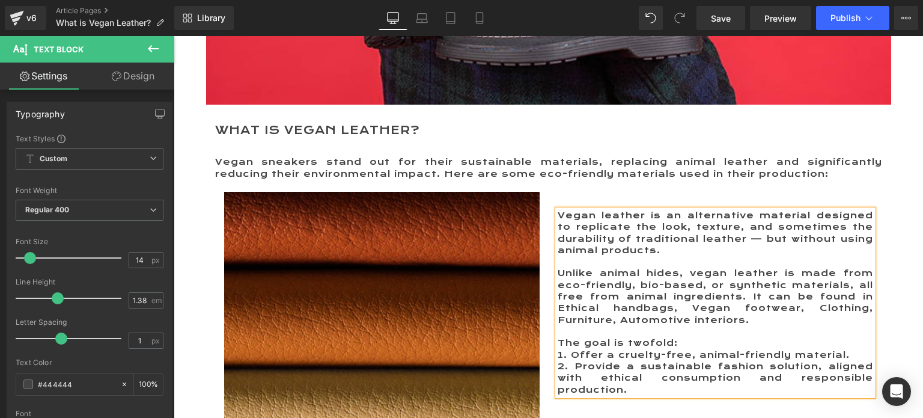
scroll to position [701, 0]
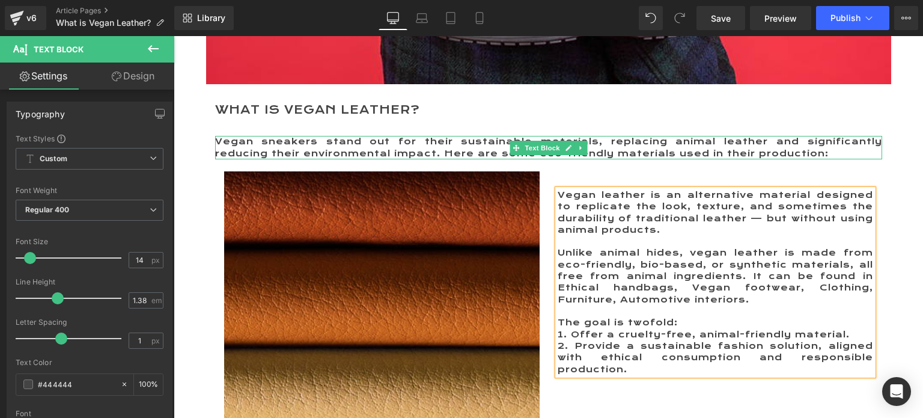
click at [575, 147] on link at bounding box center [581, 148] width 13 height 14
click at [584, 151] on icon at bounding box center [587, 147] width 7 height 7
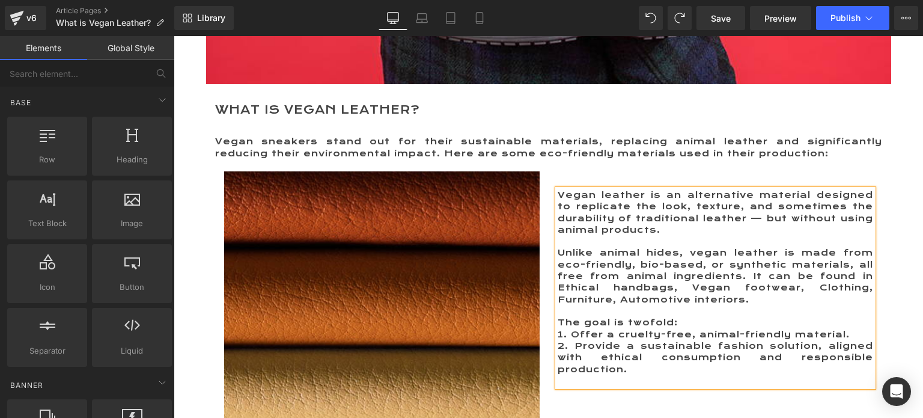
click at [679, 298] on p "Unlike animal hides, vegan leather is made from eco-friendly, bio-based, or syn…" at bounding box center [716, 276] width 316 height 58
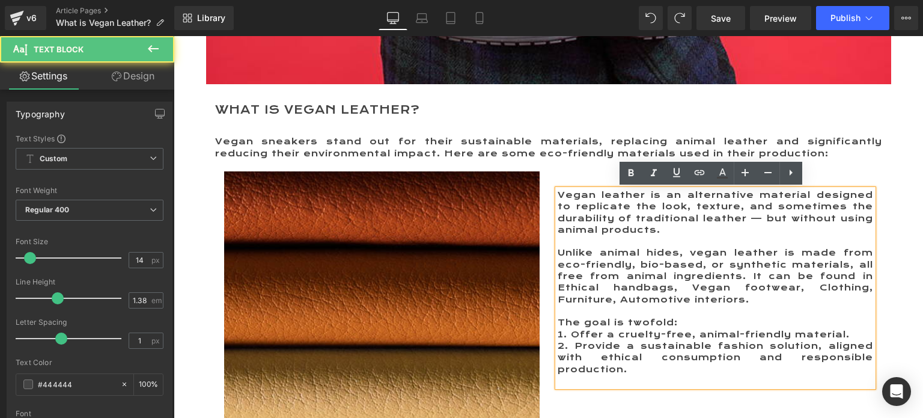
click at [672, 399] on div "Image Vegan leather is an alternative material designed to replicate the look, …" at bounding box center [548, 329] width 667 height 328
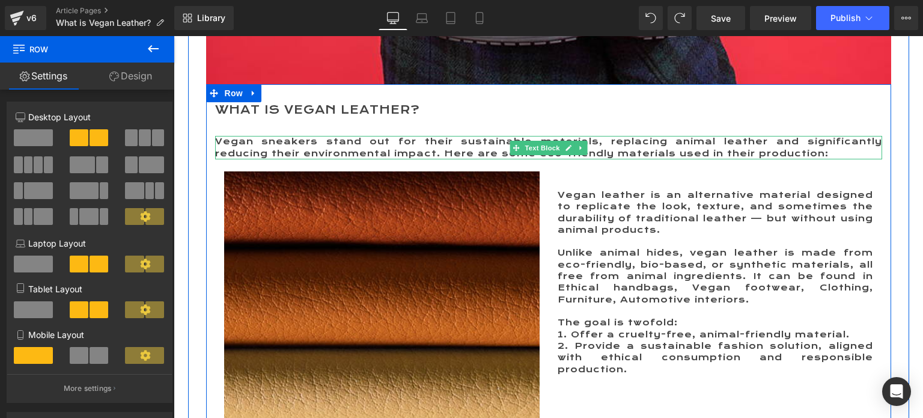
click at [409, 151] on p "Vegan sneakers stand out for their sustainable materials, replacing animal leat…" at bounding box center [548, 147] width 667 height 23
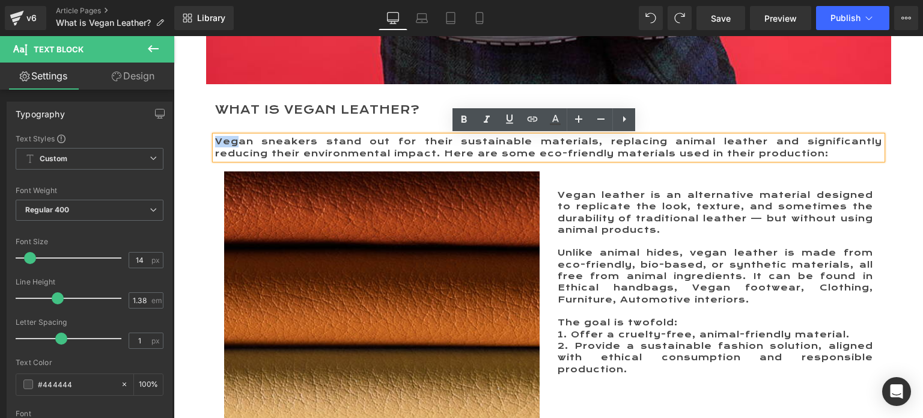
drag, startPoint x: 786, startPoint y: 150, endPoint x: 206, endPoint y: 135, distance: 580.4
click at [206, 135] on div "What is Vegan Leather? Heading Vegan sneakers stand out for their sustainable m…" at bounding box center [548, 316] width 685 height 426
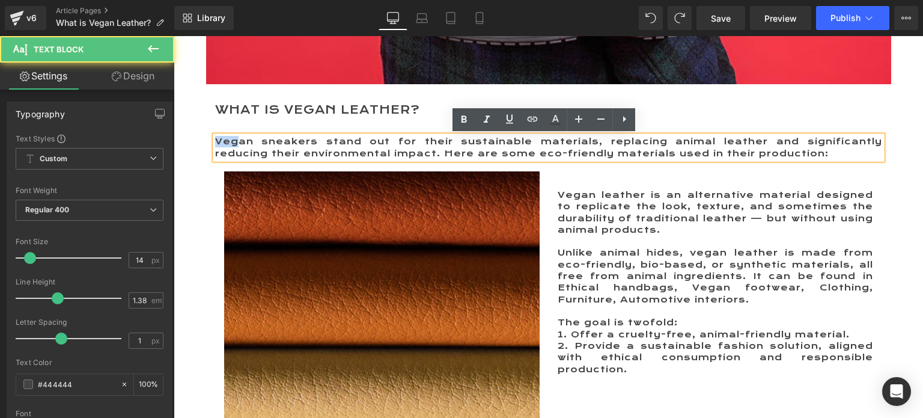
click at [215, 141] on p "Vegan sneakers stand out for their sustainable materials, replacing animal leat…" at bounding box center [548, 147] width 667 height 23
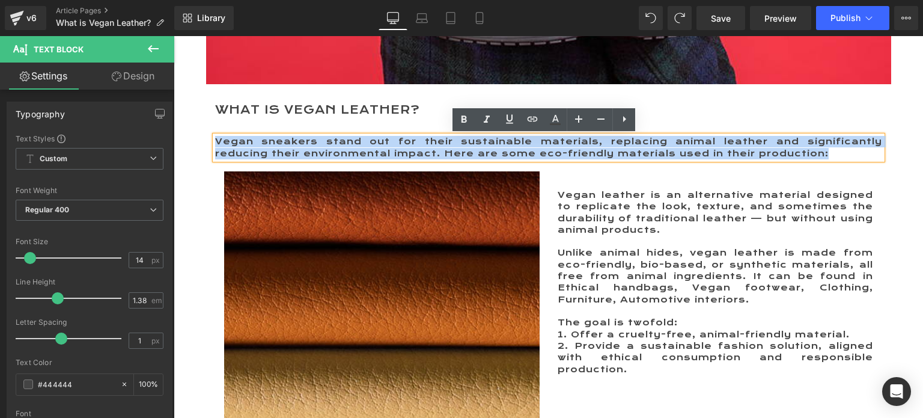
drag, startPoint x: 211, startPoint y: 141, endPoint x: 779, endPoint y: 154, distance: 568.3
click at [779, 154] on p "Vegan sneakers stand out for their sustainable materials, replacing animal leat…" at bounding box center [548, 147] width 667 height 23
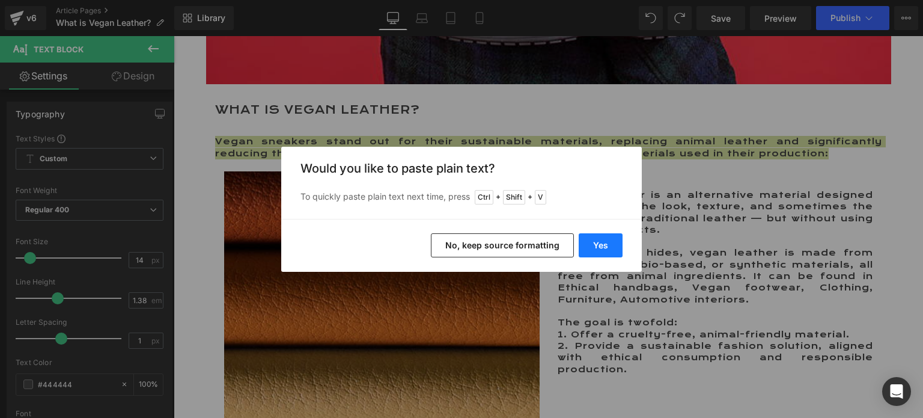
click at [606, 241] on button "Yes" at bounding box center [601, 245] width 44 height 24
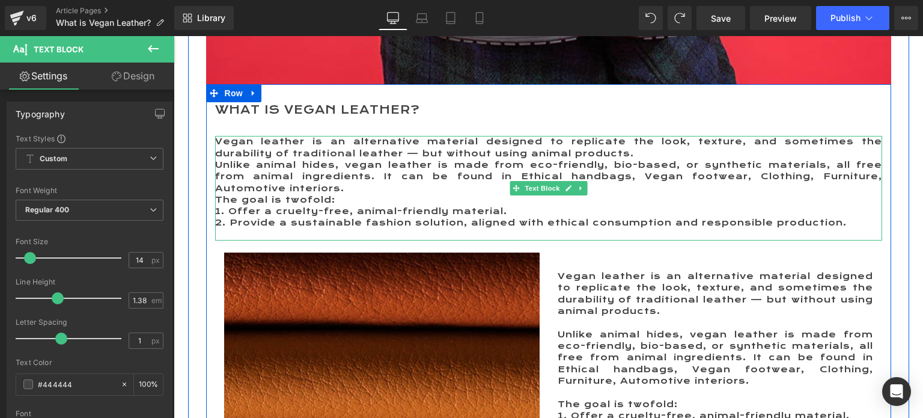
click at [580, 153] on p "Vegan leather is an alternative material designed to replicate the look, textur…" at bounding box center [548, 147] width 667 height 23
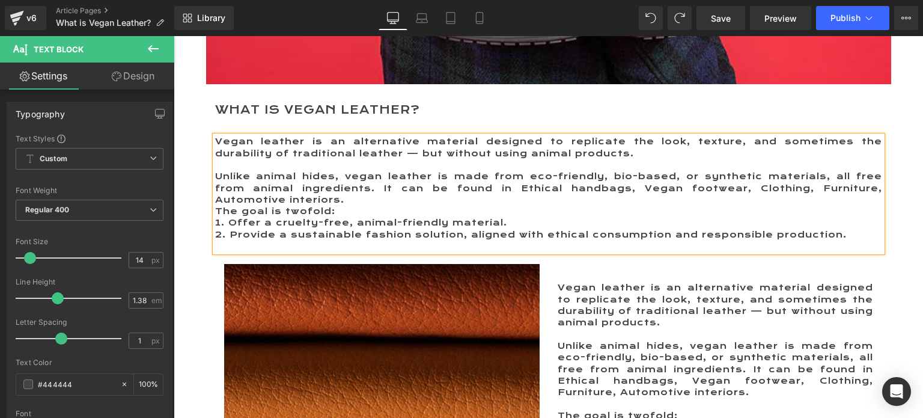
click at [308, 198] on p "Unlike animal hides, vegan leather is made from eco-friendly, bio-based, or syn…" at bounding box center [548, 188] width 667 height 35
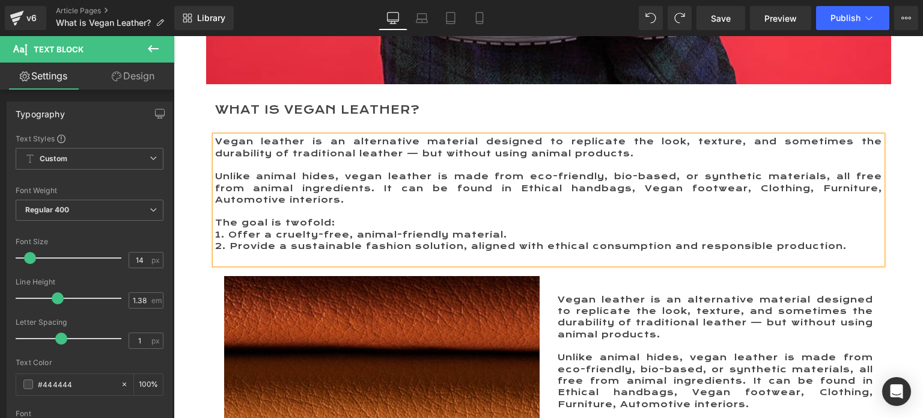
click at [333, 259] on p at bounding box center [548, 257] width 667 height 11
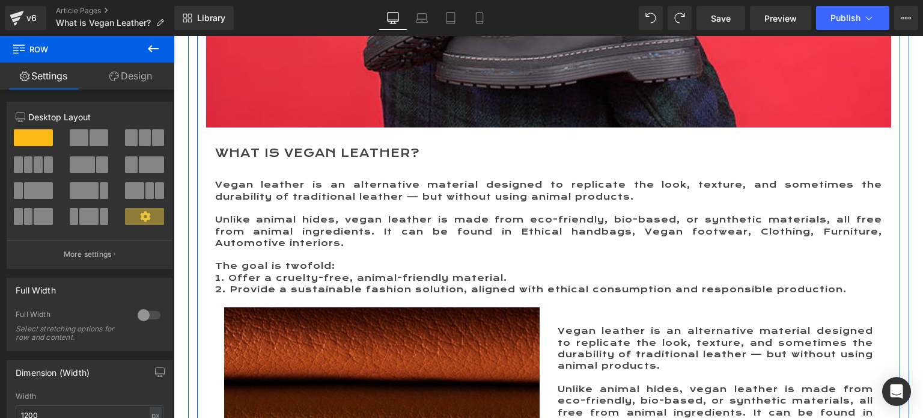
scroll to position [641, 0]
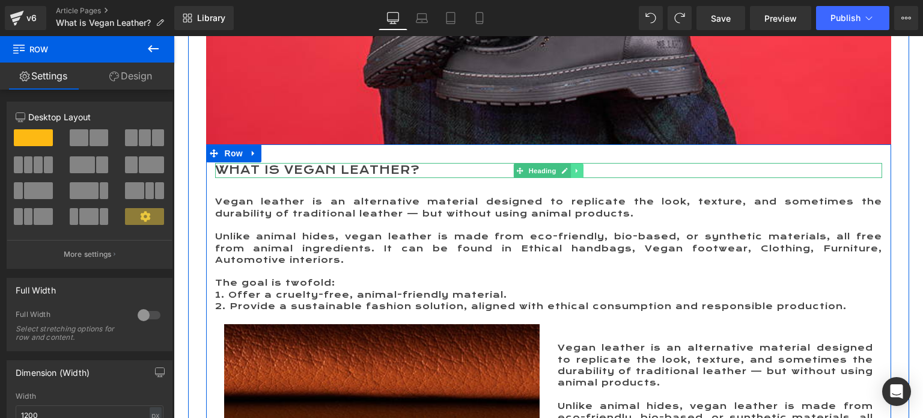
click at [574, 173] on icon at bounding box center [577, 170] width 7 height 7
click at [568, 173] on icon at bounding box center [571, 170] width 7 height 7
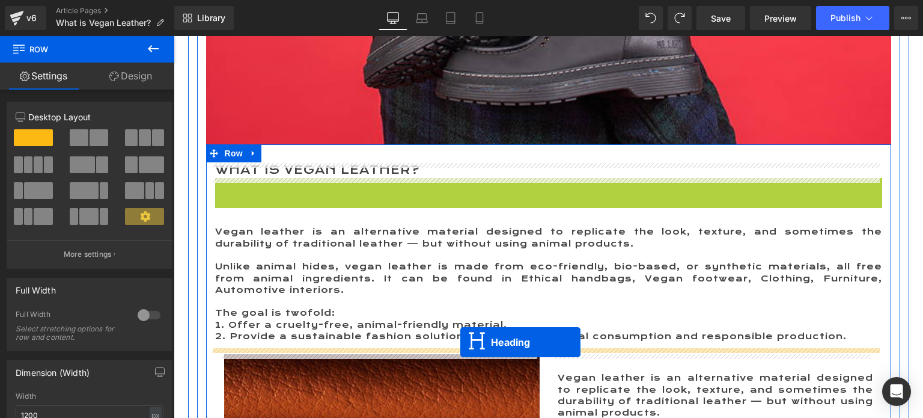
drag, startPoint x: 513, startPoint y: 182, endPoint x: 461, endPoint y: 341, distance: 168.5
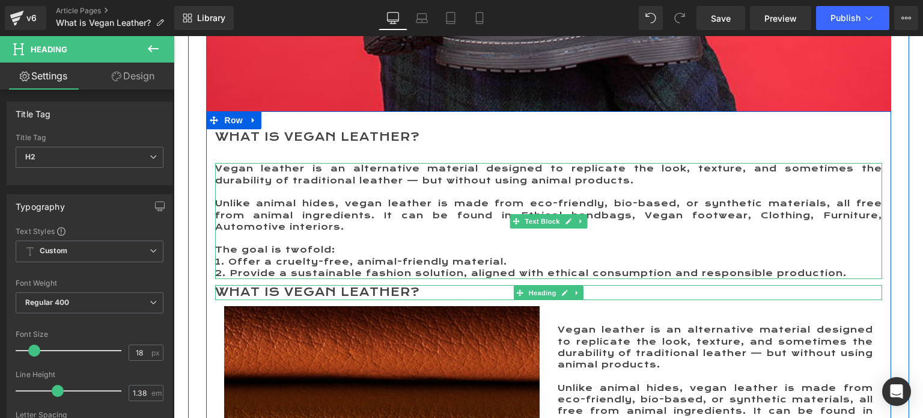
scroll to position [701, 0]
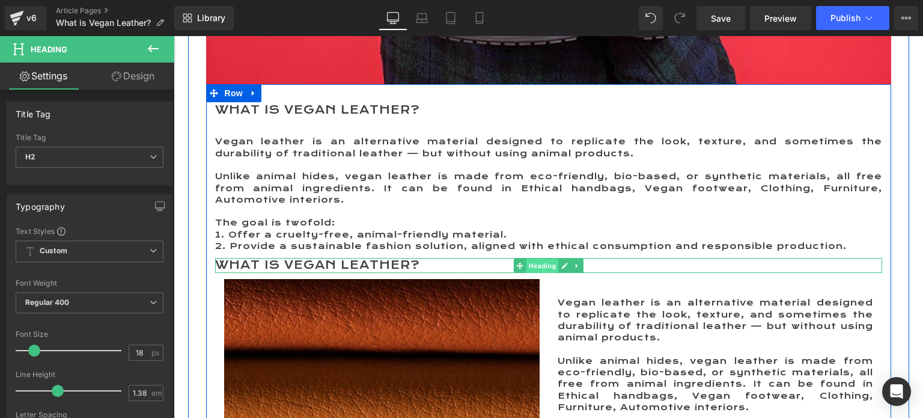
click at [526, 264] on span "Heading" at bounding box center [542, 266] width 32 height 14
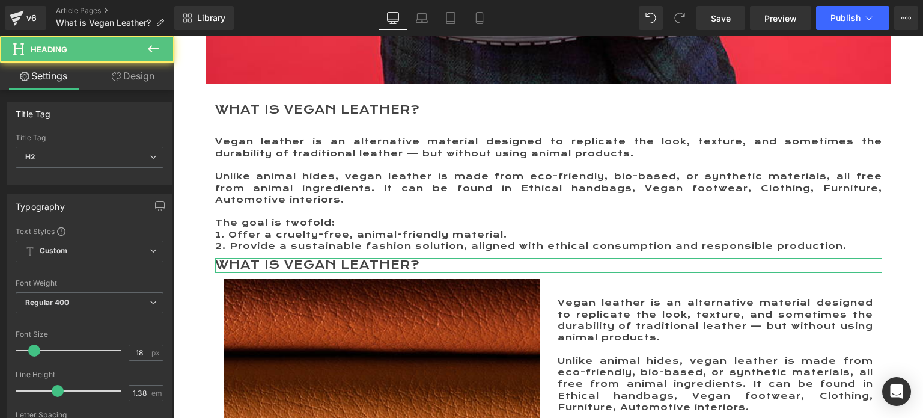
drag, startPoint x: 133, startPoint y: 71, endPoint x: 65, endPoint y: 144, distance: 99.9
click at [133, 71] on link "Design" at bounding box center [133, 76] width 87 height 27
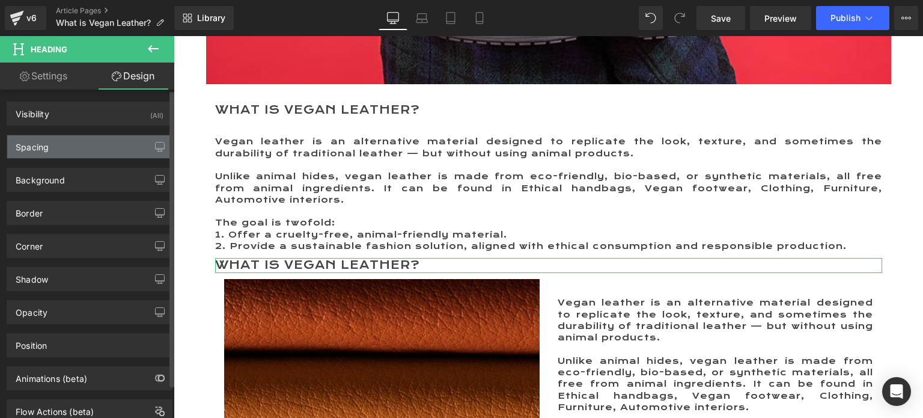
type input "0"
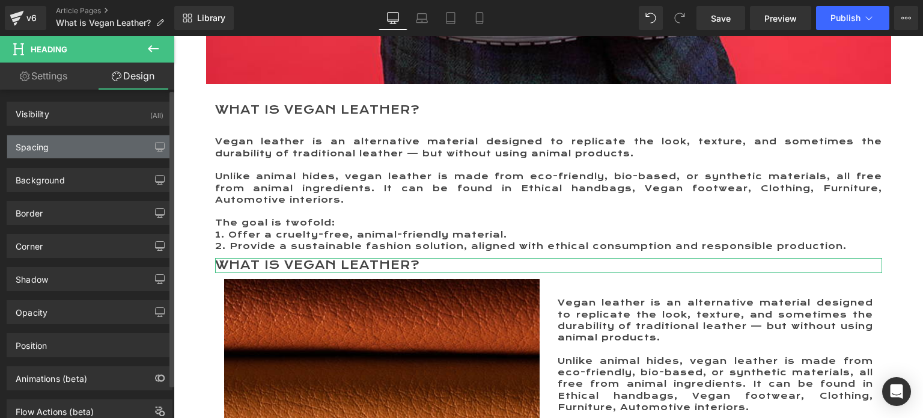
type input "0"
click at [64, 145] on div "Spacing" at bounding box center [89, 146] width 165 height 23
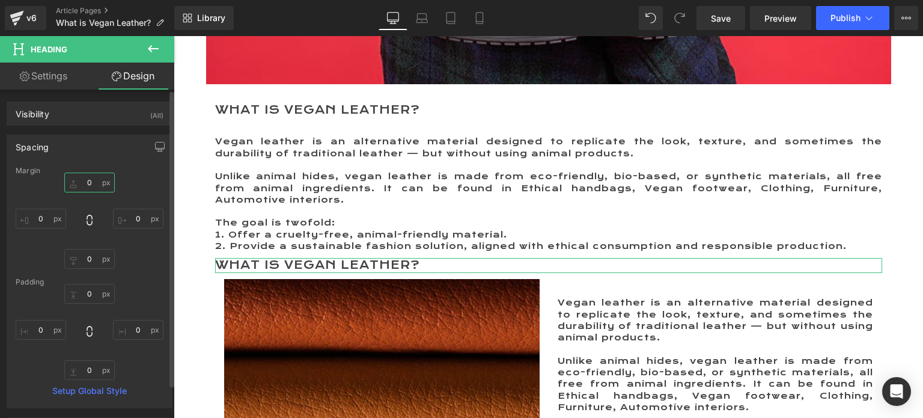
click at [86, 178] on input "0" at bounding box center [89, 183] width 51 height 20
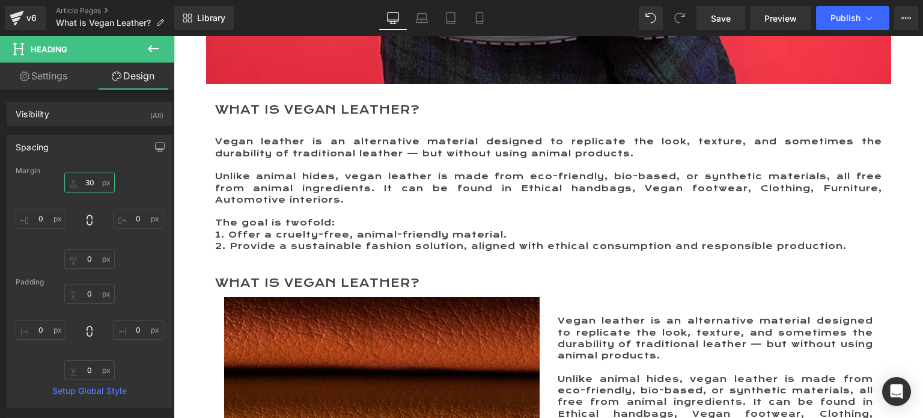
type input "30"
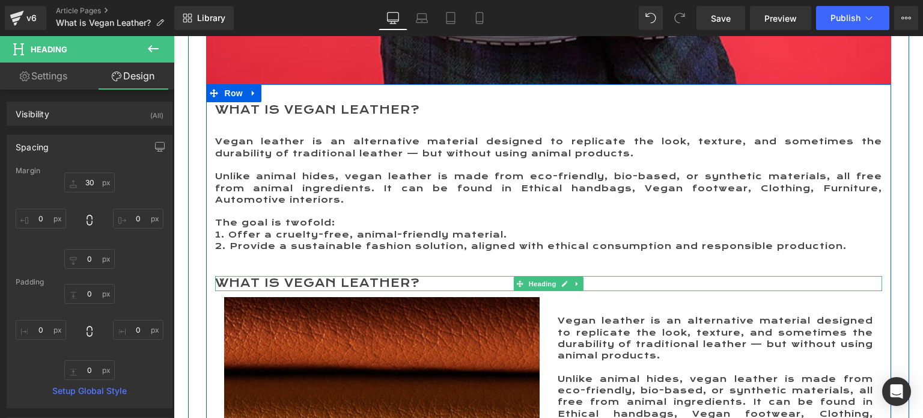
click at [245, 279] on h2 "What is Vegan Leather?" at bounding box center [548, 283] width 667 height 15
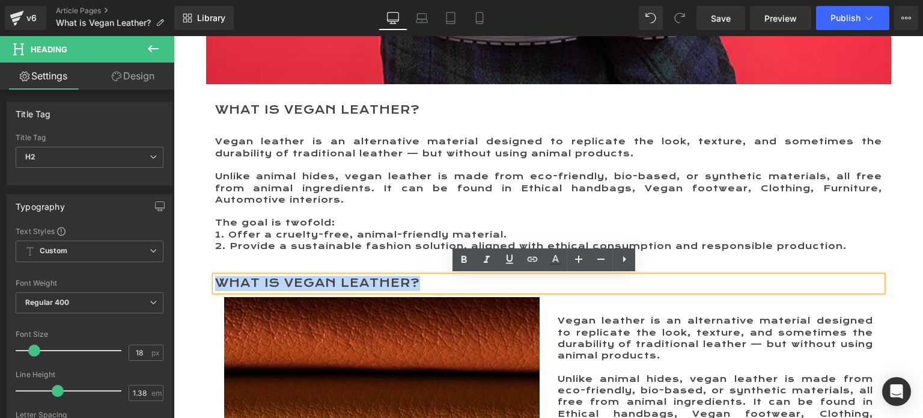
drag, startPoint x: 210, startPoint y: 281, endPoint x: 438, endPoint y: 281, distance: 228.5
click at [438, 281] on h2 "What is Vegan Leather?" at bounding box center [548, 283] width 667 height 15
paste div
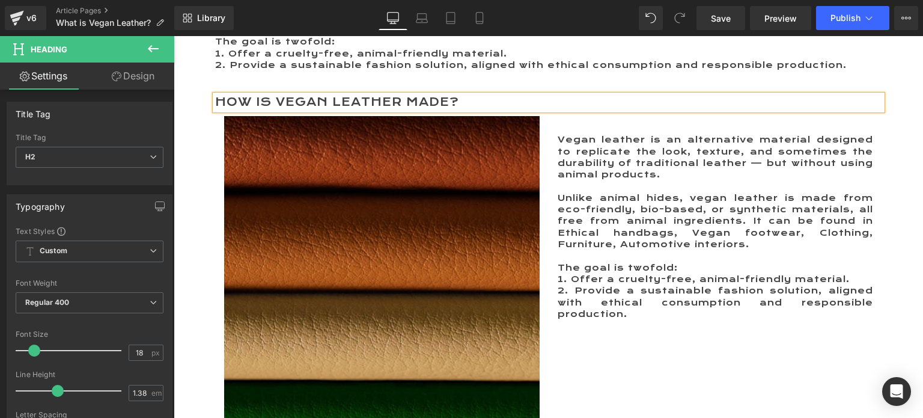
scroll to position [881, 0]
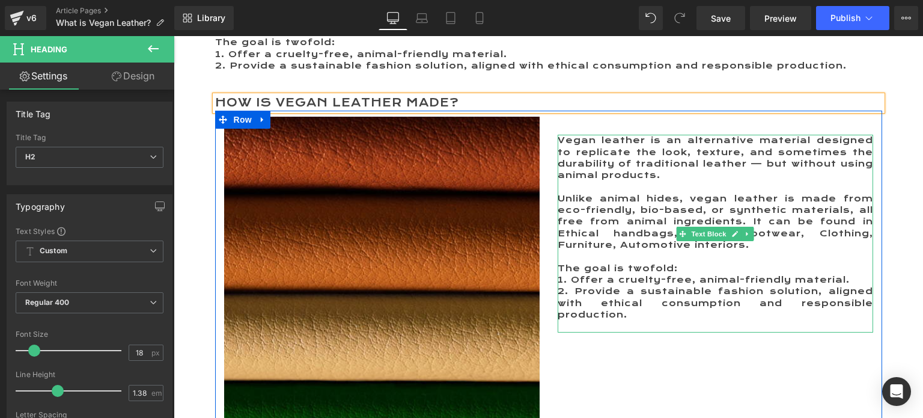
click at [563, 139] on p "Vegan leather is an alternative material designed to replicate the look, textur…" at bounding box center [716, 158] width 316 height 46
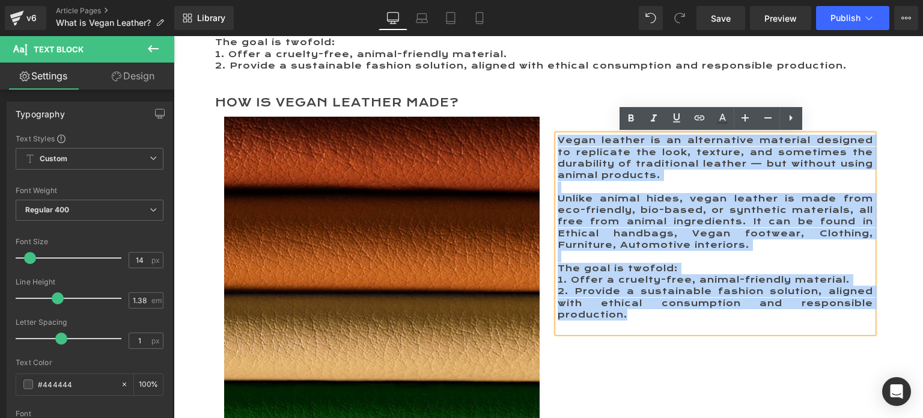
drag, startPoint x: 555, startPoint y: 139, endPoint x: 630, endPoint y: 315, distance: 191.5
click at [630, 315] on div "Vegan leather is an alternative material designed to replicate the look, textur…" at bounding box center [716, 233] width 316 height 197
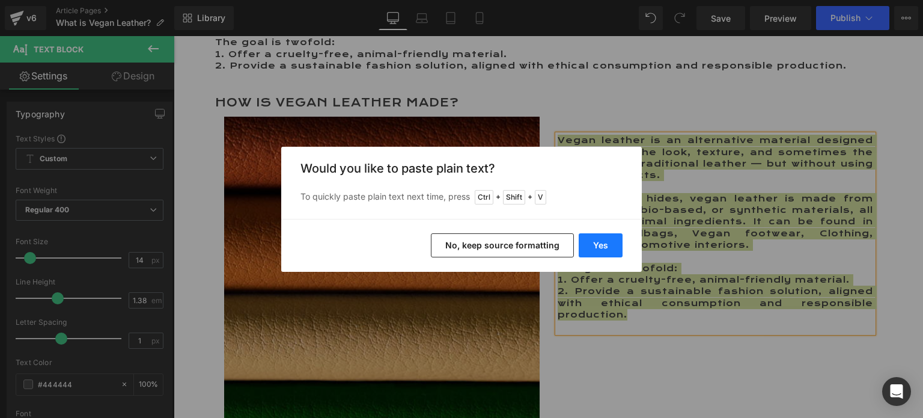
click at [594, 242] on button "Yes" at bounding box center [601, 245] width 44 height 24
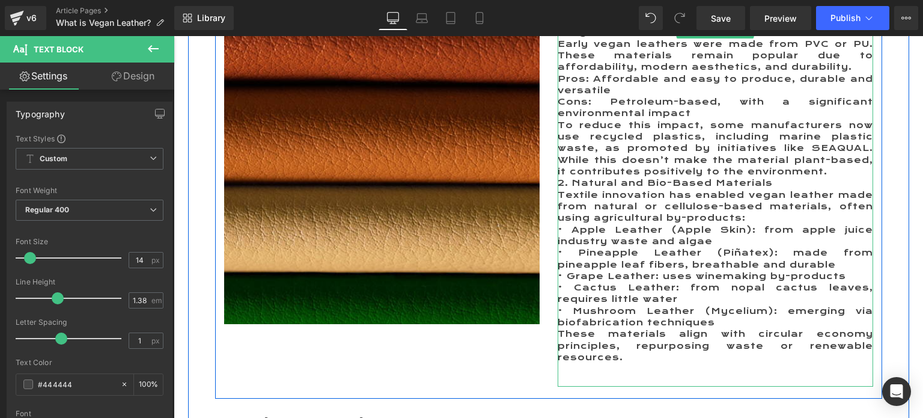
scroll to position [1002, 0]
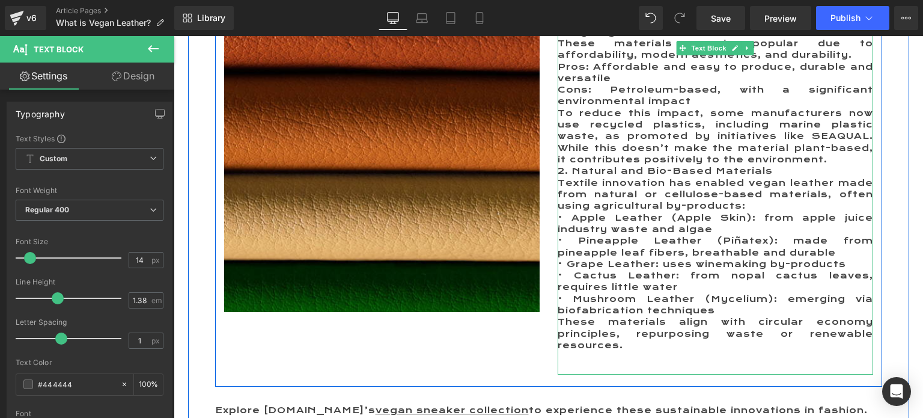
click at [828, 161] on p "To reduce this impact, some manufacturers now use recycled plastics, including …" at bounding box center [716, 137] width 316 height 58
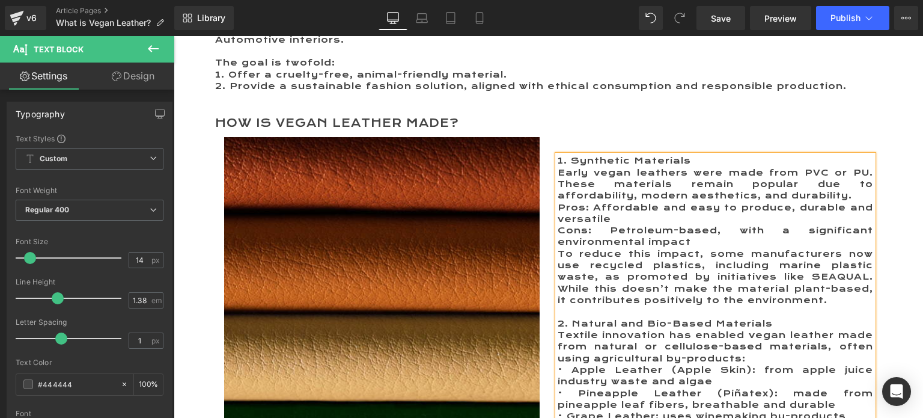
scroll to position [881, 0]
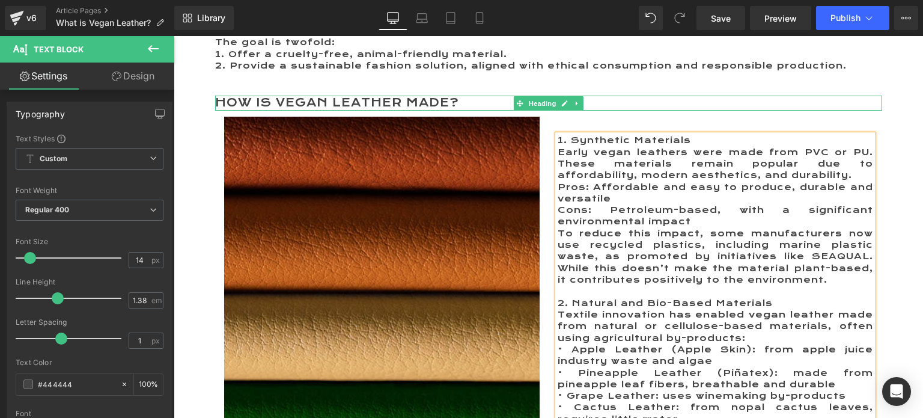
click at [370, 100] on h2 "How is Vegan Leather Made?" at bounding box center [548, 103] width 667 height 15
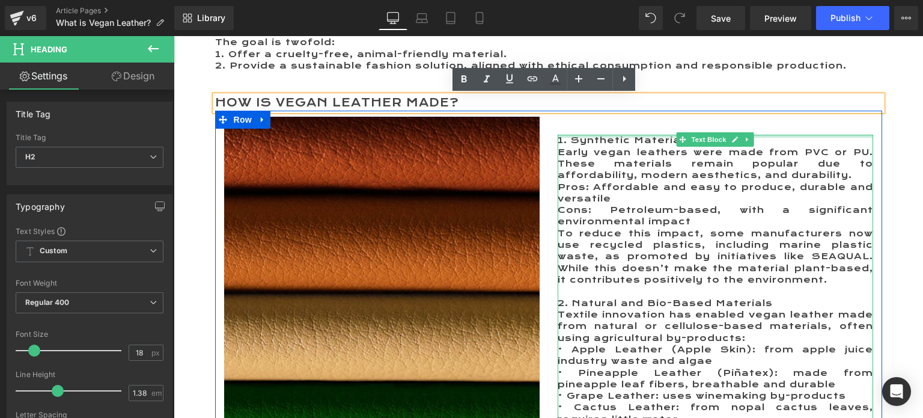
click at [639, 136] on div at bounding box center [716, 136] width 316 height 3
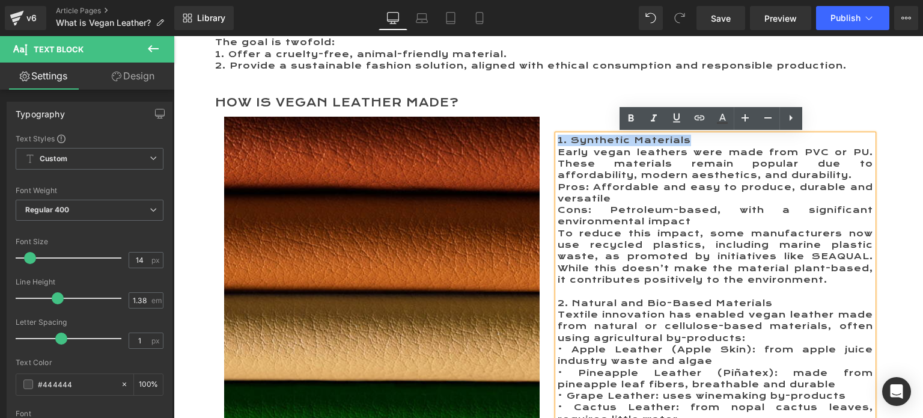
drag, startPoint x: 704, startPoint y: 140, endPoint x: 553, endPoint y: 138, distance: 150.9
click at [558, 138] on p "1. Synthetic Materials" at bounding box center [716, 140] width 316 height 11
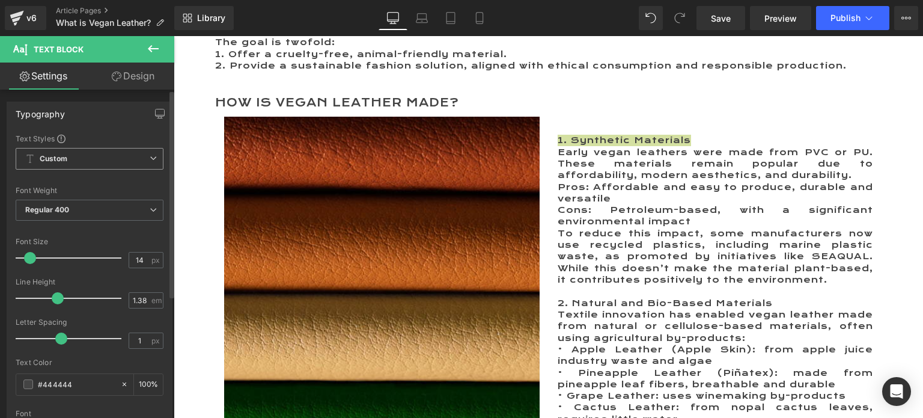
click at [74, 157] on span "Custom Setup Global Style" at bounding box center [90, 159] width 148 height 22
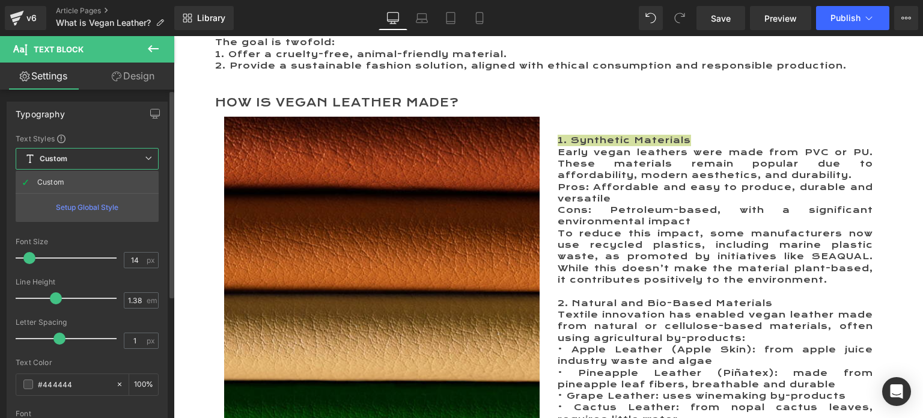
click at [75, 157] on span "Custom Setup Global Style" at bounding box center [87, 159] width 143 height 22
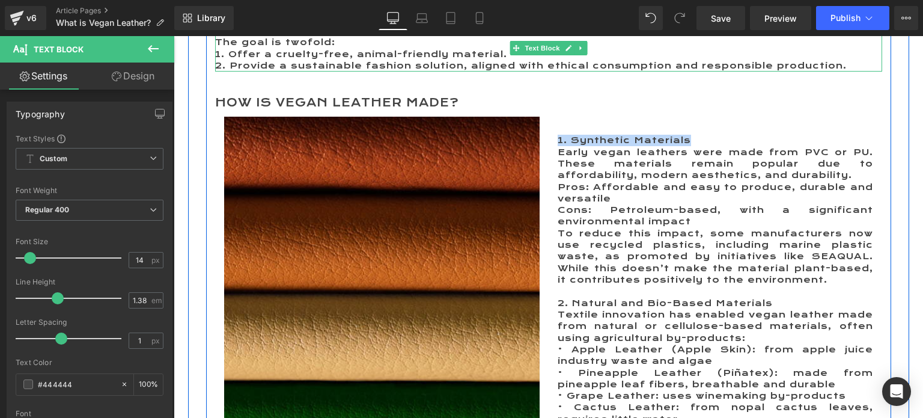
click at [491, 66] on p "2. Provide a sustainable fashion solution, aligned with ethical consumption and…" at bounding box center [548, 65] width 667 height 11
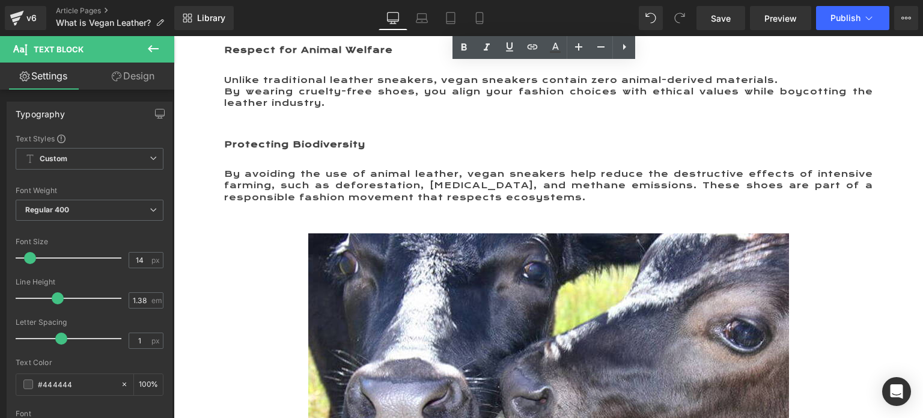
scroll to position [2084, 0]
click at [385, 168] on p "By avoiding the use of animal leather, vegan sneakers help reduce the destructi…" at bounding box center [548, 185] width 649 height 35
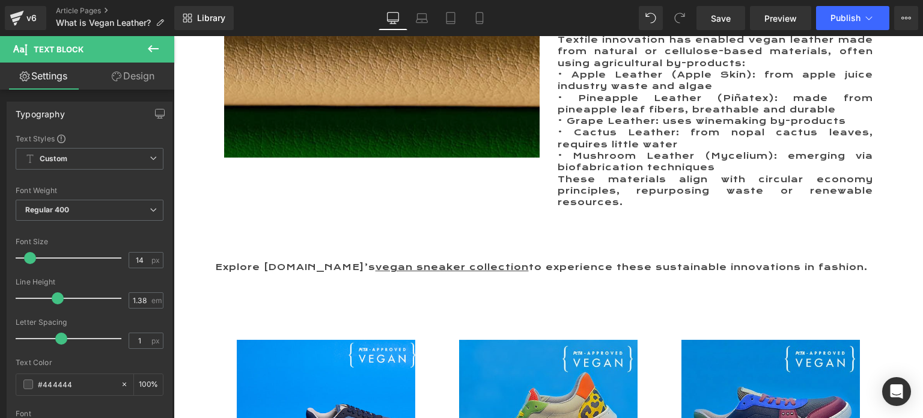
scroll to position [1002, 0]
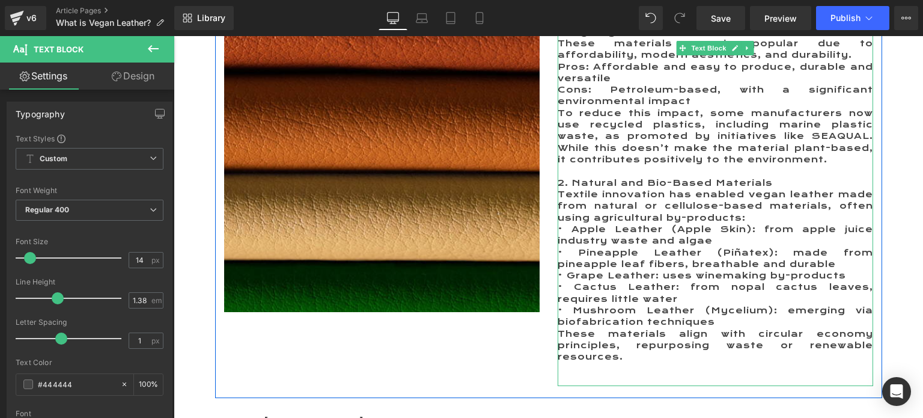
click at [589, 152] on p "To reduce this impact, some manufacturers now use recycled plastics, including …" at bounding box center [716, 137] width 316 height 58
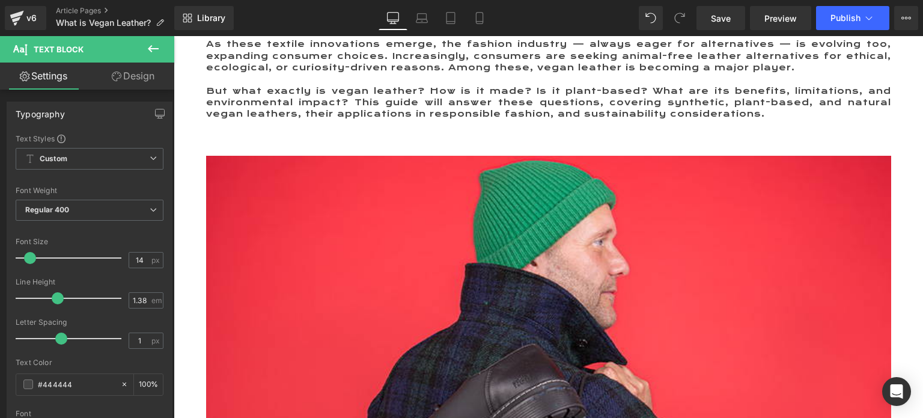
scroll to position [0, 0]
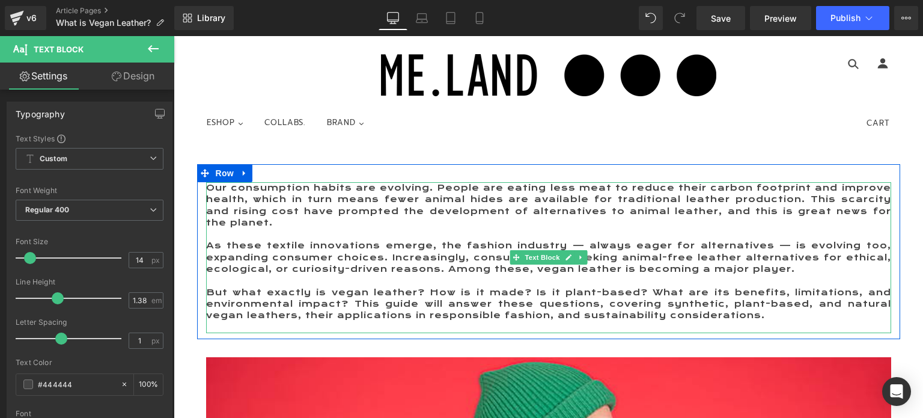
click at [385, 201] on p "Our consumption habits are evolving. People are eating less meat to reduce thei…" at bounding box center [548, 205] width 685 height 46
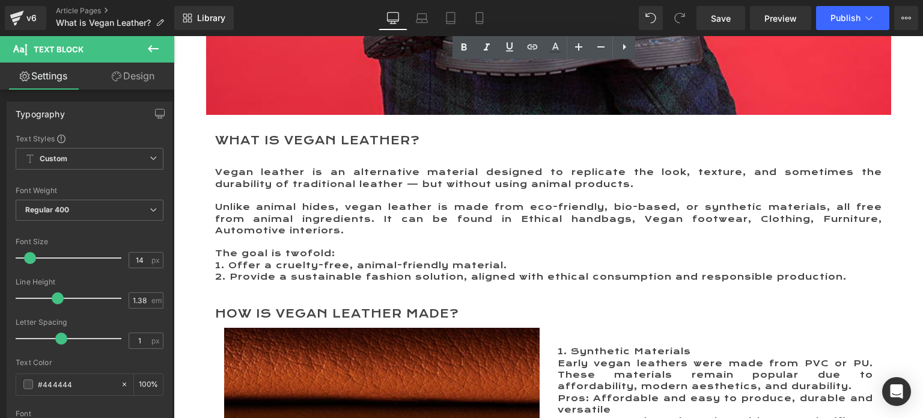
scroll to position [721, 0]
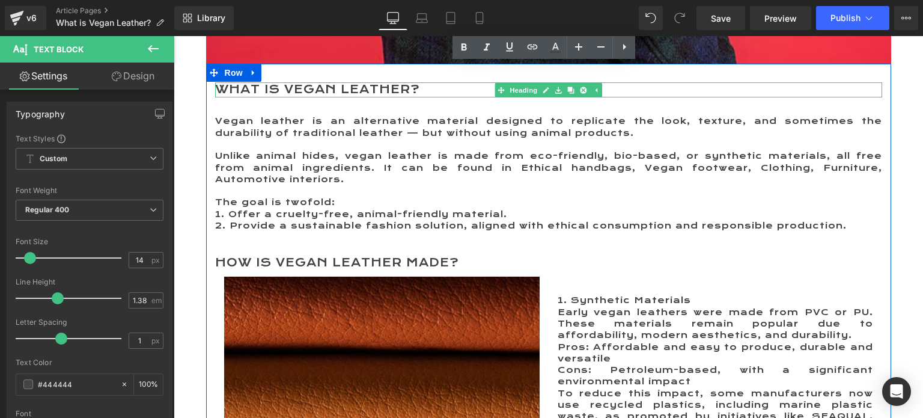
click at [321, 91] on h2 "What is Vegan Leather?" at bounding box center [548, 89] width 667 height 15
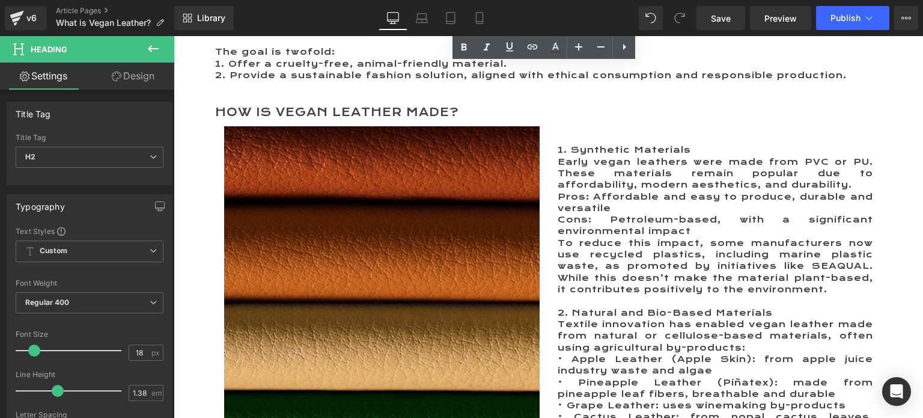
scroll to position [902, 0]
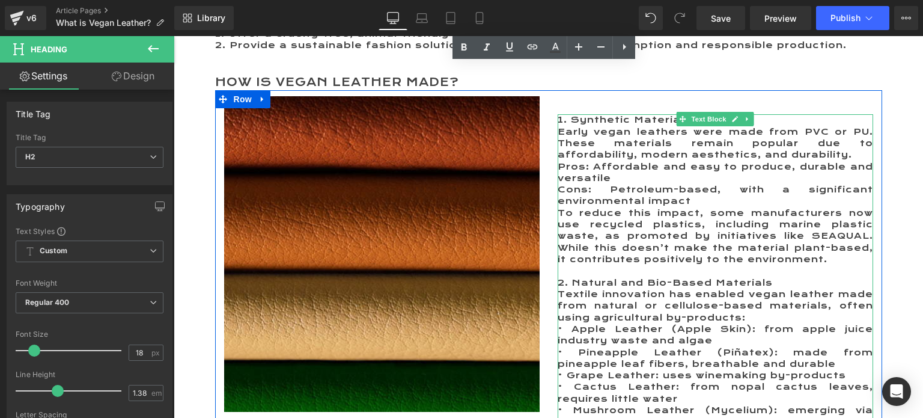
click at [579, 123] on p "1. Synthetic Materials" at bounding box center [716, 119] width 316 height 11
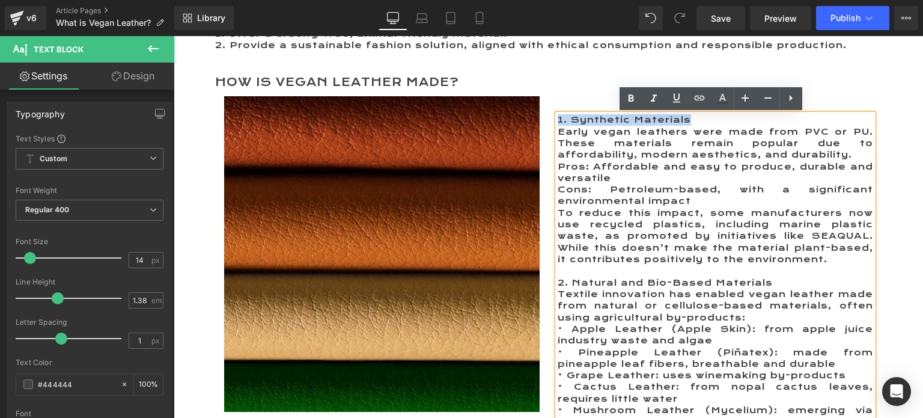
drag, startPoint x: 690, startPoint y: 120, endPoint x: 546, endPoint y: 118, distance: 143.7
click at [549, 118] on div "1. Synthetic Materials Early vegan leathers were made from PVC or PU. These ma…" at bounding box center [716, 294] width 334 height 396
click at [632, 97] on icon at bounding box center [630, 97] width 5 height 7
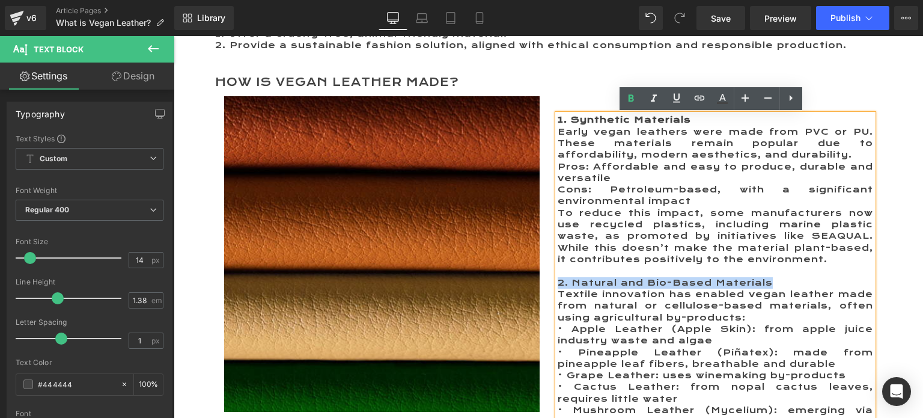
drag, startPoint x: 770, startPoint y: 282, endPoint x: 554, endPoint y: 280, distance: 215.8
click at [558, 280] on p "2. Natural and Bio-Based Materials" at bounding box center [716, 282] width 316 height 11
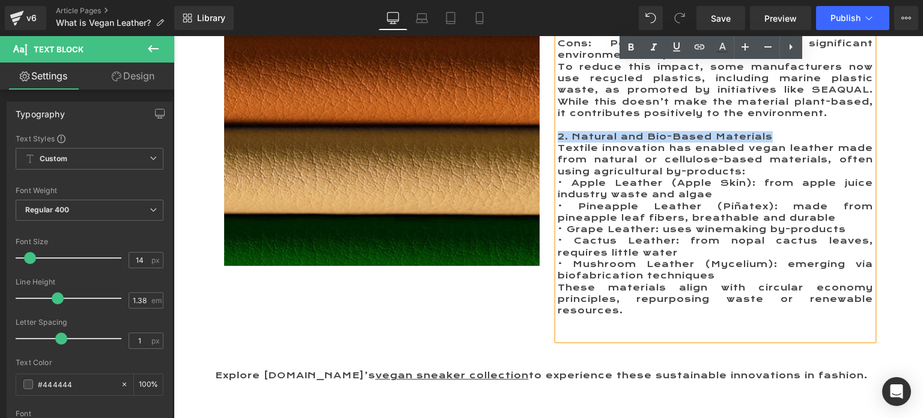
scroll to position [1082, 0]
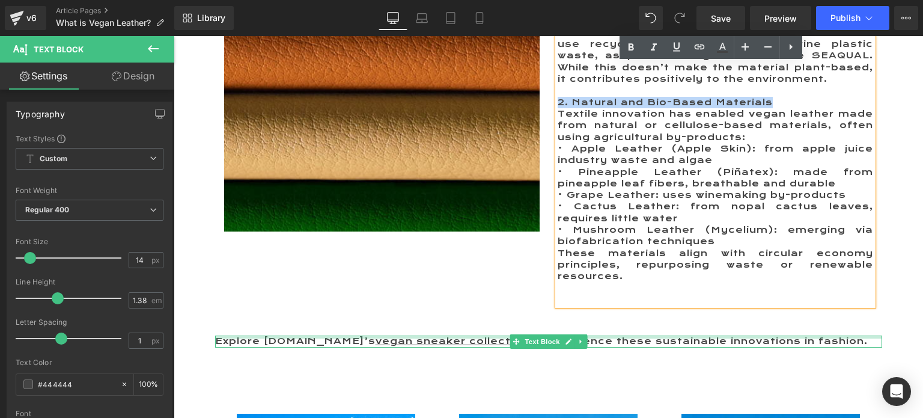
drag, startPoint x: 228, startPoint y: 338, endPoint x: 214, endPoint y: 341, distance: 14.7
click at [228, 338] on div "Explore [DOMAIN_NAME]’s vegan sneaker collection to experience these sustainabl…" at bounding box center [548, 340] width 667 height 11
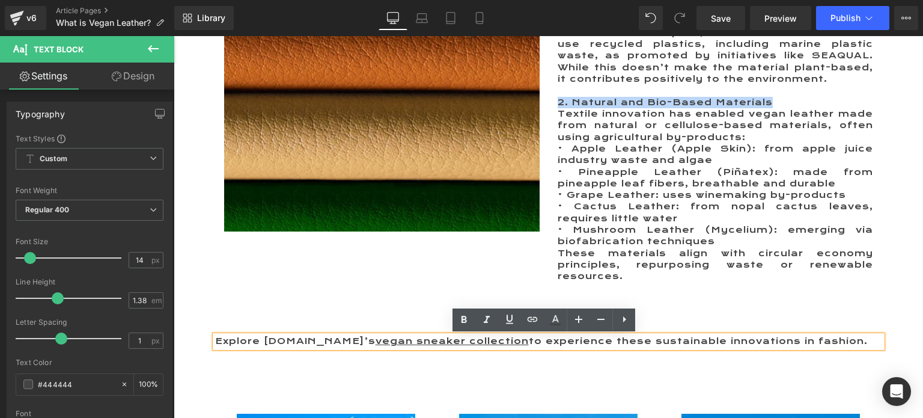
drag, startPoint x: 233, startPoint y: 341, endPoint x: 831, endPoint y: 338, distance: 598.8
click at [831, 338] on p "Explore [DOMAIN_NAME]’s vegan sneaker collection to experience these sustainabl…" at bounding box center [548, 340] width 667 height 11
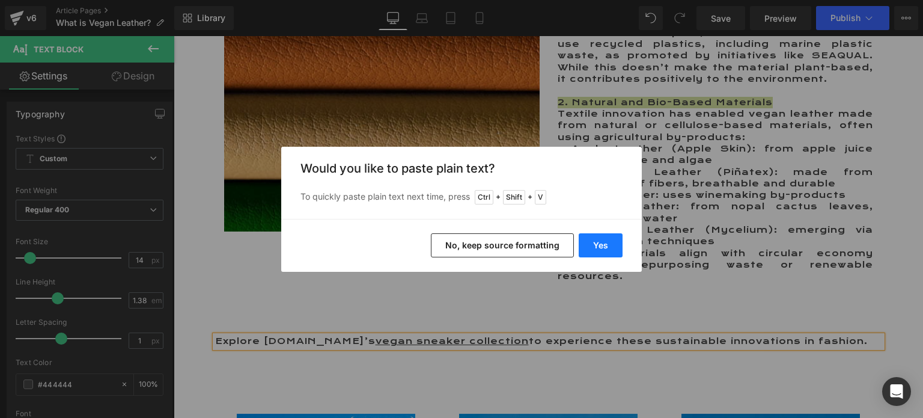
click at [596, 243] on button "Yes" at bounding box center [601, 245] width 44 height 24
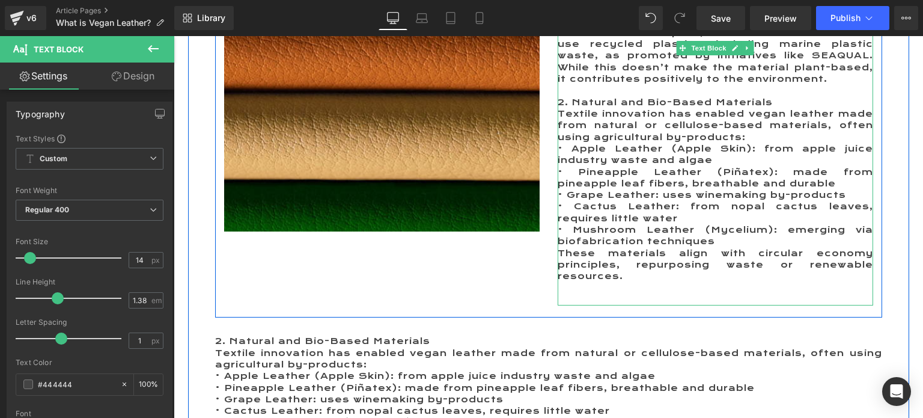
click at [572, 127] on p "Textile innovation has enabled vegan leather made from natural or cellulose-bas…" at bounding box center [716, 125] width 316 height 35
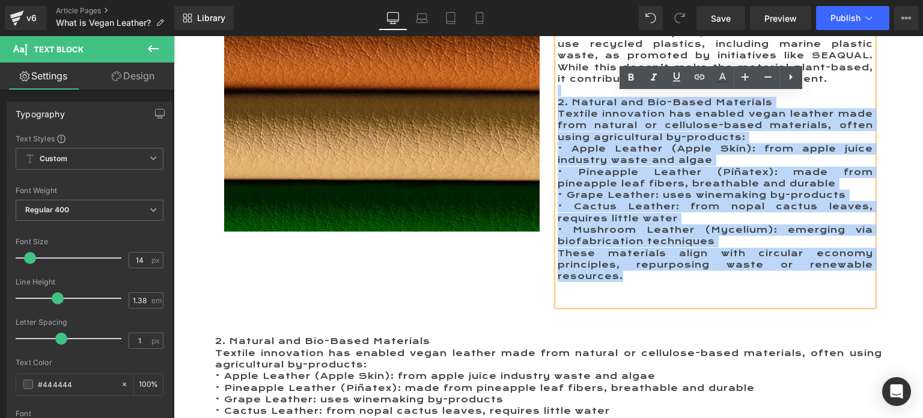
drag, startPoint x: 560, startPoint y: 88, endPoint x: 691, endPoint y: 281, distance: 233.0
click at [691, 281] on div "1. Synthetic Materials Early vegan leathers were made from PVC or PU. These mat…" at bounding box center [716, 120] width 316 height 372
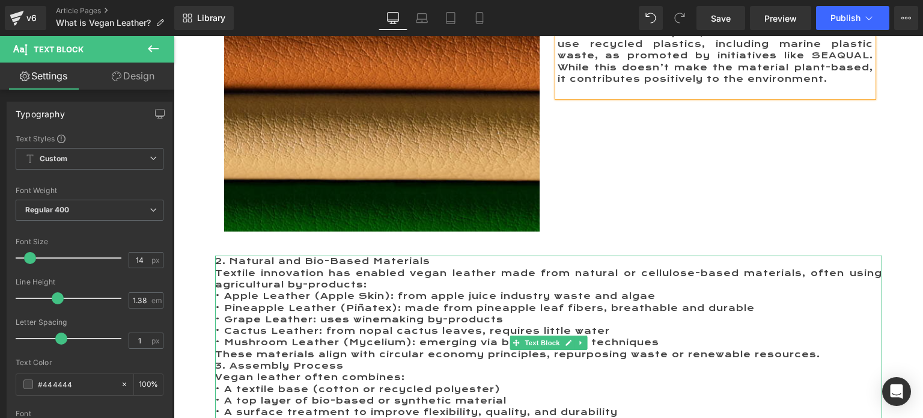
click at [433, 263] on p "2. Natural and Bio-Based Materials" at bounding box center [548, 261] width 667 height 11
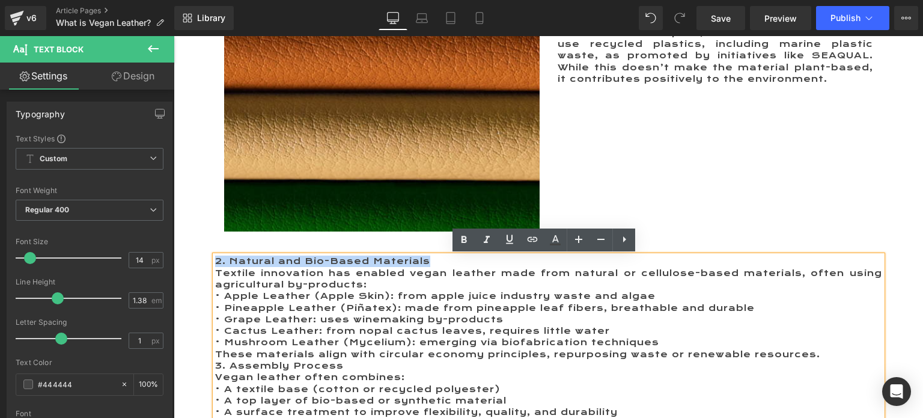
drag, startPoint x: 436, startPoint y: 263, endPoint x: 210, endPoint y: 259, distance: 225.5
click at [215, 259] on p "2. Natural and Bio-Based Materials" at bounding box center [548, 261] width 667 height 11
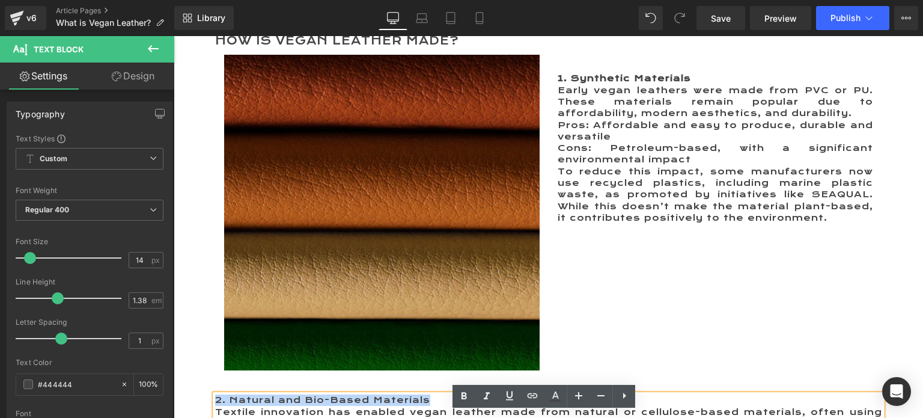
scroll to position [962, 0]
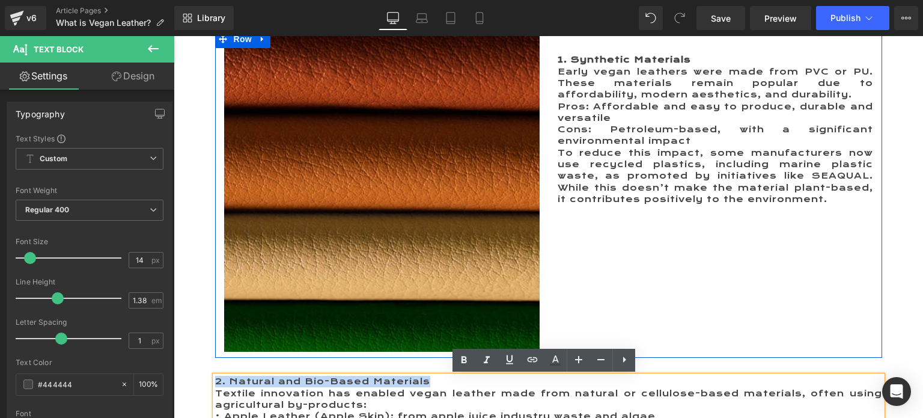
click at [748, 266] on div "Image 1. Synthetic Materials Early vegan leathers were made from PVC or PU. The…" at bounding box center [548, 194] width 667 height 328
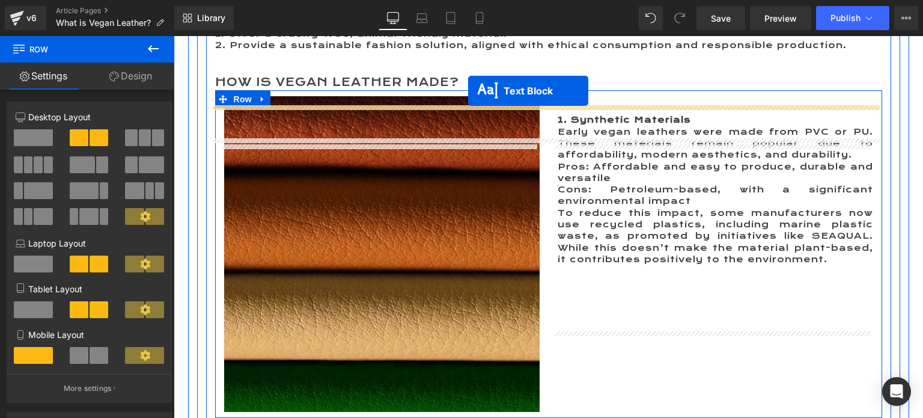
scroll to position [854, 0]
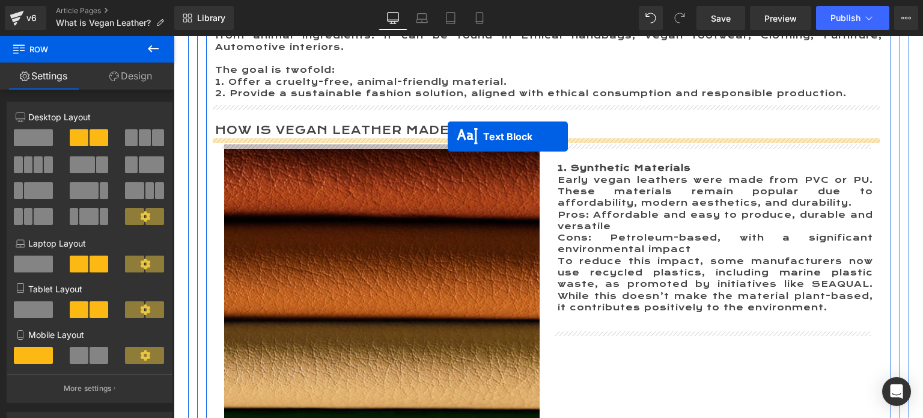
drag, startPoint x: 508, startPoint y: 343, endPoint x: 448, endPoint y: 136, distance: 214.8
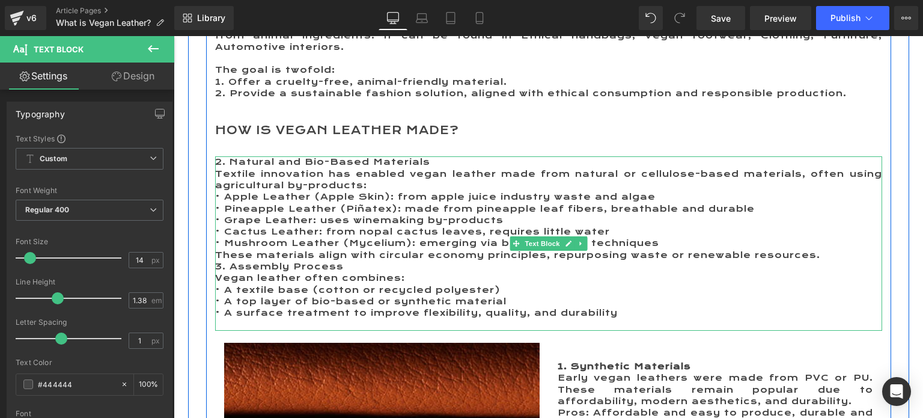
click at [224, 162] on p "2. Natural and Bio-Based Materials" at bounding box center [548, 161] width 667 height 11
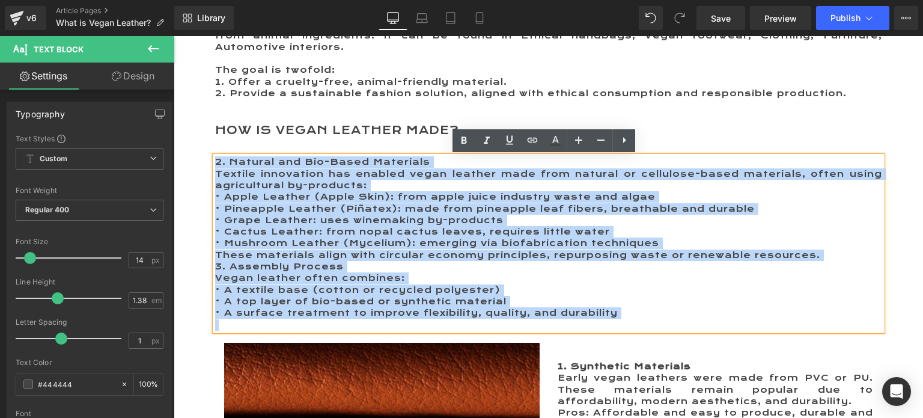
drag, startPoint x: 212, startPoint y: 161, endPoint x: 536, endPoint y: 325, distance: 363.5
click at [536, 325] on div "2. Natural and Bio-Based Materials Textile innovation has enabled vegan leathe…" at bounding box center [548, 243] width 667 height 174
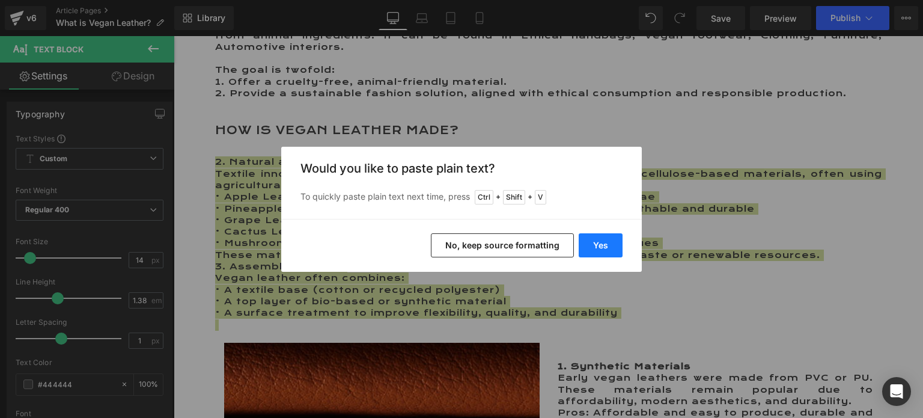
click at [602, 240] on button "Yes" at bounding box center [601, 245] width 44 height 24
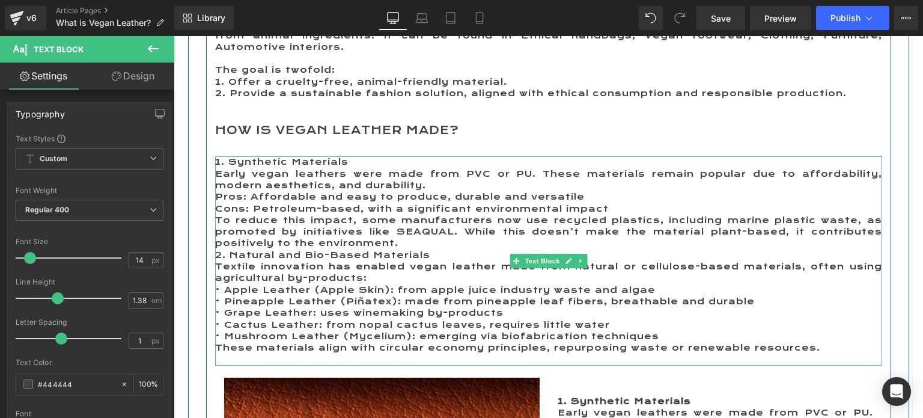
click at [349, 159] on p "1. Synthetic Materials" at bounding box center [548, 161] width 667 height 11
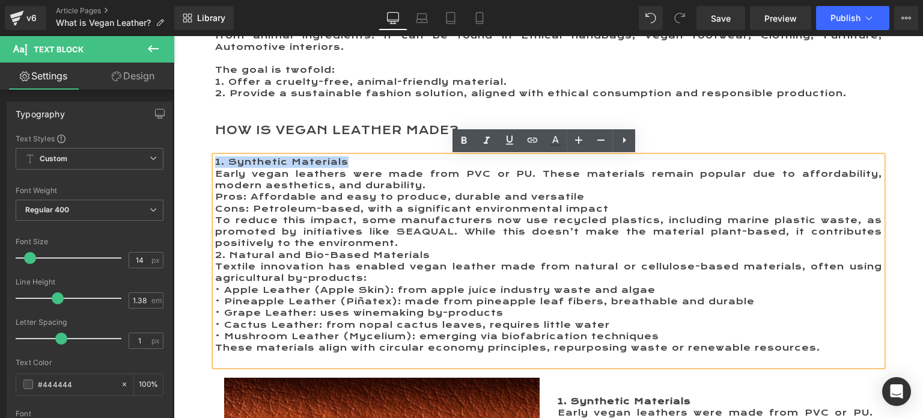
drag, startPoint x: 346, startPoint y: 160, endPoint x: 212, endPoint y: 161, distance: 134.1
click at [215, 161] on p "1. Synthetic Materials" at bounding box center [548, 161] width 667 height 11
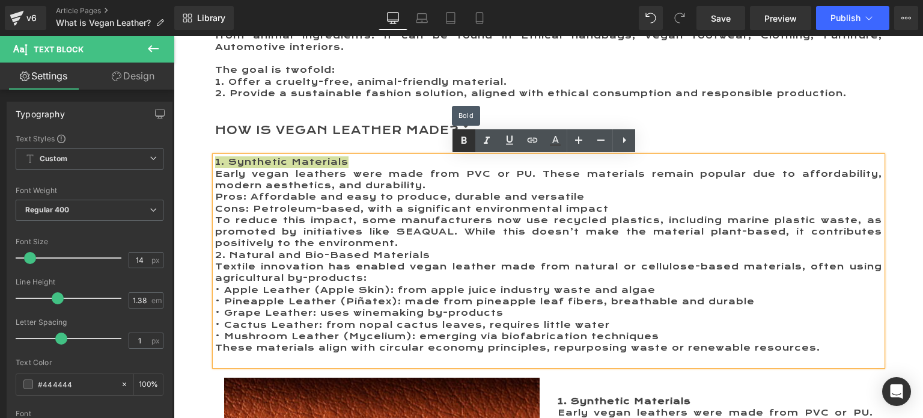
click at [464, 135] on icon at bounding box center [464, 140] width 14 height 14
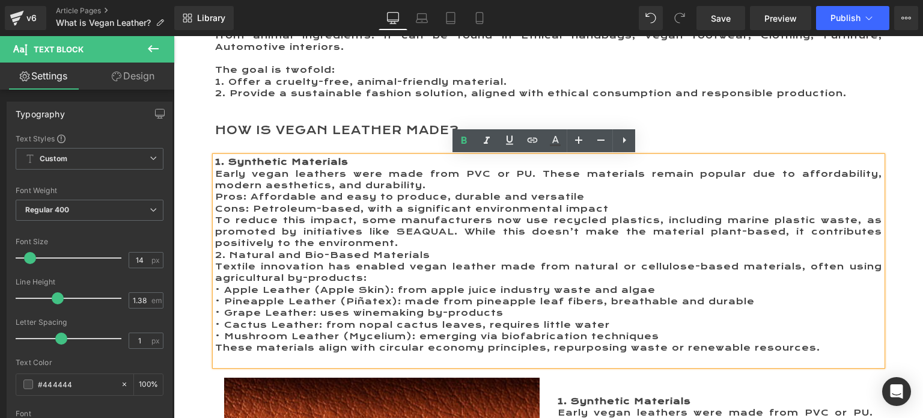
click at [433, 240] on p "To reduce this impact, some manufacturers now use recycled plastics, including …" at bounding box center [548, 232] width 667 height 35
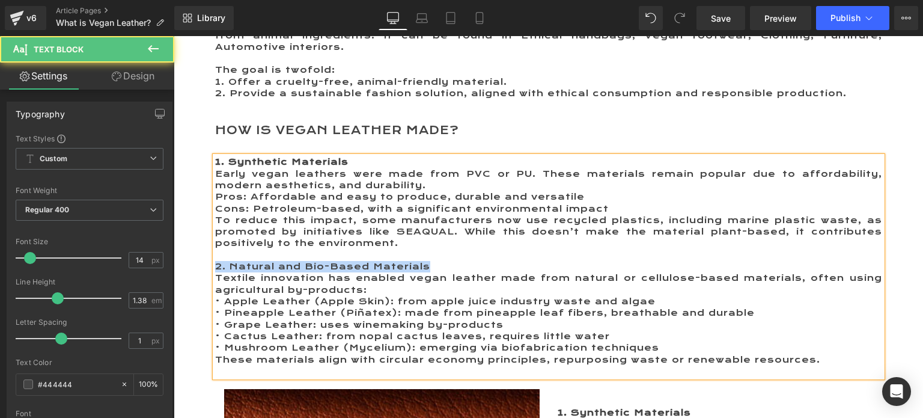
drag, startPoint x: 430, startPoint y: 264, endPoint x: 210, endPoint y: 264, distance: 220.6
click at [215, 264] on p "2. Natural and Bio-Based Materials" at bounding box center [548, 266] width 667 height 11
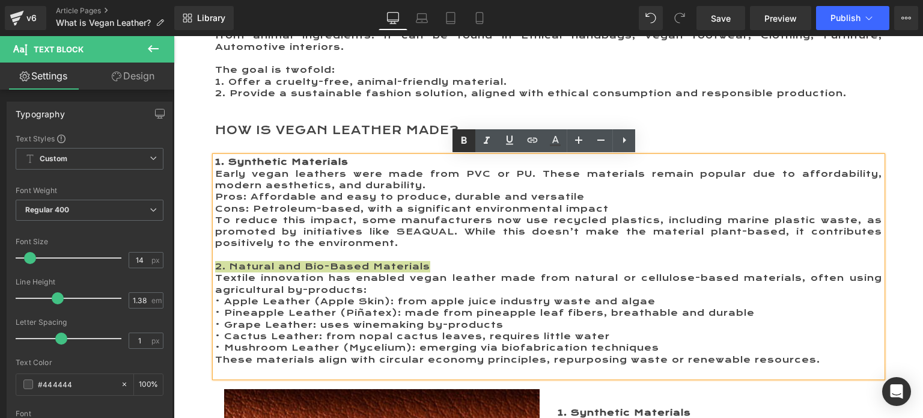
click at [463, 142] on icon at bounding box center [464, 139] width 5 height 7
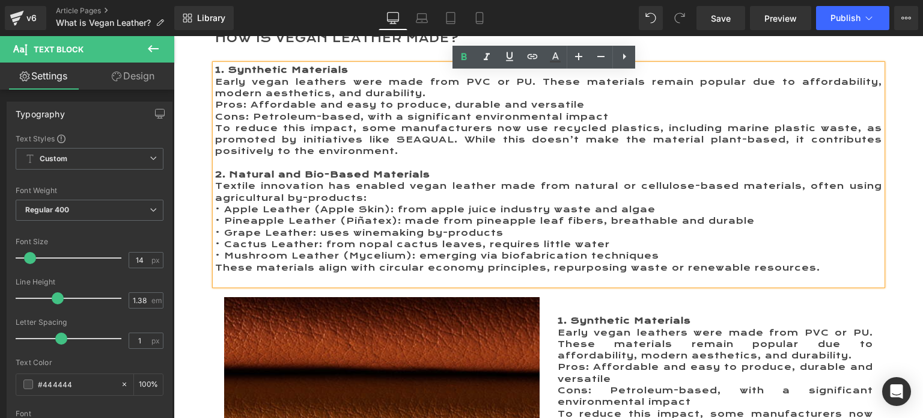
scroll to position [974, 0]
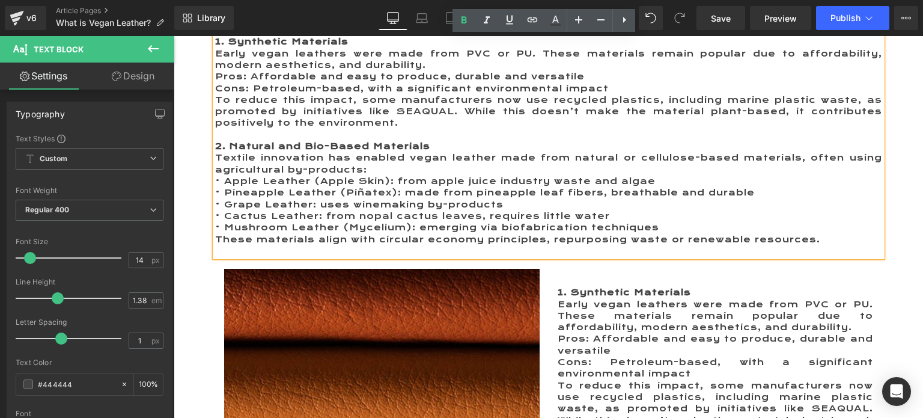
click at [656, 225] on p "• Mushroom Leather (Mycelium): emerging via biofabrication techniques" at bounding box center [548, 227] width 667 height 11
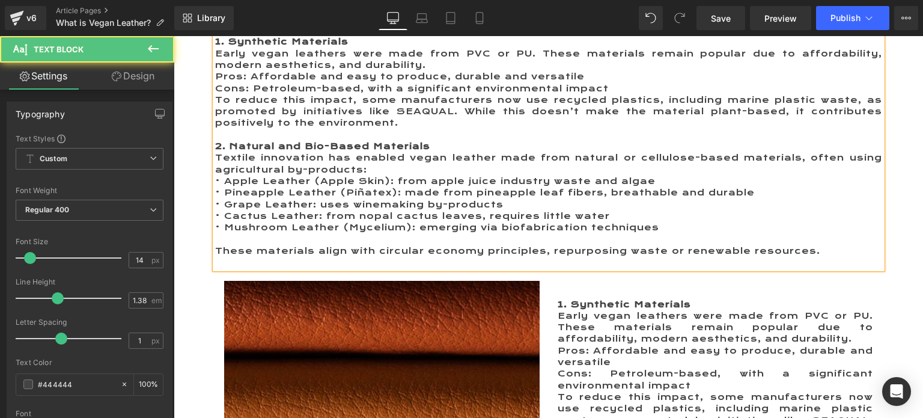
click at [618, 90] on p "Cons: Petroleum-based, with a significant environmental impact" at bounding box center [548, 88] width 667 height 11
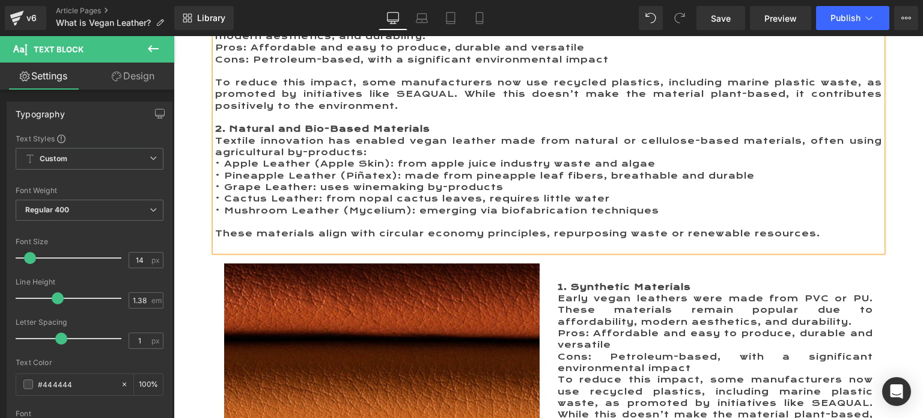
scroll to position [914, 0]
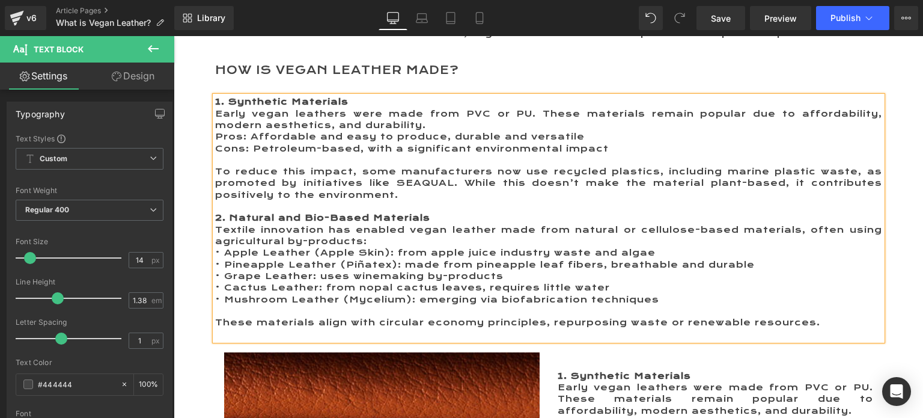
click at [433, 124] on p "Early vegan leathers were made from PVC or PU. These materials remain popular d…" at bounding box center [548, 119] width 667 height 23
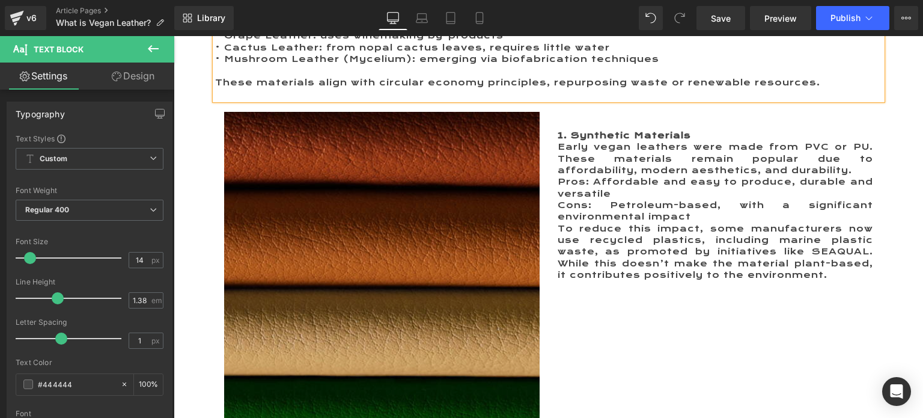
scroll to position [1214, 0]
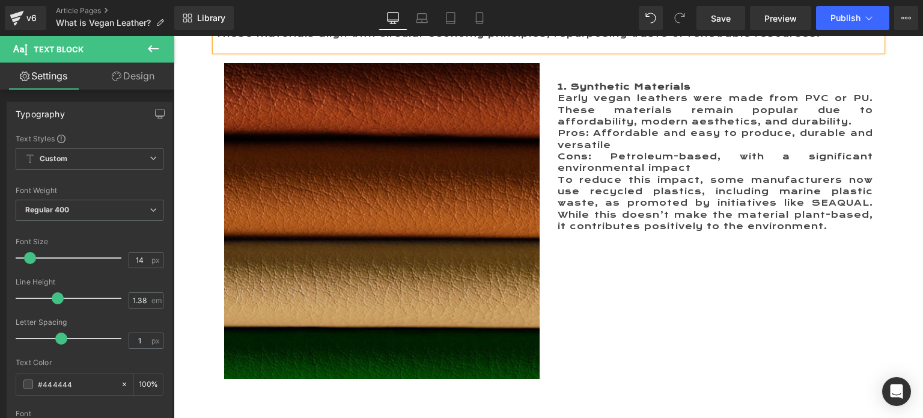
click at [336, 209] on img at bounding box center [382, 221] width 316 height 316
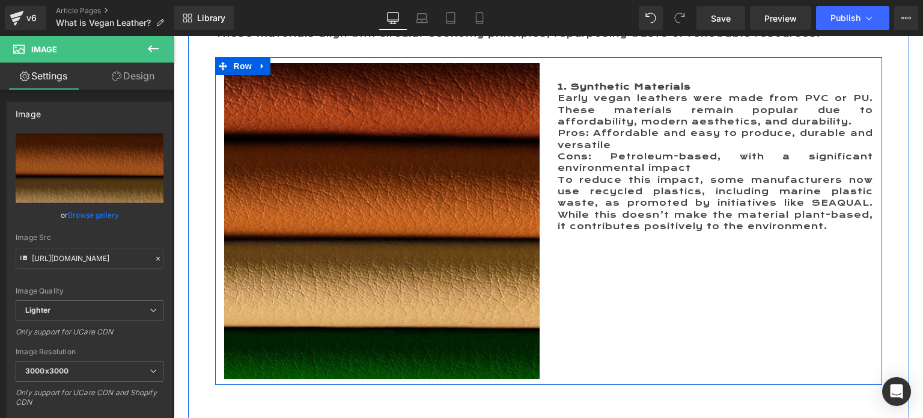
click at [572, 126] on p "Early vegan leathers were made from PVC or PU. These materials remain popular d…" at bounding box center [716, 110] width 316 height 35
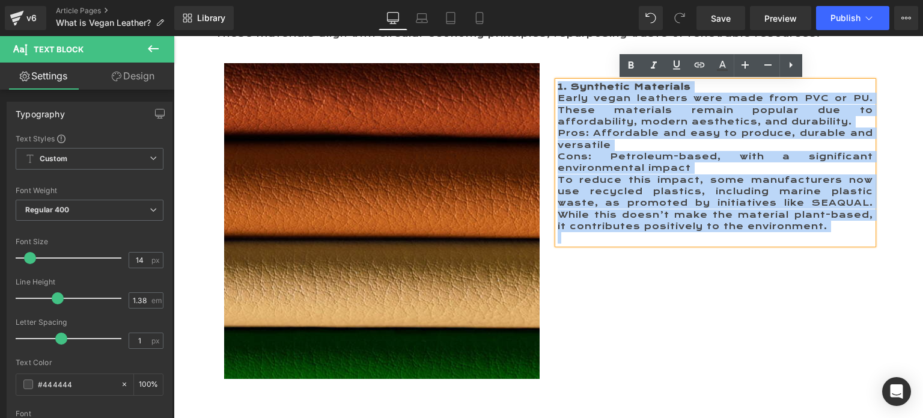
drag, startPoint x: 554, startPoint y: 85, endPoint x: 835, endPoint y: 233, distance: 317.6
click at [835, 233] on div "1. Synthetic Materials Early vegan leathers were made from PVC or PU. These mat…" at bounding box center [716, 162] width 316 height 162
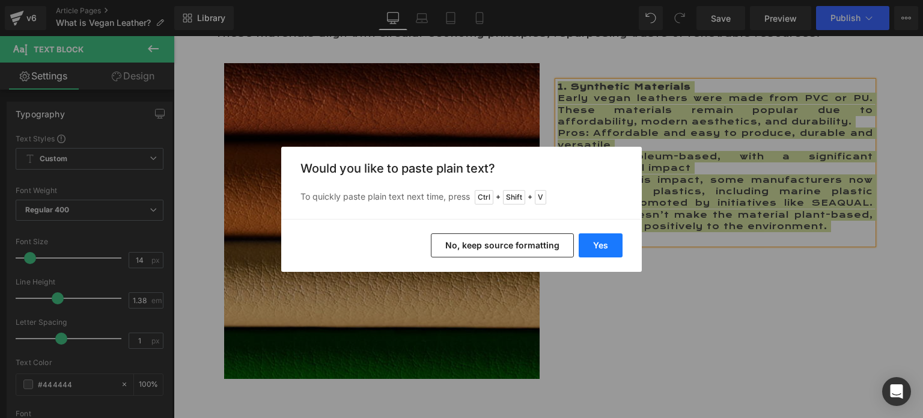
click at [608, 250] on button "Yes" at bounding box center [601, 245] width 44 height 24
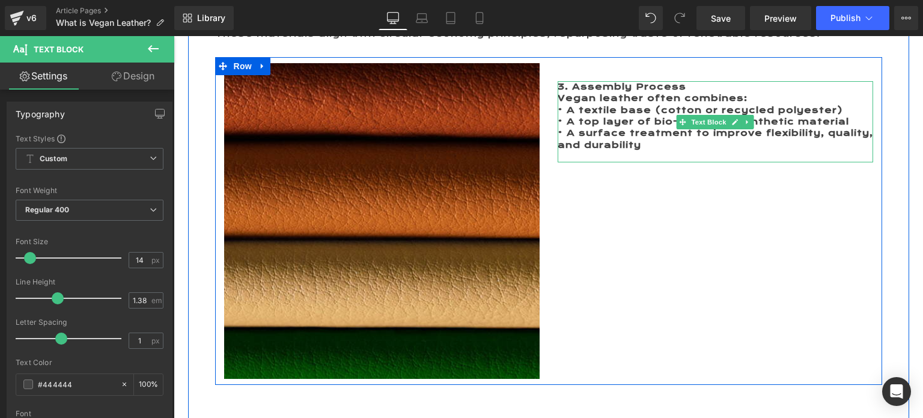
click at [589, 90] on b "3. Assembly Process" at bounding box center [622, 86] width 129 height 11
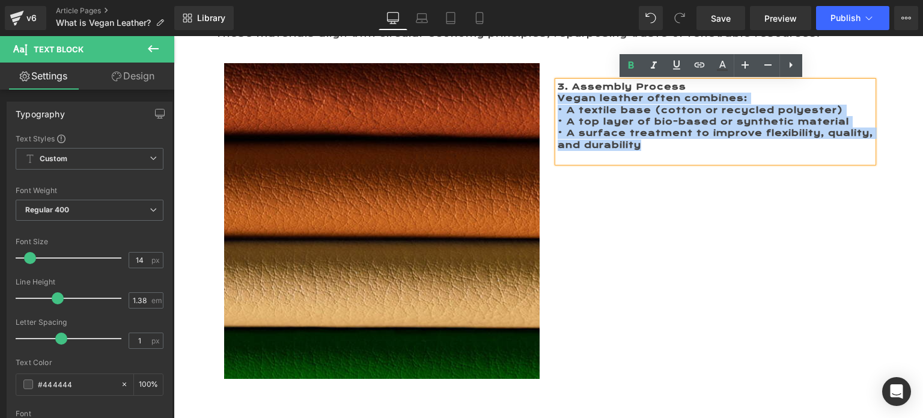
drag, startPoint x: 553, startPoint y: 94, endPoint x: 660, endPoint y: 158, distance: 124.0
click at [660, 158] on div "3. Assembly Process Vegan leather often combines: • A textile base (cotton or…" at bounding box center [716, 121] width 316 height 81
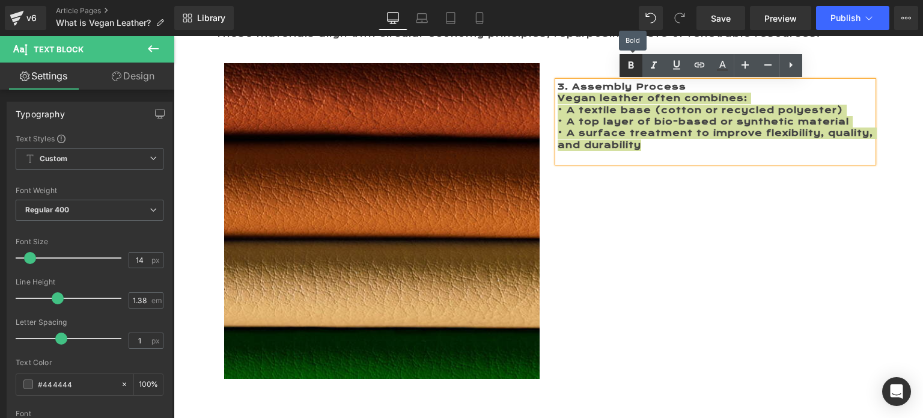
click at [634, 63] on icon at bounding box center [631, 65] width 14 height 14
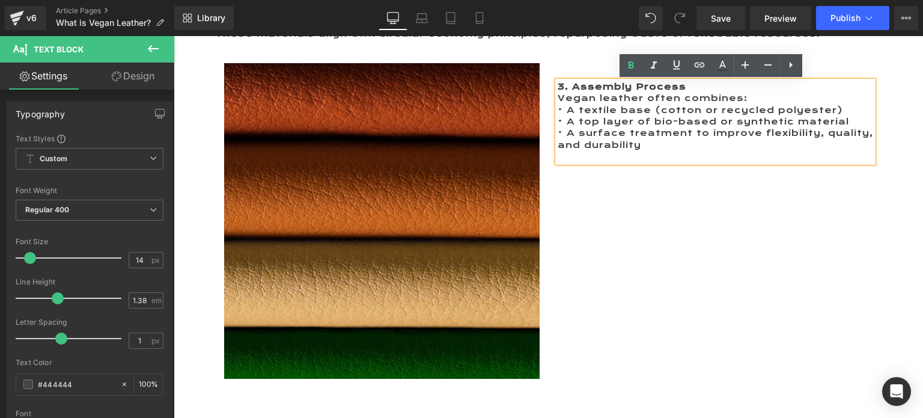
click at [642, 216] on div "Image 3. Assembly Process Vegan leather often combines: • A textile base (cotto…" at bounding box center [548, 221] width 667 height 328
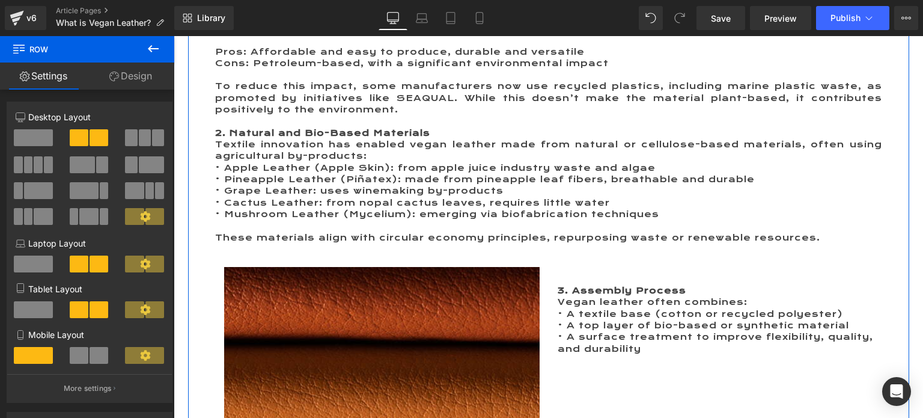
scroll to position [974, 0]
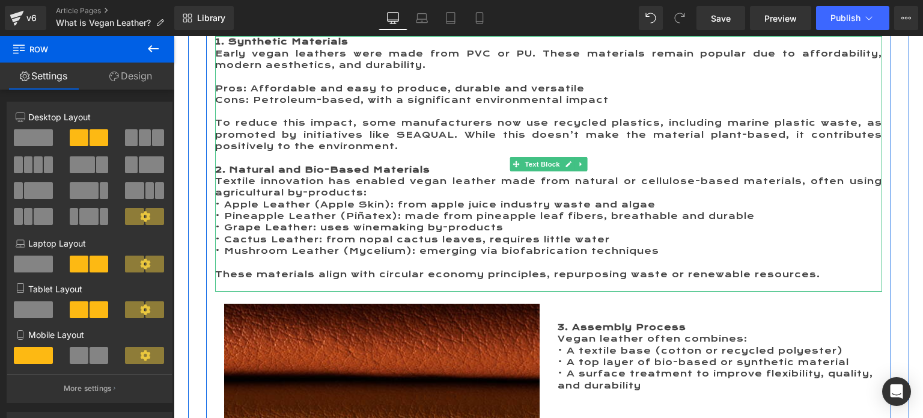
click at [224, 170] on strong "2. Natural and Bio-Based Materials" at bounding box center [322, 169] width 215 height 11
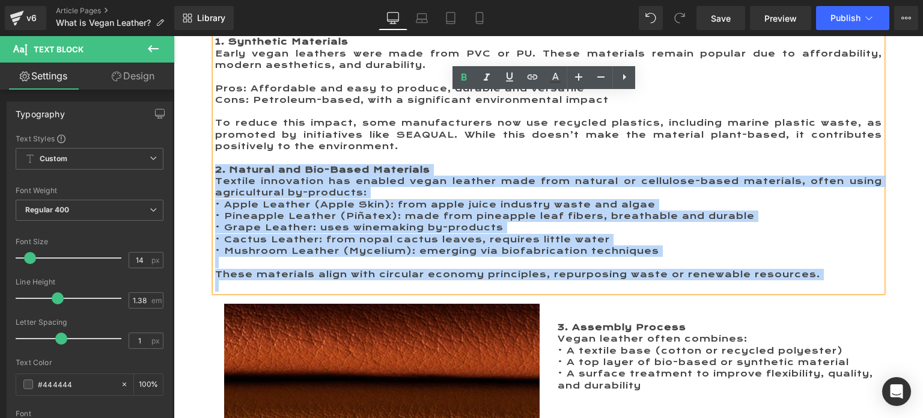
drag, startPoint x: 212, startPoint y: 170, endPoint x: 791, endPoint y: 286, distance: 591.0
click at [791, 286] on div "1. Synthetic Materials Early vegan leathers were made from PVC or PU. These mat…" at bounding box center [548, 164] width 667 height 256
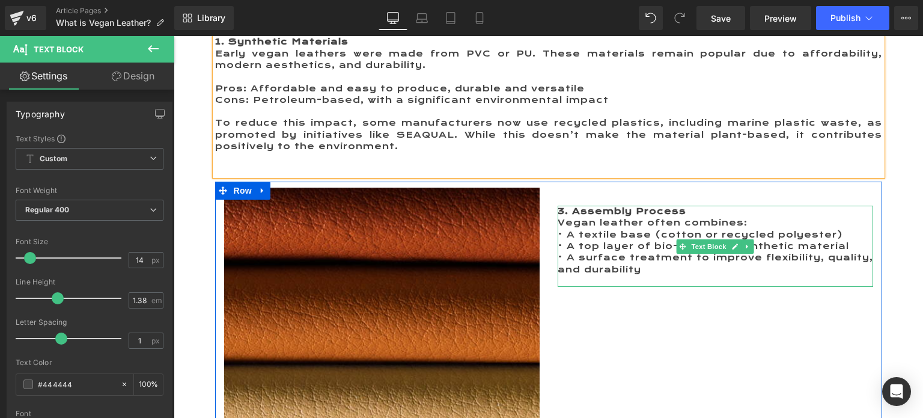
click at [558, 211] on strong "3. Assembly Process" at bounding box center [622, 211] width 129 height 11
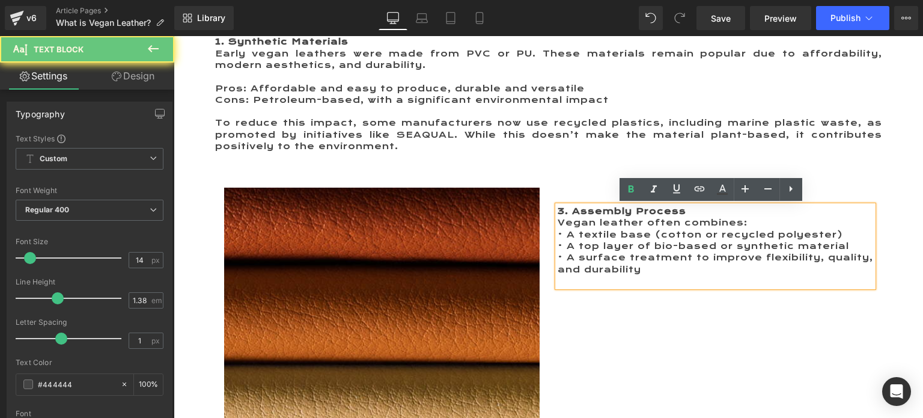
click at [558, 211] on strong "3. Assembly Process" at bounding box center [622, 211] width 129 height 11
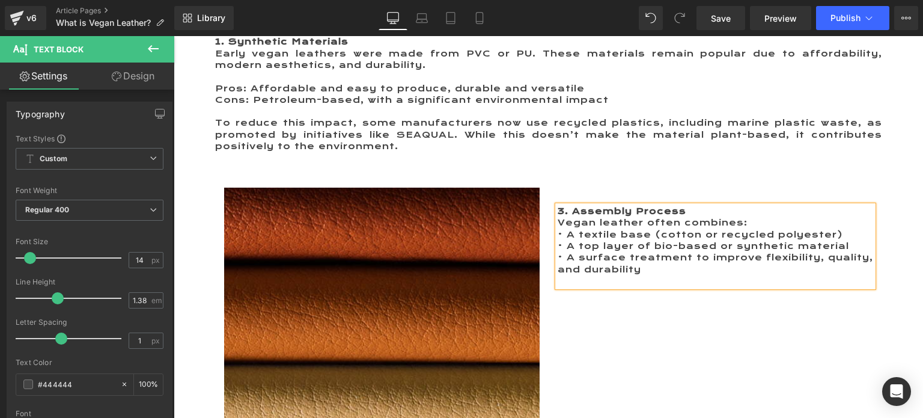
paste div
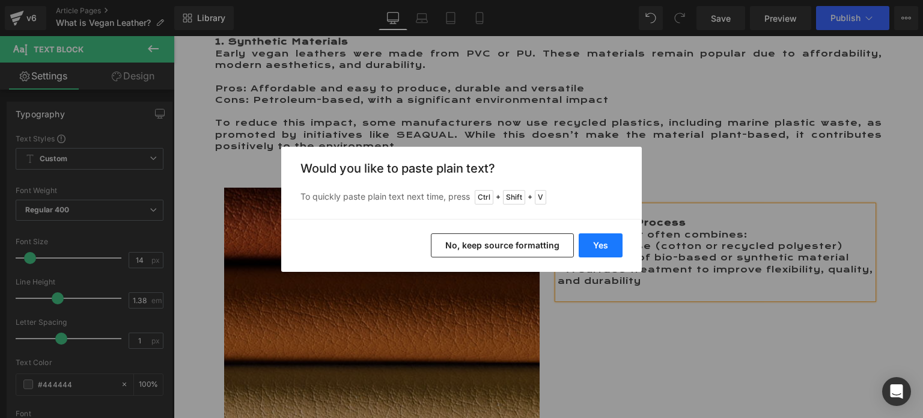
click at [608, 242] on button "Yes" at bounding box center [601, 245] width 44 height 24
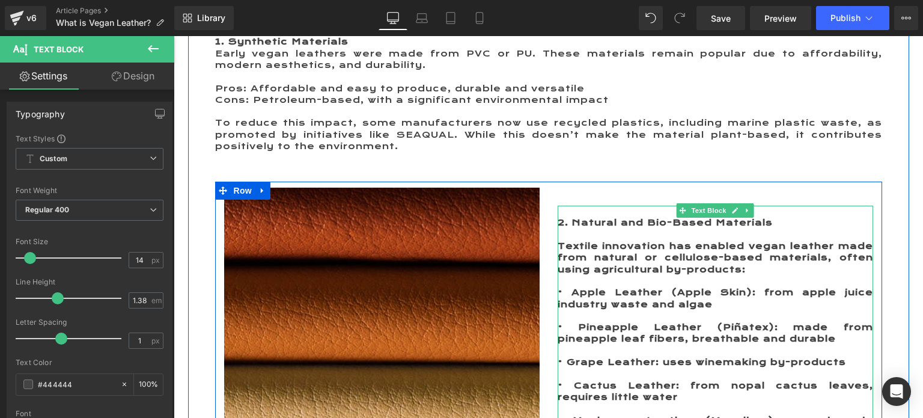
click at [577, 213] on p at bounding box center [716, 211] width 316 height 11
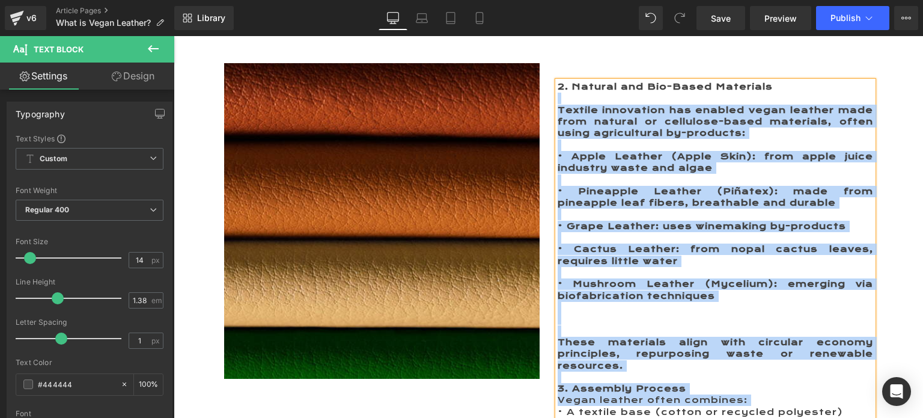
scroll to position [1110, 0]
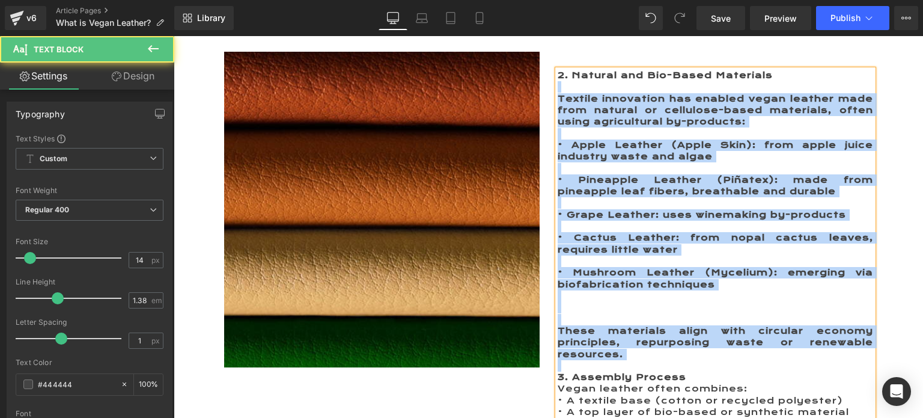
click at [565, 84] on p at bounding box center [716, 86] width 316 height 11
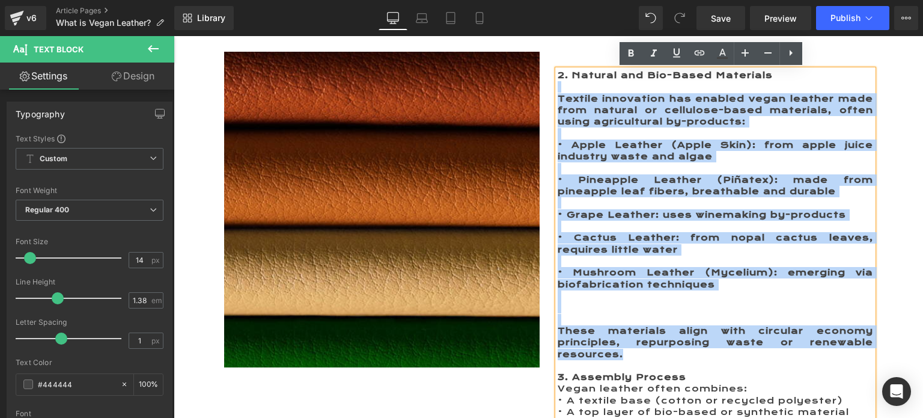
drag, startPoint x: 563, startPoint y: 84, endPoint x: 553, endPoint y: 364, distance: 280.9
click at [558, 364] on div "2. Natural and Bio-Based Materials Textile innovation has enabled vegan leather…" at bounding box center [716, 261] width 316 height 383
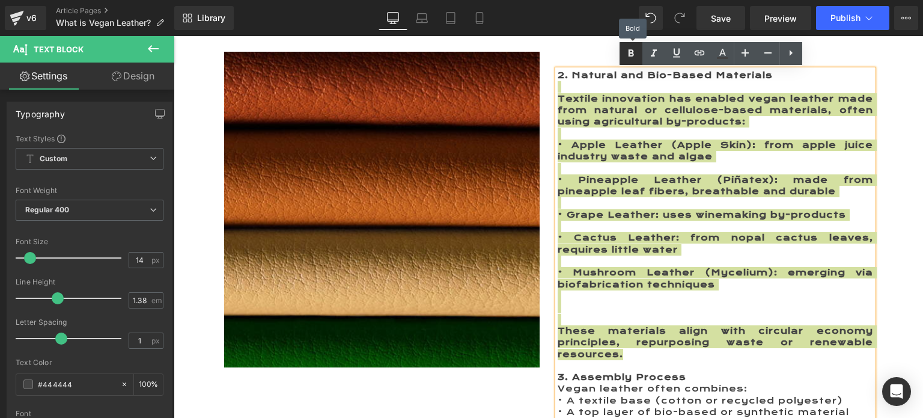
click at [630, 49] on icon at bounding box center [631, 53] width 14 height 14
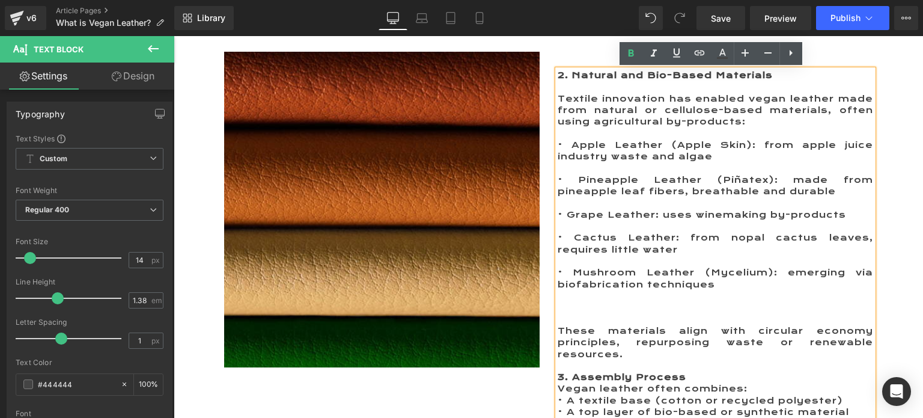
click at [589, 87] on p at bounding box center [716, 86] width 316 height 11
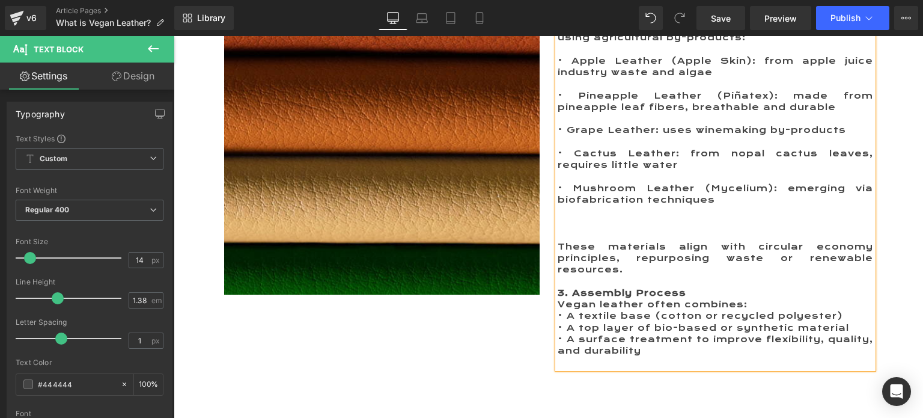
scroll to position [1170, 0]
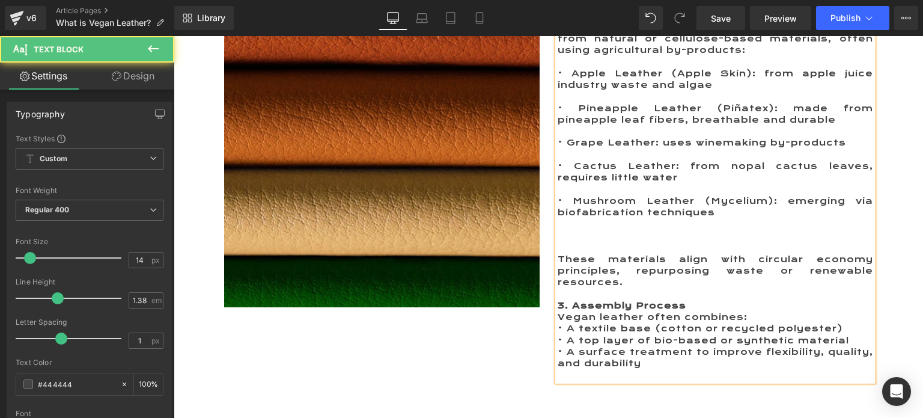
click at [606, 242] on p at bounding box center [716, 247] width 316 height 11
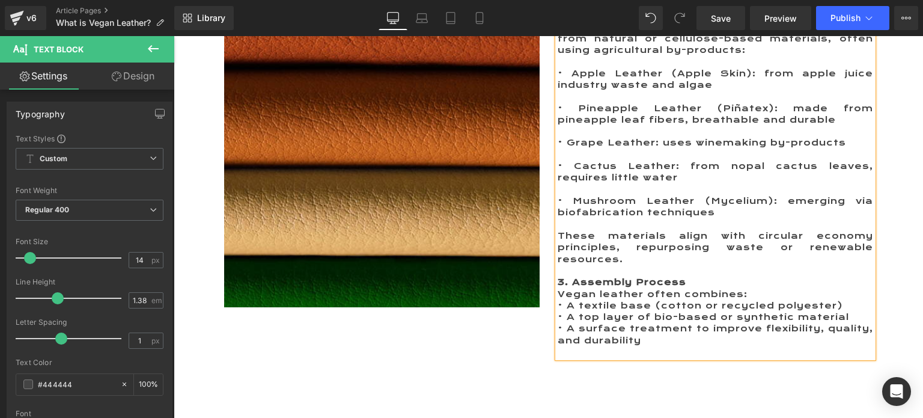
click at [631, 262] on p "These materials align with circular economy principles, repurposing waste or re…" at bounding box center [716, 247] width 316 height 35
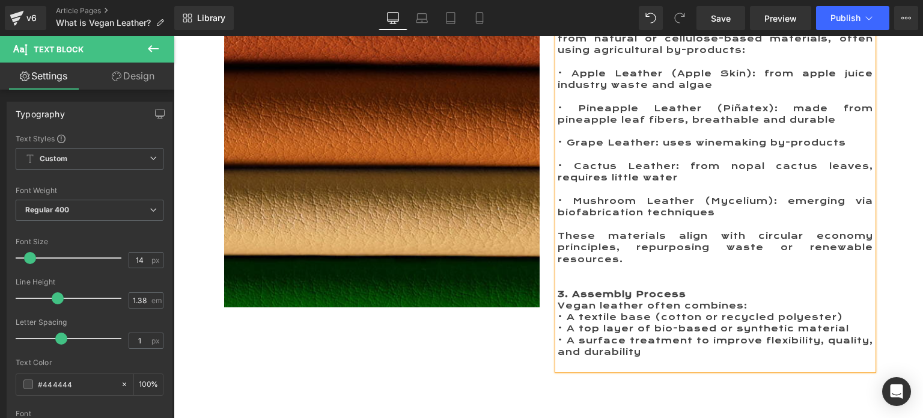
click at [608, 224] on p at bounding box center [716, 224] width 316 height 11
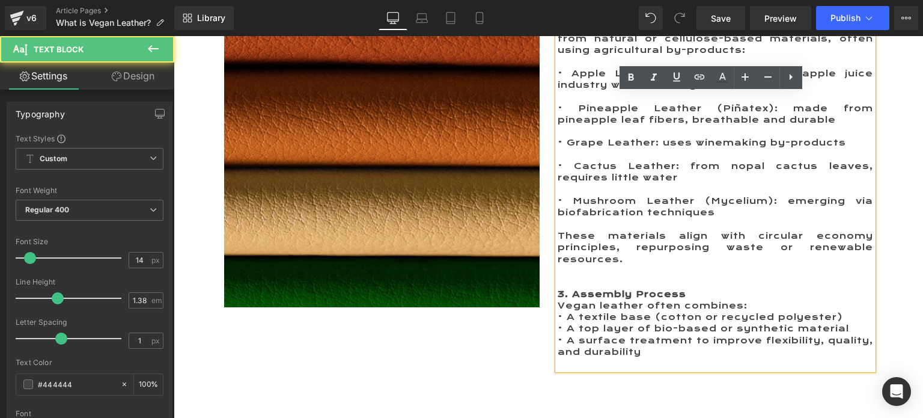
click at [630, 190] on p at bounding box center [716, 189] width 316 height 11
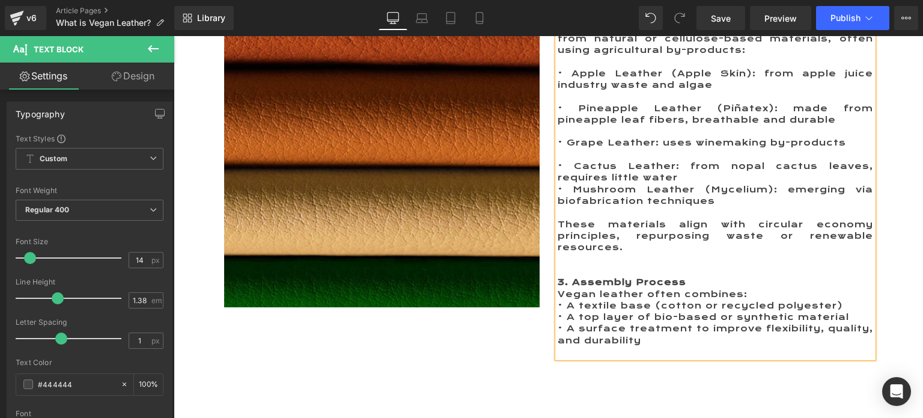
click at [613, 155] on p at bounding box center [716, 154] width 316 height 11
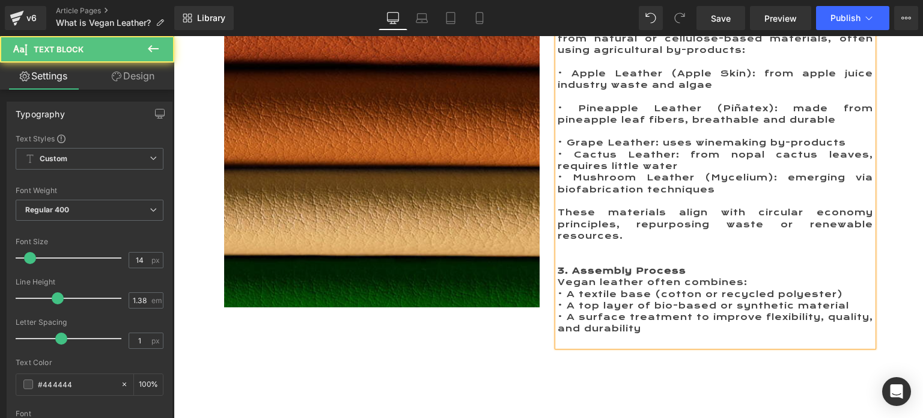
click at [610, 131] on p at bounding box center [716, 131] width 316 height 11
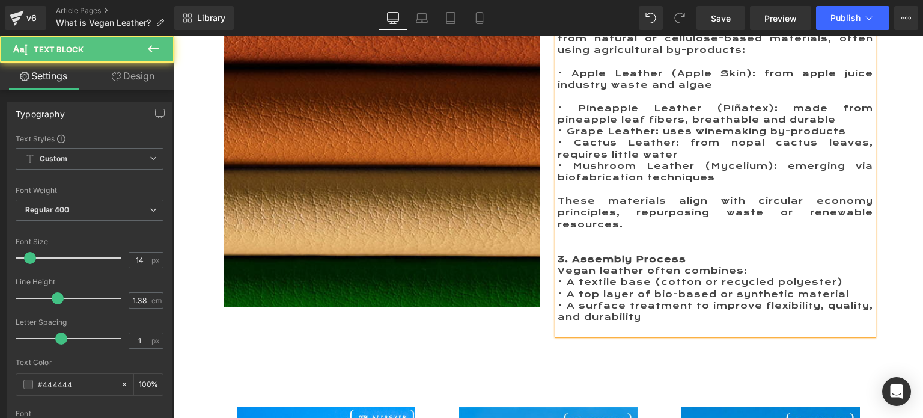
click at [604, 96] on p at bounding box center [716, 96] width 316 height 11
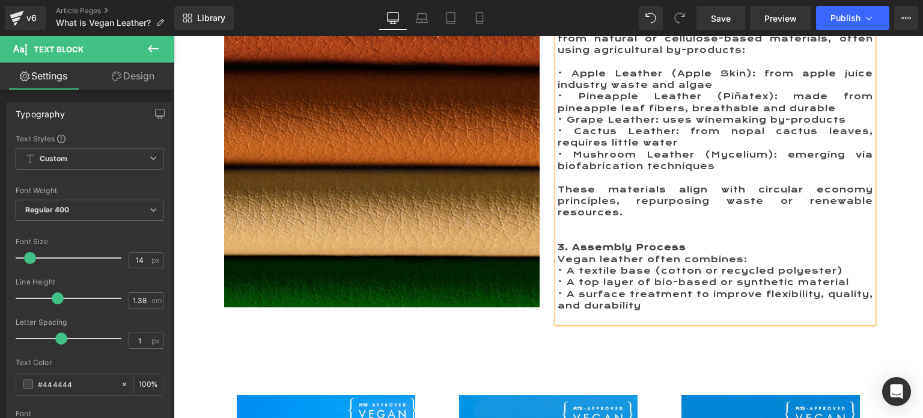
click at [598, 61] on p at bounding box center [716, 61] width 316 height 11
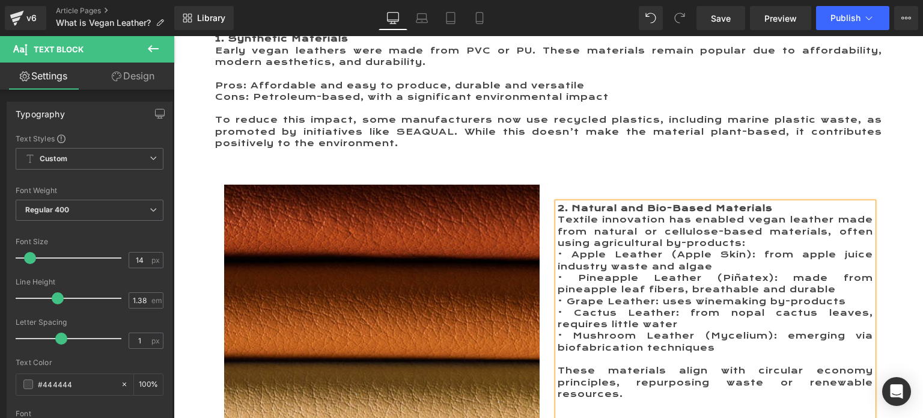
scroll to position [990, 0]
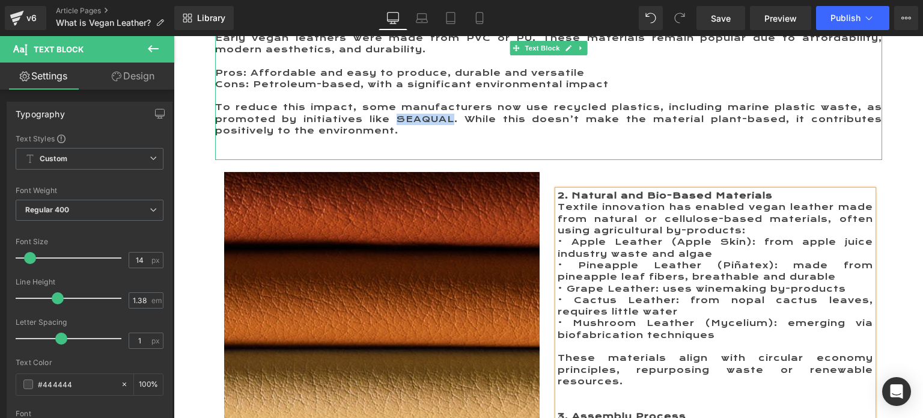
drag, startPoint x: 394, startPoint y: 117, endPoint x: 447, endPoint y: 118, distance: 52.9
click at [447, 118] on p "To reduce this impact, some manufacturers now use recycled plastics, including …" at bounding box center [548, 119] width 667 height 35
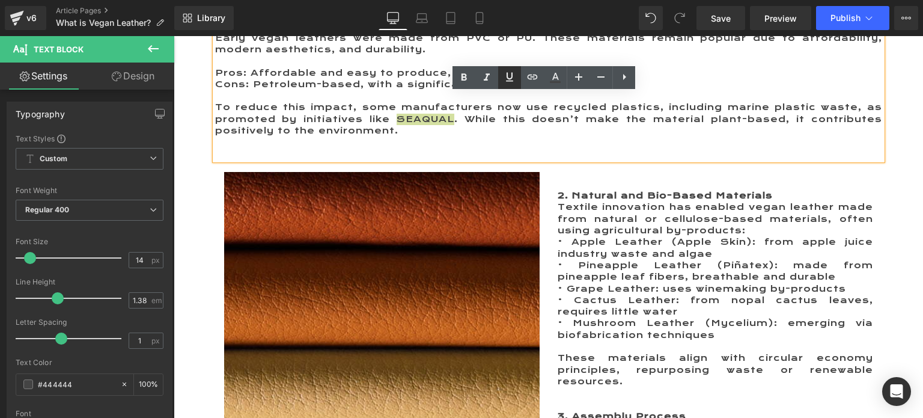
click at [507, 81] on icon at bounding box center [510, 77] width 14 height 14
click at [531, 79] on icon at bounding box center [532, 77] width 14 height 14
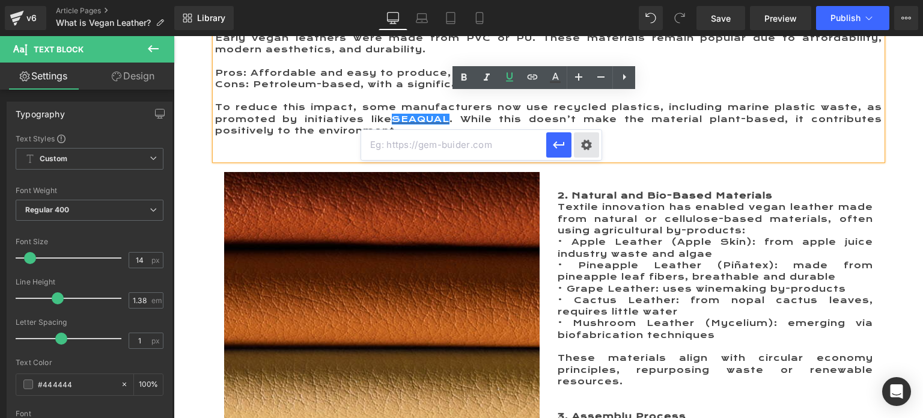
click at [584, 0] on div "Text Color Highlight Color #333333 Edit or remove link: Edit - Unlink - Cancel …" at bounding box center [461, 0] width 923 height 0
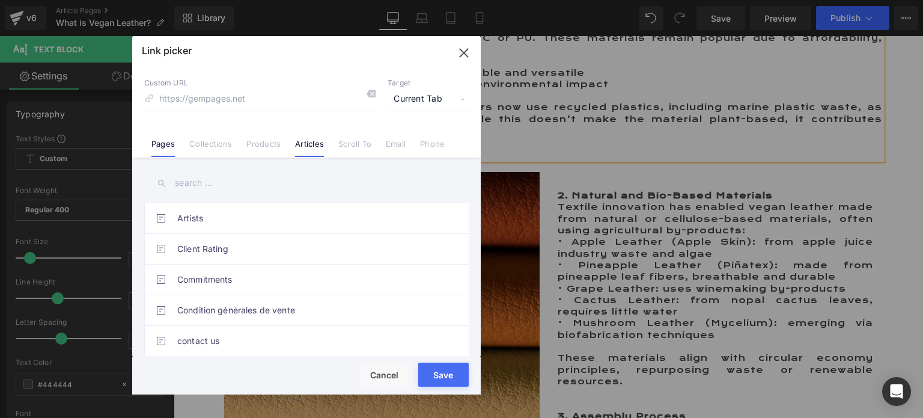
click at [320, 144] on link "Articles" at bounding box center [309, 148] width 29 height 18
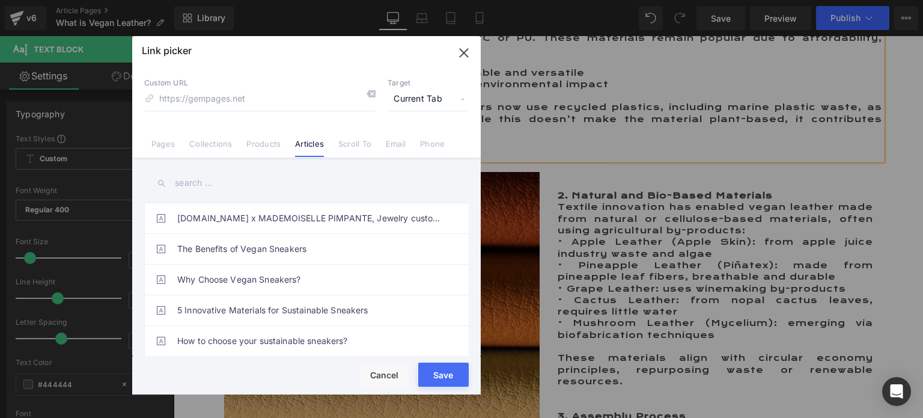
click at [199, 183] on input "text" at bounding box center [306, 183] width 325 height 27
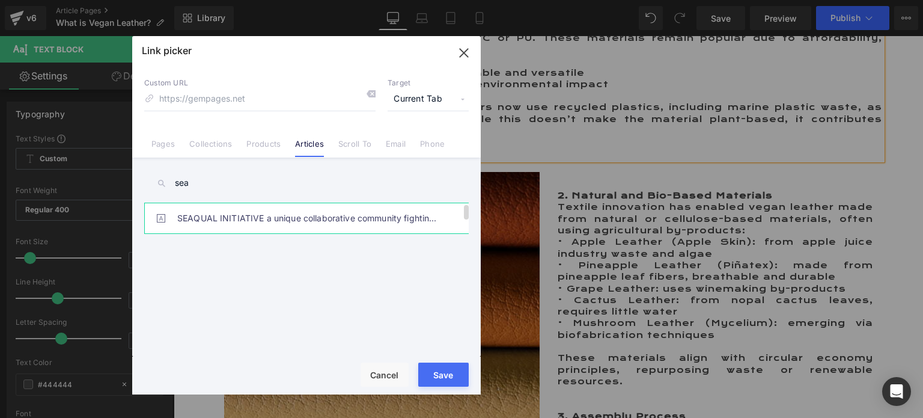
type input "sea"
drag, startPoint x: 212, startPoint y: 214, endPoint x: 219, endPoint y: 215, distance: 7.2
click at [212, 213] on link "SEAQUAL INITIATIVE a unique collaborative community fighting [MEDICAL_DATA]" at bounding box center [309, 218] width 265 height 30
type input "/blogs/commitments/me-land-seaqual-initiative"
click at [433, 384] on button "Save" at bounding box center [443, 375] width 51 height 24
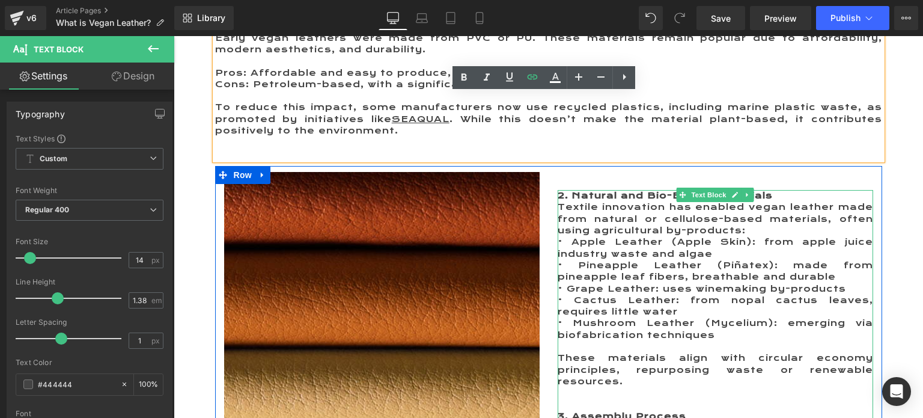
drag, startPoint x: 607, startPoint y: 243, endPoint x: 599, endPoint y: 242, distance: 8.5
click at [607, 243] on p "• Apple Leather (Apple Skin): from apple juice industry waste and algae" at bounding box center [716, 247] width 316 height 23
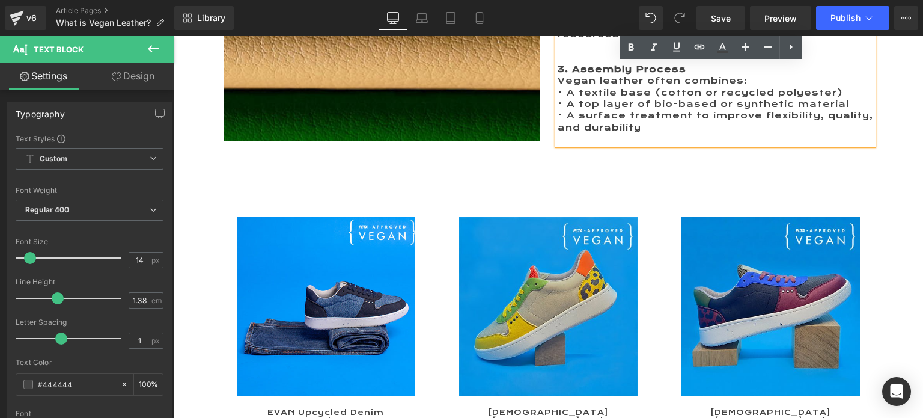
scroll to position [1350, 0]
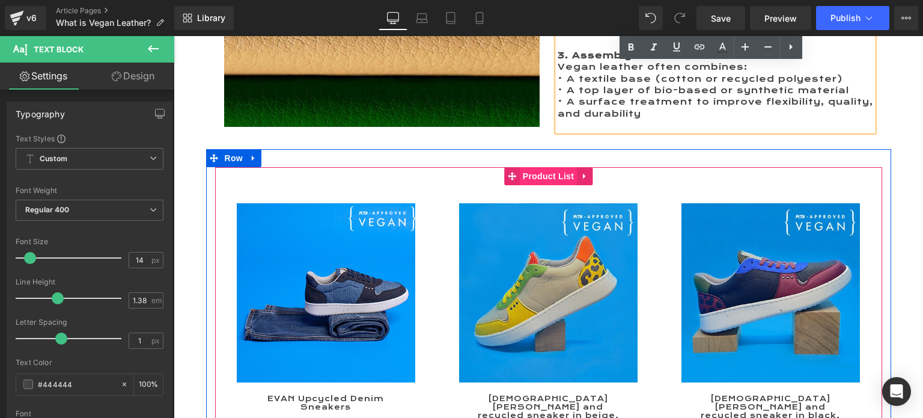
click at [533, 177] on span "Product List" at bounding box center [548, 176] width 57 height 18
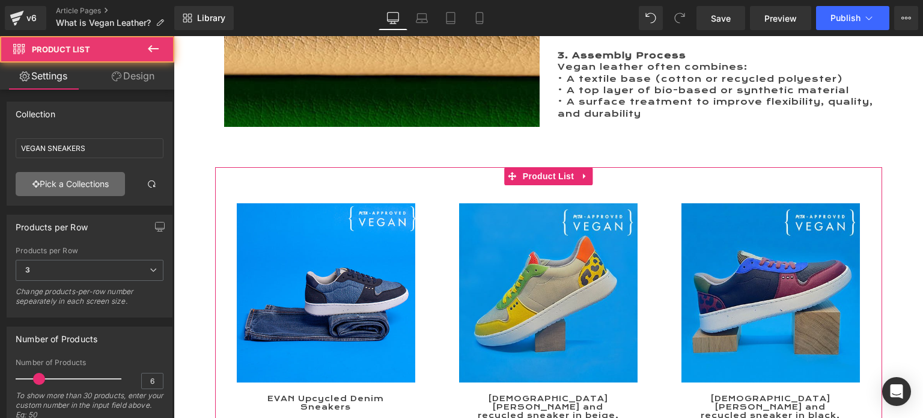
click at [49, 185] on link "Pick a Collections" at bounding box center [70, 184] width 109 height 24
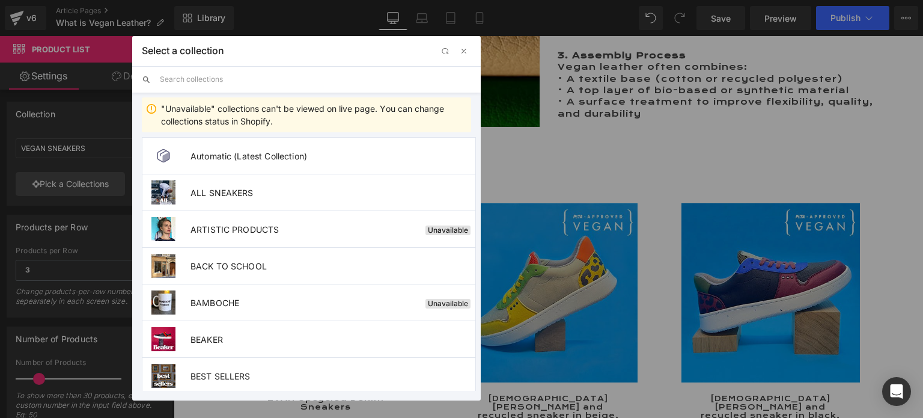
click at [250, 74] on input "text" at bounding box center [315, 79] width 311 height 26
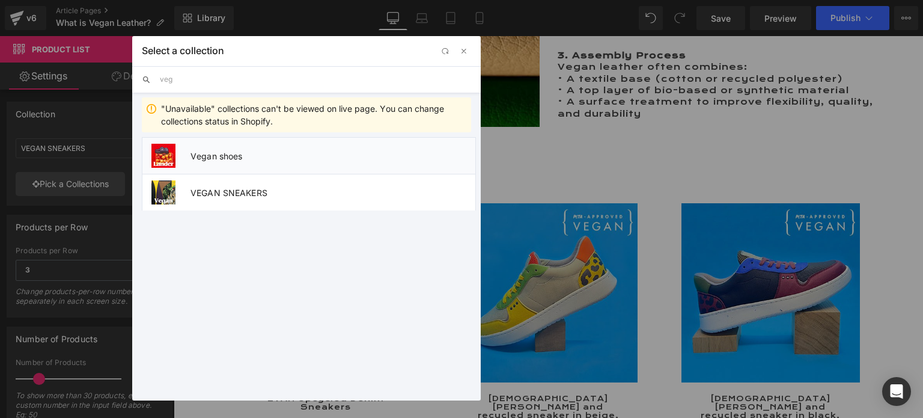
type input "veg"
click at [195, 153] on span "Vegan shoes" at bounding box center [333, 156] width 285 height 10
type input "Vegan shoes"
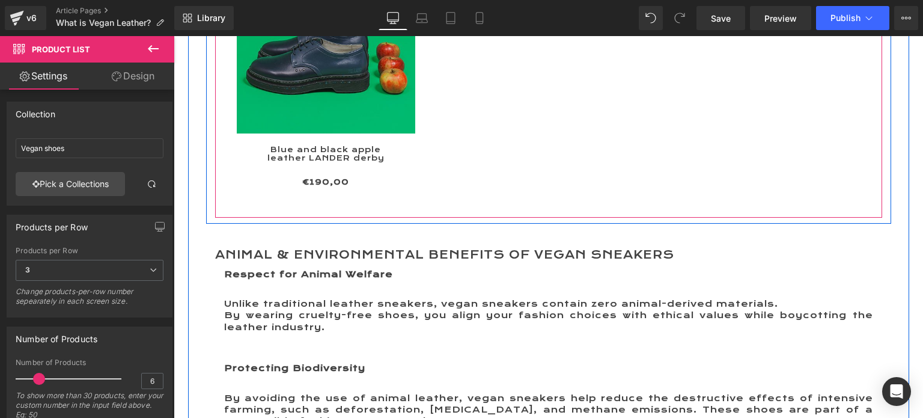
scroll to position [1891, 0]
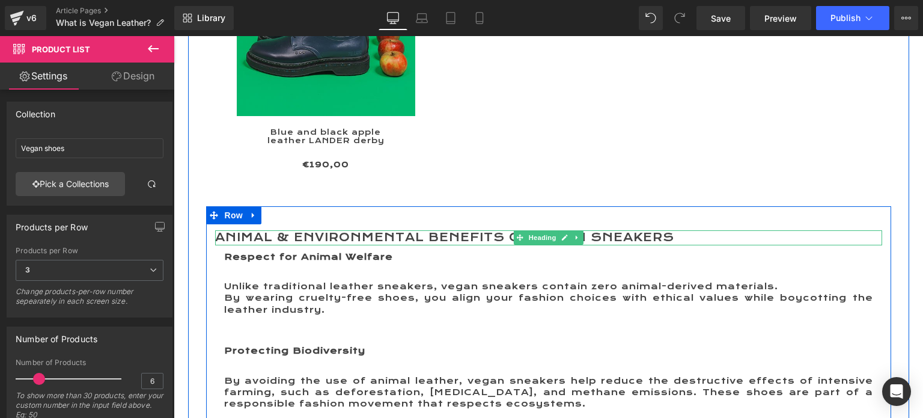
drag, startPoint x: 347, startPoint y: 233, endPoint x: 355, endPoint y: 234, distance: 8.4
click at [347, 233] on h2 "Animal & Environmental Benefits of Vegan Sneakers" at bounding box center [548, 237] width 667 height 15
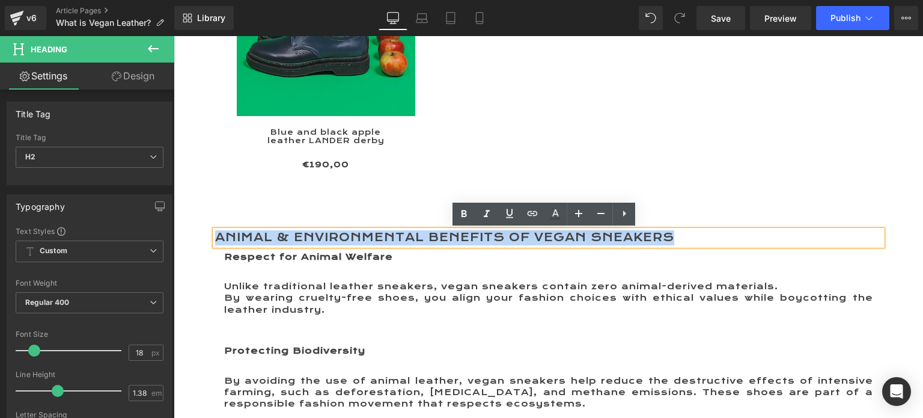
drag, startPoint x: 678, startPoint y: 236, endPoint x: 214, endPoint y: 235, distance: 464.1
click at [215, 235] on h2 "Animal & Environmental Benefits of Vegan Sneakers" at bounding box center [548, 237] width 667 height 15
paste div
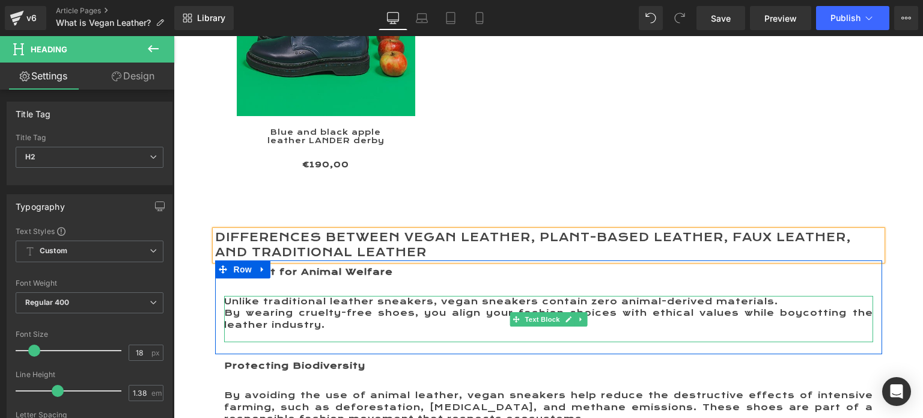
click at [308, 306] on p "Unlike traditional leather sneakers, vegan sneakers contain zero animal-derived…" at bounding box center [548, 301] width 649 height 11
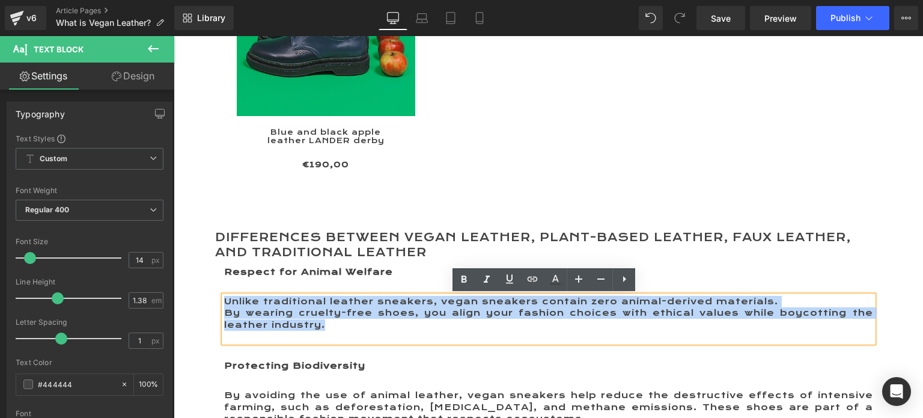
drag, startPoint x: 324, startPoint y: 324, endPoint x: 222, endPoint y: 298, distance: 105.6
click at [224, 298] on div "Unlike traditional leather sneakers, vegan sneakers contain zero animal-derived…" at bounding box center [548, 319] width 649 height 46
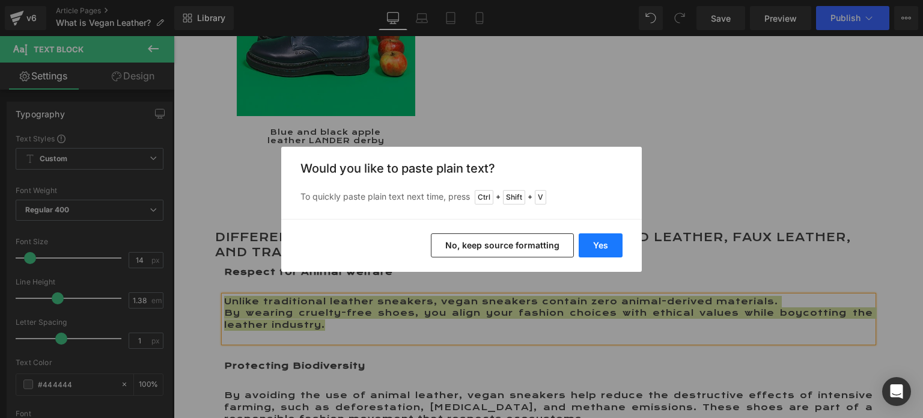
click at [594, 240] on button "Yes" at bounding box center [601, 245] width 44 height 24
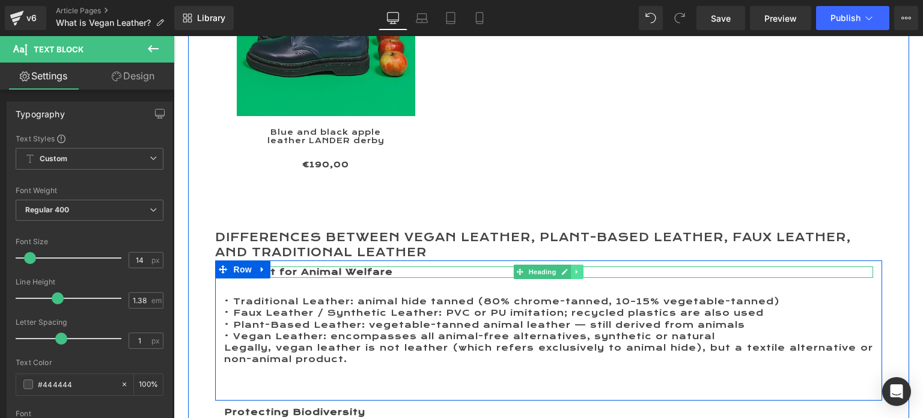
click at [574, 271] on icon at bounding box center [577, 271] width 7 height 7
click at [580, 270] on icon at bounding box center [583, 271] width 7 height 7
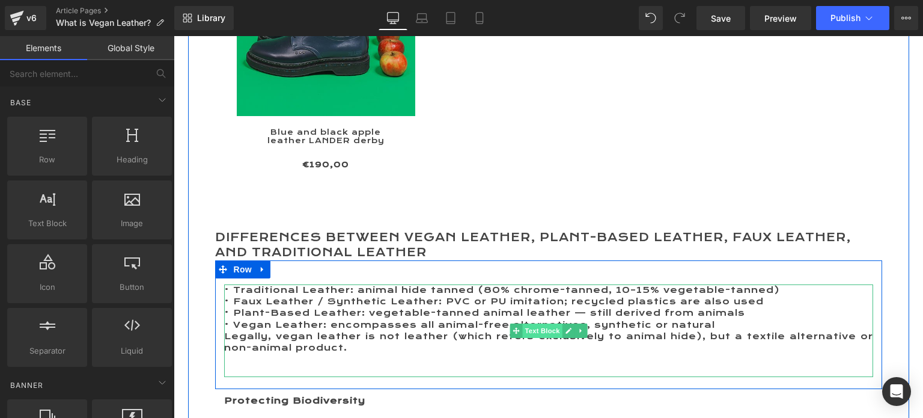
click at [541, 325] on span "Text Block" at bounding box center [542, 330] width 40 height 14
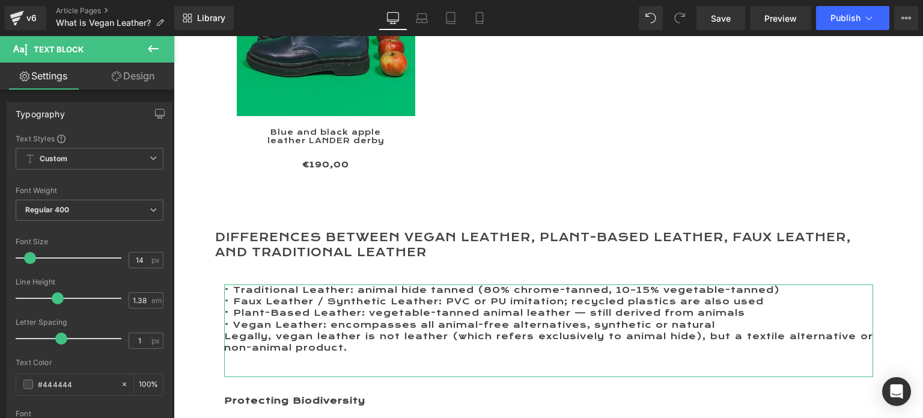
click at [133, 67] on link "Design" at bounding box center [133, 76] width 87 height 27
click at [0, 0] on div "Spacing" at bounding box center [0, 0] width 0 height 0
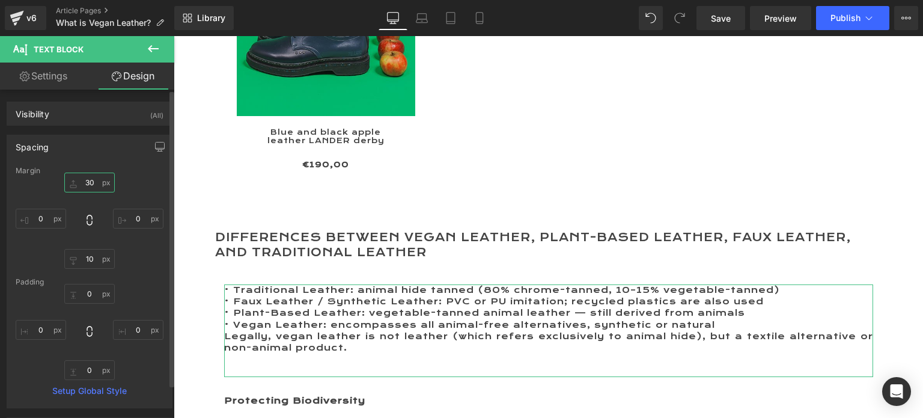
click at [87, 177] on input "30" at bounding box center [89, 183] width 51 height 20
type input "0"
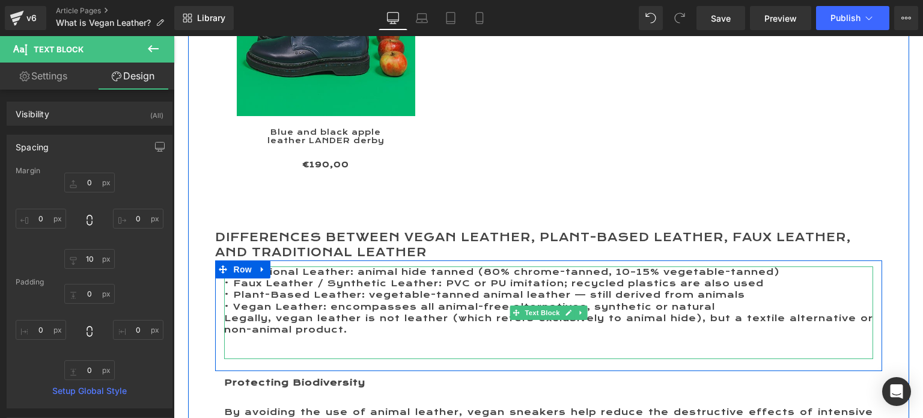
click at [711, 305] on p "• Vegan Leather: encompasses all animal-free alternatives, synthetic or natural" at bounding box center [548, 306] width 649 height 11
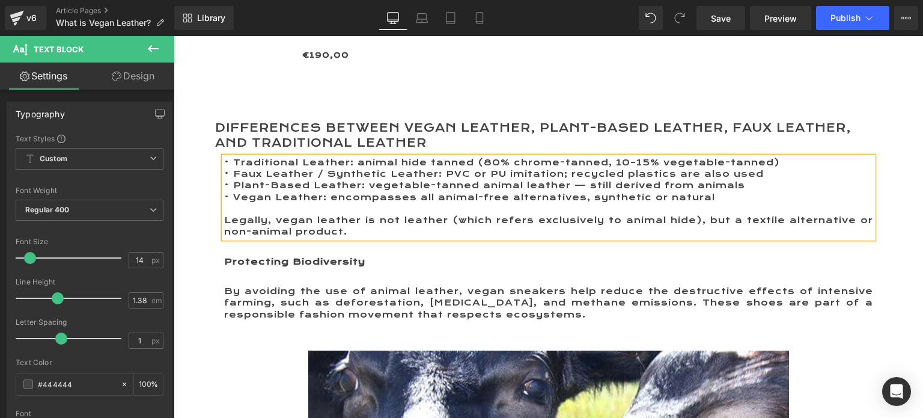
scroll to position [2012, 0]
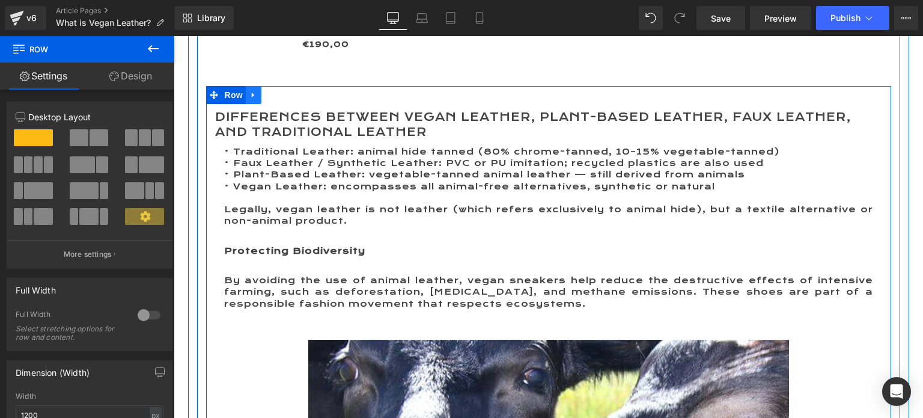
click at [250, 91] on icon at bounding box center [254, 94] width 8 height 9
click at [265, 94] on icon at bounding box center [269, 95] width 8 height 8
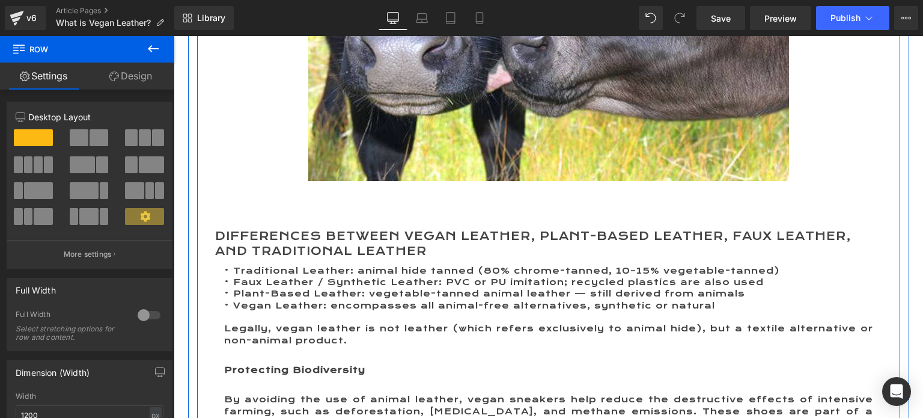
scroll to position [2472, 0]
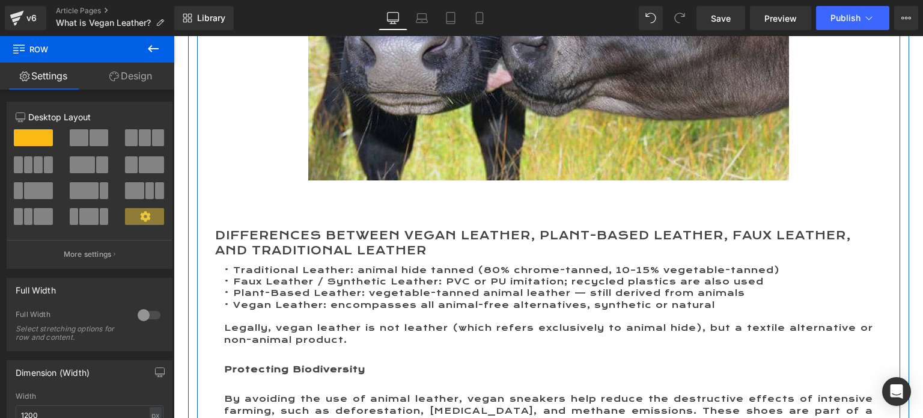
click at [482, 117] on img at bounding box center [548, 30] width 481 height 301
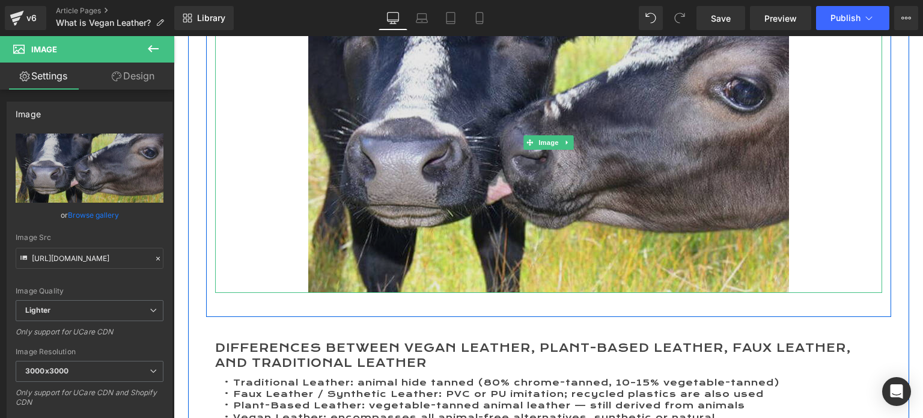
scroll to position [2291, 0]
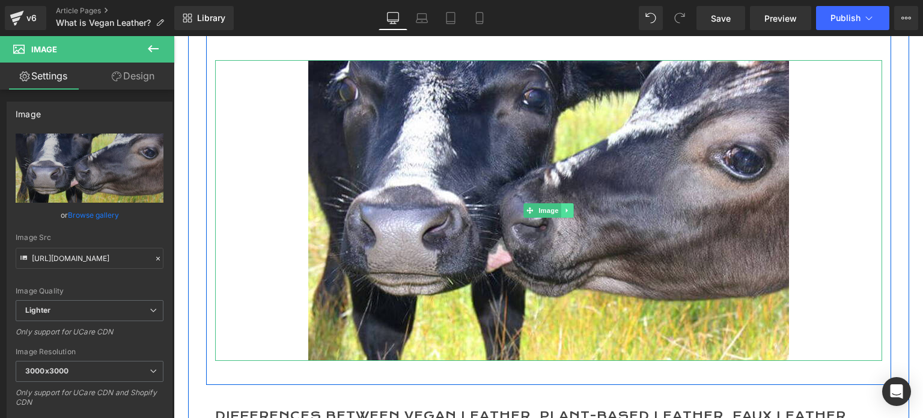
click at [561, 209] on link at bounding box center [567, 210] width 13 height 14
click at [570, 211] on icon at bounding box center [573, 210] width 7 height 7
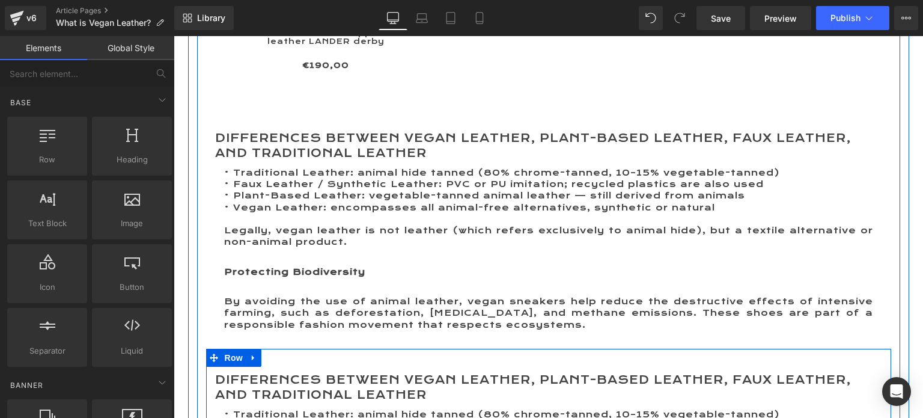
scroll to position [2051, 0]
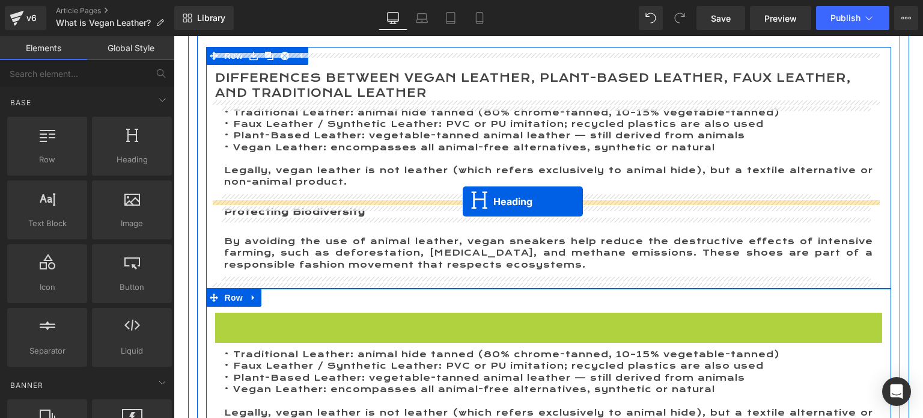
drag, startPoint x: 513, startPoint y: 326, endPoint x: 463, endPoint y: 201, distance: 134.9
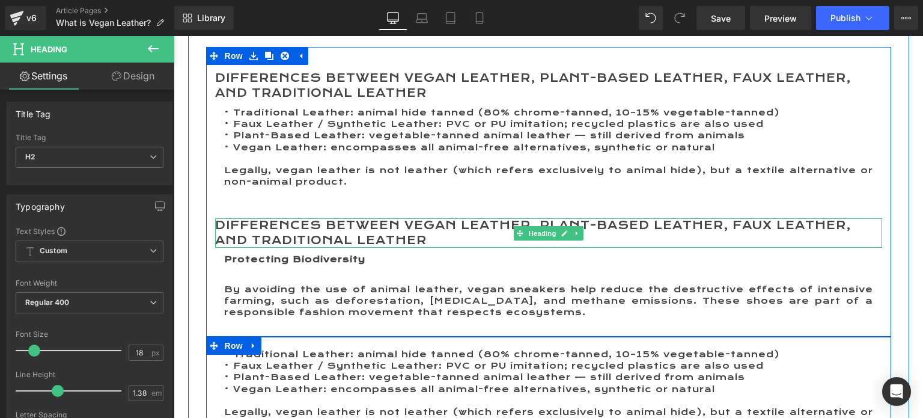
click at [233, 227] on h2 "Differences Between Vegan Leather, Plant-Based Leather, Faux Leather, and Tradi…" at bounding box center [548, 233] width 667 height 30
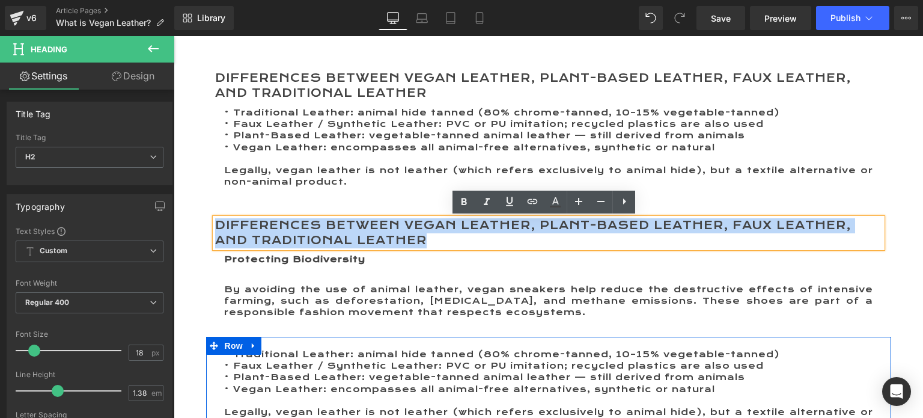
drag, startPoint x: 432, startPoint y: 243, endPoint x: 195, endPoint y: 210, distance: 239.8
paste div
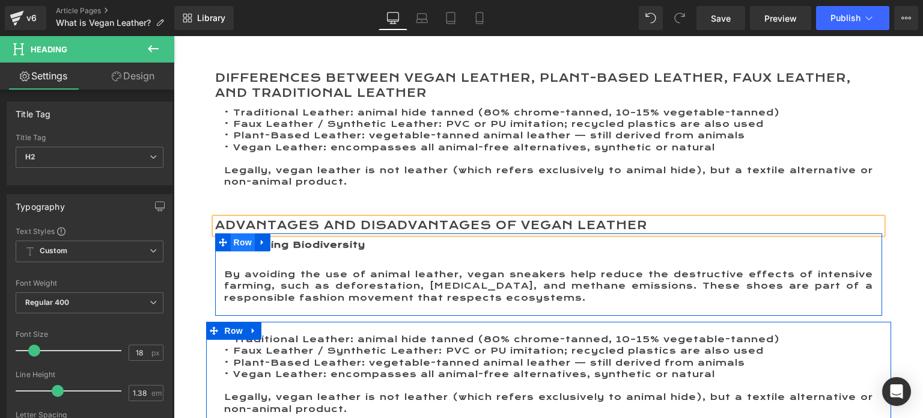
click at [238, 239] on span "Row" at bounding box center [243, 242] width 24 height 18
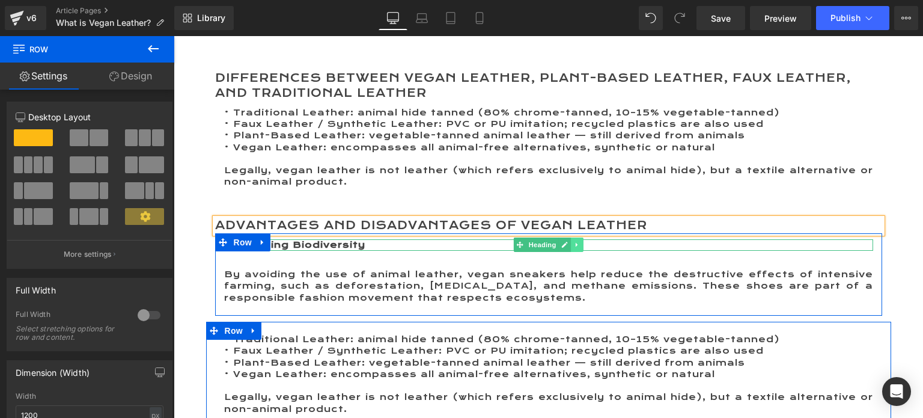
click at [574, 243] on icon at bounding box center [577, 244] width 7 height 7
drag, startPoint x: 570, startPoint y: 243, endPoint x: 555, endPoint y: 244, distance: 15.1
click at [570, 243] on link at bounding box center [571, 244] width 13 height 14
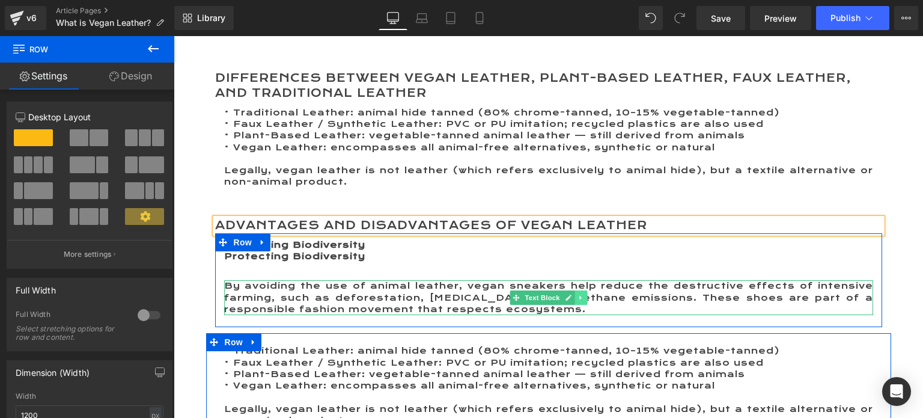
click at [579, 298] on icon at bounding box center [581, 297] width 7 height 7
click at [571, 295] on icon at bounding box center [574, 298] width 7 height 7
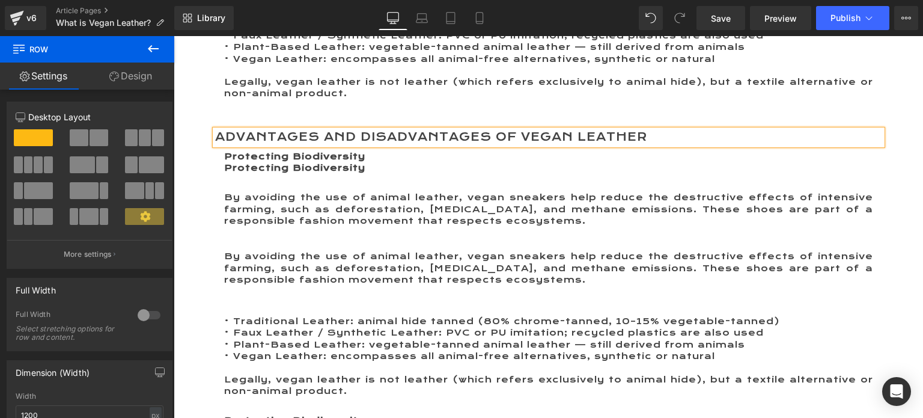
scroll to position [2126, 0]
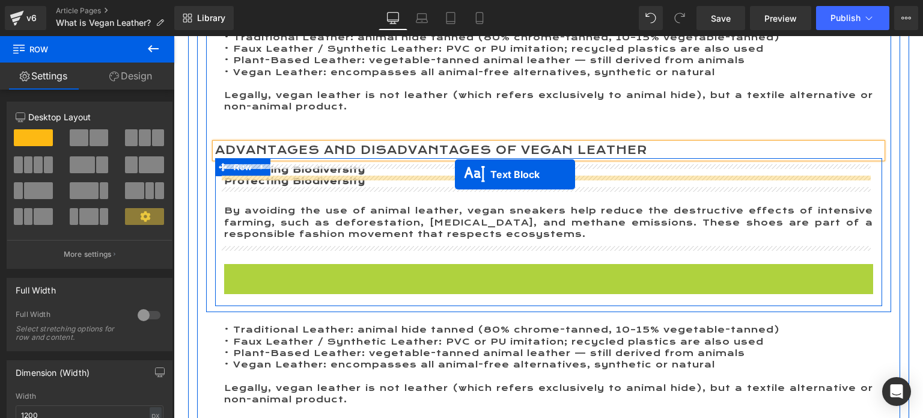
drag, startPoint x: 511, startPoint y: 281, endPoint x: 455, endPoint y: 174, distance: 120.7
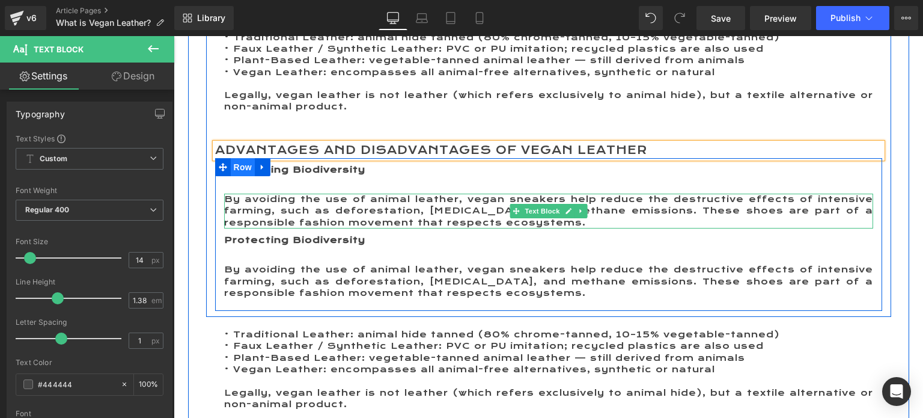
click at [238, 164] on span "Row" at bounding box center [243, 167] width 24 height 18
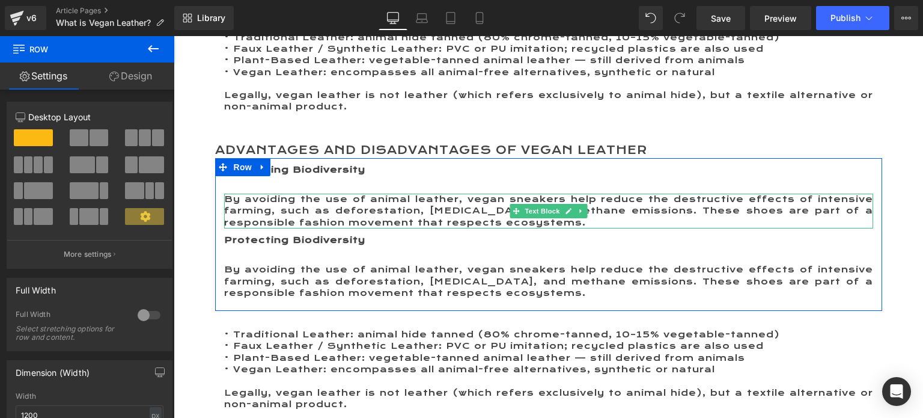
click at [90, 133] on span at bounding box center [99, 137] width 19 height 17
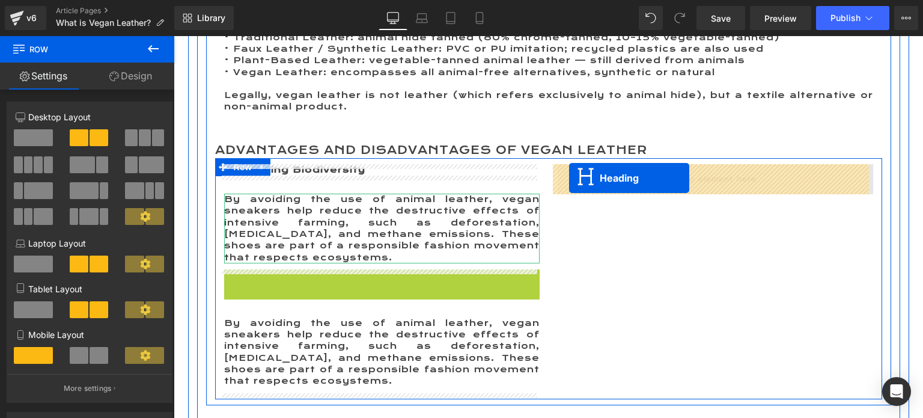
drag, startPoint x: 346, startPoint y: 271, endPoint x: 569, endPoint y: 178, distance: 242.3
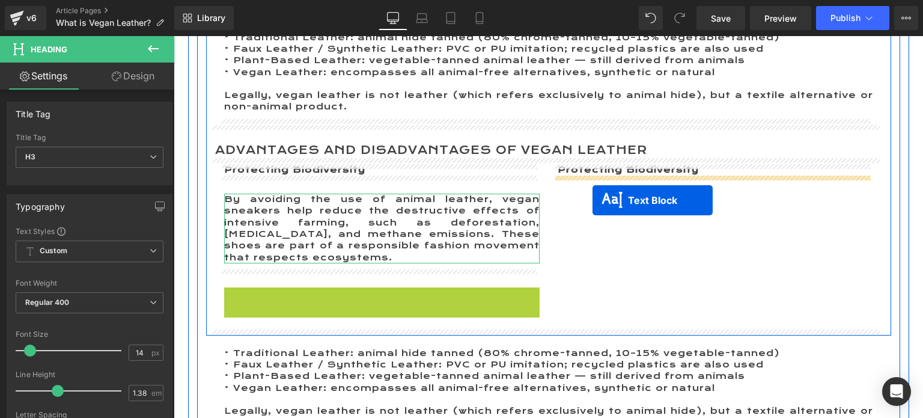
drag, startPoint x: 326, startPoint y: 319, endPoint x: 593, endPoint y: 200, distance: 292.3
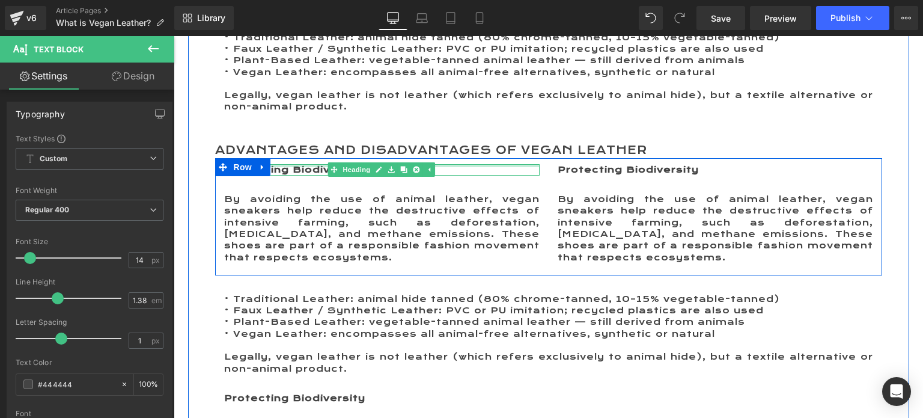
click at [310, 167] on div at bounding box center [382, 165] width 316 height 3
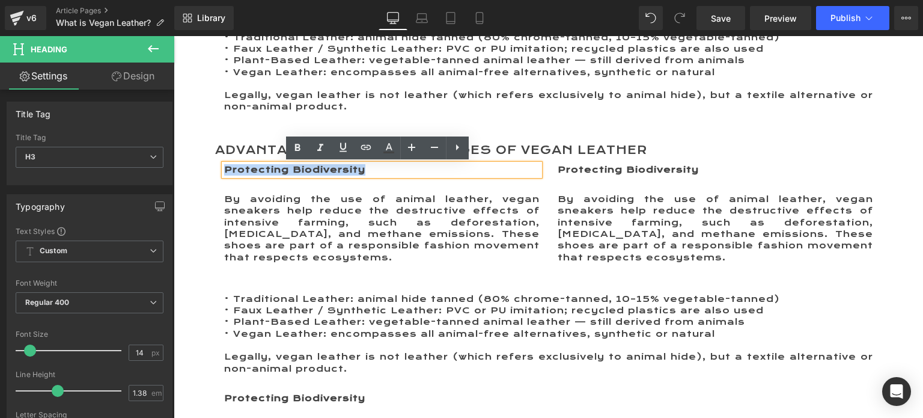
drag, startPoint x: 369, startPoint y: 171, endPoint x: 221, endPoint y: 171, distance: 147.3
click at [224, 171] on h3 "Protecting Biodiversity" at bounding box center [382, 169] width 316 height 11
paste div
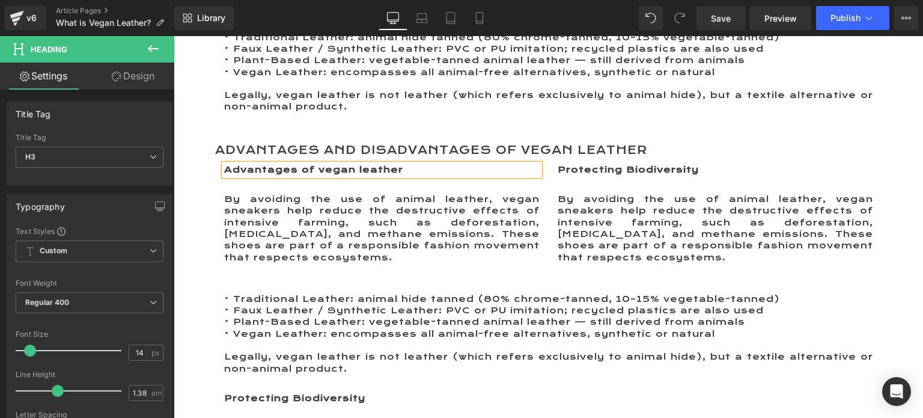
click at [589, 168] on b "Protecting Biodiversity" at bounding box center [628, 169] width 141 height 11
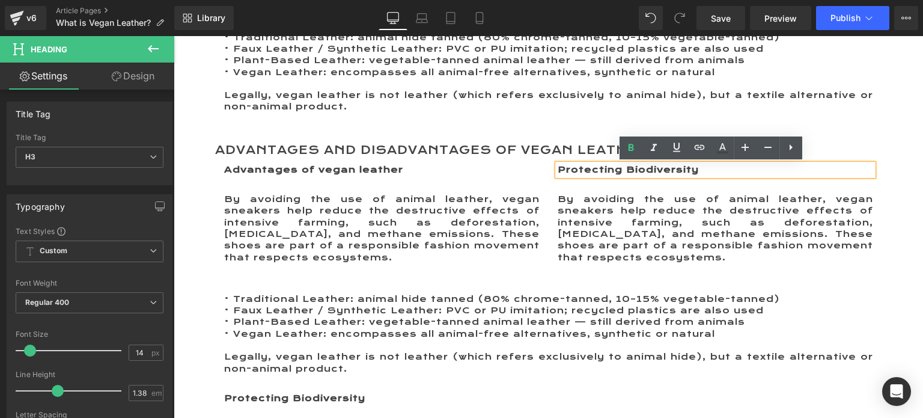
drag, startPoint x: 762, startPoint y: 170, endPoint x: 553, endPoint y: 170, distance: 209.8
click at [558, 170] on div "Protecting Biodiversity" at bounding box center [716, 169] width 316 height 11
drag, startPoint x: 553, startPoint y: 170, endPoint x: 702, endPoint y: 170, distance: 149.1
click at [702, 170] on h3 "Protecting Biodiversity" at bounding box center [716, 169] width 316 height 11
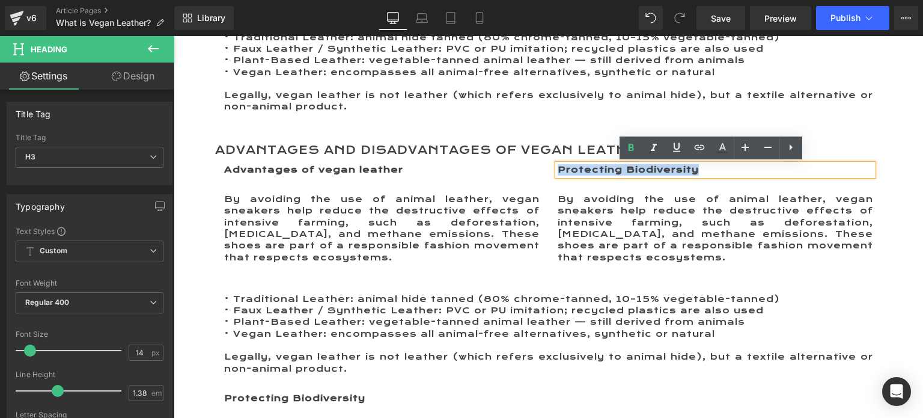
paste div
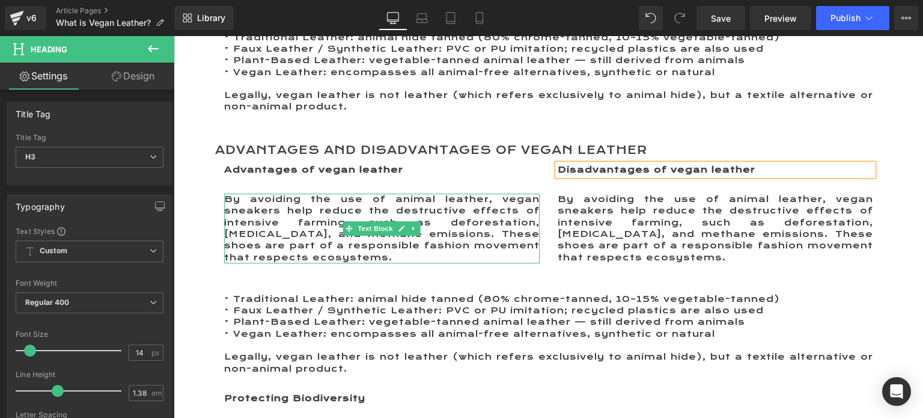
click at [424, 256] on p "By avoiding the use of animal leather, vegan sneakers help reduce the destructi…" at bounding box center [382, 229] width 316 height 70
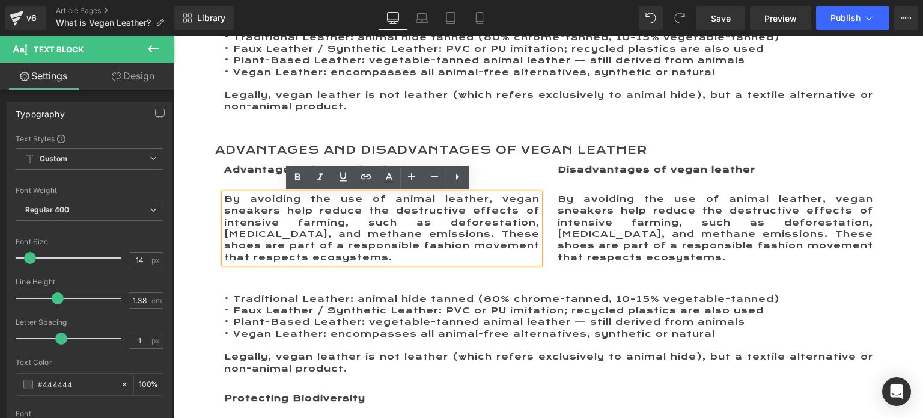
drag, startPoint x: 459, startPoint y: 259, endPoint x: 214, endPoint y: 199, distance: 252.0
click at [215, 199] on div "Advantages of vegan leather Heading By avoiding the use of animal leather, vega…" at bounding box center [382, 216] width 334 height 105
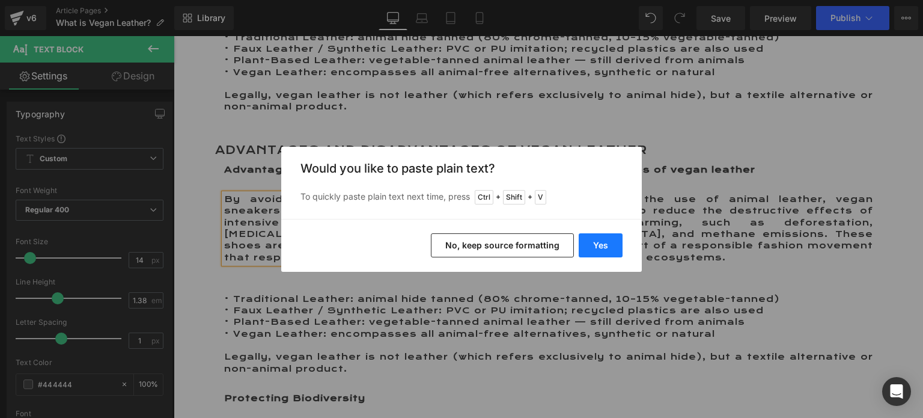
click at [600, 242] on button "Yes" at bounding box center [601, 245] width 44 height 24
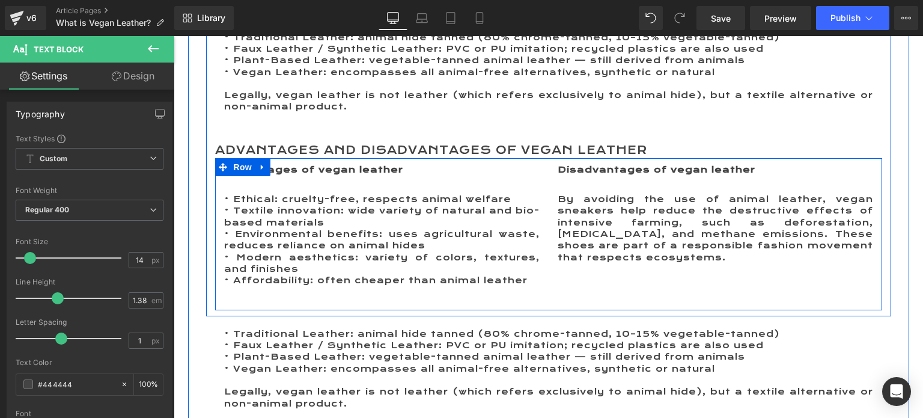
click at [582, 246] on p "By avoiding the use of animal leather, vegan sneakers help reduce the destructi…" at bounding box center [716, 229] width 316 height 70
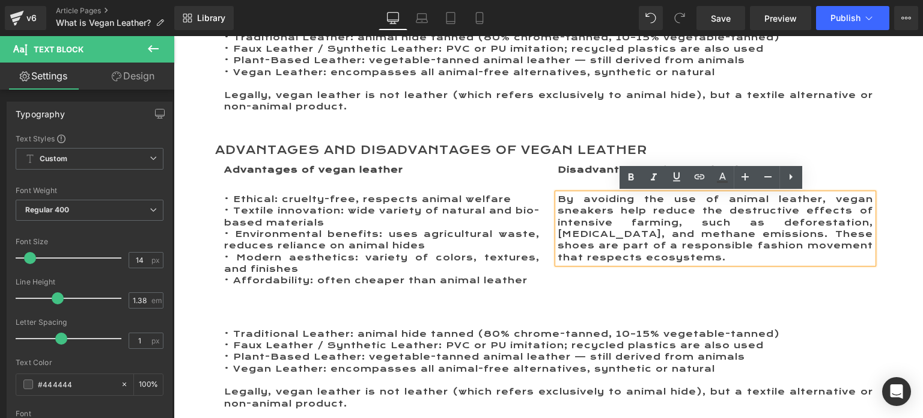
drag, startPoint x: 791, startPoint y: 259, endPoint x: 536, endPoint y: 204, distance: 261.4
click at [536, 204] on div "Advantages of vegan leather Heading • Ethical: cruelty-free, respects animal we…" at bounding box center [548, 234] width 667 height 152
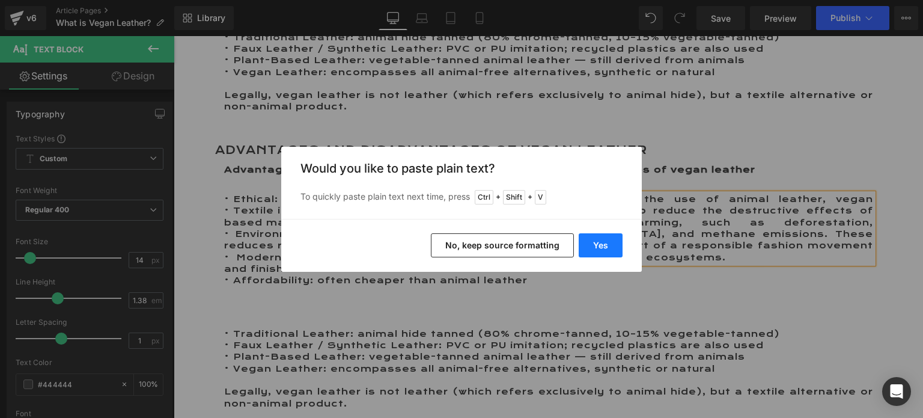
click at [597, 245] on button "Yes" at bounding box center [601, 245] width 44 height 24
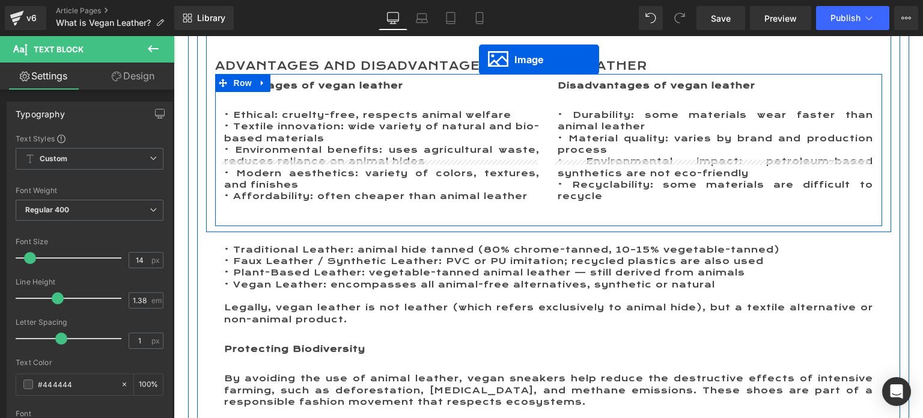
scroll to position [2162, 0]
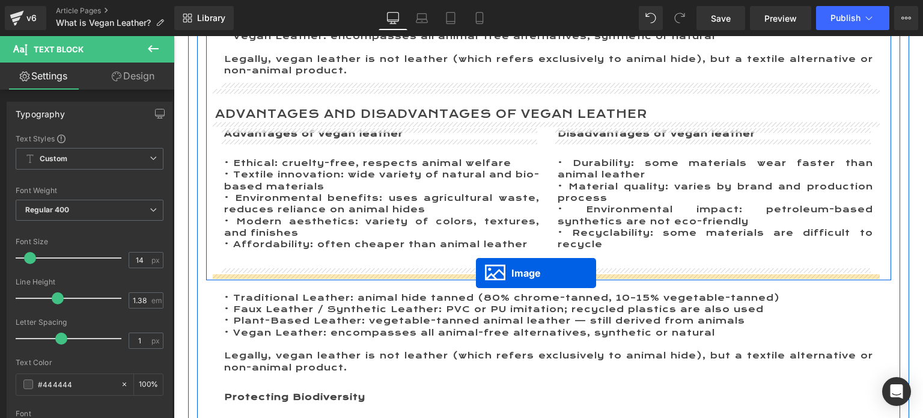
drag, startPoint x: 524, startPoint y: 310, endPoint x: 476, endPoint y: 273, distance: 60.0
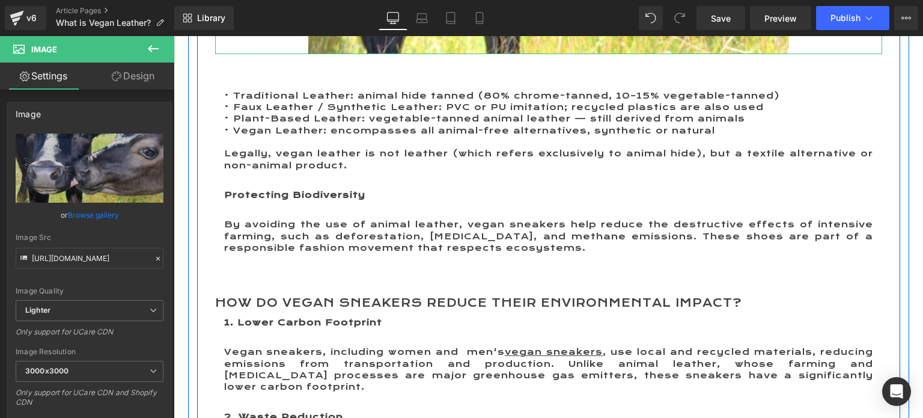
scroll to position [2703, 0]
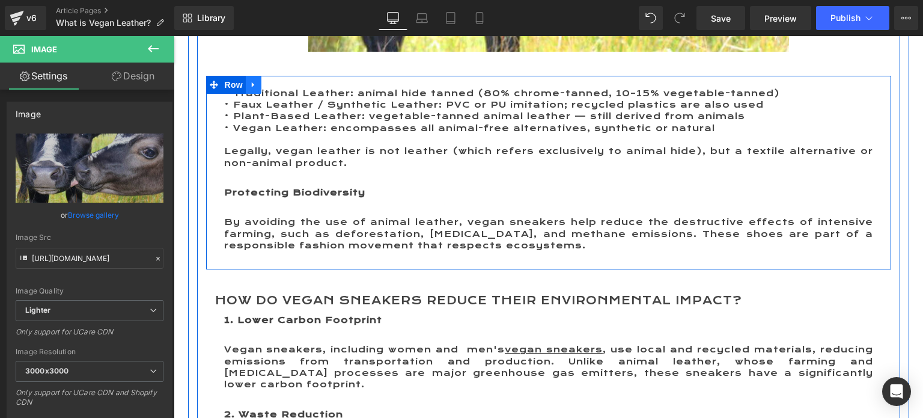
click at [250, 86] on icon at bounding box center [254, 84] width 8 height 9
click at [281, 85] on icon at bounding box center [285, 85] width 8 height 8
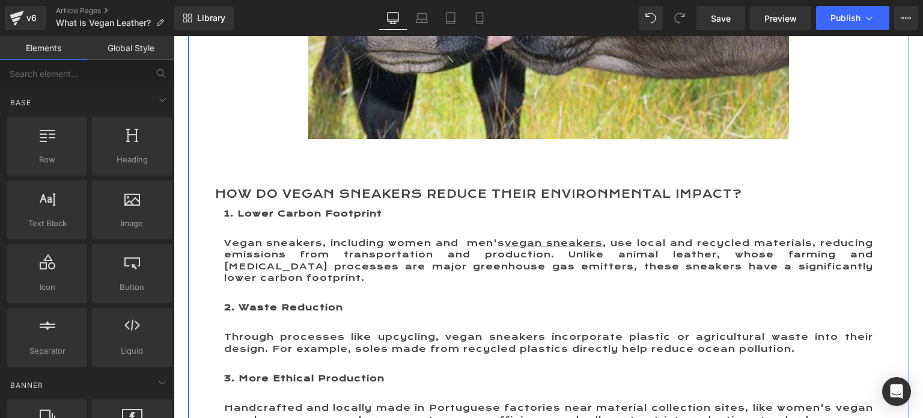
scroll to position [2643, 0]
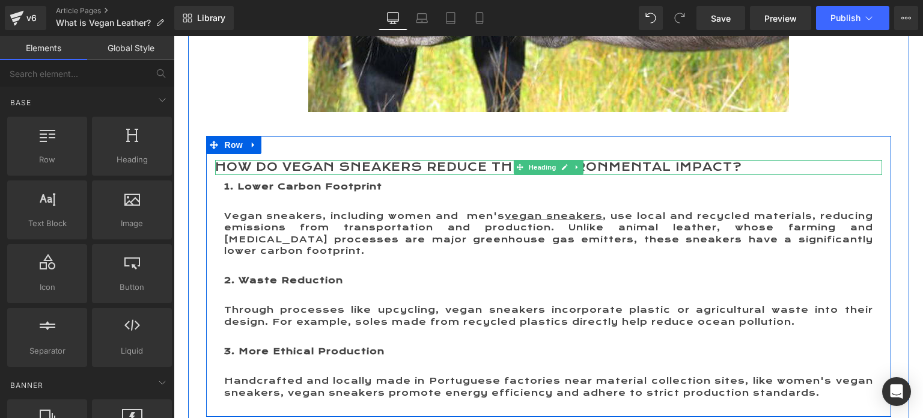
click at [307, 165] on h2 "How Do Vegan Sneakers Reduce Their Environmental Impact?" at bounding box center [548, 167] width 667 height 15
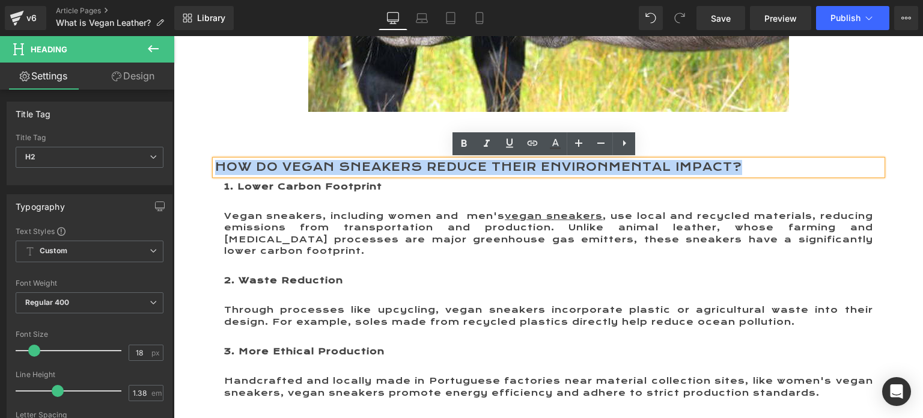
drag, startPoint x: 762, startPoint y: 163, endPoint x: 211, endPoint y: 165, distance: 551.3
click at [215, 165] on h2 "How Do Vegan Sneakers Reduce Their Environmental Impact?" at bounding box center [548, 167] width 667 height 15
paste div
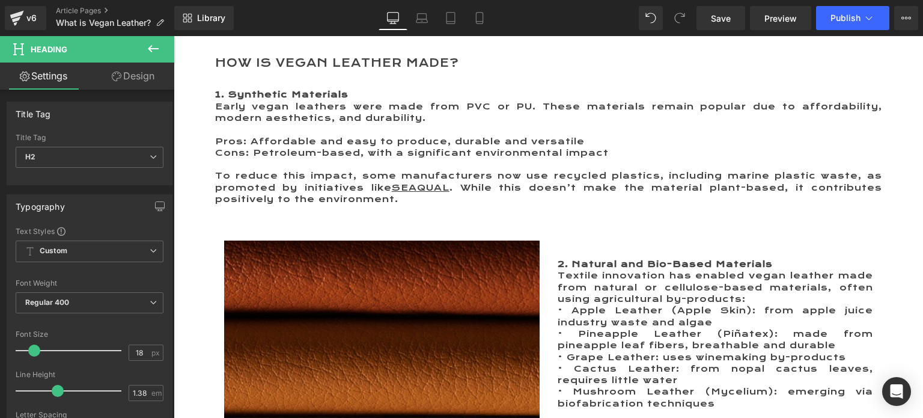
scroll to position [899, 0]
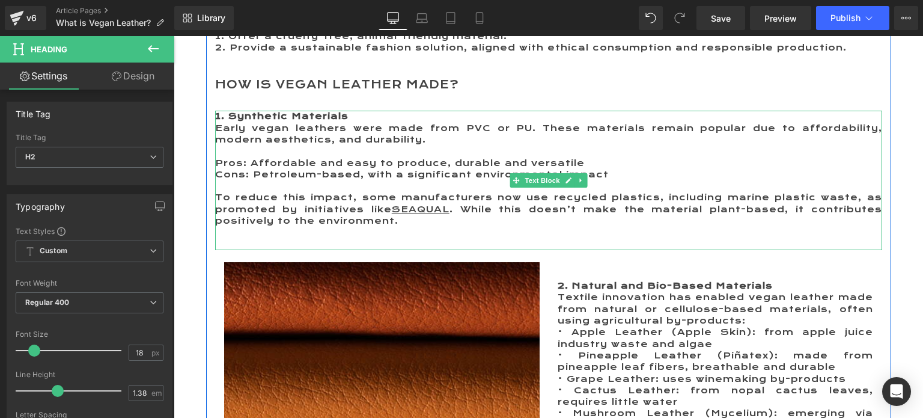
drag, startPoint x: 360, startPoint y: 118, endPoint x: 367, endPoint y: 120, distance: 7.4
click at [360, 118] on p "1. Synthetic Materials" at bounding box center [548, 116] width 667 height 11
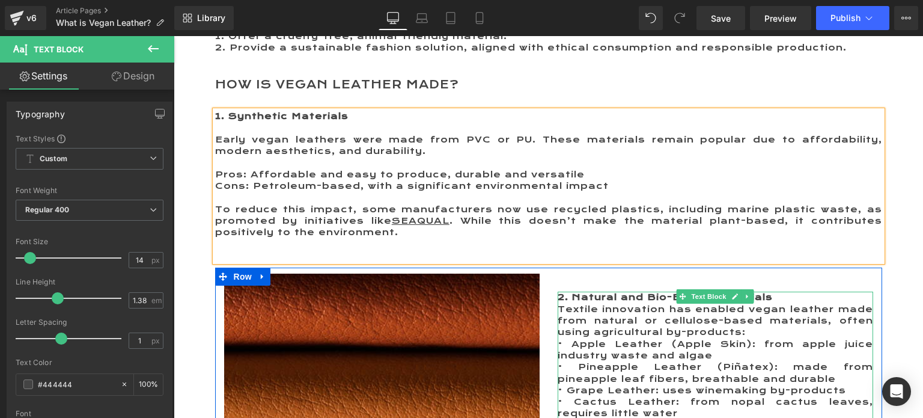
click at [558, 308] on span "Textile innovation has enabled vegan leather made from natural or cellulose-bas…" at bounding box center [716, 321] width 316 height 34
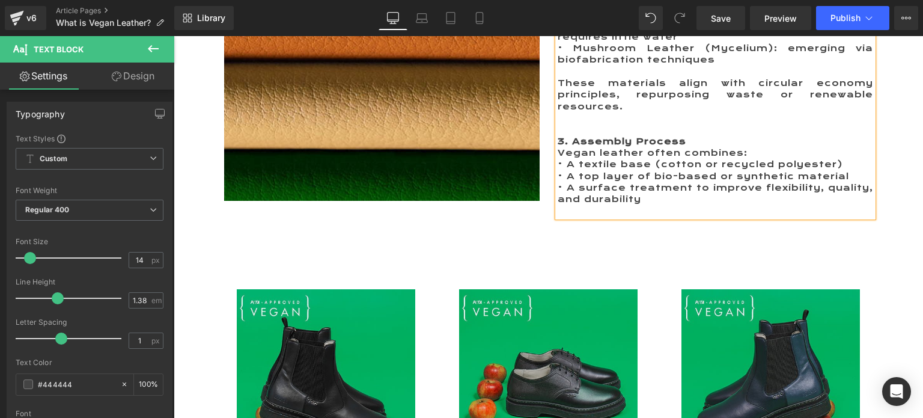
scroll to position [1320, 0]
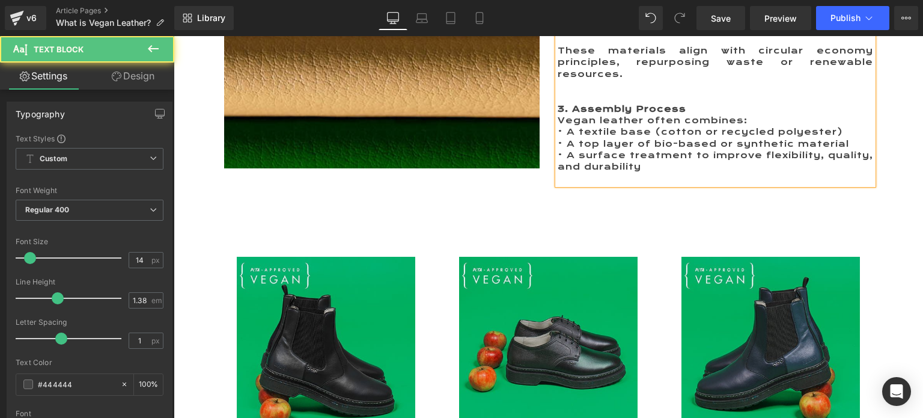
click at [558, 117] on p "Vegan leather often combines:" at bounding box center [716, 120] width 316 height 11
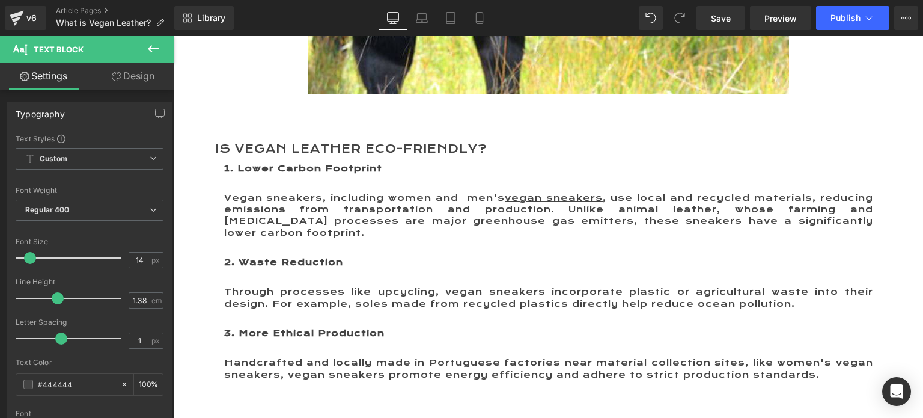
scroll to position [2703, 0]
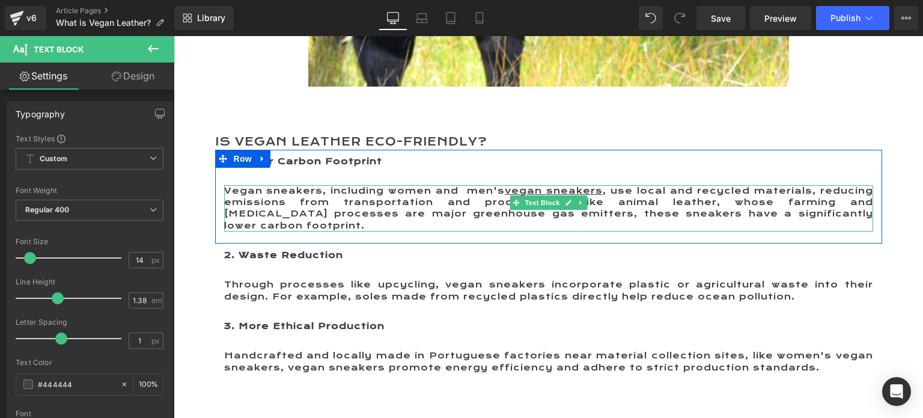
click at [274, 197] on p "Vegan sneakers, including women and men's vegan sneakers , use local and recycl…" at bounding box center [548, 208] width 649 height 46
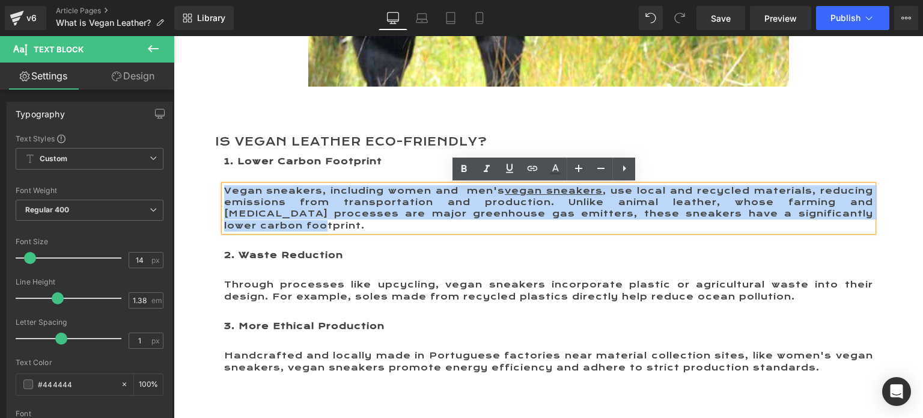
drag, startPoint x: 220, startPoint y: 190, endPoint x: 868, endPoint y: 217, distance: 648.1
click at [868, 217] on p "Vegan sneakers, including women and men's vegan sneakers , use local and recycl…" at bounding box center [548, 208] width 649 height 46
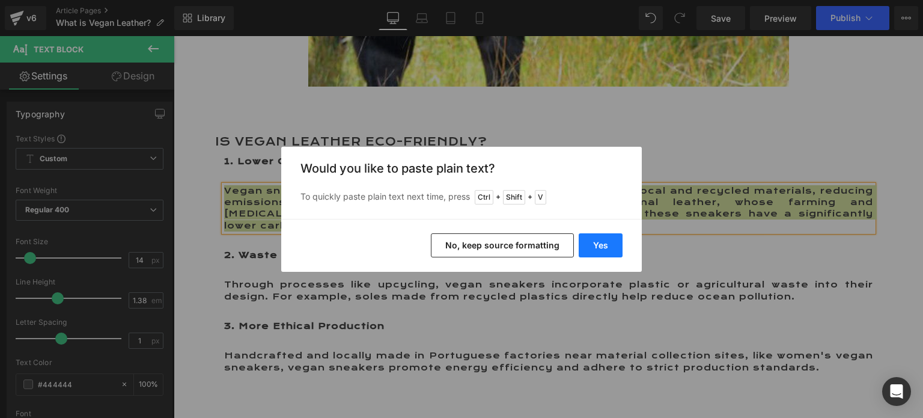
click at [593, 242] on button "Yes" at bounding box center [601, 245] width 44 height 24
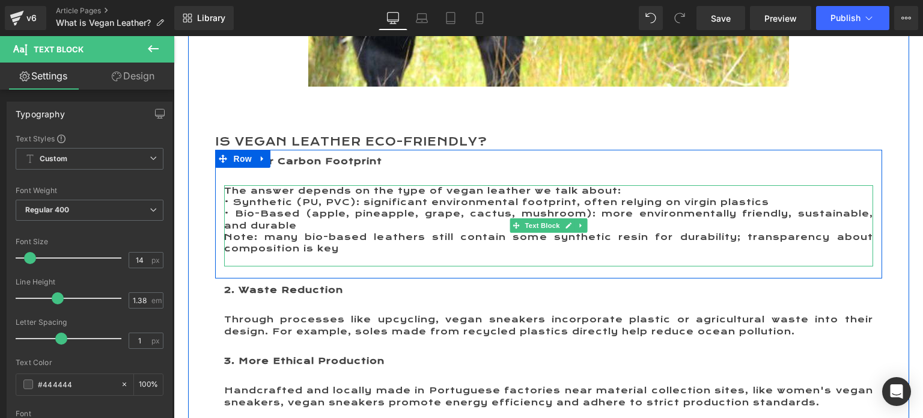
click at [313, 228] on p "• Bio-Based (apple, pineapple, grape, cactus, mushroom): more environmentally f…" at bounding box center [548, 219] width 649 height 23
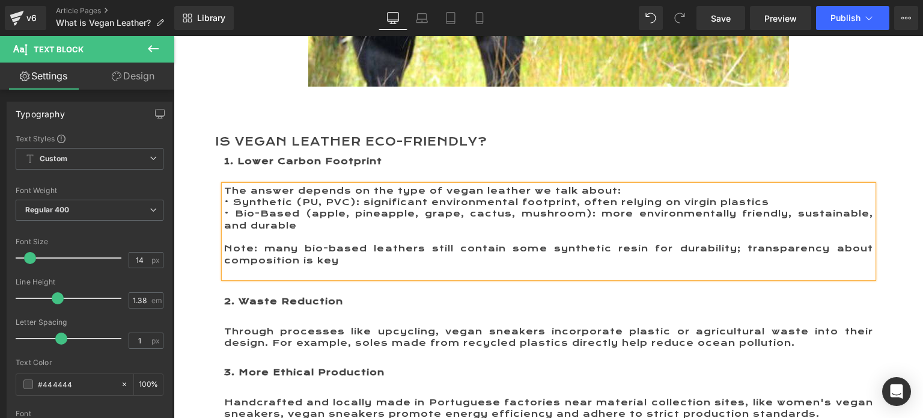
click at [358, 259] on p "Note: many bio-based leathers still contain some synthetic resin for durability…" at bounding box center [548, 254] width 649 height 23
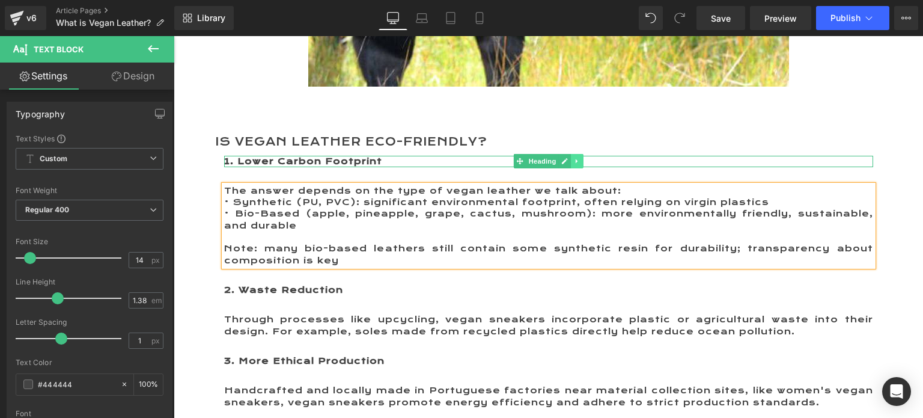
click at [574, 159] on icon at bounding box center [577, 161] width 7 height 7
click at [577, 163] on link at bounding box center [583, 161] width 13 height 14
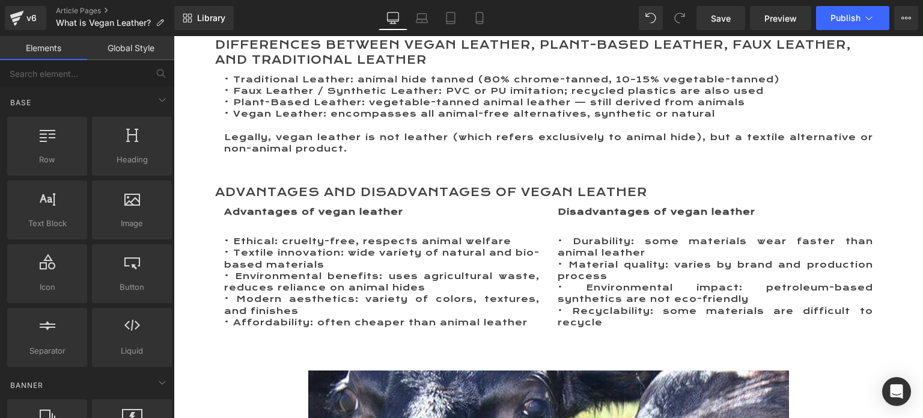
scroll to position [2102, 0]
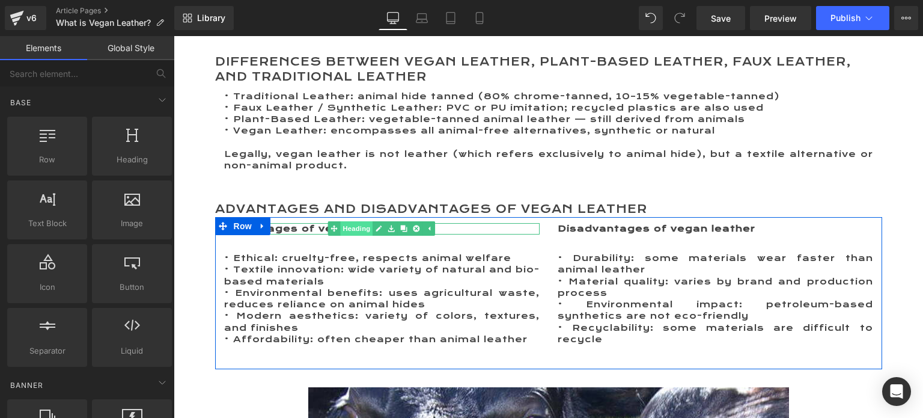
click at [363, 228] on span "Heading" at bounding box center [356, 228] width 32 height 14
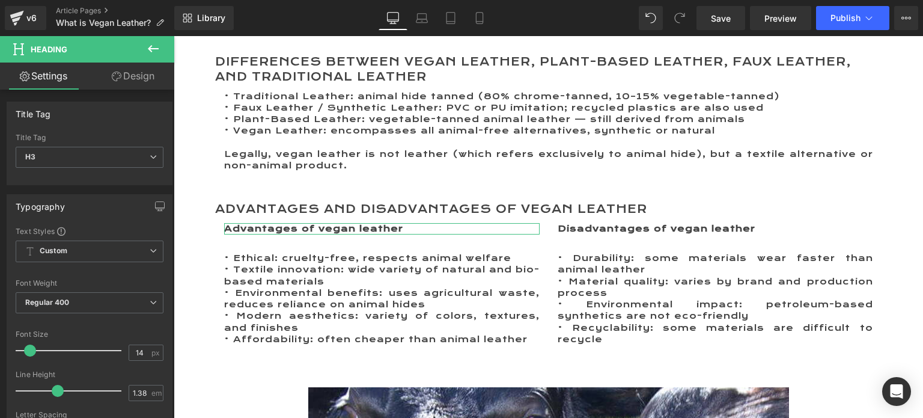
click at [136, 71] on link "Design" at bounding box center [133, 76] width 87 height 27
click at [0, 0] on div "Spacing" at bounding box center [0, 0] width 0 height 0
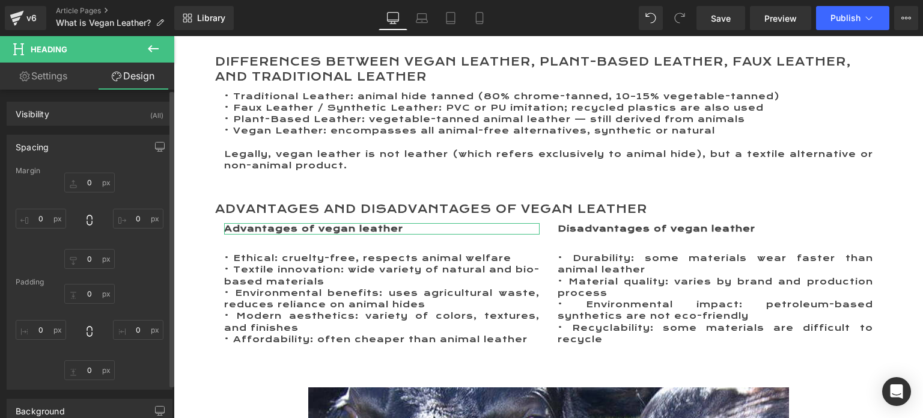
type input "0"
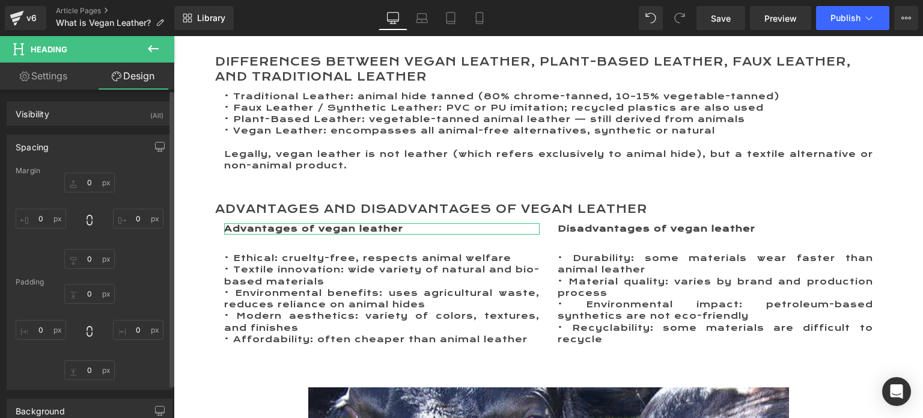
type input "0"
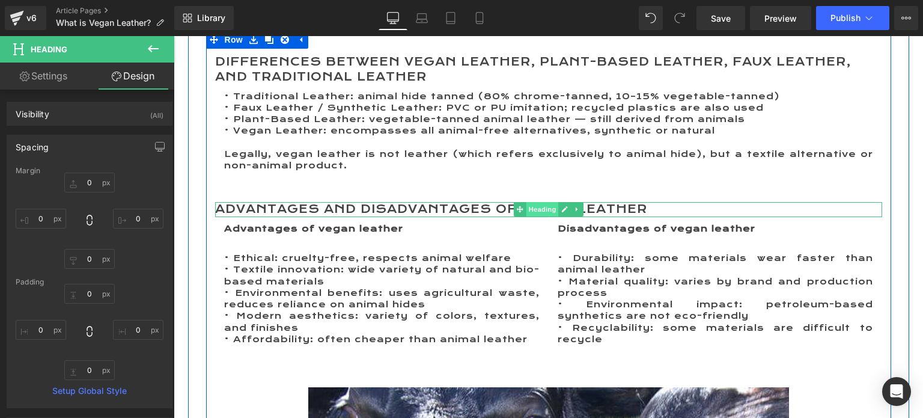
click at [536, 210] on span "Heading" at bounding box center [542, 209] width 32 height 14
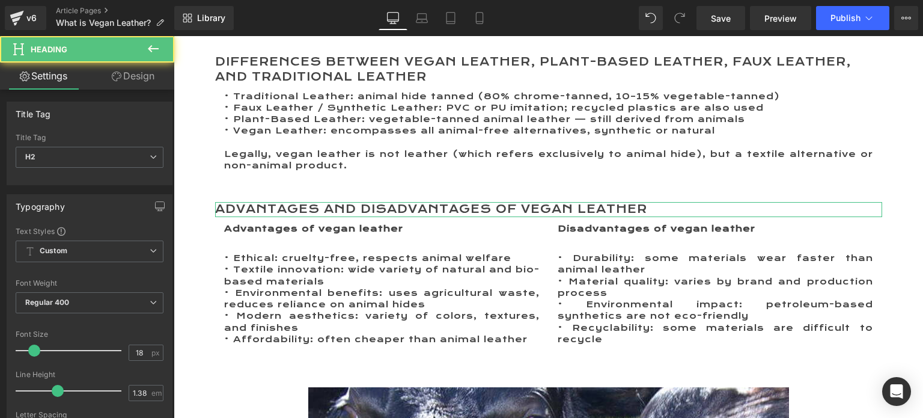
click at [132, 79] on link "Design" at bounding box center [133, 76] width 87 height 27
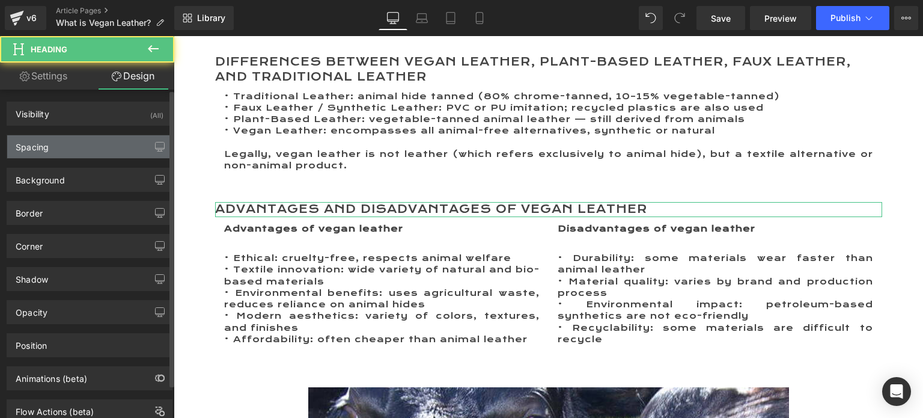
click at [45, 146] on div "Spacing" at bounding box center [32, 143] width 33 height 17
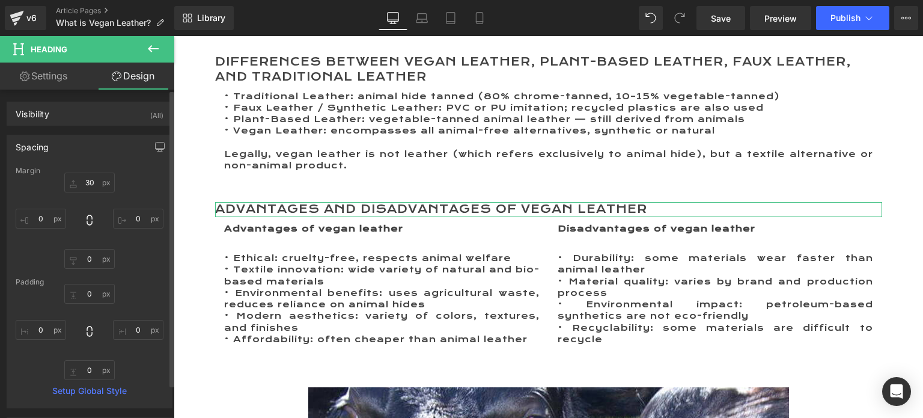
type input "30"
type input "0"
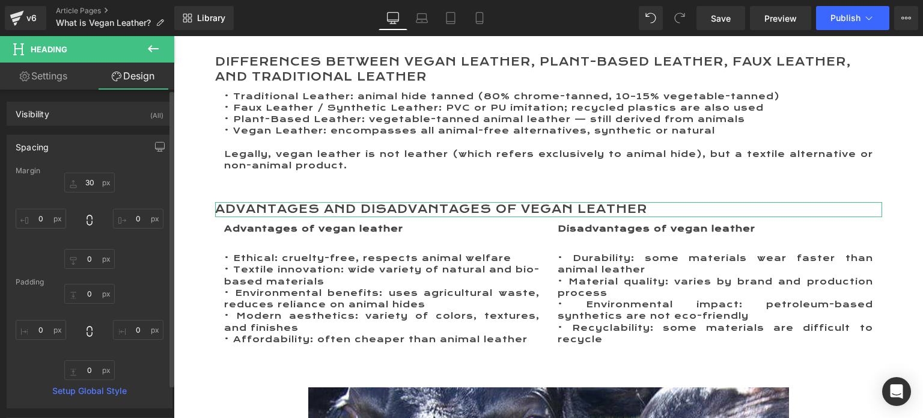
type input "0"
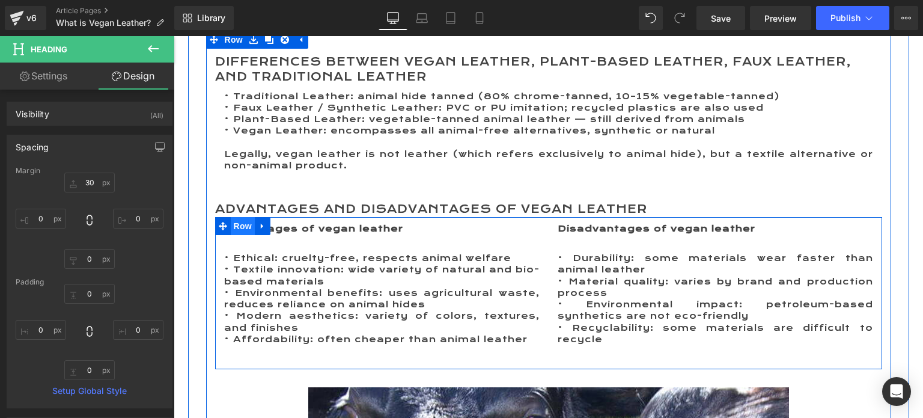
click at [231, 226] on span "Row" at bounding box center [243, 226] width 24 height 18
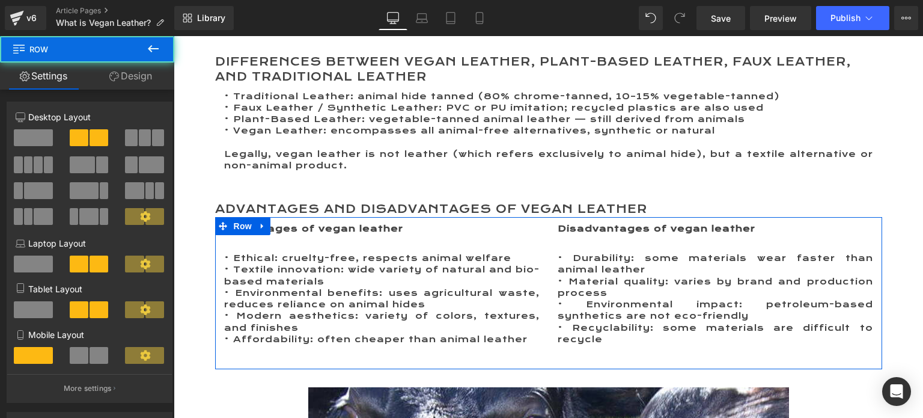
click at [135, 76] on link "Design" at bounding box center [130, 76] width 87 height 27
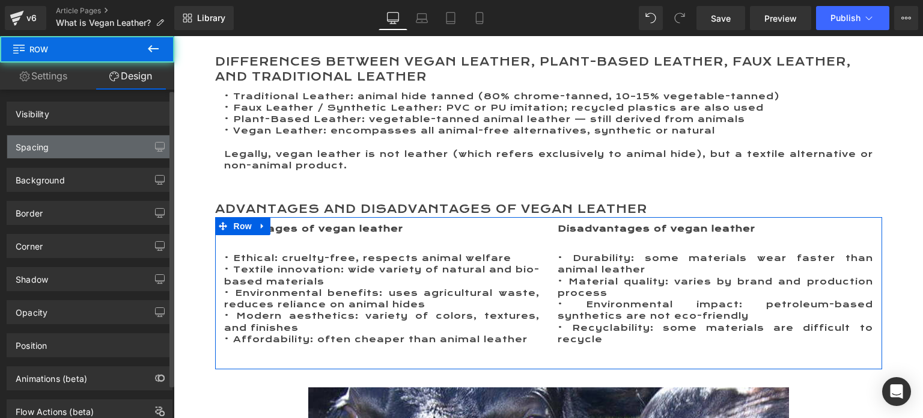
click at [60, 146] on div "Spacing" at bounding box center [89, 146] width 165 height 23
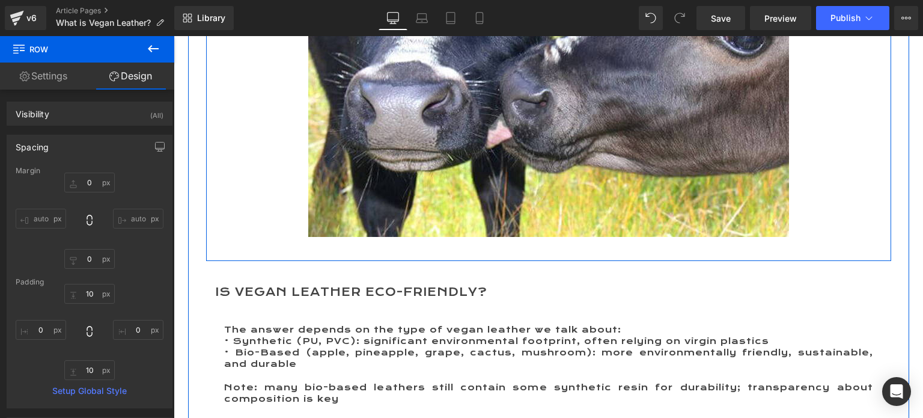
scroll to position [2583, 0]
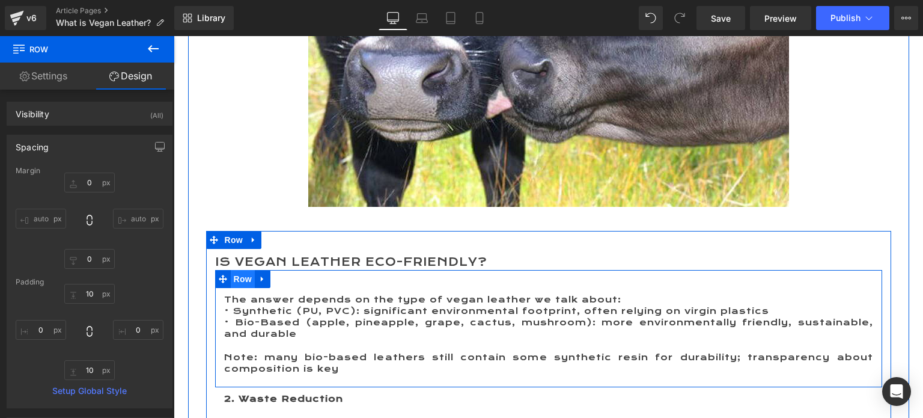
click at [236, 281] on span "Row" at bounding box center [243, 279] width 24 height 18
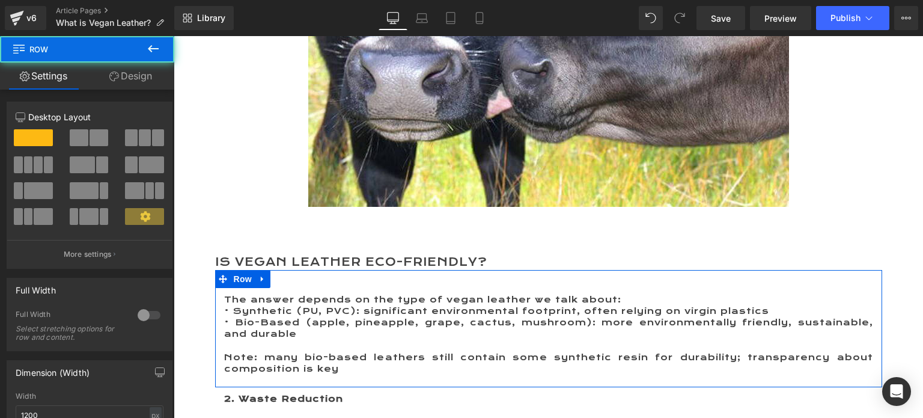
drag, startPoint x: 141, startPoint y: 76, endPoint x: 46, endPoint y: 142, distance: 116.1
click at [139, 76] on link "Design" at bounding box center [130, 76] width 87 height 27
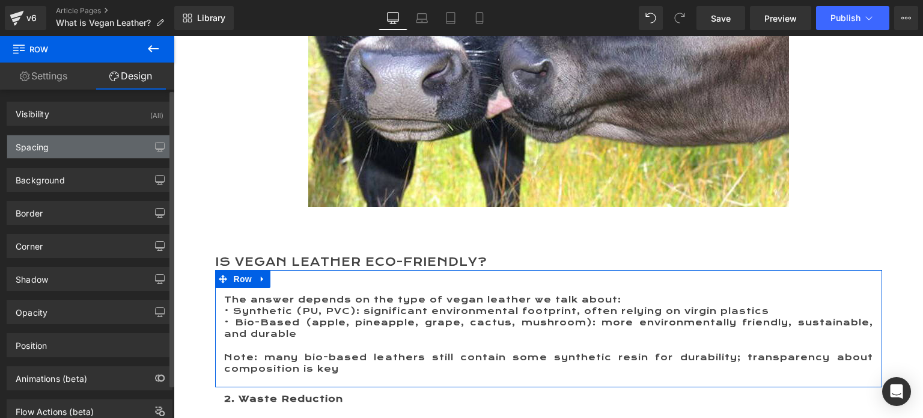
click at [46, 142] on div "Spacing" at bounding box center [32, 143] width 33 height 17
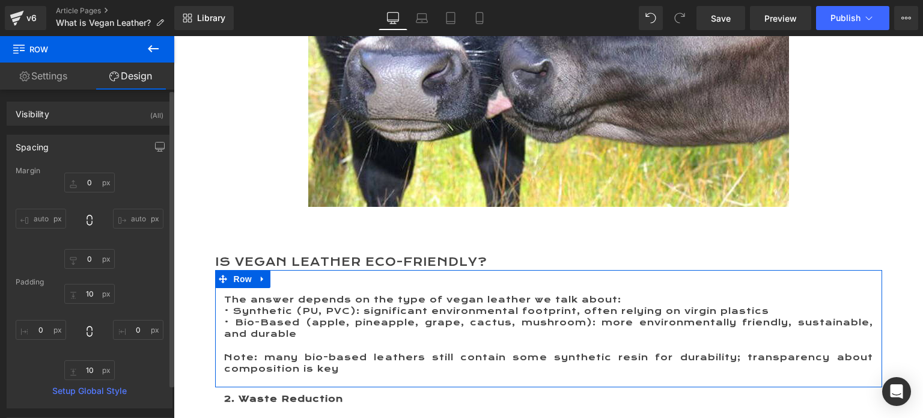
type input "0"
type input "10"
type input "0"
type input "10"
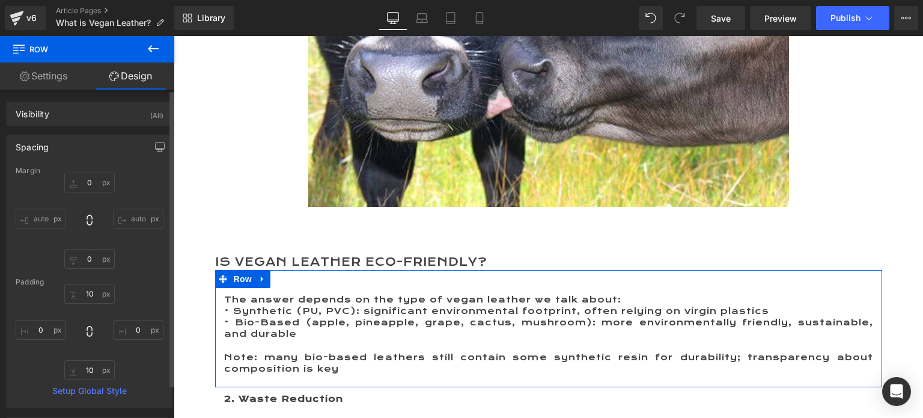
type input "0"
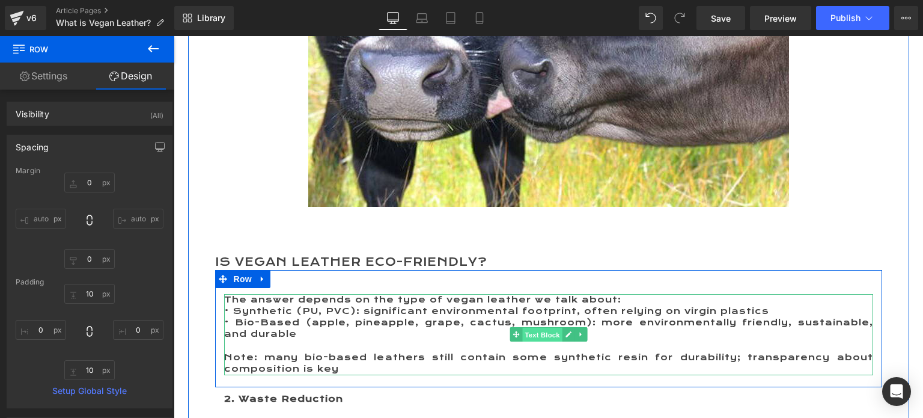
click at [537, 338] on span "Text Block" at bounding box center [542, 335] width 40 height 14
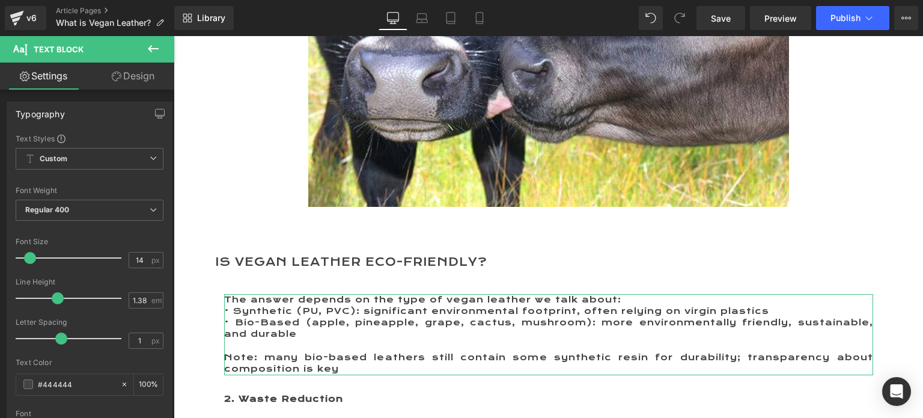
click at [144, 72] on link "Design" at bounding box center [133, 76] width 87 height 27
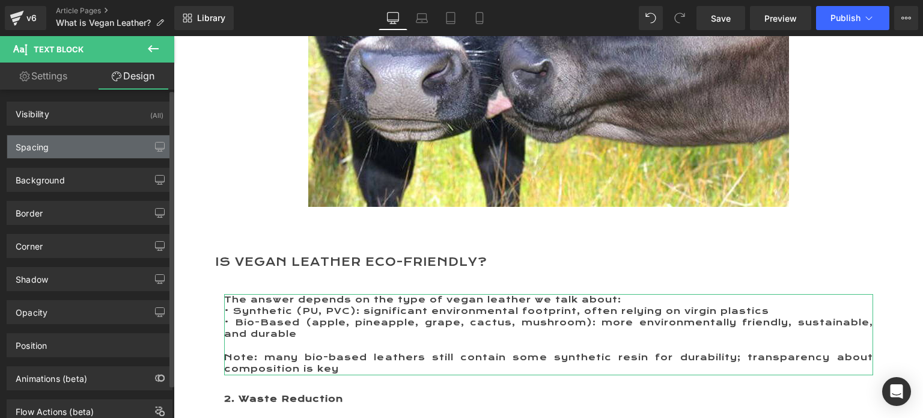
click at [76, 150] on div "Spacing" at bounding box center [89, 146] width 165 height 23
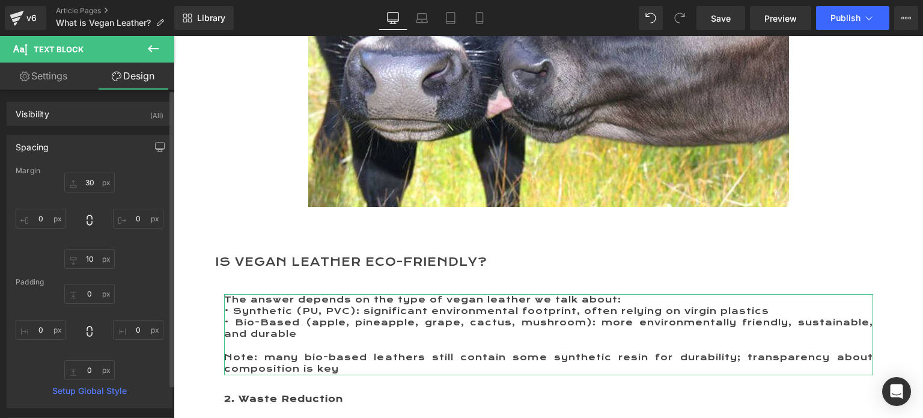
type input "30"
type input "0"
type input "10"
type input "0"
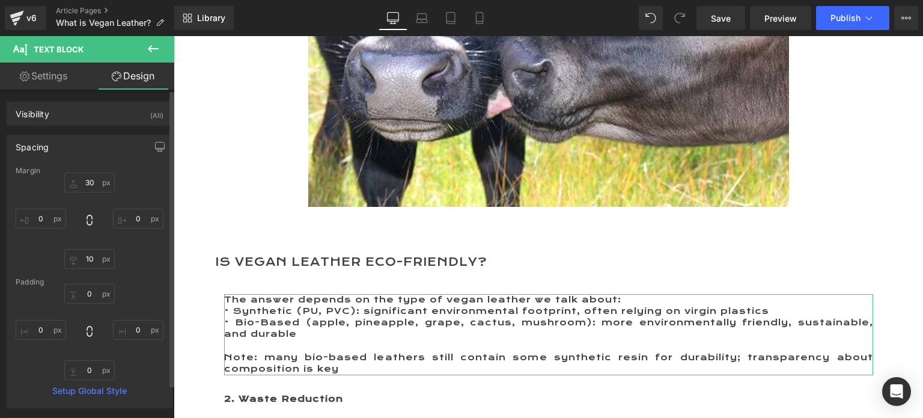
type input "0"
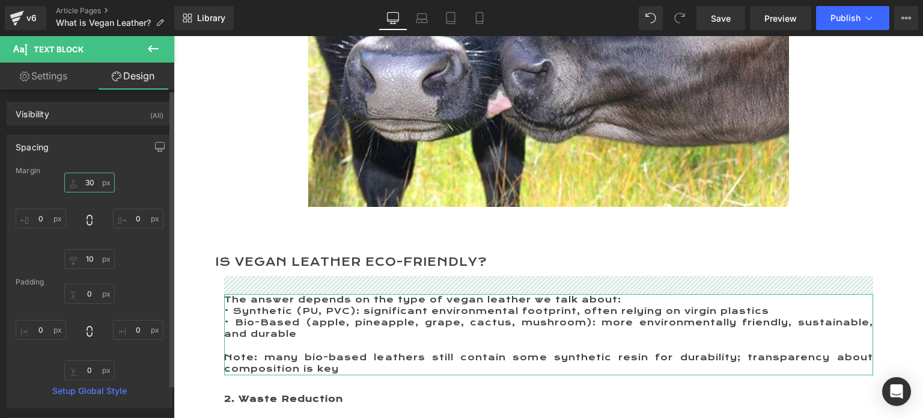
click at [82, 180] on input "30" at bounding box center [89, 183] width 51 height 20
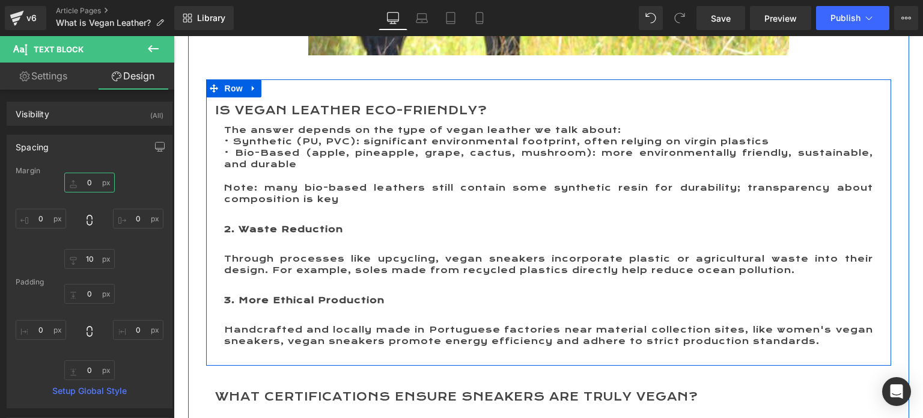
scroll to position [2763, 0]
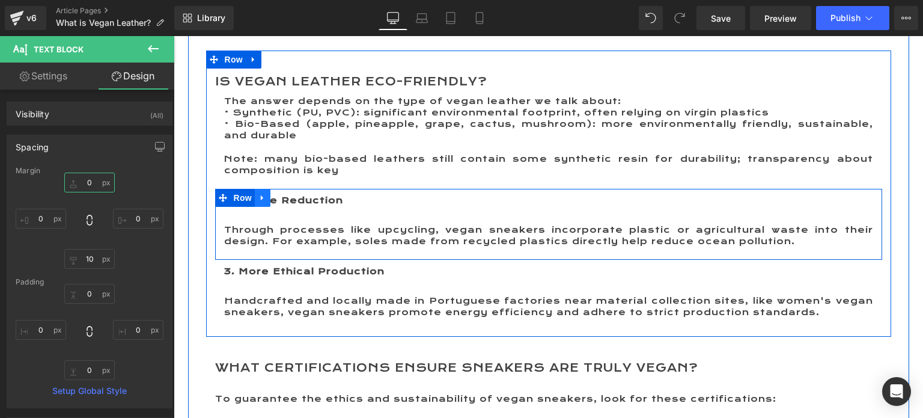
type input "0"
click at [261, 198] on icon at bounding box center [262, 197] width 2 height 5
click at [290, 197] on icon at bounding box center [294, 198] width 8 height 8
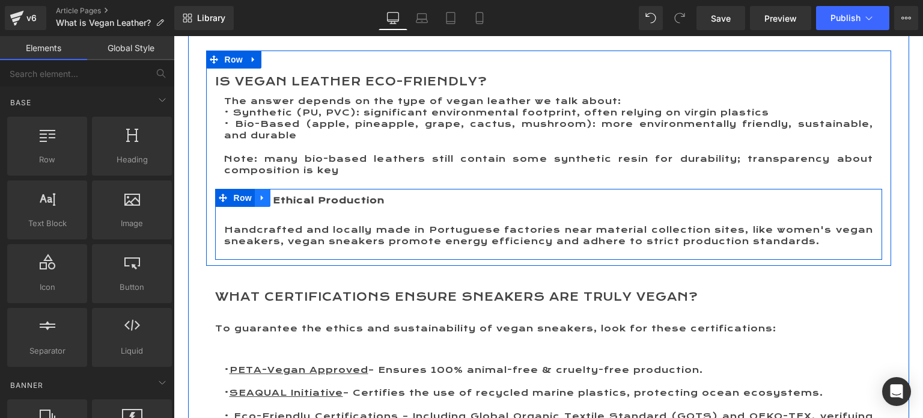
click at [259, 200] on icon at bounding box center [263, 197] width 8 height 9
click at [290, 195] on icon at bounding box center [294, 198] width 8 height 8
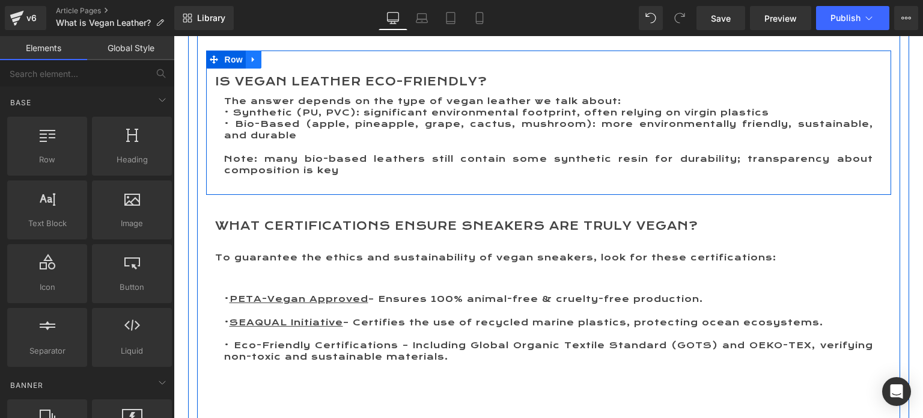
click at [250, 59] on icon at bounding box center [254, 59] width 8 height 9
click at [268, 60] on icon at bounding box center [269, 59] width 8 height 8
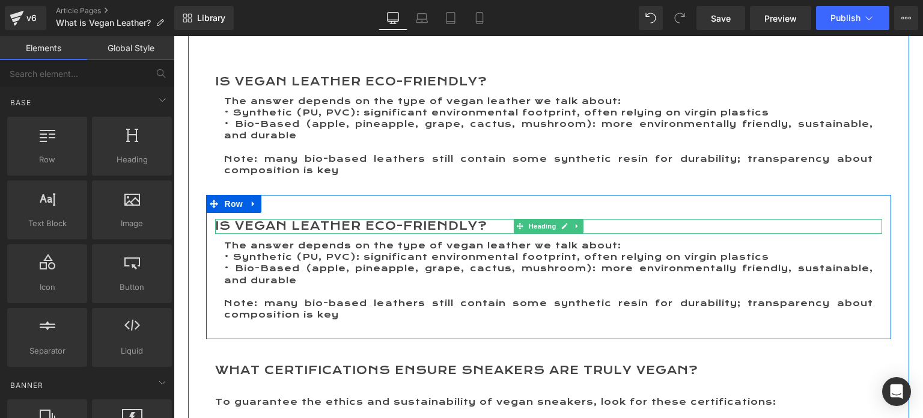
click at [299, 224] on h2 "Is Vegan Leather Eco-Friendly?" at bounding box center [548, 226] width 667 height 15
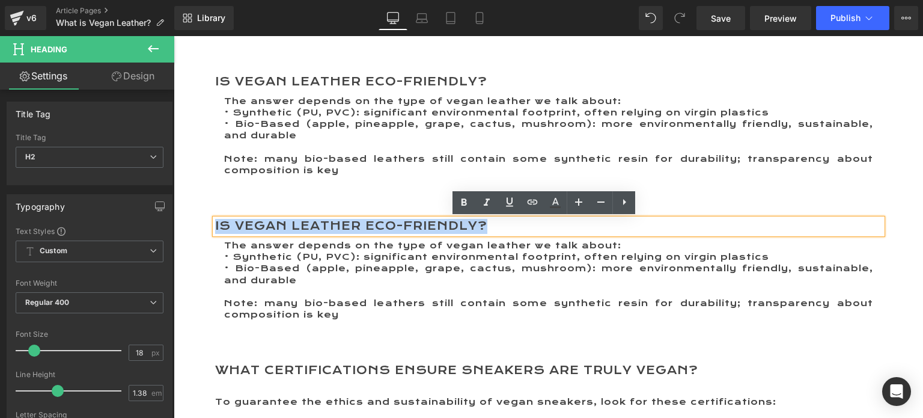
drag, startPoint x: 486, startPoint y: 226, endPoint x: 211, endPoint y: 223, distance: 275.4
click at [215, 223] on h2 "Is Vegan Leather Eco-Friendly?" at bounding box center [548, 226] width 667 height 15
paste div
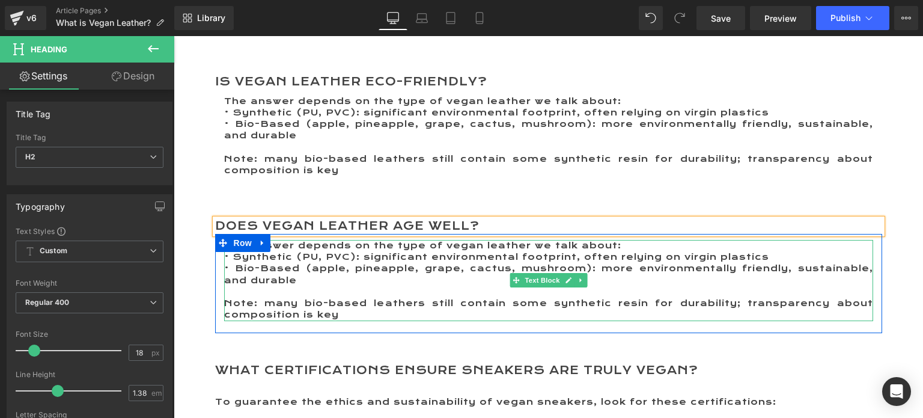
click at [346, 316] on p "Note: many bio-based leathers still contain some synthetic resin for durability…" at bounding box center [548, 309] width 649 height 23
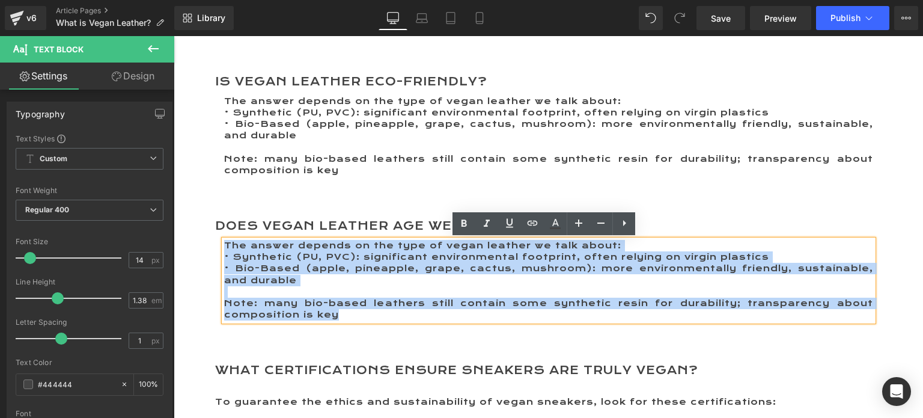
drag, startPoint x: 346, startPoint y: 316, endPoint x: 219, endPoint y: 245, distance: 144.5
click at [224, 245] on div "The answer depends on the type of vegan leather we talk about: • Synthetic (PU,…" at bounding box center [548, 280] width 649 height 81
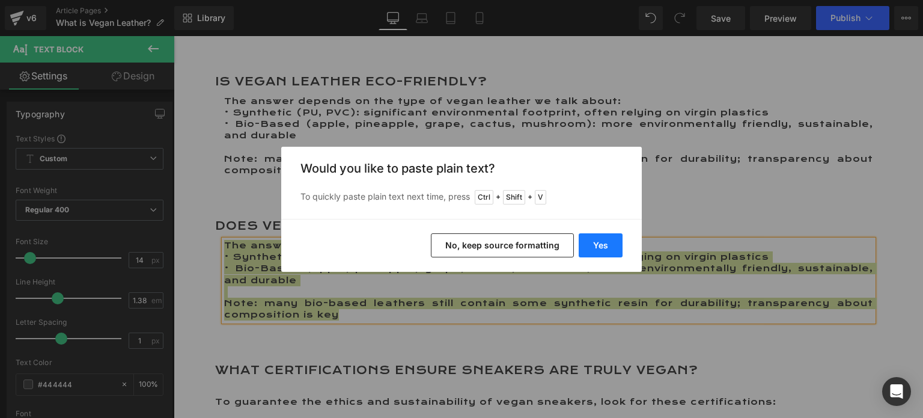
click at [601, 245] on button "Yes" at bounding box center [601, 245] width 44 height 24
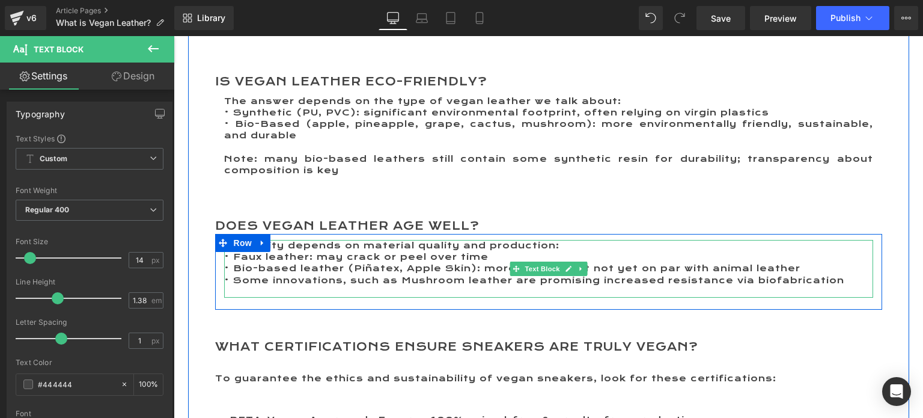
click at [356, 255] on p "• Faux leather: may crack or peel over time" at bounding box center [548, 256] width 649 height 11
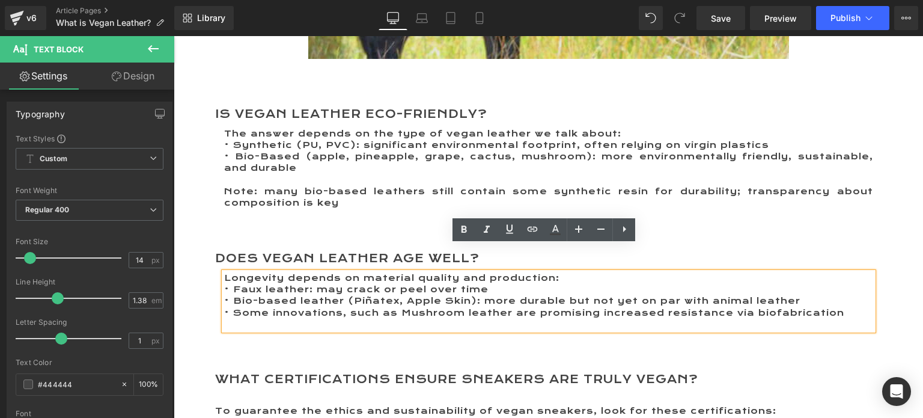
scroll to position [2823, 0]
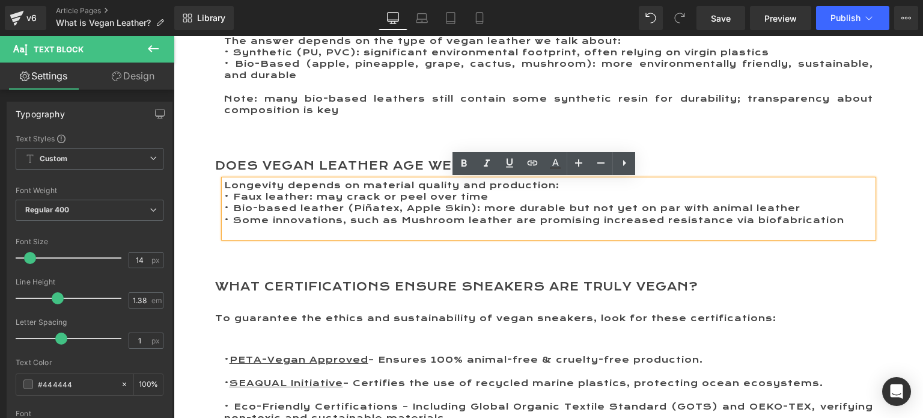
click at [206, 253] on div "Does Vegan Leather Age Well? Heading Longevity depends on material quality and …" at bounding box center [548, 195] width 685 height 121
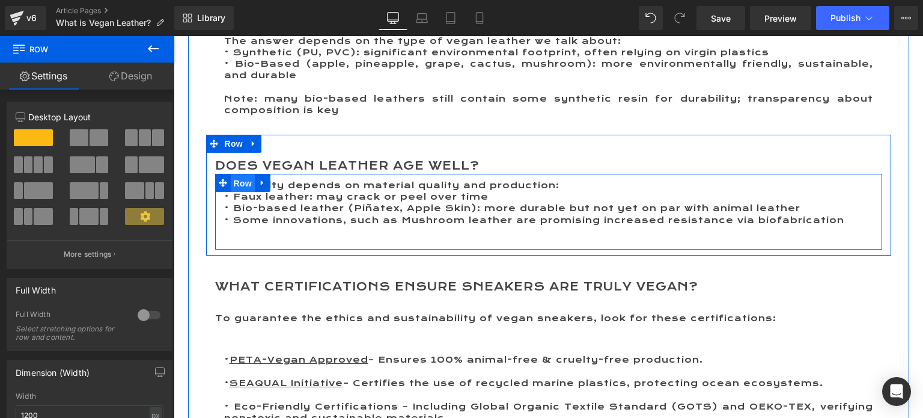
click at [239, 185] on span "Row" at bounding box center [243, 183] width 24 height 18
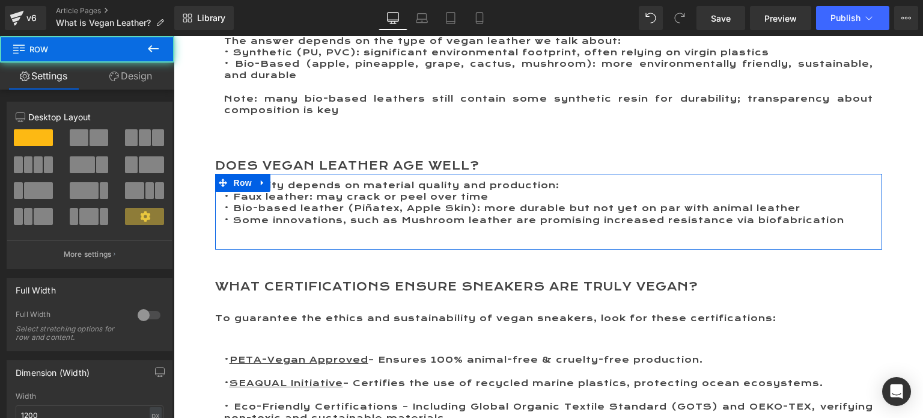
click at [90, 139] on span at bounding box center [99, 137] width 19 height 17
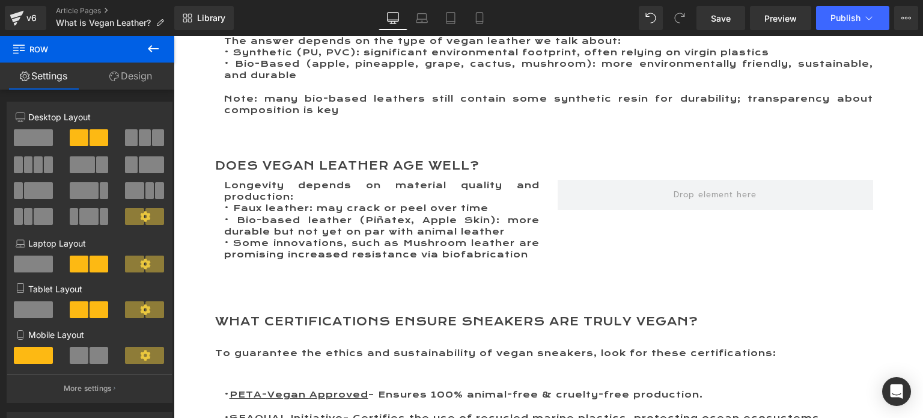
click at [152, 49] on icon at bounding box center [153, 48] width 11 height 7
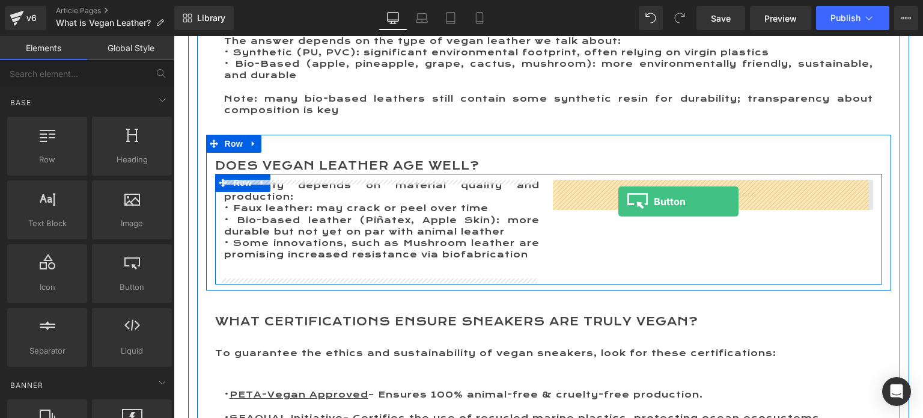
drag, startPoint x: 296, startPoint y: 319, endPoint x: 619, endPoint y: 201, distance: 342.9
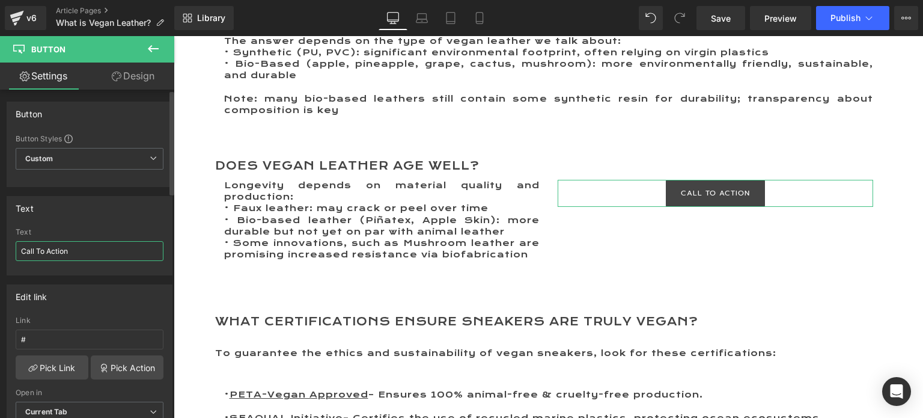
drag, startPoint x: 85, startPoint y: 250, endPoint x: 0, endPoint y: 250, distance: 85.4
click at [0, 250] on div "Text Call To Action Text Call To Action" at bounding box center [90, 231] width 180 height 88
type input "GET TO KNOW MORE"
click at [63, 366] on link "Pick Link" at bounding box center [52, 367] width 73 height 24
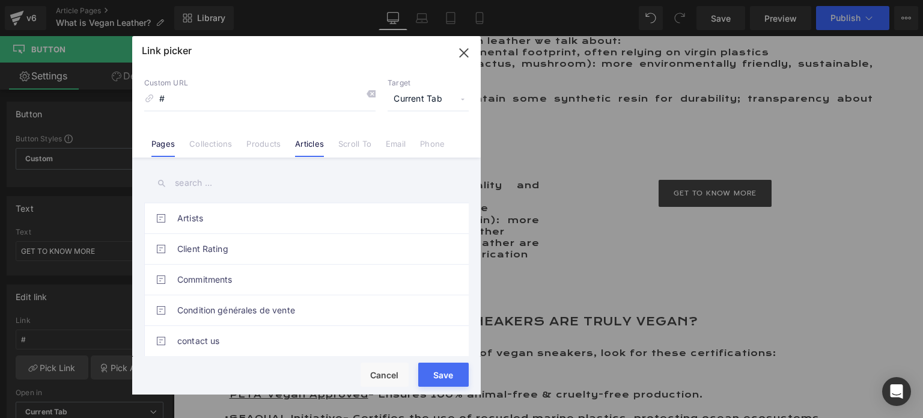
click at [308, 142] on link "Articles" at bounding box center [309, 148] width 29 height 18
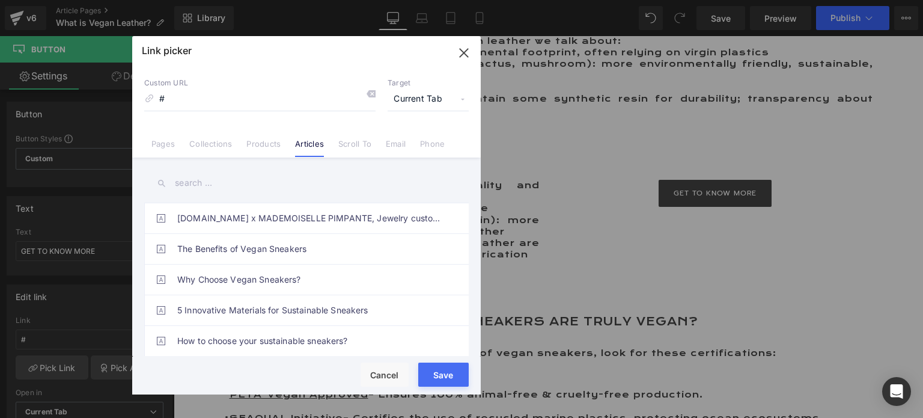
click at [221, 182] on input "text" at bounding box center [306, 183] width 325 height 27
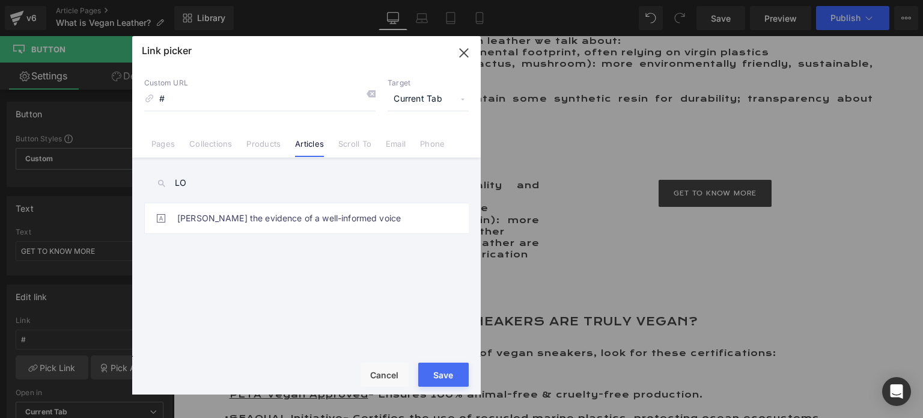
type input "L"
type input "HOW DOES"
click at [245, 215] on link "How does Vegan Leather Age? Complete Guide" at bounding box center [309, 218] width 265 height 30
type input "/blogs/commitments/how-does-vegan-leather-age-complete-guide"
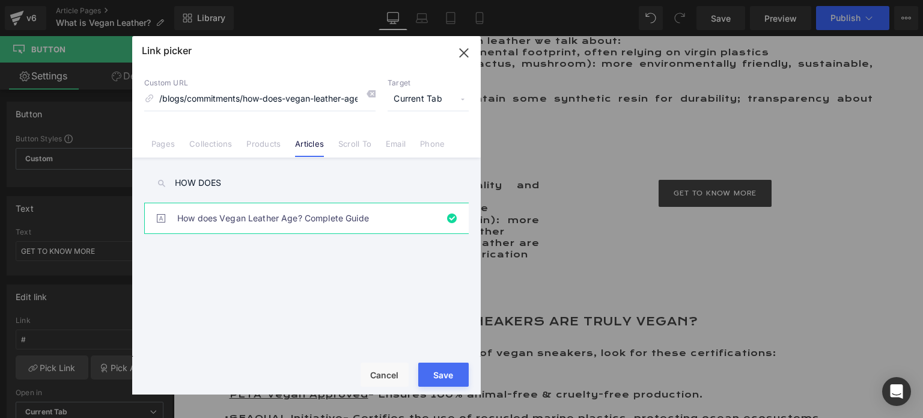
click at [436, 380] on button "Save" at bounding box center [443, 375] width 51 height 24
type input "/blogs/commitments/how-does-vegan-leather-age-complete-guide"
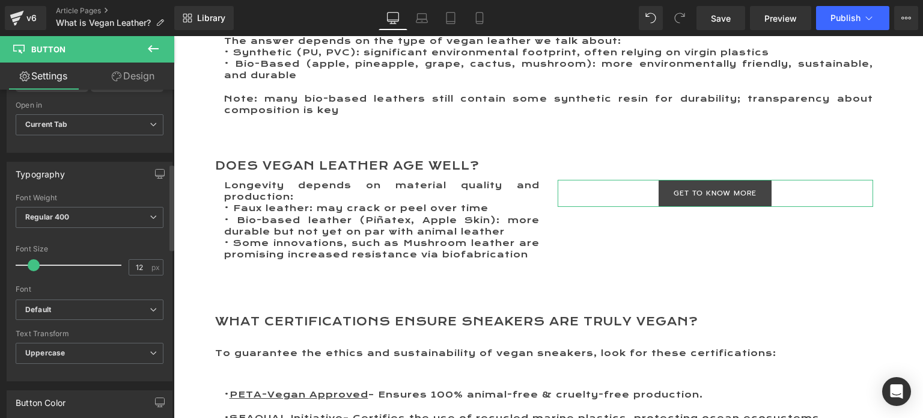
scroll to position [301, 0]
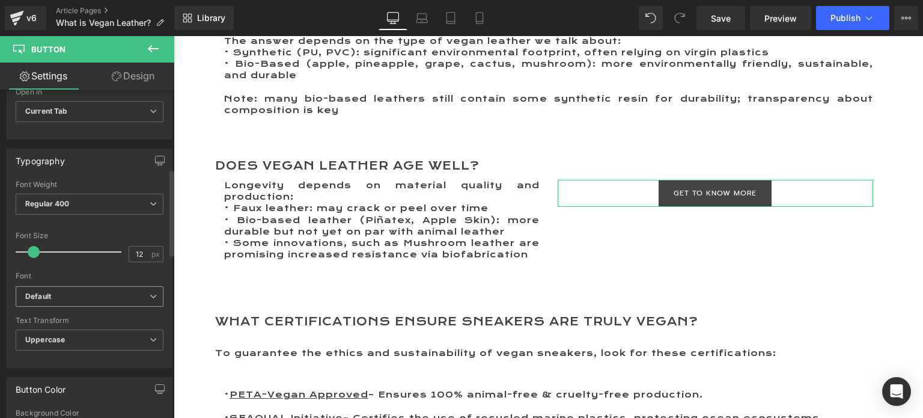
click at [70, 296] on b "Default" at bounding box center [87, 297] width 124 height 10
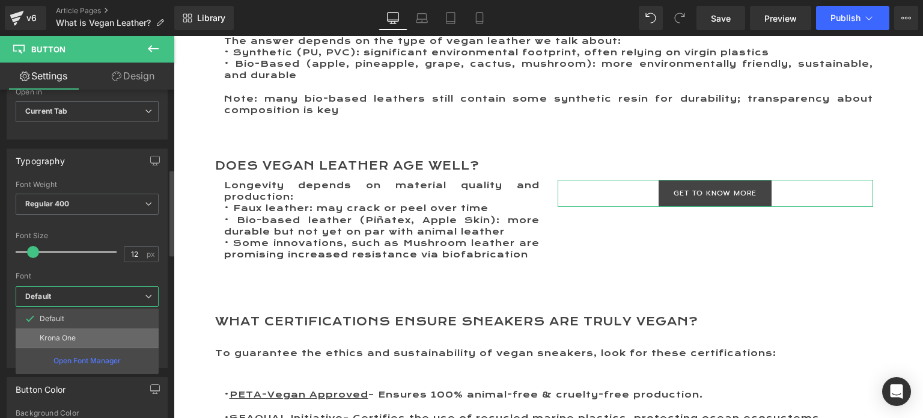
click at [72, 329] on li "Krona One" at bounding box center [87, 337] width 143 height 19
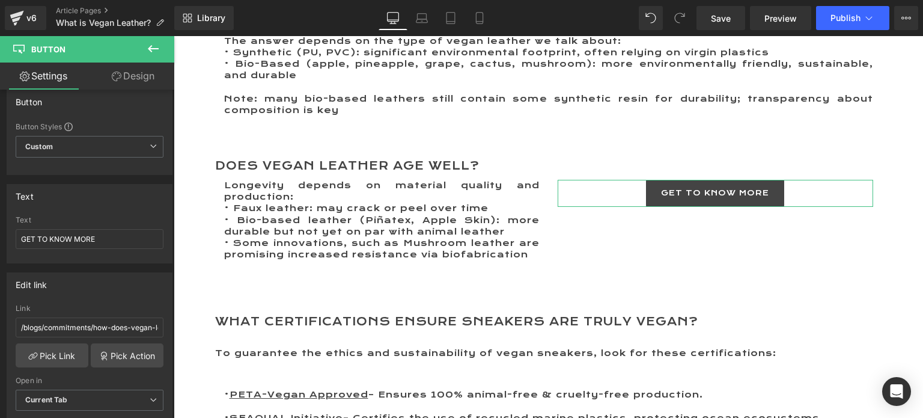
scroll to position [0, 0]
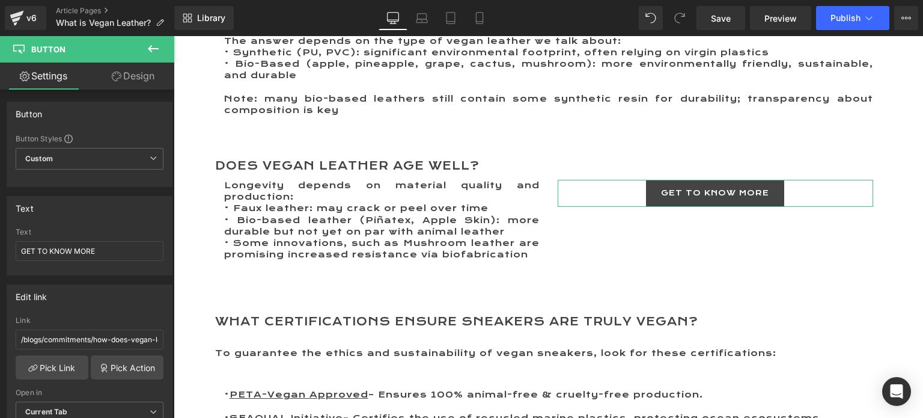
drag, startPoint x: 126, startPoint y: 71, endPoint x: 36, endPoint y: 146, distance: 116.9
click at [126, 71] on link "Design" at bounding box center [133, 76] width 87 height 27
click at [0, 0] on div "Spacing" at bounding box center [0, 0] width 0 height 0
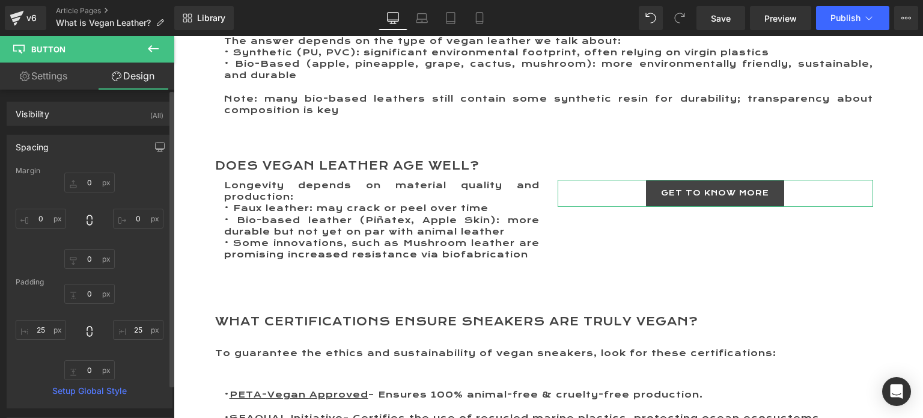
type input "0"
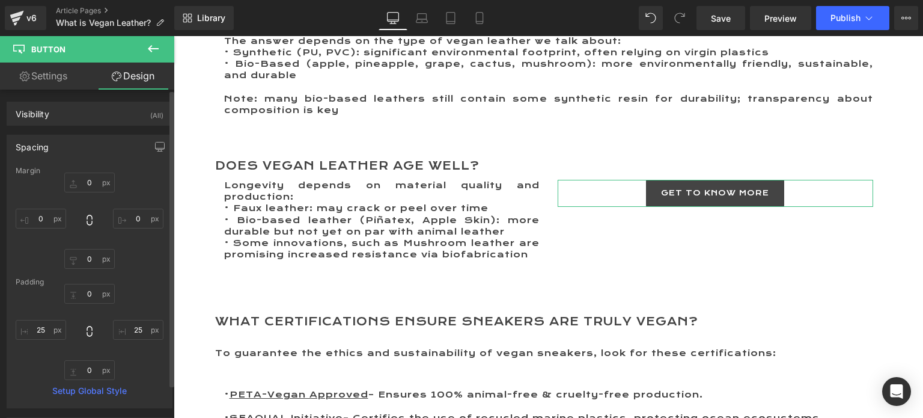
type input "25"
type input "0"
type input "25"
click at [84, 183] on input "0" at bounding box center [89, 183] width 51 height 20
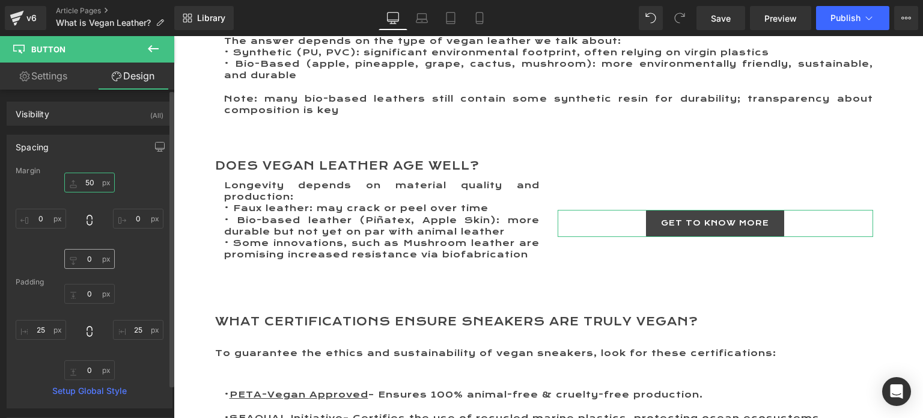
type input "50"
click at [83, 262] on input "0" at bounding box center [89, 259] width 51 height 20
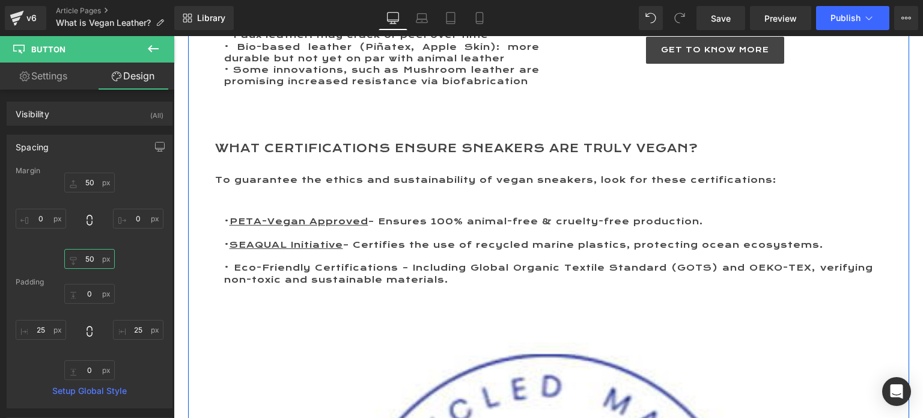
scroll to position [3004, 0]
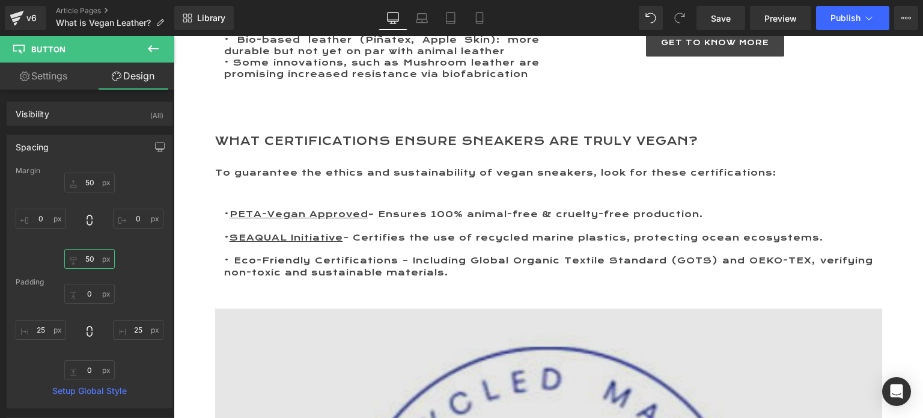
type input "50"
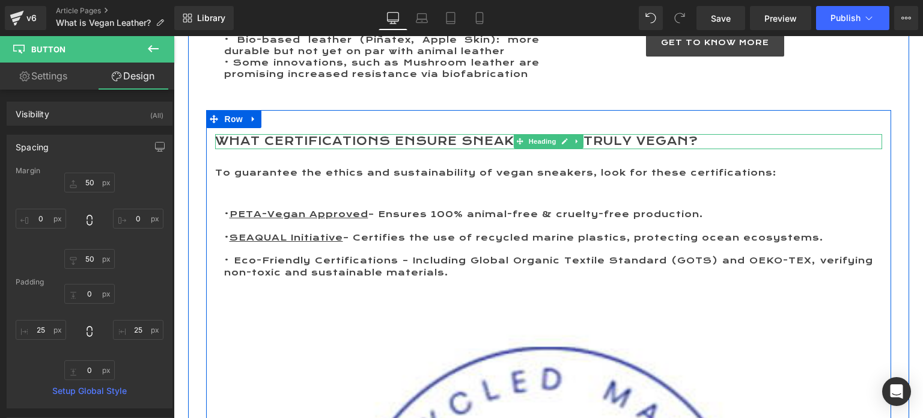
click at [273, 142] on h2 "What Certifications Ensure Sneakers Are Truly Vegan?" at bounding box center [548, 141] width 667 height 15
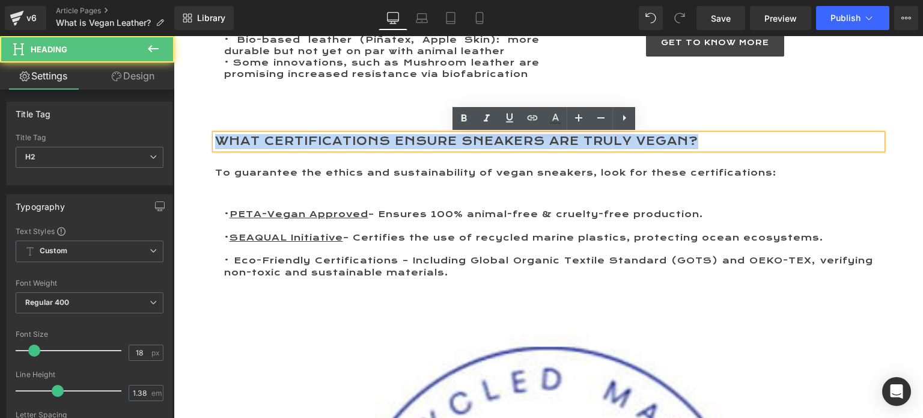
drag, startPoint x: 214, startPoint y: 138, endPoint x: 708, endPoint y: 138, distance: 494.2
click at [708, 138] on h2 "What Certifications Ensure Sneakers Are Truly Vegan?" at bounding box center [548, 141] width 667 height 15
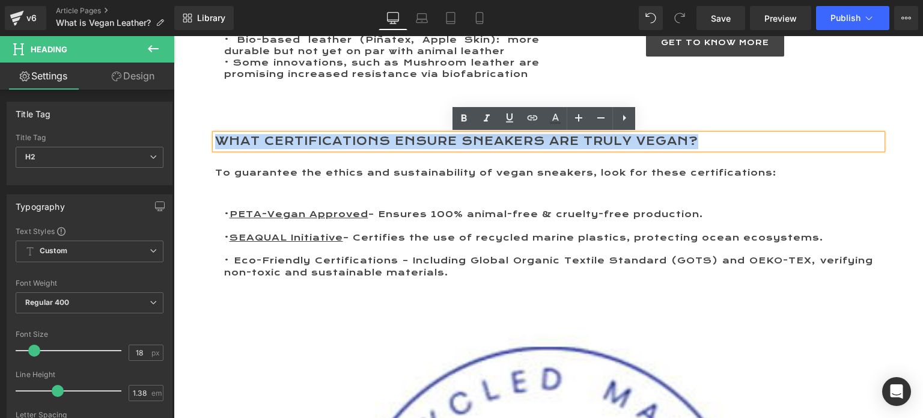
paste div
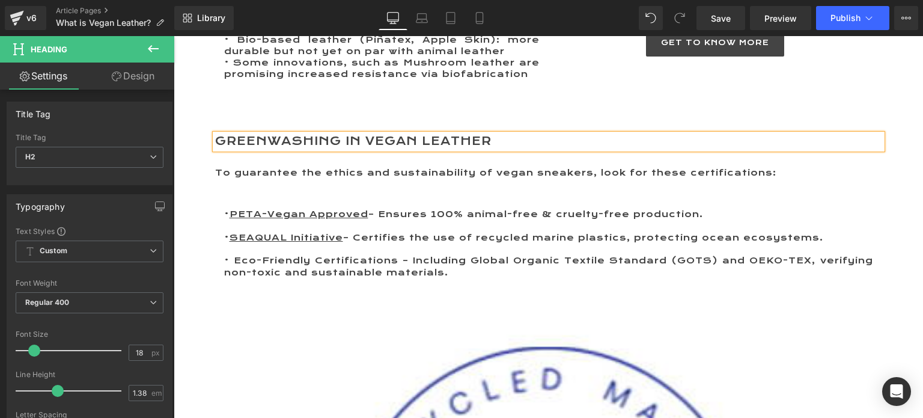
click at [174, 36] on div at bounding box center [174, 36] width 0 height 0
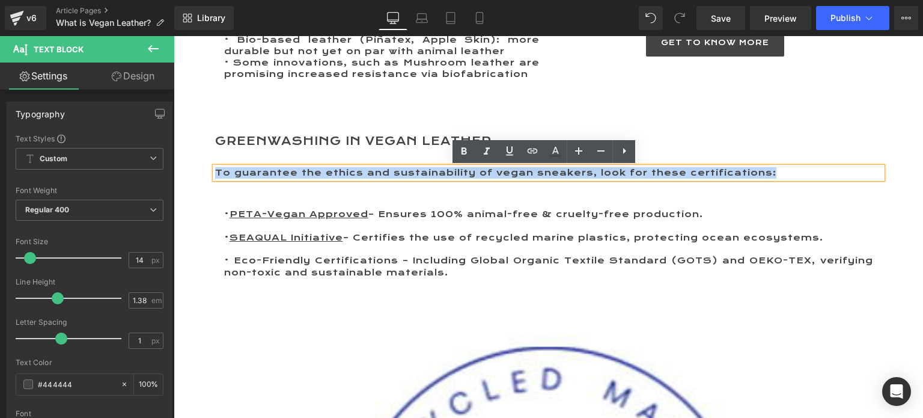
drag, startPoint x: 212, startPoint y: 171, endPoint x: 776, endPoint y: 161, distance: 564.0
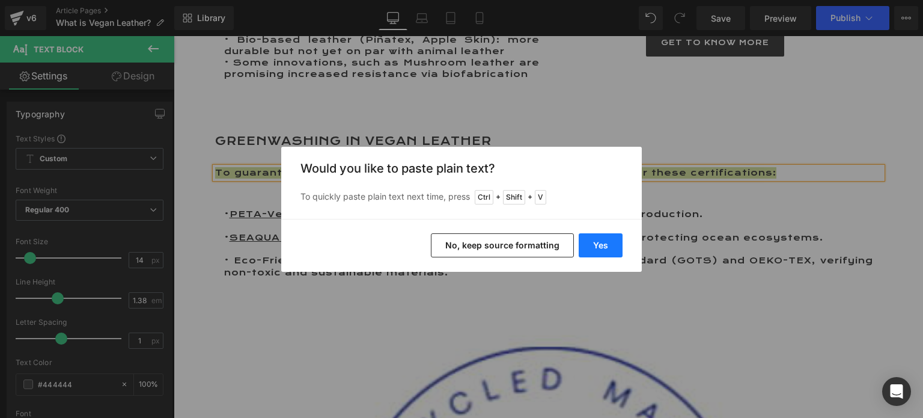
click at [601, 243] on button "Yes" at bounding box center [601, 245] width 44 height 24
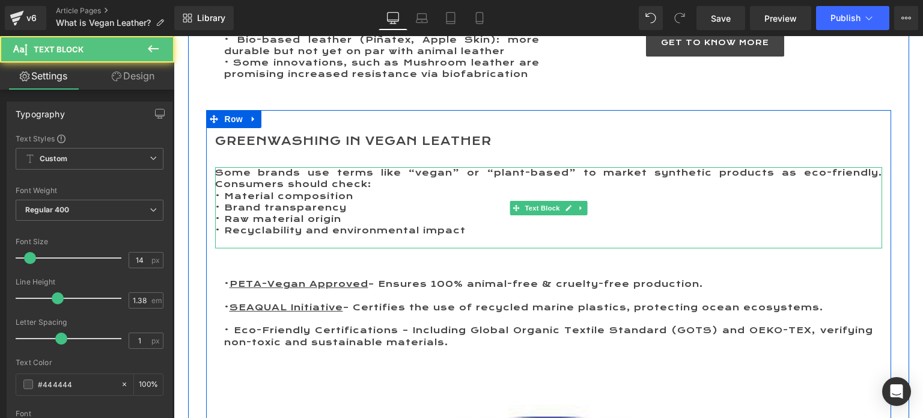
click at [370, 185] on p "Some brands use terms like “vegan” or “plant-based” to market synthetic product…" at bounding box center [548, 178] width 667 height 23
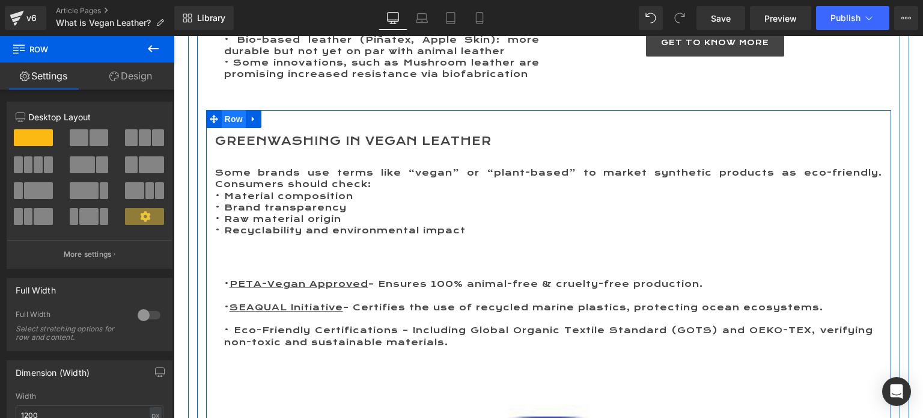
click at [228, 121] on span "Row" at bounding box center [234, 119] width 24 height 18
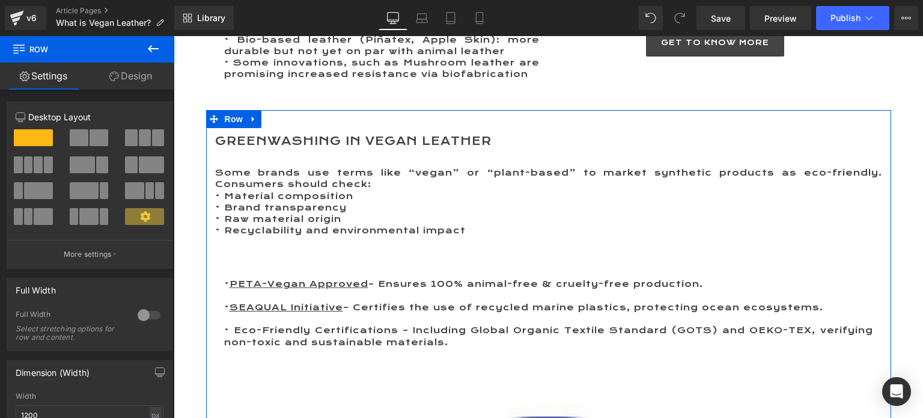
click at [24, 192] on span at bounding box center [38, 190] width 29 height 17
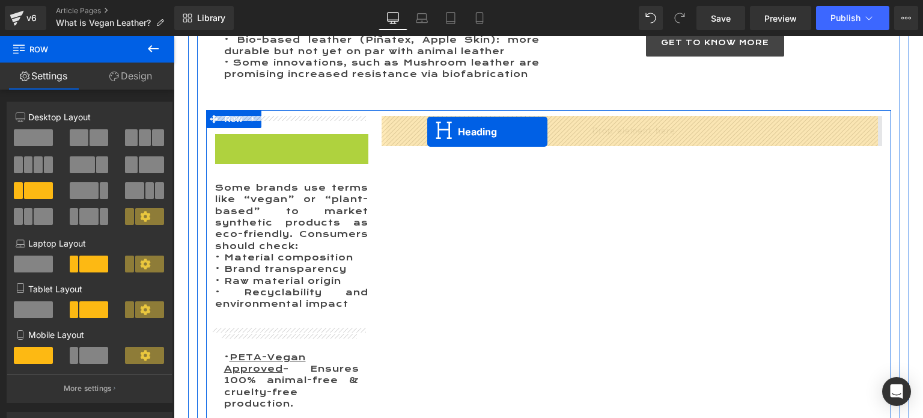
drag, startPoint x: 259, startPoint y: 151, endPoint x: 427, endPoint y: 132, distance: 170.0
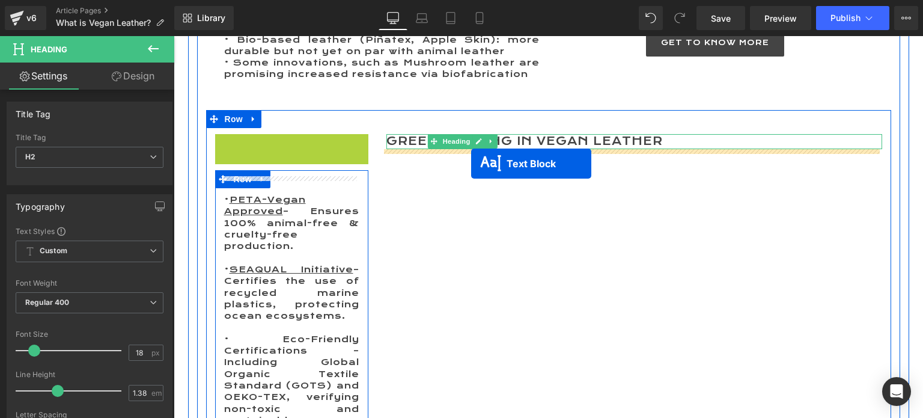
drag, startPoint x: 253, startPoint y: 203, endPoint x: 471, endPoint y: 164, distance: 221.7
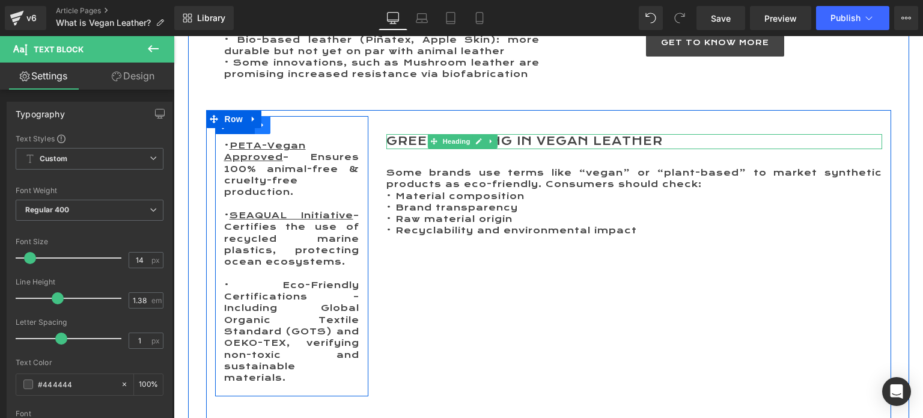
click at [259, 132] on link at bounding box center [263, 125] width 16 height 18
click at [290, 127] on icon at bounding box center [294, 125] width 8 height 8
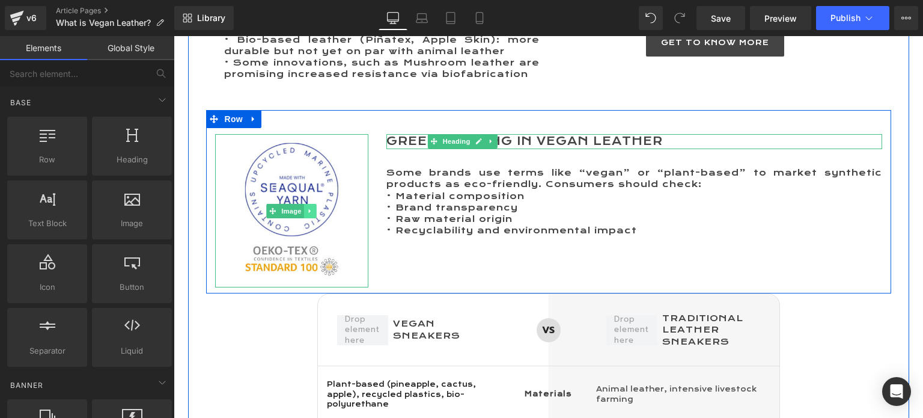
click at [307, 213] on icon at bounding box center [310, 210] width 7 height 7
click at [313, 213] on icon at bounding box center [316, 210] width 7 height 7
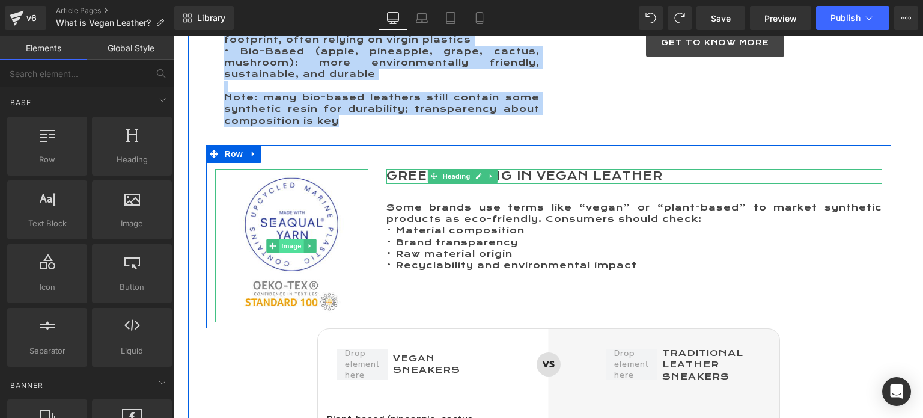
click at [290, 247] on span "Image" at bounding box center [291, 246] width 25 height 14
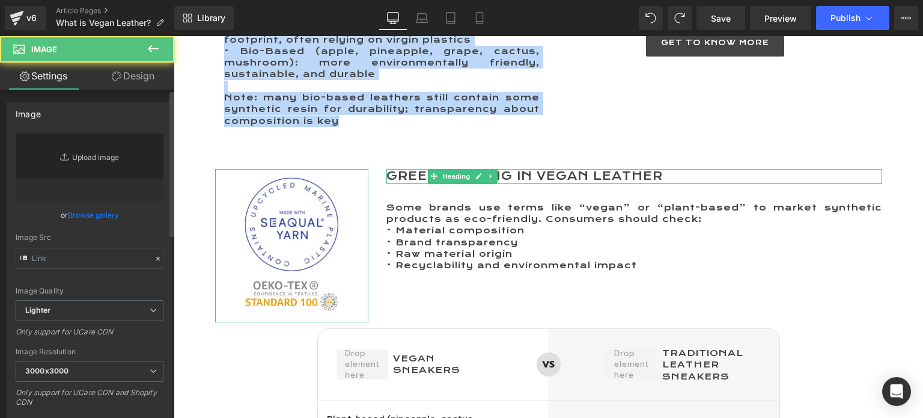
type input "[URL][DOMAIN_NAME]"
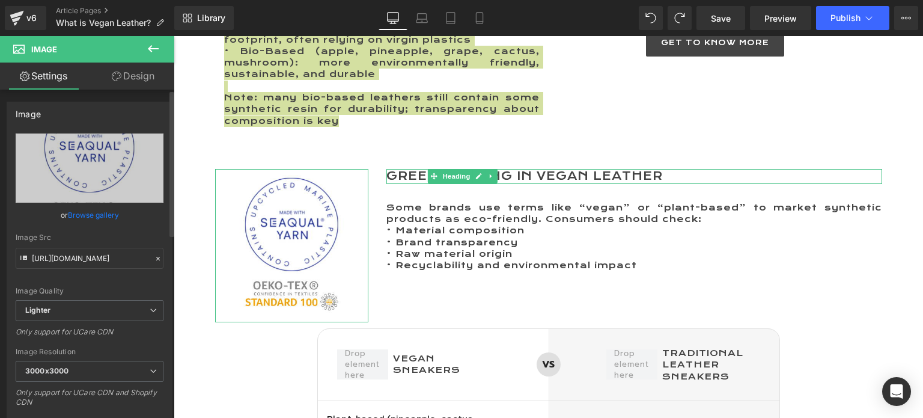
click at [82, 211] on link "Browse gallery" at bounding box center [93, 214] width 51 height 21
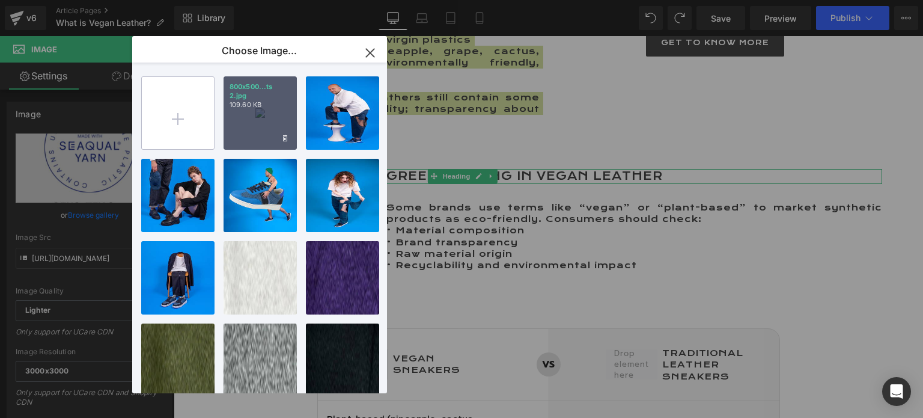
click at [177, 118] on input "file" at bounding box center [178, 113] width 72 height 72
type input "C:\fakepath\PETA-Approved-Vegan-Logo-Animals-Are-Not-Ours-to-Wear.png"
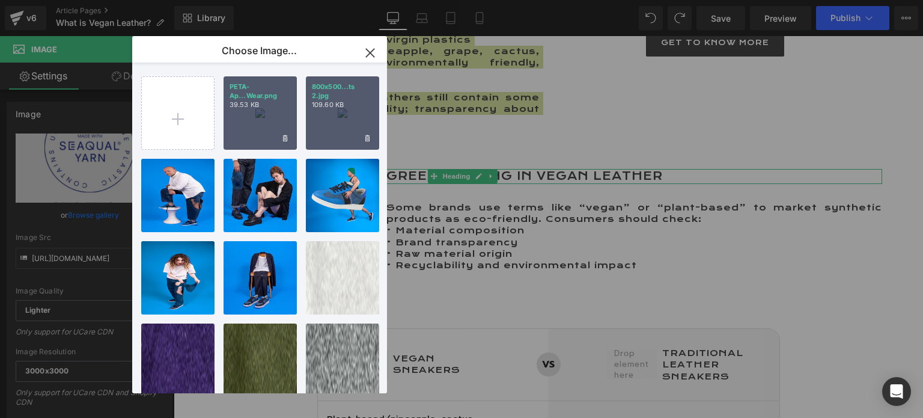
click at [270, 132] on div "PETA-Ap...Wear.png 39.53 KB" at bounding box center [260, 112] width 73 height 73
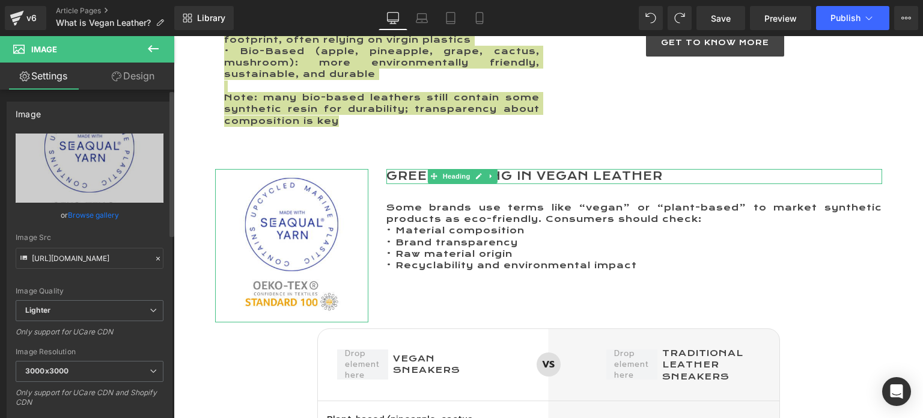
click at [101, 215] on link "Browse gallery" at bounding box center [93, 214] width 51 height 21
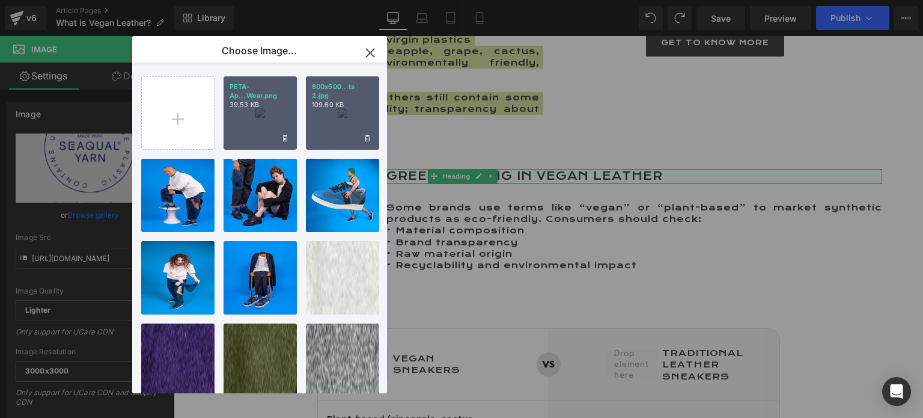
click at [271, 125] on div "PETA-Ap...Wear.png 39.53 KB" at bounding box center [260, 112] width 73 height 73
type input "[URL][DOMAIN_NAME]"
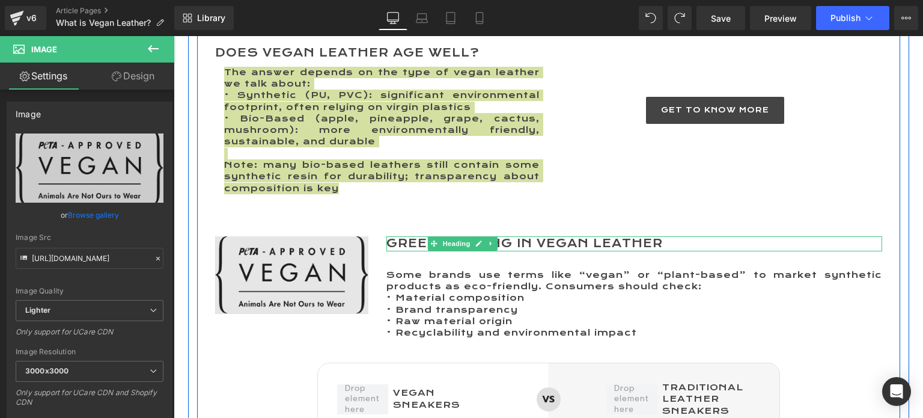
scroll to position [2944, 0]
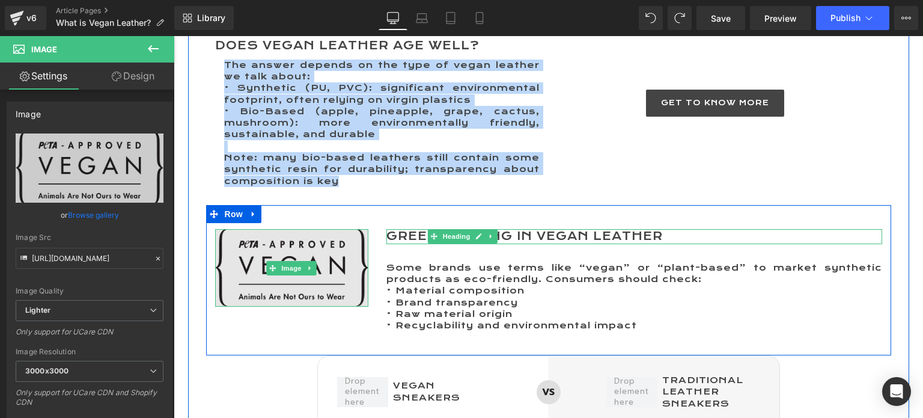
click at [284, 245] on img at bounding box center [291, 268] width 153 height 78
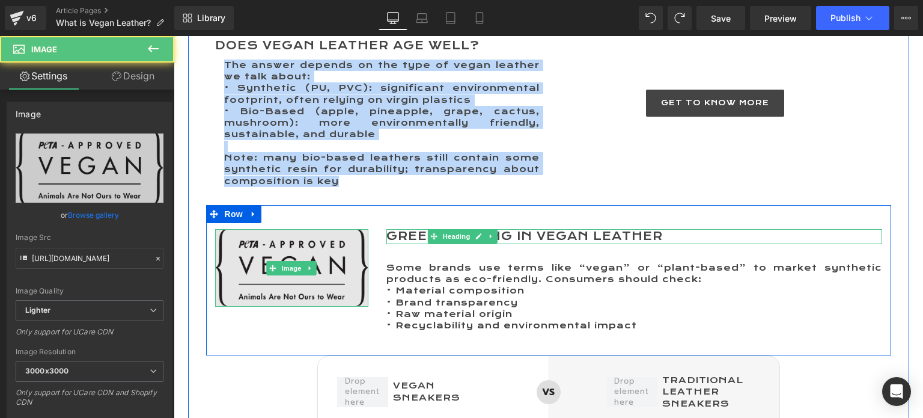
click at [282, 260] on img at bounding box center [291, 268] width 153 height 78
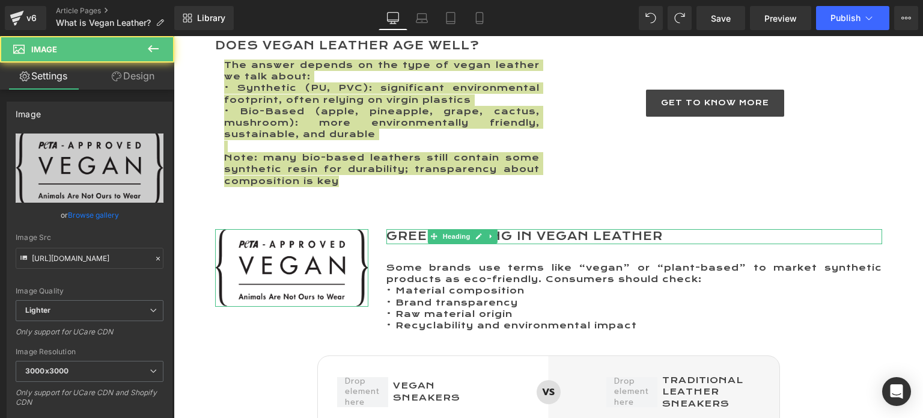
click at [139, 72] on link "Design" at bounding box center [133, 76] width 87 height 27
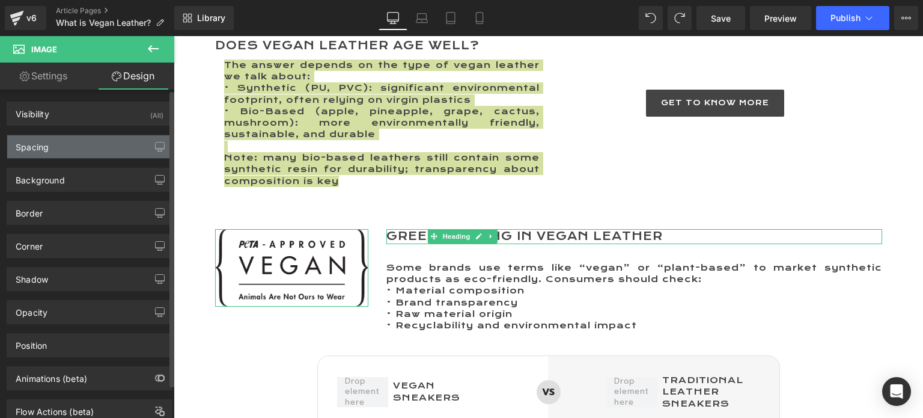
click at [57, 145] on div "Spacing" at bounding box center [89, 146] width 165 height 23
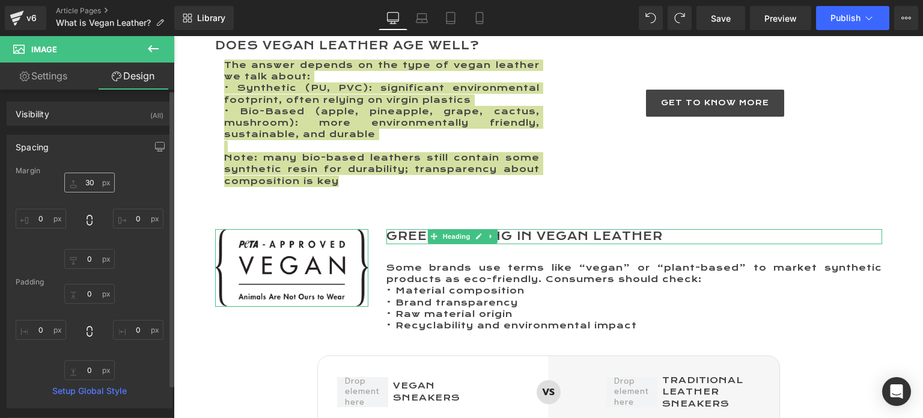
type input "30"
type input "0"
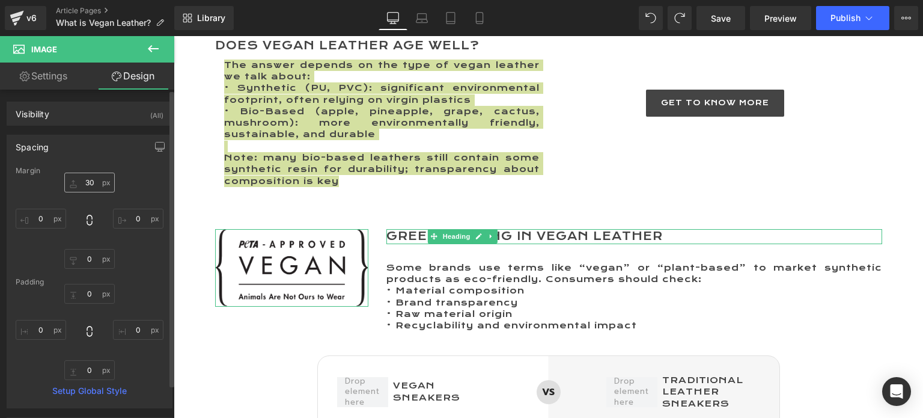
type input "0"
click at [83, 183] on input "30" at bounding box center [89, 183] width 51 height 20
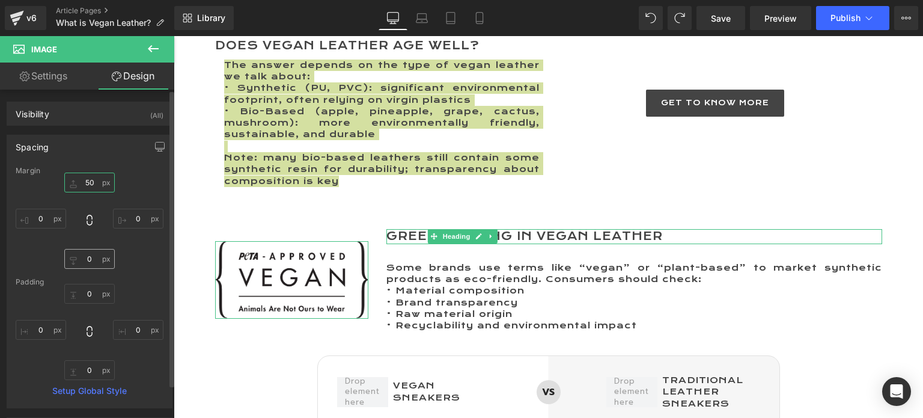
type input "50"
drag, startPoint x: 83, startPoint y: 259, endPoint x: 99, endPoint y: 262, distance: 15.8
click at [84, 259] on input "0" at bounding box center [89, 259] width 51 height 20
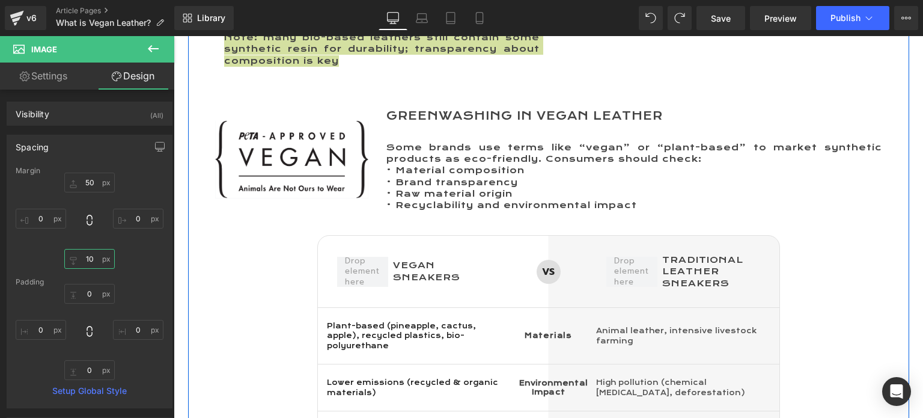
scroll to position [3124, 0]
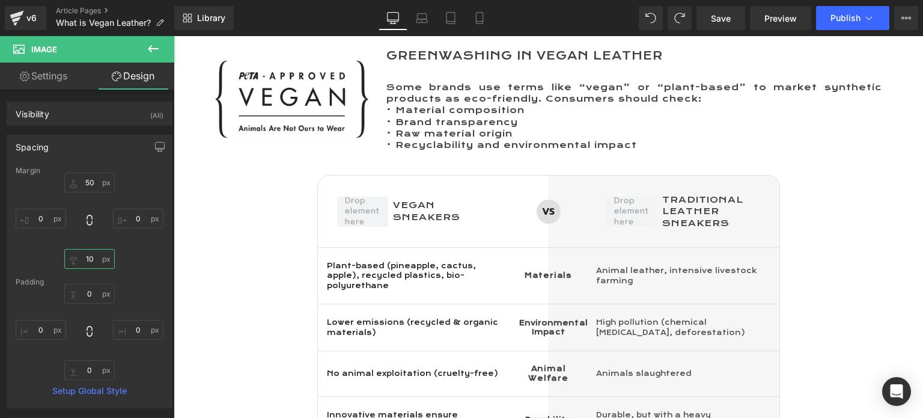
type input "10"
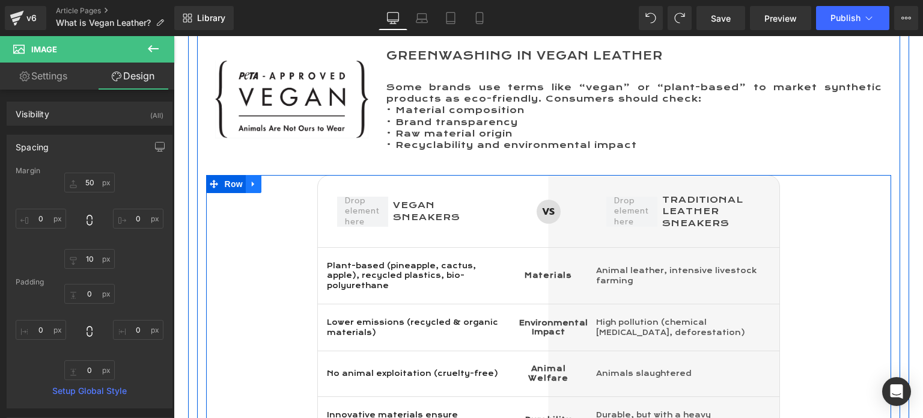
click at [250, 188] on icon at bounding box center [254, 184] width 8 height 9
click at [281, 186] on icon at bounding box center [285, 184] width 8 height 8
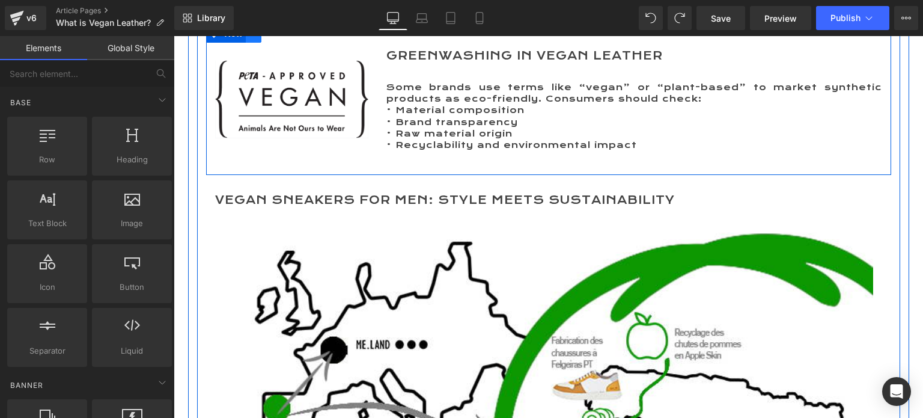
click at [248, 39] on link at bounding box center [254, 34] width 16 height 18
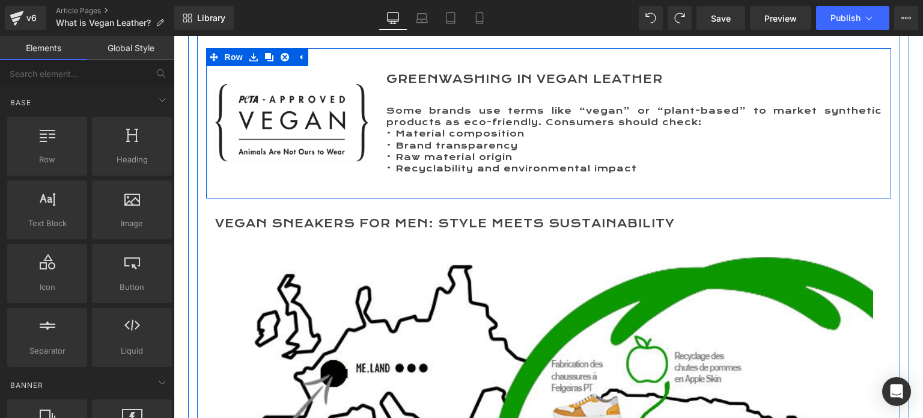
scroll to position [3064, 0]
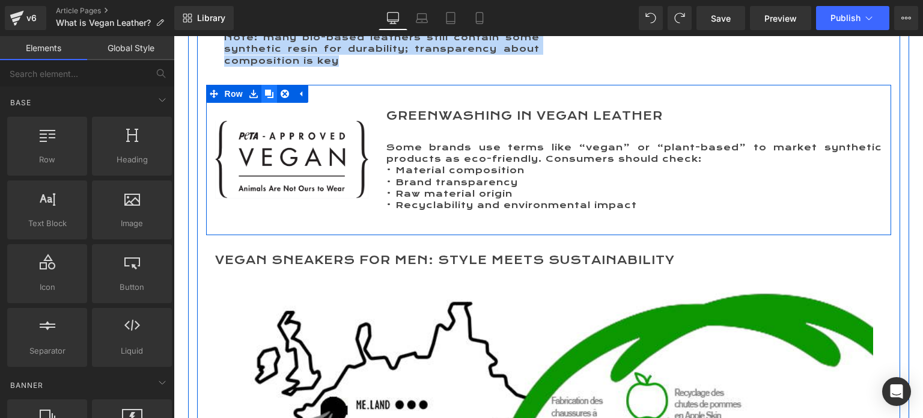
click at [269, 93] on link at bounding box center [270, 94] width 16 height 18
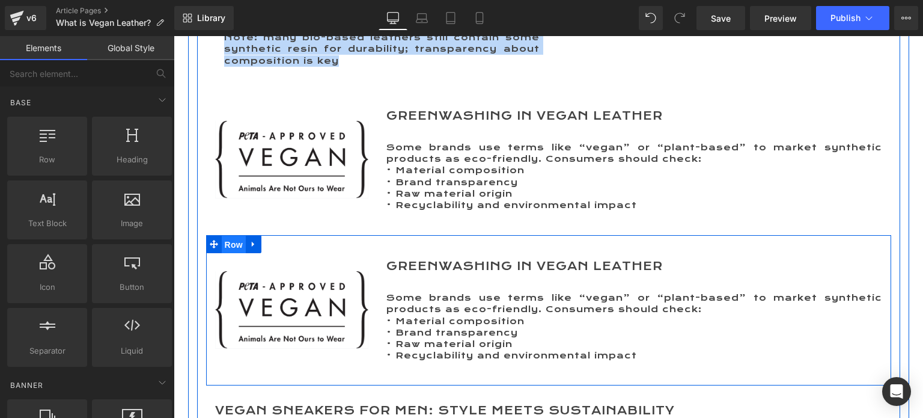
click at [231, 244] on span "Row" at bounding box center [234, 245] width 24 height 18
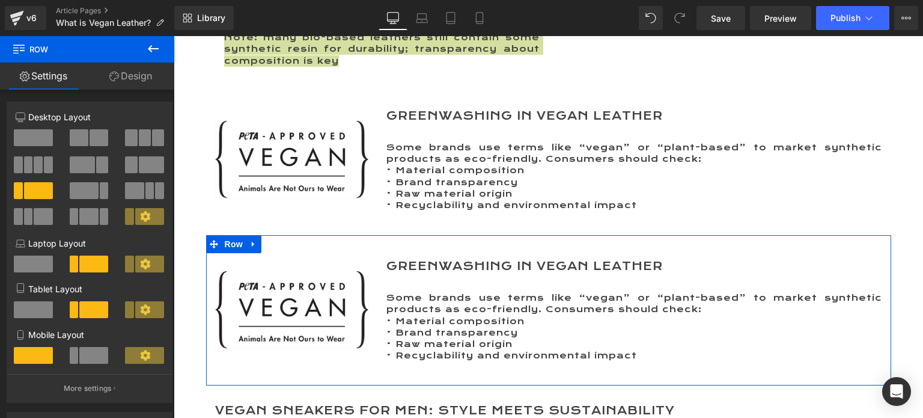
click at [38, 137] on span at bounding box center [33, 137] width 39 height 17
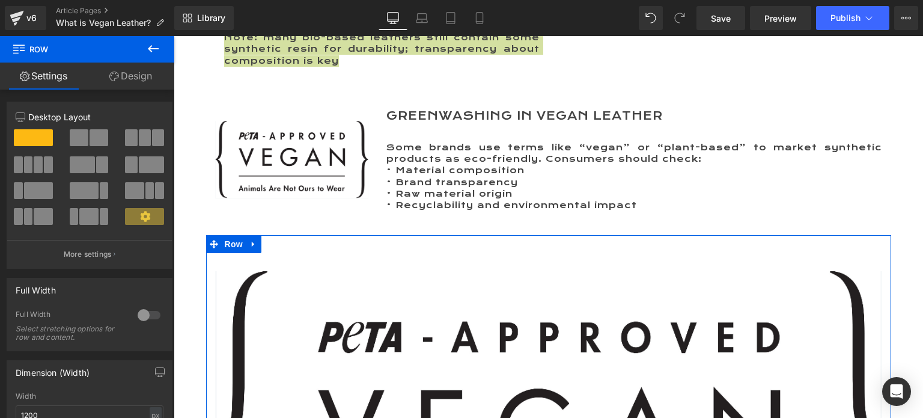
click at [80, 168] on span at bounding box center [82, 164] width 25 height 17
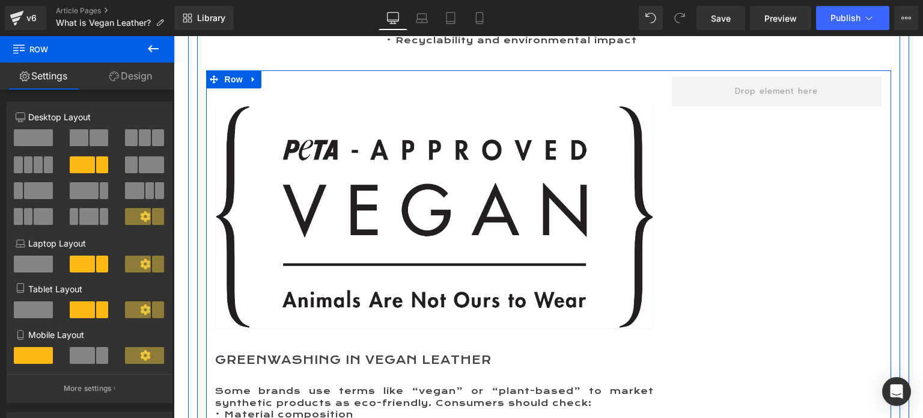
scroll to position [3124, 0]
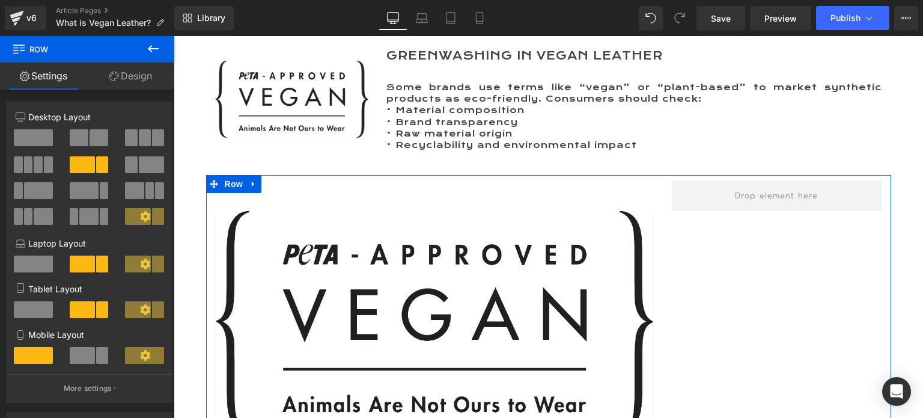
click at [46, 137] on span at bounding box center [33, 137] width 39 height 17
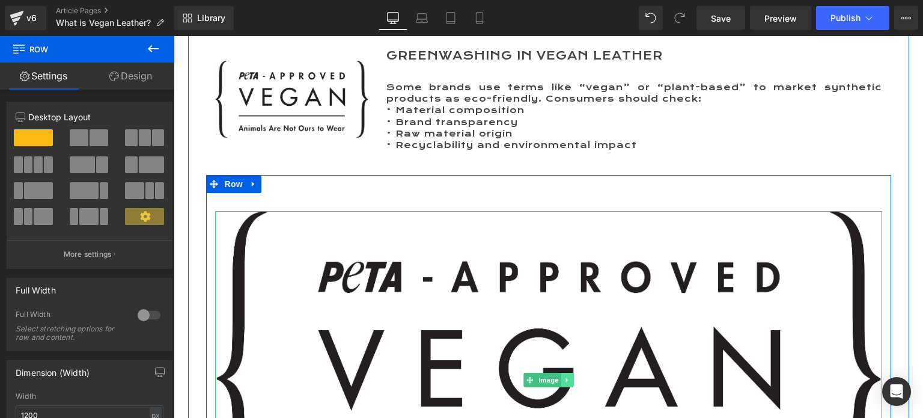
click at [564, 379] on icon at bounding box center [567, 379] width 7 height 7
click at [570, 378] on icon at bounding box center [573, 379] width 7 height 7
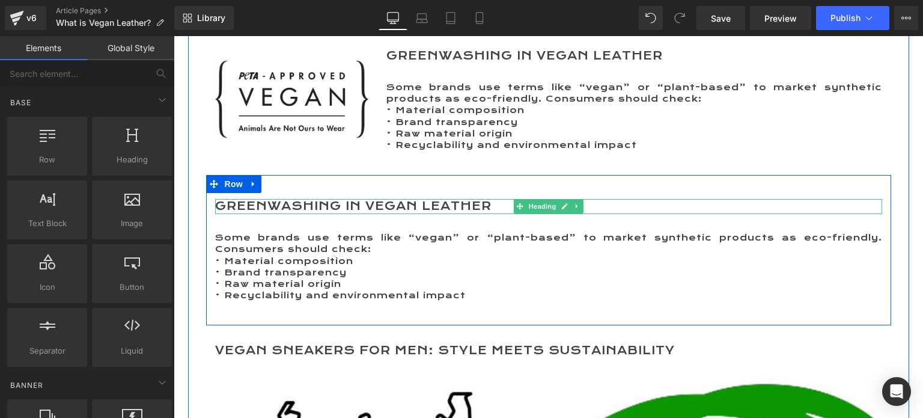
click at [392, 203] on h2 "Greenwashing in Vegan Leather" at bounding box center [548, 206] width 667 height 15
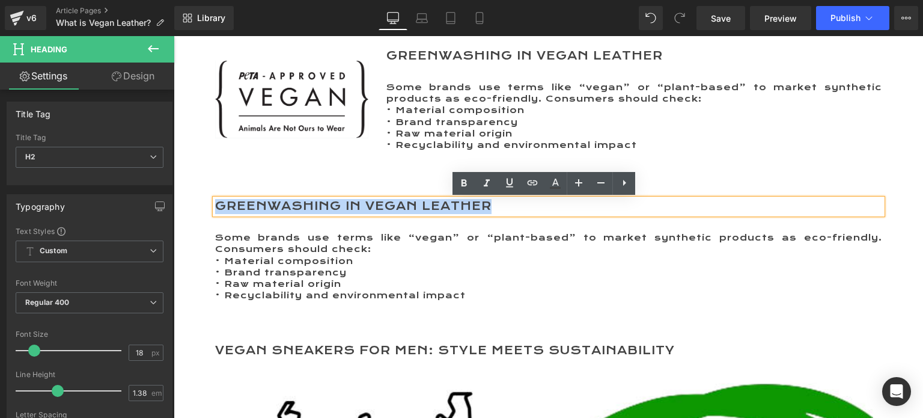
drag, startPoint x: 496, startPoint y: 205, endPoint x: 204, endPoint y: 205, distance: 291.6
click at [206, 205] on div "Greenwashing in Vegan Leather Heading Some brands use terms like “vegan” or “pl…" at bounding box center [548, 250] width 685 height 138
paste div
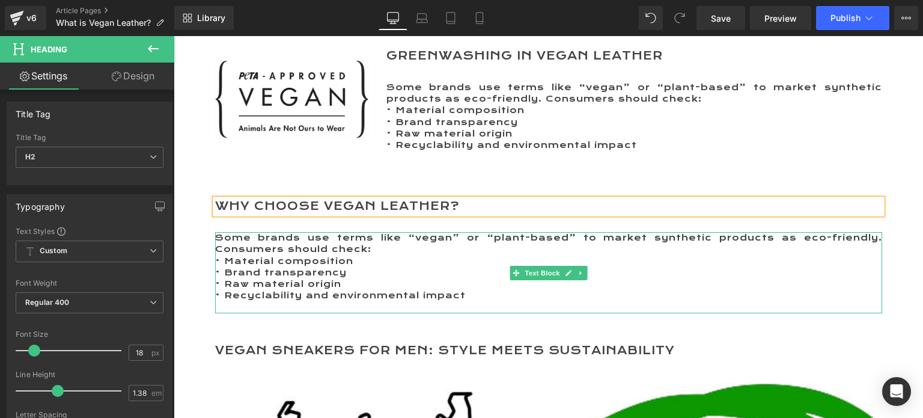
click at [337, 242] on p "Some brands use terms like “vegan” or “plant-based” to market synthetic product…" at bounding box center [548, 243] width 667 height 23
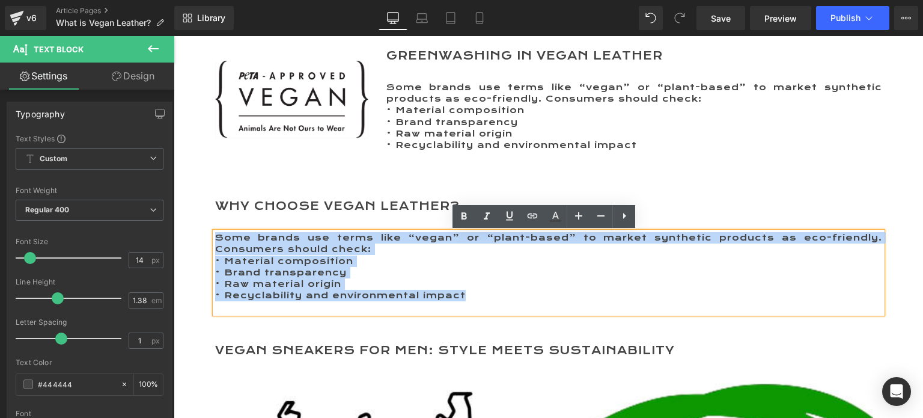
drag, startPoint x: 476, startPoint y: 298, endPoint x: 212, endPoint y: 242, distance: 270.3
click at [215, 242] on div "Some brands use terms like “vegan” or “plant-based” to market synthetic product…" at bounding box center [548, 272] width 667 height 81
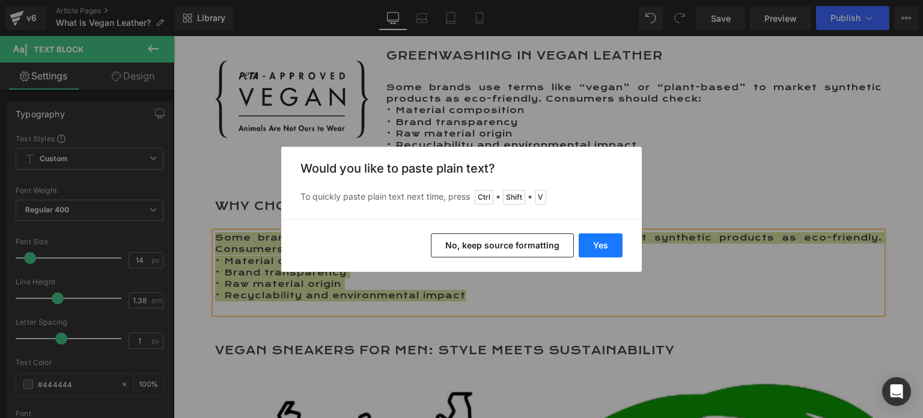
click at [593, 243] on button "Yes" at bounding box center [601, 245] width 44 height 24
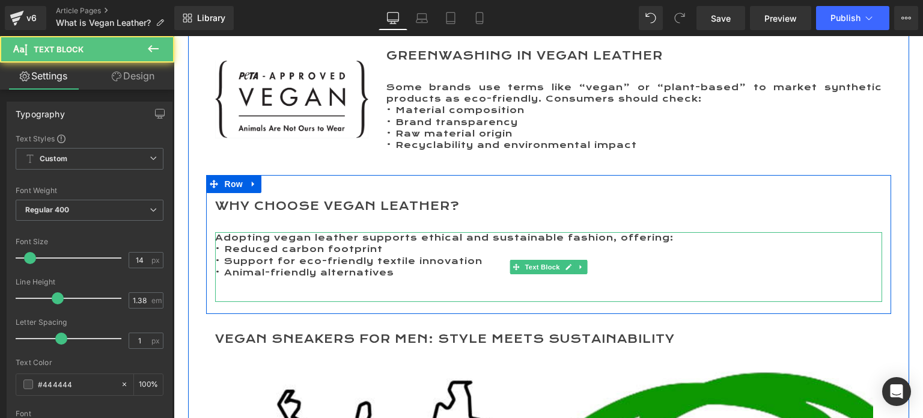
click at [409, 277] on p "• Animal-friendly alternatives" at bounding box center [548, 272] width 667 height 11
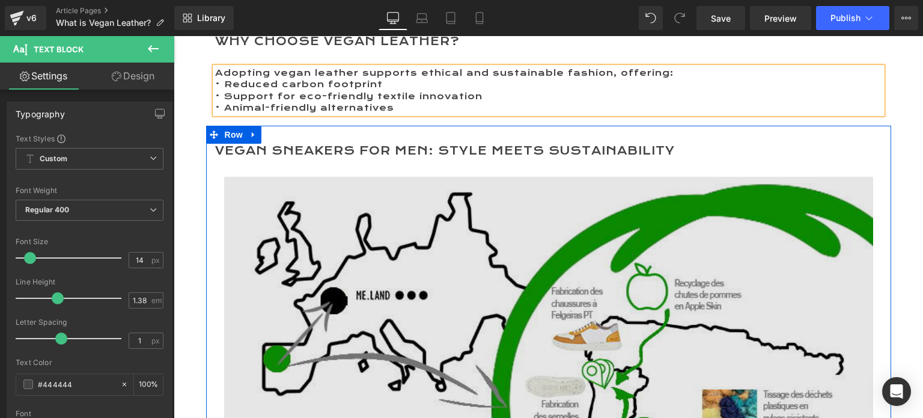
scroll to position [3304, 0]
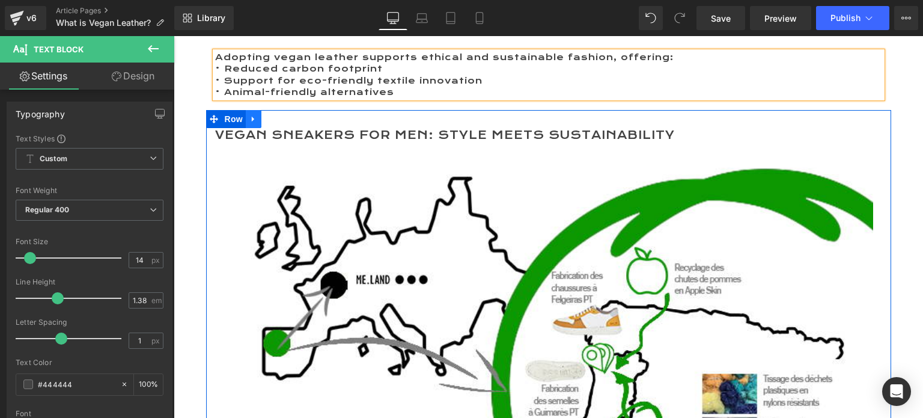
click at [252, 118] on icon at bounding box center [253, 119] width 2 height 5
click at [281, 117] on icon at bounding box center [285, 119] width 8 height 8
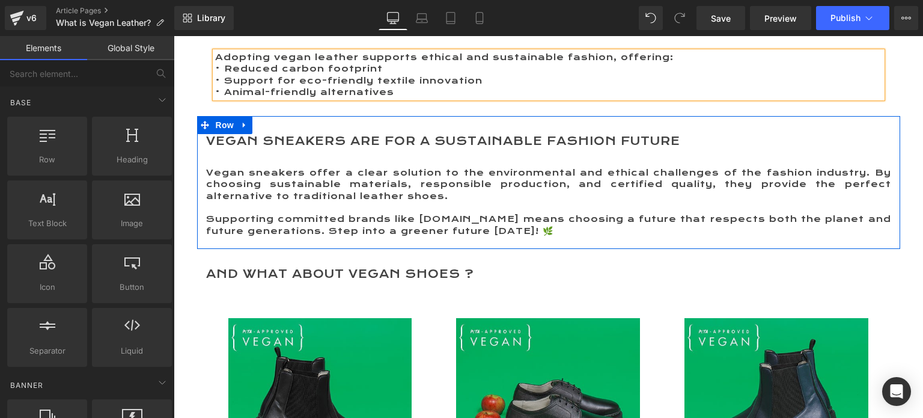
click at [240, 125] on icon at bounding box center [244, 125] width 8 height 9
click at [272, 126] on icon at bounding box center [276, 125] width 8 height 8
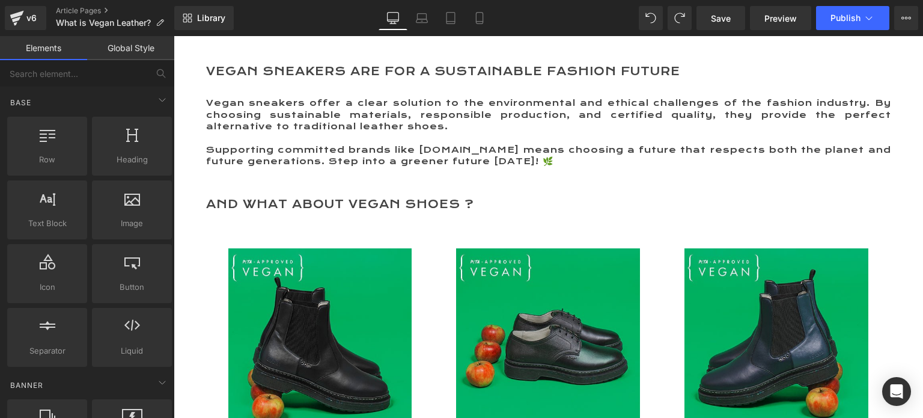
scroll to position [3364, 0]
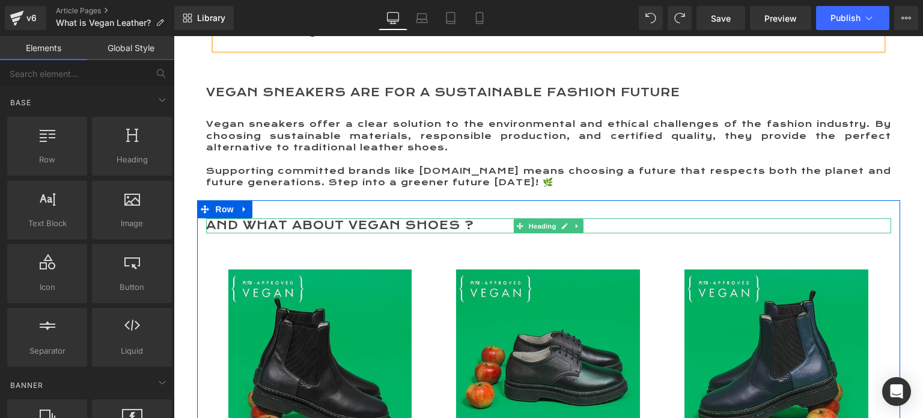
drag, startPoint x: 402, startPoint y: 225, endPoint x: 409, endPoint y: 225, distance: 7.2
click at [402, 225] on h2 "AND WHAT ABOUT VEGAN SHOES ?" at bounding box center [548, 225] width 685 height 15
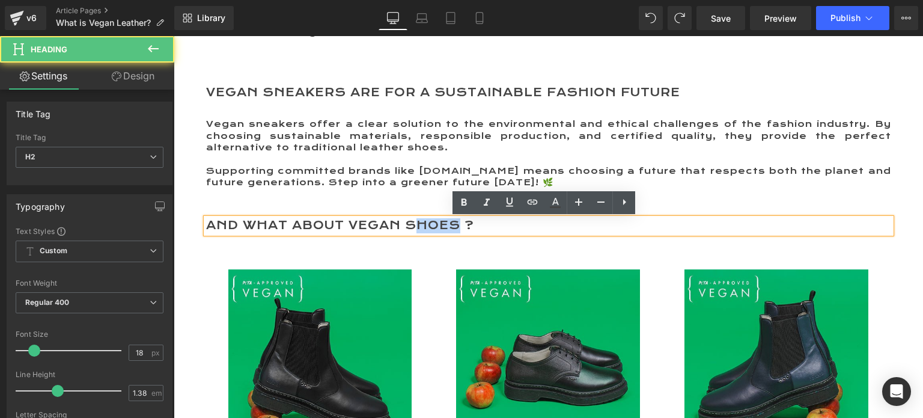
drag, startPoint x: 411, startPoint y: 224, endPoint x: 455, endPoint y: 221, distance: 43.4
click at [453, 223] on h2 "AND WHAT ABOUT VEGAN SHOES ?" at bounding box center [548, 225] width 685 height 15
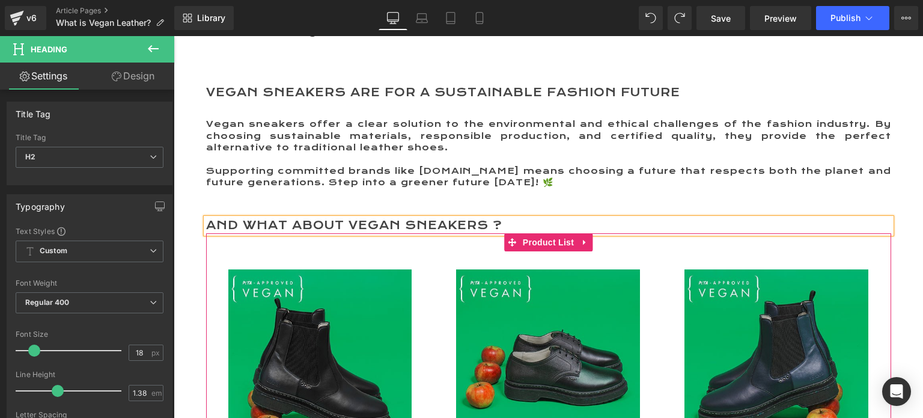
click at [442, 254] on div "(P) Image Black apple leather LANDER derby (P) Title €0 €190,00 (P) Price Produ…" at bounding box center [548, 391] width 228 height 280
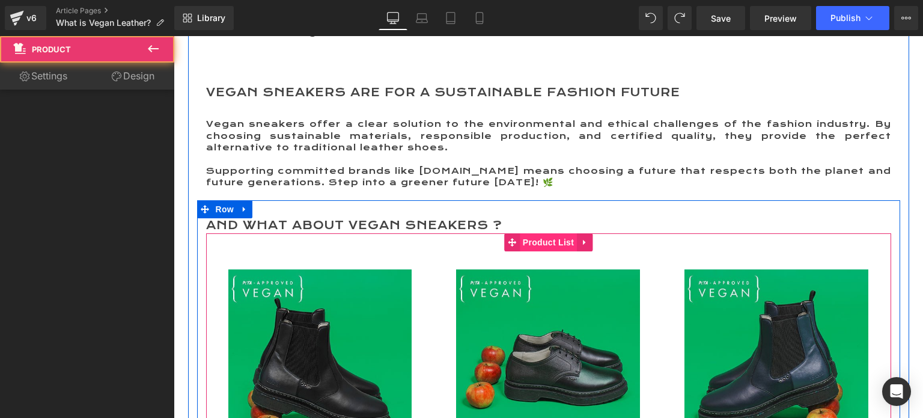
click at [534, 242] on span "Product List" at bounding box center [548, 242] width 57 height 18
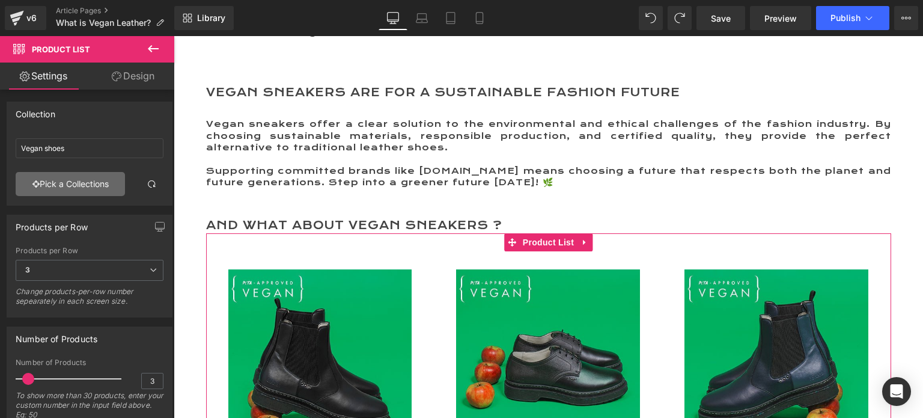
click at [58, 182] on link "Pick a Collections" at bounding box center [70, 184] width 109 height 24
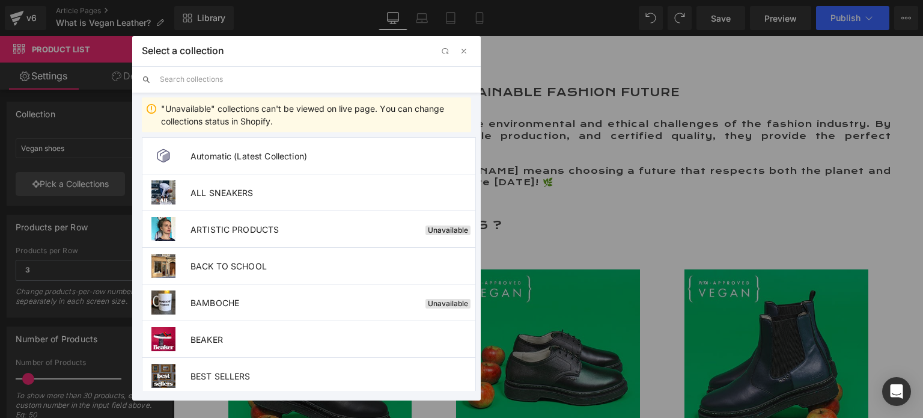
click at [237, 82] on input "text" at bounding box center [315, 79] width 311 height 26
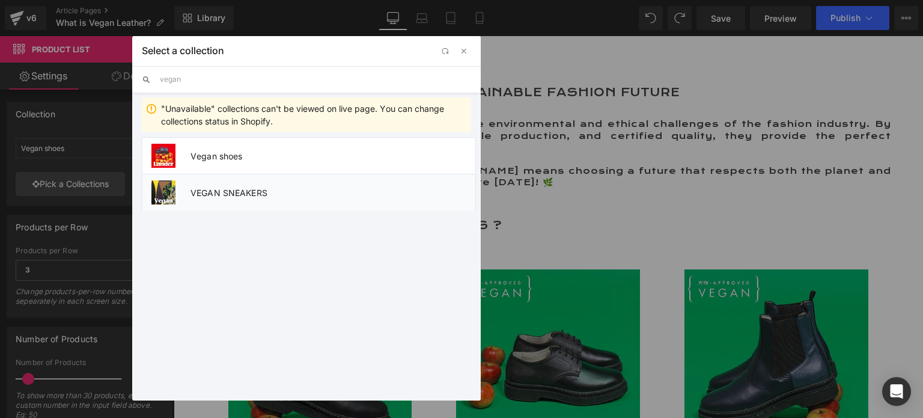
type input "vegan"
click at [316, 183] on li "VEGAN SNEAKERS" at bounding box center [309, 192] width 334 height 37
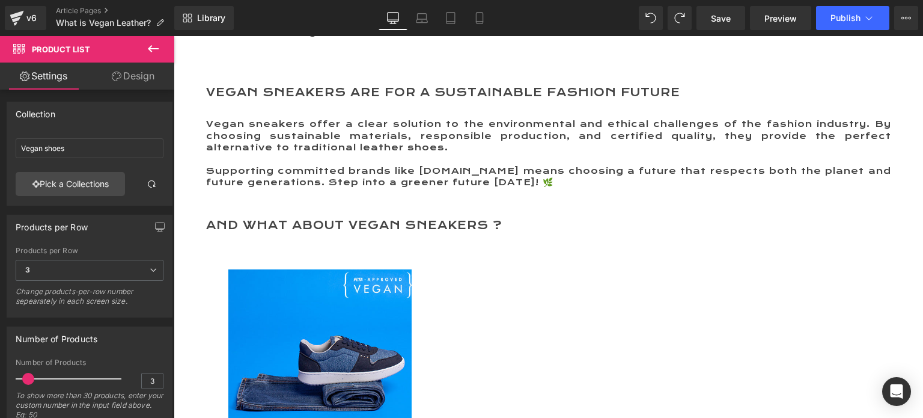
type input "VEGAN SNEAKERS"
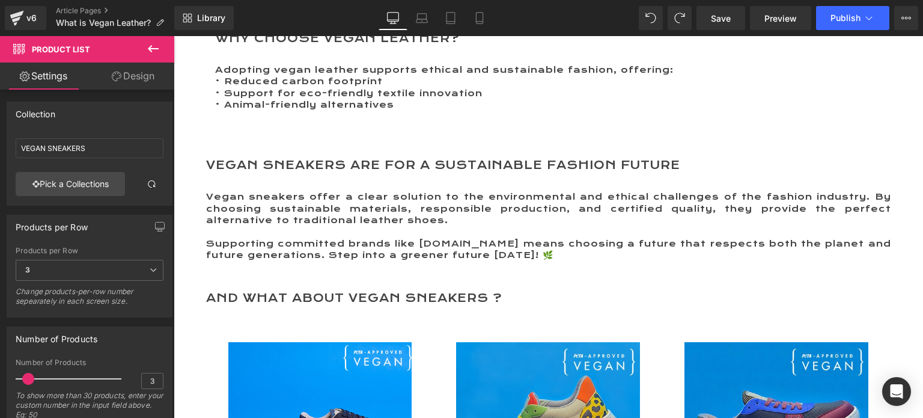
scroll to position [3304, 0]
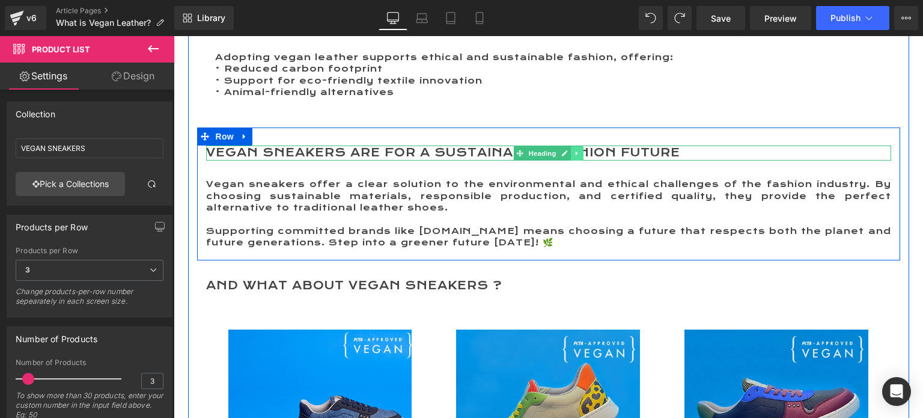
click at [576, 155] on link at bounding box center [577, 153] width 13 height 14
click at [580, 155] on icon at bounding box center [583, 153] width 7 height 7
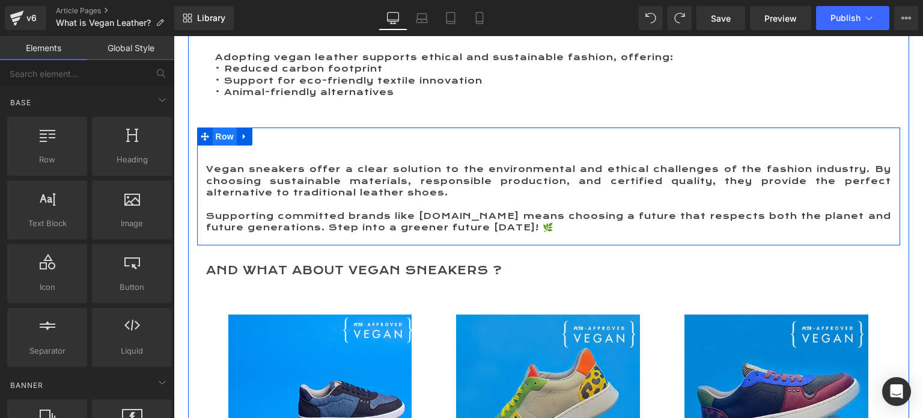
click at [218, 137] on span "Row" at bounding box center [225, 136] width 24 height 18
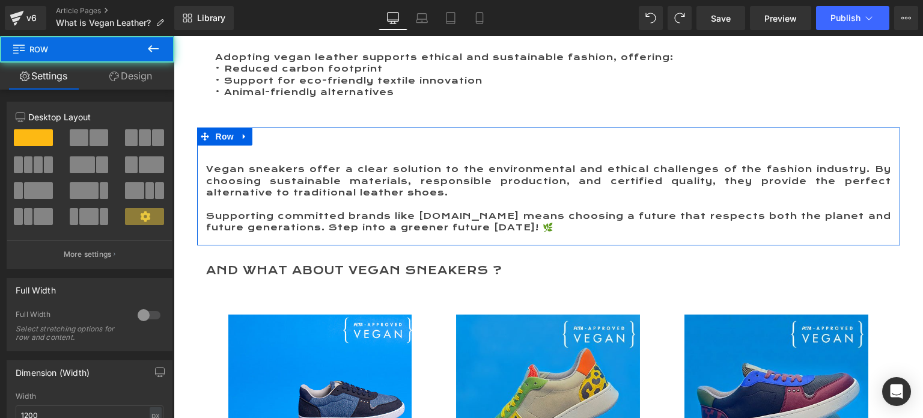
click at [127, 69] on link "Design" at bounding box center [130, 76] width 87 height 27
click at [0, 0] on div "Spacing" at bounding box center [0, 0] width 0 height 0
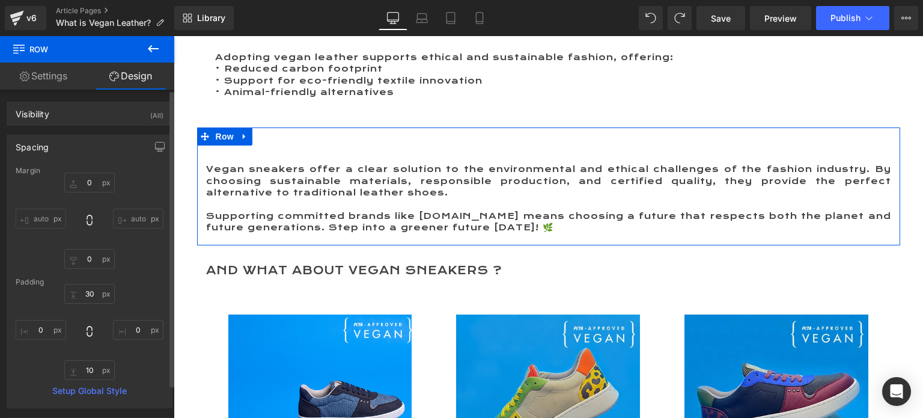
type input "0"
type input "30"
type input "0"
type input "10"
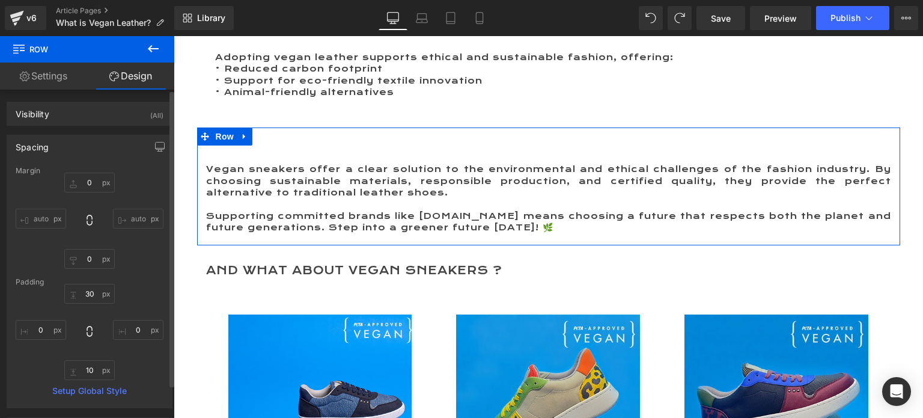
type input "0"
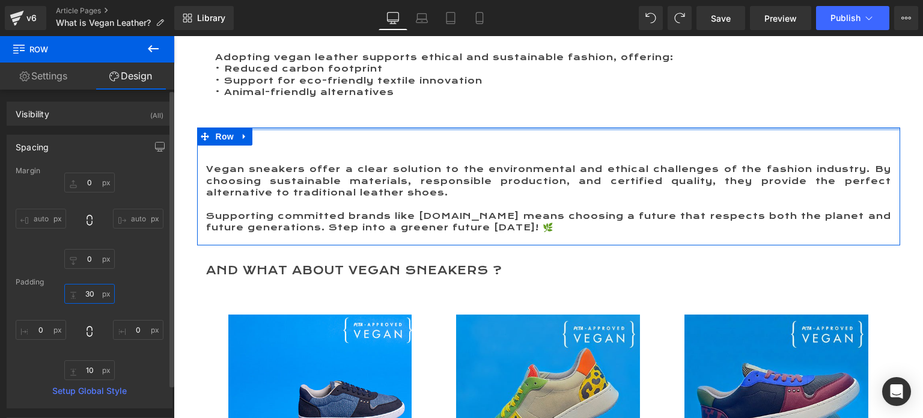
click at [88, 292] on input "30" at bounding box center [89, 294] width 51 height 20
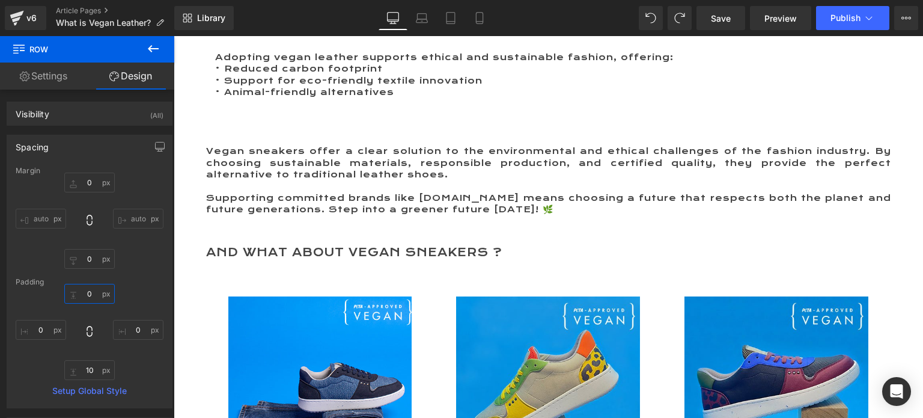
type input "0"
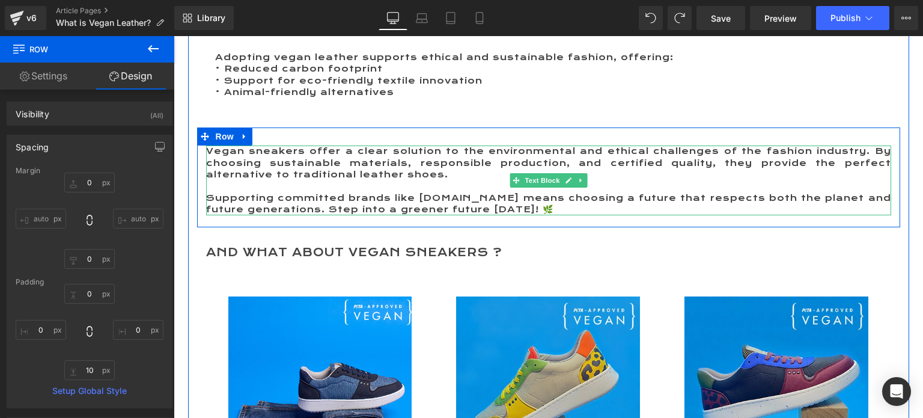
drag, startPoint x: 219, startPoint y: 163, endPoint x: 206, endPoint y: 150, distance: 18.3
click at [219, 163] on span "Vegan sneakers offer a clear solution to the environmental and ethical challeng…" at bounding box center [548, 162] width 685 height 34
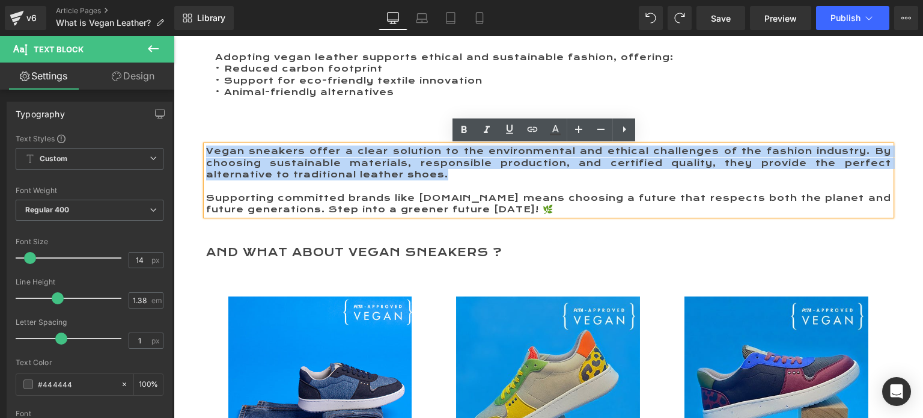
drag, startPoint x: 203, startPoint y: 149, endPoint x: 457, endPoint y: 180, distance: 256.2
click at [457, 180] on p "Vegan sneakers offer a clear solution to the environmental and ethical challeng…" at bounding box center [548, 162] width 685 height 35
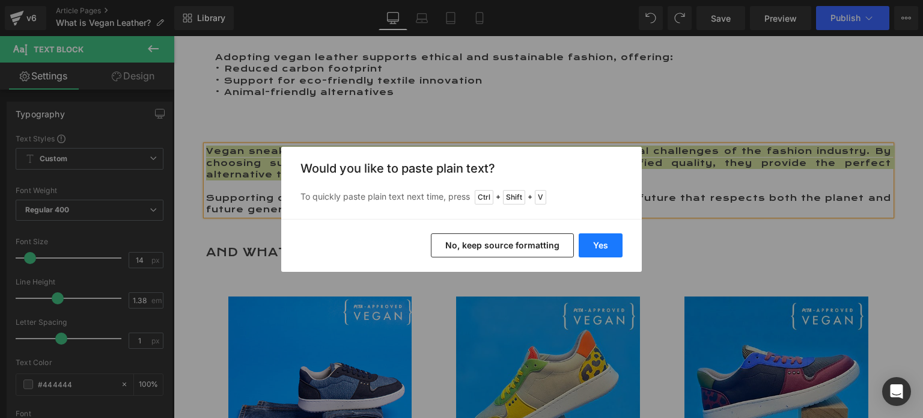
drag, startPoint x: 606, startPoint y: 240, endPoint x: 417, endPoint y: 198, distance: 194.0
click at [606, 240] on button "Yes" at bounding box center [601, 245] width 44 height 24
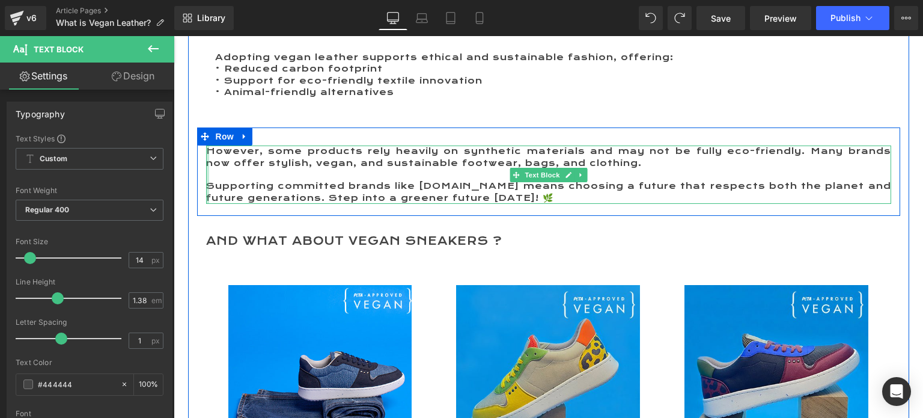
click at [206, 186] on div "However, some products rely heavily on synthetic materials and may not be fully…" at bounding box center [548, 174] width 685 height 58
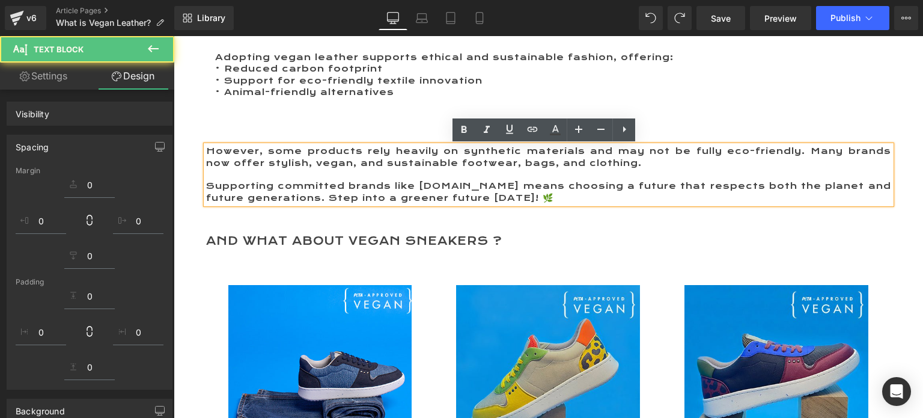
click at [500, 187] on p "Supporting committed brands like [DOMAIN_NAME] means choosing a future that res…" at bounding box center [548, 191] width 685 height 23
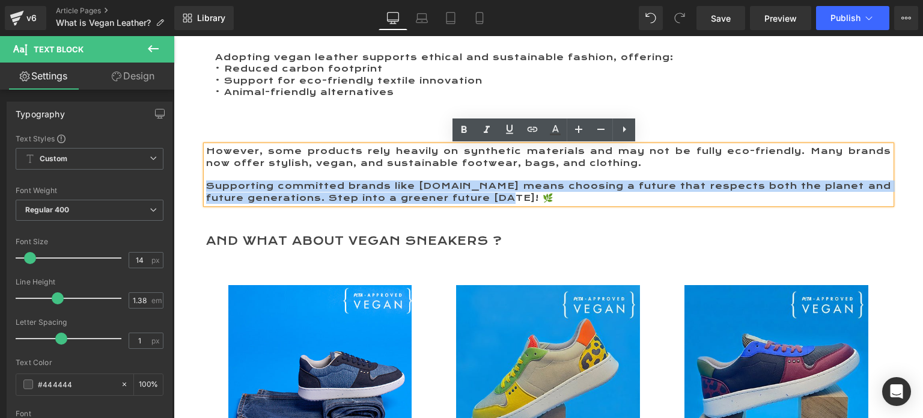
drag, startPoint x: 498, startPoint y: 197, endPoint x: 424, endPoint y: 215, distance: 75.4
click at [206, 188] on p "Supporting committed brands like [DOMAIN_NAME] means choosing a future that res…" at bounding box center [548, 191] width 685 height 23
click at [504, 200] on p "Supporting committed brands like [DOMAIN_NAME] means choosing a future that res…" at bounding box center [548, 191] width 685 height 23
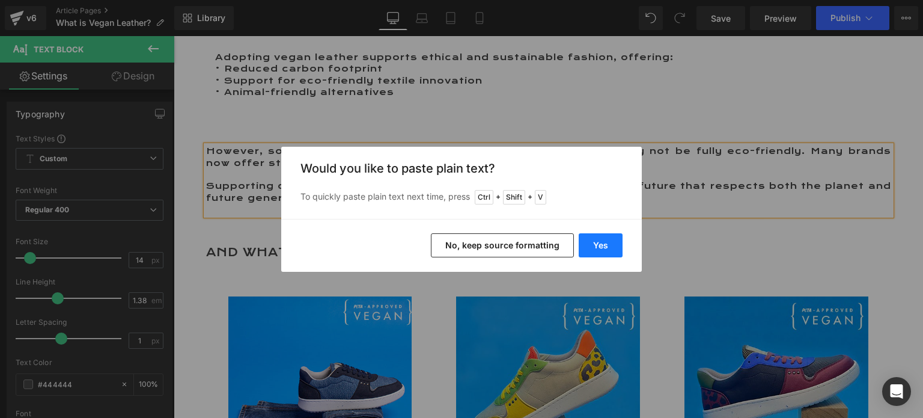
click at [605, 246] on button "Yes" at bounding box center [601, 245] width 44 height 24
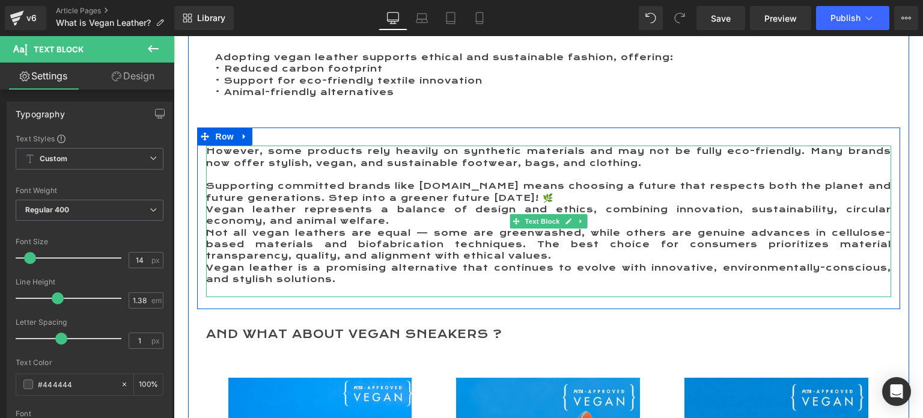
click at [206, 188] on p "Supporting committed brands like [DOMAIN_NAME] means choosing a future that res…" at bounding box center [548, 191] width 685 height 23
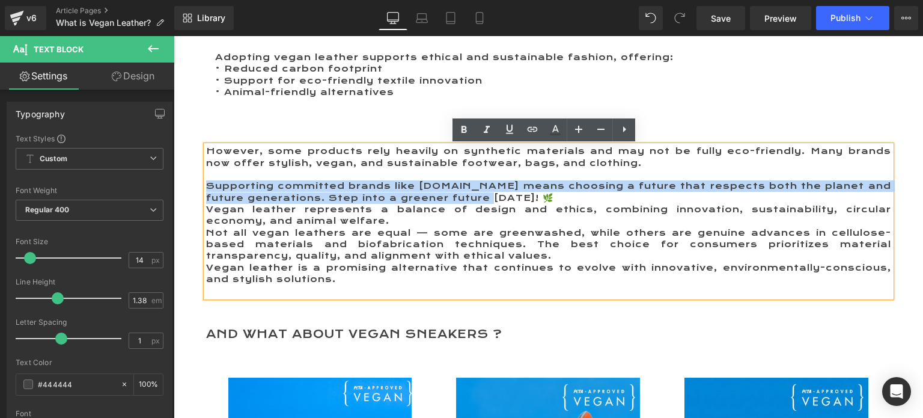
drag, startPoint x: 202, startPoint y: 183, endPoint x: 483, endPoint y: 195, distance: 281.6
click at [483, 195] on p "Supporting committed brands like [DOMAIN_NAME] means choosing a future that res…" at bounding box center [548, 191] width 685 height 23
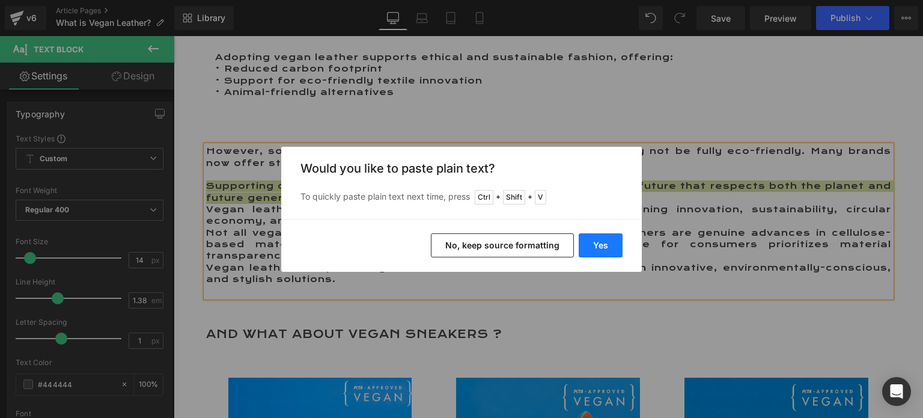
click at [605, 245] on button "Yes" at bounding box center [601, 245] width 44 height 24
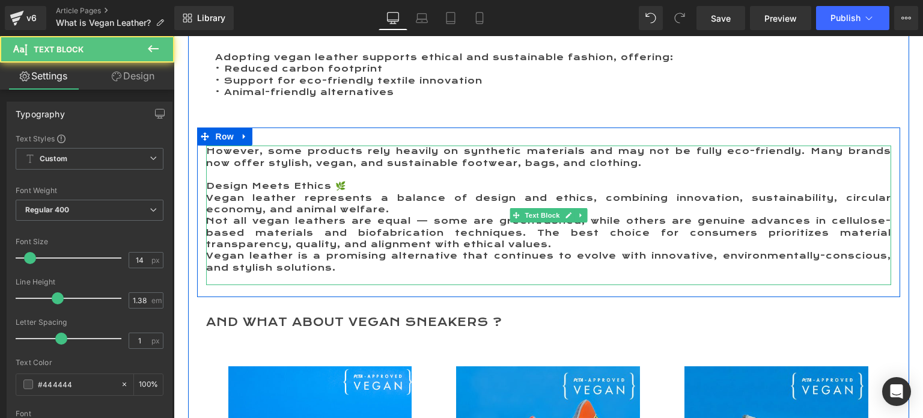
click at [248, 186] on p "Design Meets Ethics 🌿" at bounding box center [548, 185] width 685 height 11
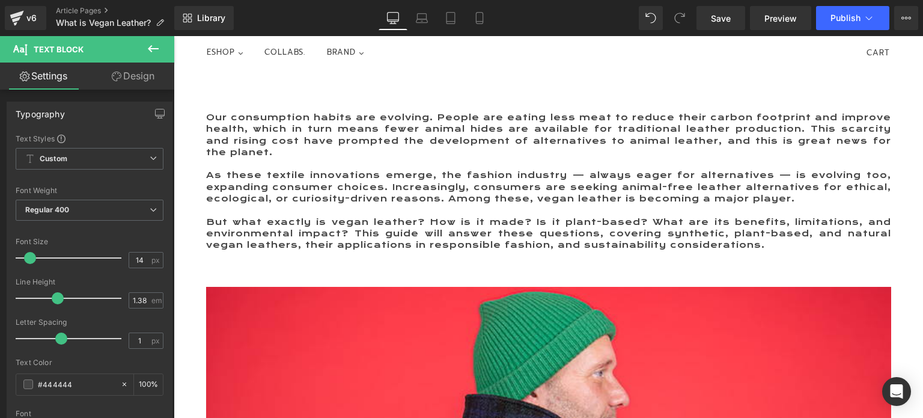
scroll to position [41, 0]
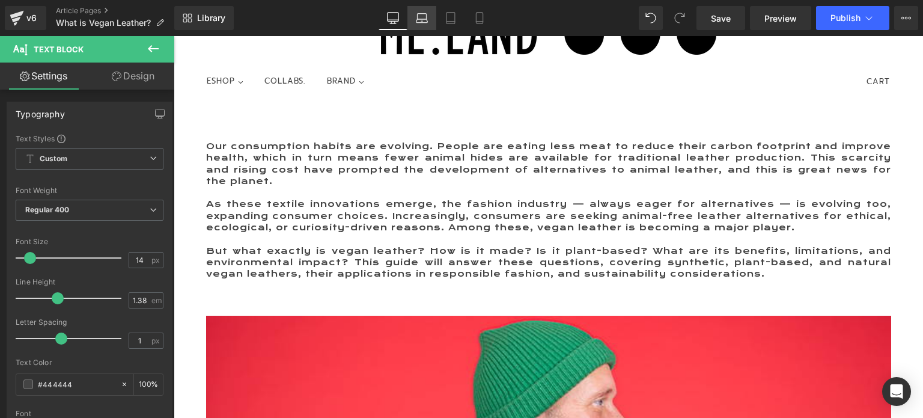
click at [423, 17] on icon at bounding box center [422, 18] width 12 height 12
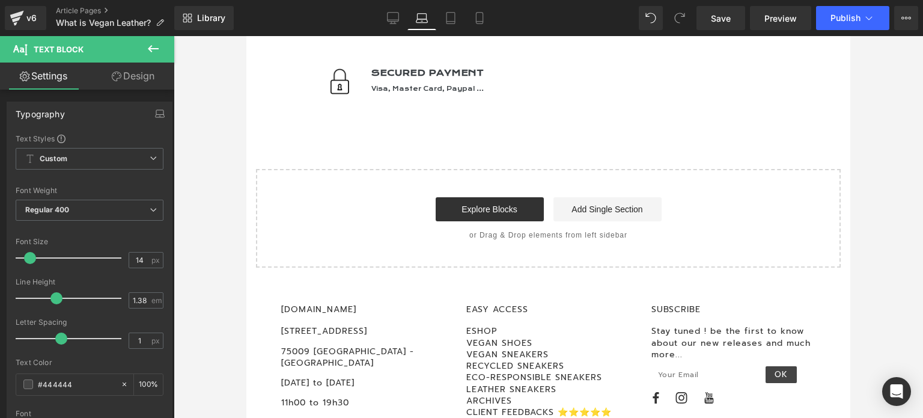
scroll to position [4148, 0]
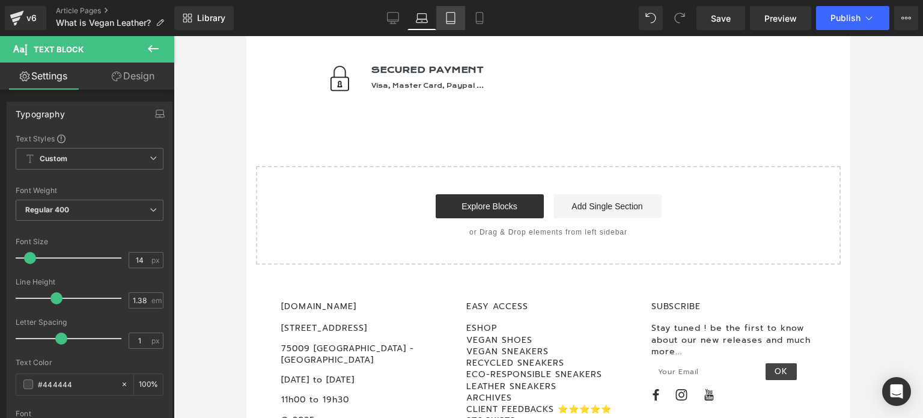
click at [455, 22] on icon at bounding box center [451, 18] width 12 height 12
type input "100"
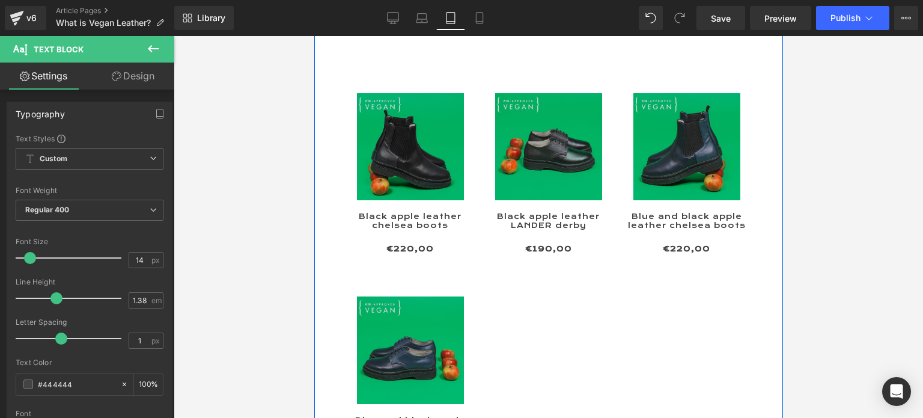
scroll to position [1623, 0]
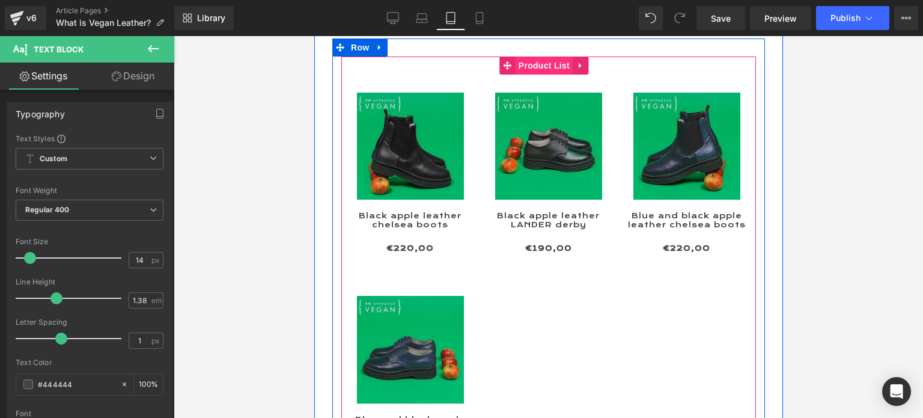
drag, startPoint x: 541, startPoint y: 87, endPoint x: 531, endPoint y: 90, distance: 9.5
click at [541, 75] on span "Product List" at bounding box center [543, 66] width 57 height 18
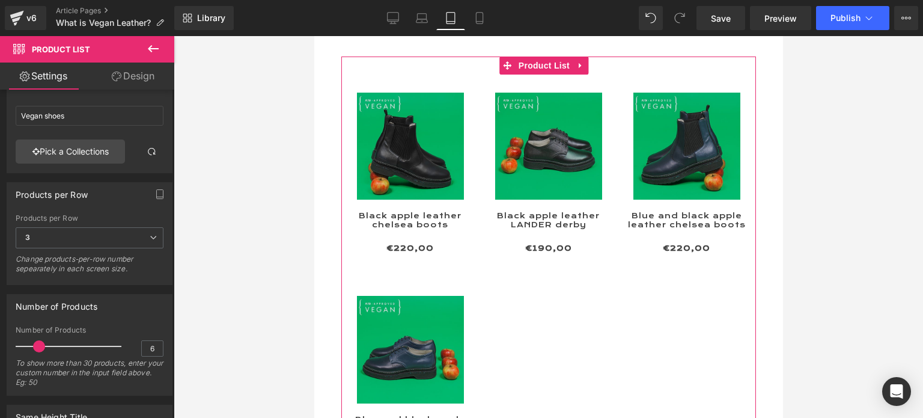
scroll to position [60, 0]
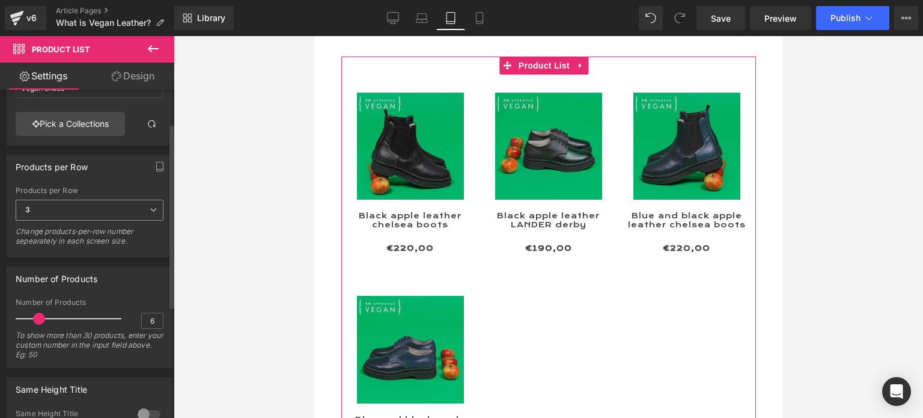
click at [60, 210] on span "3" at bounding box center [90, 210] width 148 height 21
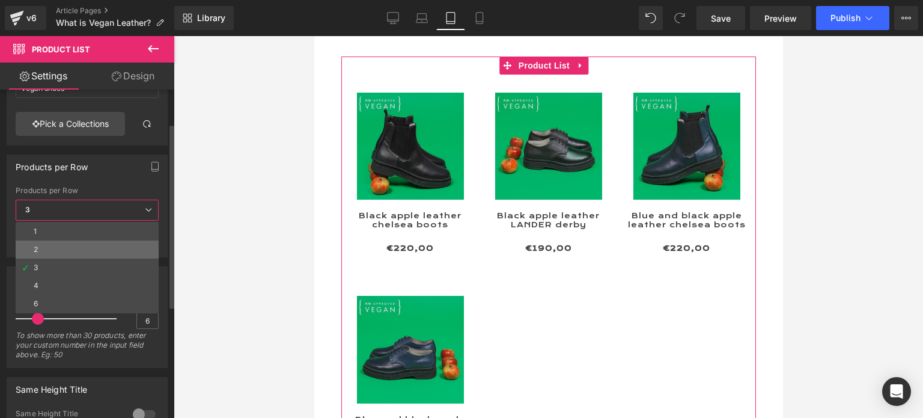
click at [53, 251] on li "2" at bounding box center [87, 249] width 143 height 18
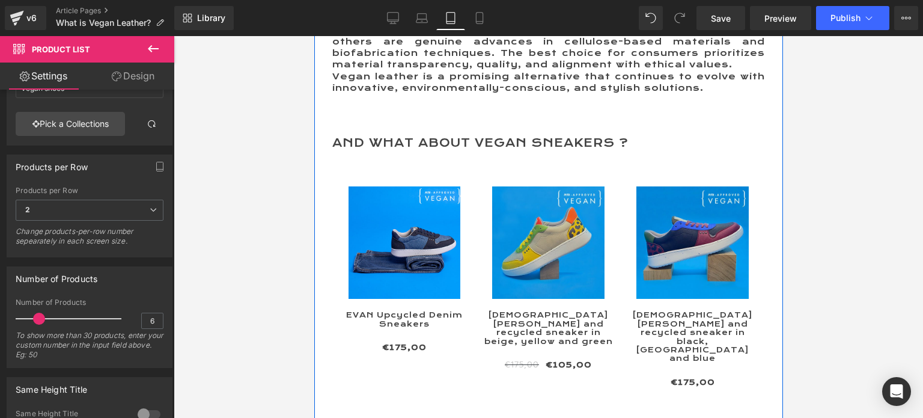
scroll to position [3667, 0]
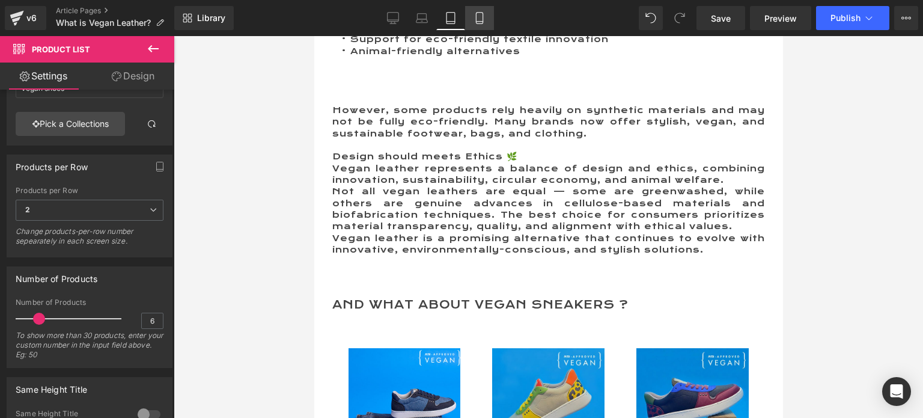
click at [477, 18] on icon at bounding box center [480, 18] width 12 height 12
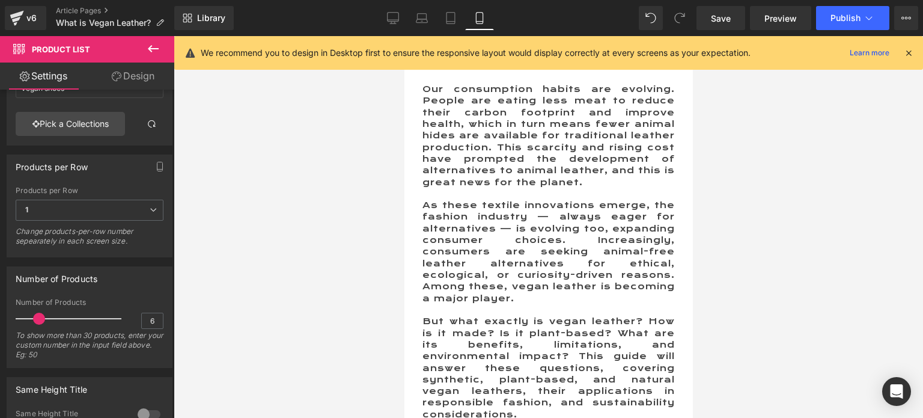
scroll to position [0, 0]
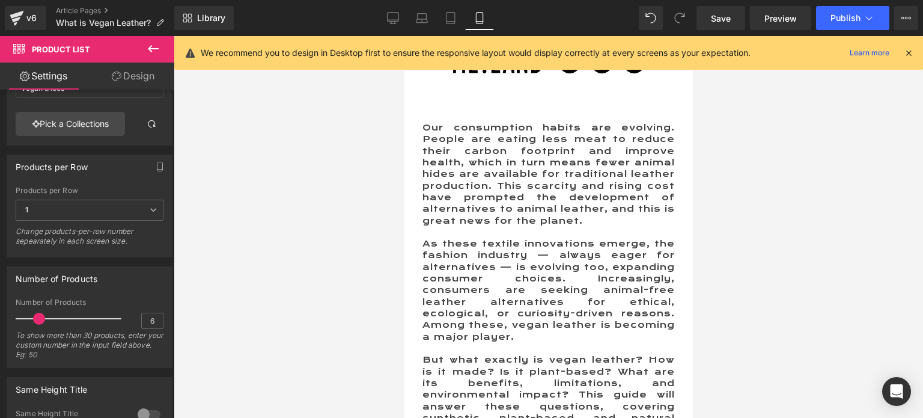
drag, startPoint x: 686, startPoint y: 144, endPoint x: 1068, endPoint y: 93, distance: 385.2
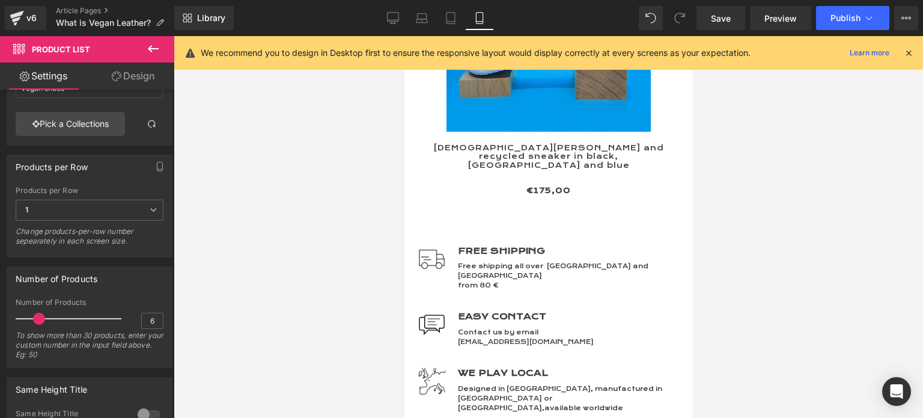
scroll to position [6553, 0]
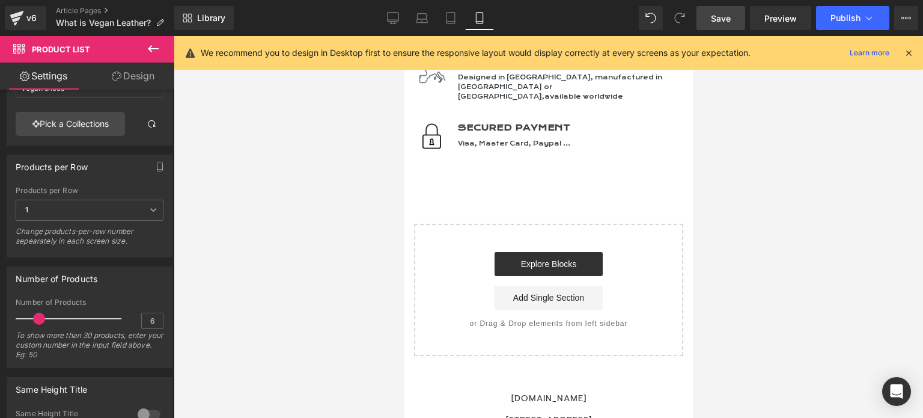
click at [720, 17] on span "Save" at bounding box center [721, 18] width 20 height 13
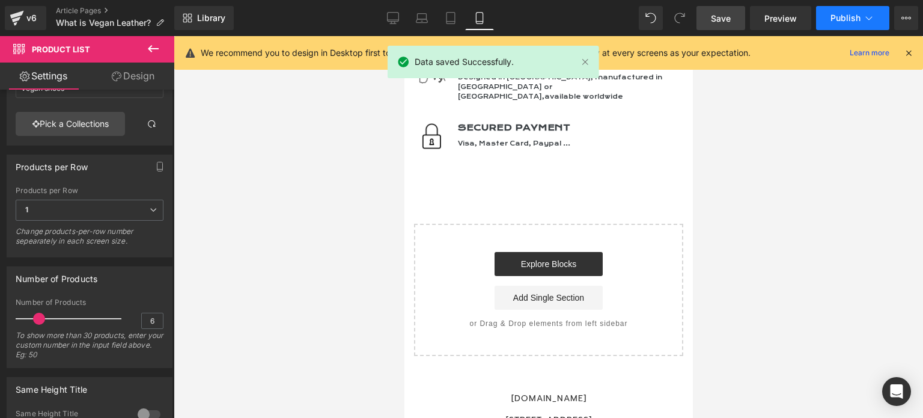
click at [848, 19] on span "Publish" at bounding box center [846, 18] width 30 height 10
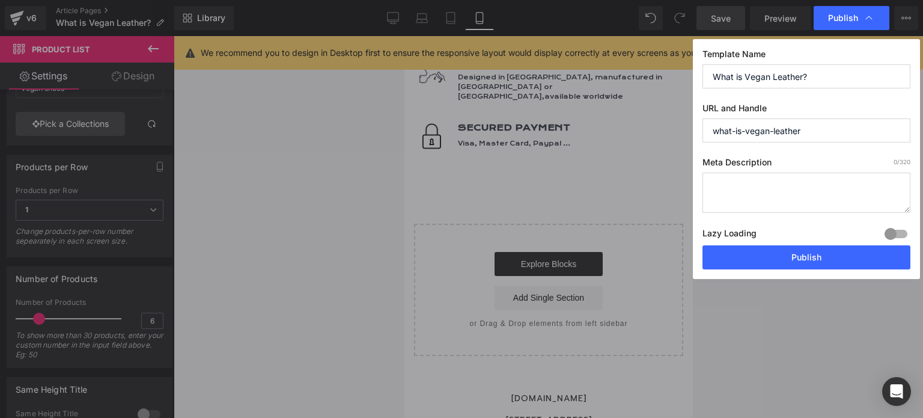
click at [748, 177] on textarea at bounding box center [807, 193] width 208 height 40
paste textarea "Discover what vegan leather is, how it’s made, its types, pros and cons, and it…"
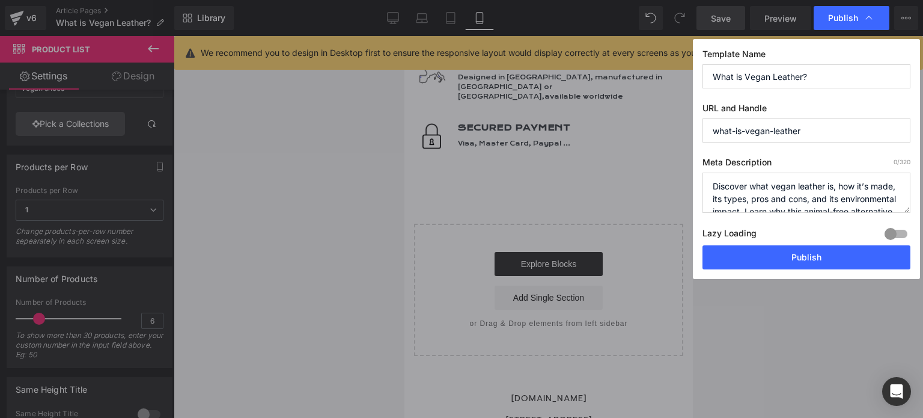
scroll to position [29, 0]
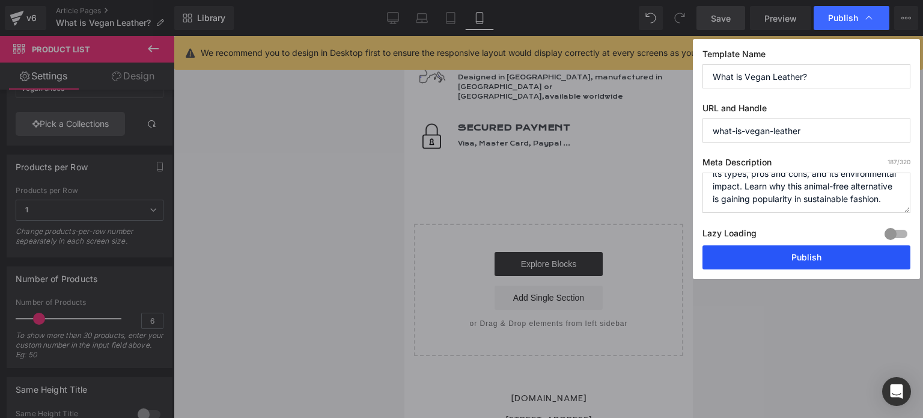
type textarea "Discover what vegan leather is, how it’s made, its types, pros and cons, and it…"
click at [810, 257] on button "Publish" at bounding box center [807, 257] width 208 height 24
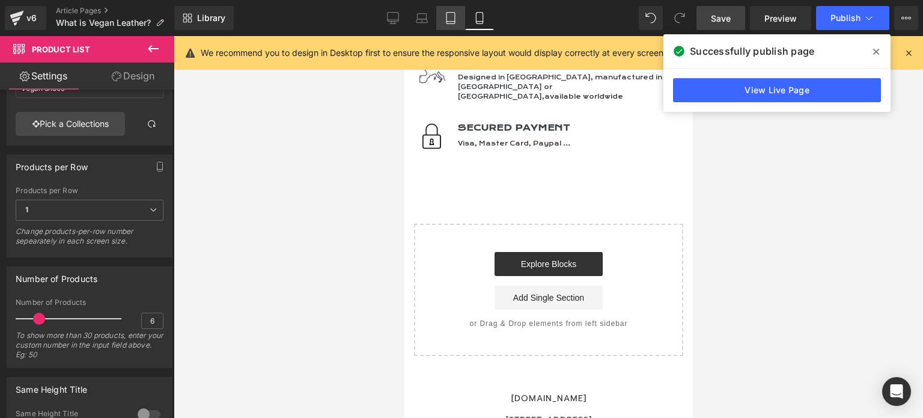
click at [455, 16] on icon at bounding box center [451, 18] width 12 height 12
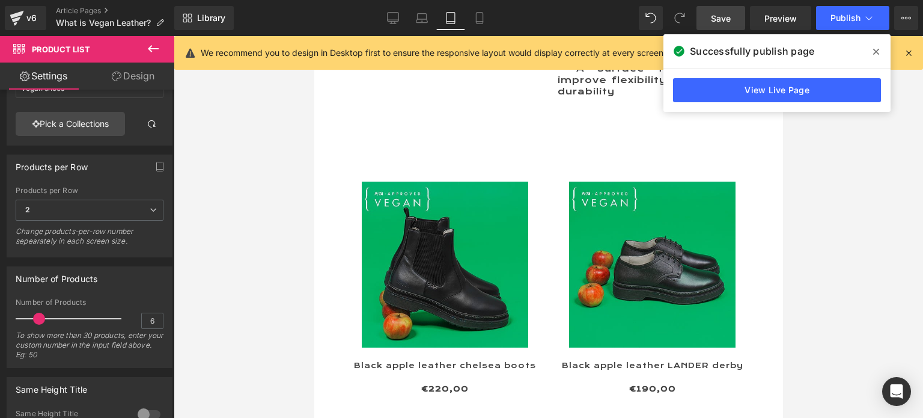
scroll to position [1532, 0]
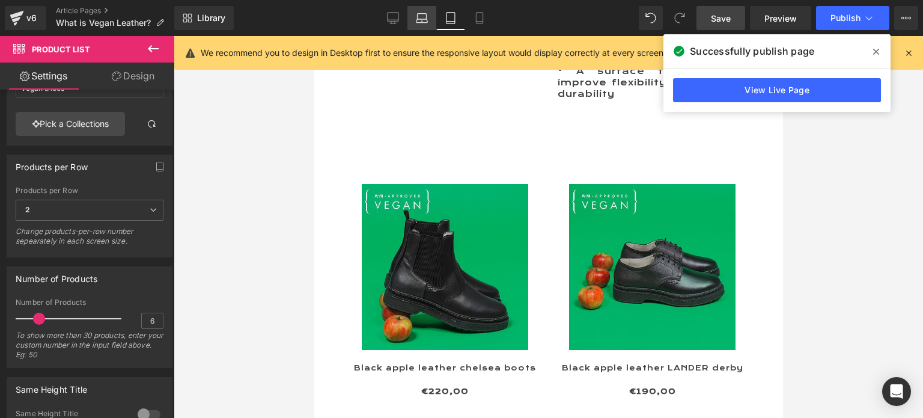
click at [423, 10] on link "Laptop" at bounding box center [422, 18] width 29 height 24
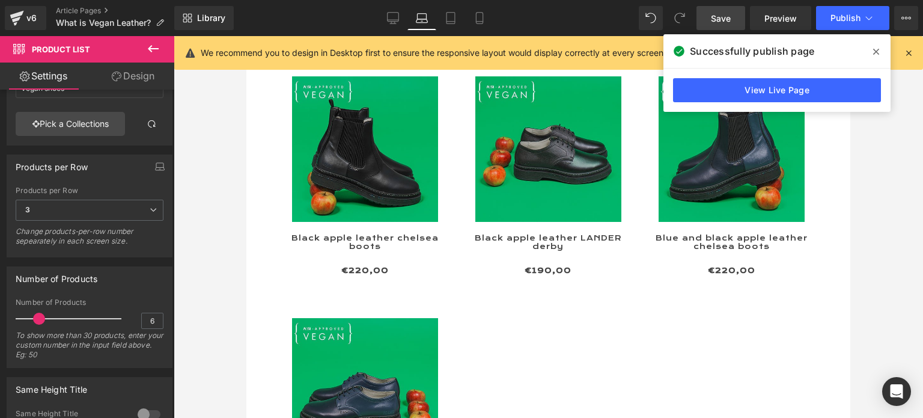
scroll to position [1401, 0]
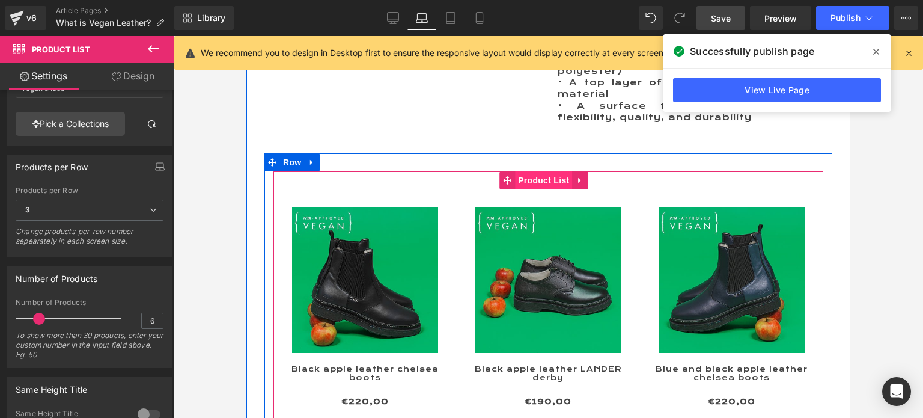
drag, startPoint x: 536, startPoint y: 175, endPoint x: 529, endPoint y: 173, distance: 7.6
click at [536, 175] on span "Product List" at bounding box center [543, 180] width 57 height 18
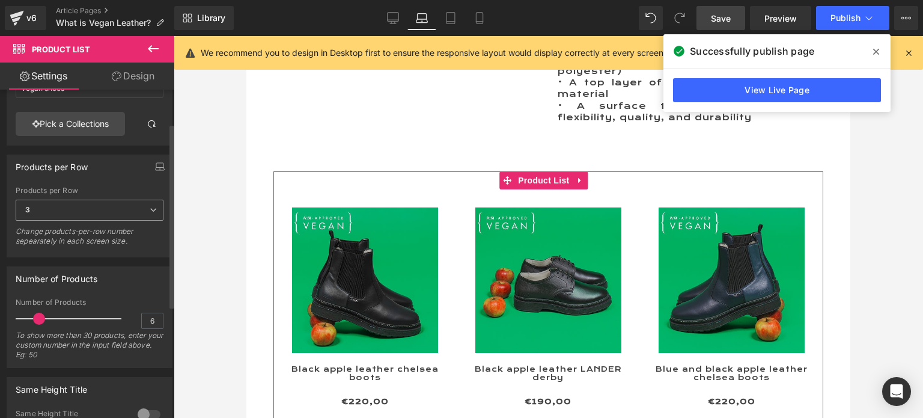
click at [40, 208] on span "3" at bounding box center [90, 210] width 148 height 21
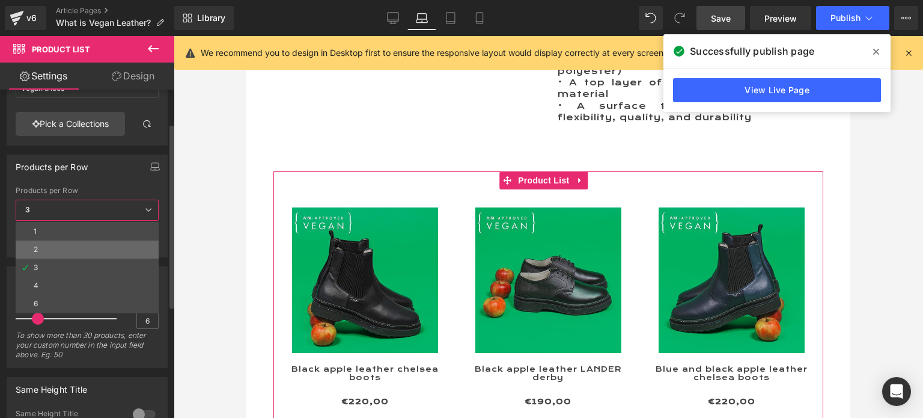
click at [46, 247] on li "2" at bounding box center [87, 249] width 143 height 18
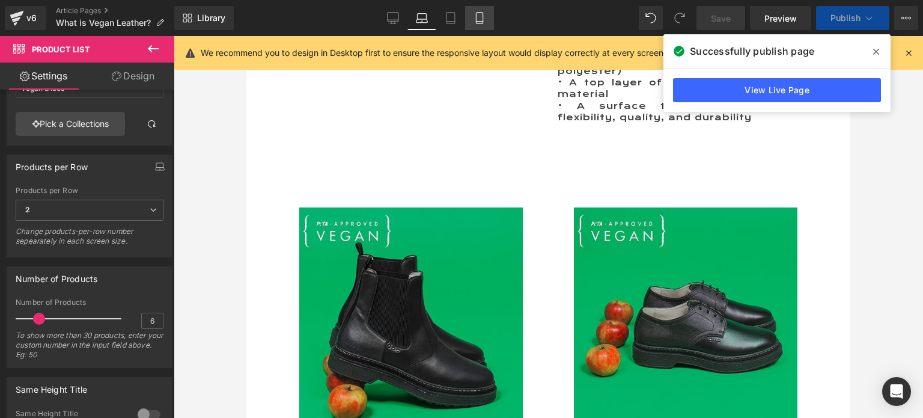
click at [455, 16] on icon at bounding box center [451, 18] width 12 height 12
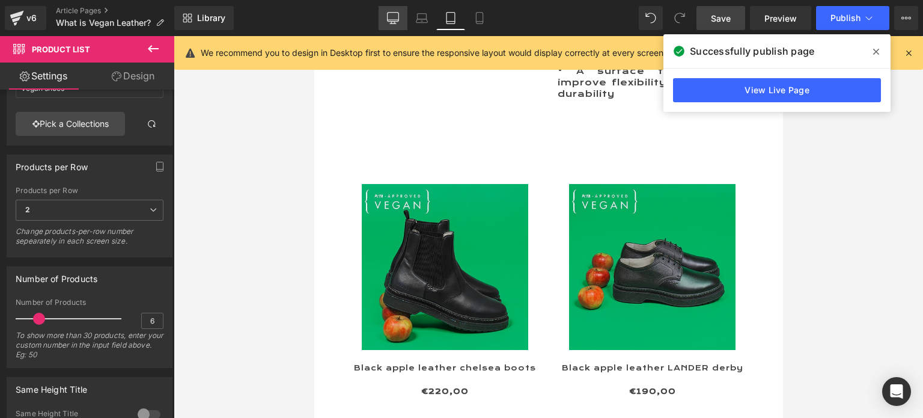
click at [392, 21] on icon at bounding box center [393, 17] width 11 height 9
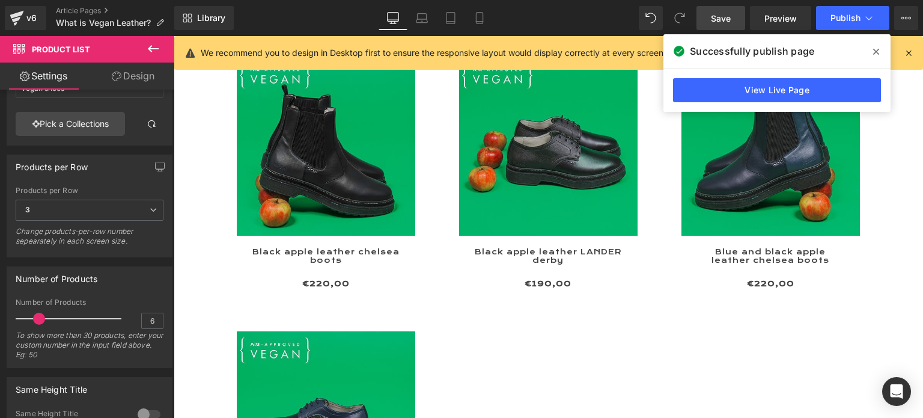
scroll to position [1388, 0]
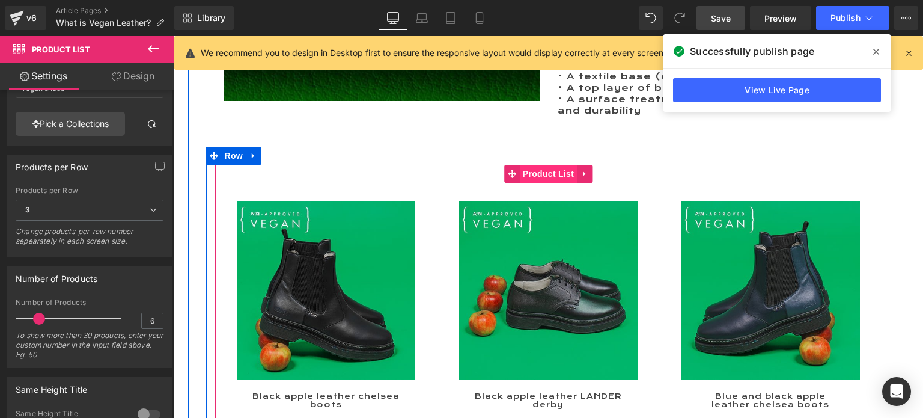
click at [537, 171] on span "Product List" at bounding box center [548, 174] width 57 height 18
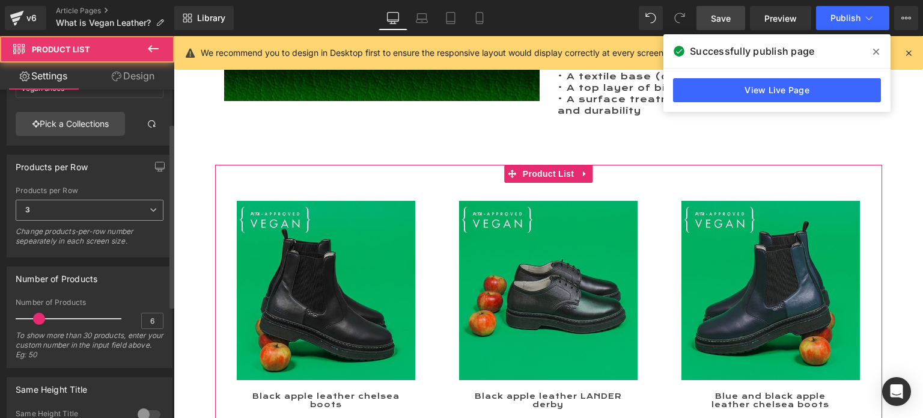
click at [51, 211] on span "3" at bounding box center [90, 210] width 148 height 21
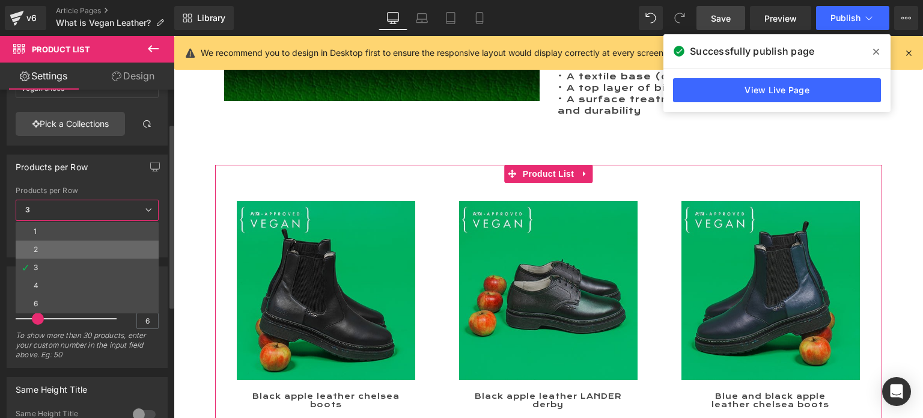
click at [44, 248] on li "2" at bounding box center [87, 249] width 143 height 18
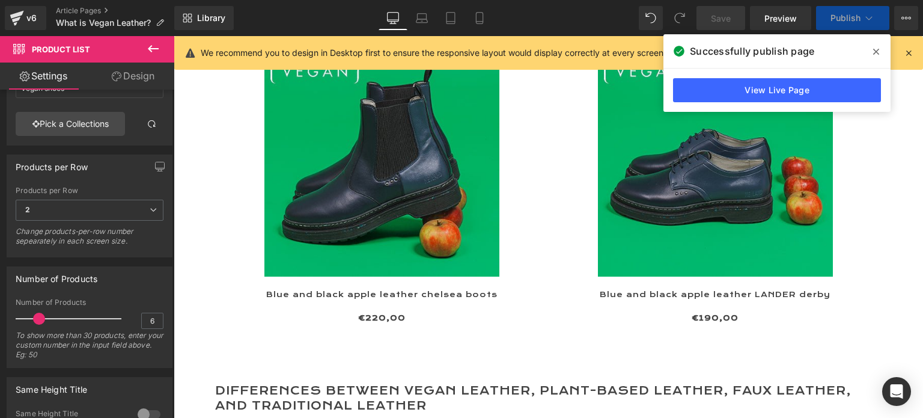
scroll to position [1628, 0]
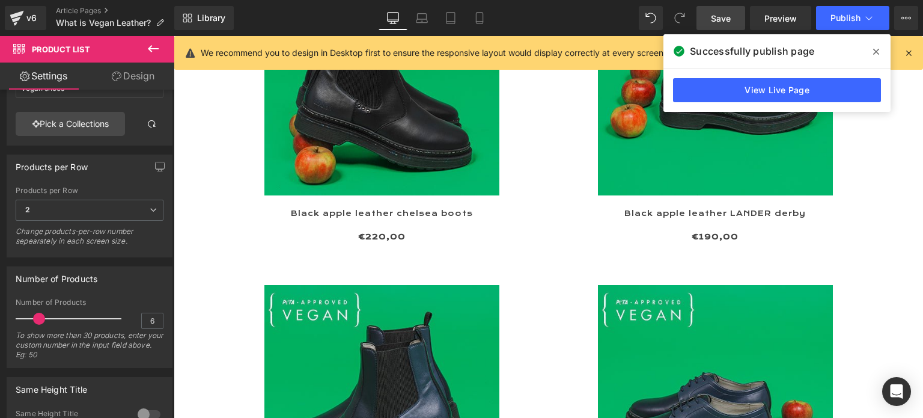
click at [719, 18] on span "Save" at bounding box center [721, 18] width 20 height 13
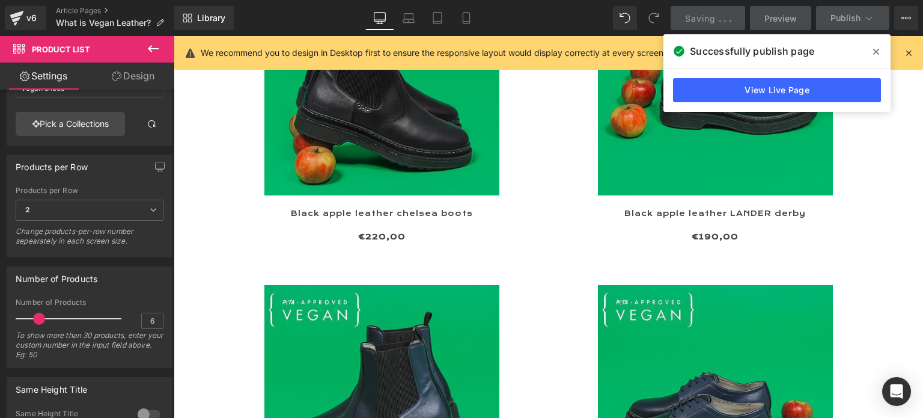
drag, startPoint x: 877, startPoint y: 48, endPoint x: 866, endPoint y: 38, distance: 14.5
click at [875, 48] on icon at bounding box center [877, 52] width 6 height 10
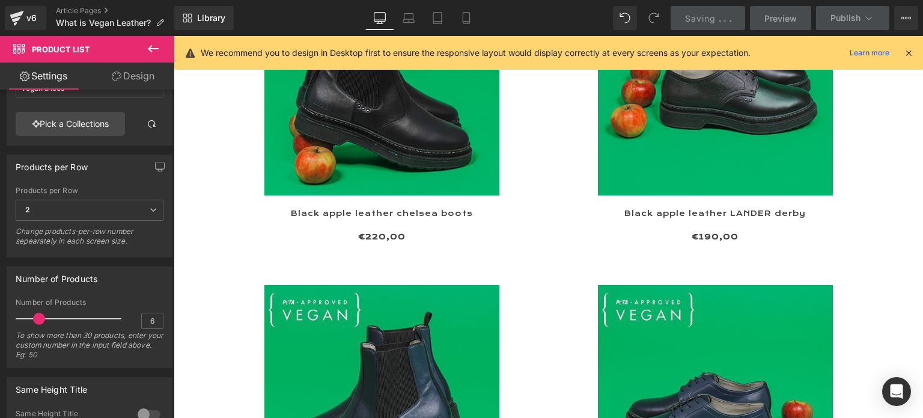
click at [909, 53] on icon at bounding box center [909, 52] width 11 height 11
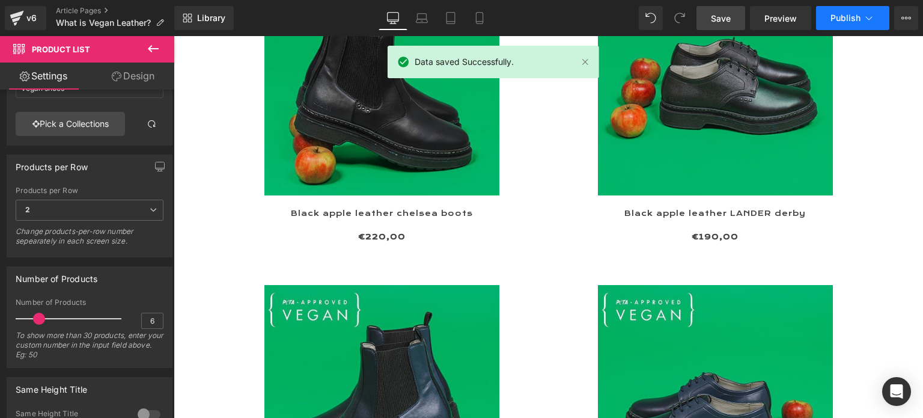
click at [844, 14] on span "Publish" at bounding box center [846, 18] width 30 height 10
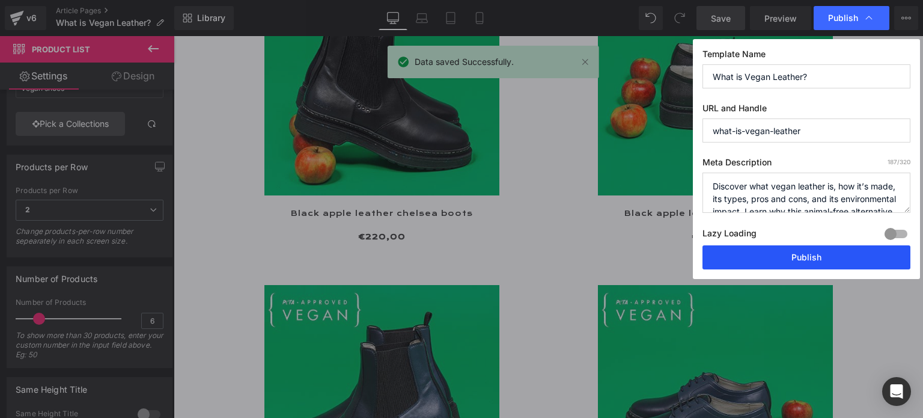
click at [798, 256] on button "Publish" at bounding box center [807, 257] width 208 height 24
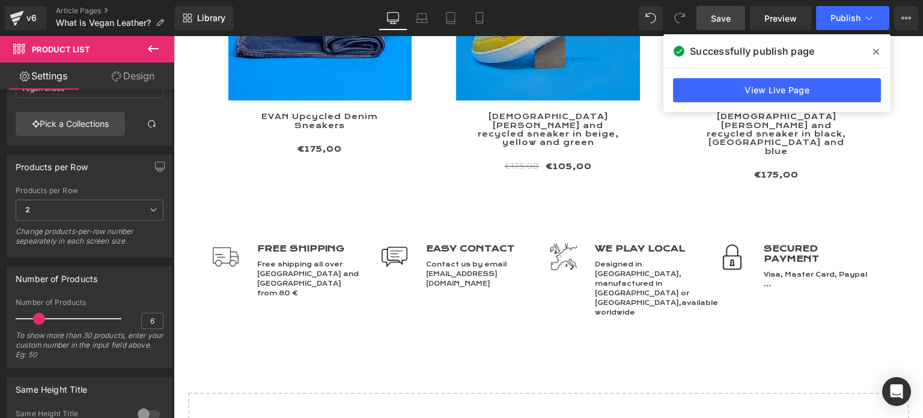
scroll to position [3492, 0]
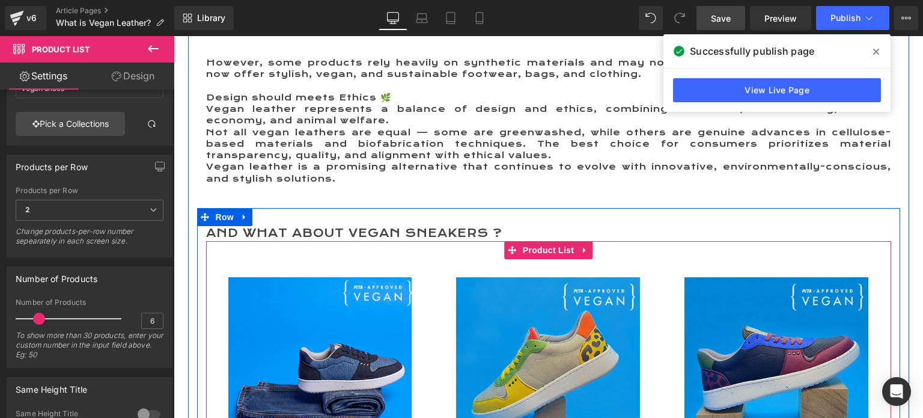
drag, startPoint x: 545, startPoint y: 249, endPoint x: 195, endPoint y: 197, distance: 354.4
click at [544, 249] on span "Product List" at bounding box center [548, 250] width 57 height 18
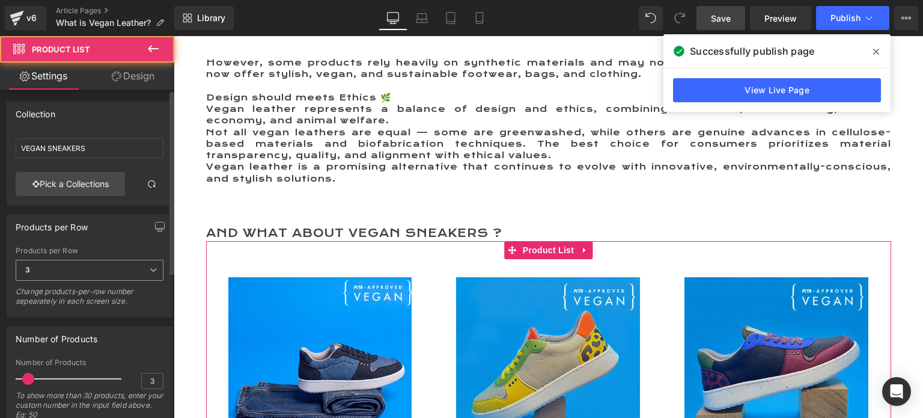
click at [75, 262] on span "3" at bounding box center [90, 270] width 148 height 21
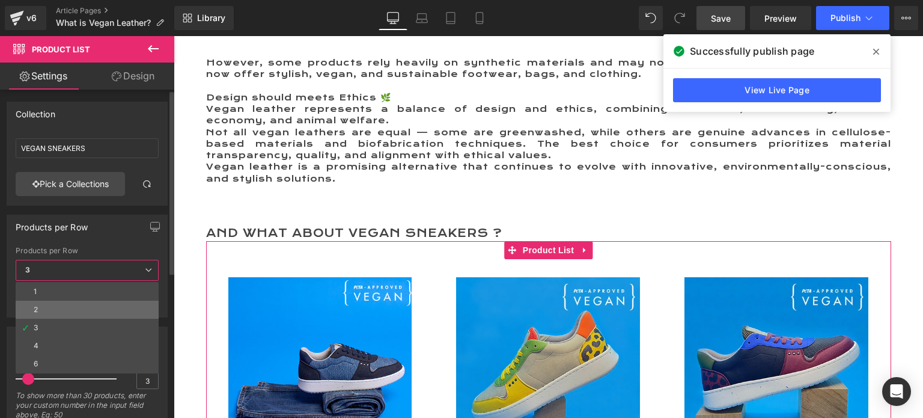
click at [58, 302] on li "2" at bounding box center [87, 310] width 143 height 18
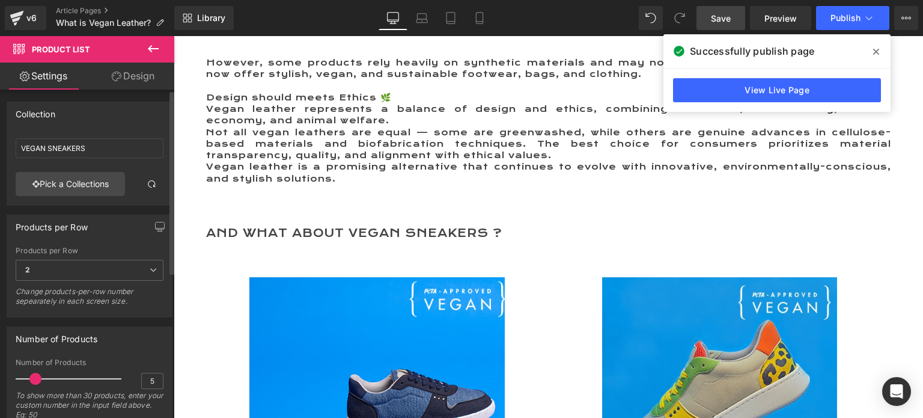
type input "4"
drag, startPoint x: 29, startPoint y: 376, endPoint x: 326, endPoint y: 198, distance: 346.5
click at [32, 377] on span at bounding box center [32, 379] width 12 height 12
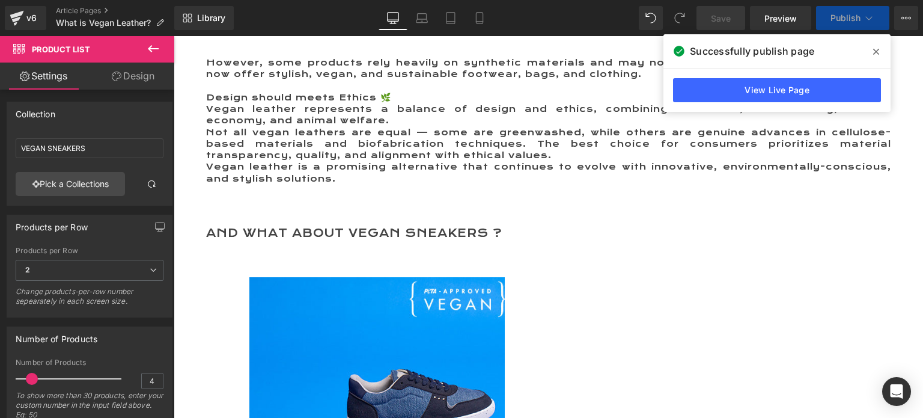
scroll to position [3936, 0]
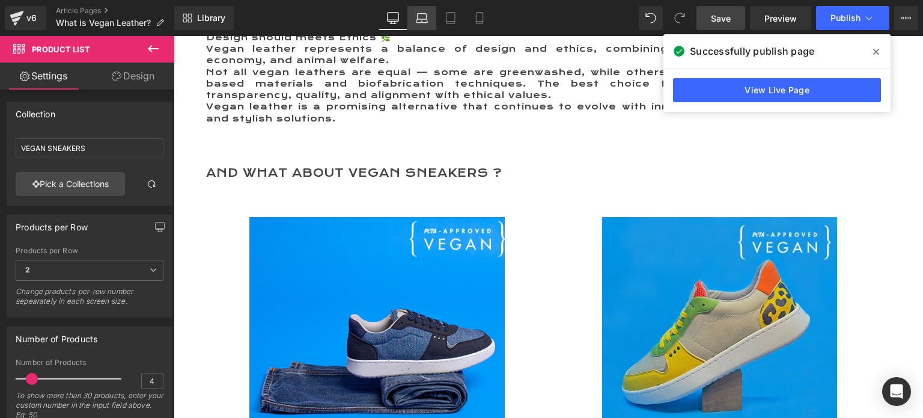
click at [420, 14] on icon at bounding box center [422, 18] width 12 height 12
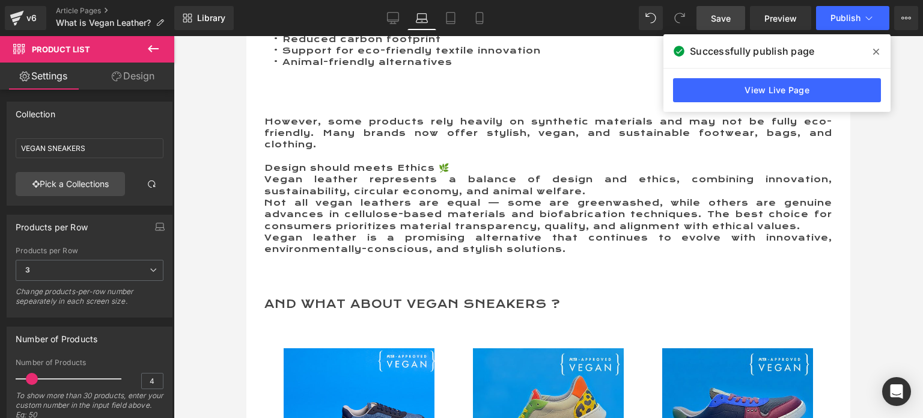
scroll to position [3669, 0]
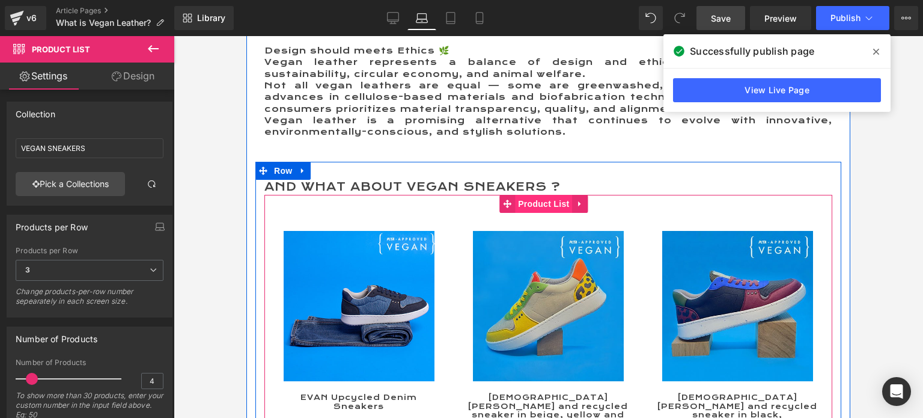
click at [537, 195] on span "Product List" at bounding box center [543, 204] width 57 height 18
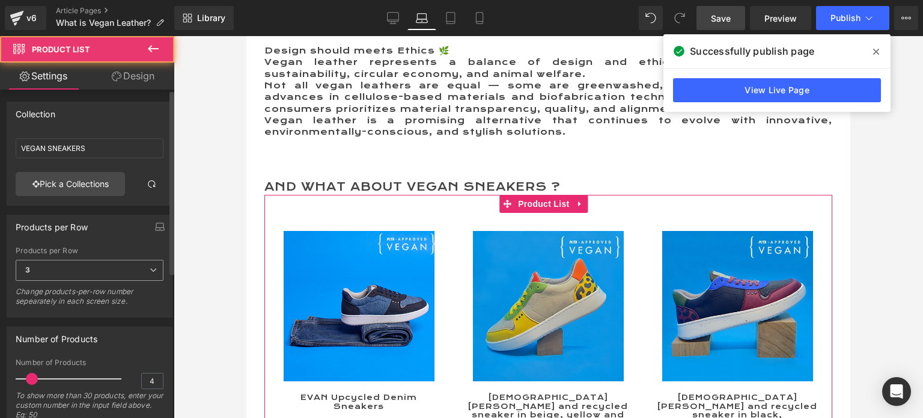
click at [63, 271] on span "3" at bounding box center [90, 270] width 148 height 21
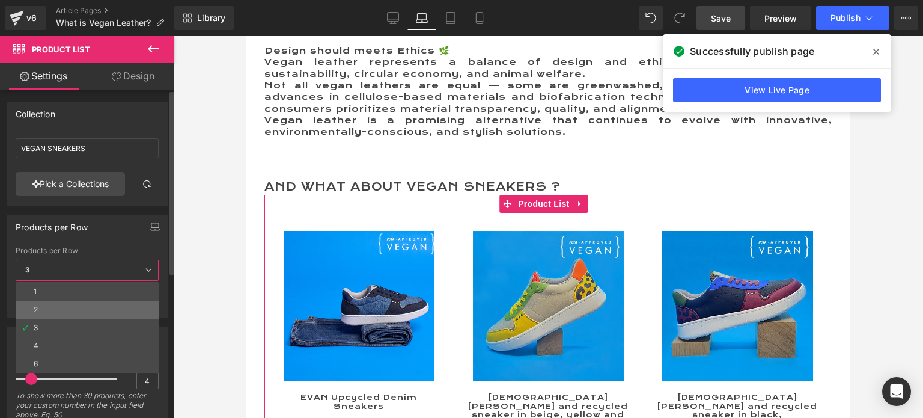
click at [57, 307] on li "2" at bounding box center [87, 310] width 143 height 18
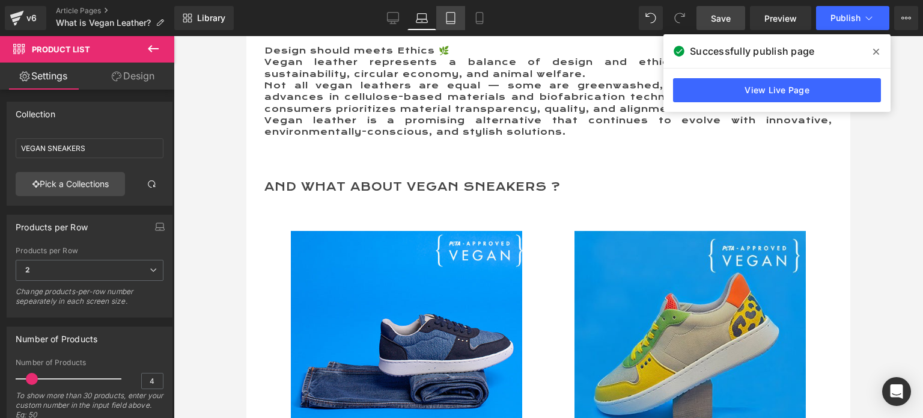
click at [447, 22] on icon at bounding box center [451, 22] width 8 height 0
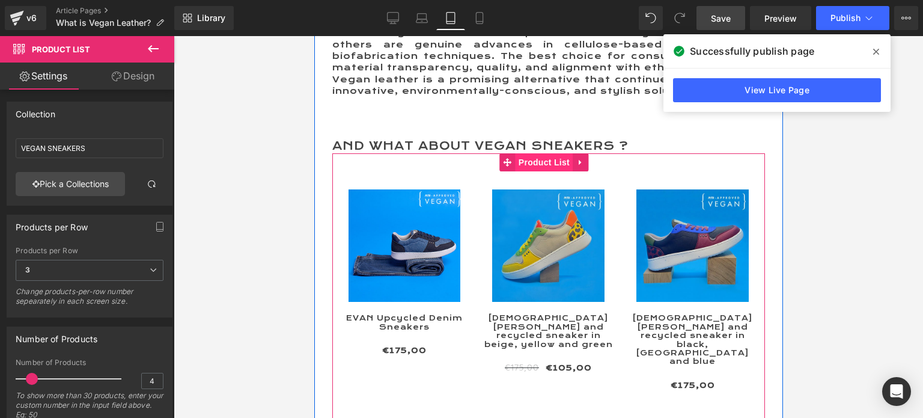
click at [528, 171] on span "Product List" at bounding box center [543, 162] width 57 height 18
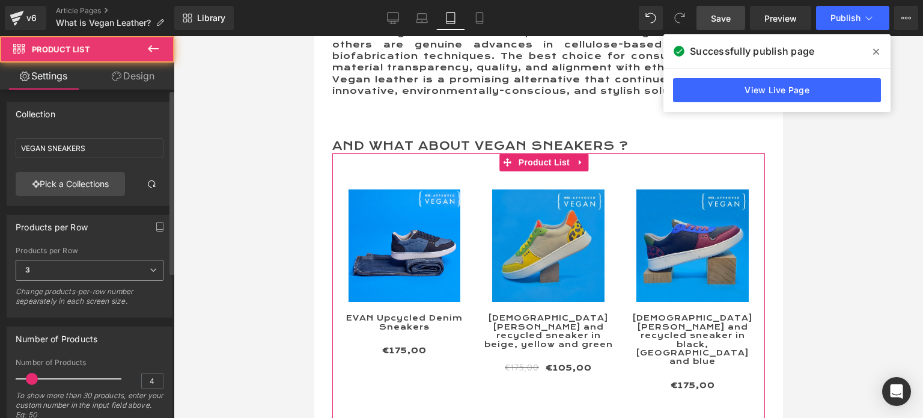
click at [46, 270] on span "3" at bounding box center [90, 270] width 148 height 21
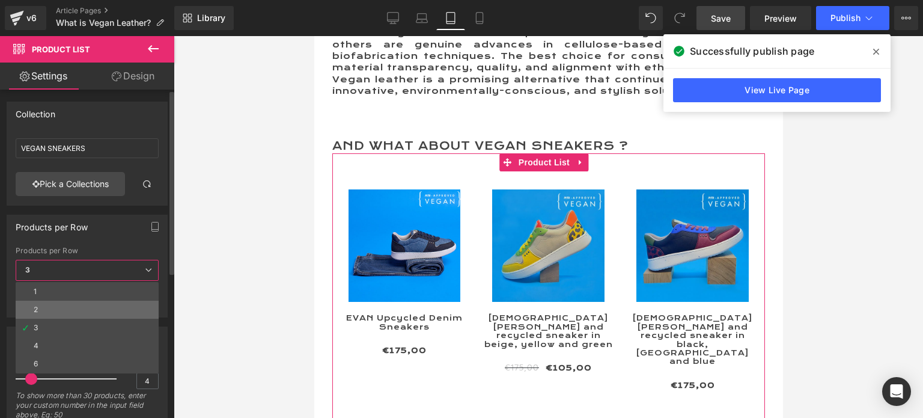
click at [54, 307] on li "2" at bounding box center [87, 310] width 143 height 18
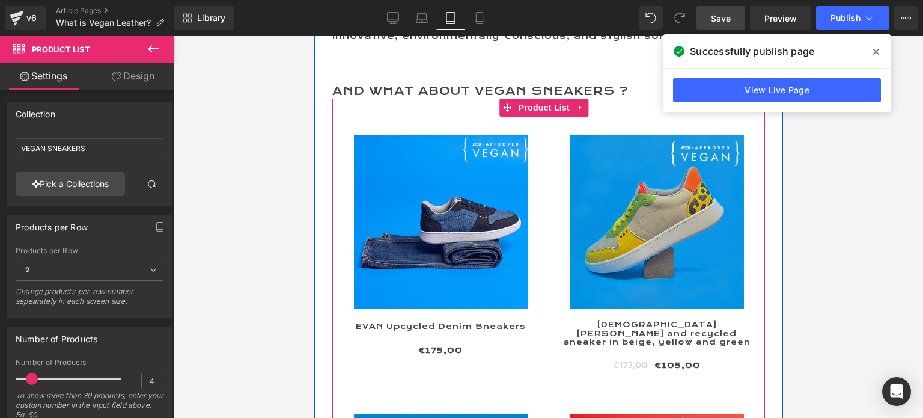
scroll to position [3946, 0]
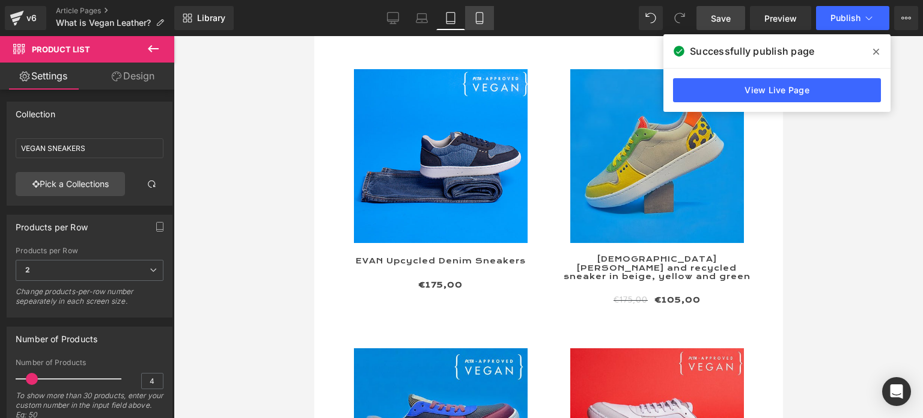
click at [483, 19] on icon at bounding box center [479, 18] width 7 height 11
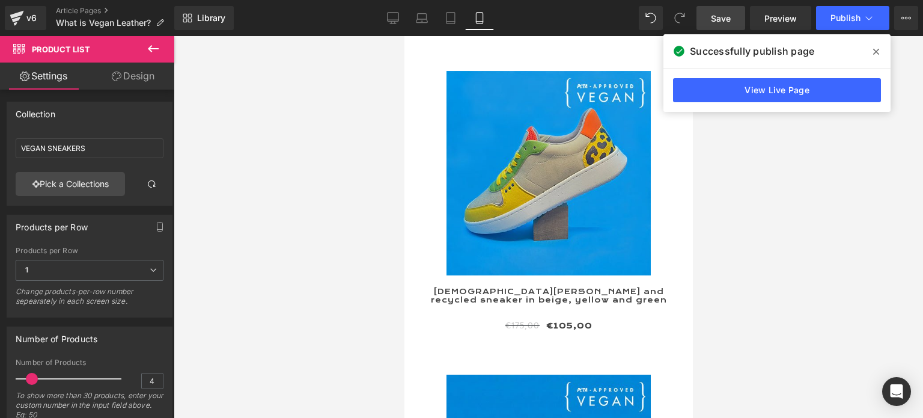
scroll to position [5783, 0]
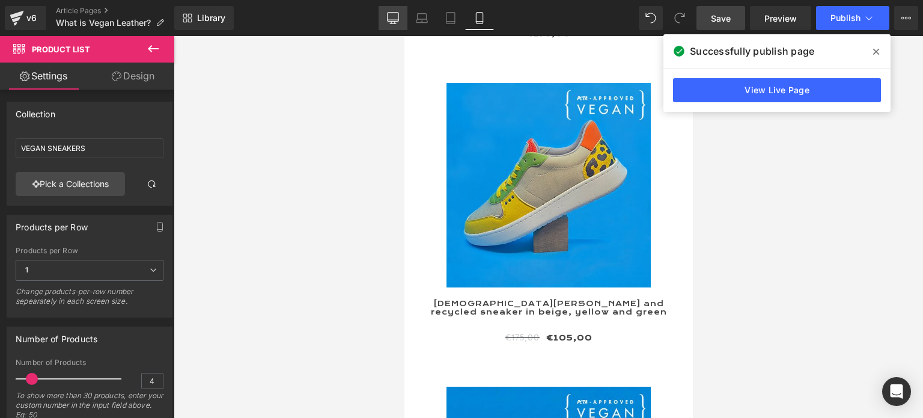
click at [399, 20] on icon at bounding box center [393, 20] width 11 height 0
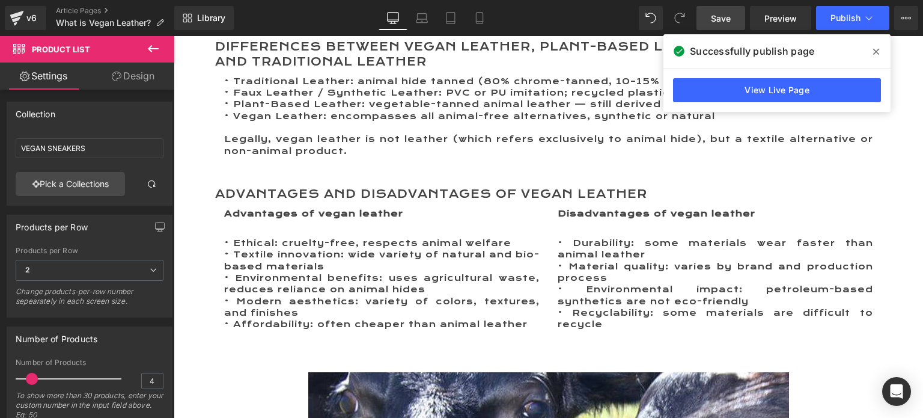
scroll to position [1971, 0]
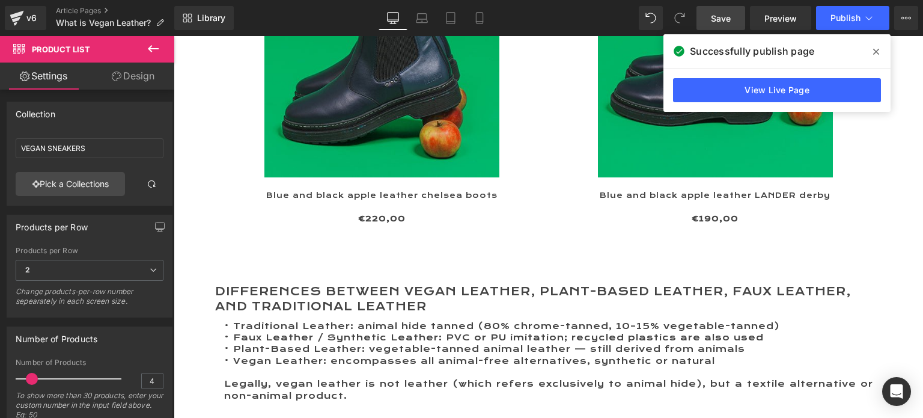
click at [729, 13] on span "Save" at bounding box center [721, 18] width 20 height 13
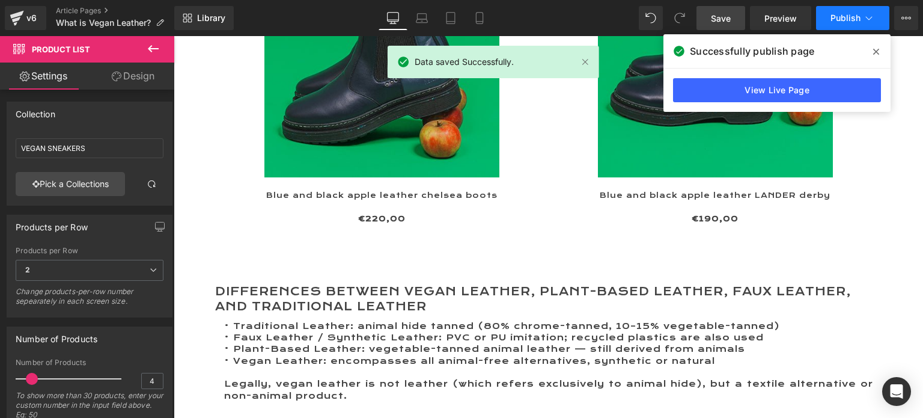
click at [845, 14] on span "Publish" at bounding box center [846, 18] width 30 height 10
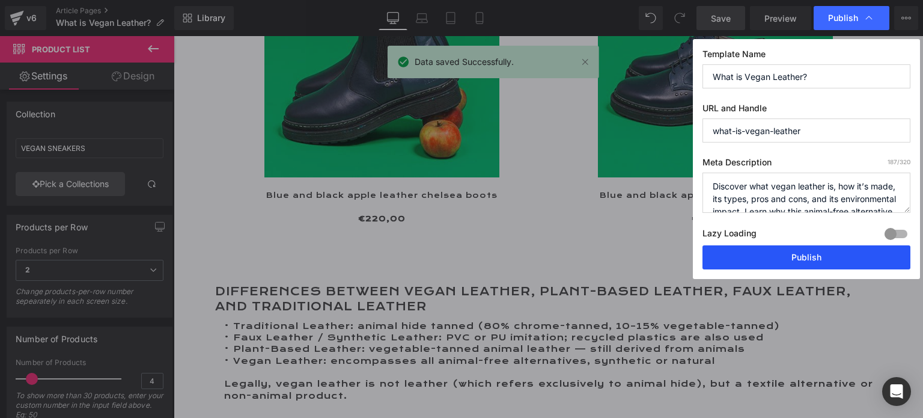
click at [789, 253] on button "Publish" at bounding box center [807, 257] width 208 height 24
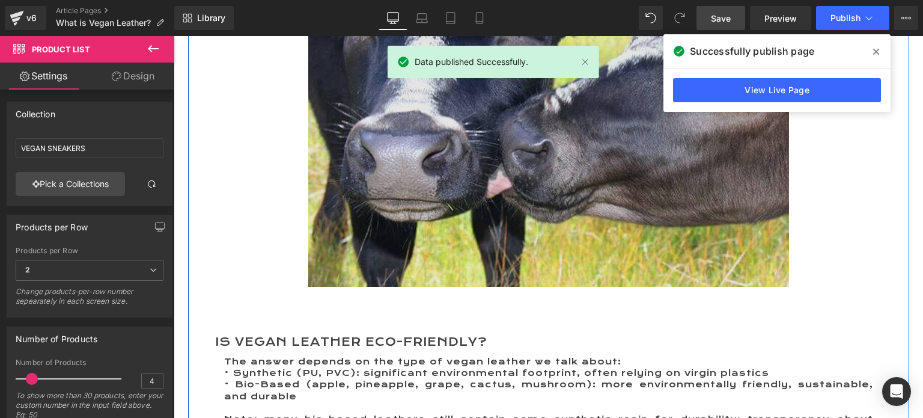
scroll to position [2886, 0]
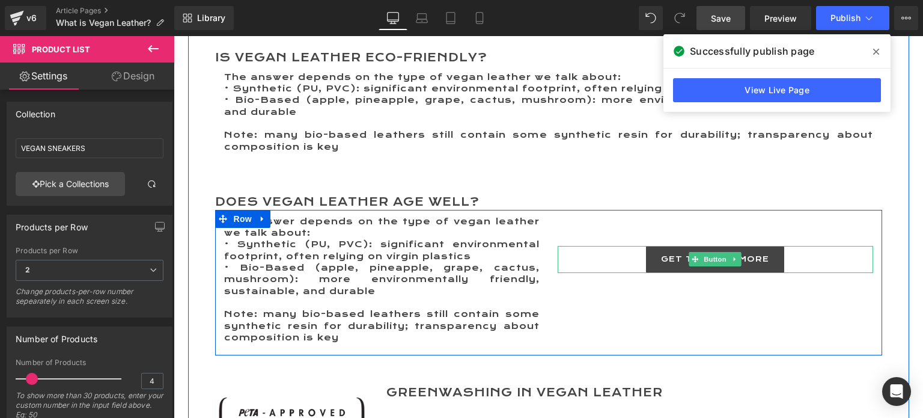
drag, startPoint x: 704, startPoint y: 260, endPoint x: 525, endPoint y: 212, distance: 185.5
click at [704, 260] on span "Button" at bounding box center [716, 259] width 28 height 14
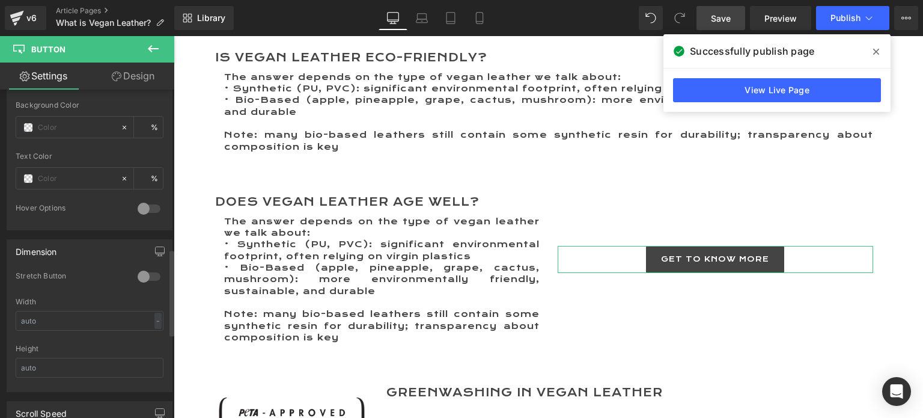
scroll to position [601, 0]
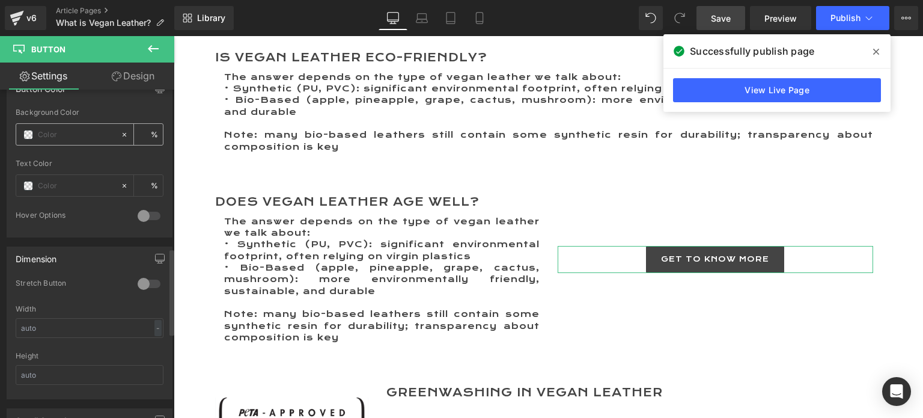
click at [26, 130] on span at bounding box center [28, 135] width 10 height 10
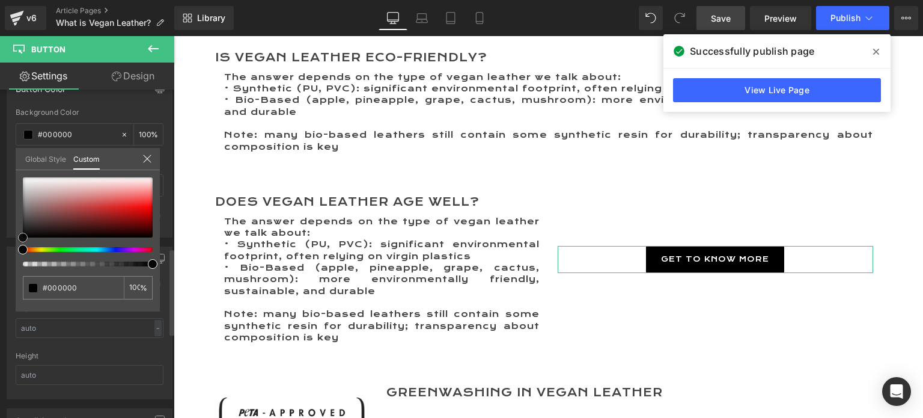
click at [21, 237] on span at bounding box center [23, 238] width 10 height 10
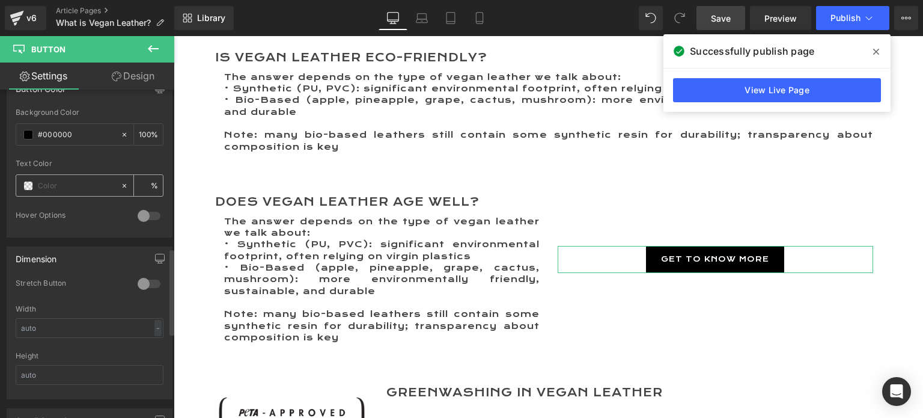
click at [27, 184] on span at bounding box center [28, 186] width 10 height 10
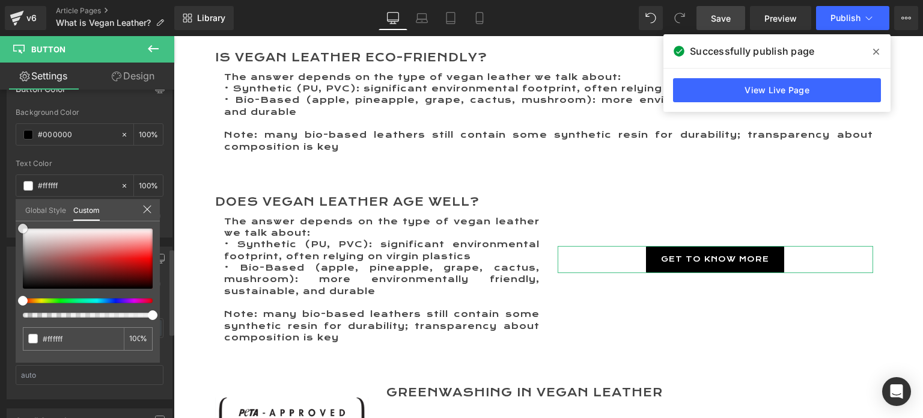
drag, startPoint x: 20, startPoint y: 288, endPoint x: 28, endPoint y: 200, distance: 88.1
click at [16, 223] on div "none 0 %" at bounding box center [88, 228] width 144 height 14
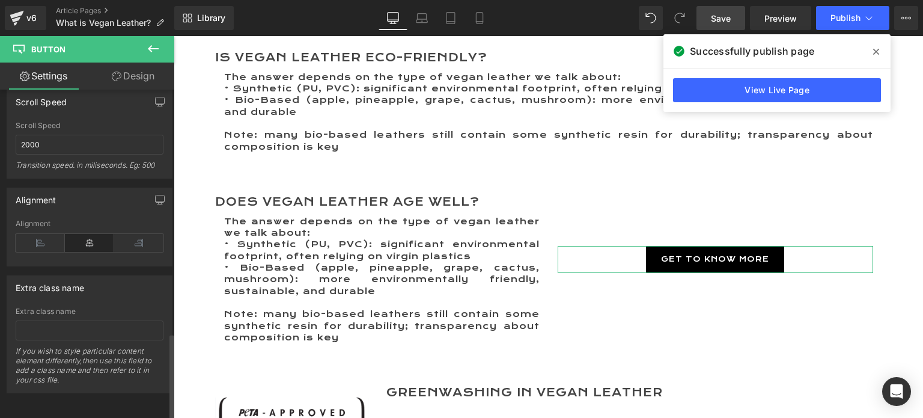
scroll to position [924, 0]
click at [716, 17] on span "Save" at bounding box center [721, 18] width 20 height 13
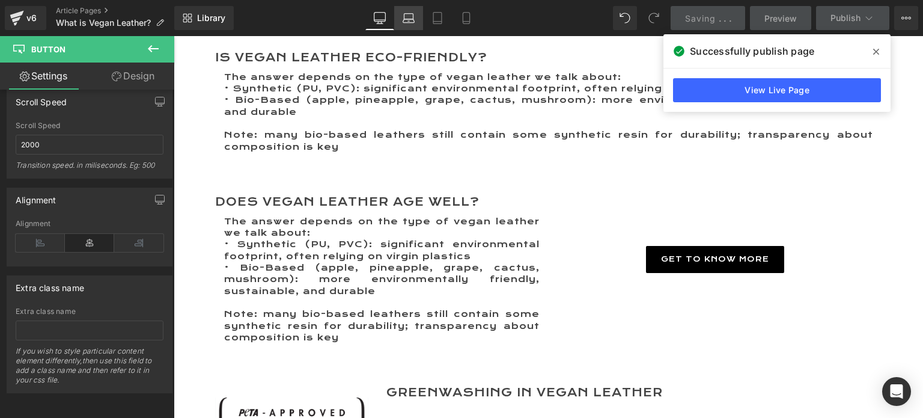
click at [408, 21] on icon at bounding box center [409, 18] width 12 height 12
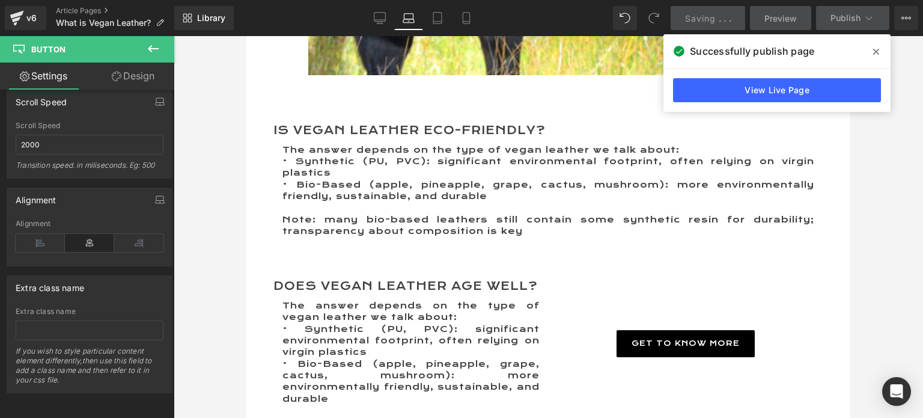
scroll to position [2956, 0]
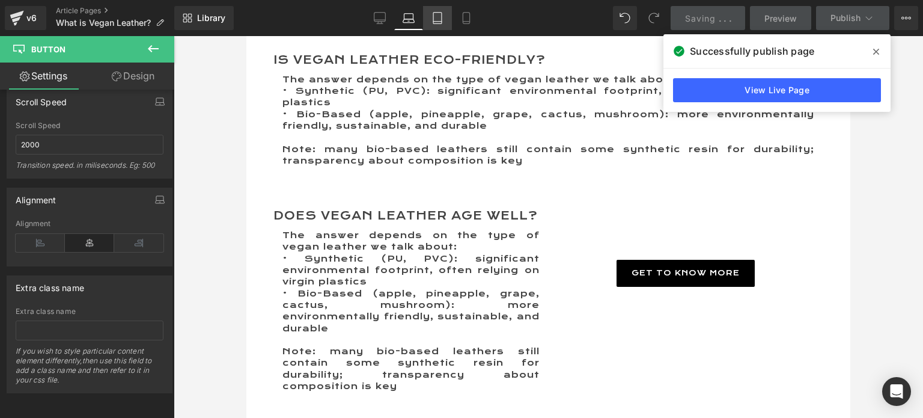
click at [441, 16] on icon at bounding box center [438, 18] width 12 height 12
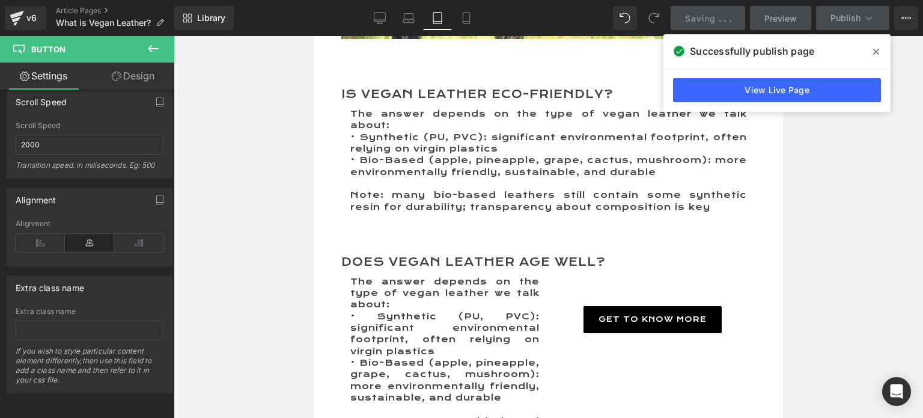
scroll to position [3032, 0]
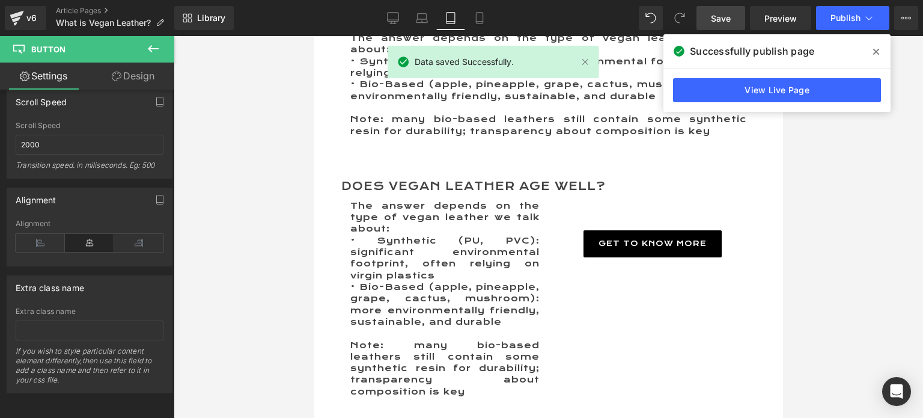
click at [464, 15] on link "Tablet" at bounding box center [450, 18] width 29 height 24
click at [476, 16] on icon at bounding box center [480, 18] width 12 height 12
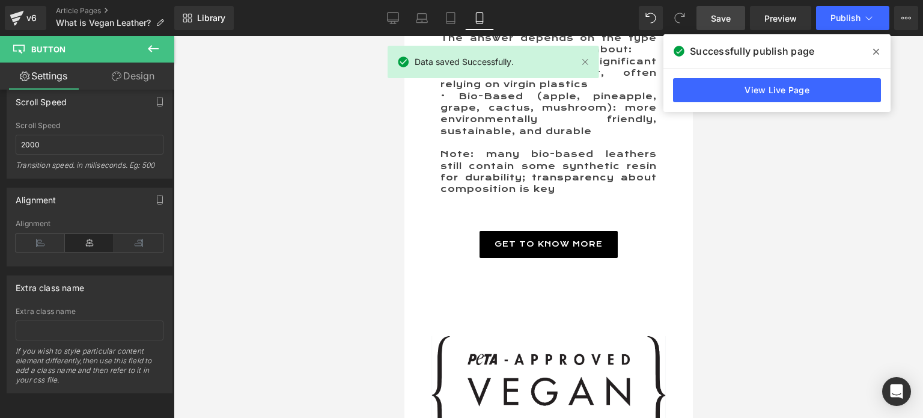
scroll to position [4338, 0]
click at [393, 20] on icon at bounding box center [393, 20] width 11 height 0
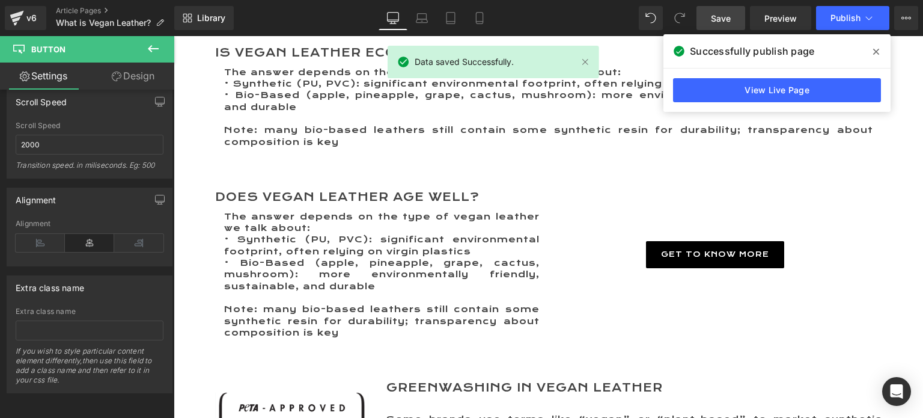
scroll to position [2885, 0]
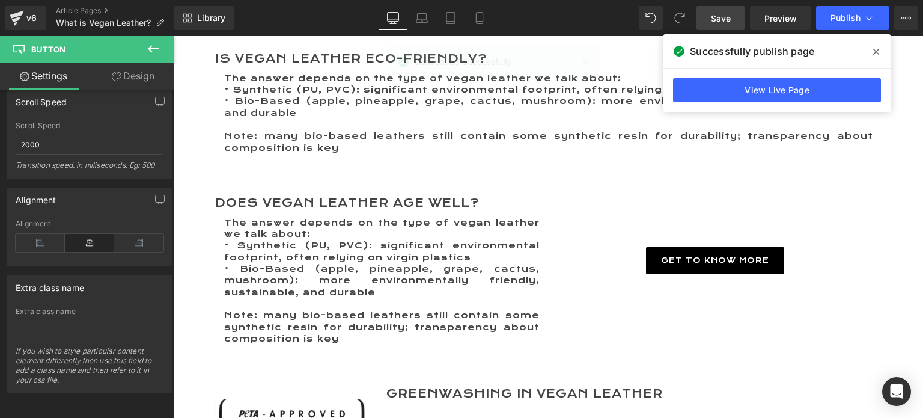
click at [723, 16] on span "Save" at bounding box center [721, 18] width 20 height 13
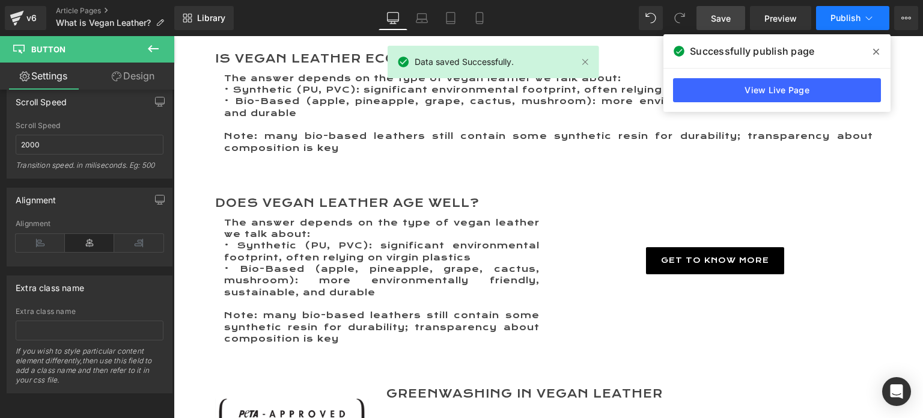
click at [839, 16] on span "Publish" at bounding box center [846, 18] width 30 height 10
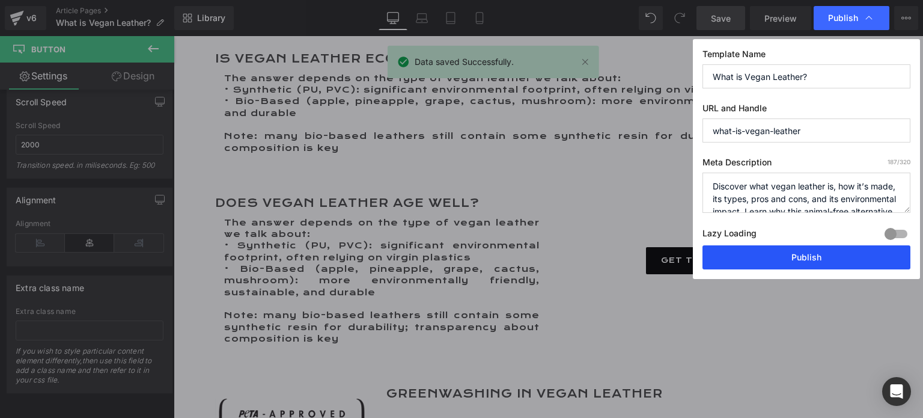
click at [794, 252] on button "Publish" at bounding box center [807, 257] width 208 height 24
